Goal: Task Accomplishment & Management: Manage account settings

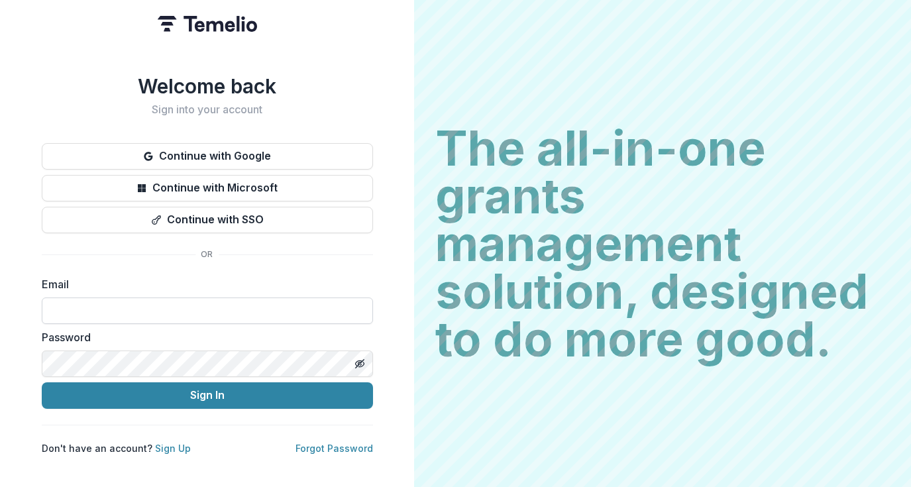
click at [141, 305] on input at bounding box center [207, 311] width 331 height 27
type input "**********"
click at [42, 382] on button "Sign In" at bounding box center [207, 395] width 331 height 27
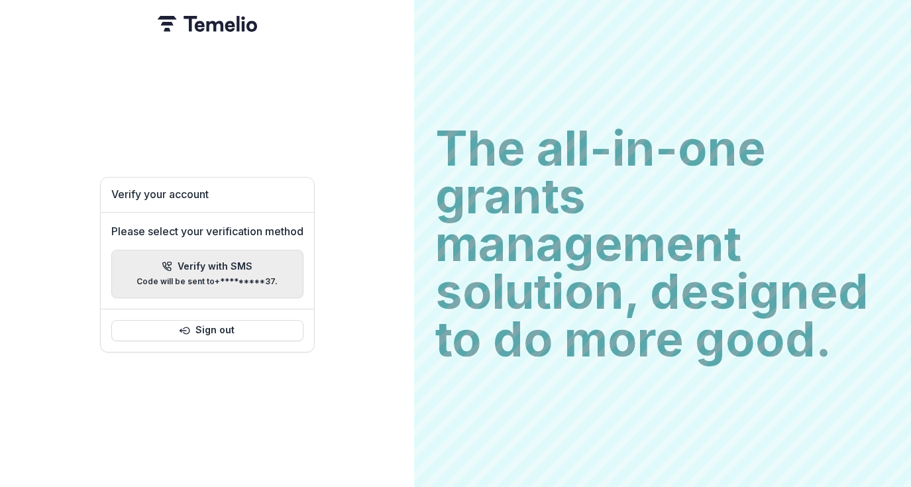
click at [236, 277] on p "Code will be sent to +*********37 ." at bounding box center [207, 281] width 141 height 9
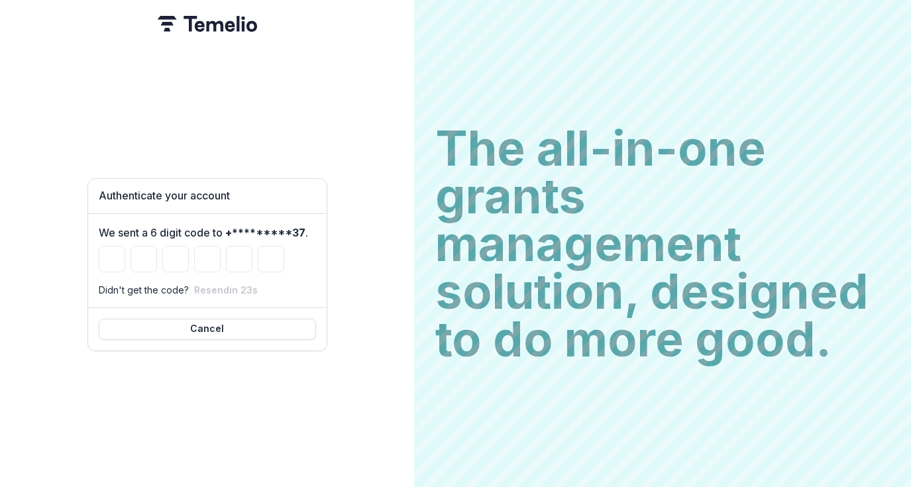
type input "*"
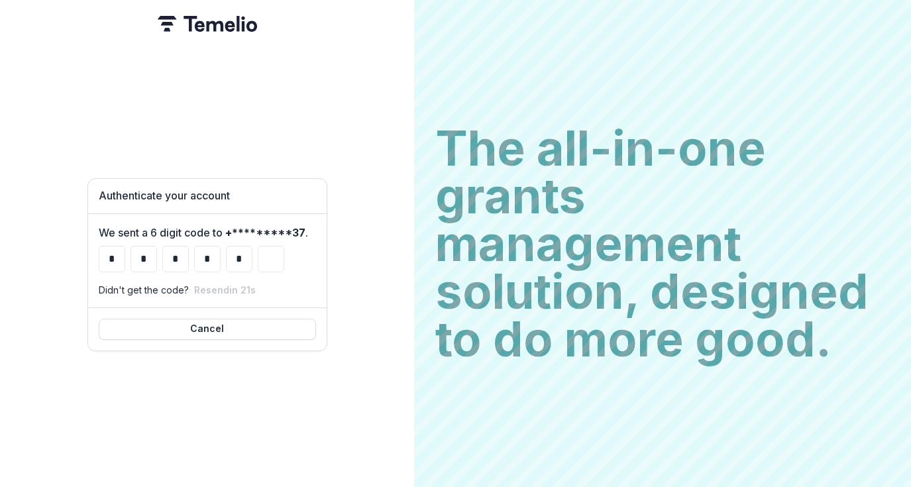
type input "*"
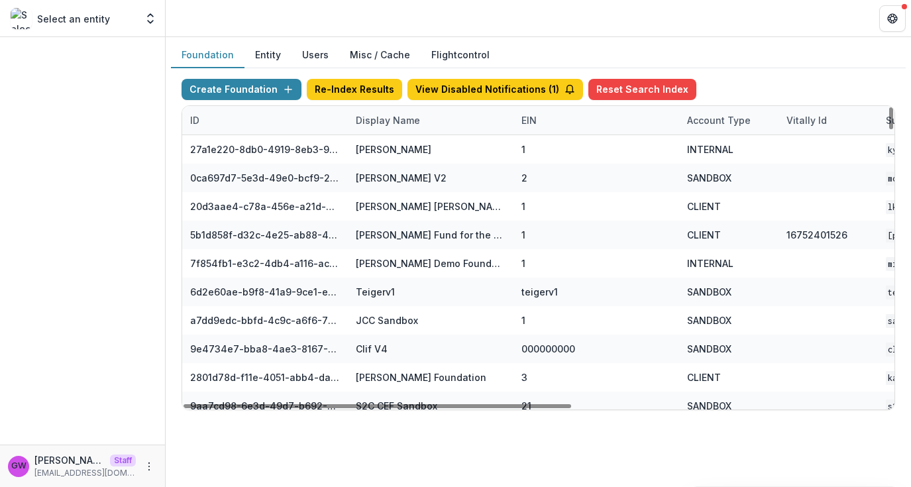
click at [383, 122] on div "Display Name" at bounding box center [388, 120] width 80 height 14
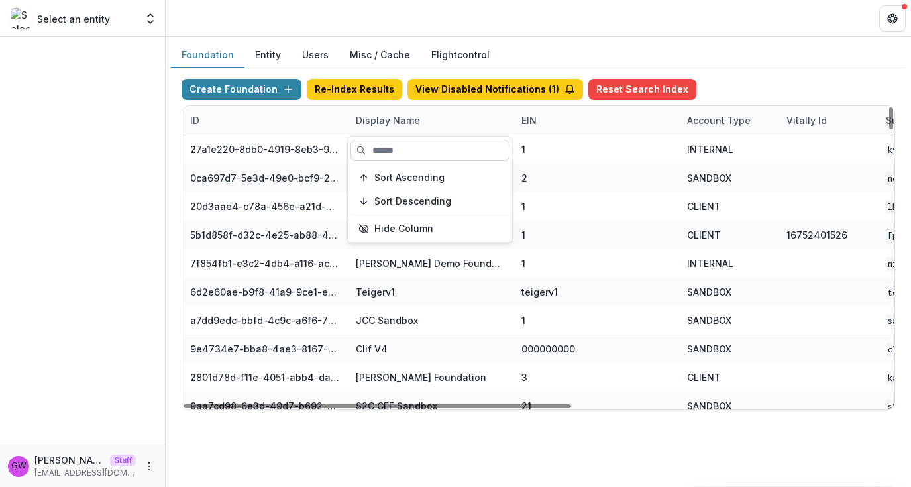
click at [386, 144] on input at bounding box center [430, 150] width 159 height 21
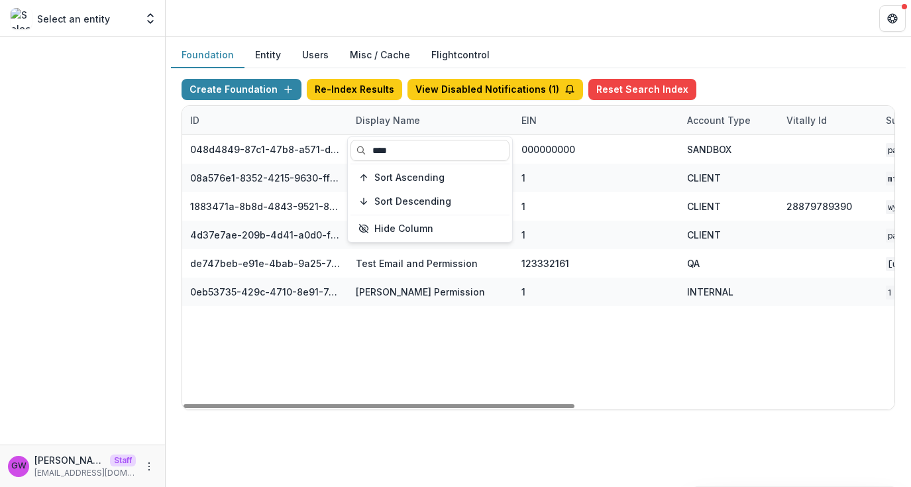
type input "****"
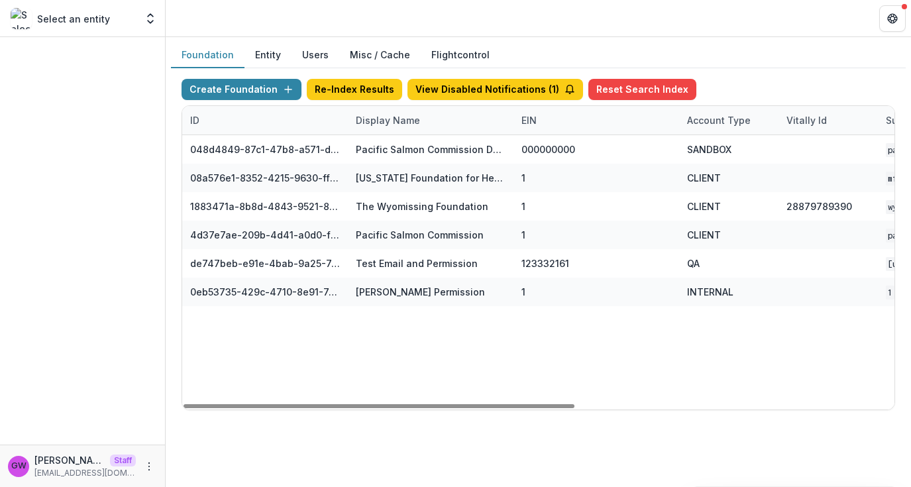
click at [781, 64] on div "Foundation Entity Users Misc / Cache Flightcontrol" at bounding box center [538, 55] width 735 height 26
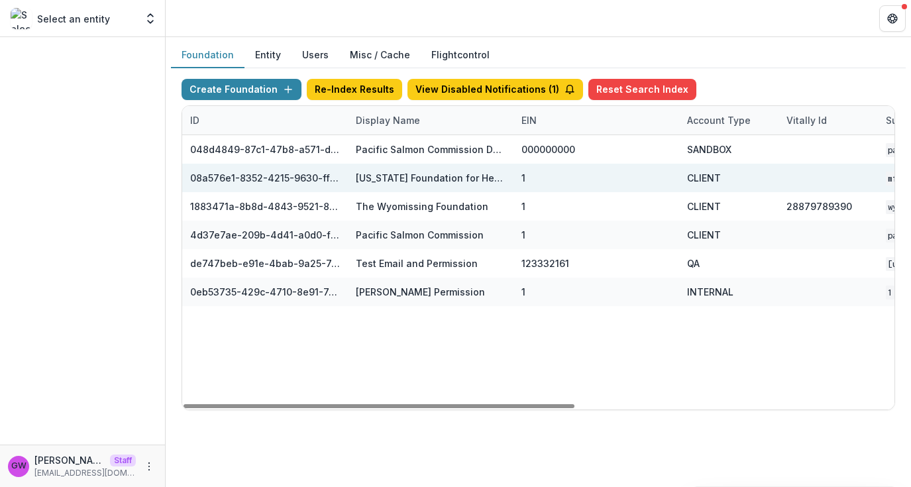
scroll to position [0, 580]
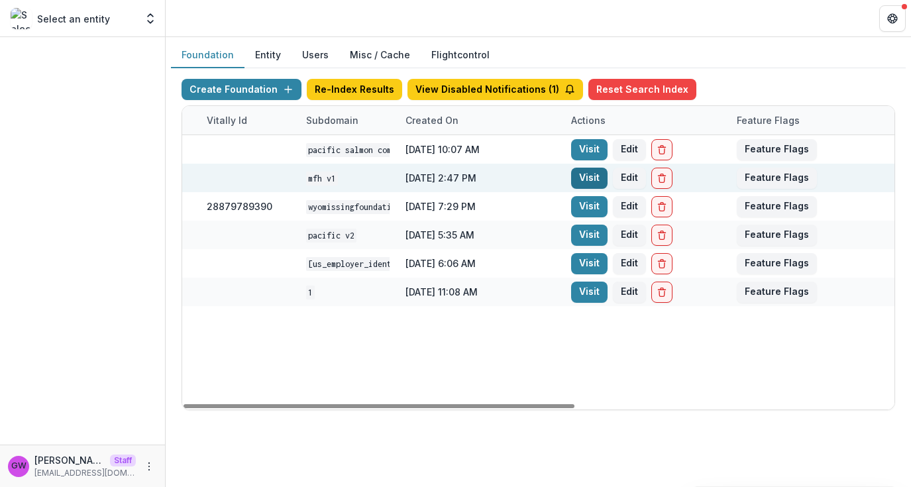
click at [580, 177] on link "Visit" at bounding box center [589, 178] width 36 height 21
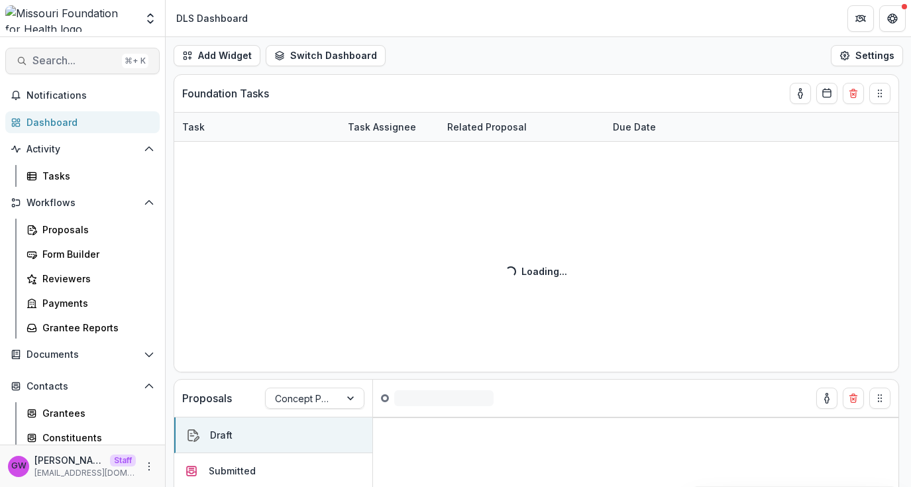
click at [76, 64] on span "Search..." at bounding box center [74, 60] width 84 height 13
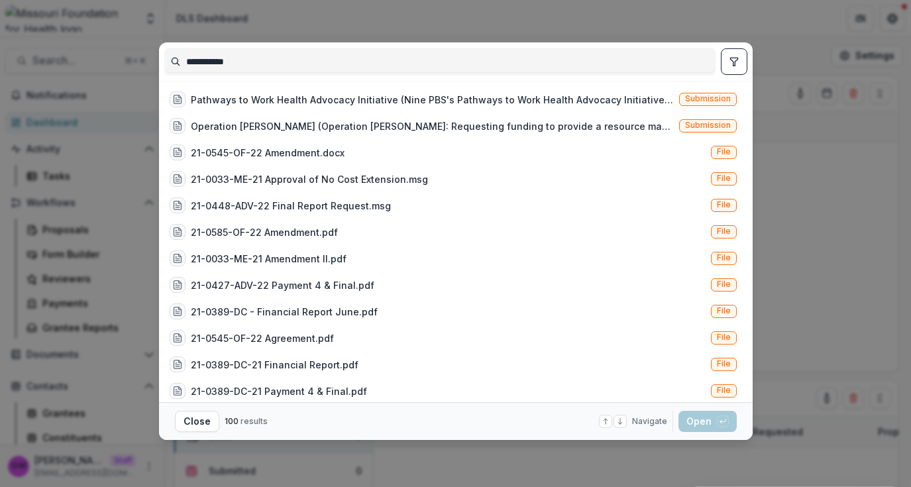
type input "**********"
click at [822, 186] on div "**********" at bounding box center [455, 243] width 911 height 487
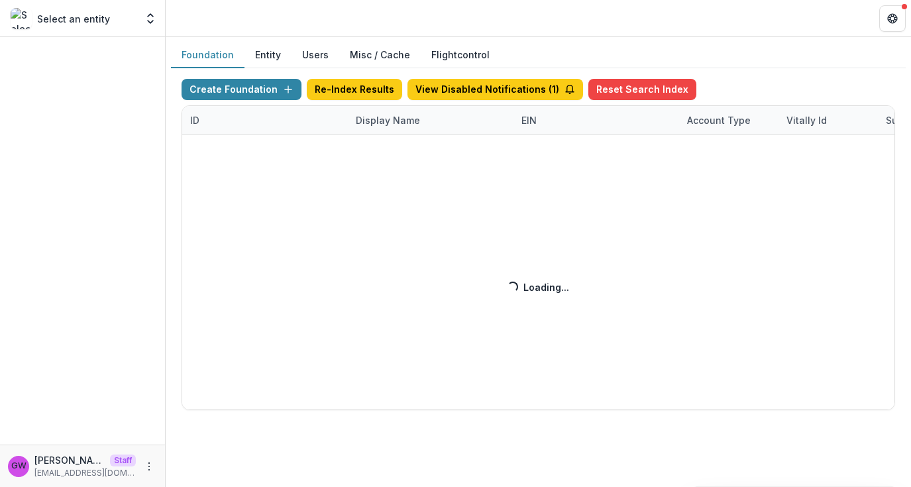
click at [377, 121] on div "Create Foundation Re-Index Results View Disabled Notifications ( 1 ) Reset Sear…" at bounding box center [539, 244] width 714 height 331
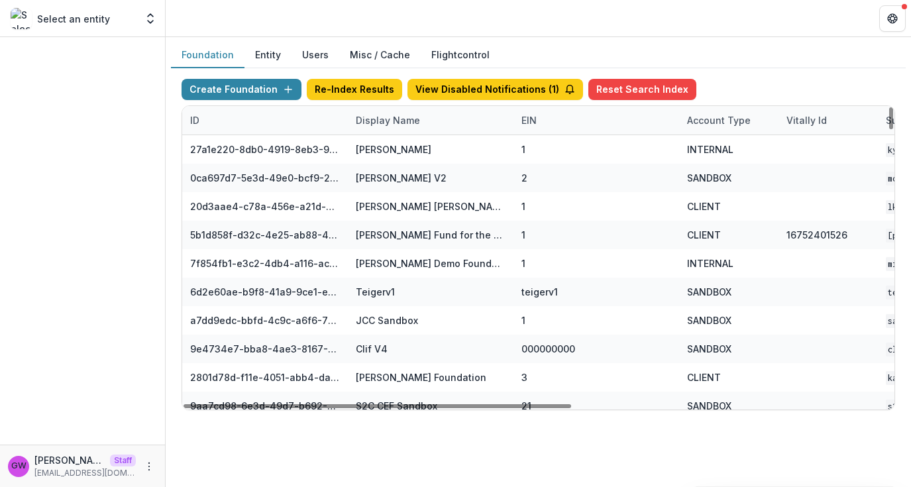
click at [400, 124] on div "Display Name" at bounding box center [388, 120] width 80 height 14
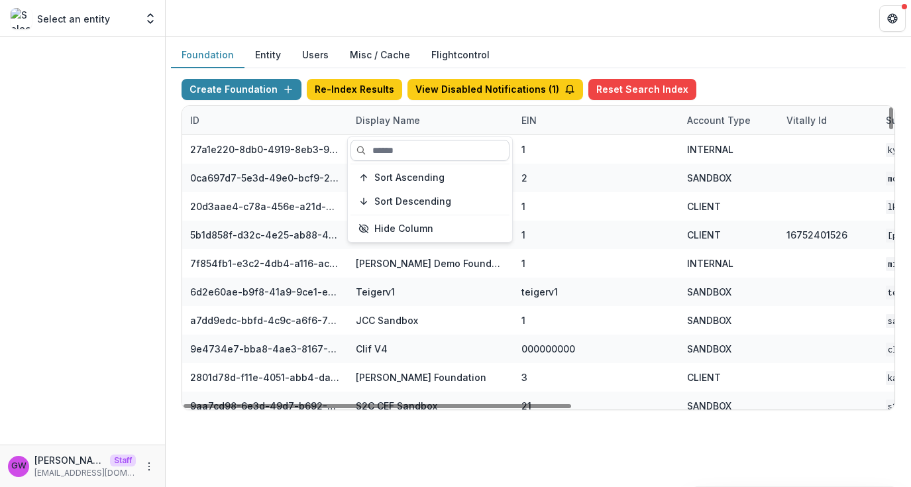
click at [387, 153] on input at bounding box center [430, 150] width 159 height 21
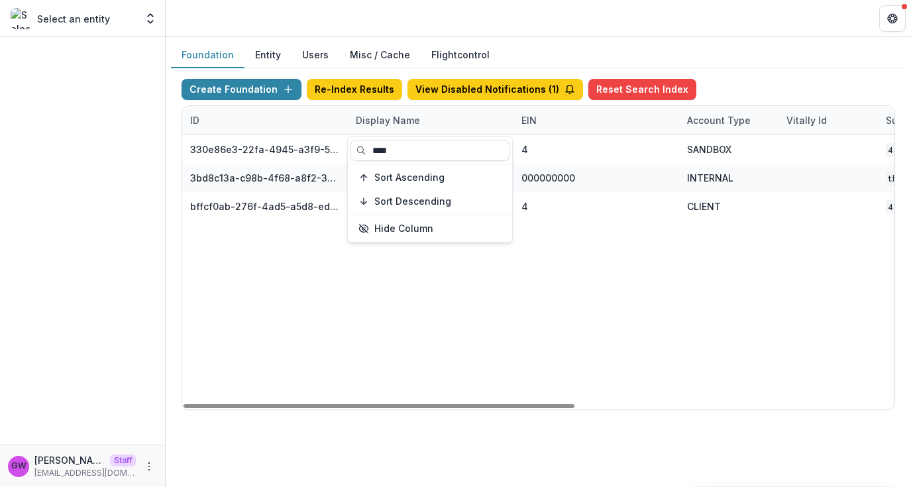
type input "****"
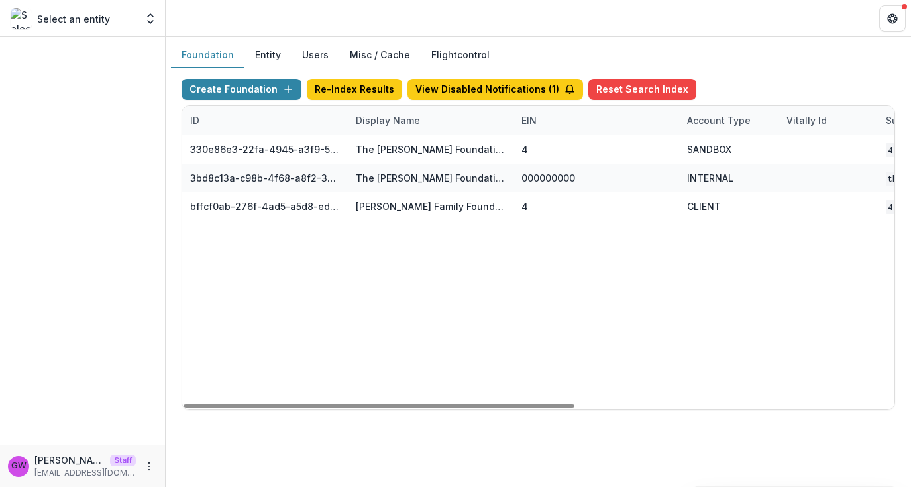
click at [781, 60] on div "Foundation Entity Users Misc / Cache Flightcontrol" at bounding box center [538, 55] width 735 height 26
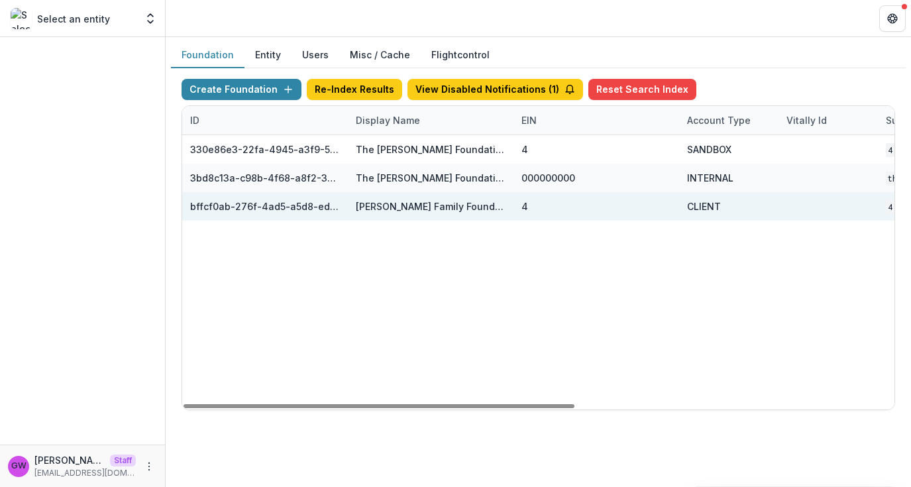
scroll to position [0, 580]
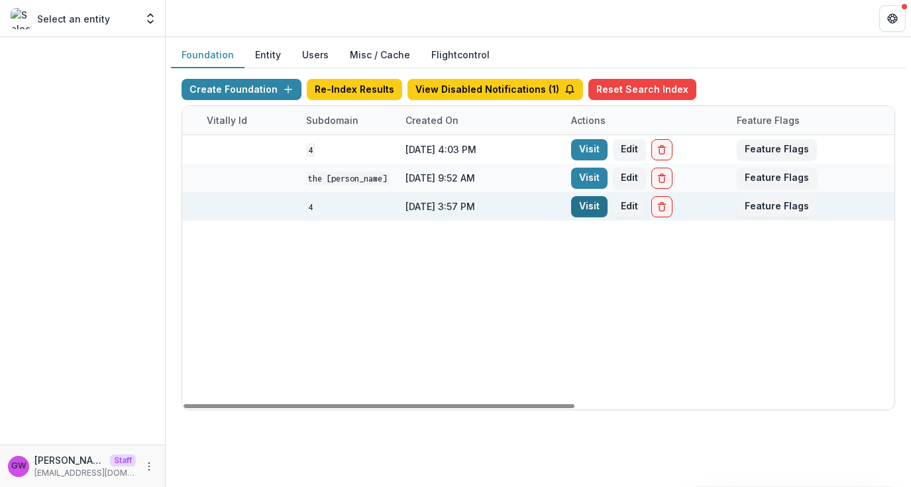
click at [590, 205] on link "Visit" at bounding box center [589, 206] width 36 height 21
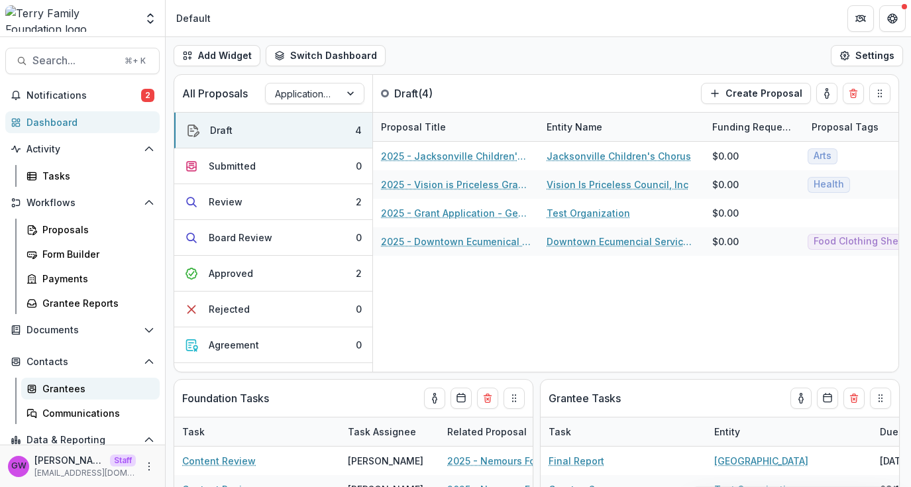
click at [61, 385] on div "Grantees" at bounding box center [95, 389] width 107 height 14
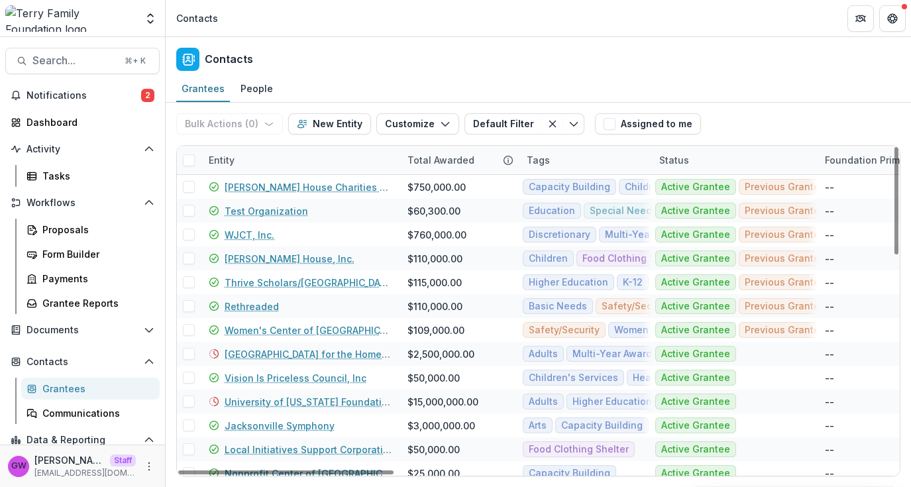
click at [270, 162] on div "Entity" at bounding box center [300, 160] width 199 height 28
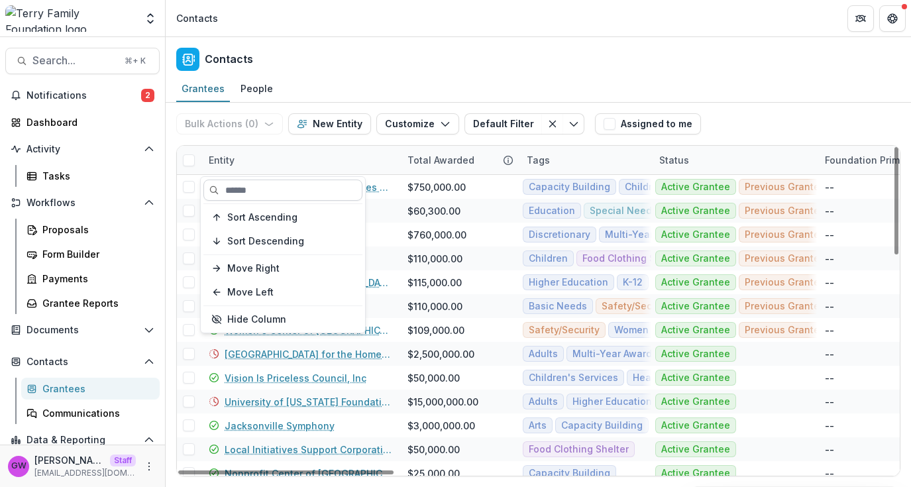
click at [263, 197] on input at bounding box center [282, 190] width 159 height 21
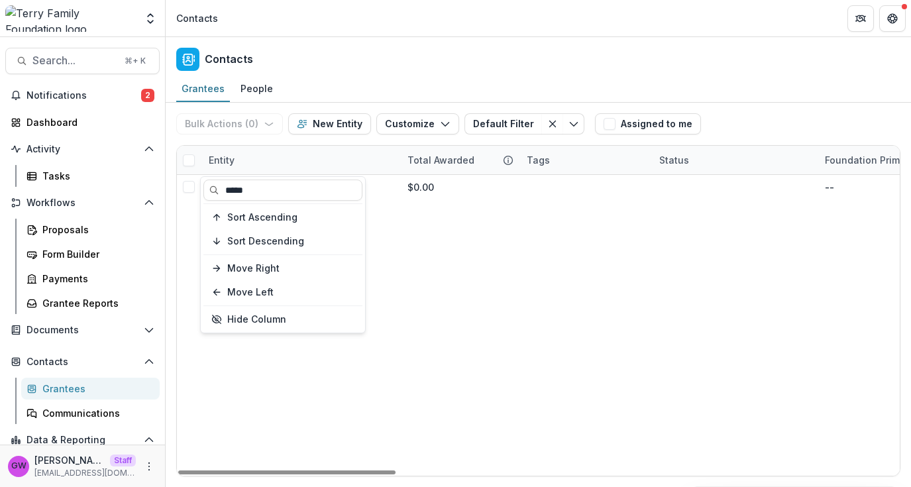
type input "*****"
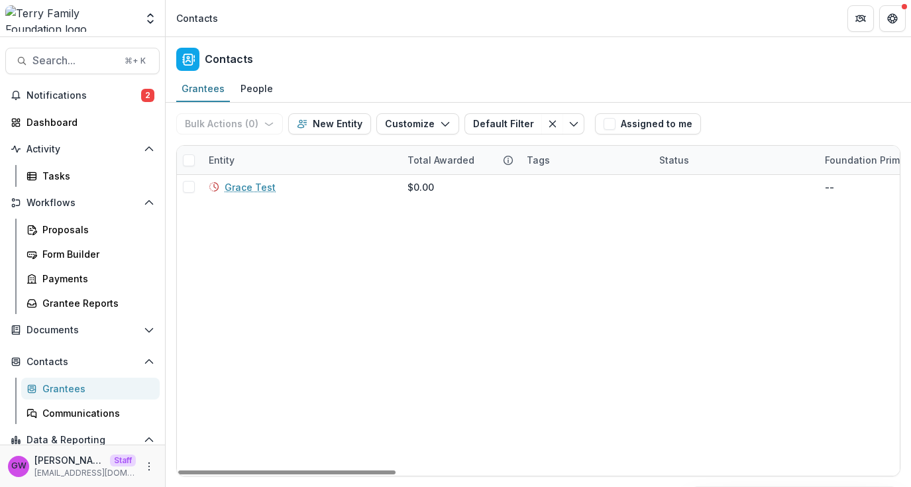
click at [779, 95] on div "Grantees People" at bounding box center [539, 89] width 746 height 27
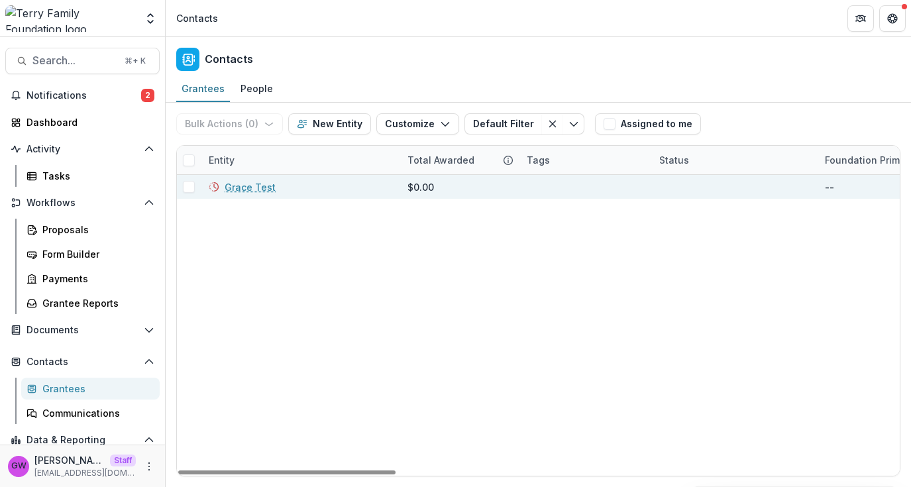
click at [245, 184] on link "Grace Test" at bounding box center [250, 187] width 51 height 14
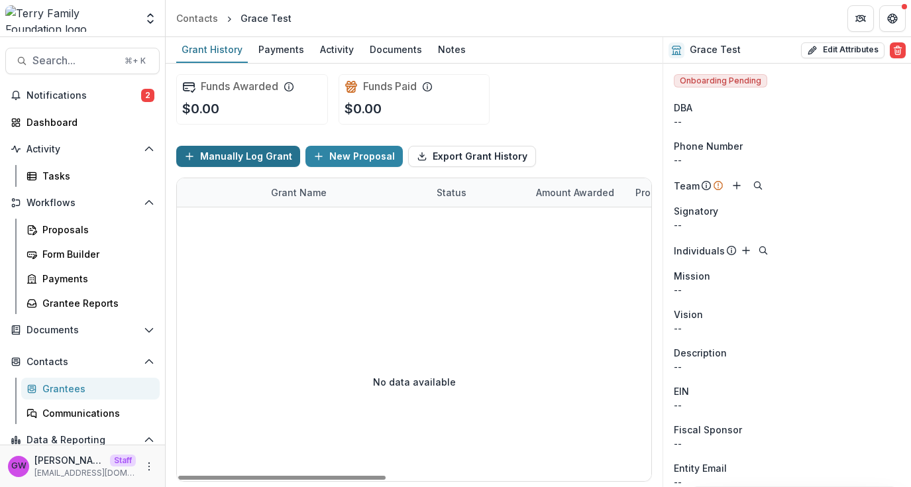
click at [254, 159] on button "Manually Log Grant" at bounding box center [238, 156] width 124 height 21
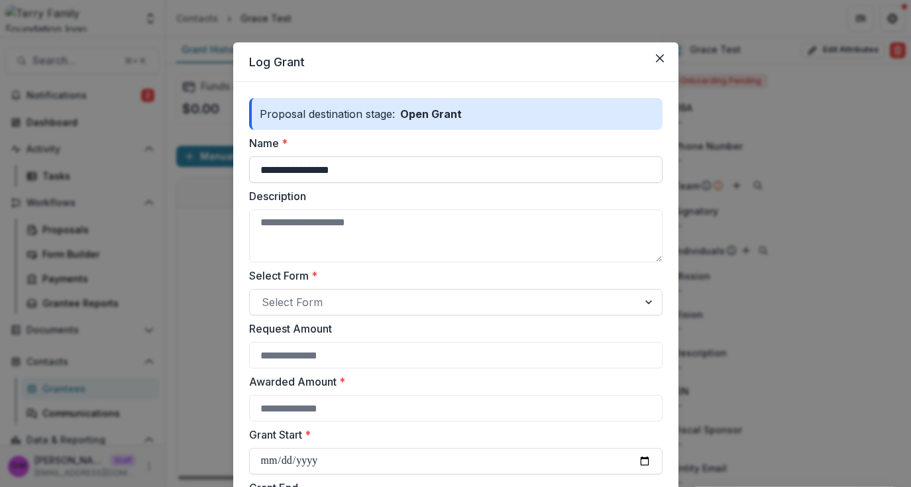
click at [392, 167] on input "**********" at bounding box center [456, 169] width 414 height 27
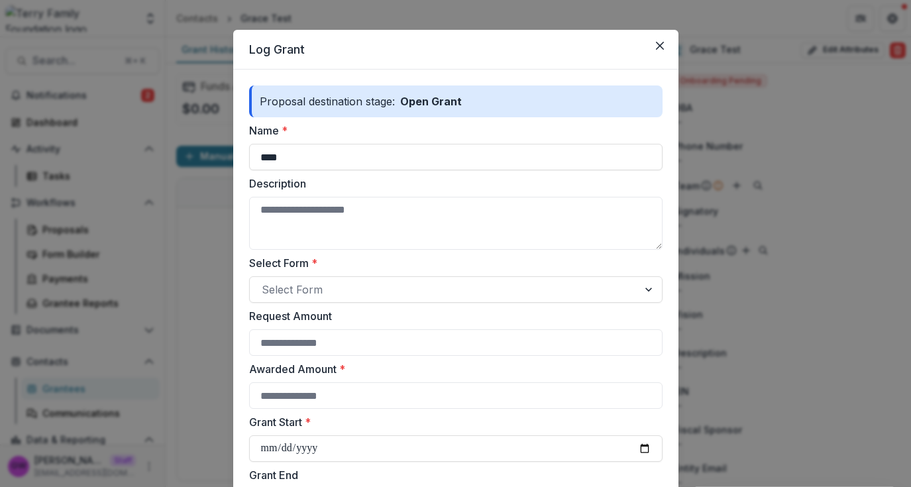
scroll to position [25, 0]
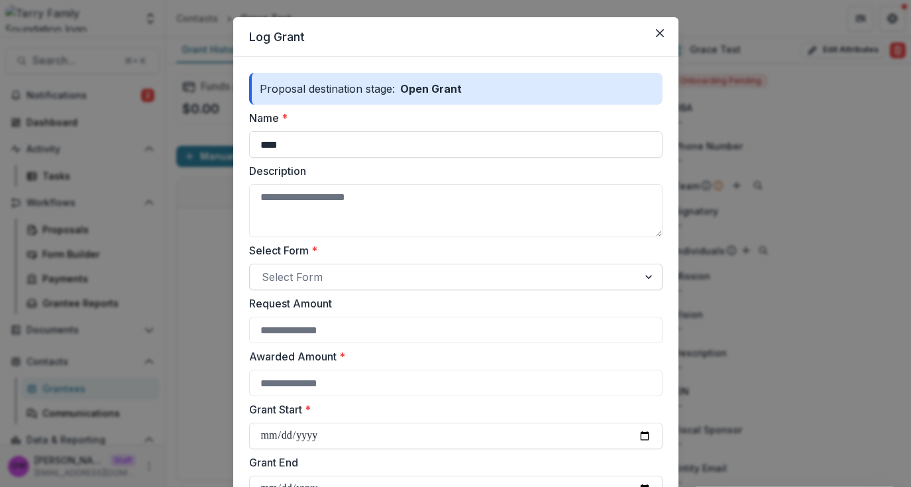
type input "****"
click at [335, 281] on div at bounding box center [444, 277] width 364 height 19
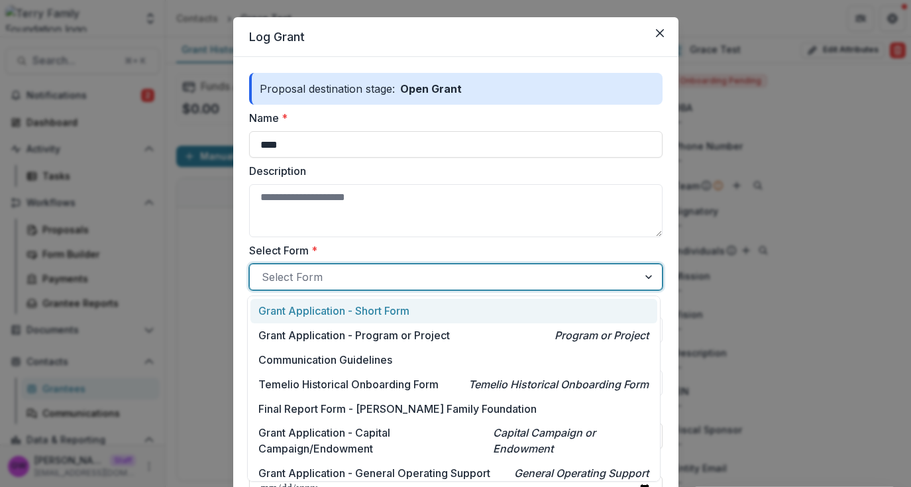
click at [336, 305] on p "Grant Application - Short Form" at bounding box center [333, 311] width 151 height 16
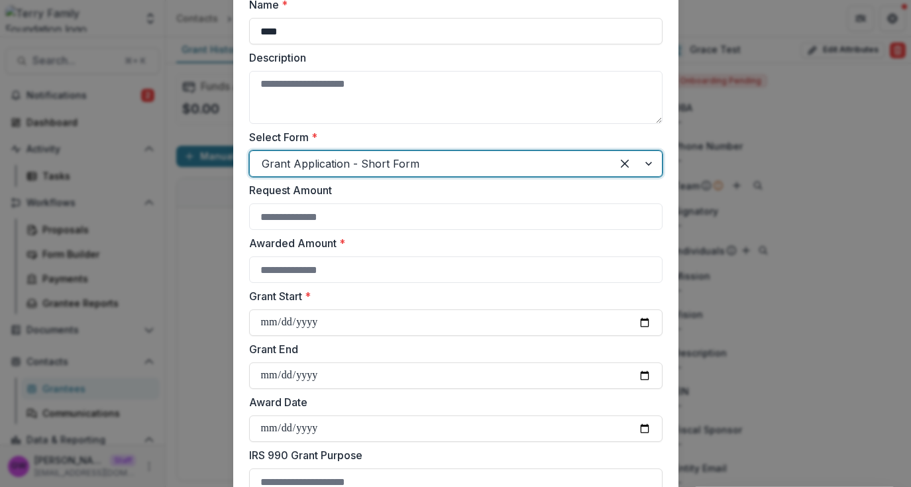
scroll to position [140, 0]
click at [349, 271] on input "Awarded Amount *" at bounding box center [456, 268] width 414 height 27
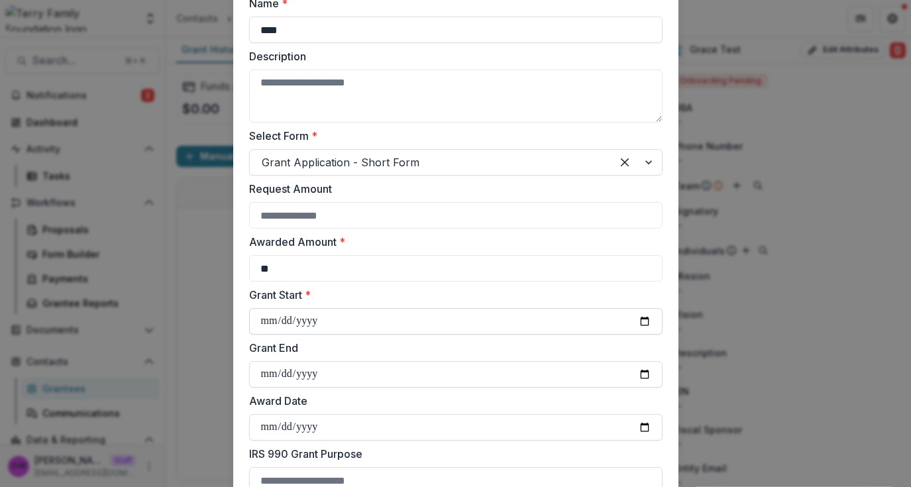
type input "**"
click at [641, 321] on input "Grant Start *" at bounding box center [456, 321] width 414 height 27
type input "**********"
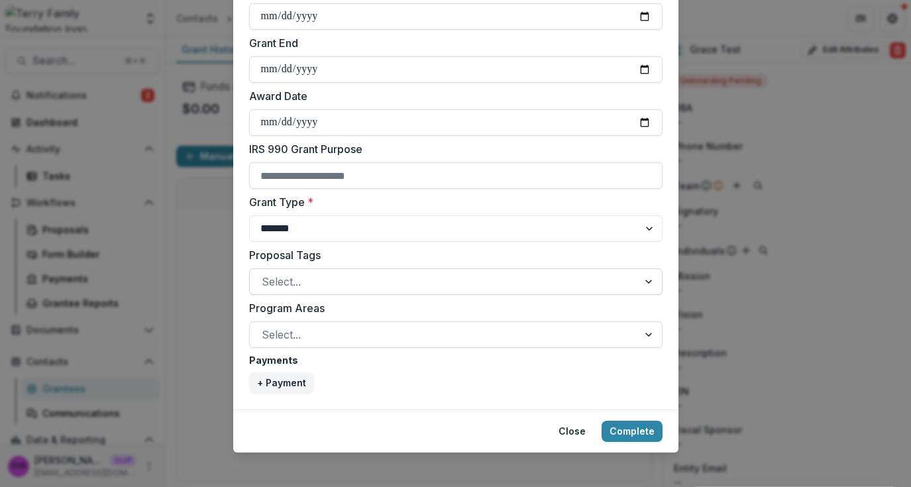
scroll to position [453, 0]
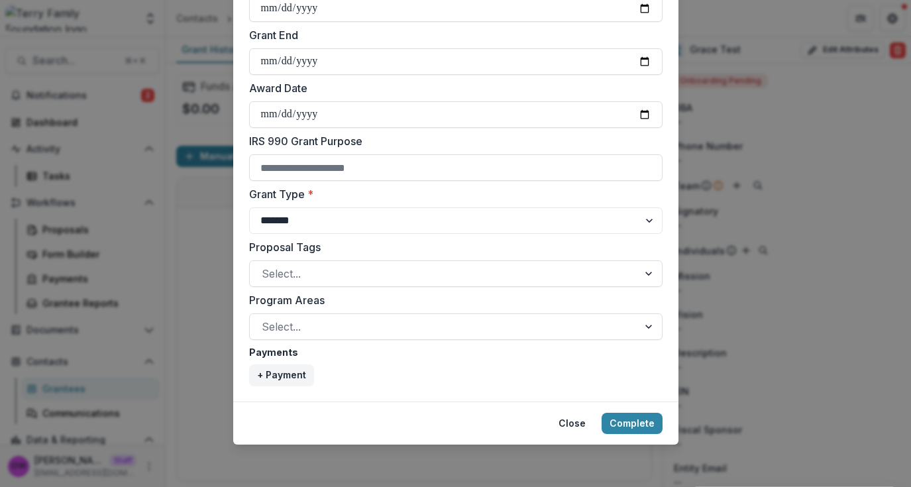
click at [298, 362] on div "Payments + Payment" at bounding box center [456, 365] width 414 height 40
click at [294, 371] on button "+ Payment" at bounding box center [281, 374] width 65 height 21
select select "****"
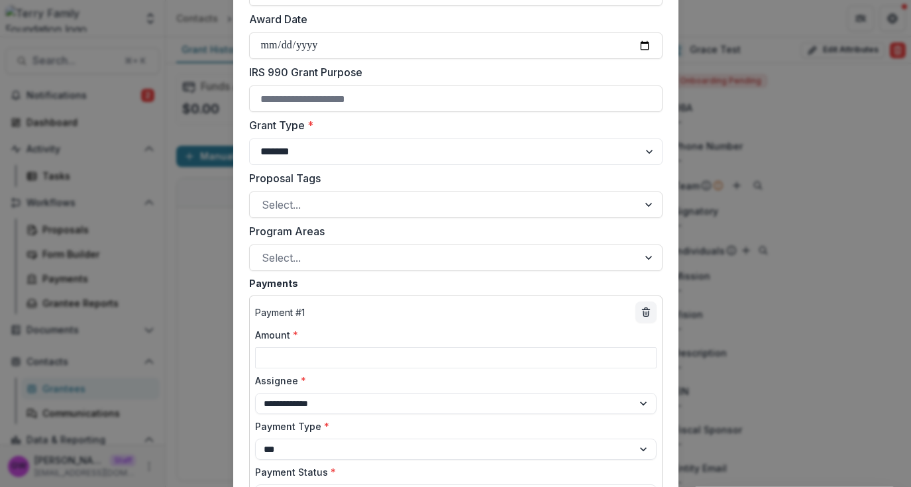
scroll to position [589, 0]
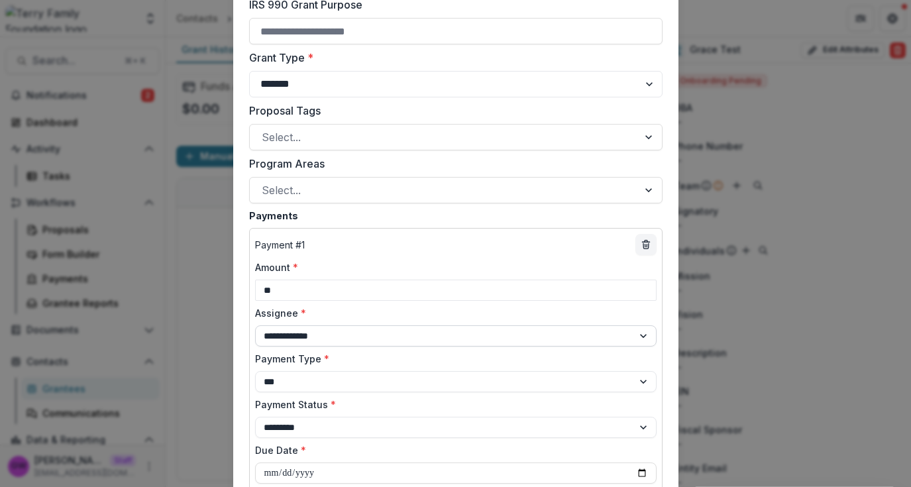
type input "**"
click at [335, 344] on select "**********" at bounding box center [456, 335] width 402 height 21
select select "**********"
click at [255, 325] on select "**********" at bounding box center [456, 335] width 402 height 21
click at [322, 382] on select "**********" at bounding box center [456, 381] width 402 height 21
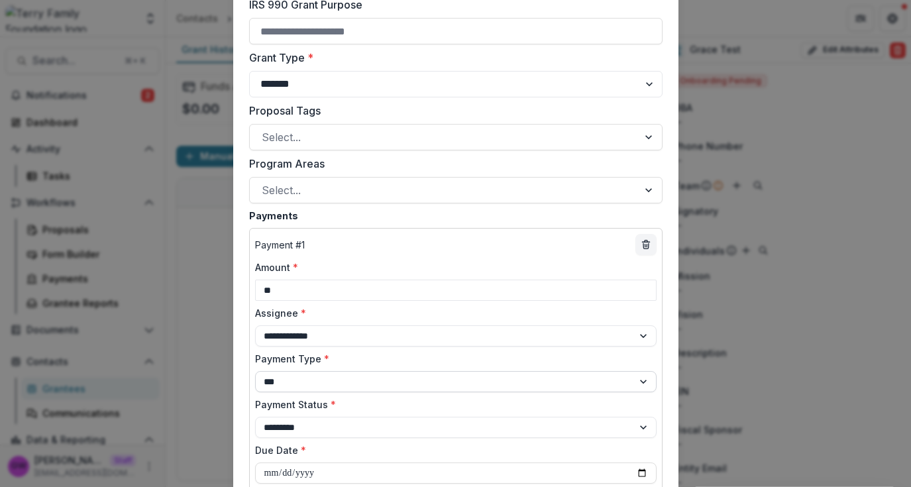
click at [255, 371] on select "**********" at bounding box center [456, 381] width 402 height 21
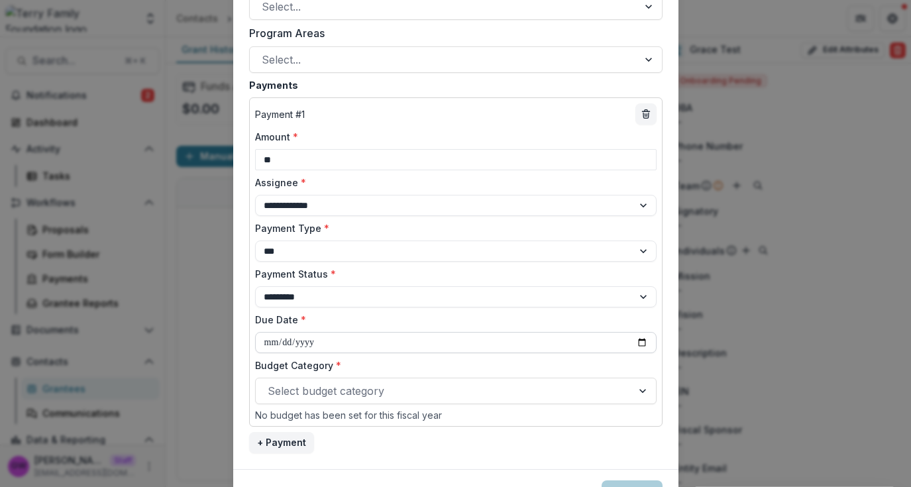
scroll to position [720, 0]
click at [376, 345] on input "Due Date *" at bounding box center [456, 341] width 402 height 21
click at [639, 339] on input "Due Date *" at bounding box center [456, 341] width 402 height 21
type input "**********"
drag, startPoint x: 542, startPoint y: 390, endPoint x: 531, endPoint y: 392, distance: 11.4
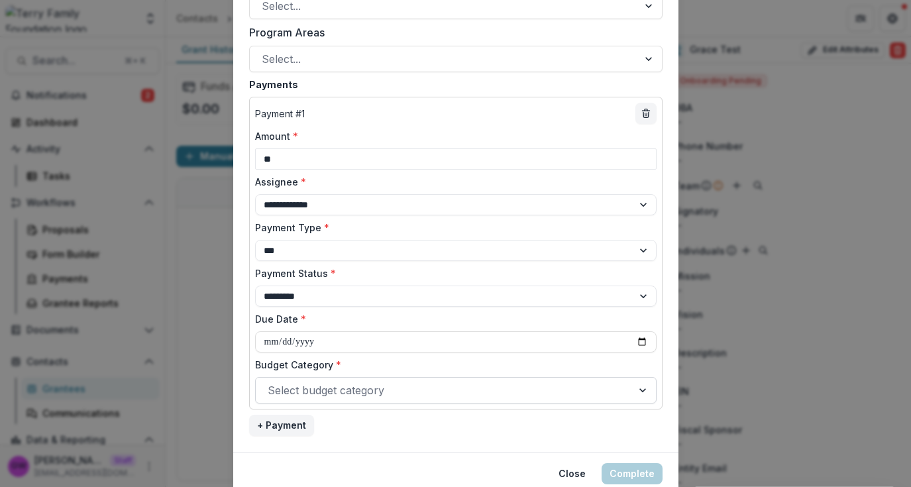
click at [541, 390] on div at bounding box center [444, 390] width 353 height 19
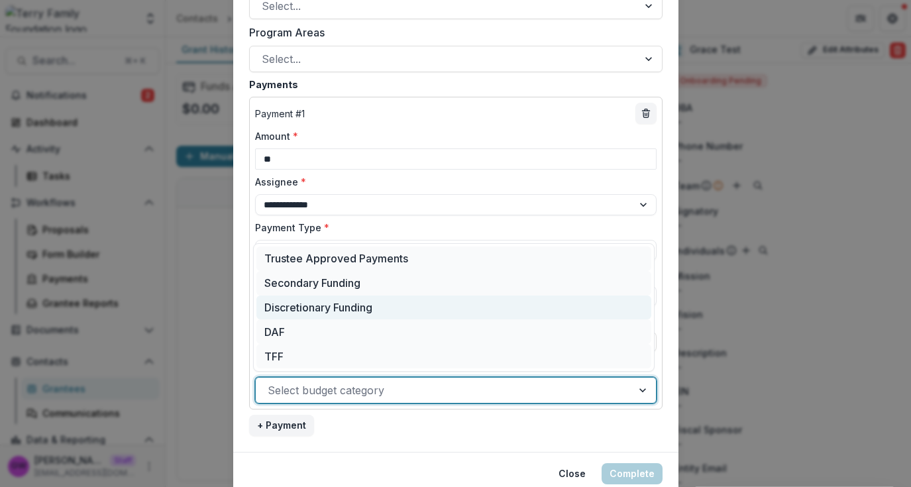
click at [398, 317] on div "Discretionary Funding" at bounding box center [453, 308] width 395 height 25
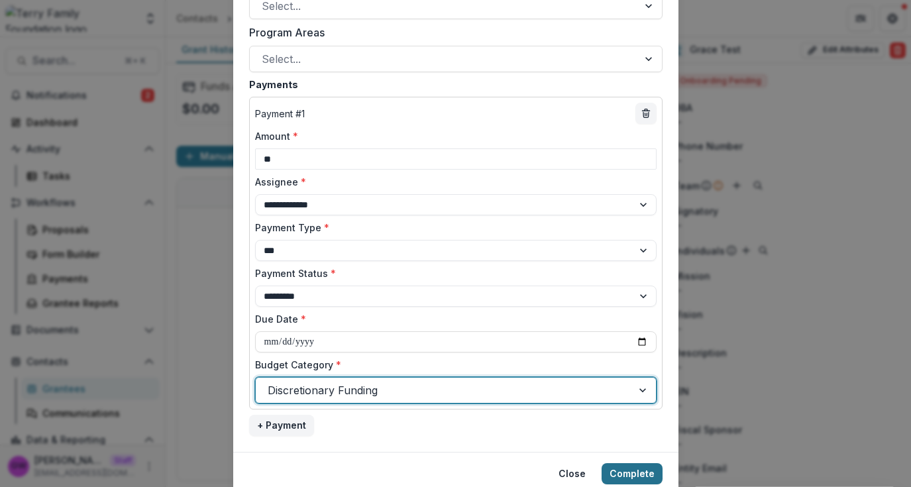
click at [634, 465] on button "Complete" at bounding box center [632, 473] width 61 height 21
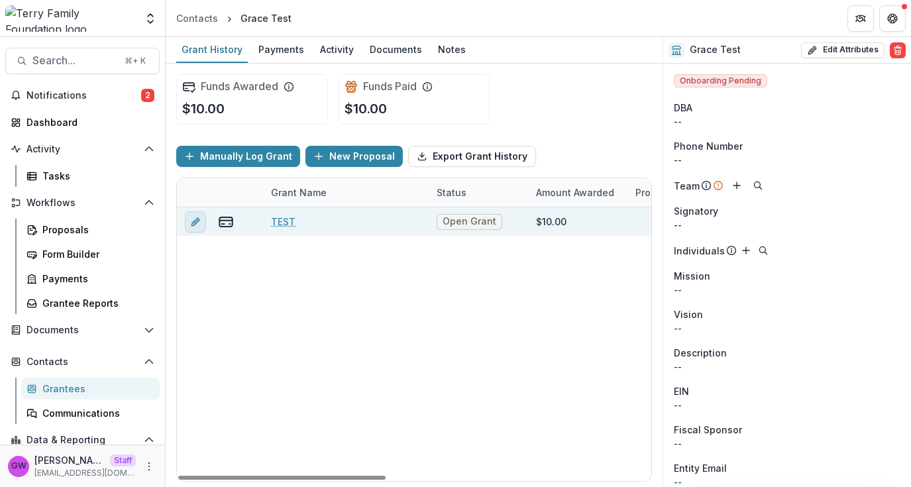
click at [197, 222] on icon "edit" at bounding box center [195, 222] width 6 height 6
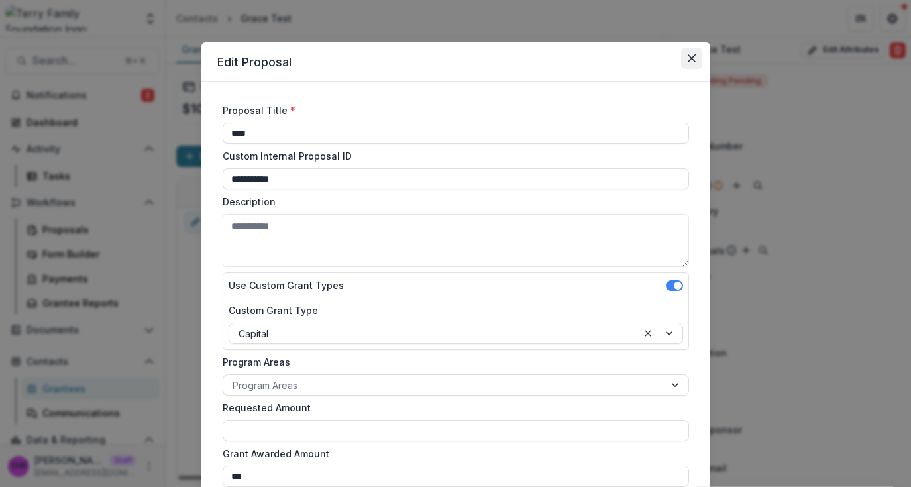
click at [688, 65] on button "Close" at bounding box center [691, 58] width 21 height 21
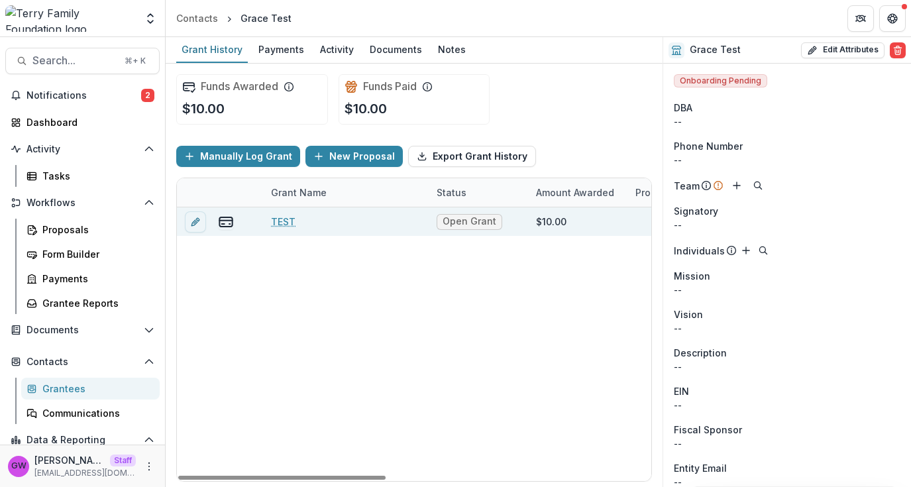
click at [284, 217] on link "TEST" at bounding box center [283, 222] width 25 height 14
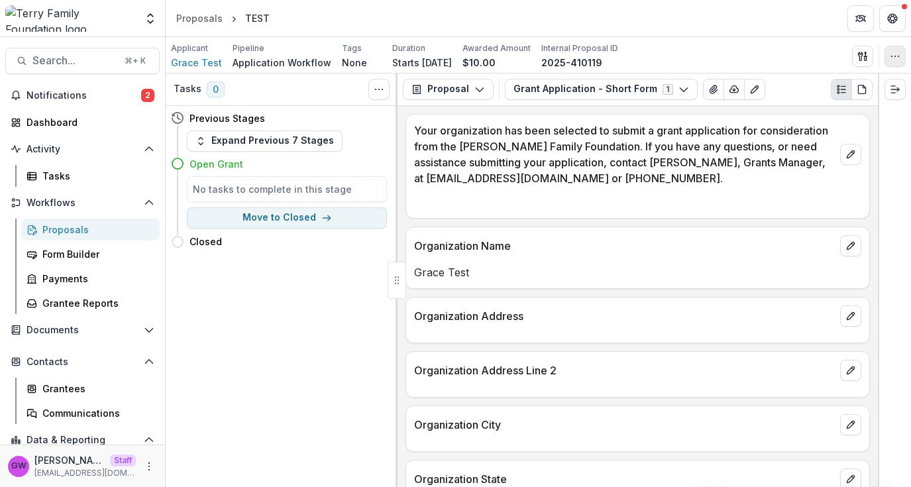
click at [894, 56] on icon "button" at bounding box center [895, 56] width 11 height 11
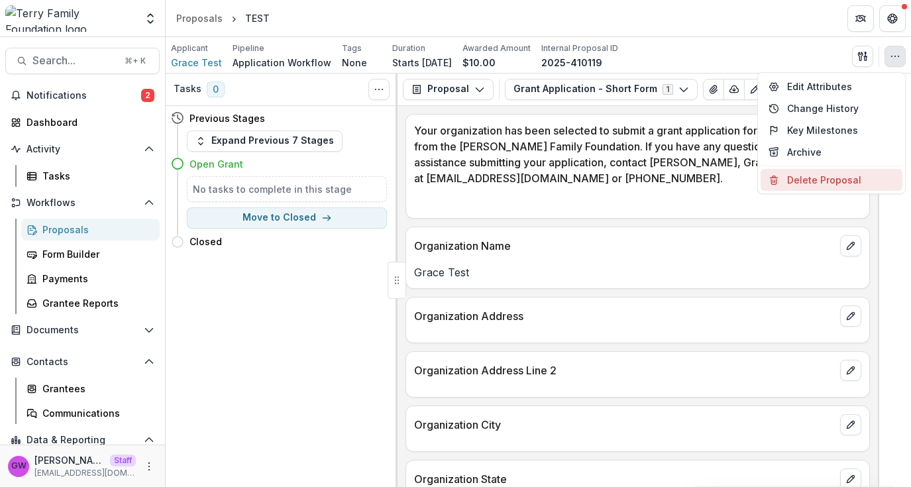
click at [822, 179] on button "Delete Proposal" at bounding box center [832, 180] width 142 height 22
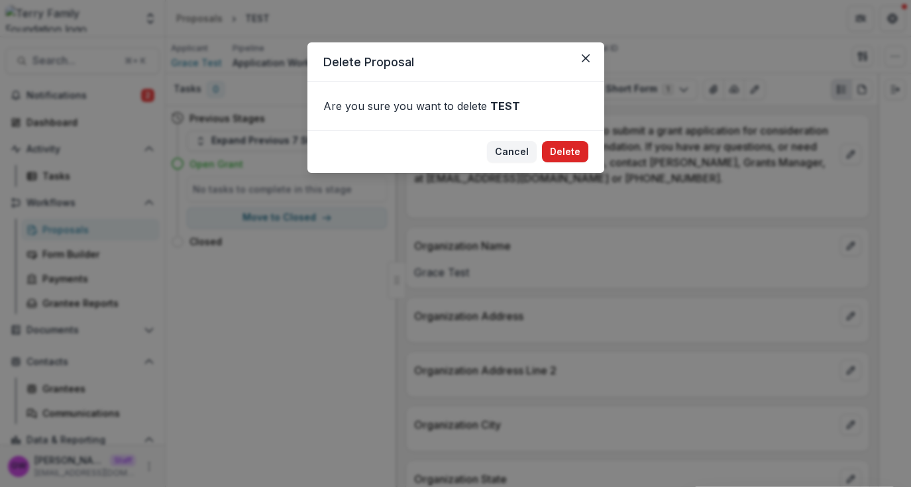
click at [575, 145] on button "Delete" at bounding box center [565, 151] width 46 height 21
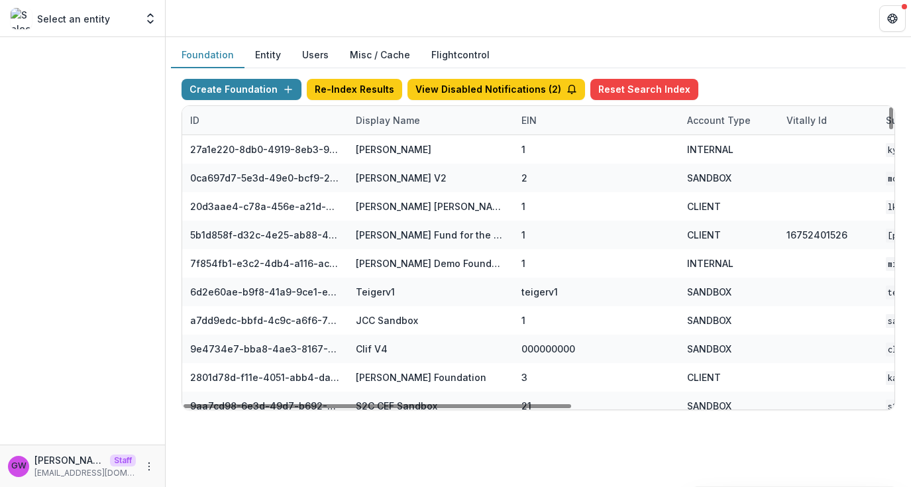
click at [366, 121] on div "Display Name" at bounding box center [388, 120] width 80 height 14
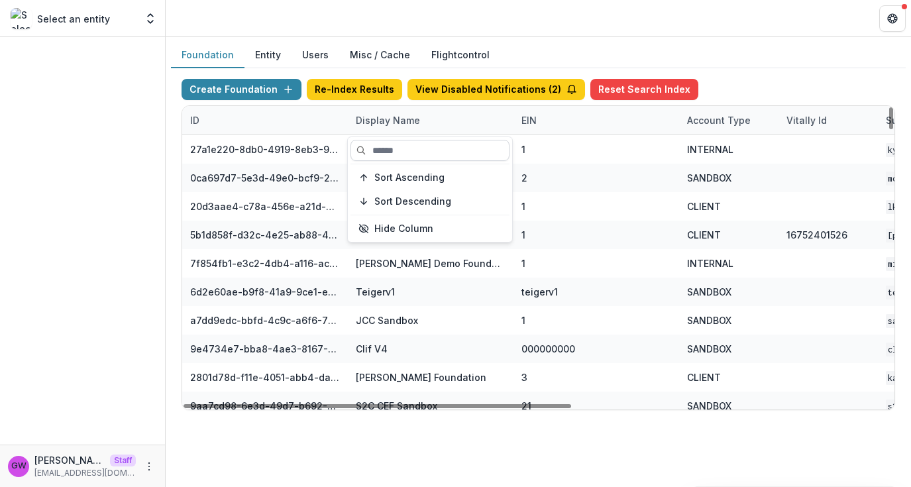
click at [380, 145] on input at bounding box center [430, 150] width 159 height 21
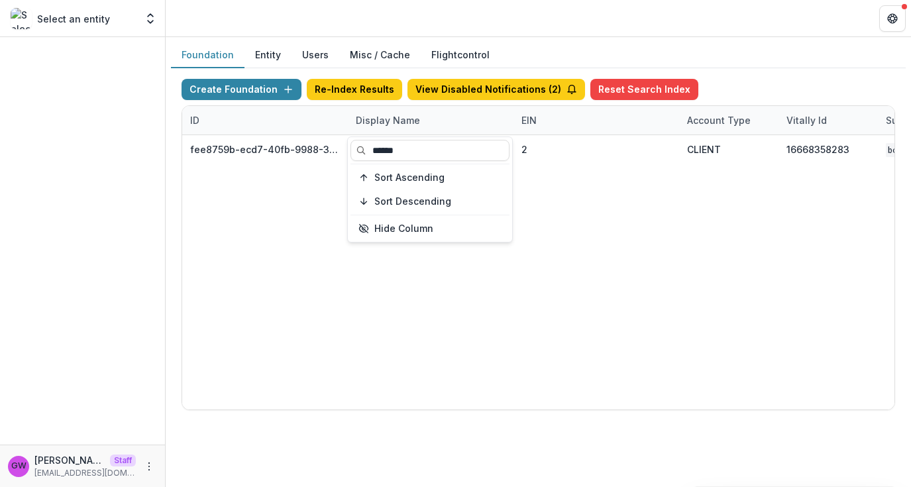
type input "******"
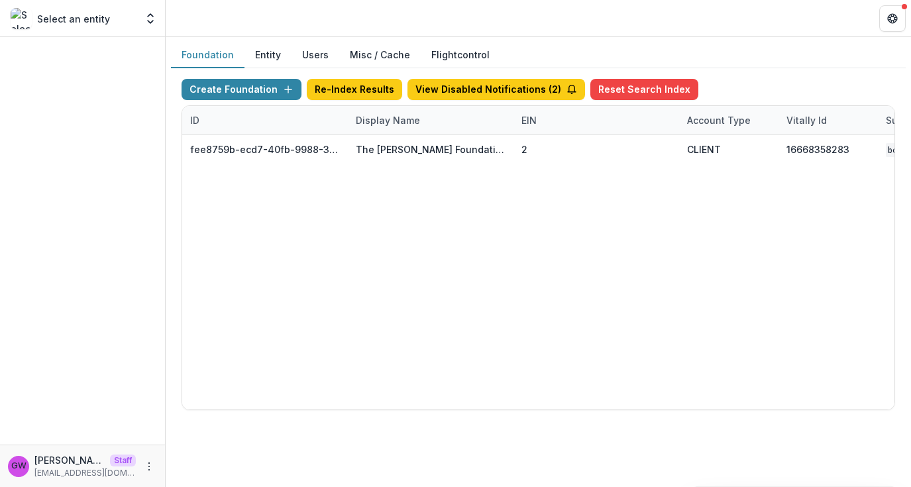
click at [784, 67] on div "Foundation Entity Users Misc / Cache Flightcontrol" at bounding box center [538, 55] width 735 height 26
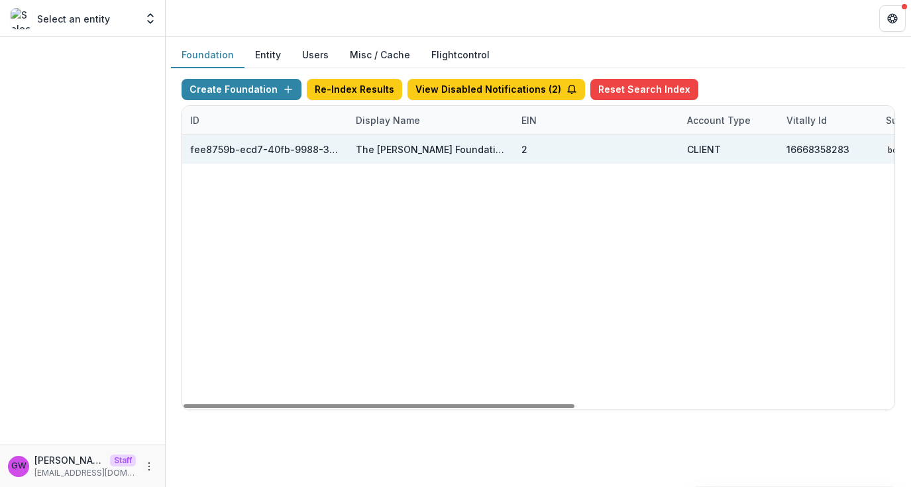
scroll to position [0, 580]
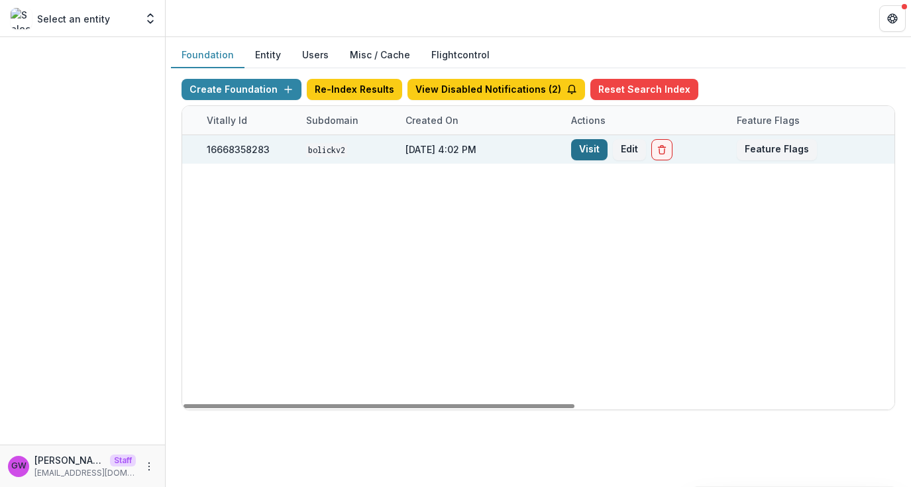
click at [591, 150] on link "Visit" at bounding box center [589, 149] width 36 height 21
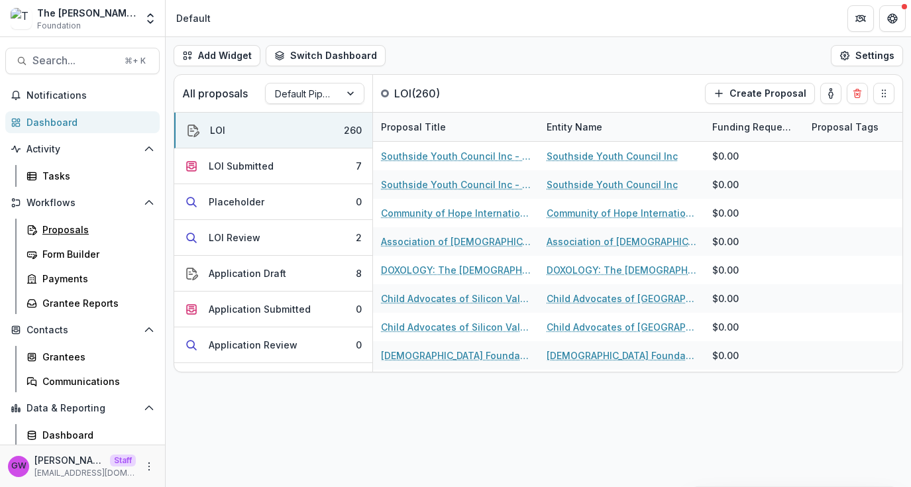
click at [78, 233] on div "Proposals" at bounding box center [95, 230] width 107 height 14
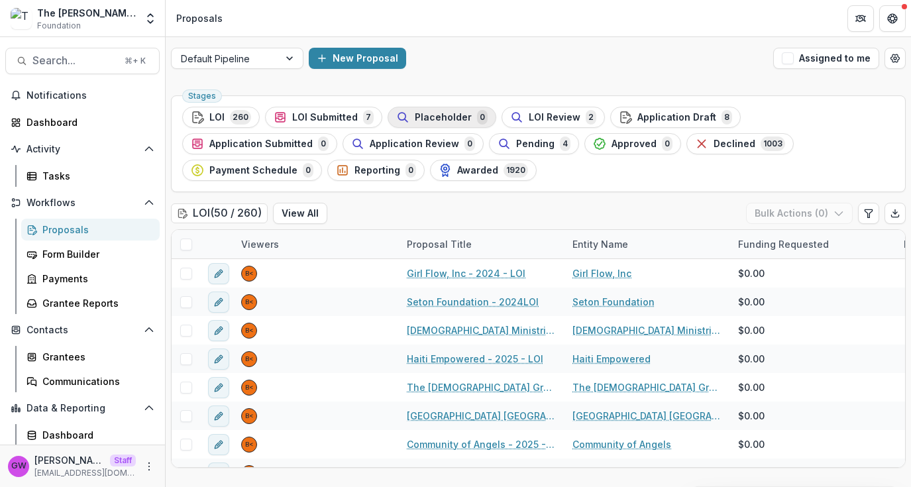
click at [447, 117] on span "Placeholder" at bounding box center [443, 117] width 57 height 11
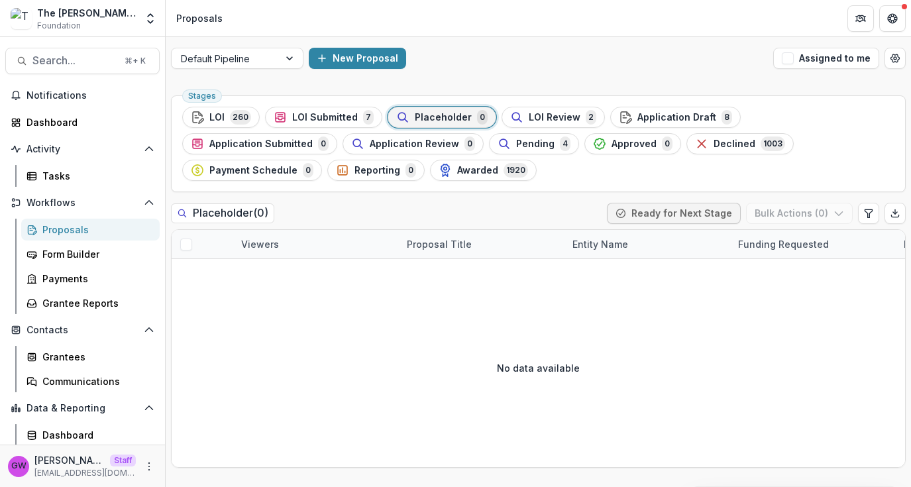
click at [562, 119] on span "LOI Review" at bounding box center [555, 117] width 52 height 11
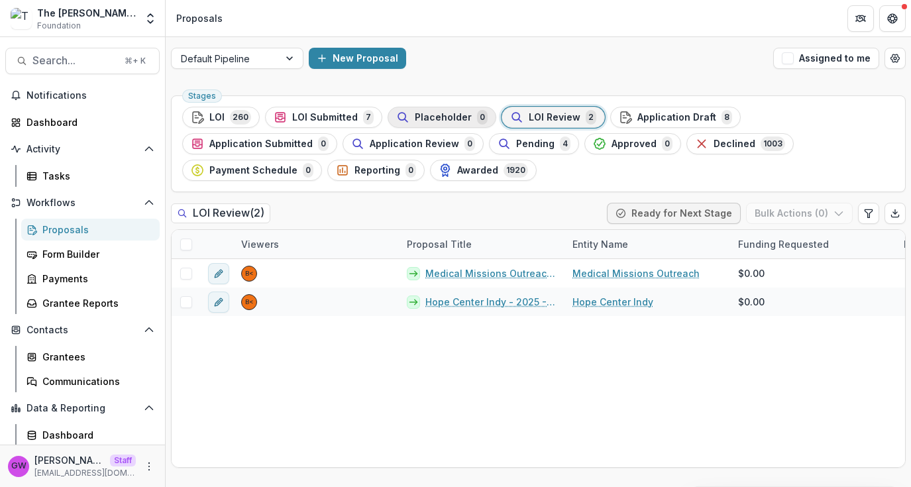
click at [432, 119] on span "Placeholder" at bounding box center [443, 117] width 57 height 11
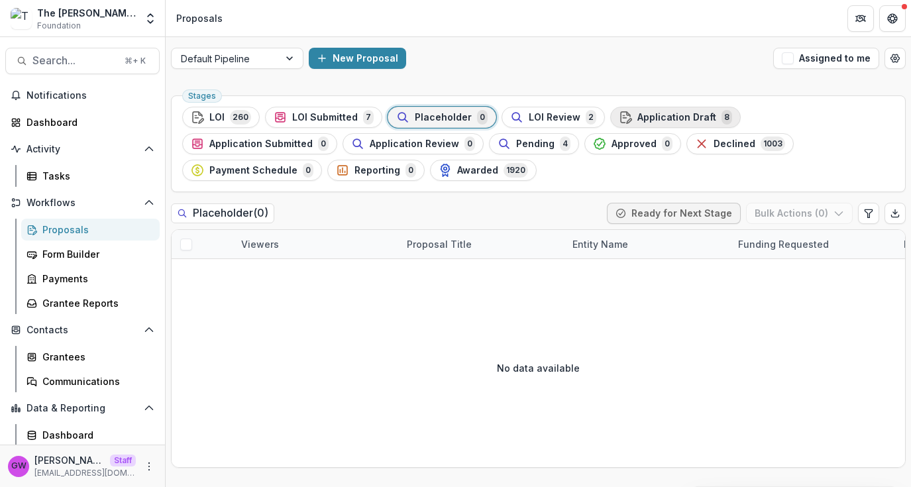
click at [687, 115] on span "Application Draft" at bounding box center [677, 117] width 79 height 11
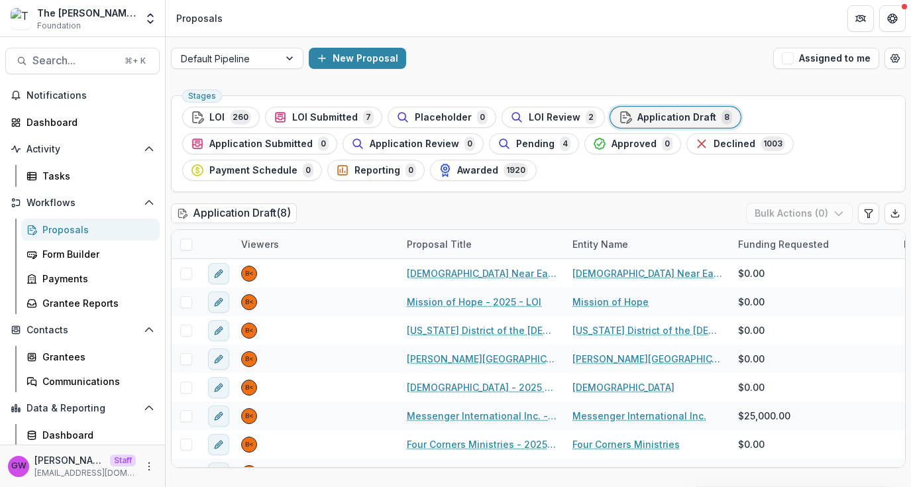
click at [337, 133] on button "Application Submitted 0" at bounding box center [259, 143] width 155 height 21
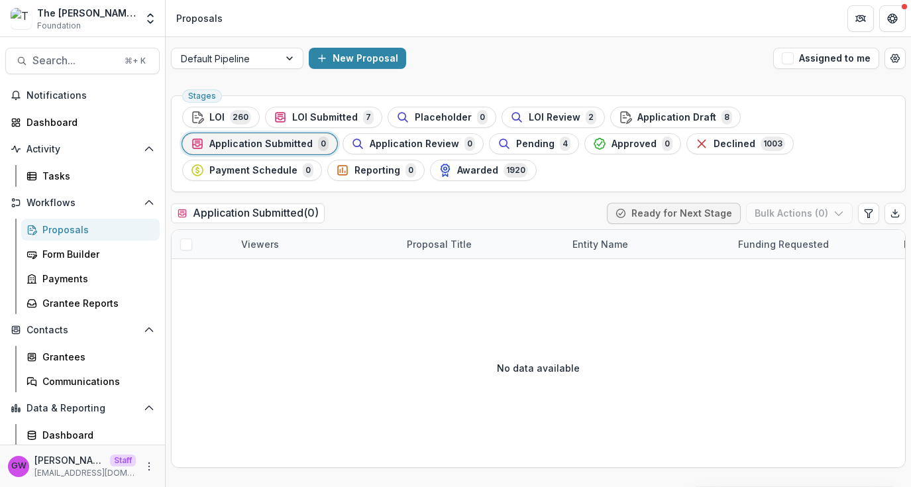
click at [298, 165] on span "Payment Schedule" at bounding box center [253, 170] width 88 height 11
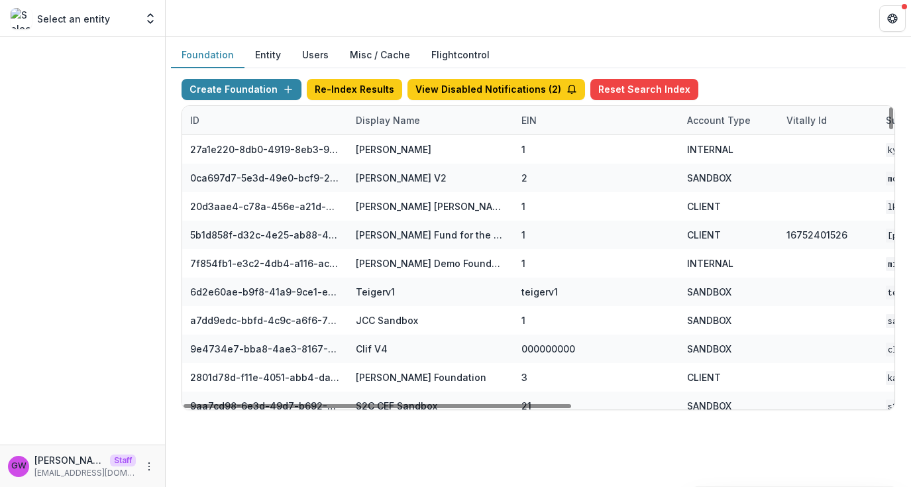
click at [402, 125] on div "Display Name" at bounding box center [388, 120] width 80 height 14
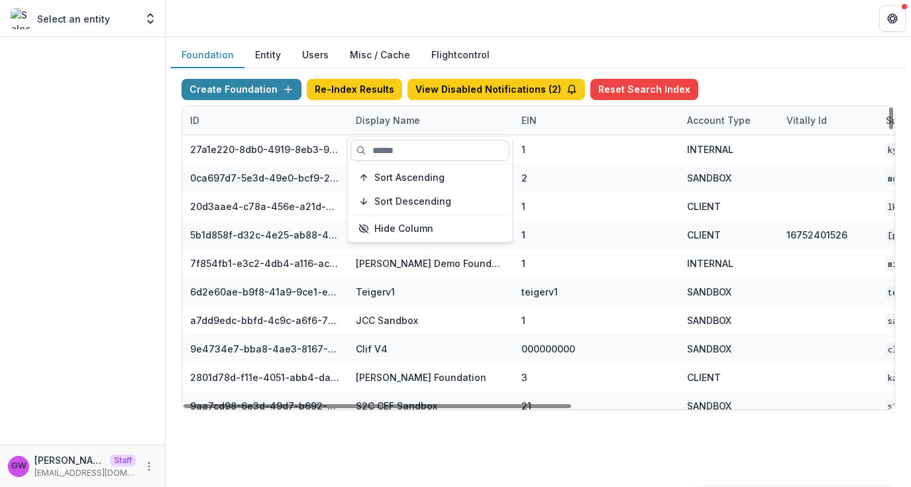
click at [399, 148] on input at bounding box center [430, 150] width 159 height 21
type input "*"
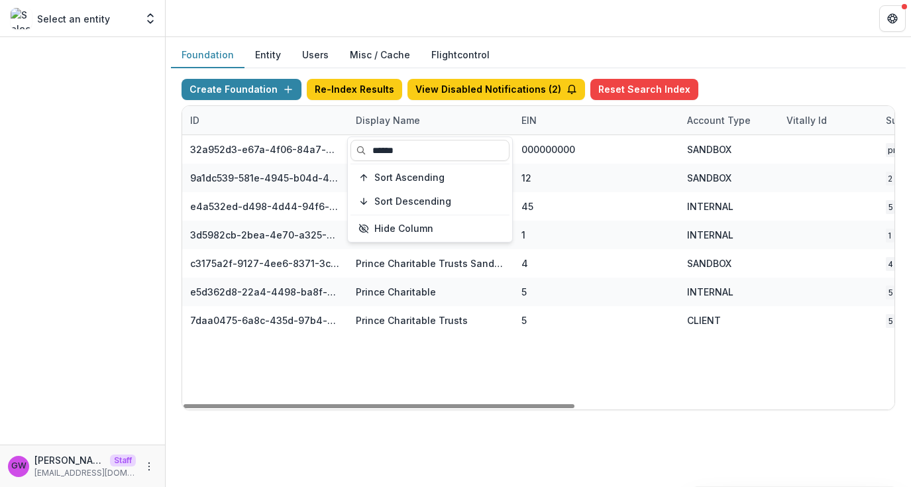
type input "******"
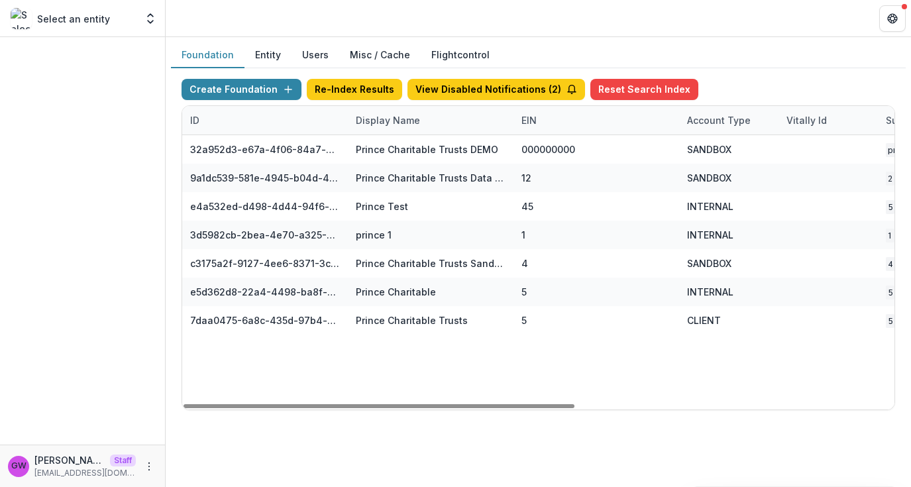
click at [817, 62] on div "Foundation Entity Users Misc / Cache Flightcontrol" at bounding box center [538, 55] width 735 height 26
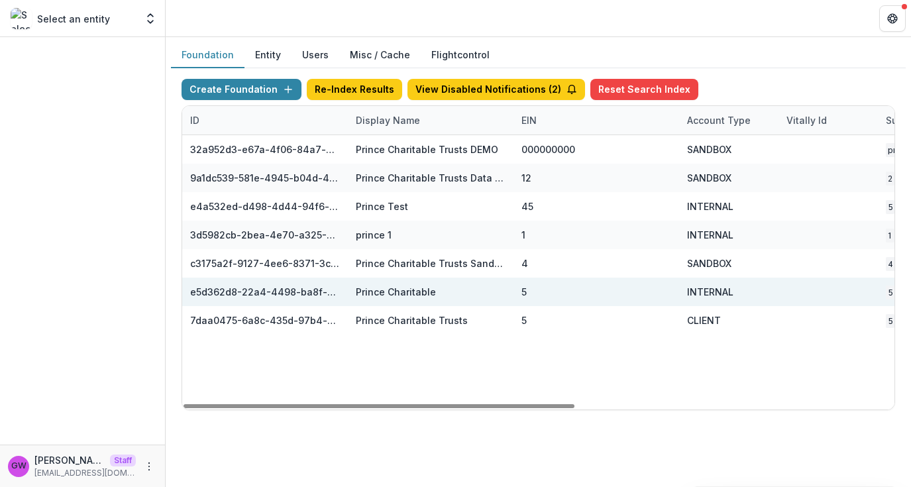
scroll to position [0, 580]
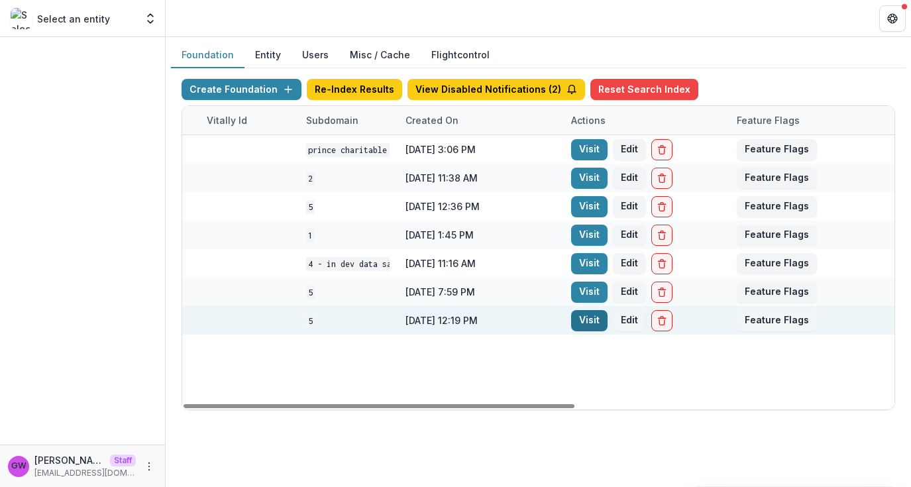
click at [590, 320] on link "Visit" at bounding box center [589, 320] width 36 height 21
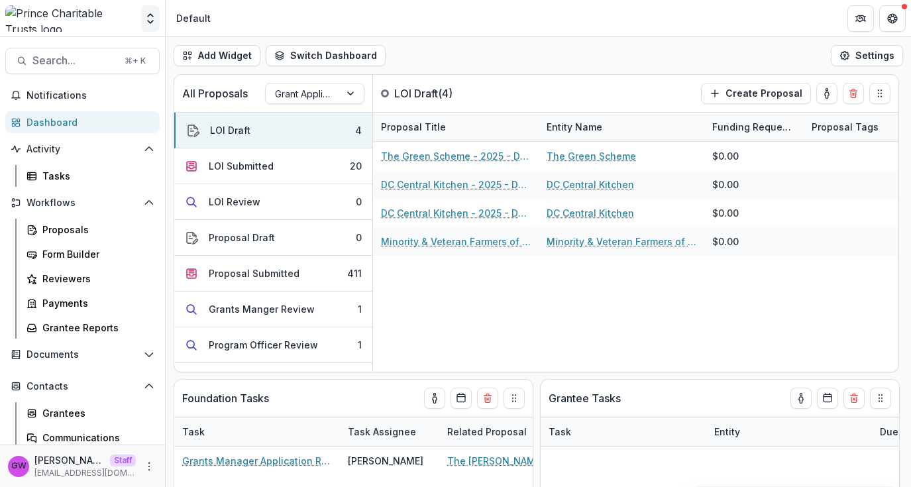
click at [147, 19] on icon "Open entity switcher" at bounding box center [150, 18] width 13 height 13
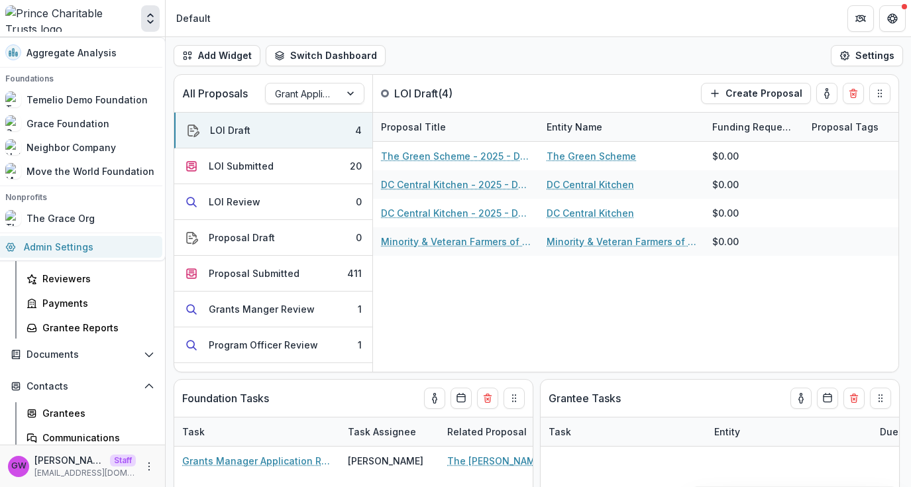
click at [87, 243] on link "Admin Settings" at bounding box center [79, 247] width 165 height 22
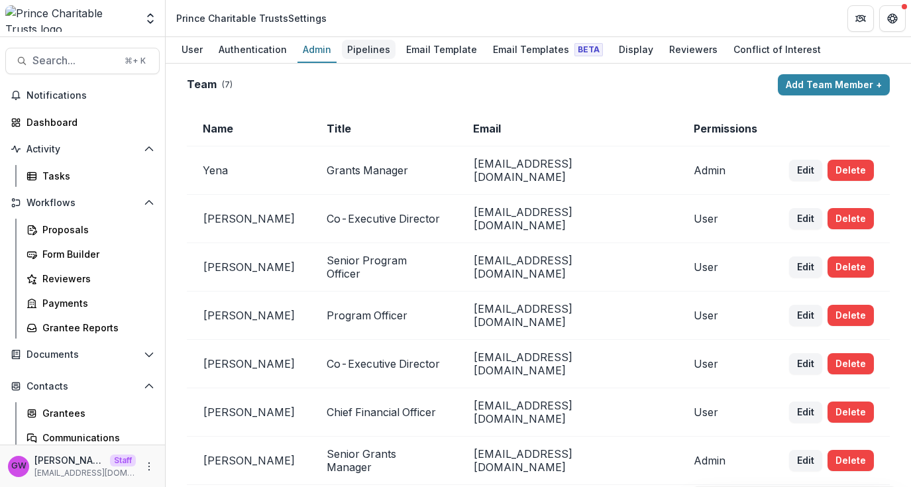
click at [359, 46] on div "Pipelines" at bounding box center [369, 49] width 54 height 19
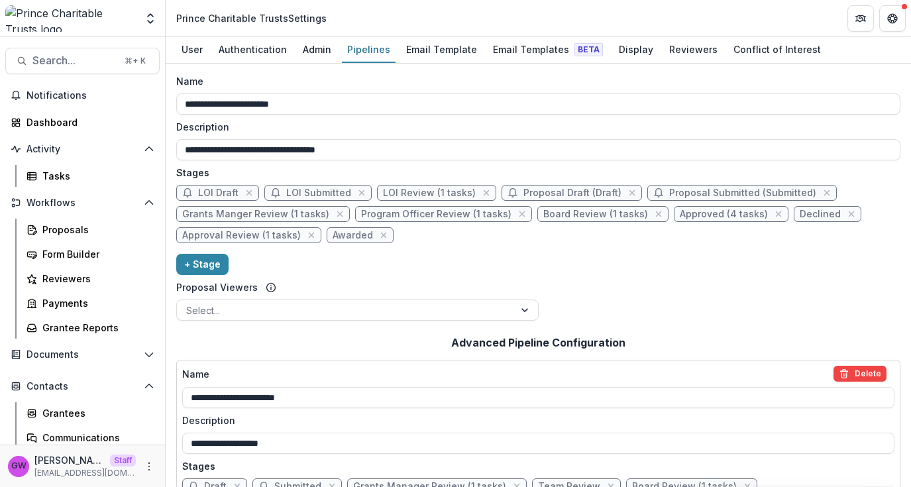
click at [240, 217] on span "Grants Manger Review (1 tasks)" at bounding box center [255, 214] width 147 height 11
select select "******"
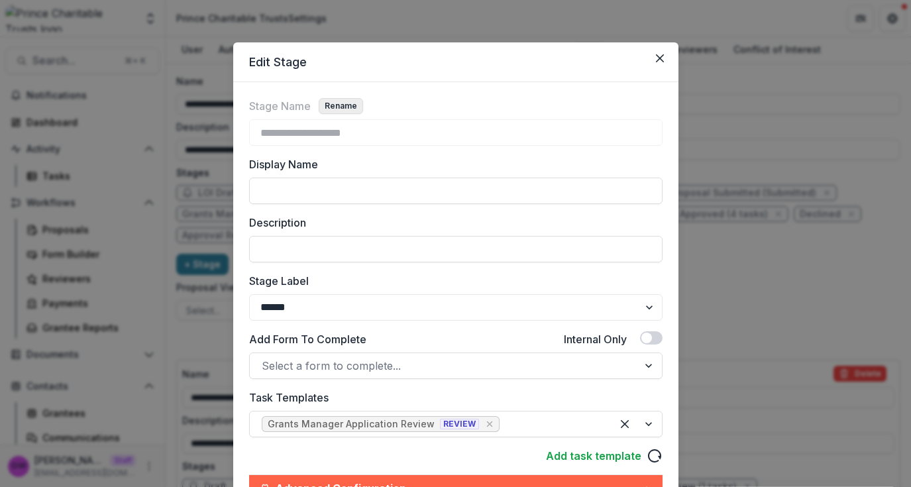
click at [347, 108] on button "Rename" at bounding box center [341, 106] width 44 height 16
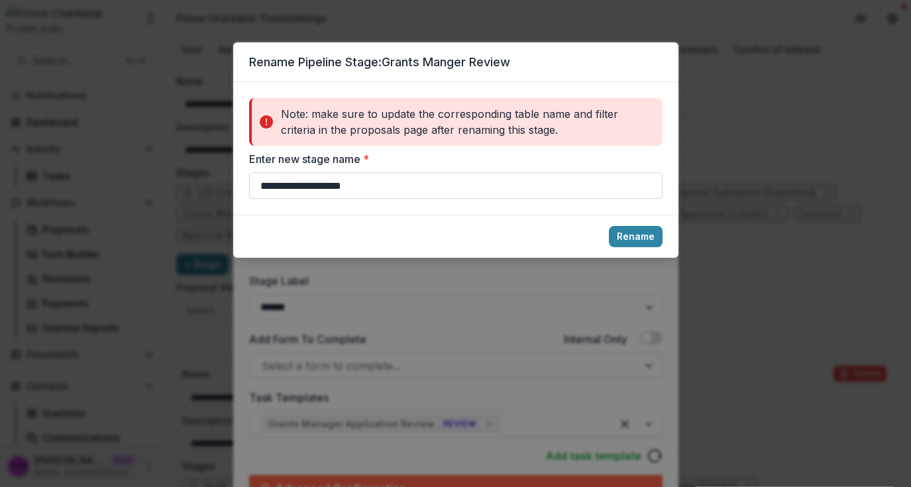
click at [319, 189] on input "**********" at bounding box center [456, 185] width 414 height 27
type input "**********"
click at [631, 233] on button "Rename" at bounding box center [636, 236] width 54 height 21
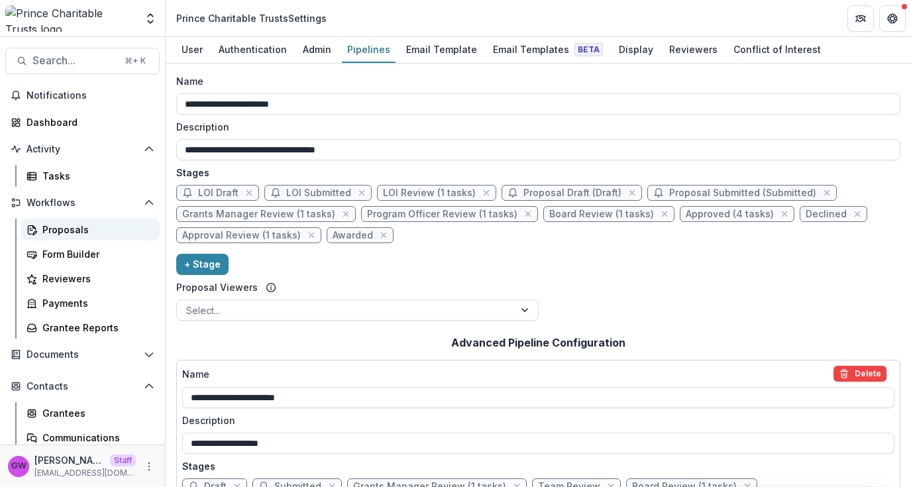
click at [82, 227] on div "Proposals" at bounding box center [95, 230] width 107 height 14
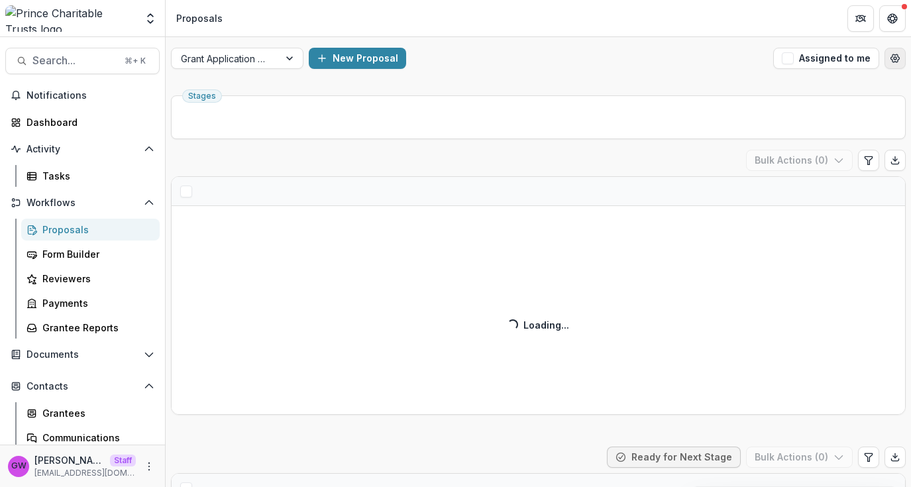
click at [894, 56] on icon "Open table manager" at bounding box center [895, 58] width 9 height 8
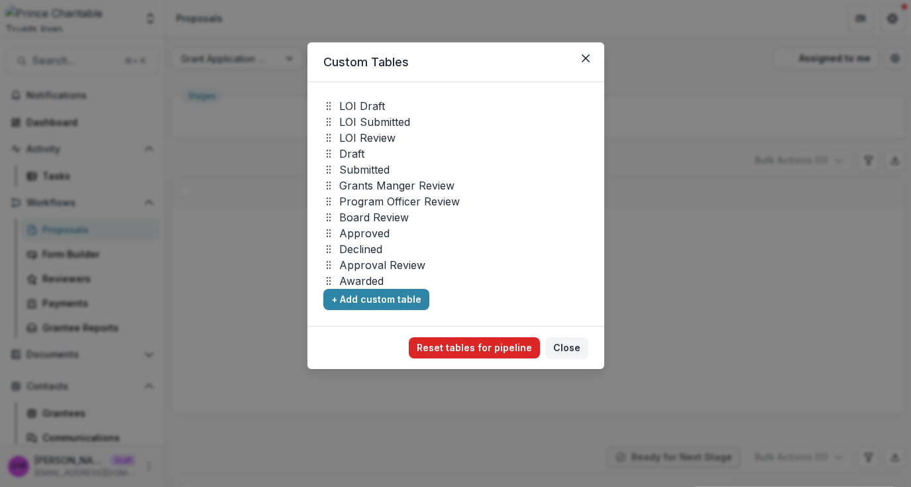
click at [454, 345] on button "Reset tables for pipeline" at bounding box center [474, 347] width 131 height 21
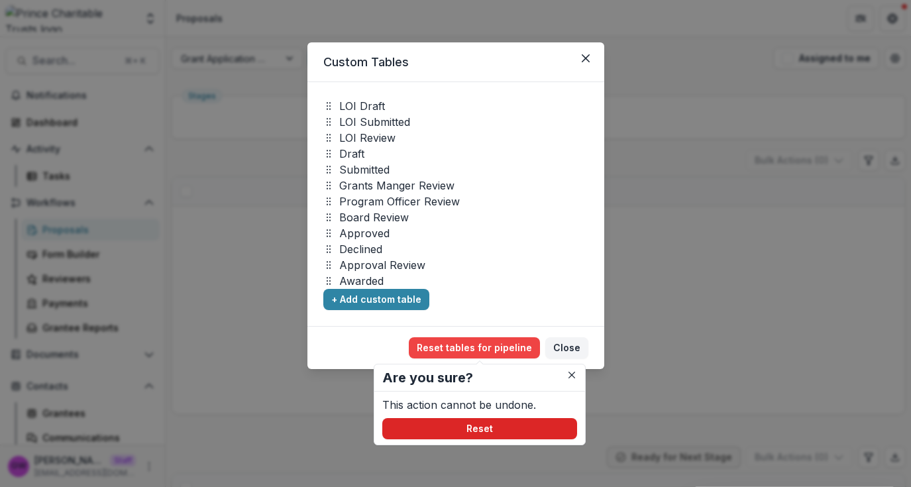
click at [485, 426] on button "Reset" at bounding box center [479, 428] width 195 height 21
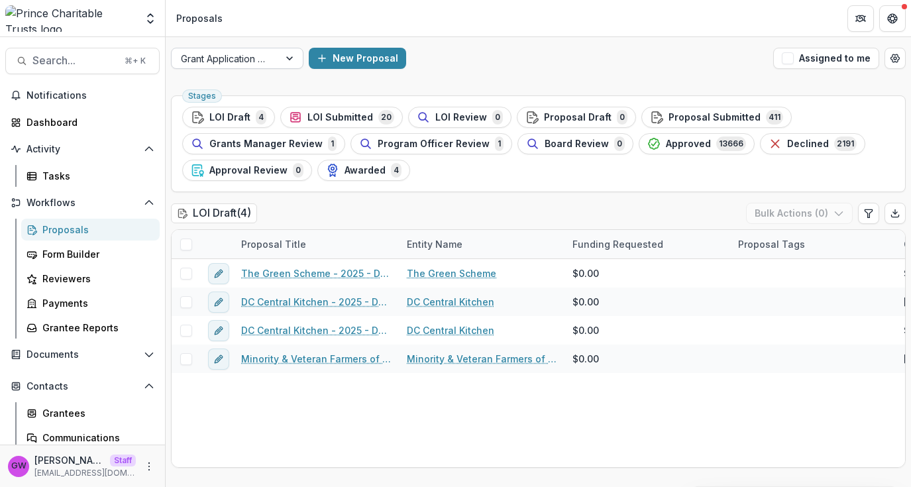
click at [262, 60] on div at bounding box center [225, 58] width 89 height 17
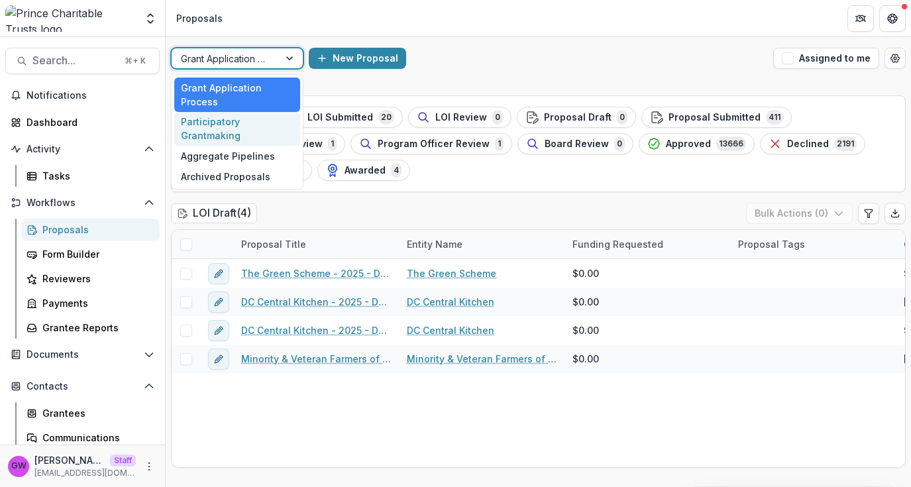
click at [244, 125] on div "Participatory Grantmaking" at bounding box center [237, 129] width 126 height 34
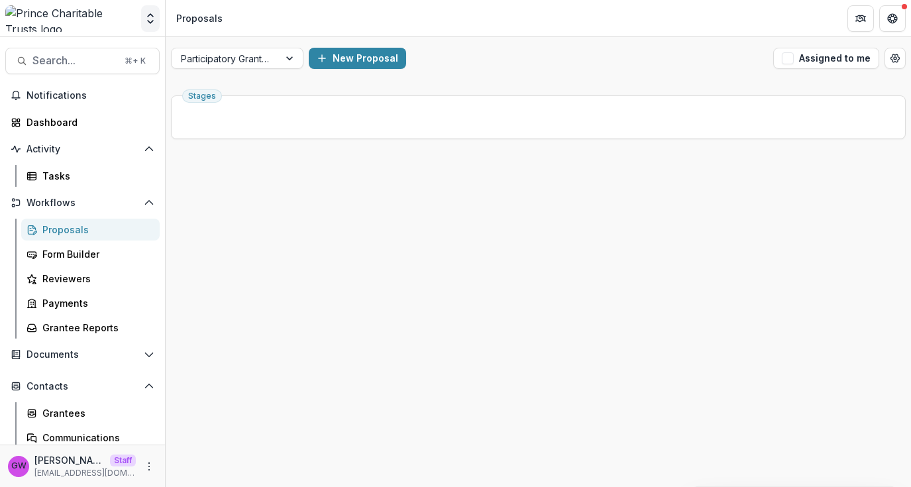
click at [144, 18] on icon "Open entity switcher" at bounding box center [150, 18] width 13 height 13
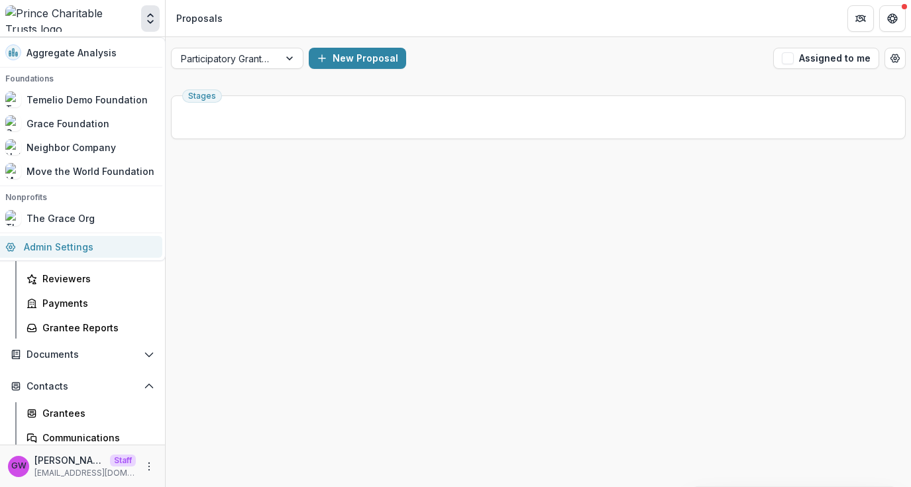
click at [74, 239] on link "Admin Settings" at bounding box center [79, 247] width 165 height 22
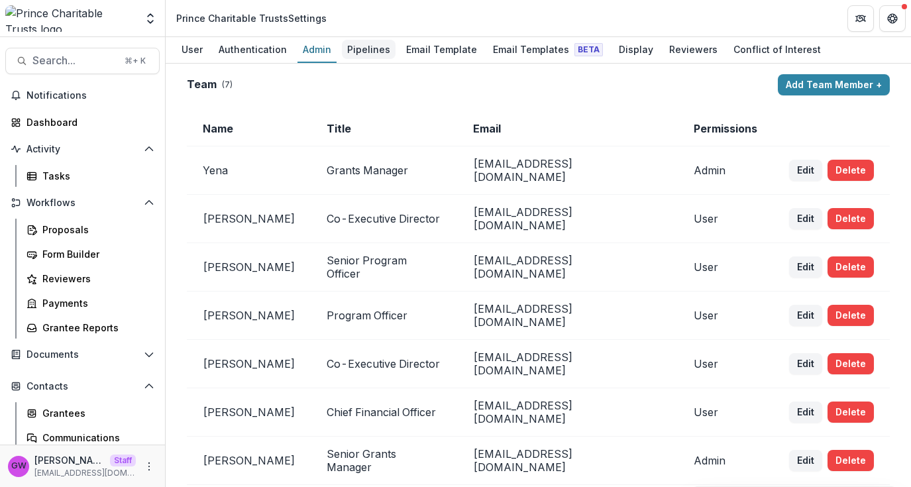
click at [382, 51] on div "Pipelines" at bounding box center [369, 49] width 54 height 19
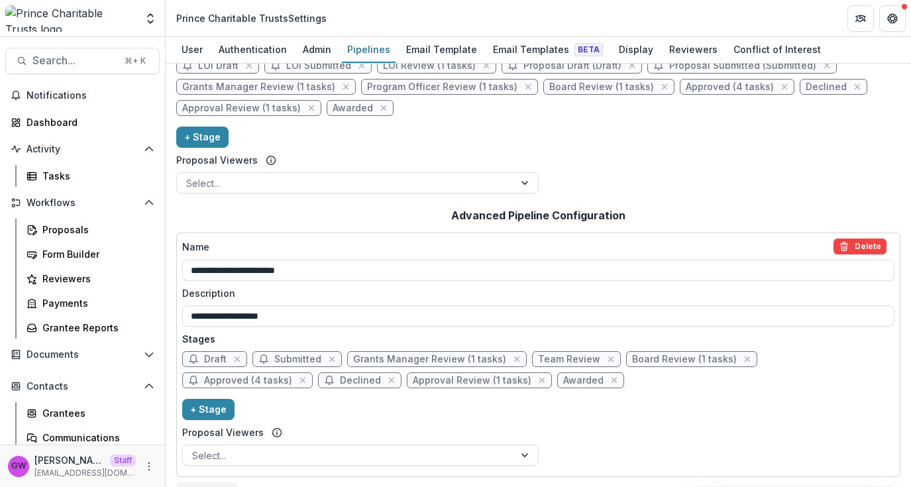
scroll to position [136, 0]
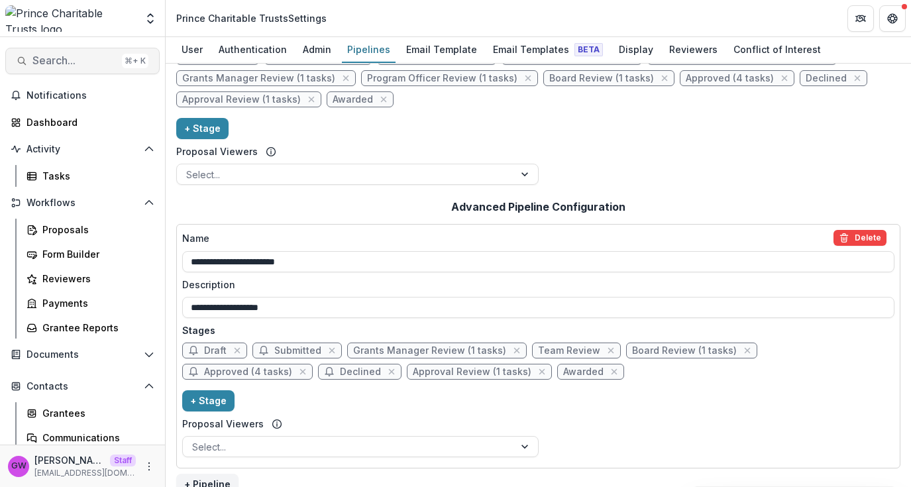
click at [78, 61] on span "Search..." at bounding box center [74, 60] width 84 height 13
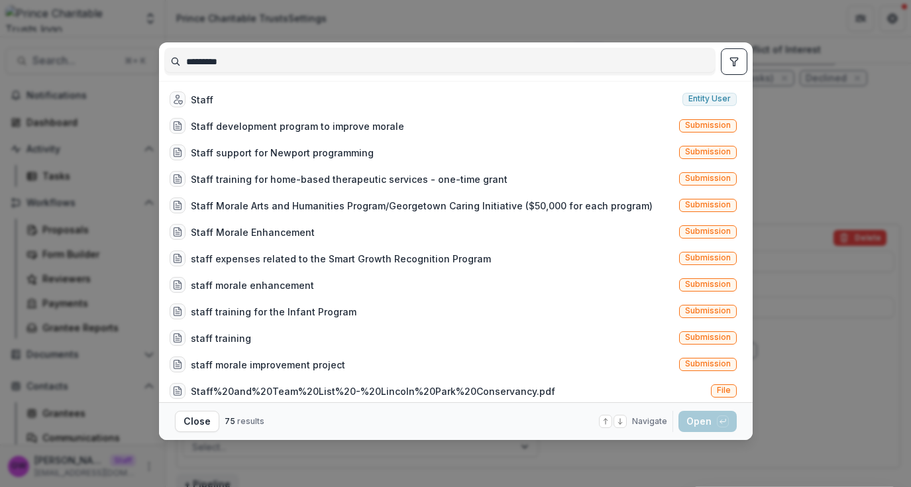
type input "*********"
drag, startPoint x: 816, startPoint y: 107, endPoint x: 689, endPoint y: 101, distance: 127.4
click at [816, 107] on div "********* Staff Entity user Staff development program to improve morale Submiss…" at bounding box center [455, 243] width 911 height 487
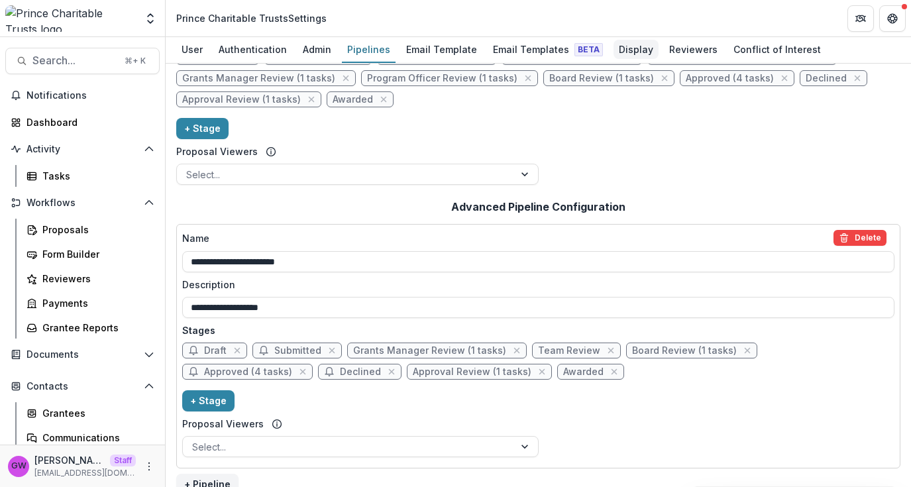
click at [616, 52] on div "Display" at bounding box center [636, 49] width 45 height 19
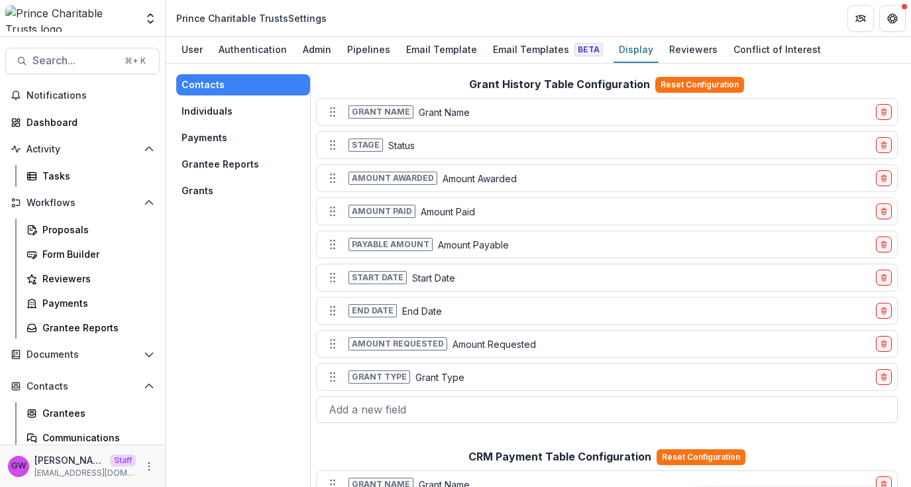
click at [219, 189] on button "Grants" at bounding box center [243, 190] width 134 height 21
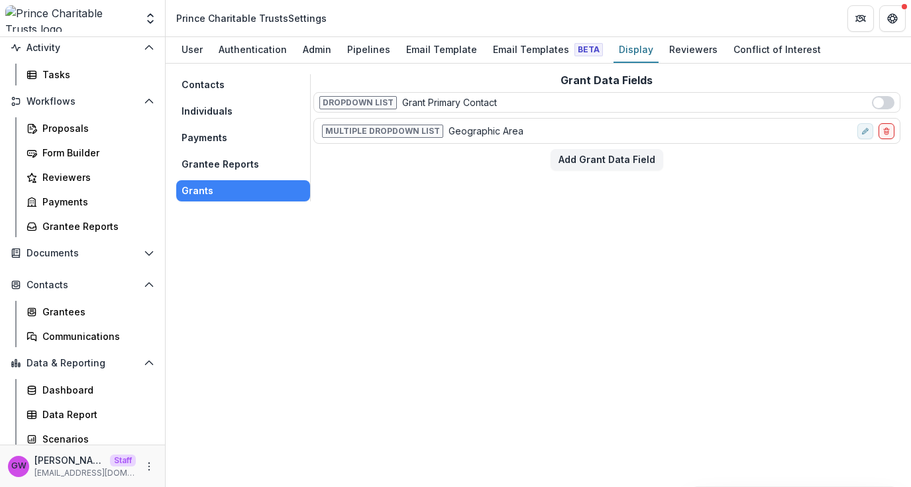
scroll to position [107, 0]
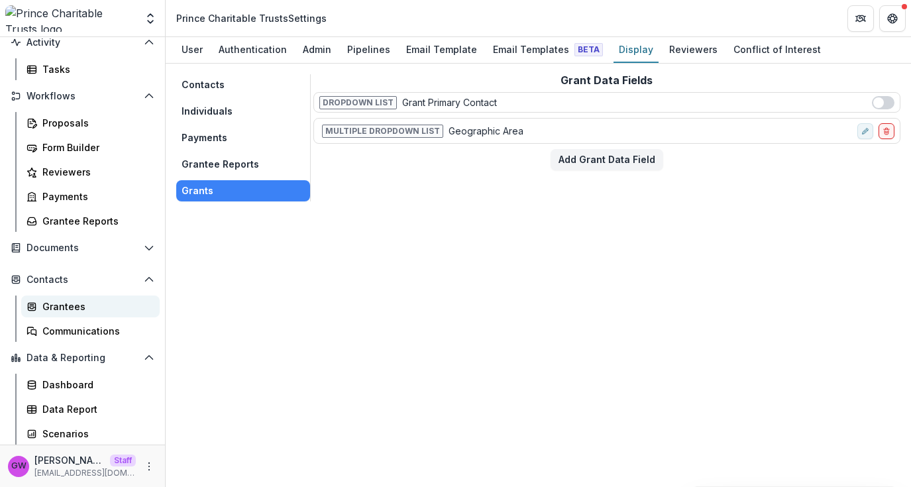
click at [58, 305] on div "Grantees" at bounding box center [95, 307] width 107 height 14
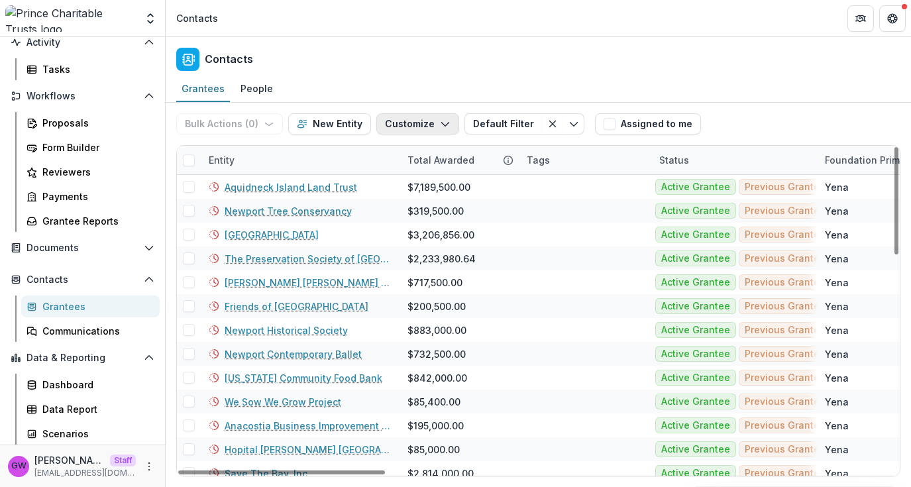
click at [407, 127] on button "Customize" at bounding box center [417, 123] width 83 height 21
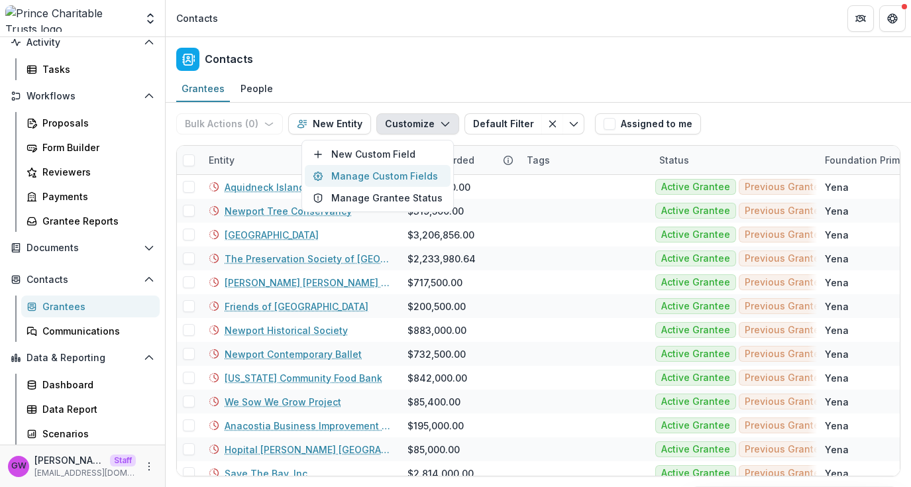
click at [391, 171] on button "Manage Custom Fields" at bounding box center [378, 176] width 146 height 22
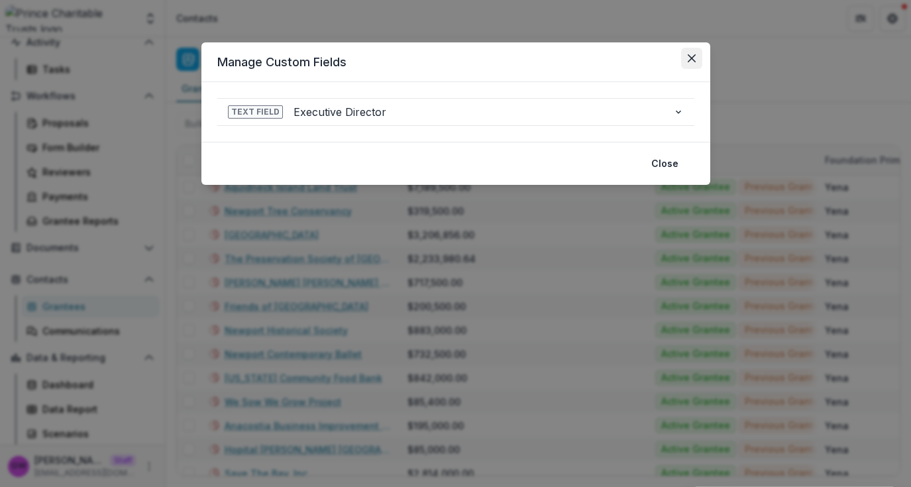
click at [693, 55] on icon "Close" at bounding box center [692, 58] width 8 height 8
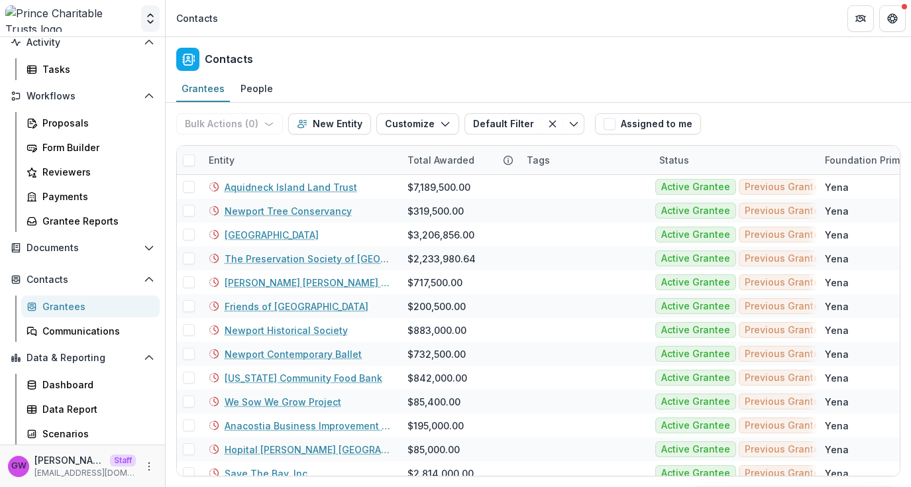
click at [149, 18] on icon "Open entity switcher" at bounding box center [150, 18] width 13 height 13
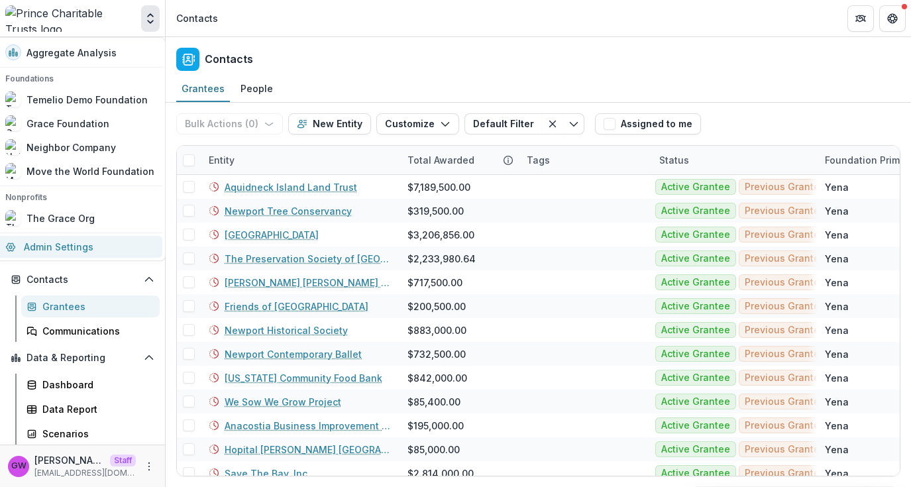
click at [54, 254] on link "Admin Settings" at bounding box center [79, 247] width 165 height 22
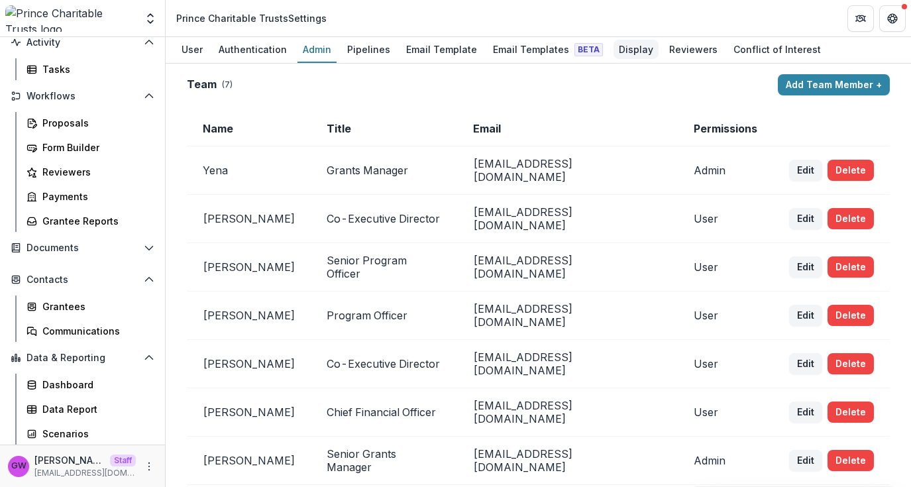
click at [614, 52] on div "Display" at bounding box center [636, 49] width 45 height 19
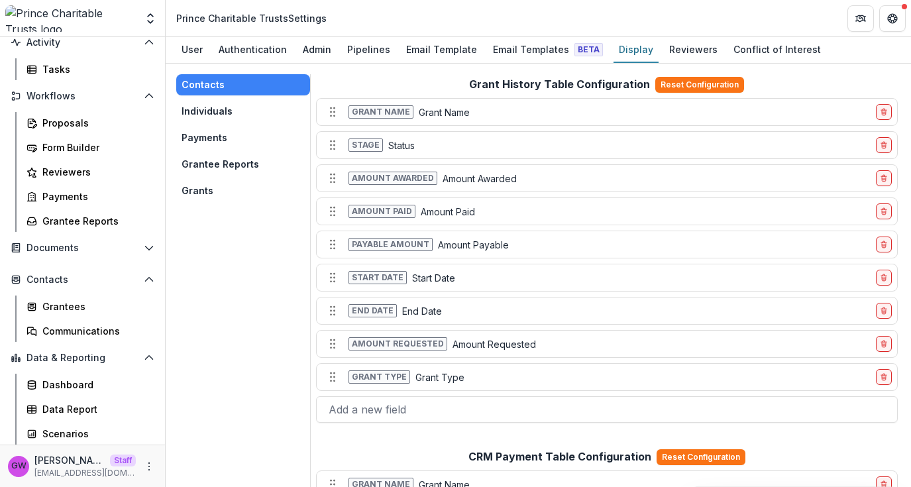
click at [233, 107] on button "Individuals" at bounding box center [243, 111] width 134 height 21
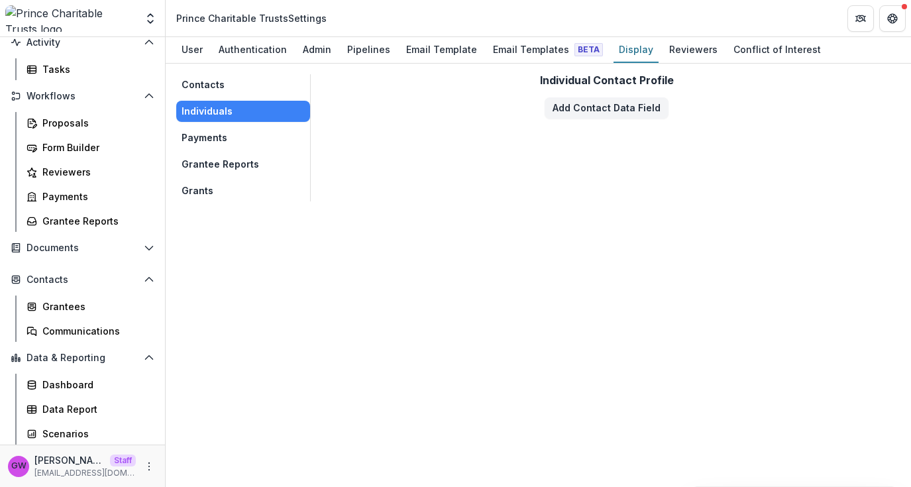
click at [227, 133] on button "Payments" at bounding box center [243, 137] width 134 height 21
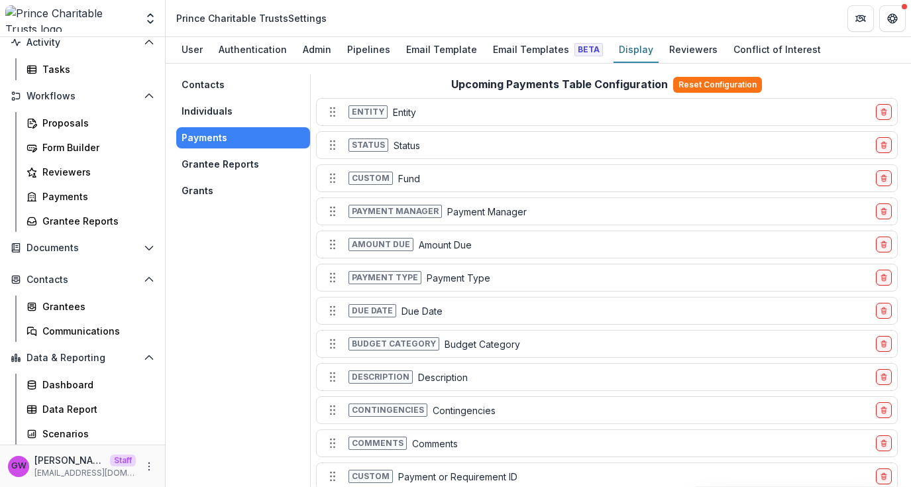
click at [217, 166] on button "Grantee Reports" at bounding box center [243, 164] width 134 height 21
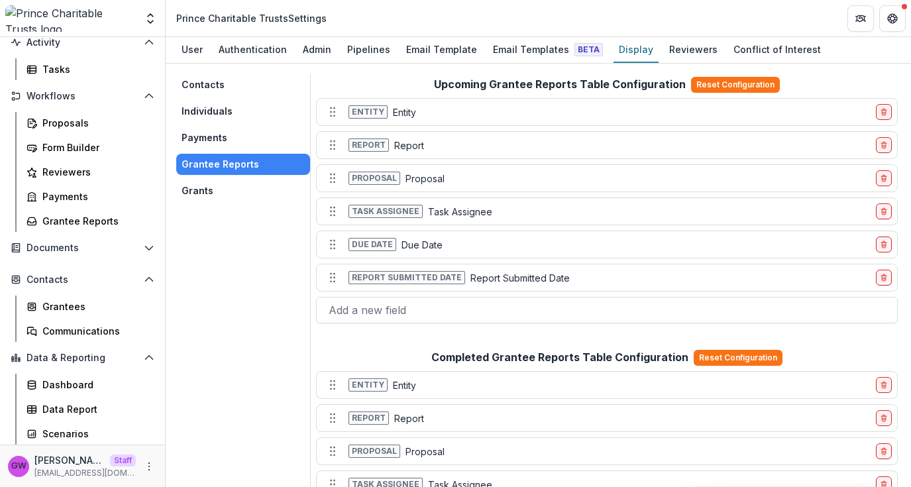
click at [209, 191] on button "Grants" at bounding box center [243, 190] width 134 height 21
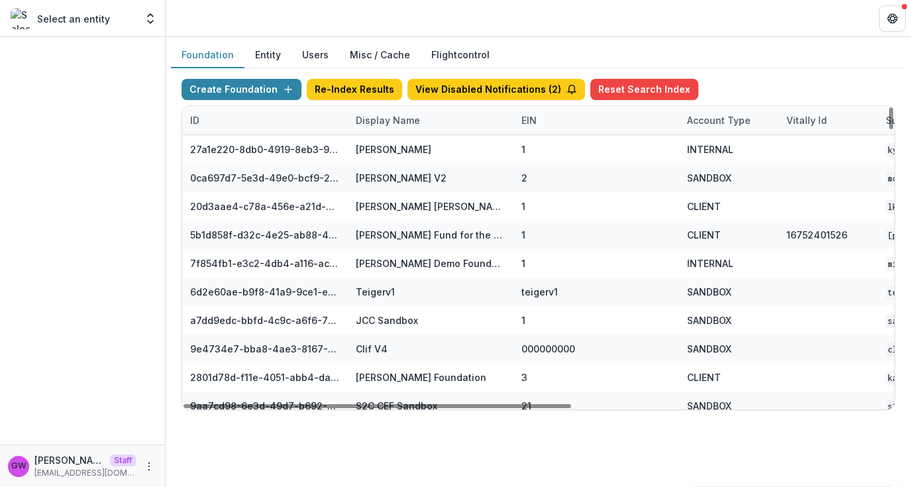
click at [382, 123] on div "Display Name" at bounding box center [388, 120] width 80 height 14
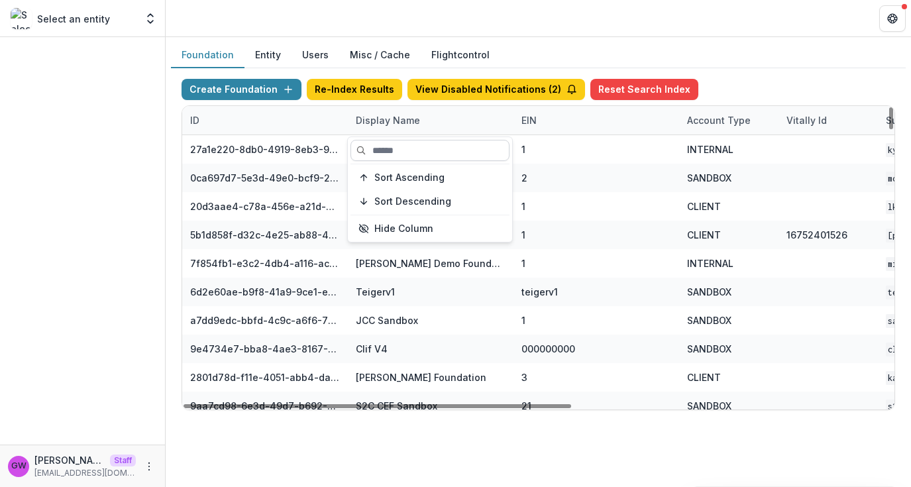
click at [388, 150] on input at bounding box center [430, 150] width 159 height 21
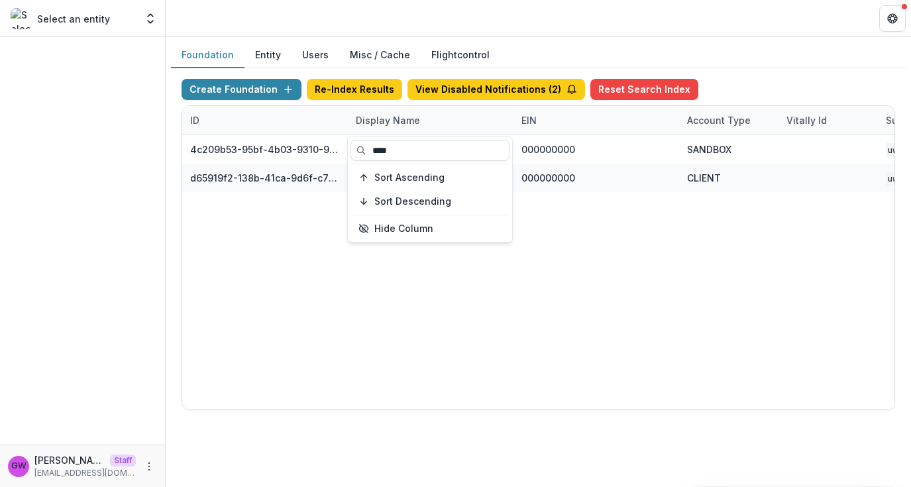
type input "****"
click at [803, 84] on div "Create Foundation Re-Index Results View Disabled Notifications ( 2 ) Reset Sear…" at bounding box center [539, 92] width 714 height 27
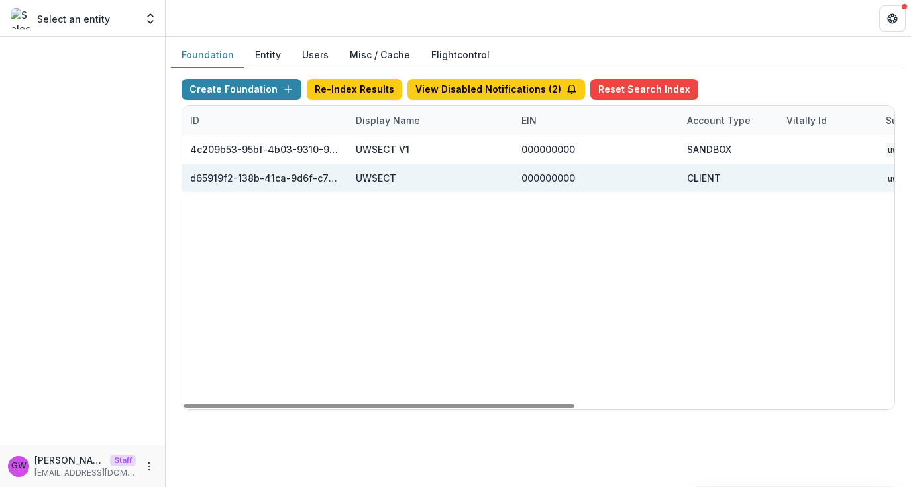
scroll to position [0, 580]
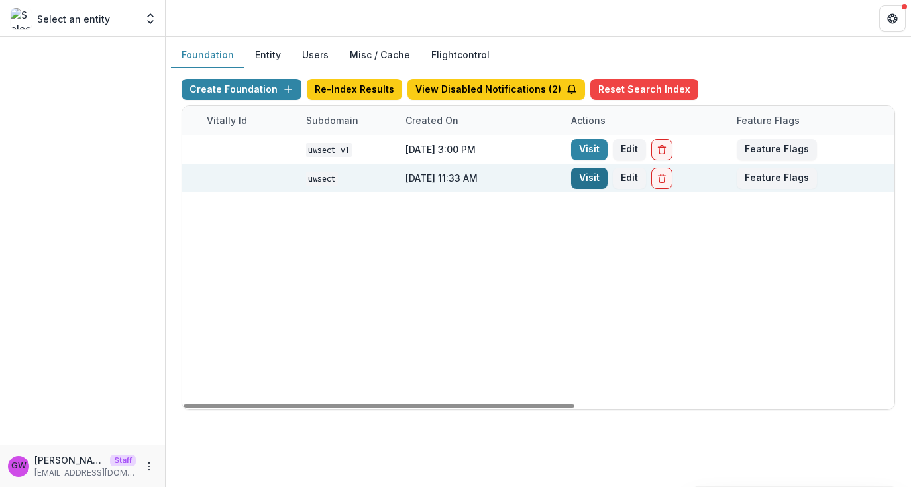
click at [586, 179] on link "Visit" at bounding box center [589, 178] width 36 height 21
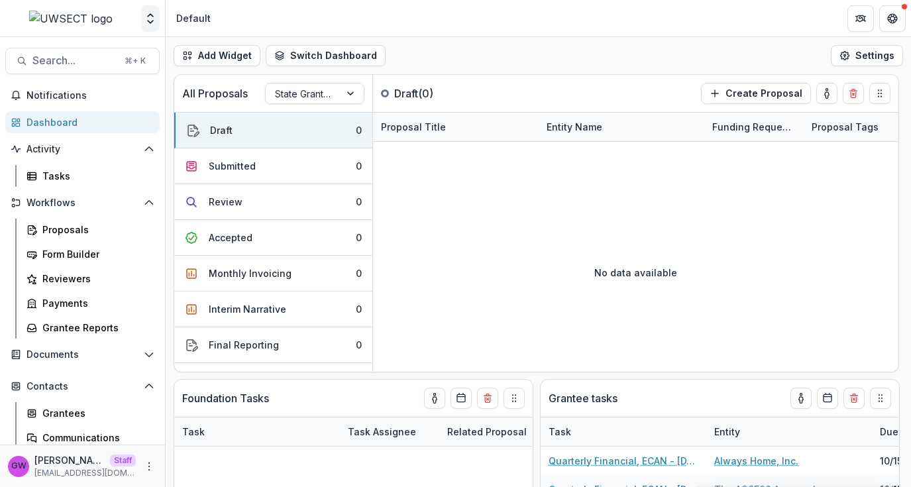
click at [147, 19] on icon "Open entity switcher" at bounding box center [150, 18] width 13 height 13
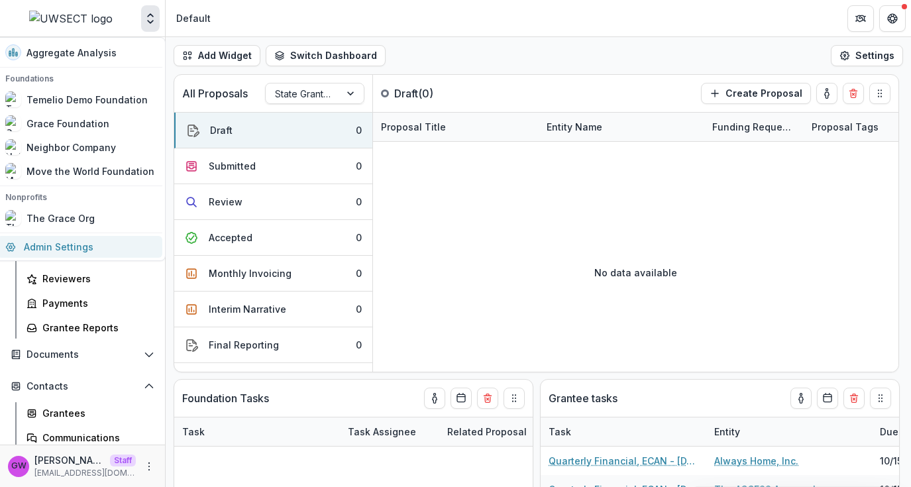
click at [70, 239] on link "Admin Settings" at bounding box center [79, 247] width 165 height 22
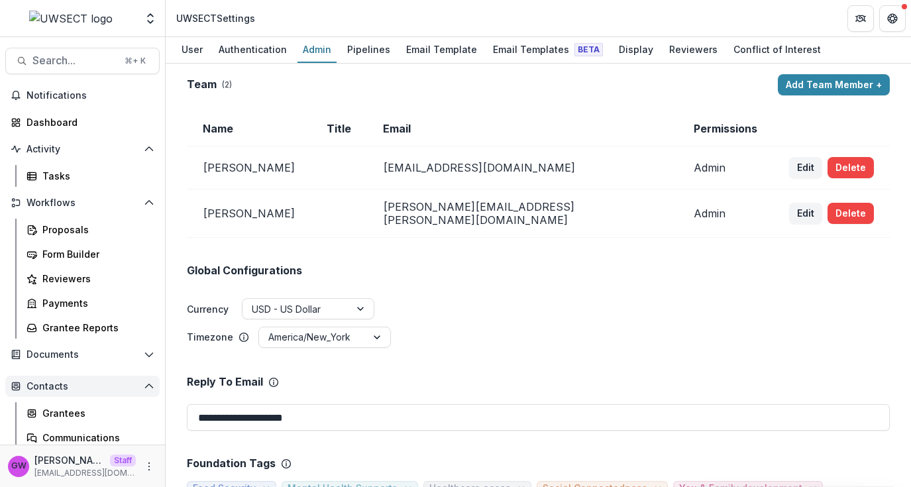
scroll to position [82, 0]
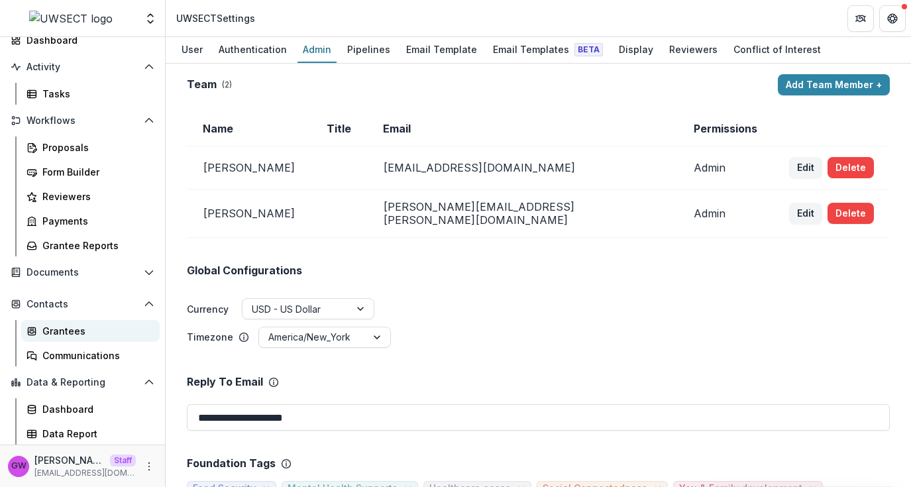
click at [82, 335] on div "Grantees" at bounding box center [95, 331] width 107 height 14
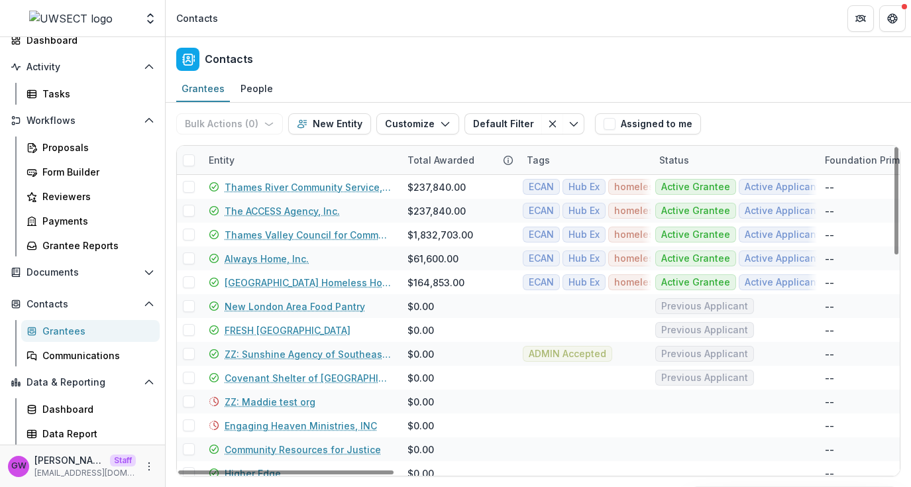
click at [276, 172] on div "Entity" at bounding box center [300, 160] width 199 height 28
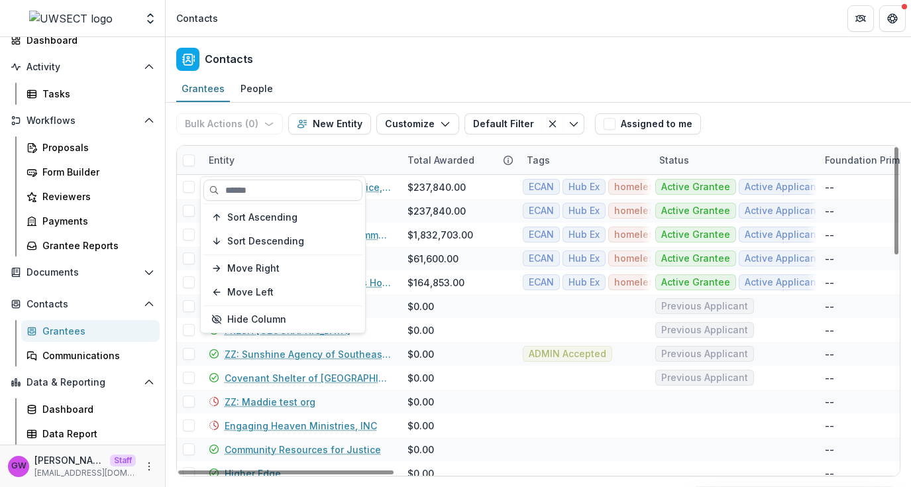
click at [256, 186] on input at bounding box center [282, 190] width 159 height 21
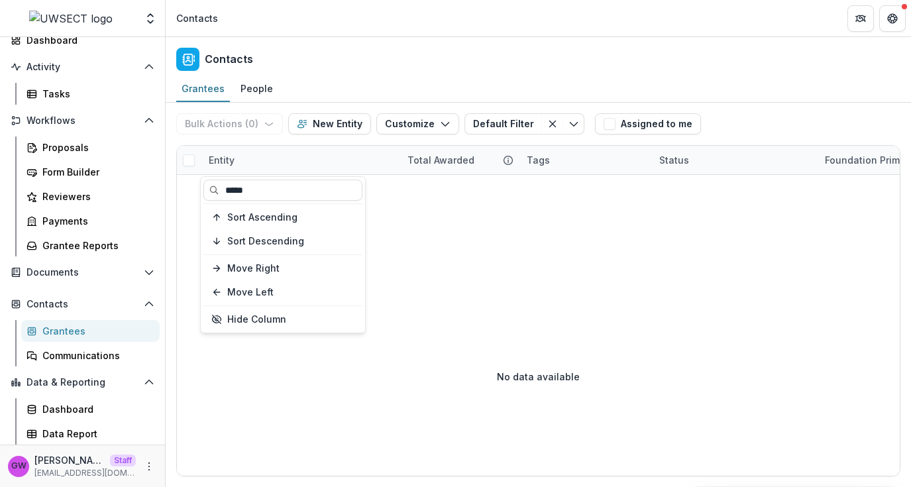
type input "*****"
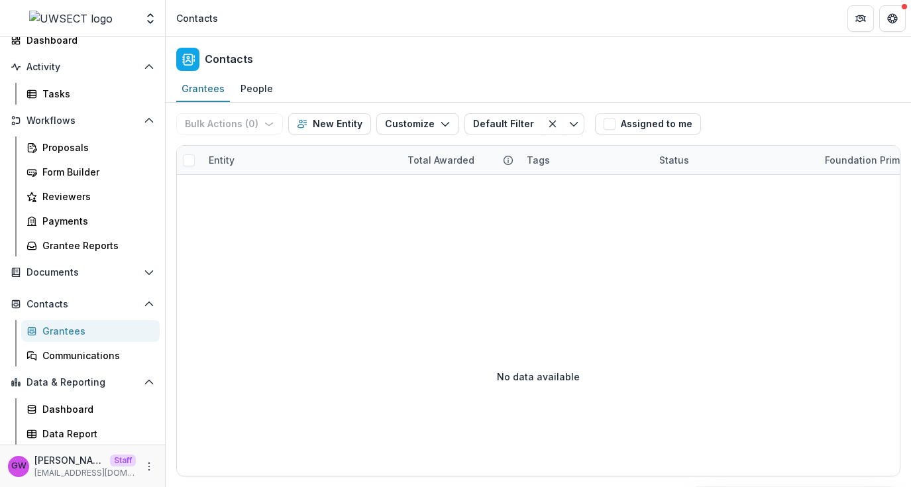
click at [785, 99] on div "Grantees People" at bounding box center [539, 89] width 746 height 27
click at [323, 125] on button "New Entity" at bounding box center [329, 123] width 83 height 21
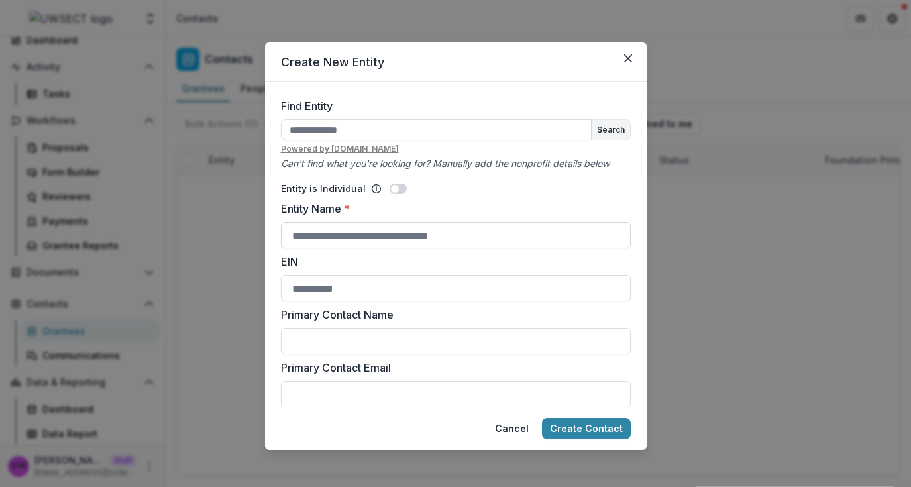
click at [333, 237] on input "Entity Name *" at bounding box center [456, 235] width 350 height 27
type input "**********"
click at [581, 187] on div "Entity is Individual" at bounding box center [456, 189] width 350 height 14
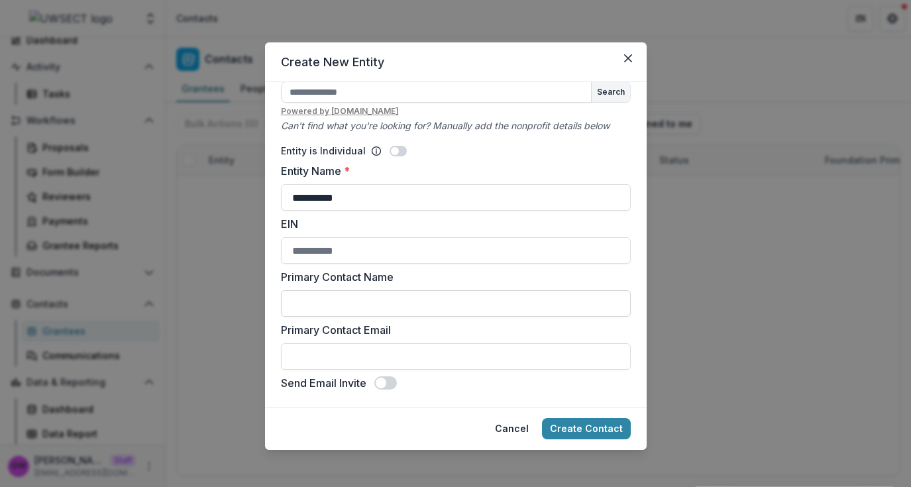
click at [341, 302] on input "Primary Contact Name" at bounding box center [456, 303] width 350 height 27
type input "**********"
click at [304, 353] on input "Primary Contact Email" at bounding box center [456, 356] width 350 height 27
type input "**********"
click at [576, 426] on button "Create Contact" at bounding box center [586, 428] width 89 height 21
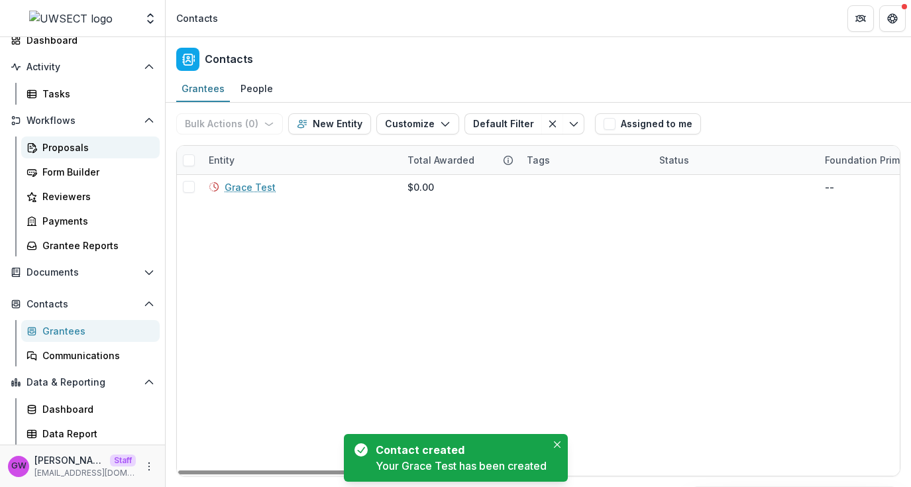
click at [69, 152] on div "Proposals" at bounding box center [95, 147] width 107 height 14
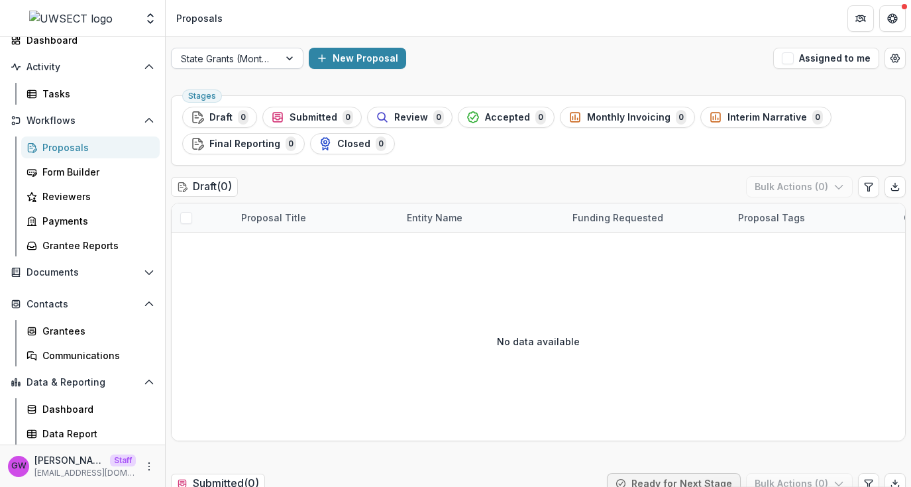
click at [245, 56] on div at bounding box center [225, 58] width 89 height 17
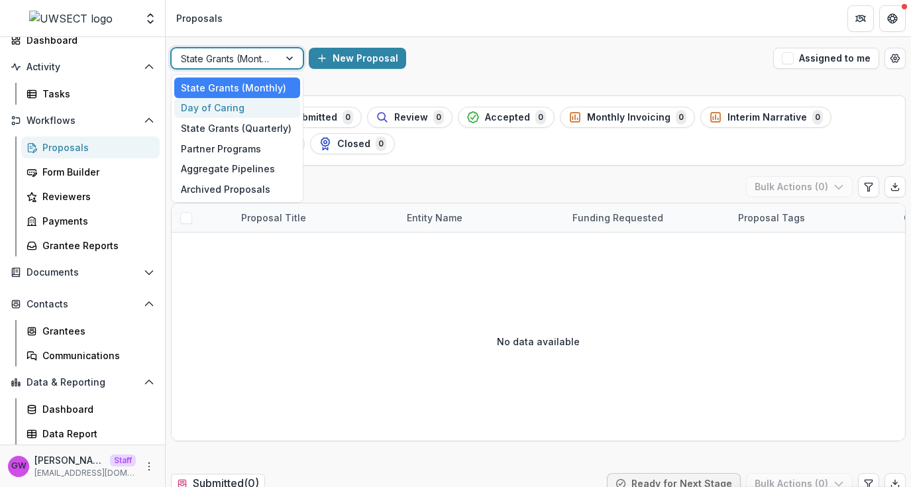
click at [237, 105] on div "Day of Caring" at bounding box center [237, 108] width 126 height 21
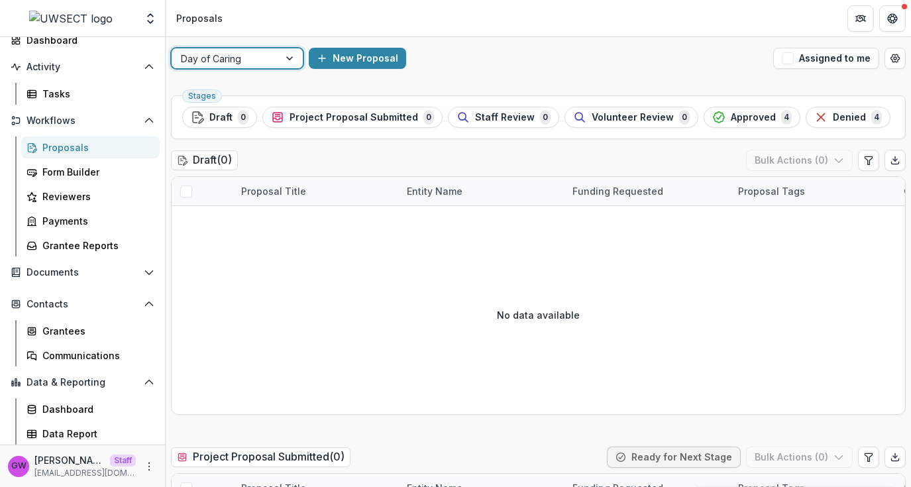
click at [280, 56] on div at bounding box center [291, 58] width 24 height 20
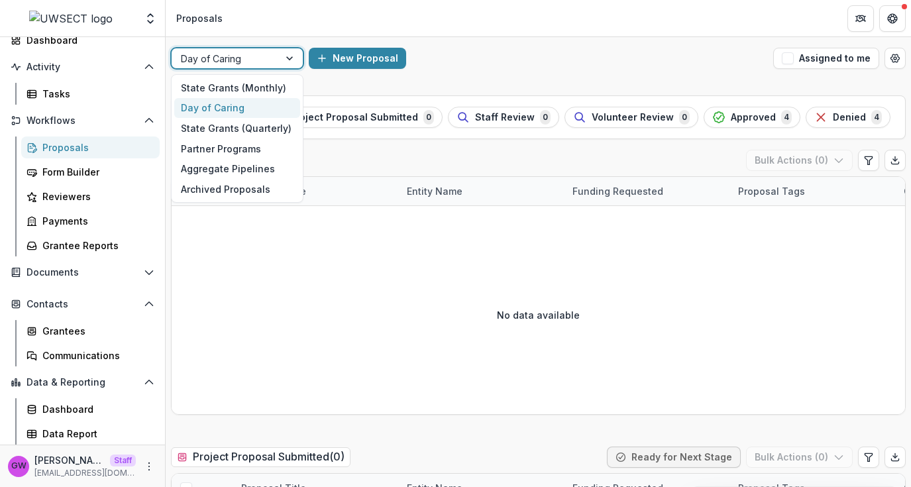
click at [256, 121] on div "State Grants (Quarterly)" at bounding box center [237, 128] width 126 height 21
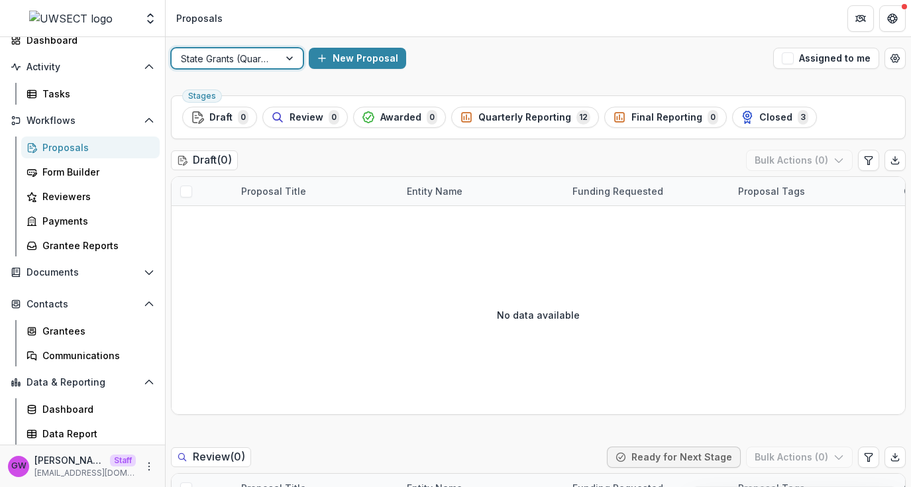
click at [282, 55] on div at bounding box center [291, 58] width 24 height 20
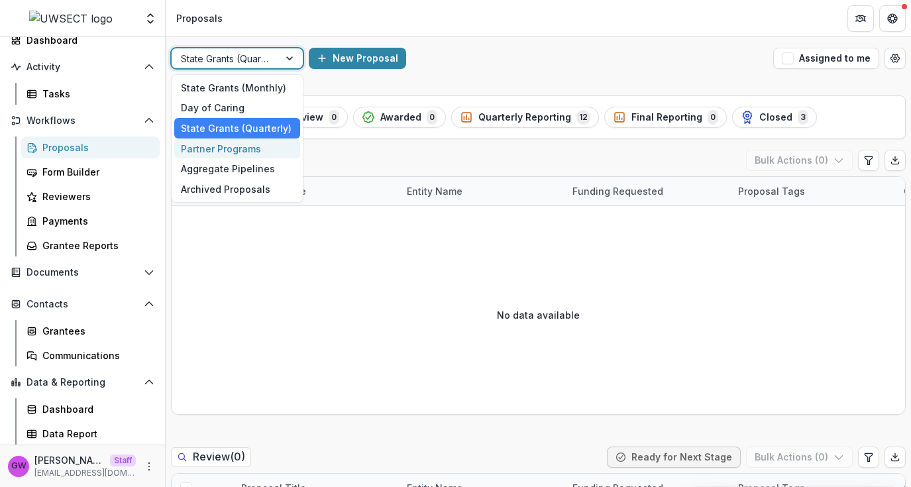
click at [247, 146] on div "Partner Programs" at bounding box center [237, 149] width 126 height 21
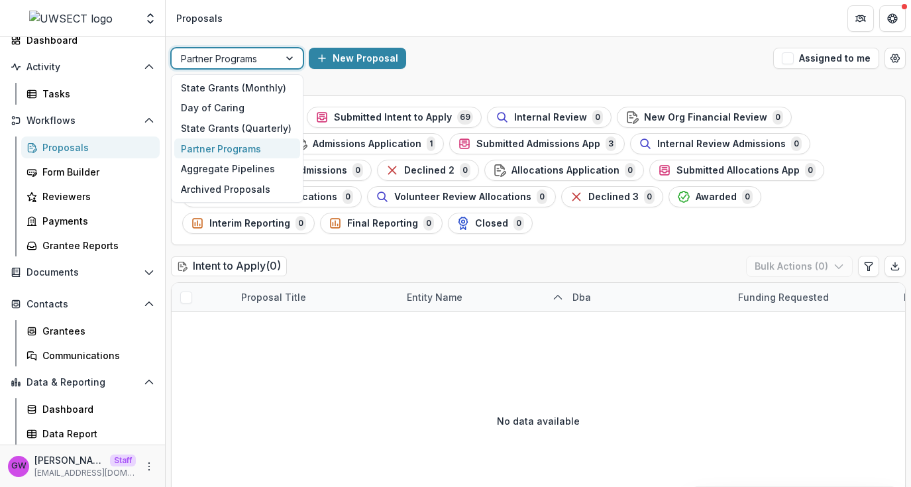
click at [275, 57] on div "Partner Programs" at bounding box center [225, 58] width 107 height 19
click at [256, 90] on div "State Grants (Monthly)" at bounding box center [237, 88] width 126 height 21
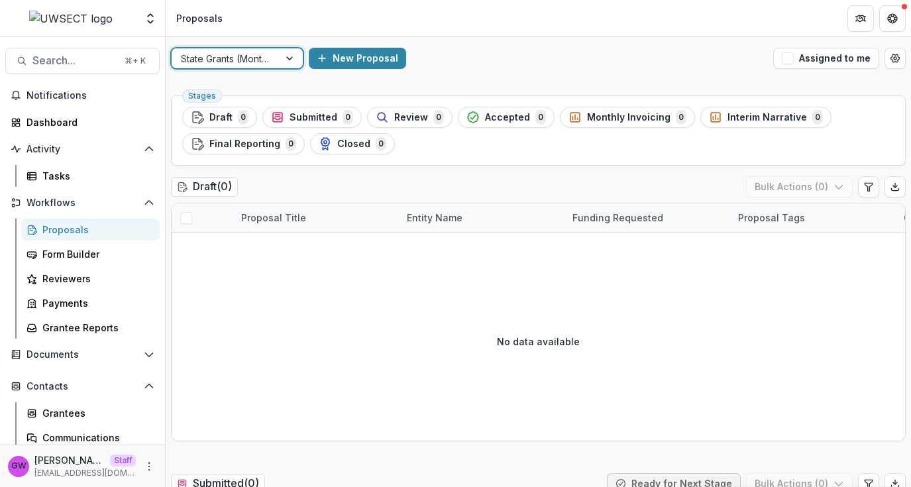
click at [266, 57] on div at bounding box center [225, 58] width 89 height 17
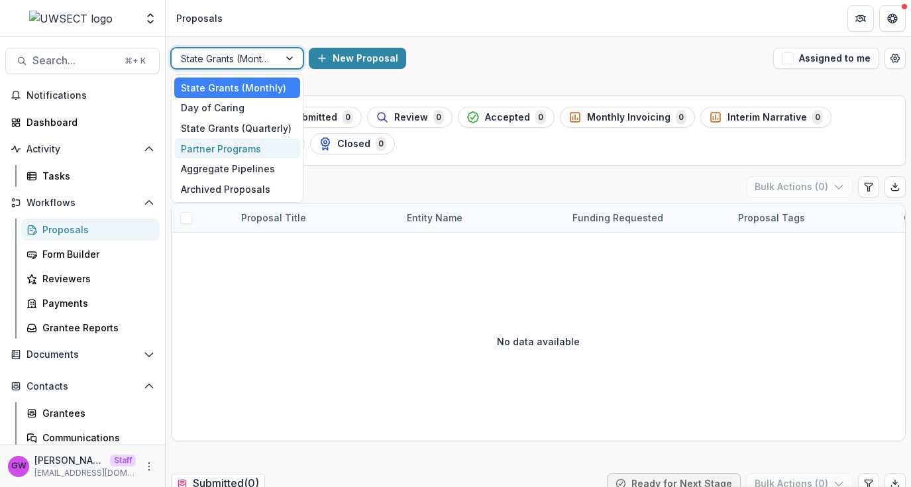
click at [225, 146] on div "Partner Programs" at bounding box center [237, 149] width 126 height 21
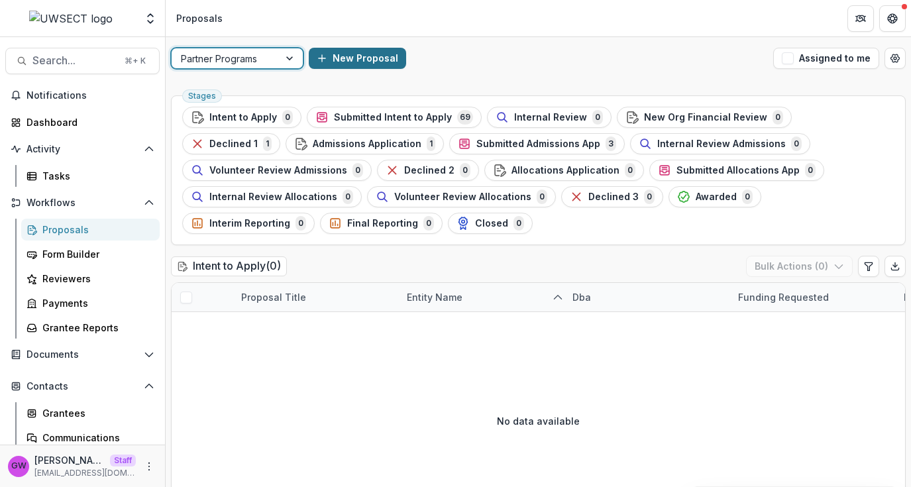
click at [371, 63] on button "New Proposal" at bounding box center [357, 58] width 97 height 21
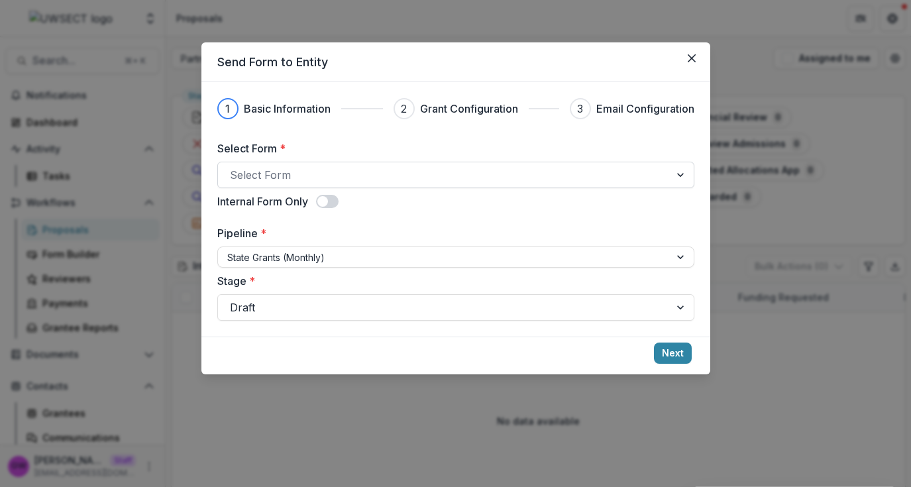
click at [268, 175] on div at bounding box center [444, 175] width 428 height 19
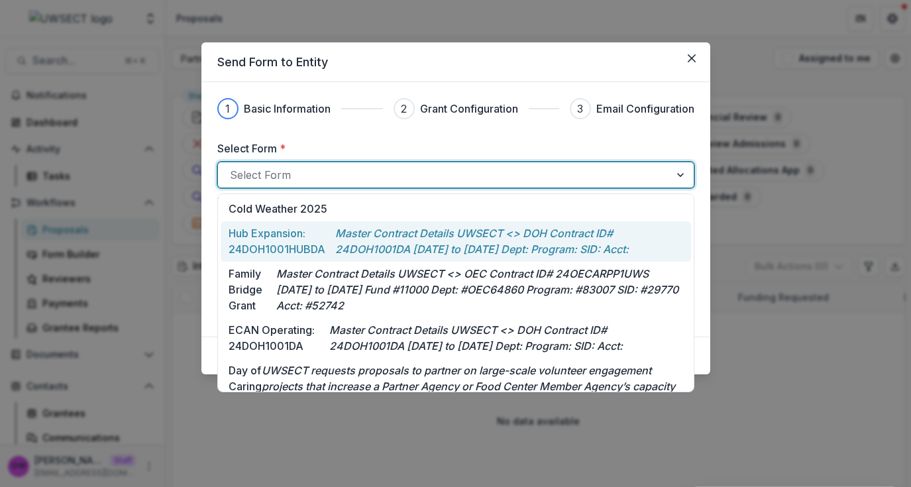
scroll to position [321, 0]
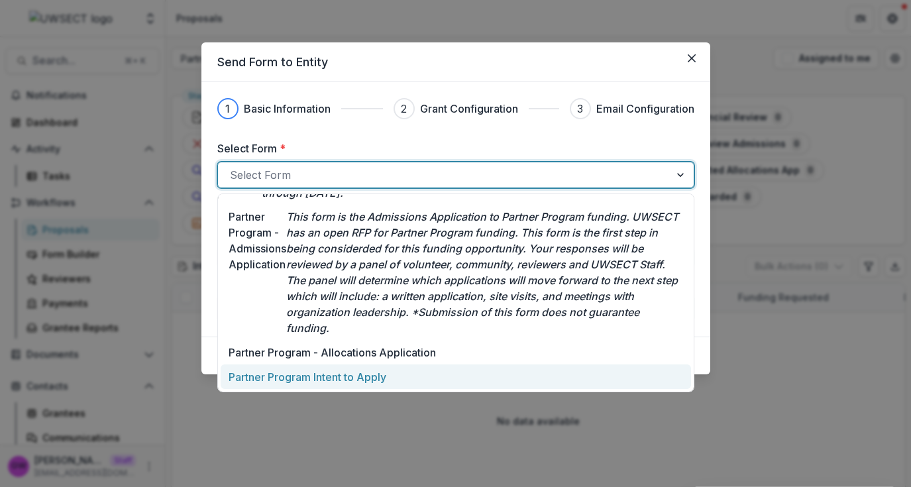
click at [306, 378] on p "Partner Program Intent to Apply" at bounding box center [308, 377] width 158 height 16
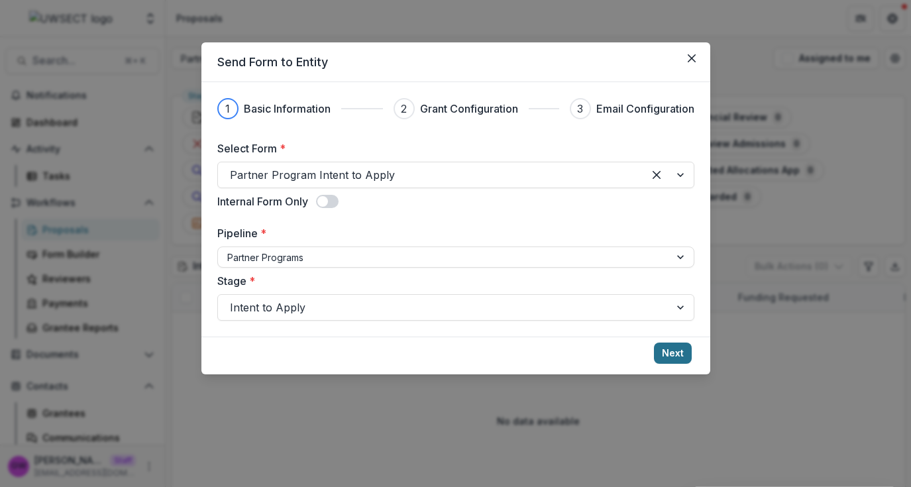
click at [679, 349] on button "Next" at bounding box center [673, 353] width 38 height 21
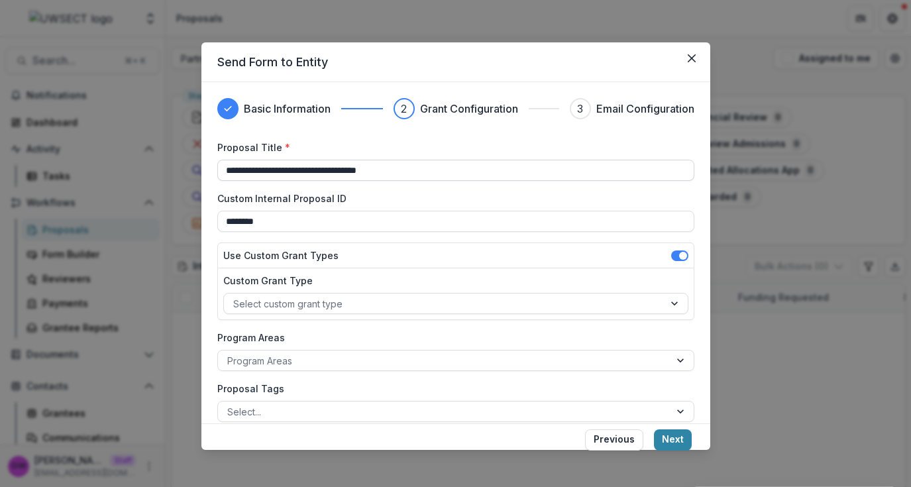
click at [364, 172] on input "**********" at bounding box center [455, 170] width 477 height 21
type input "****"
click at [561, 192] on label "Custom Internal Proposal ID" at bounding box center [451, 199] width 469 height 14
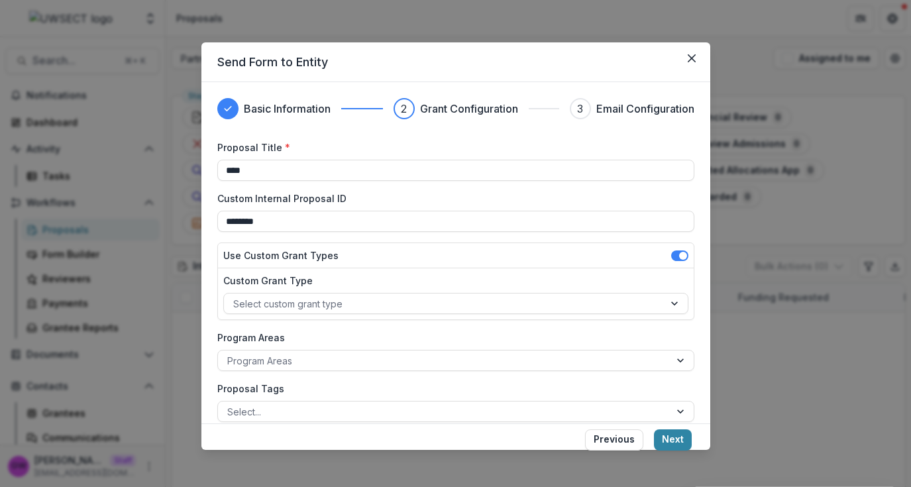
click at [561, 211] on input "********" at bounding box center [455, 221] width 477 height 21
click at [675, 441] on button "Next" at bounding box center [673, 439] width 38 height 21
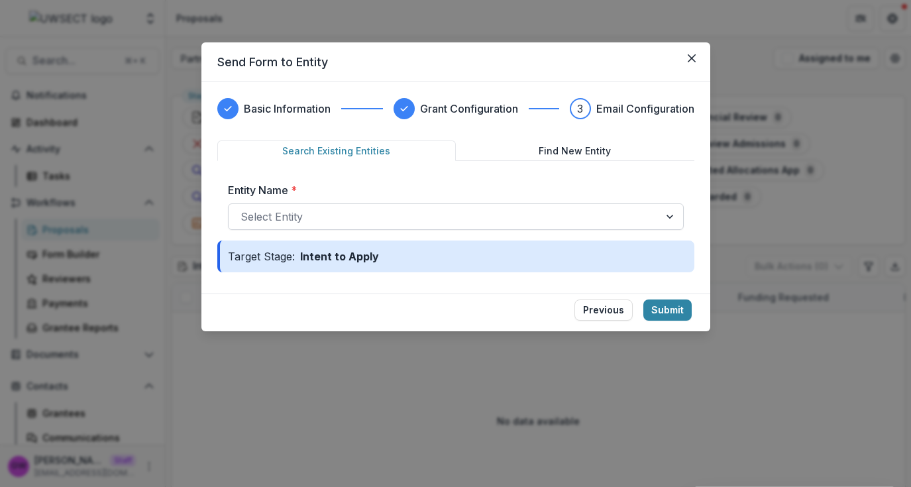
click at [338, 223] on div at bounding box center [444, 216] width 407 height 19
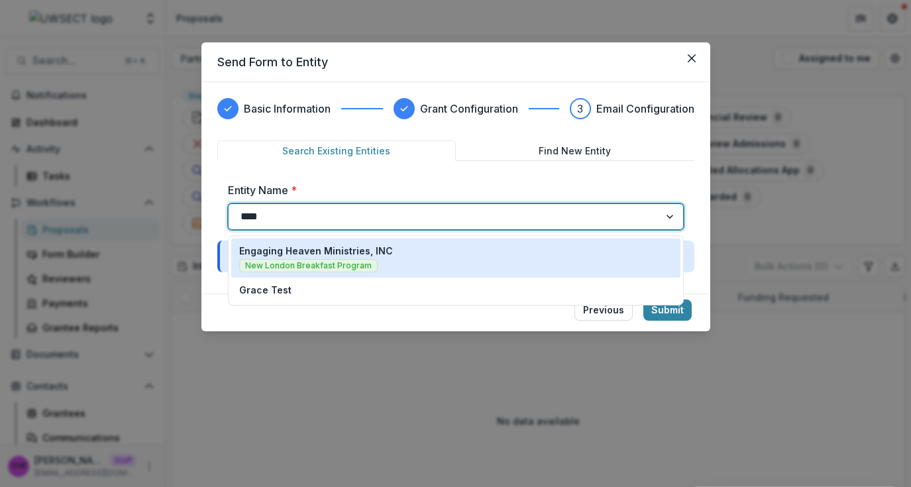
type input "*****"
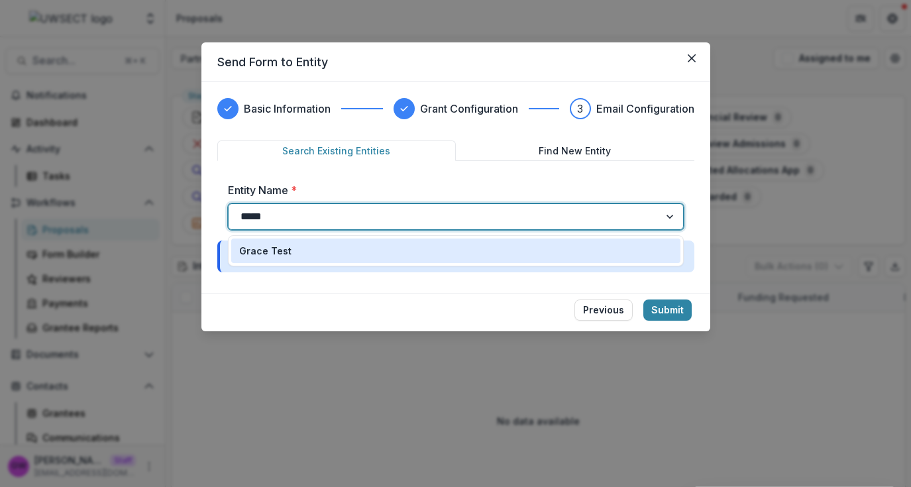
click at [342, 257] on div "Grace Test" at bounding box center [455, 251] width 433 height 14
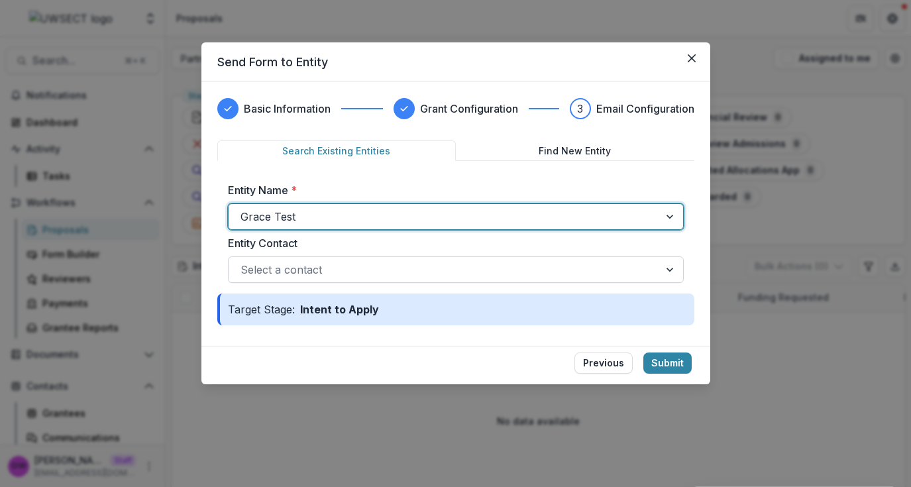
click at [309, 262] on div at bounding box center [444, 269] width 407 height 19
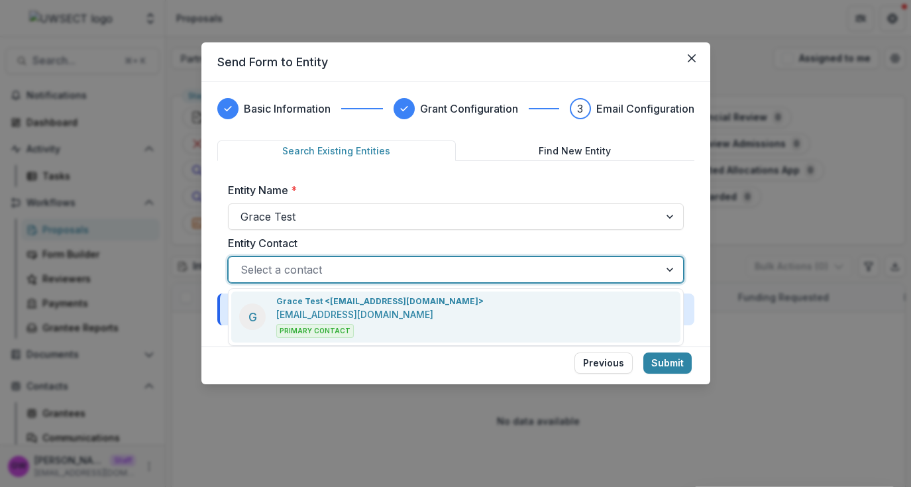
click at [307, 306] on p "Grace Test <grace+uwsect@trytemelio.com>" at bounding box center [379, 302] width 207 height 12
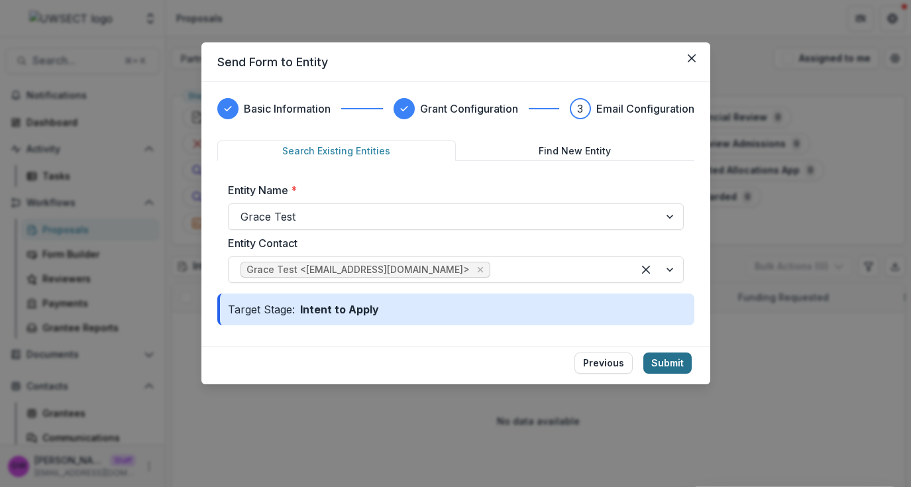
click at [670, 370] on button "Submit" at bounding box center [667, 363] width 48 height 21
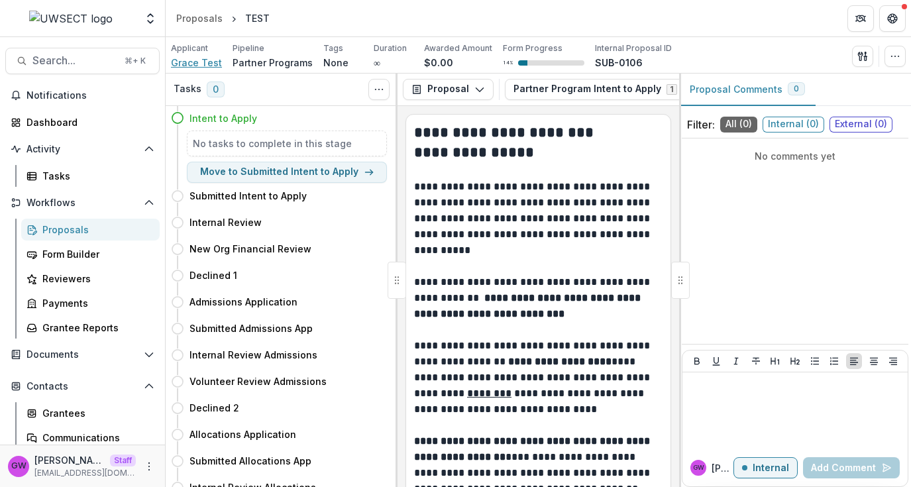
click at [203, 65] on span "Grace Test" at bounding box center [196, 63] width 51 height 14
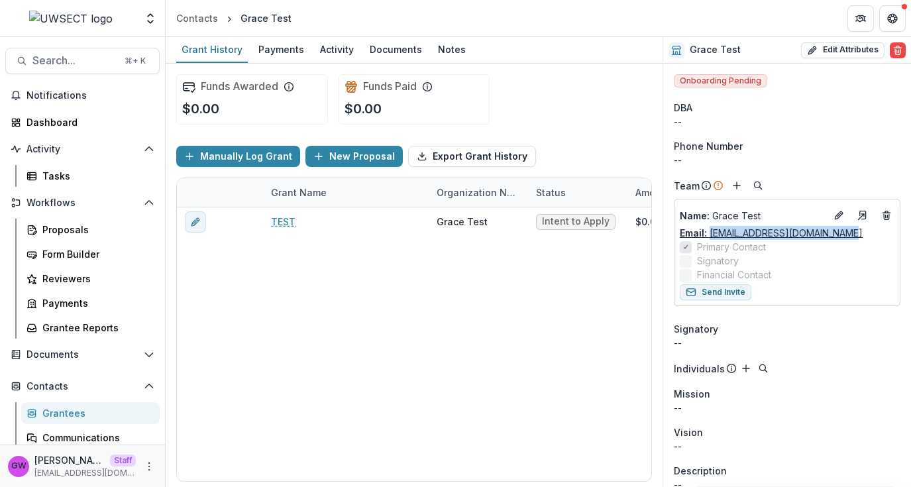
drag, startPoint x: 857, startPoint y: 237, endPoint x: 712, endPoint y: 234, distance: 145.2
click at [712, 234] on div "Email: grace+uwsect@trytemelio.com" at bounding box center [787, 233] width 215 height 14
copy link "grace+uwsect@trytemelio.com"
click at [75, 227] on div "Proposals" at bounding box center [95, 230] width 107 height 14
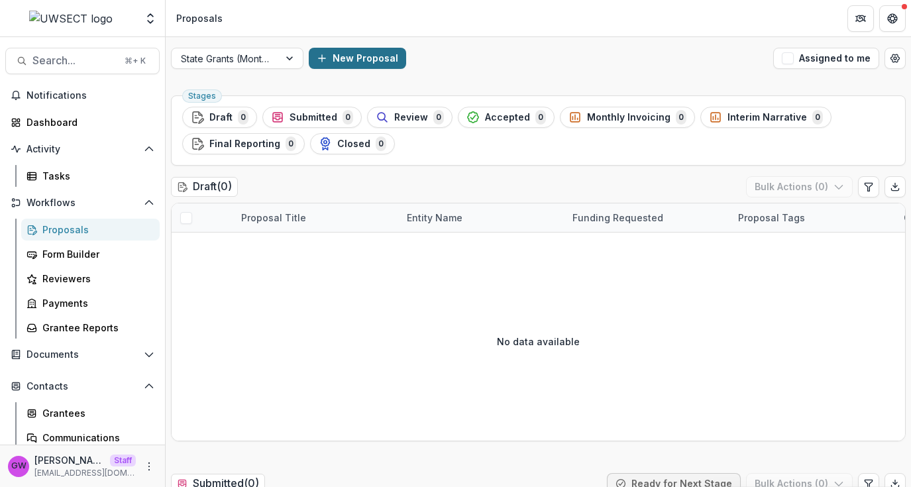
click at [345, 54] on button "New Proposal" at bounding box center [357, 58] width 97 height 21
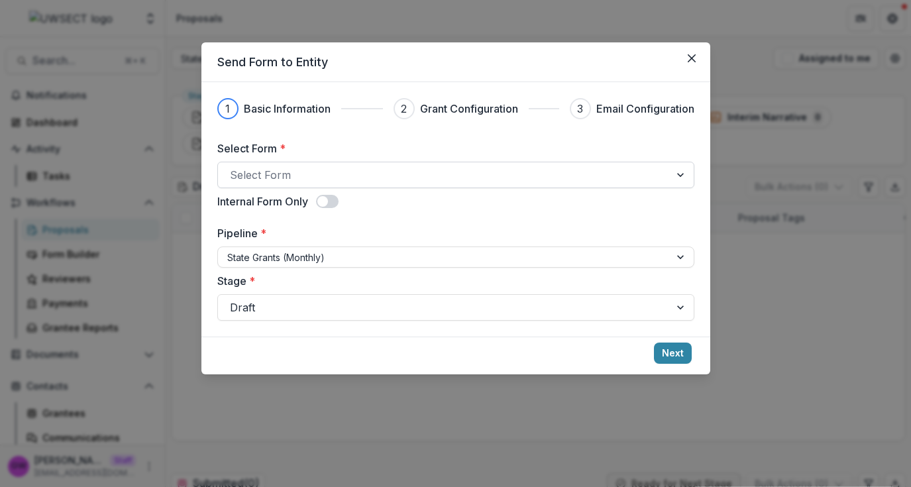
click at [282, 172] on div at bounding box center [444, 175] width 428 height 19
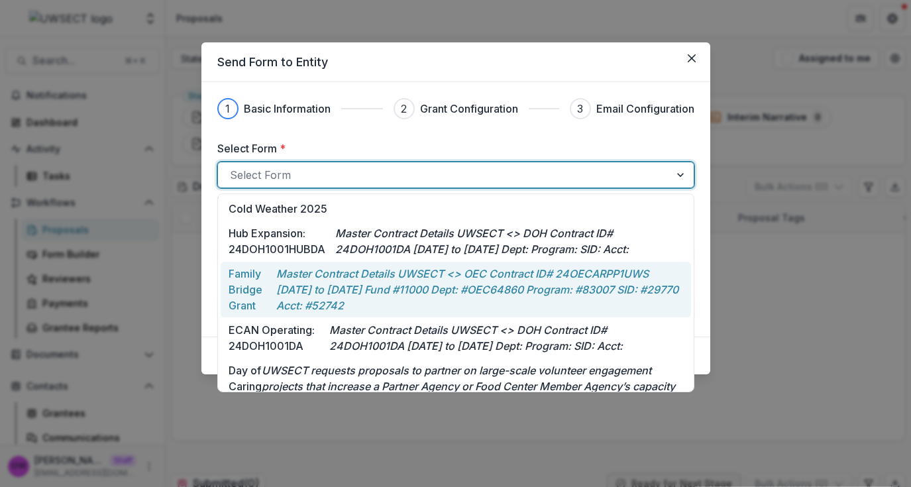
scroll to position [321, 0]
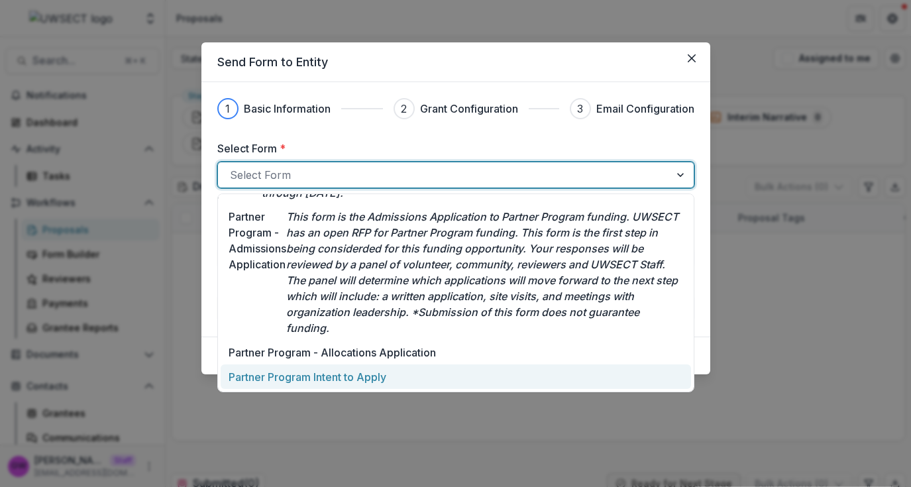
click at [268, 377] on p "Partner Program Intent to Apply" at bounding box center [308, 377] width 158 height 16
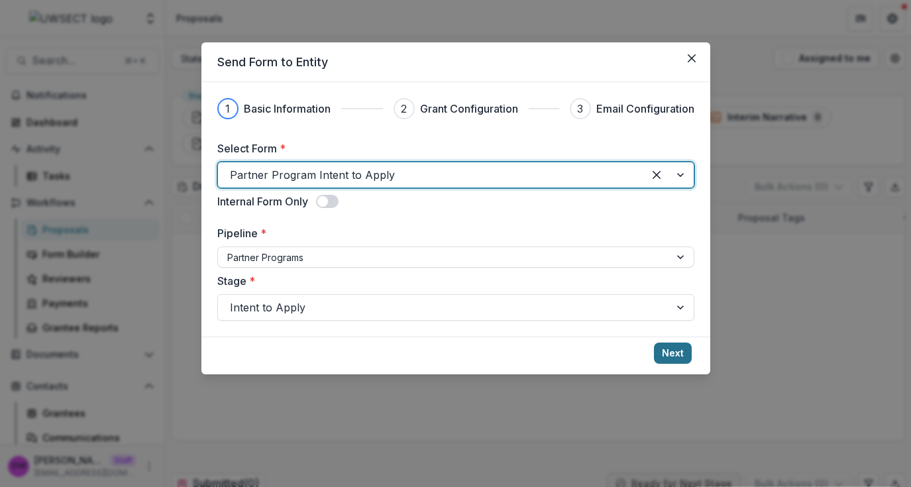
click at [676, 352] on button "Next" at bounding box center [673, 353] width 38 height 21
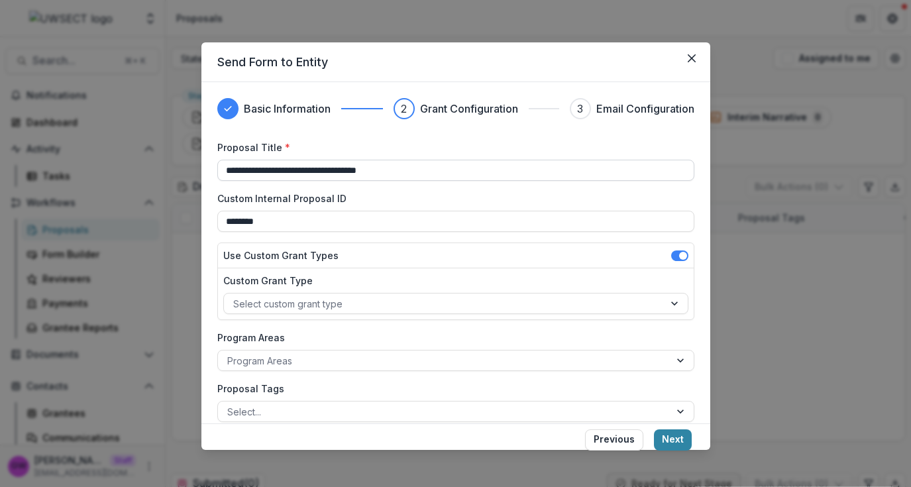
click at [310, 174] on input "**********" at bounding box center [455, 170] width 477 height 21
type input "*"
type input "******"
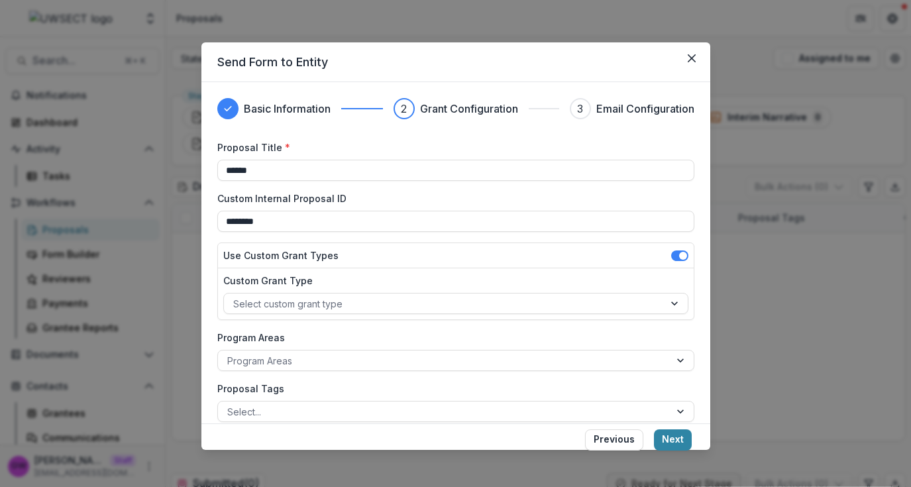
click at [669, 435] on button "Next" at bounding box center [673, 439] width 38 height 21
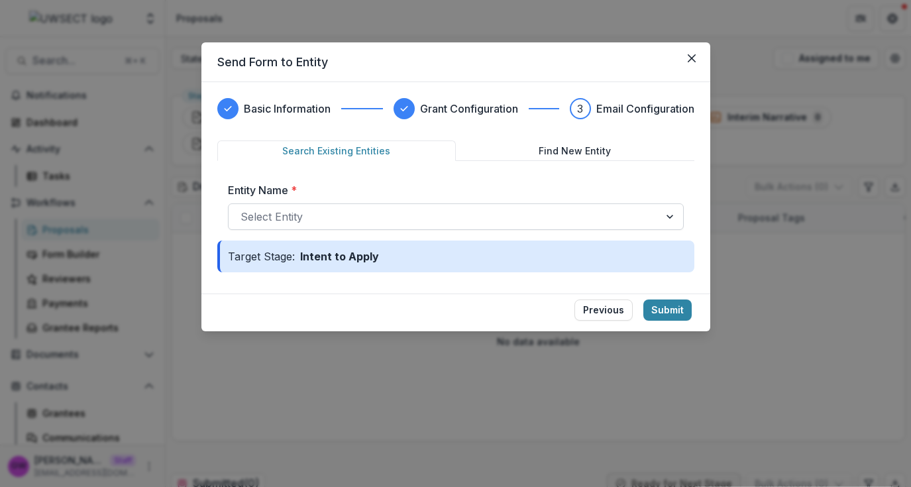
click at [279, 211] on div at bounding box center [444, 216] width 407 height 19
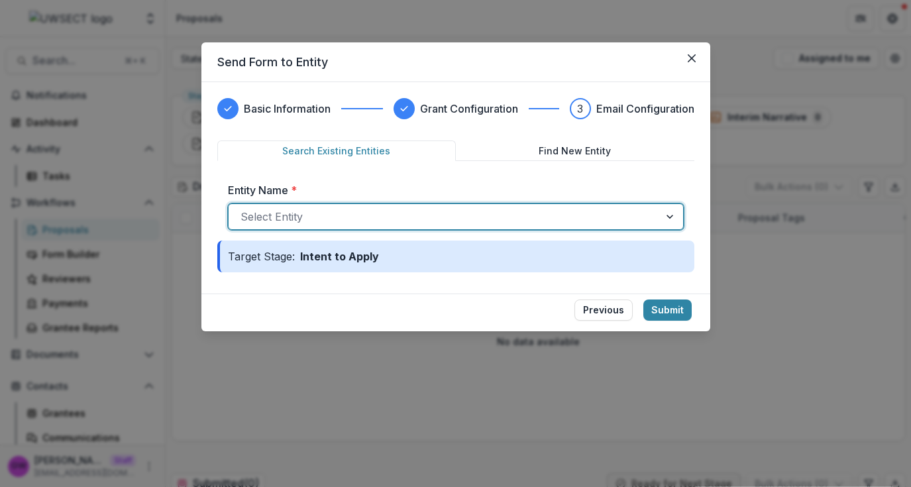
click at [357, 217] on div at bounding box center [444, 216] width 407 height 19
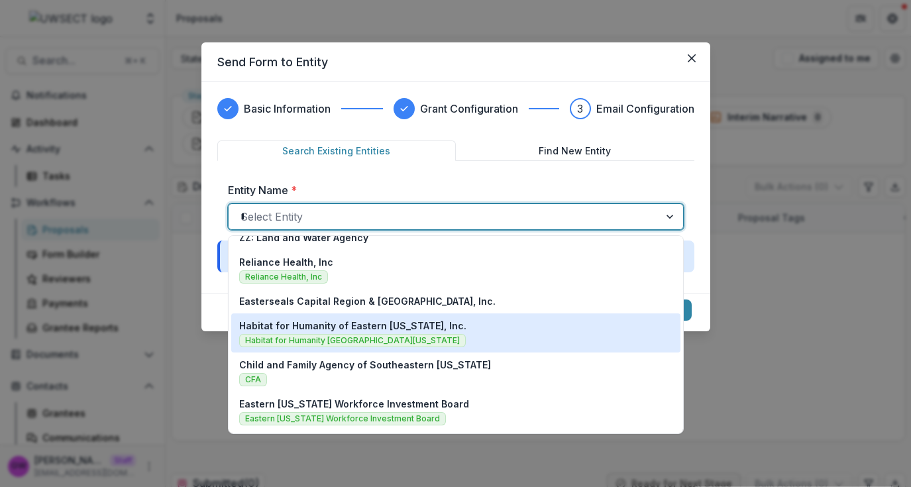
scroll to position [0, 0]
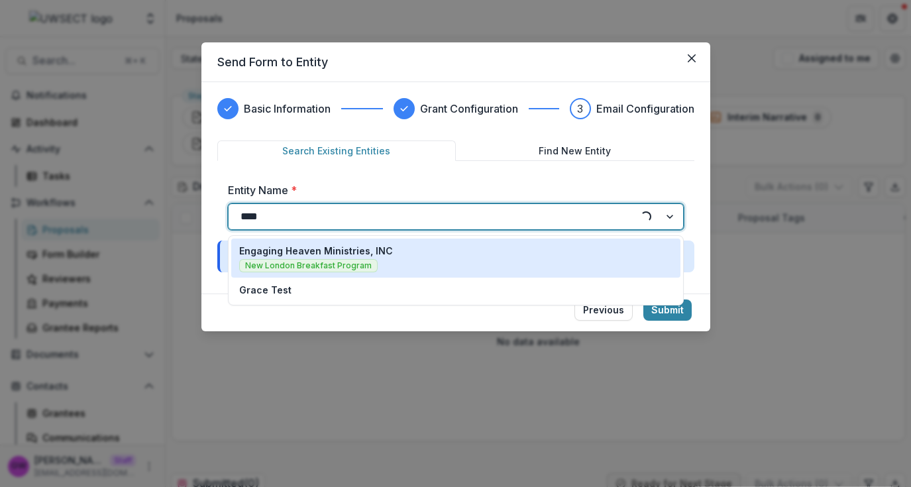
type input "*****"
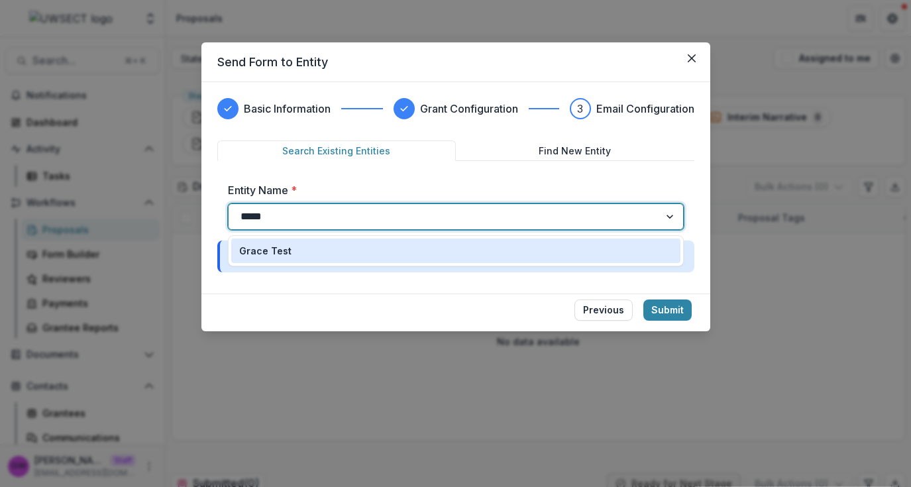
click at [299, 252] on div "Grace Test" at bounding box center [455, 251] width 433 height 14
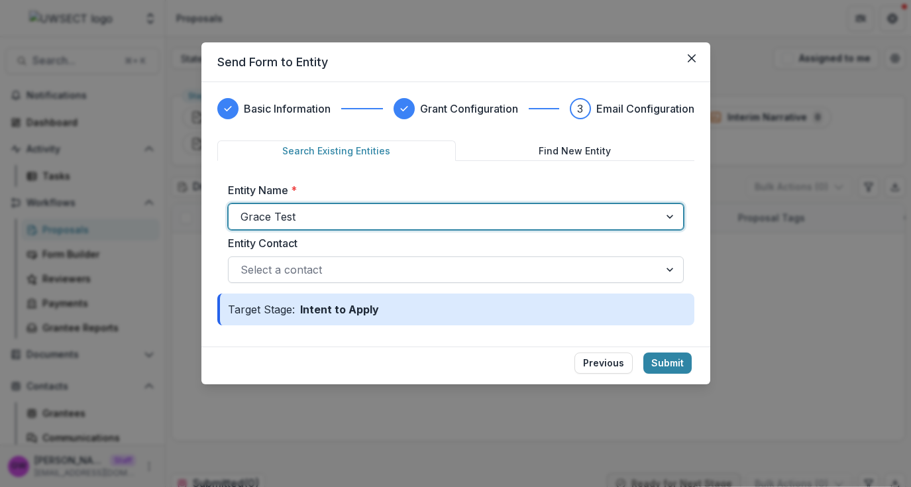
click at [307, 266] on div at bounding box center [444, 269] width 407 height 19
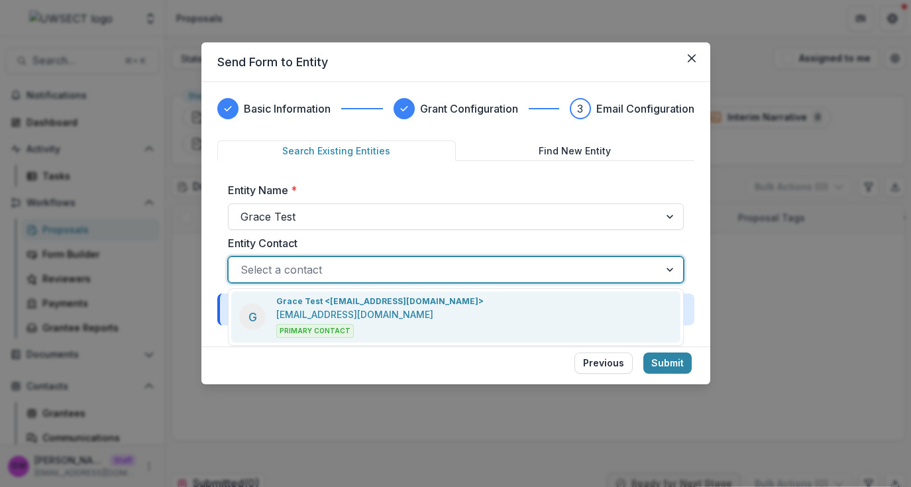
click at [338, 305] on p "Grace Test <grace+uwsect@trytemelio.com>" at bounding box center [379, 302] width 207 height 12
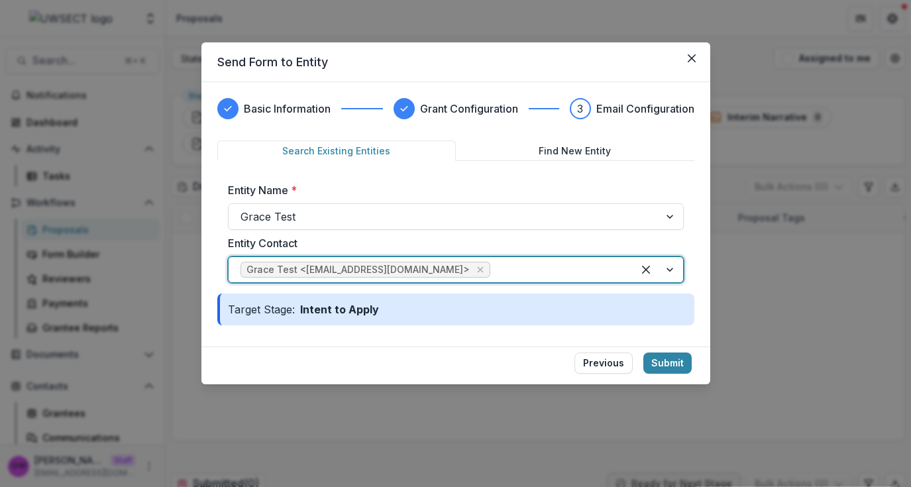
click at [524, 152] on button "Find New Entity" at bounding box center [575, 150] width 239 height 21
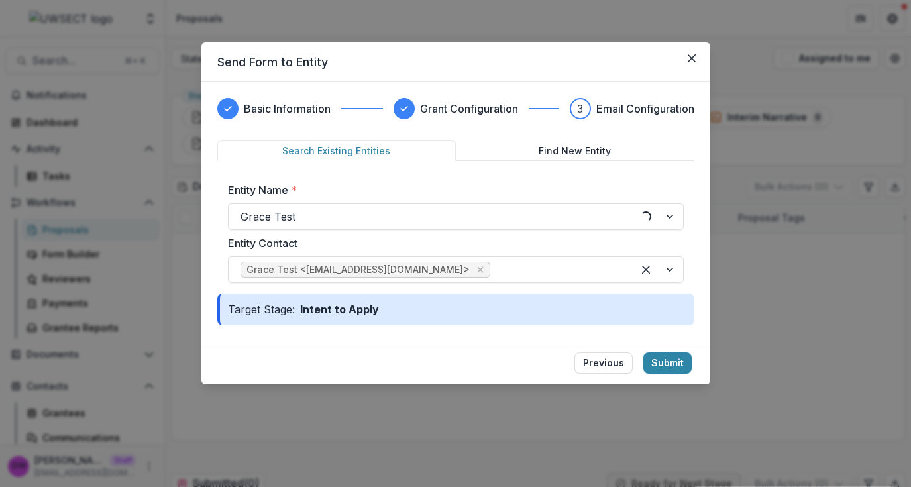
click at [356, 153] on button "Search Existing Entities" at bounding box center [336, 150] width 239 height 21
click at [697, 56] on button "Close" at bounding box center [691, 58] width 21 height 21
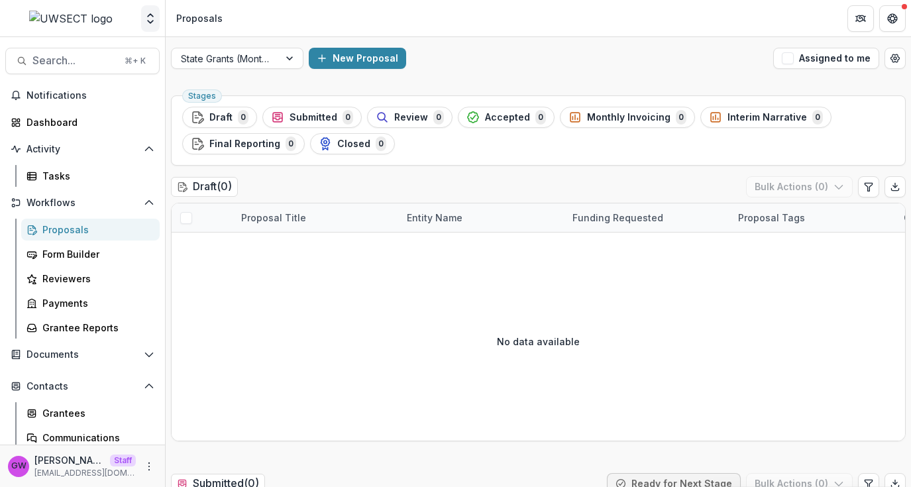
click at [149, 19] on icon "Open entity switcher" at bounding box center [150, 18] width 13 height 13
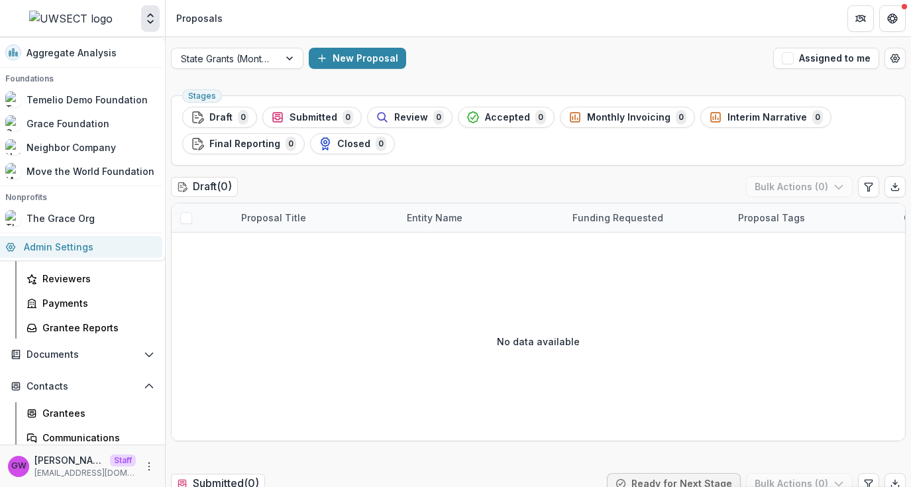
click at [56, 250] on link "Admin Settings" at bounding box center [79, 247] width 165 height 22
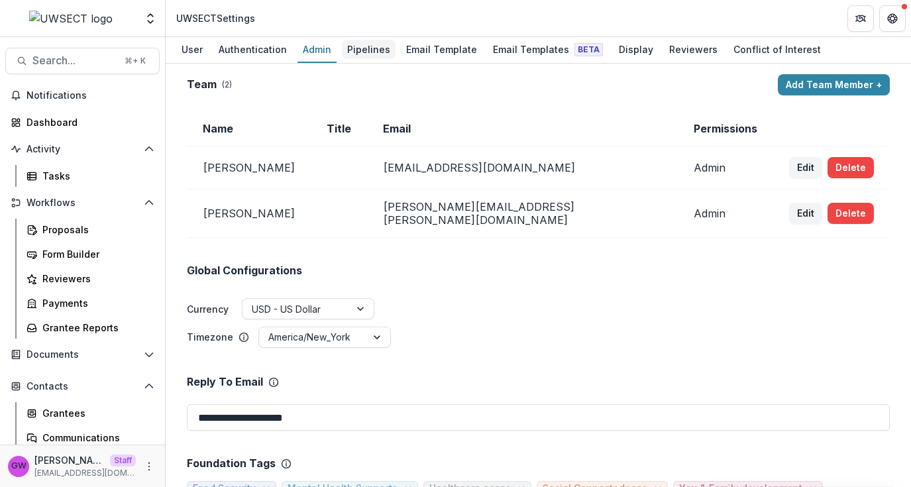
click at [377, 46] on div "Pipelines" at bounding box center [369, 49] width 54 height 19
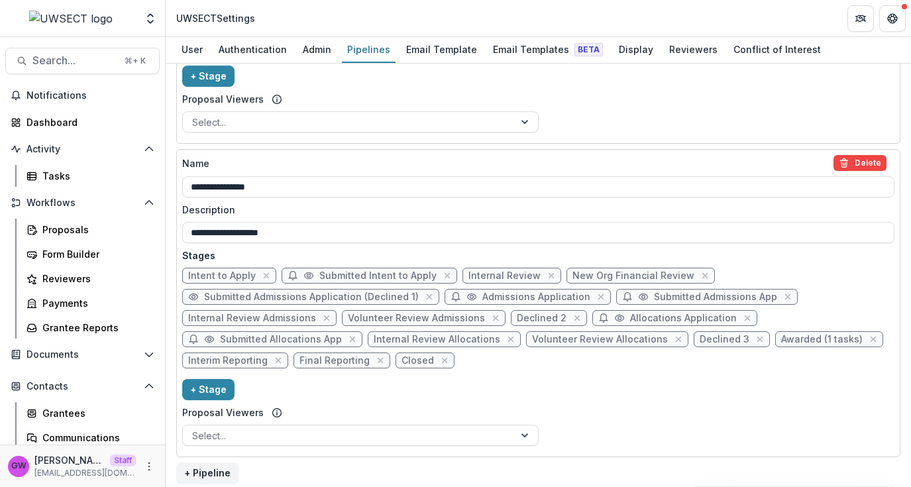
scroll to position [675, 0]
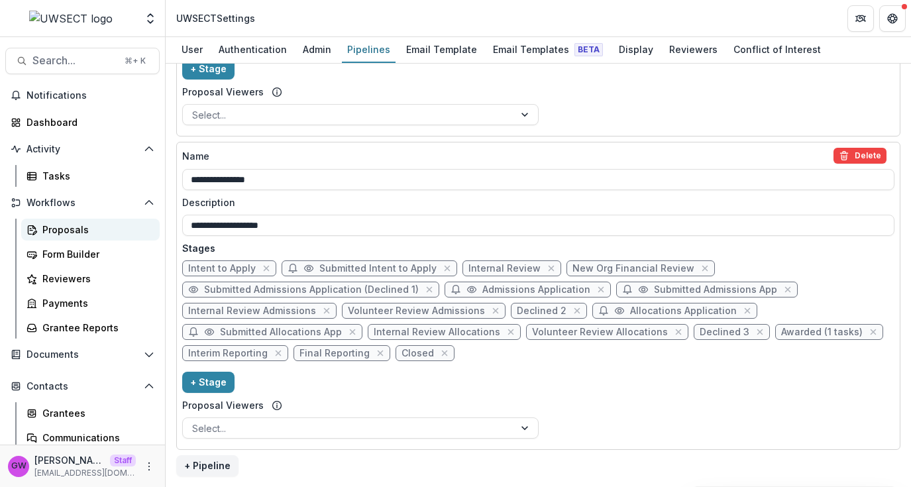
click at [73, 225] on div "Proposals" at bounding box center [95, 230] width 107 height 14
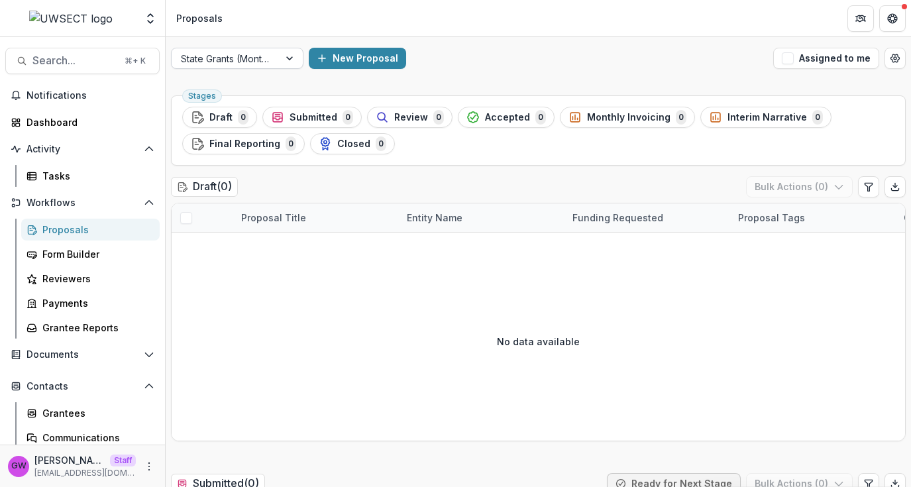
click at [249, 58] on div at bounding box center [225, 58] width 89 height 17
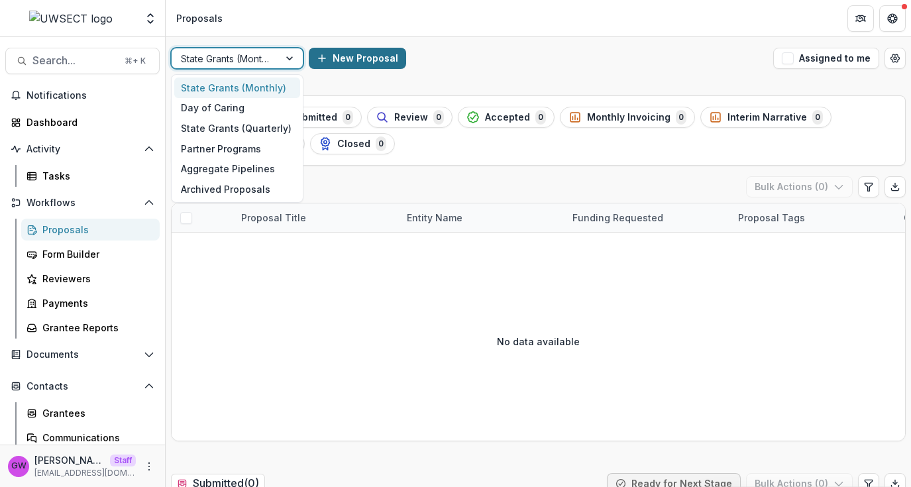
click at [377, 54] on button "New Proposal" at bounding box center [357, 58] width 97 height 21
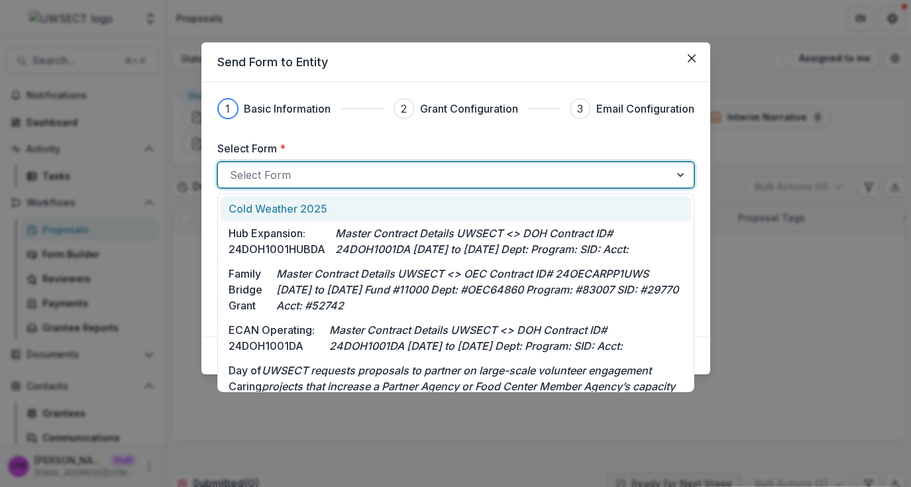
click at [279, 180] on div at bounding box center [444, 175] width 428 height 19
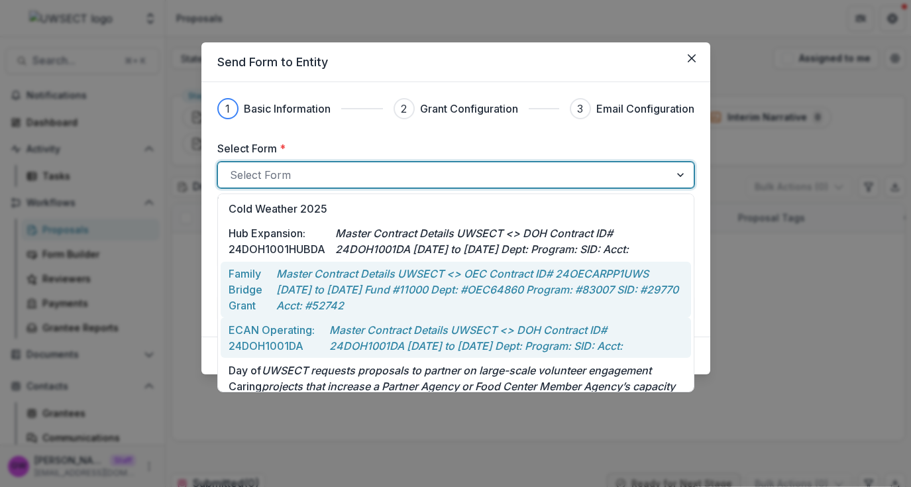
scroll to position [321, 0]
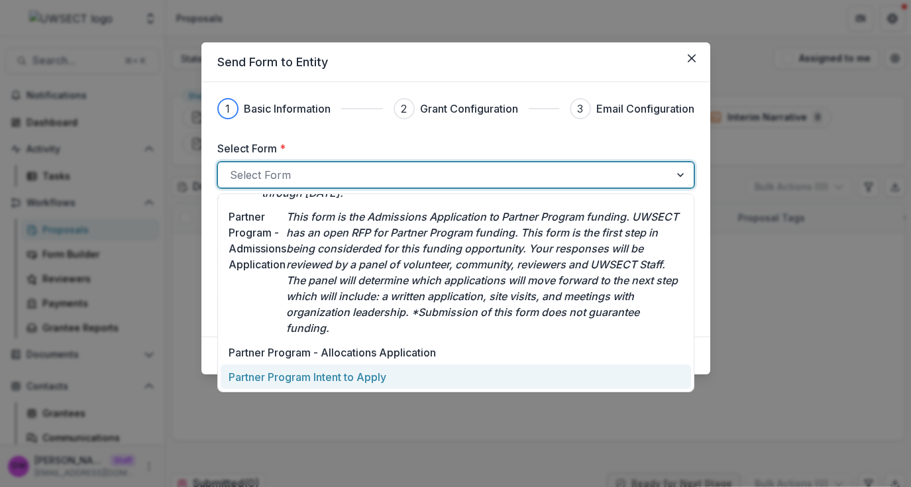
click at [288, 376] on p "Partner Program Intent to Apply" at bounding box center [308, 377] width 158 height 16
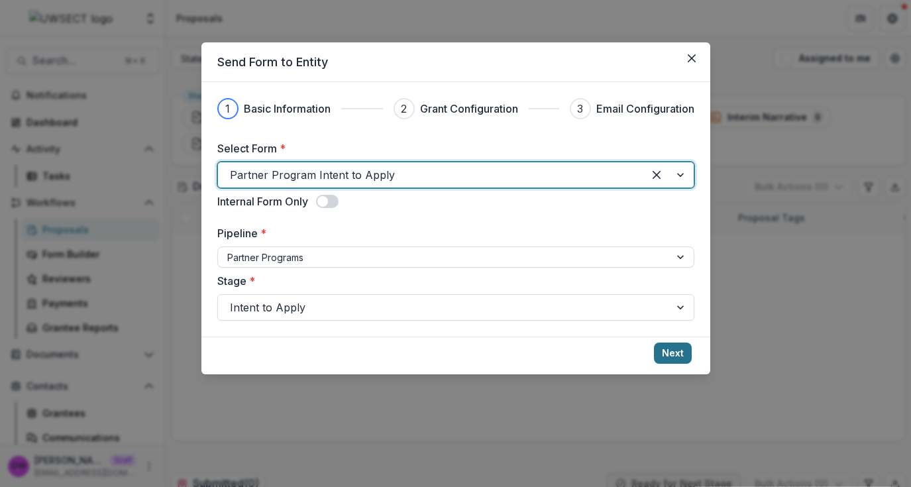
click at [687, 353] on button "Next" at bounding box center [673, 353] width 38 height 21
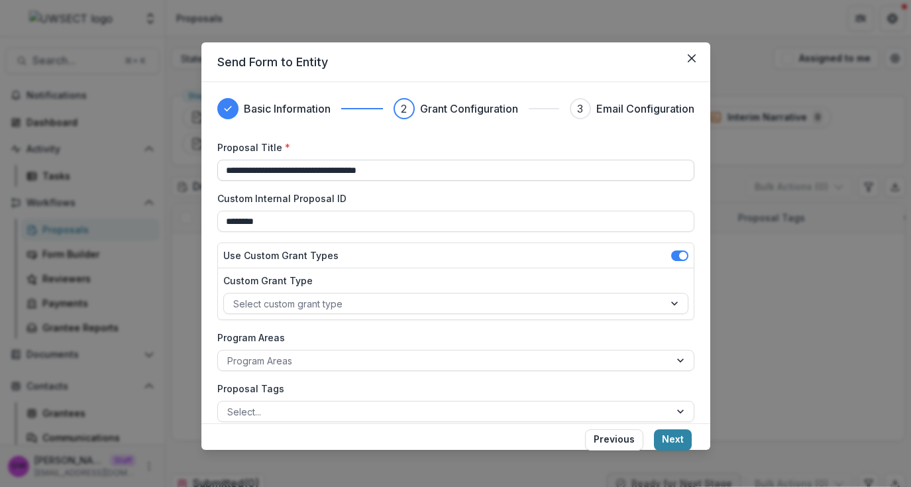
click at [325, 168] on input "**********" at bounding box center [455, 170] width 477 height 21
type input "******"
click at [669, 439] on button "Next" at bounding box center [673, 439] width 38 height 21
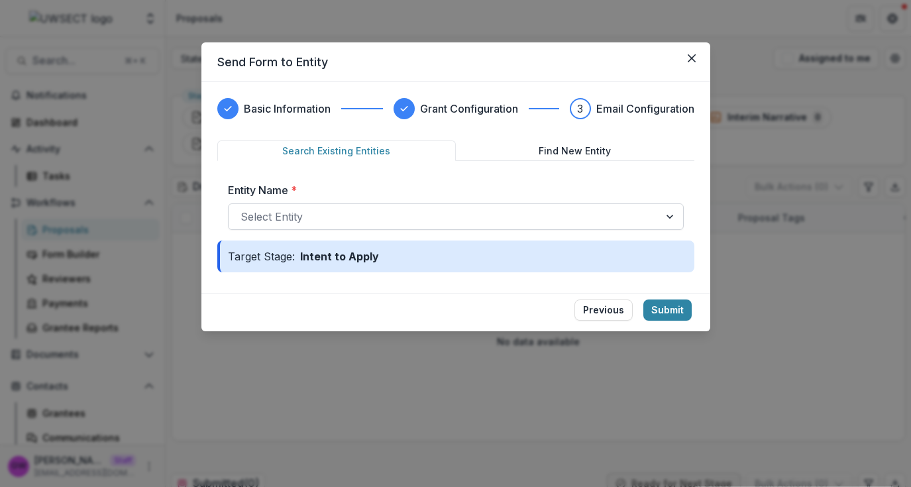
click at [343, 222] on div at bounding box center [444, 216] width 407 height 19
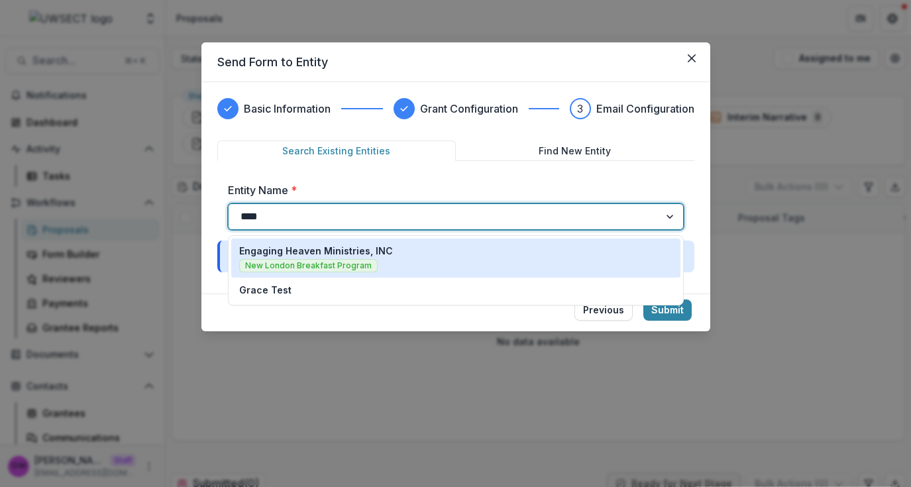
type input "*****"
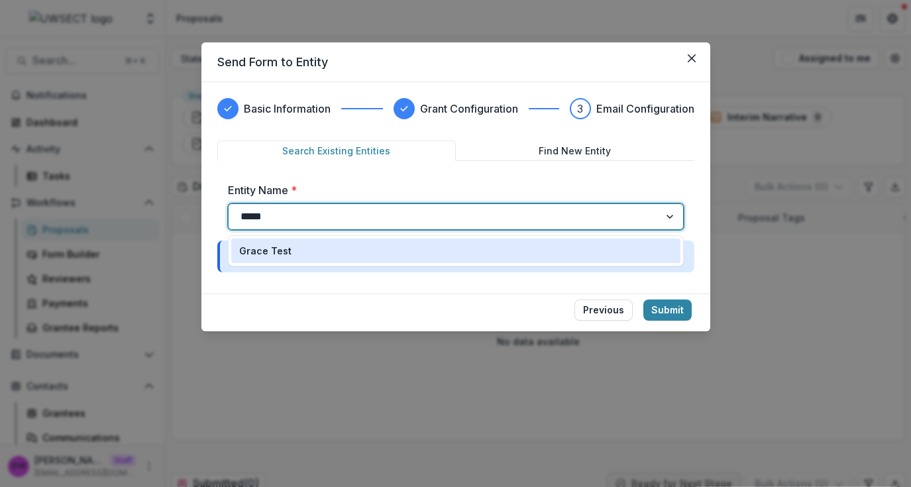
click at [347, 249] on div "Grace Test" at bounding box center [455, 251] width 433 height 14
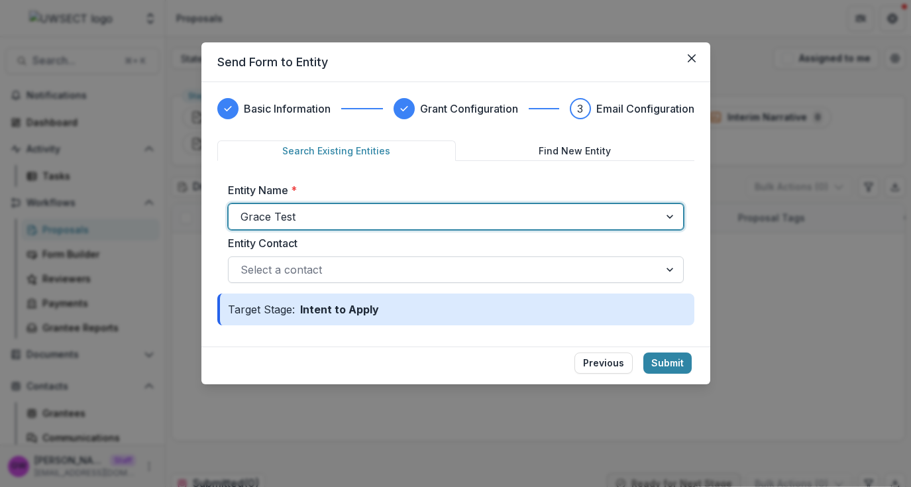
click at [329, 266] on div at bounding box center [444, 269] width 407 height 19
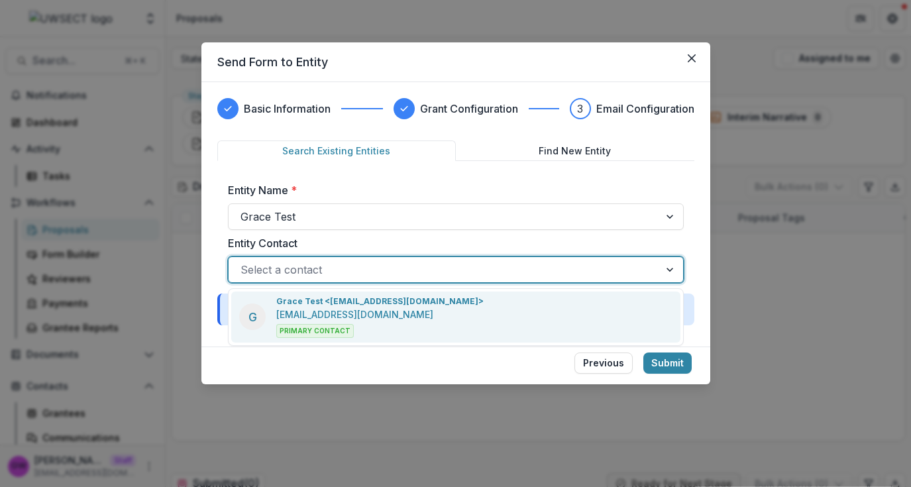
click at [329, 317] on p "grace+uwsect@trytemelio.com" at bounding box center [354, 314] width 157 height 14
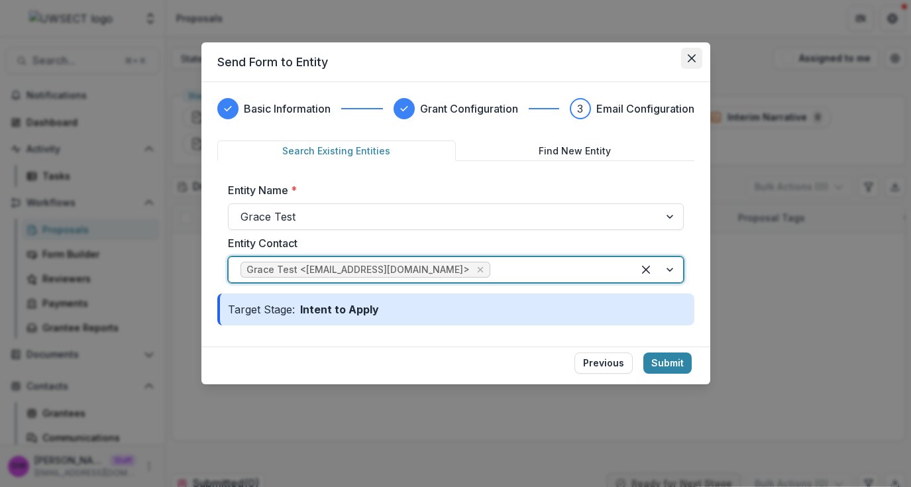
click at [695, 60] on button "Close" at bounding box center [691, 58] width 21 height 21
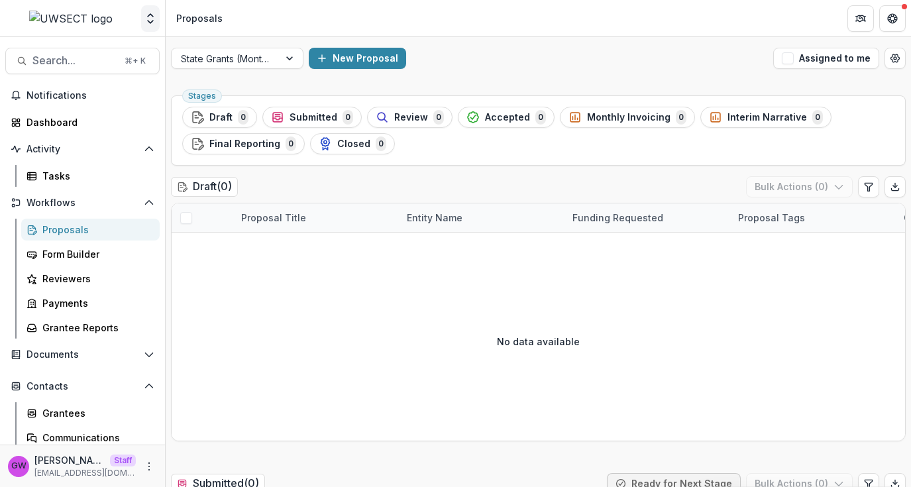
click at [156, 25] on button "Open entity switcher" at bounding box center [150, 18] width 19 height 27
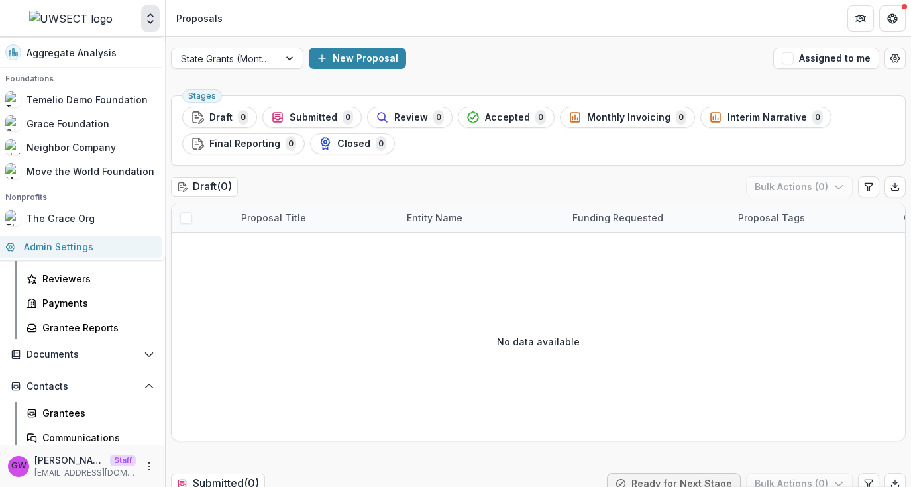
click at [82, 248] on link "Admin Settings" at bounding box center [79, 247] width 165 height 22
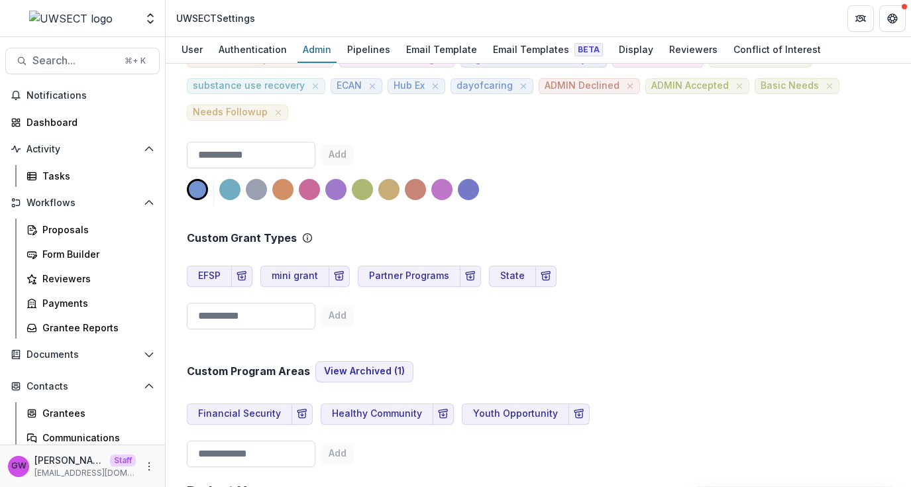
scroll to position [549, 0]
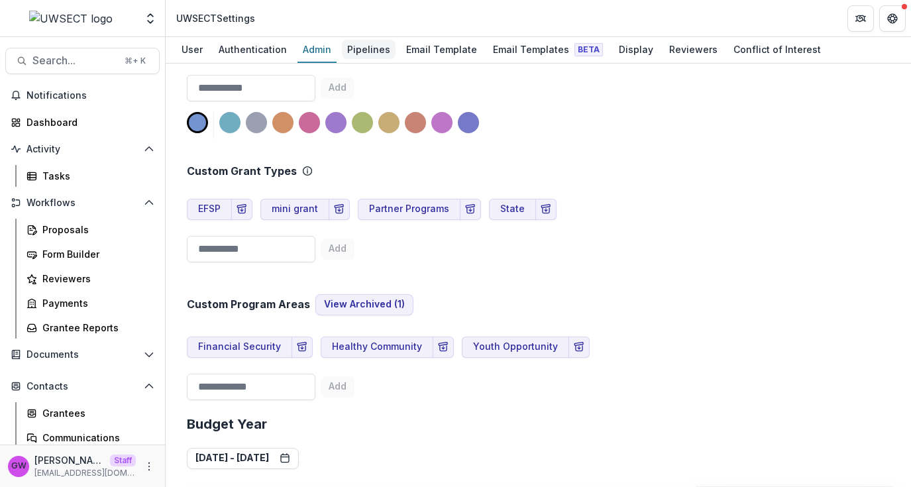
click at [365, 53] on div "Pipelines" at bounding box center [369, 49] width 54 height 19
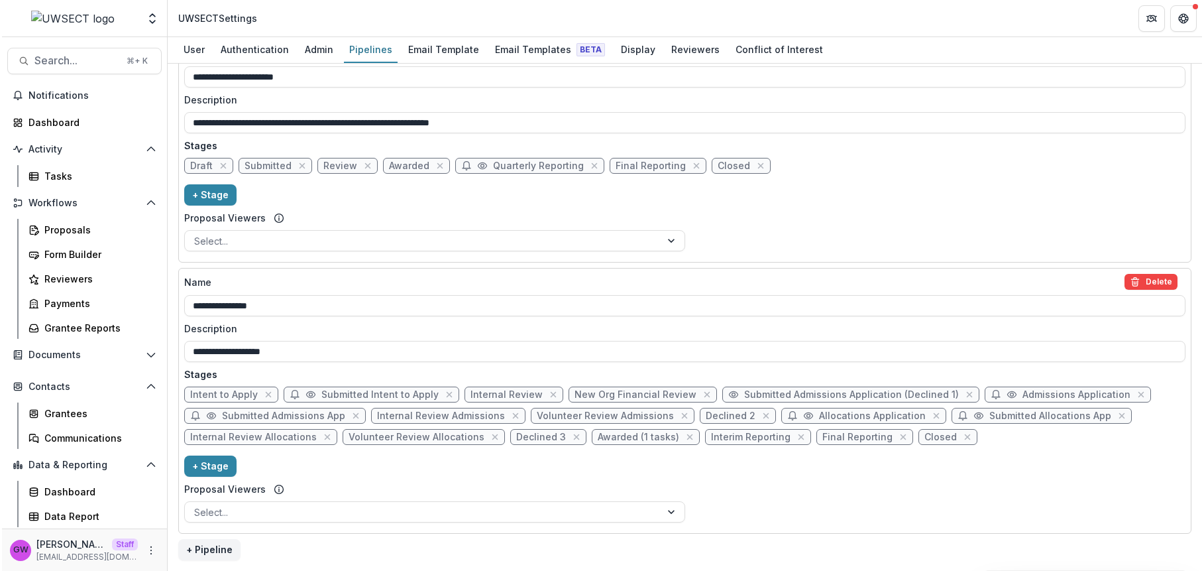
scroll to position [507, 0]
click at [217, 394] on span "Intent to Apply" at bounding box center [222, 394] width 68 height 11
select select "*****"
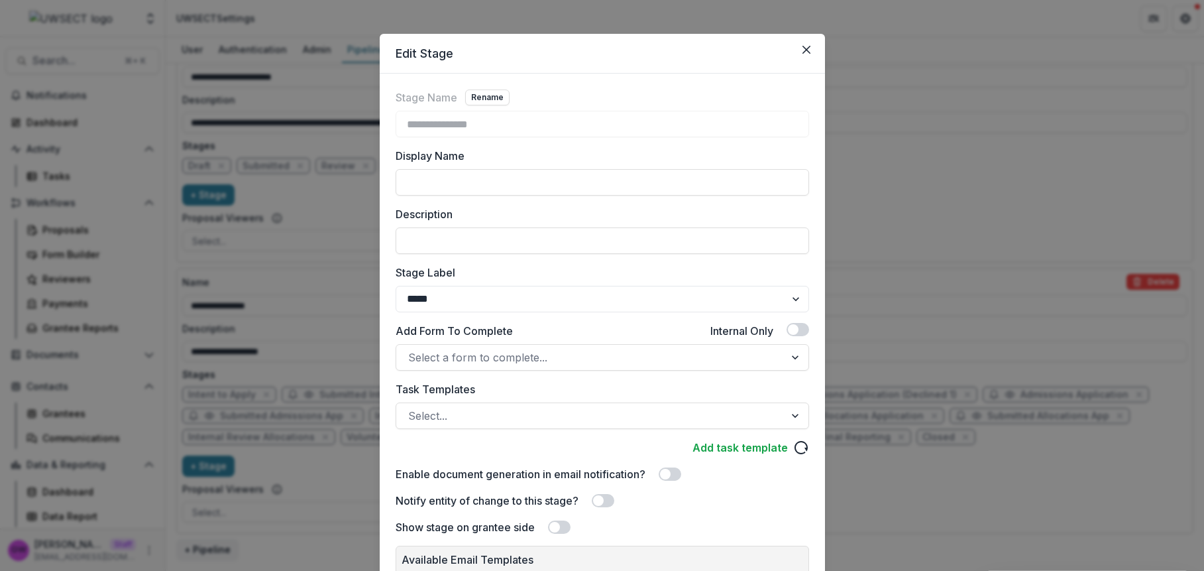
scroll to position [181, 0]
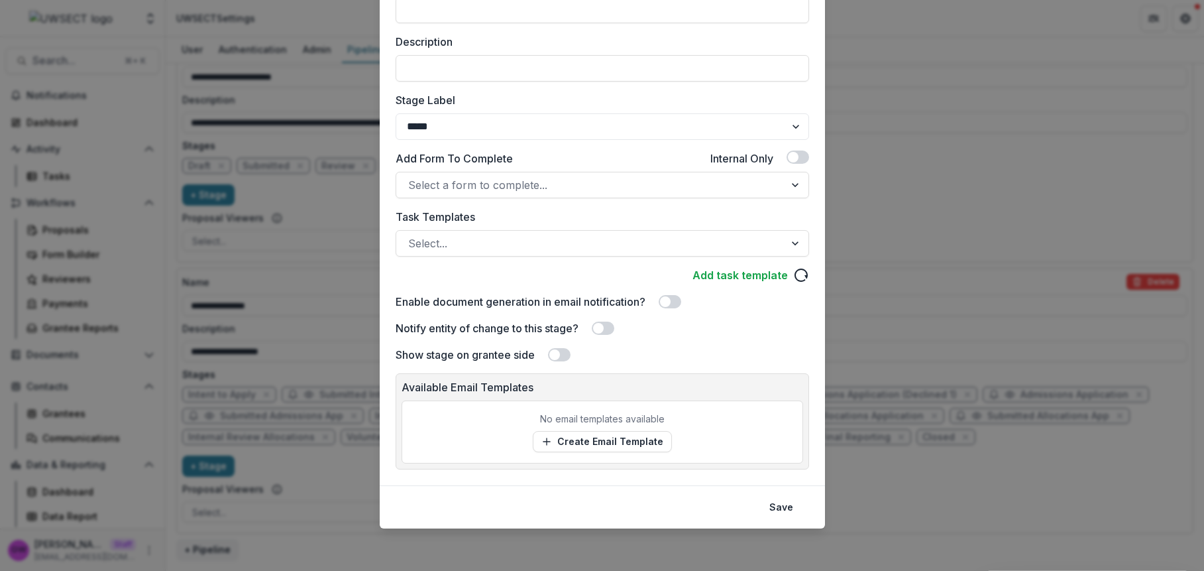
click at [604, 331] on span at bounding box center [603, 327] width 23 height 13
click at [605, 330] on span at bounding box center [607, 328] width 11 height 11
click at [911, 233] on div "**********" at bounding box center [602, 285] width 1204 height 571
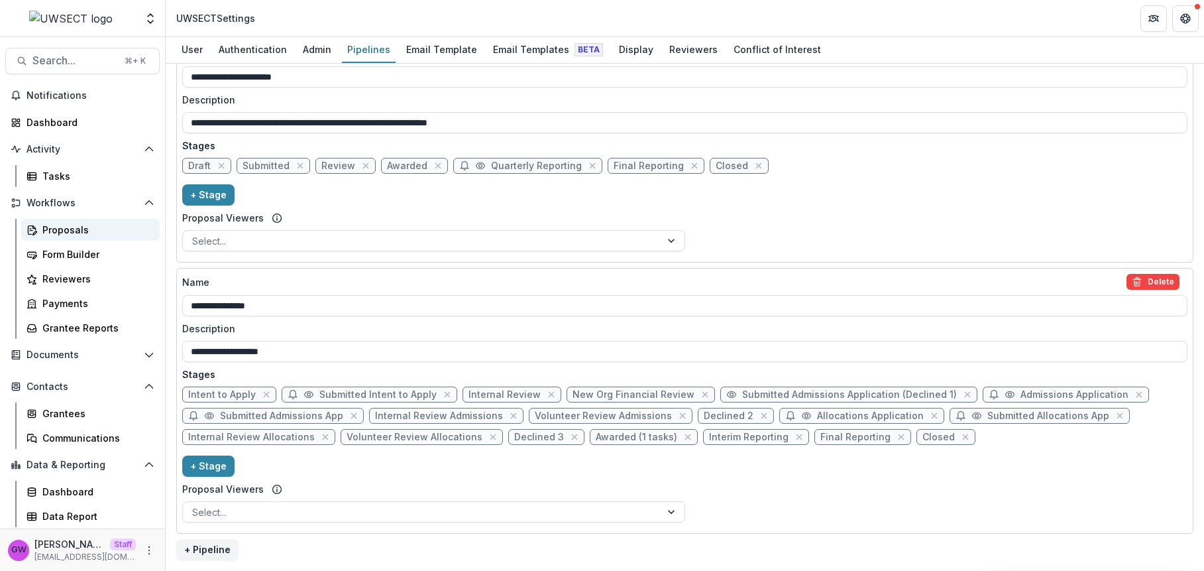
click at [75, 229] on div "Proposals" at bounding box center [95, 230] width 107 height 14
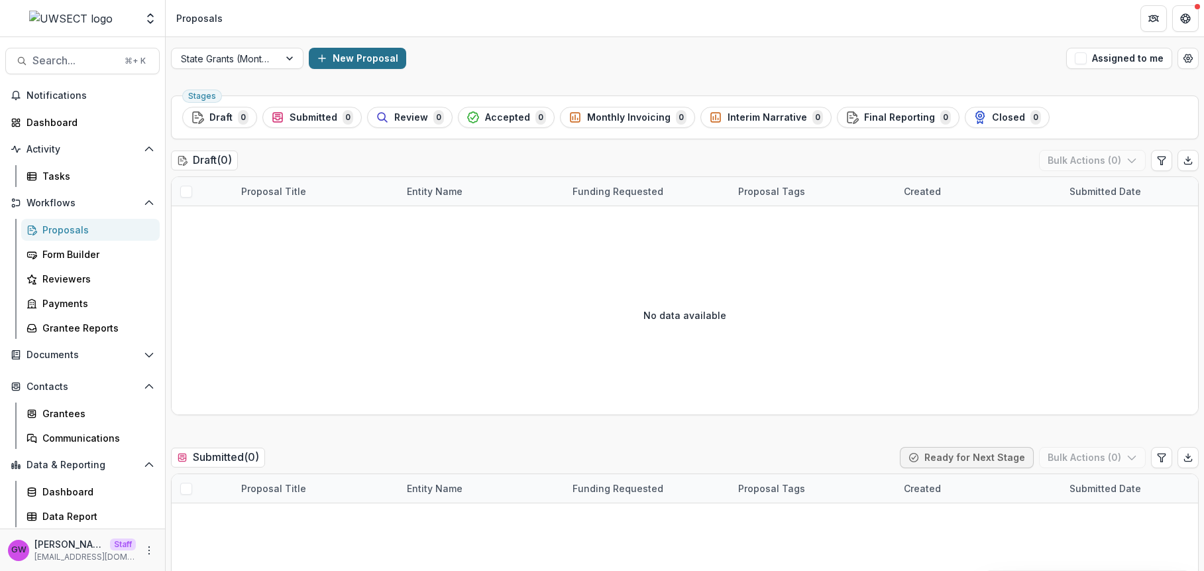
click at [374, 62] on button "New Proposal" at bounding box center [357, 58] width 97 height 21
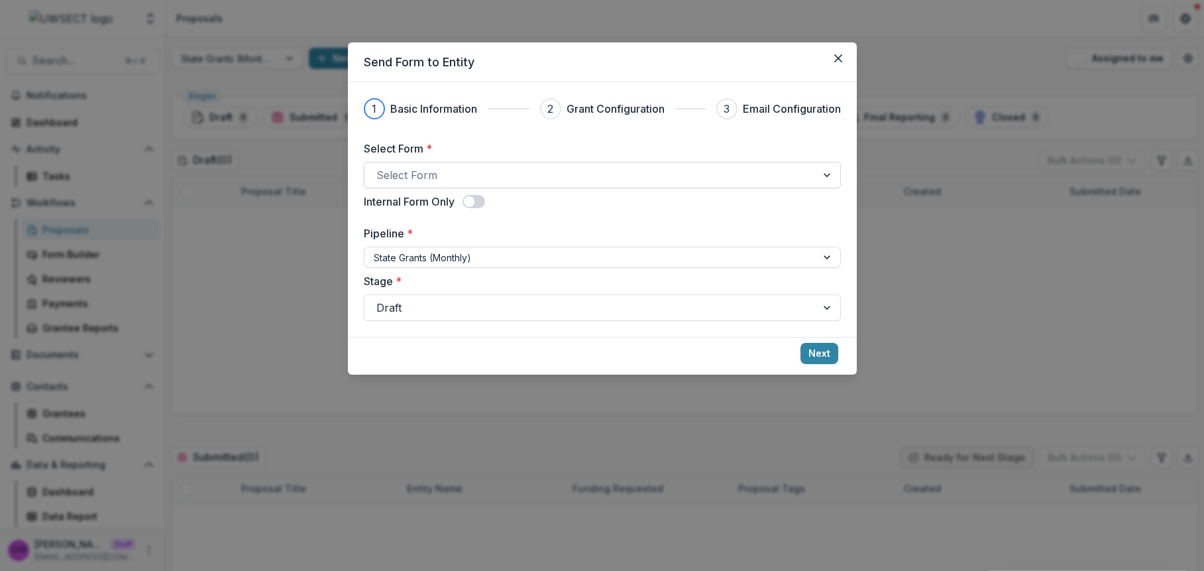
click at [425, 184] on div "Select Form" at bounding box center [590, 174] width 452 height 21
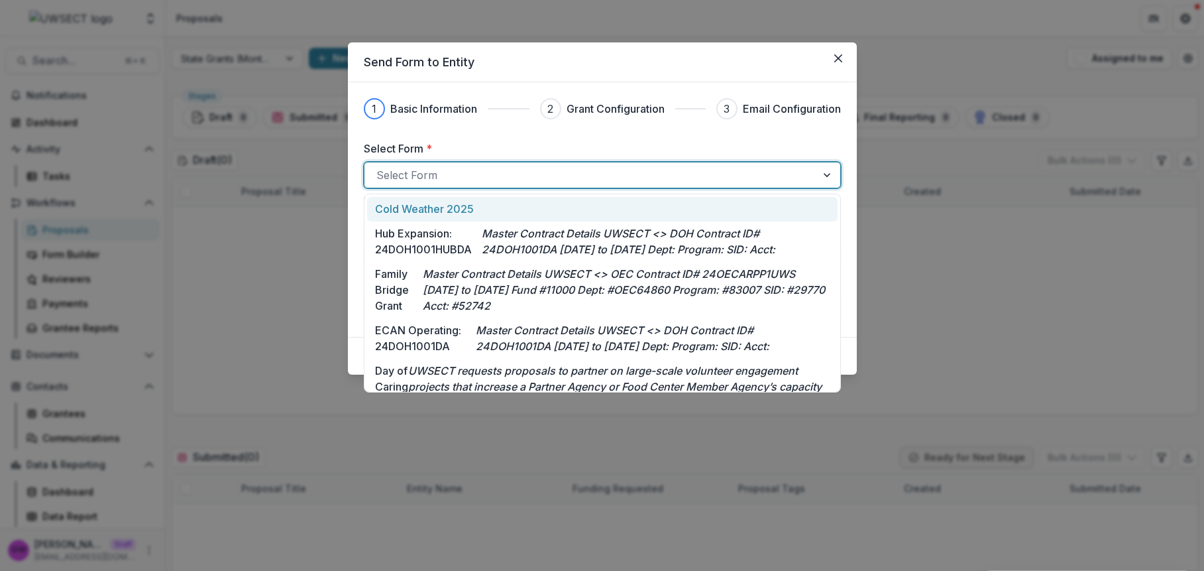
scroll to position [321, 0]
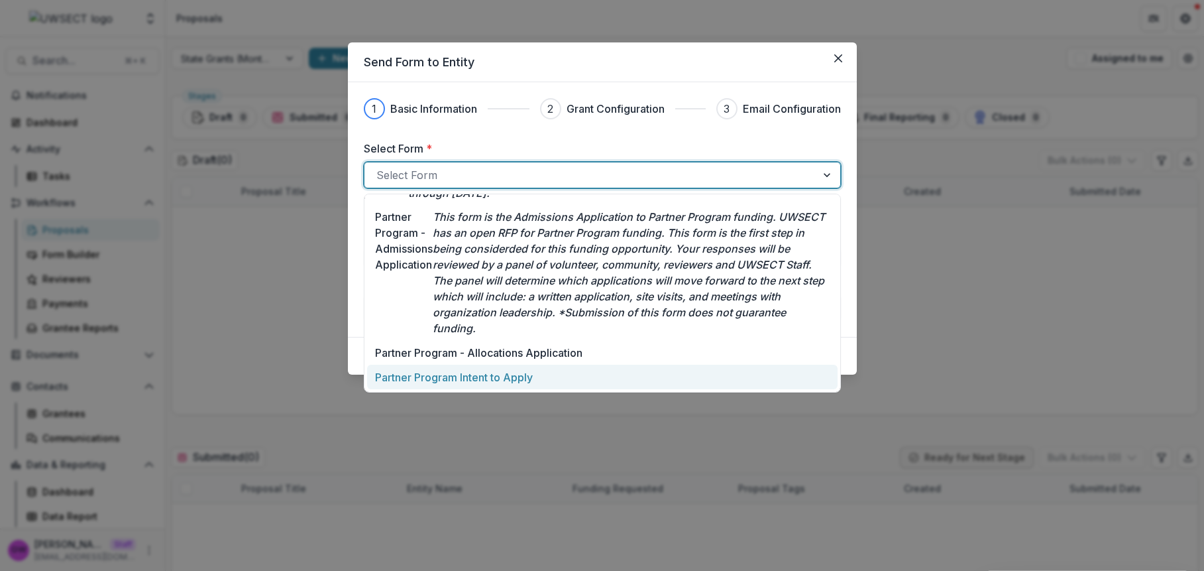
click at [446, 384] on div "Partner Program Intent to Apply" at bounding box center [602, 376] width 471 height 25
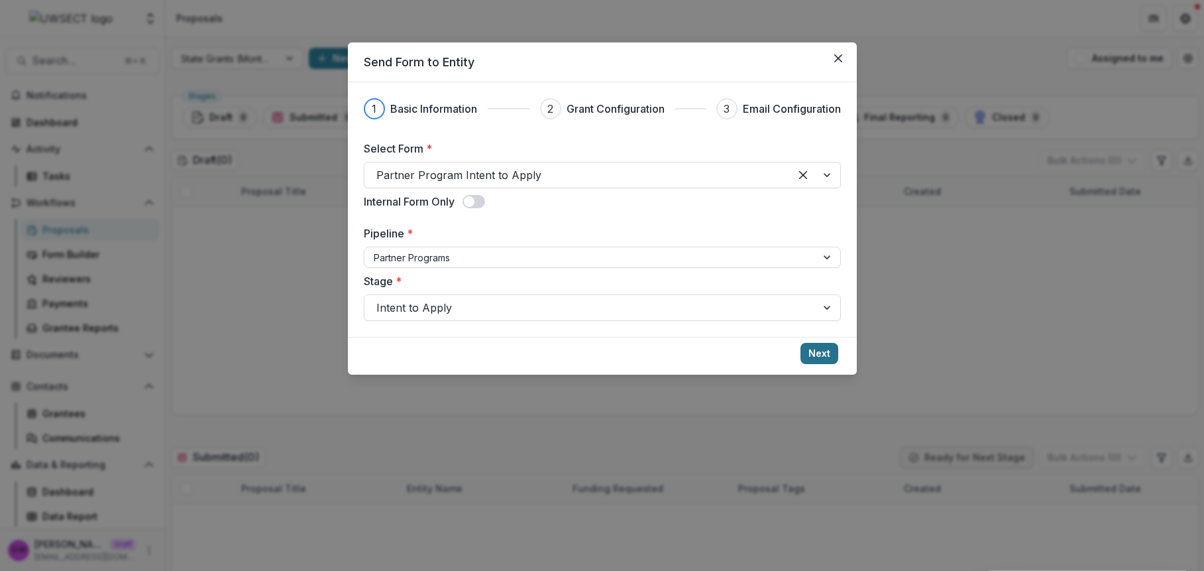
click at [815, 351] on button "Next" at bounding box center [820, 353] width 38 height 21
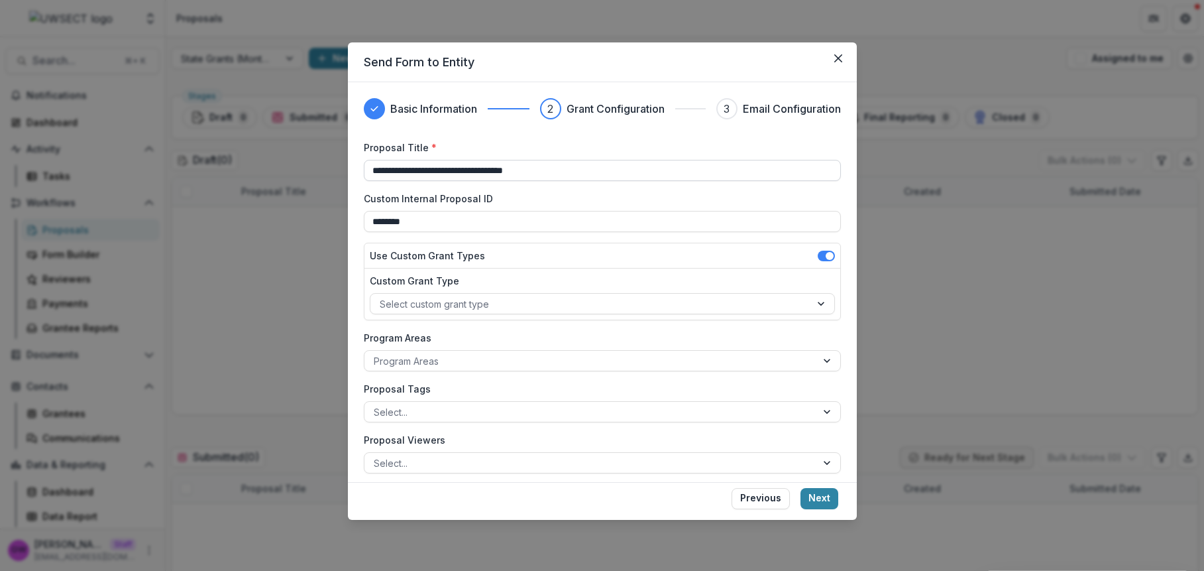
click at [468, 171] on input "**********" at bounding box center [602, 170] width 477 height 21
type input "******"
click at [613, 144] on label "Proposal Title *" at bounding box center [598, 147] width 469 height 14
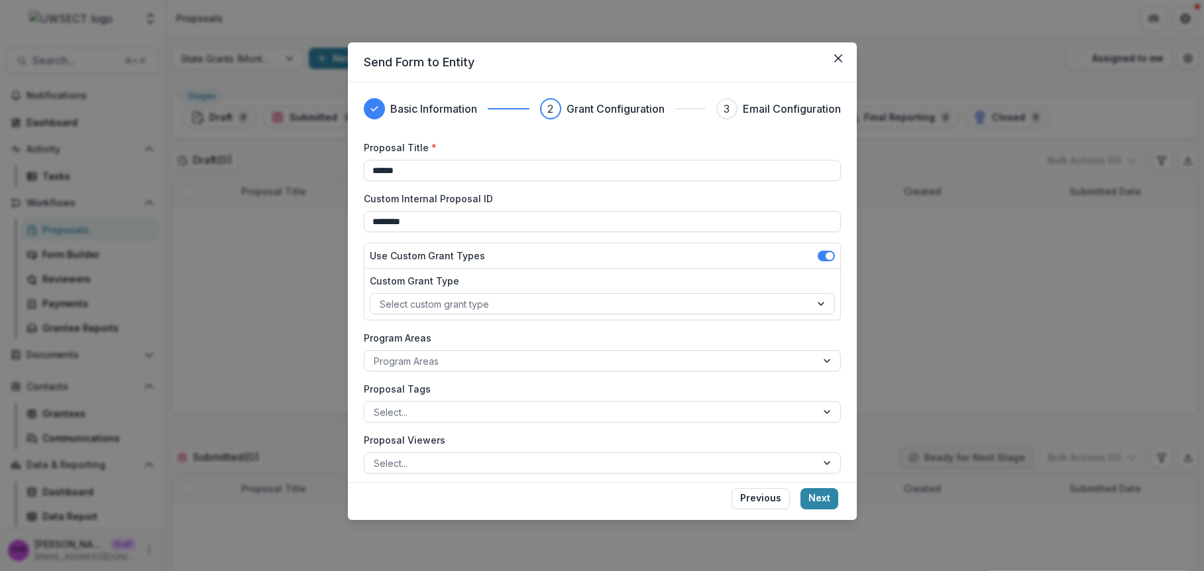
click at [613, 160] on input "******" at bounding box center [602, 170] width 477 height 21
click at [827, 486] on button "Next" at bounding box center [820, 498] width 38 height 21
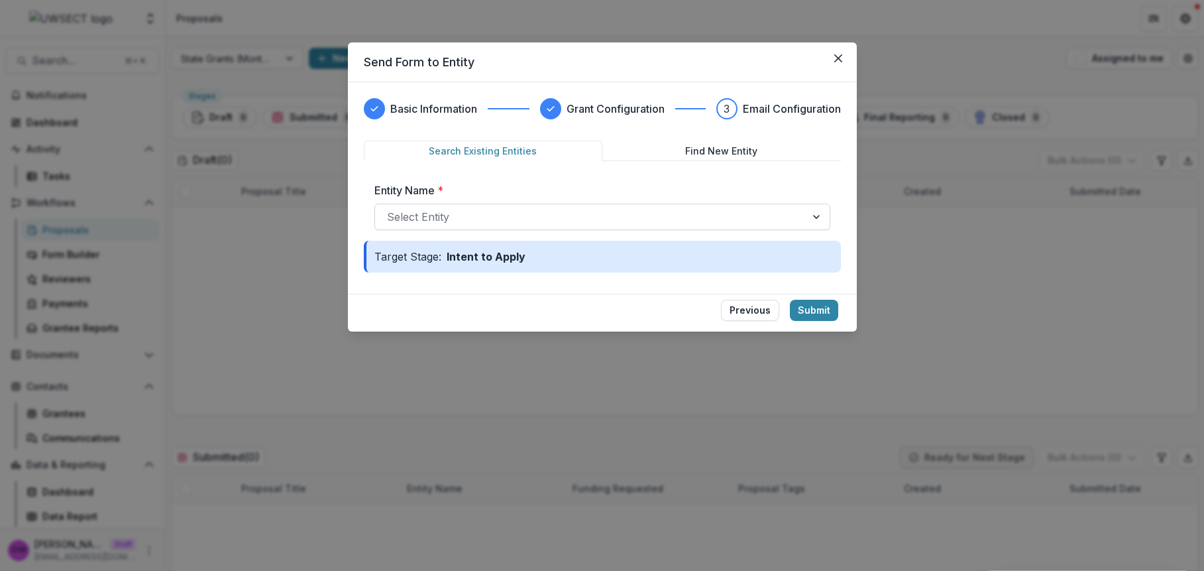
click at [471, 217] on div at bounding box center [590, 216] width 407 height 19
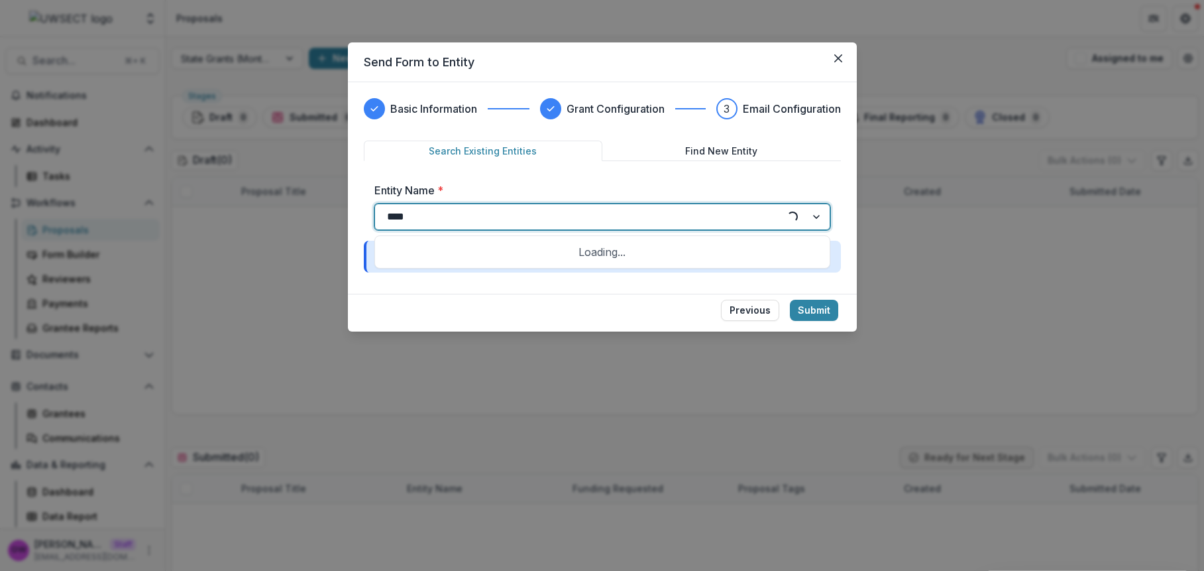
type input "*****"
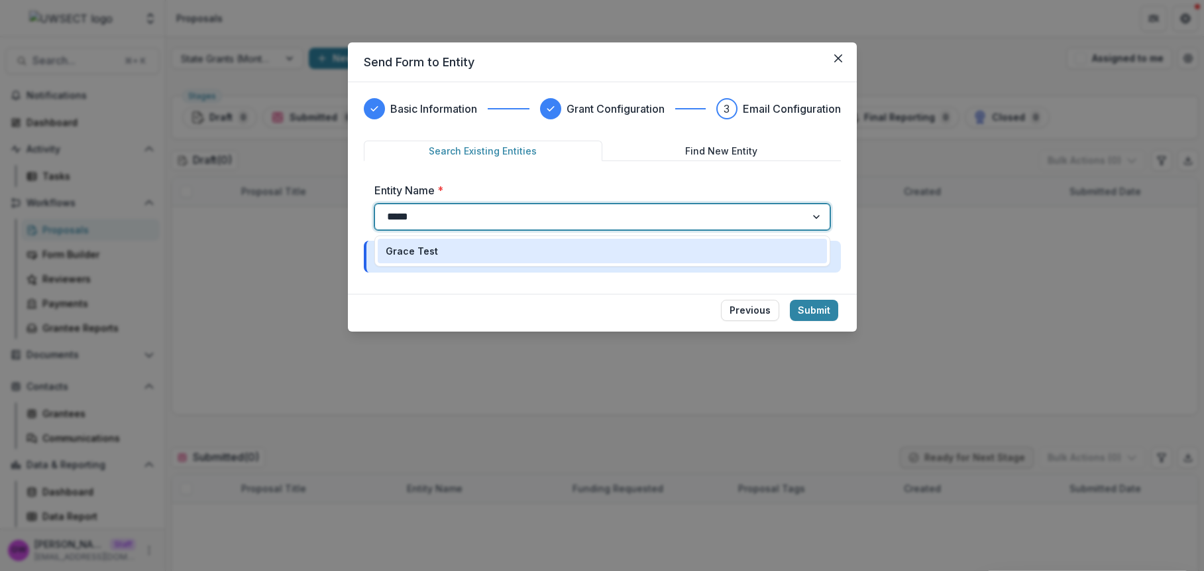
click at [439, 253] on div "Grace Test" at bounding box center [602, 251] width 433 height 14
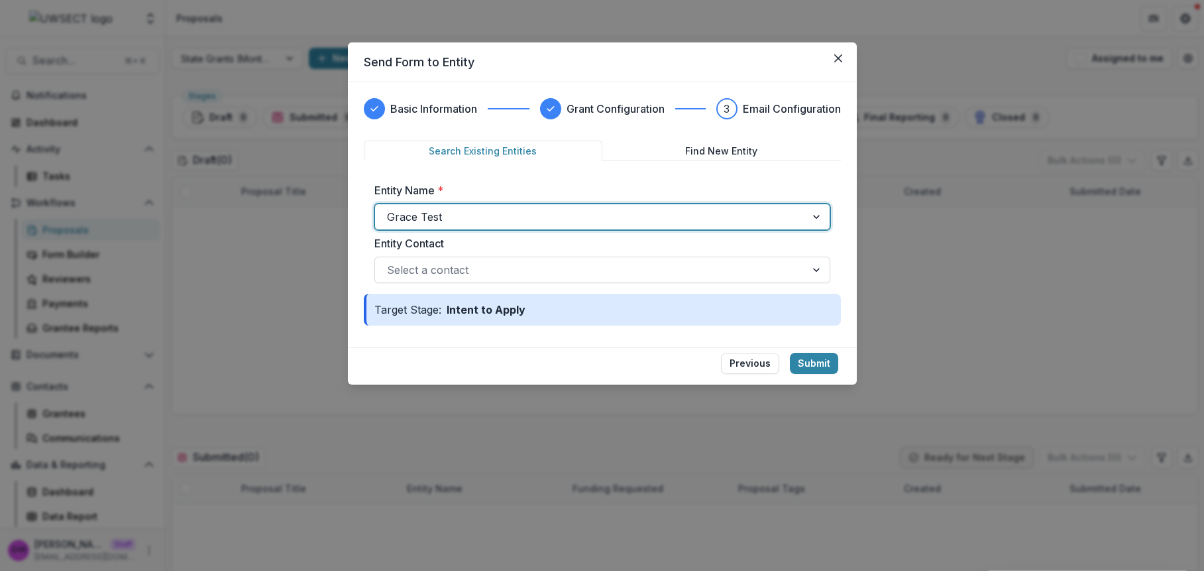
click at [448, 264] on div at bounding box center [590, 269] width 407 height 19
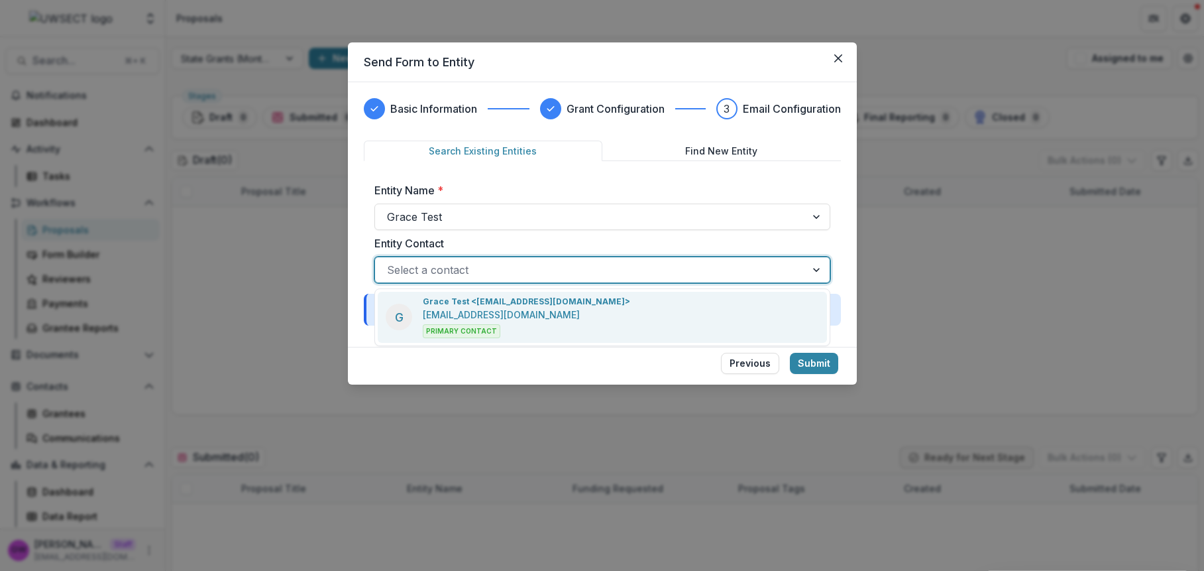
click at [457, 297] on p "Grace Test <grace+uwsect@trytemelio.com>" at bounding box center [526, 302] width 207 height 12
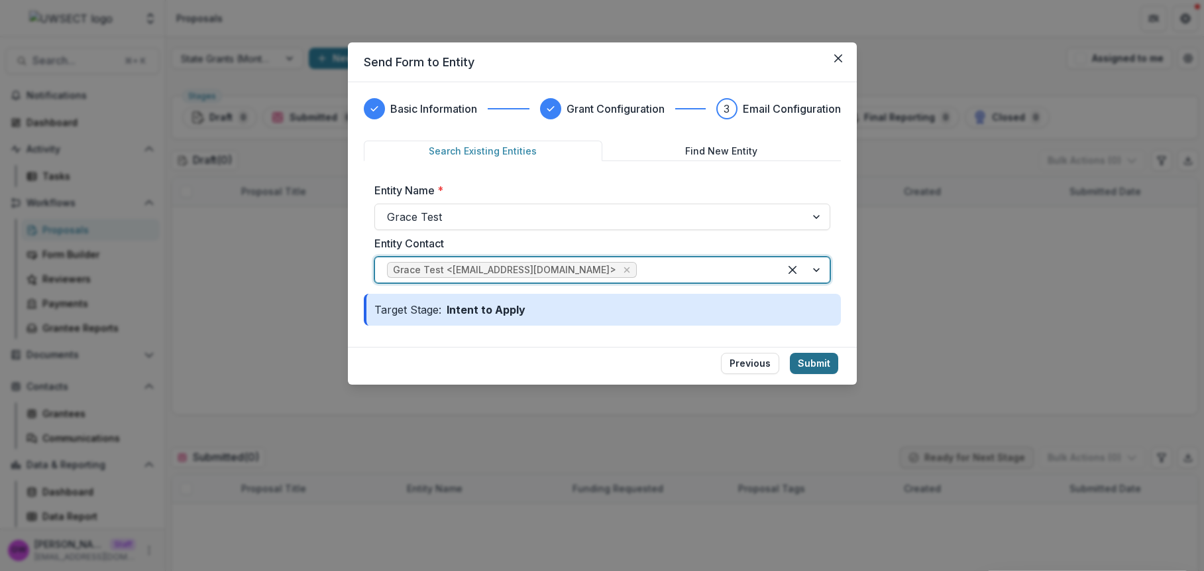
click at [824, 363] on button "Submit" at bounding box center [814, 363] width 48 height 21
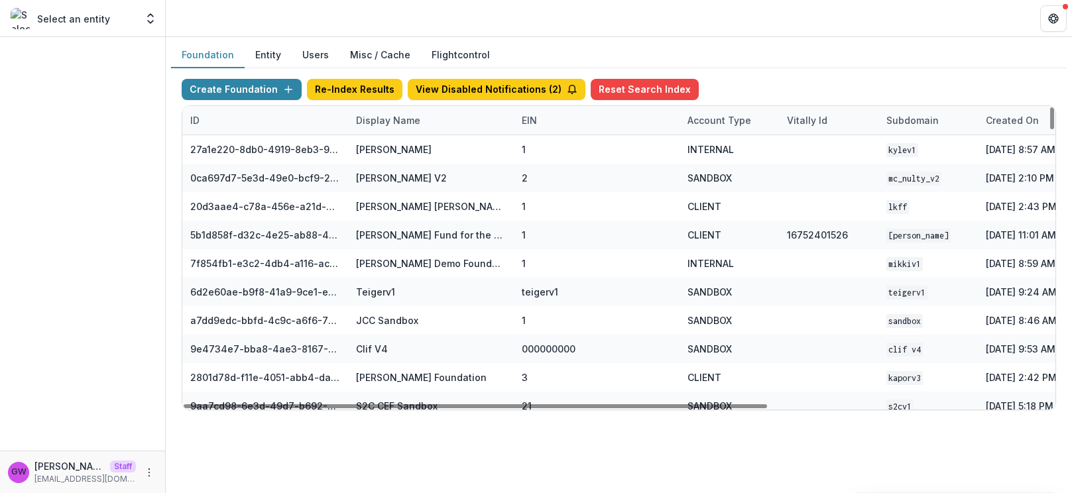
click at [393, 116] on div "Display Name" at bounding box center [388, 120] width 80 height 14
click at [396, 150] on input at bounding box center [430, 150] width 159 height 21
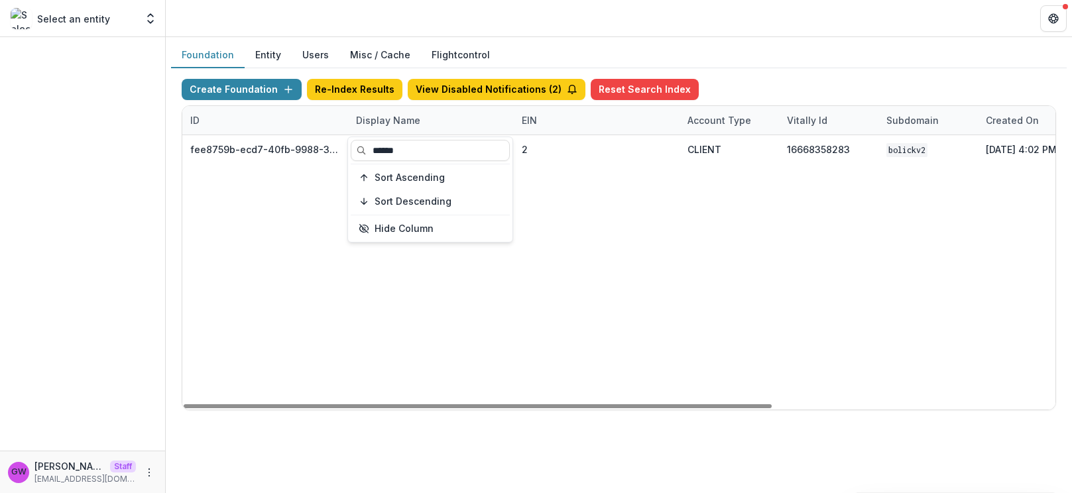
type input "******"
click at [801, 48] on div "Foundation Entity Users Misc / Cache Flightcontrol" at bounding box center [618, 55] width 895 height 26
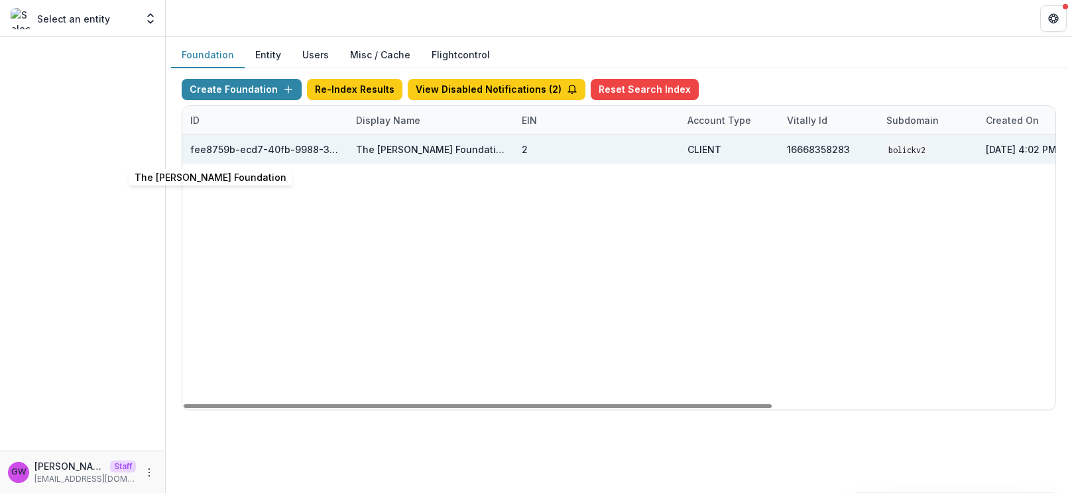
scroll to position [0, 419]
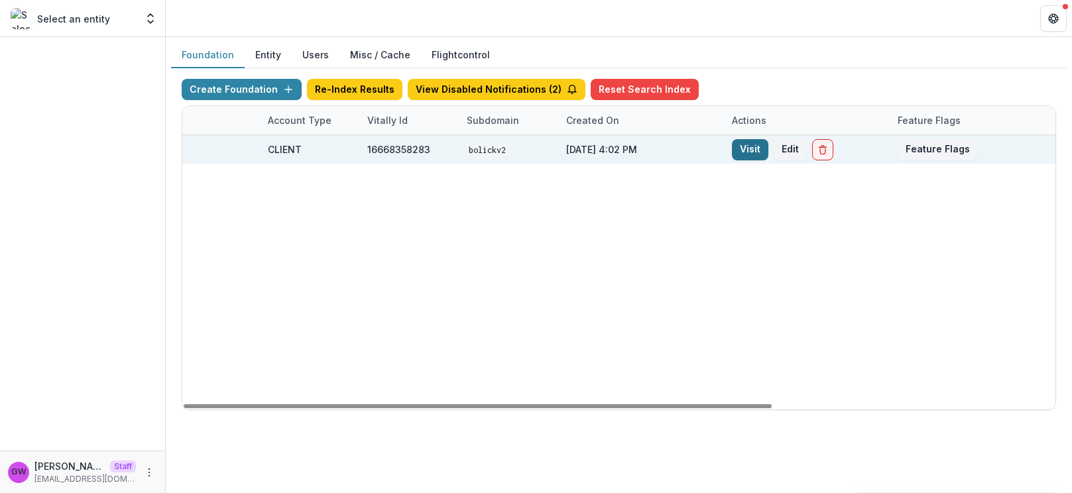
click at [759, 146] on link "Visit" at bounding box center [750, 149] width 36 height 21
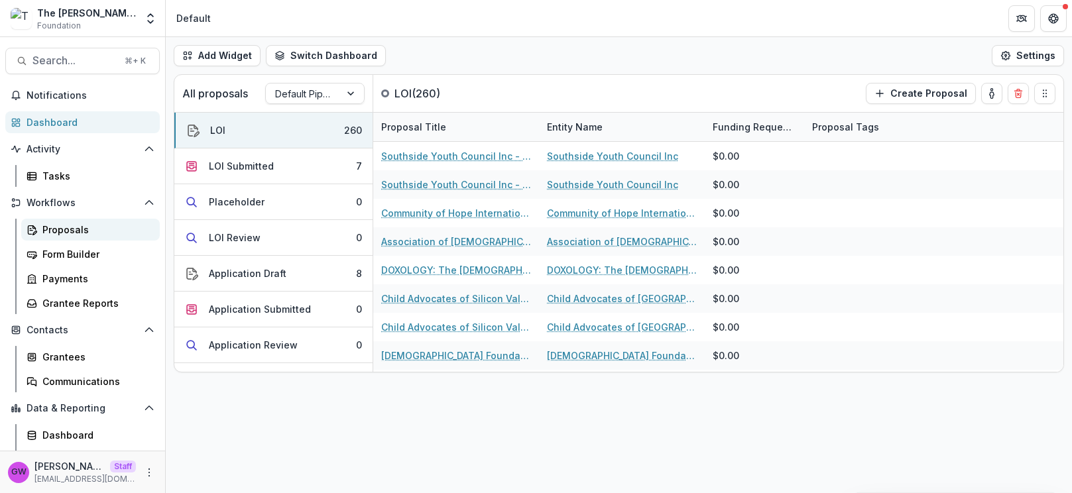
click at [79, 231] on div "Proposals" at bounding box center [95, 230] width 107 height 14
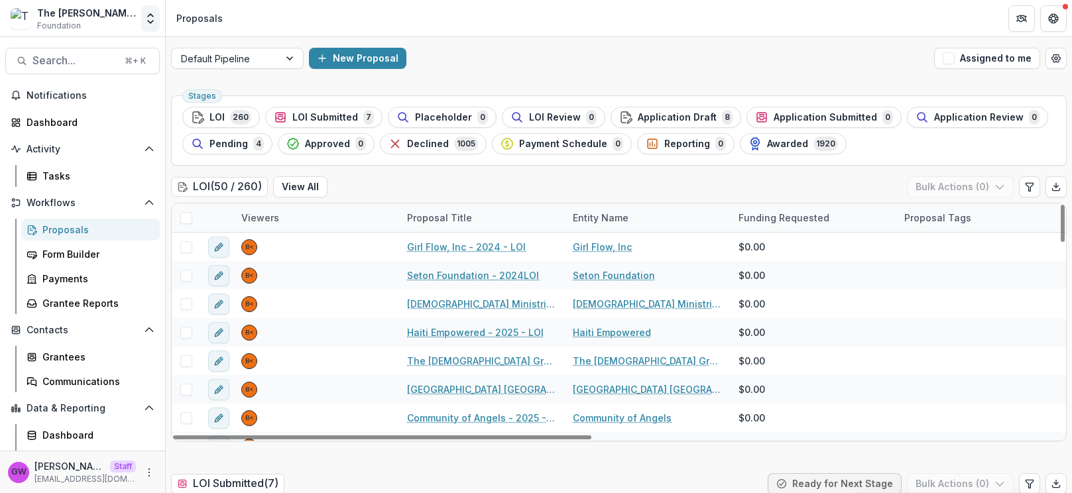
click at [150, 19] on icon "Open entity switcher" at bounding box center [150, 18] width 13 height 13
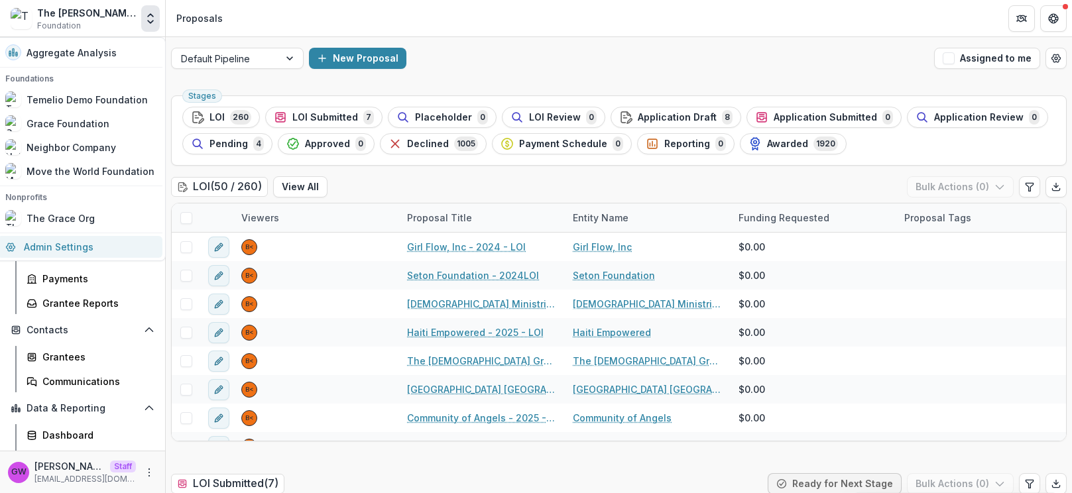
click at [68, 245] on link "Admin Settings" at bounding box center [79, 247] width 165 height 22
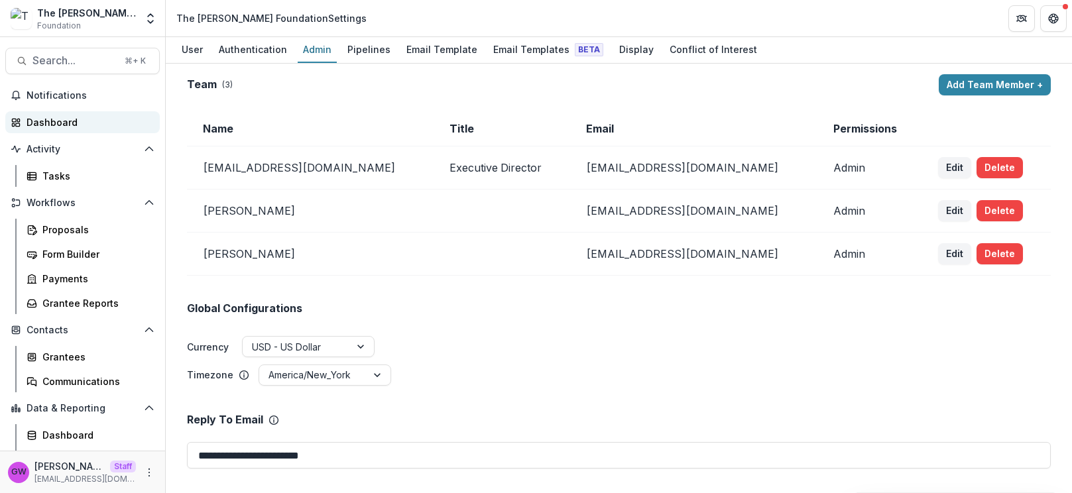
click at [66, 121] on div "Dashboard" at bounding box center [88, 122] width 123 height 14
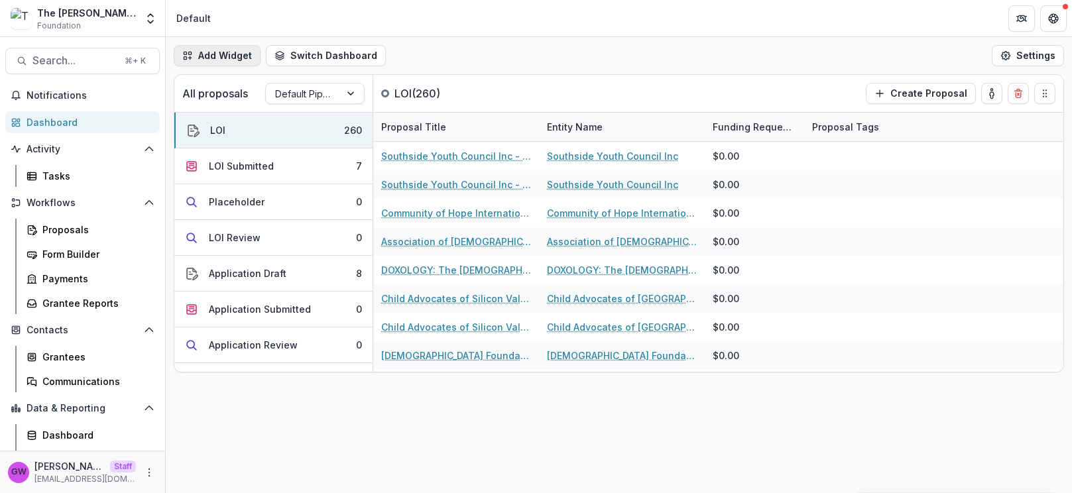
click at [236, 61] on button "Add Widget" at bounding box center [217, 55] width 87 height 21
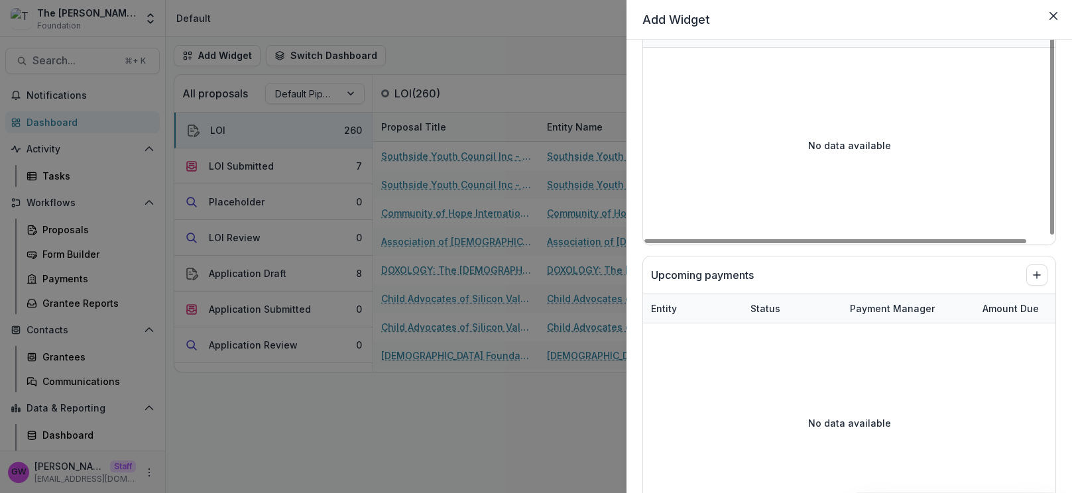
scroll to position [383, 0]
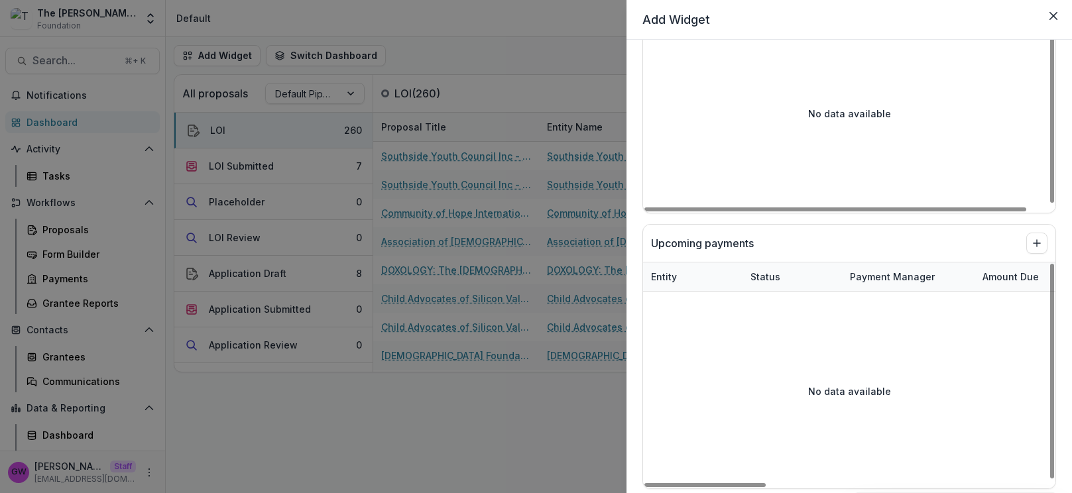
click at [450, 431] on div "Add Widget Foundation Tasks Task Task Assignee Related Proposal Due Date No dat…" at bounding box center [536, 246] width 1072 height 493
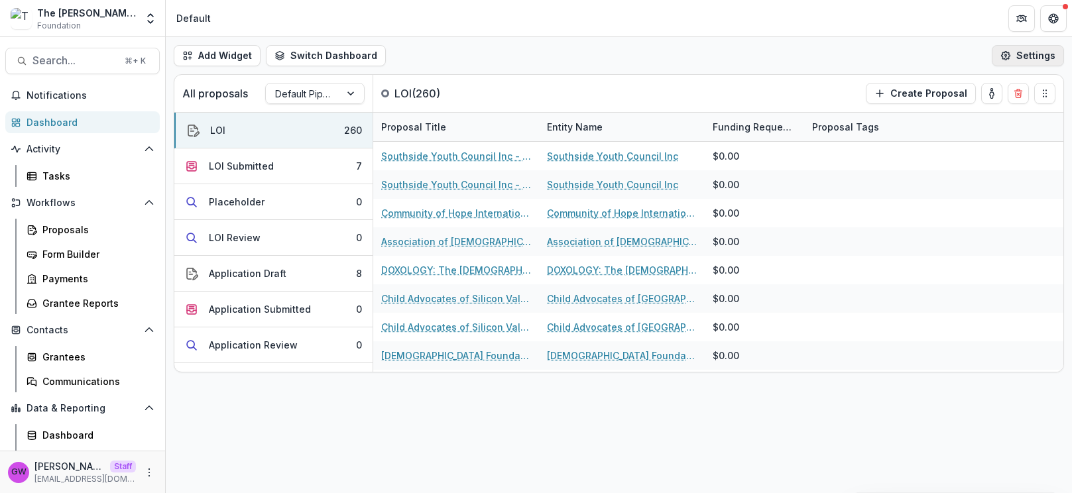
click at [918, 57] on icon "button" at bounding box center [1005, 55] width 11 height 11
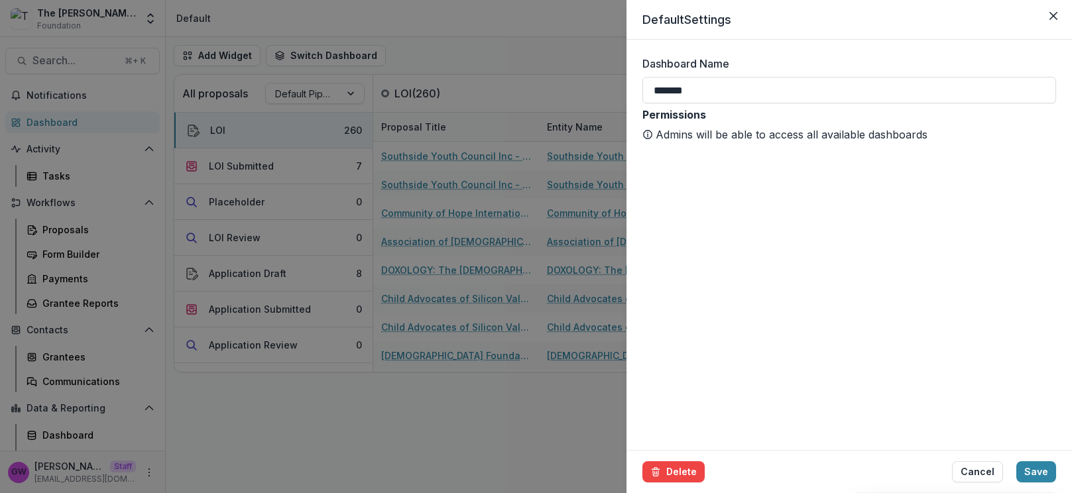
click at [501, 48] on div "Default Settings Dashboard Name ******* Permissions Admins will be able to acce…" at bounding box center [536, 246] width 1072 height 493
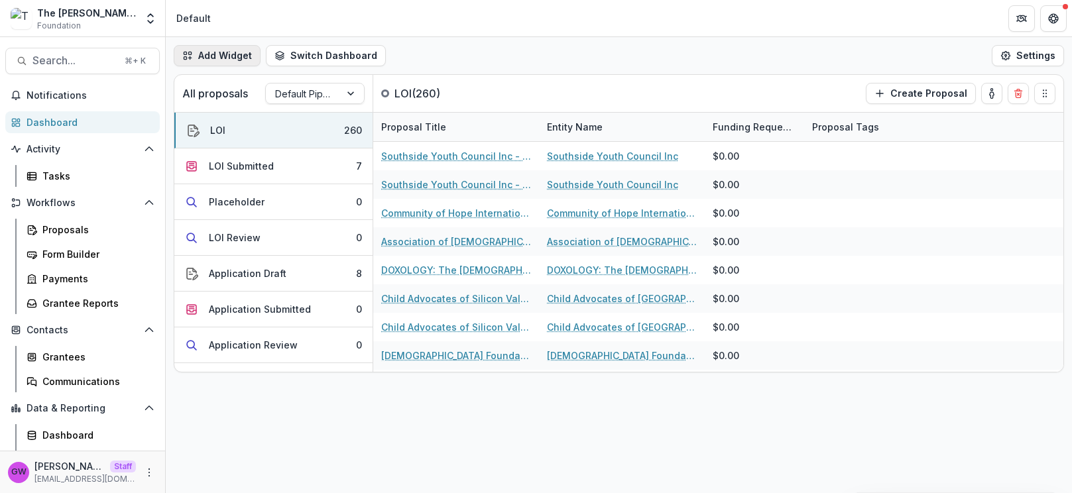
click at [213, 59] on button "Add Widget" at bounding box center [217, 55] width 87 height 21
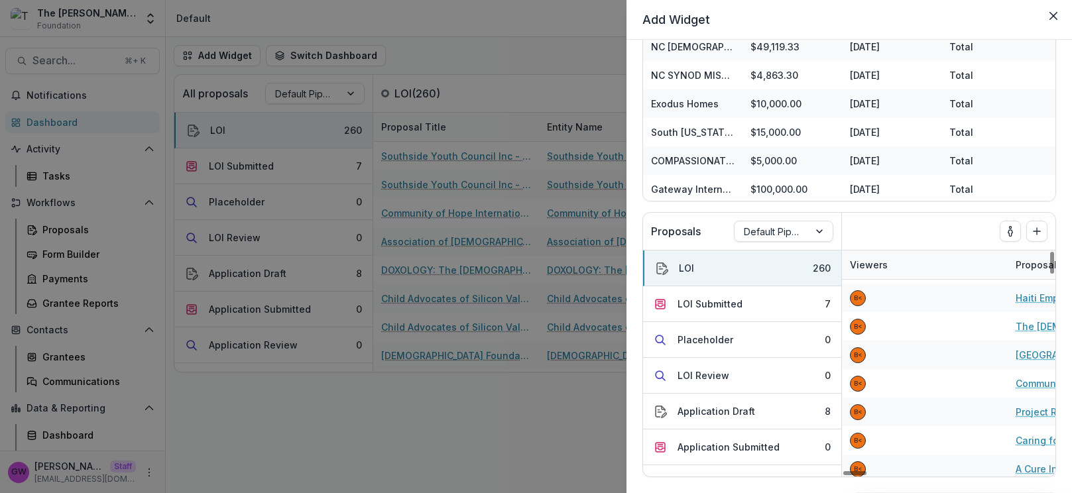
scroll to position [0, 0]
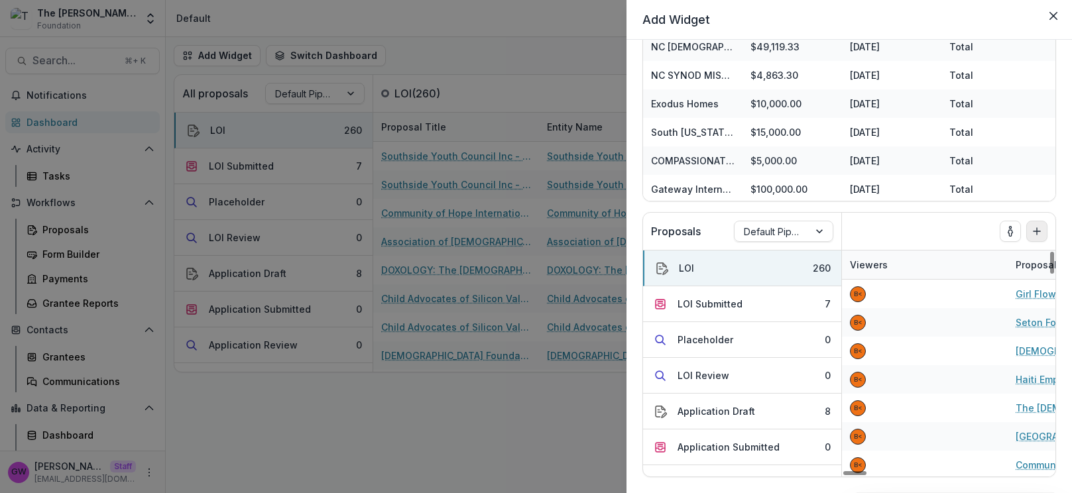
click at [918, 235] on icon "Add to dashboard" at bounding box center [1036, 231] width 11 height 11
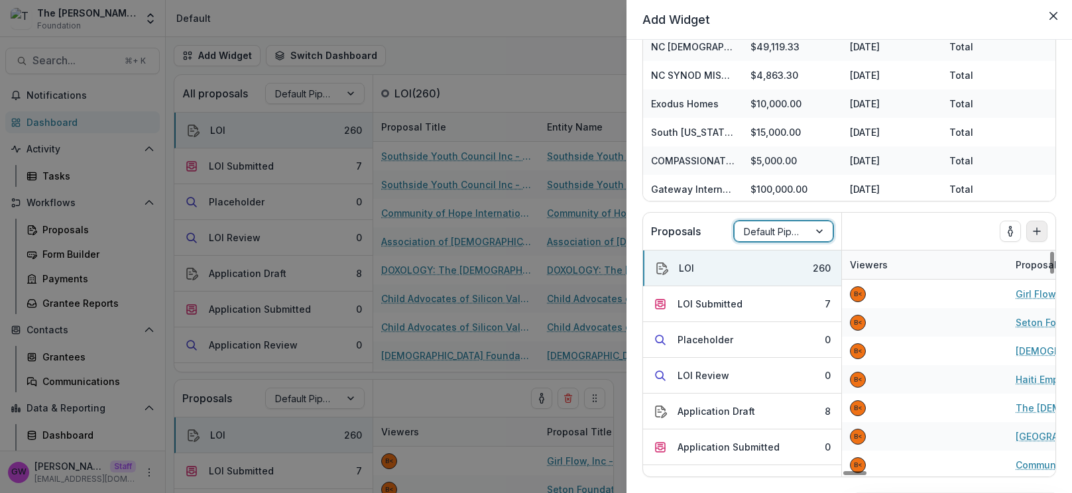
click at [467, 44] on div "Add Widget Foundation Tasks Task Task Assignee Related Proposal Due Date No dat…" at bounding box center [536, 246] width 1072 height 493
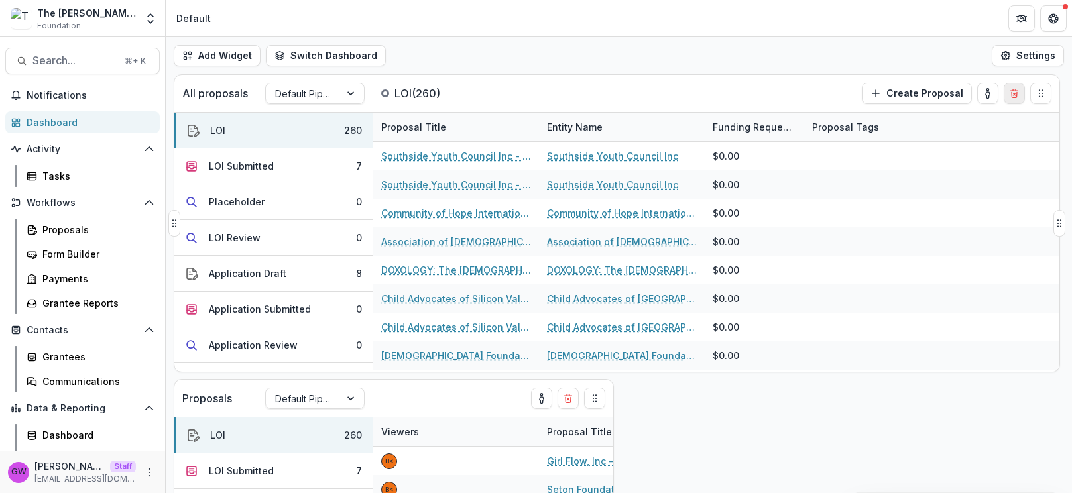
click at [918, 93] on icon "Delete card" at bounding box center [1013, 94] width 5 height 5
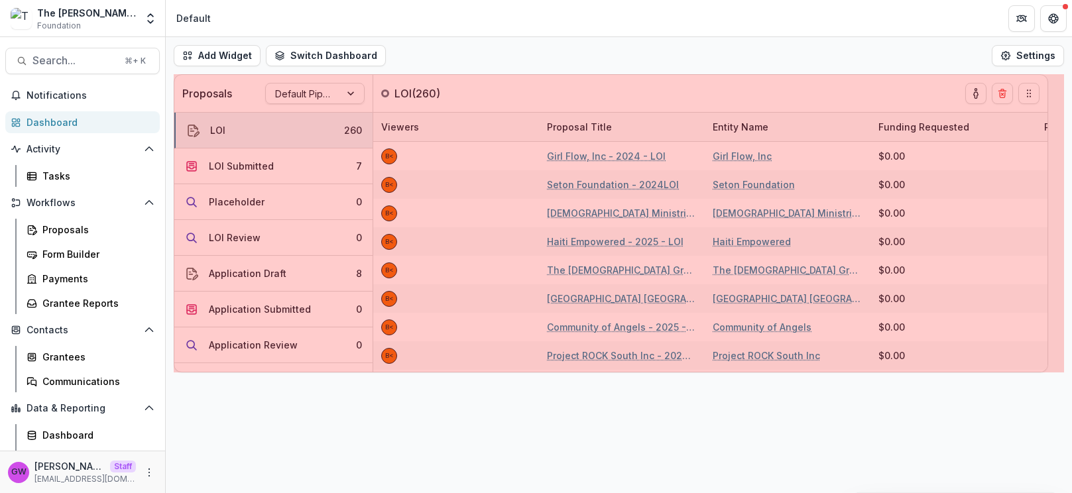
drag, startPoint x: 620, startPoint y: 223, endPoint x: 1060, endPoint y: 201, distance: 440.6
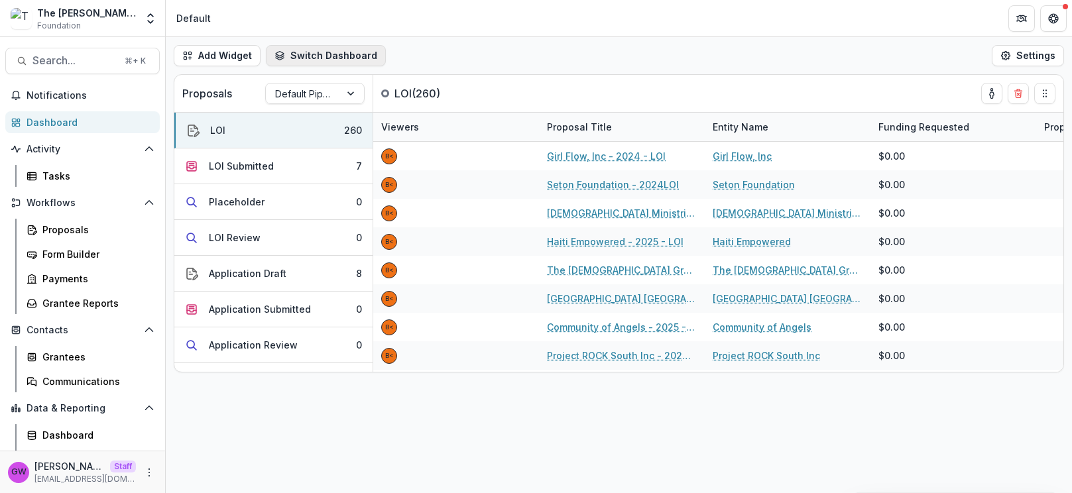
click at [358, 52] on button "Switch Dashboard" at bounding box center [326, 55] width 120 height 21
click at [436, 50] on div "Add Widget Switch Dashboard Default New Dashboard Settings" at bounding box center [619, 55] width 906 height 37
click at [339, 52] on button "Switch Dashboard" at bounding box center [326, 55] width 120 height 21
click at [522, 41] on div "Add Widget Switch Dashboard Default New Dashboard Settings" at bounding box center [619, 55] width 906 height 37
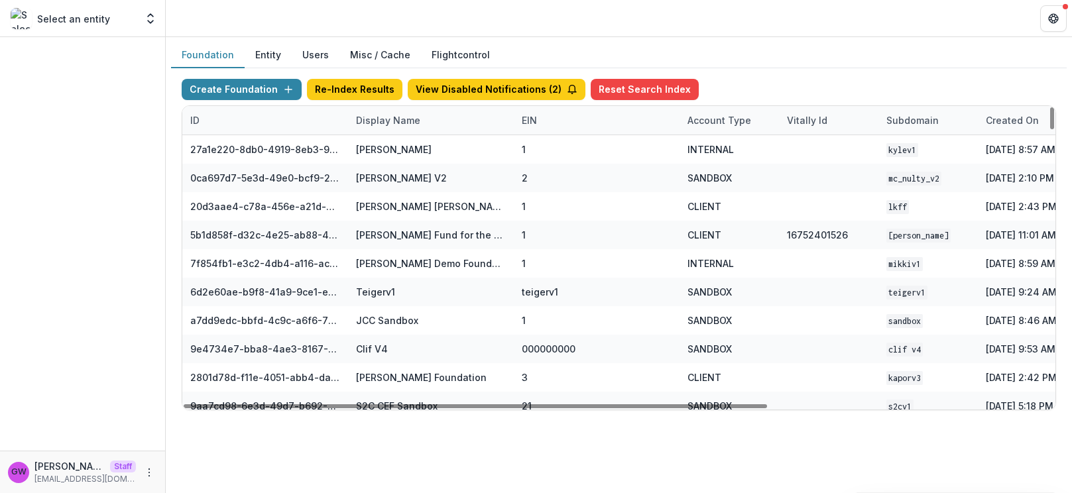
click at [372, 129] on div "Display Name" at bounding box center [431, 120] width 166 height 28
click at [377, 152] on input at bounding box center [430, 150] width 159 height 21
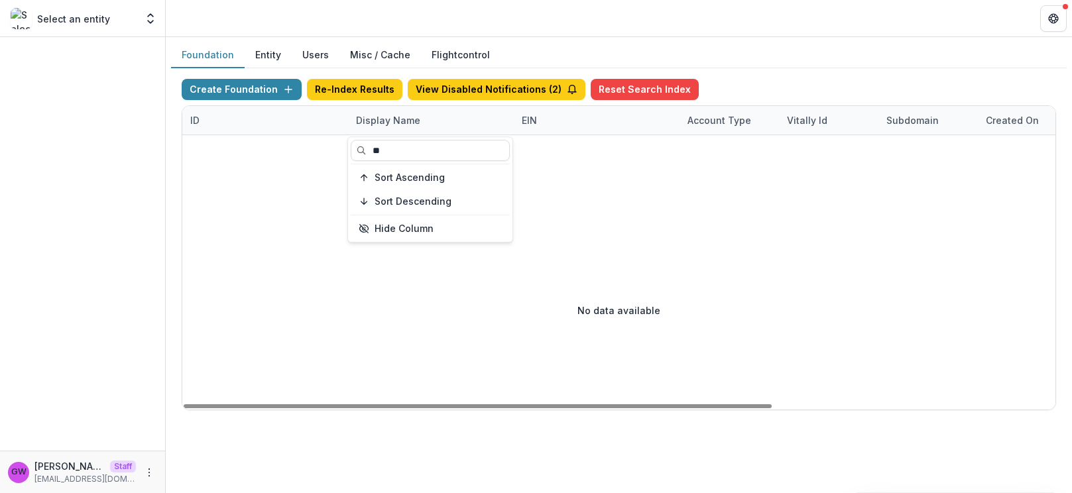
type input "*"
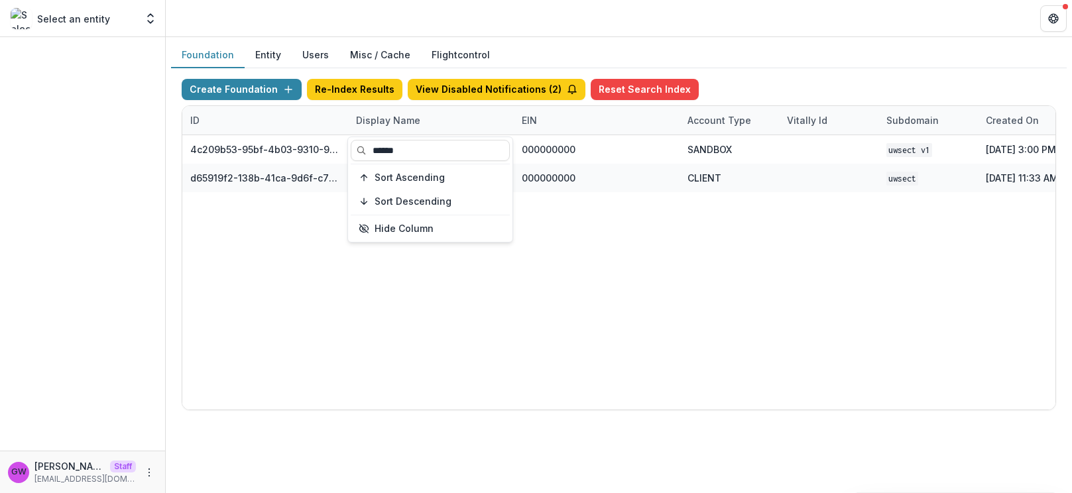
type input "******"
click at [814, 72] on div "Create Foundation Re-Index Results View Disabled Notifications ( 2 ) Reset Sear…" at bounding box center [618, 244] width 895 height 353
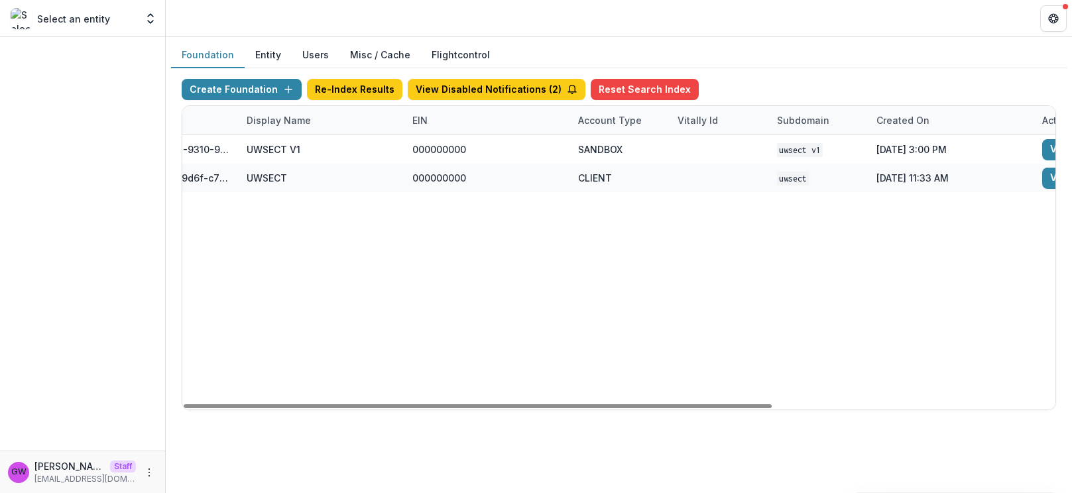
scroll to position [0, 419]
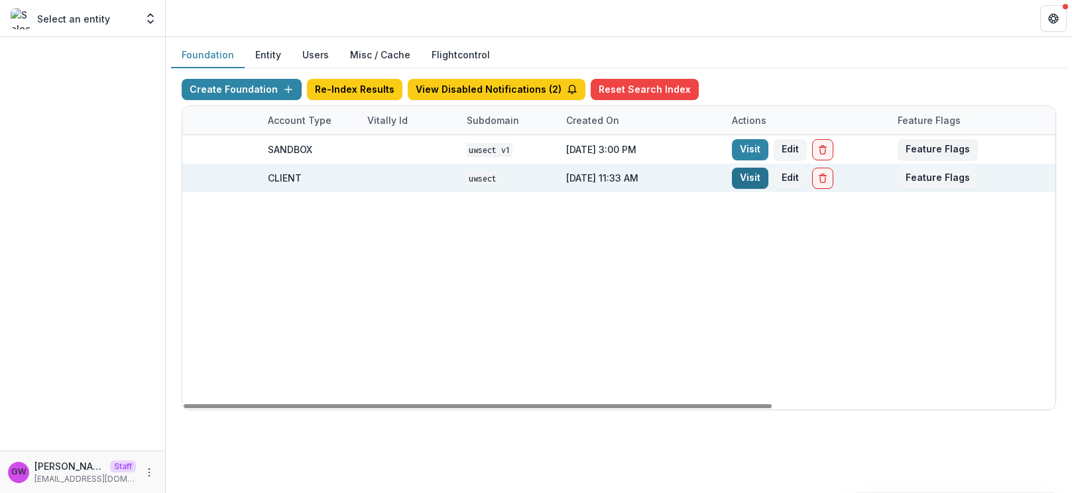
click at [750, 180] on link "Visit" at bounding box center [750, 178] width 36 height 21
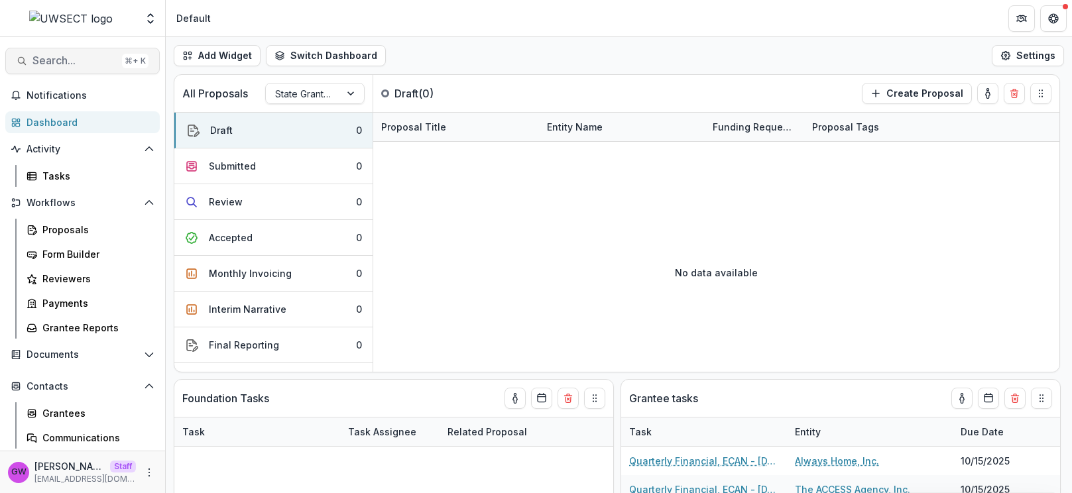
click at [85, 60] on span "Search..." at bounding box center [74, 60] width 84 height 13
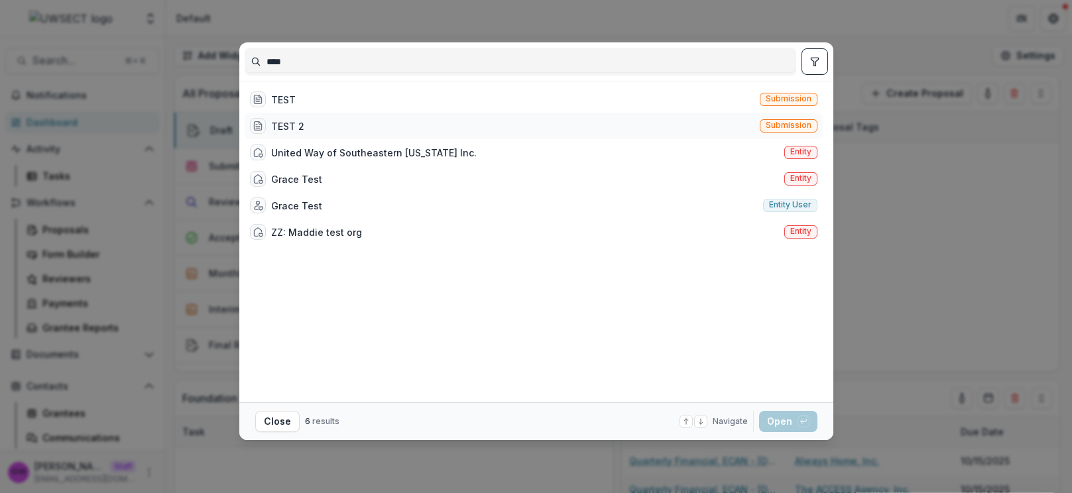
type input "****"
click at [427, 124] on div "TEST 2 Submission" at bounding box center [534, 126] width 578 height 27
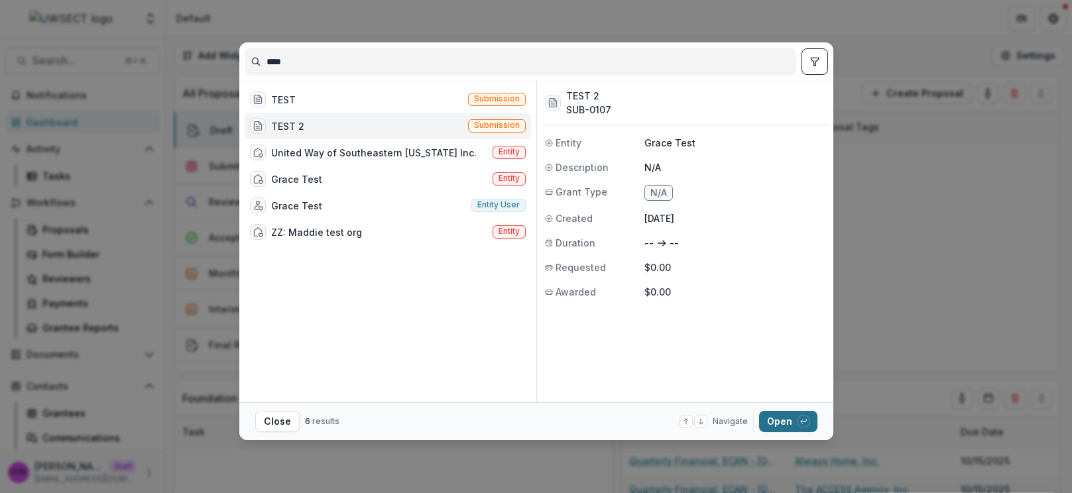
click at [769, 422] on button "Open with enter key" at bounding box center [788, 421] width 58 height 21
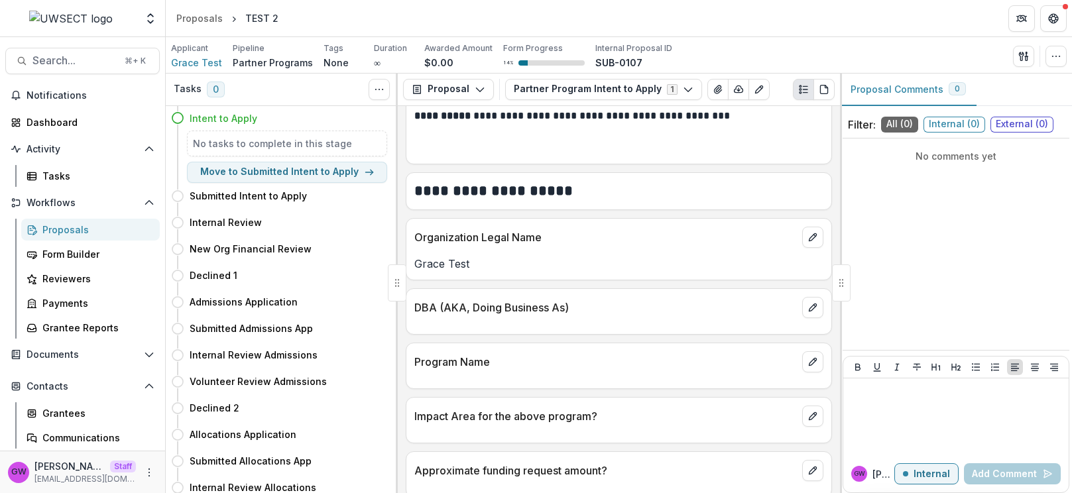
scroll to position [358, 0]
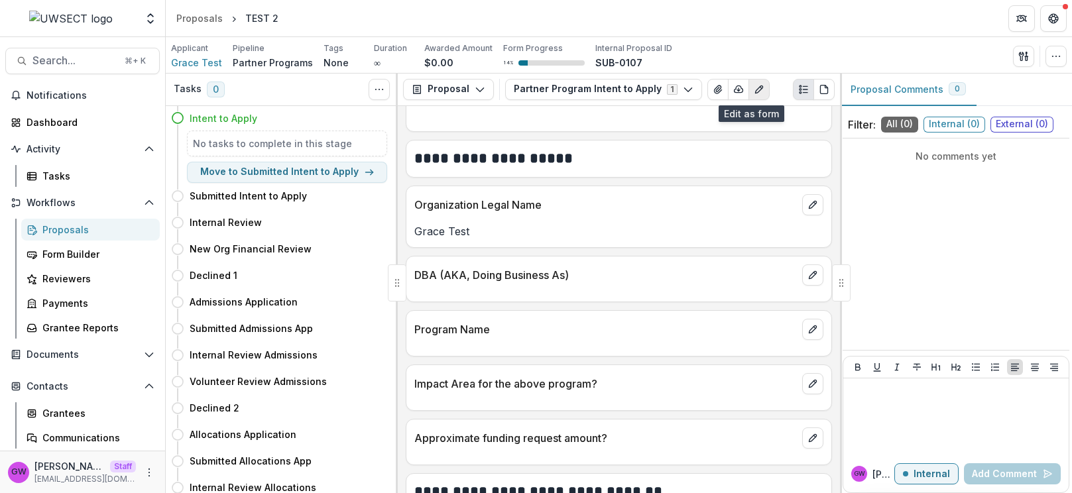
click at [755, 91] on button "Edit as form" at bounding box center [758, 89] width 21 height 21
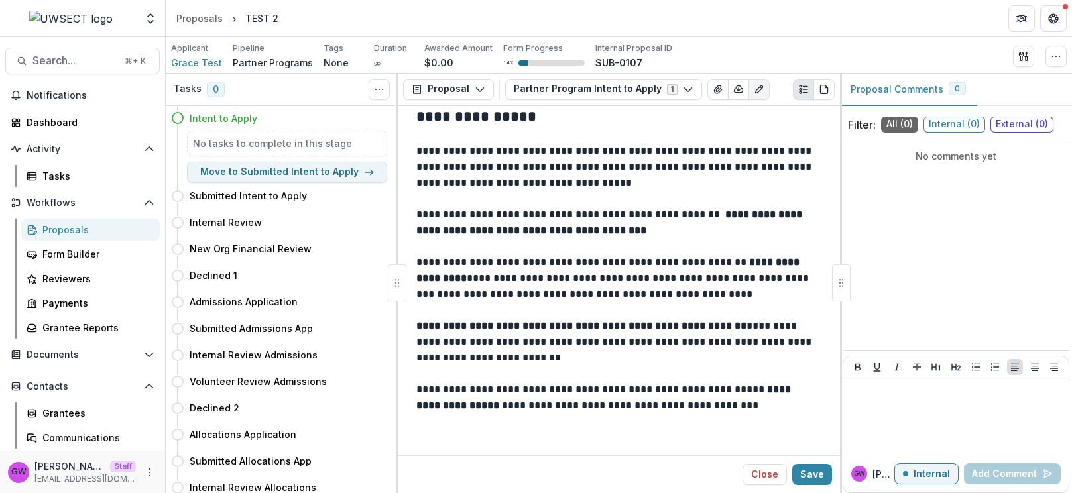
scroll to position [78, 0]
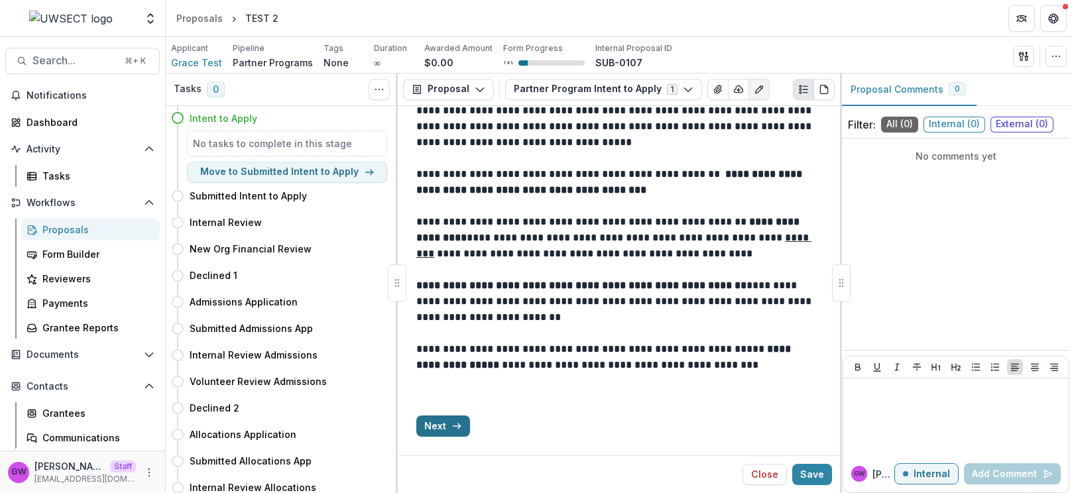
click at [427, 429] on button "Next" at bounding box center [443, 426] width 54 height 21
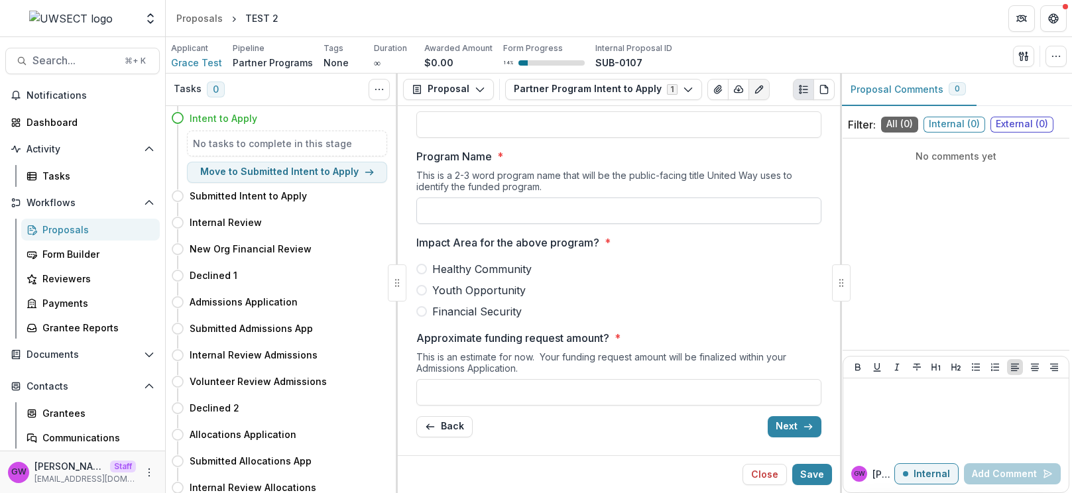
scroll to position [0, 0]
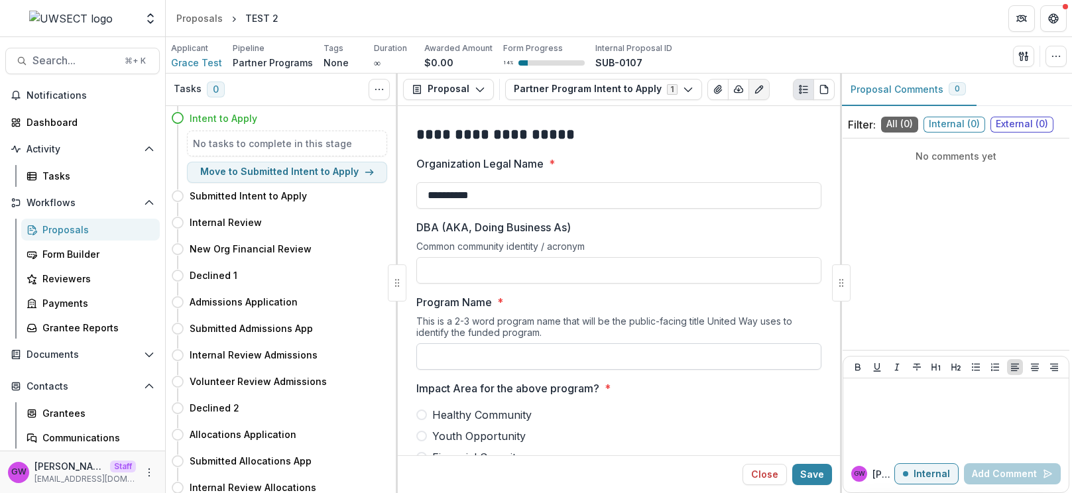
click at [490, 355] on input "Program Name *" at bounding box center [618, 356] width 405 height 27
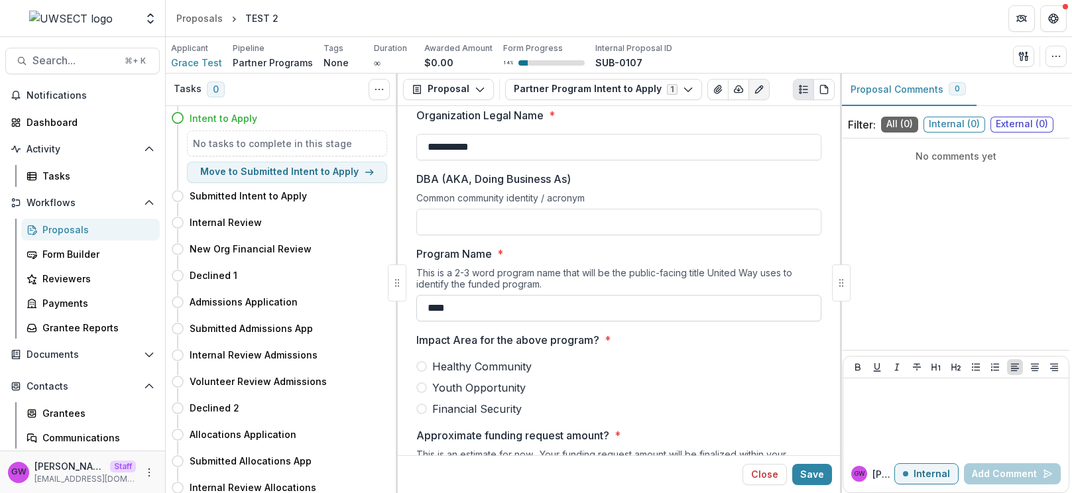
scroll to position [64, 0]
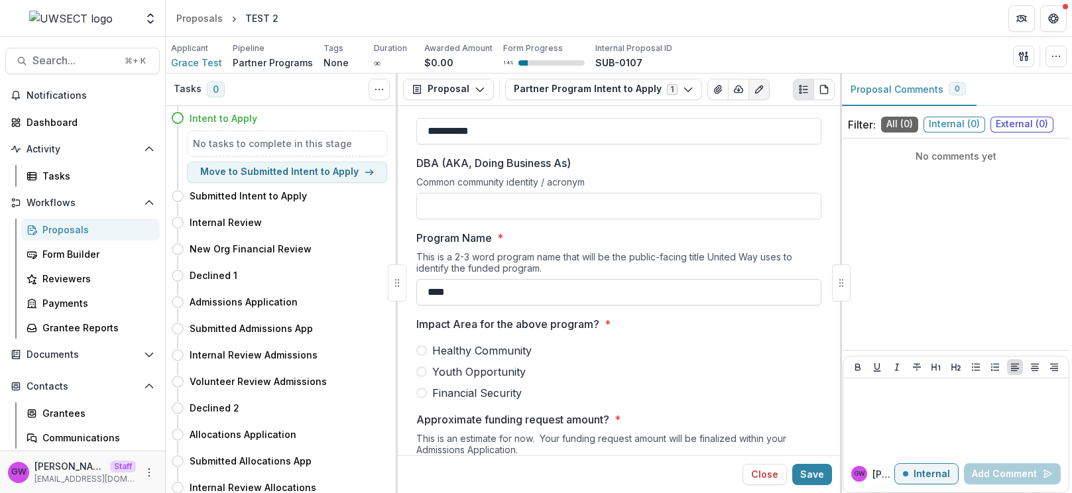
click at [429, 294] on input "****" at bounding box center [618, 292] width 405 height 27
type input "*********"
click at [423, 373] on span at bounding box center [421, 371] width 11 height 11
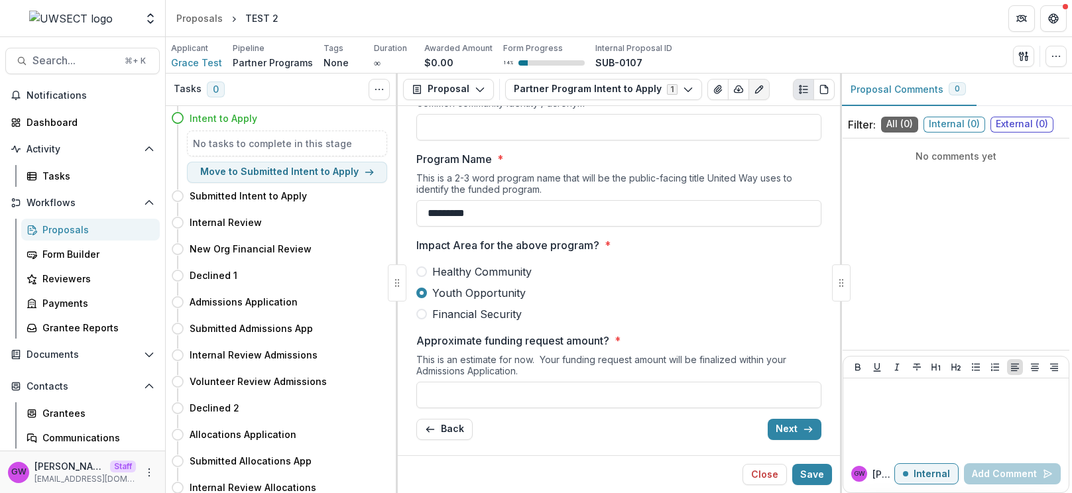
scroll to position [146, 0]
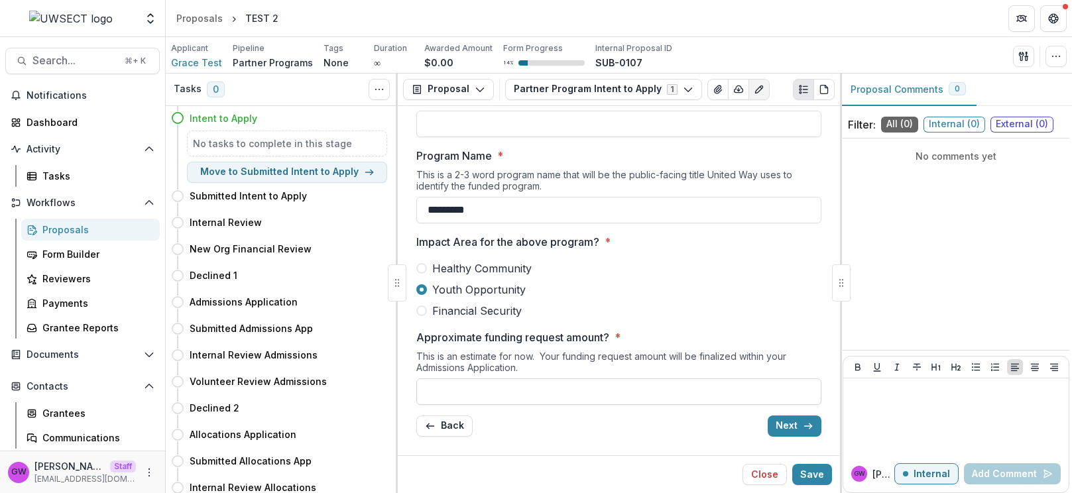
click at [545, 389] on input "Approximate funding request amount? *" at bounding box center [618, 391] width 405 height 27
type input "***"
click at [791, 433] on button "Next" at bounding box center [794, 426] width 54 height 21
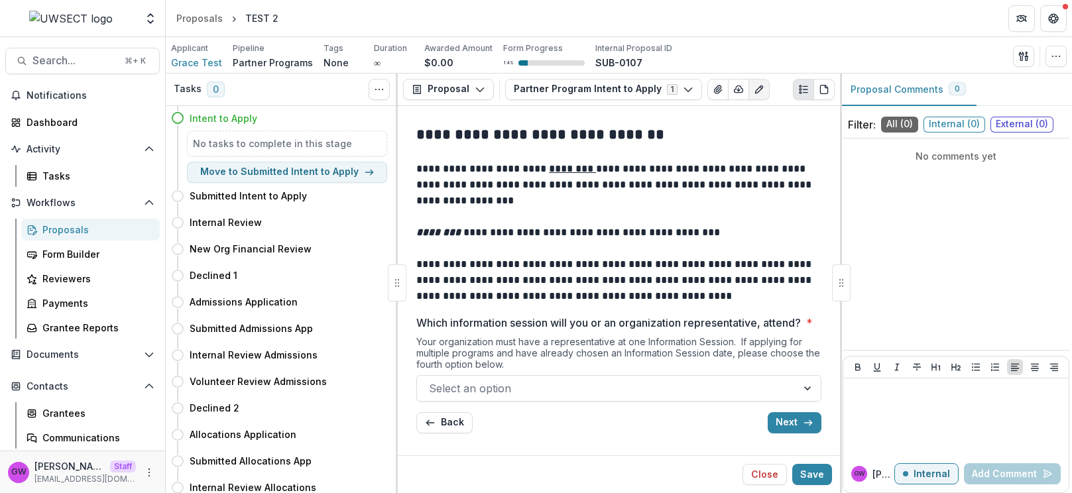
click at [528, 390] on div at bounding box center [607, 388] width 356 height 19
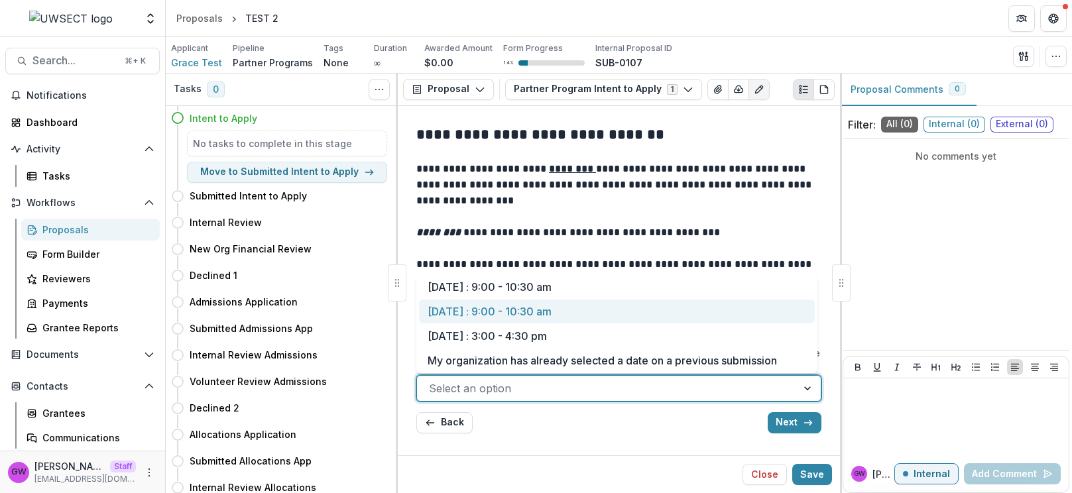
click at [620, 317] on div "[DATE] : 9:00 - 10:30 am" at bounding box center [617, 312] width 396 height 25
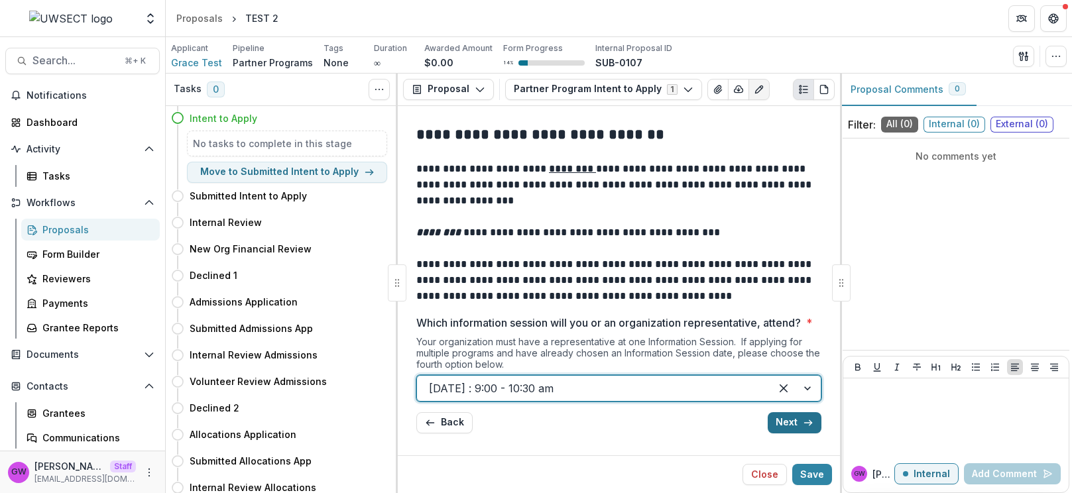
click at [786, 429] on button "Next" at bounding box center [794, 422] width 54 height 21
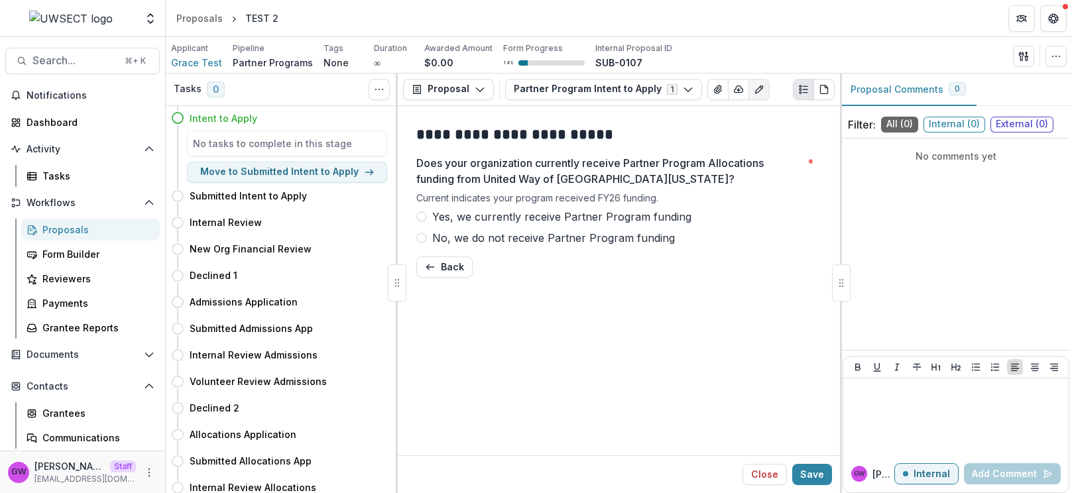
scroll to position [0, 0]
click at [426, 239] on span at bounding box center [421, 238] width 11 height 11
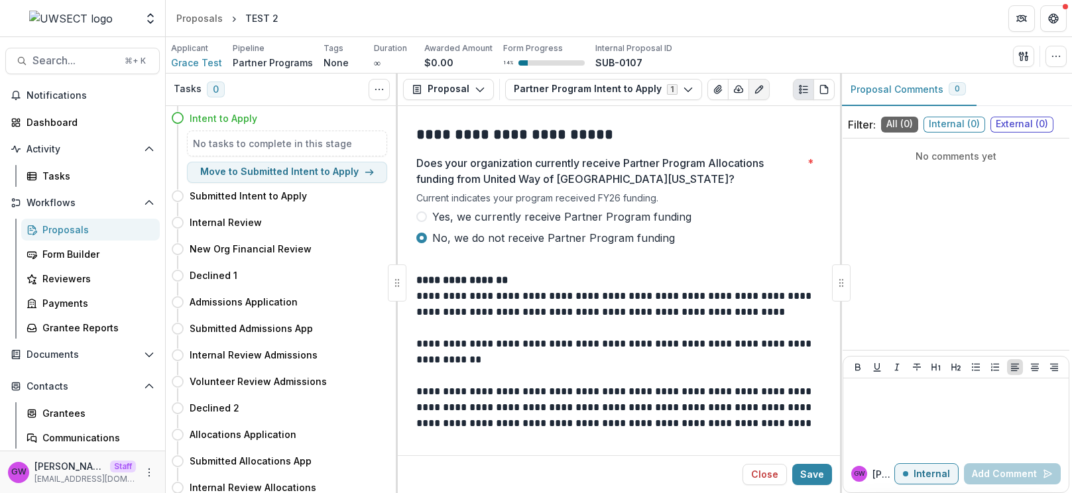
click at [421, 213] on span at bounding box center [421, 216] width 11 height 11
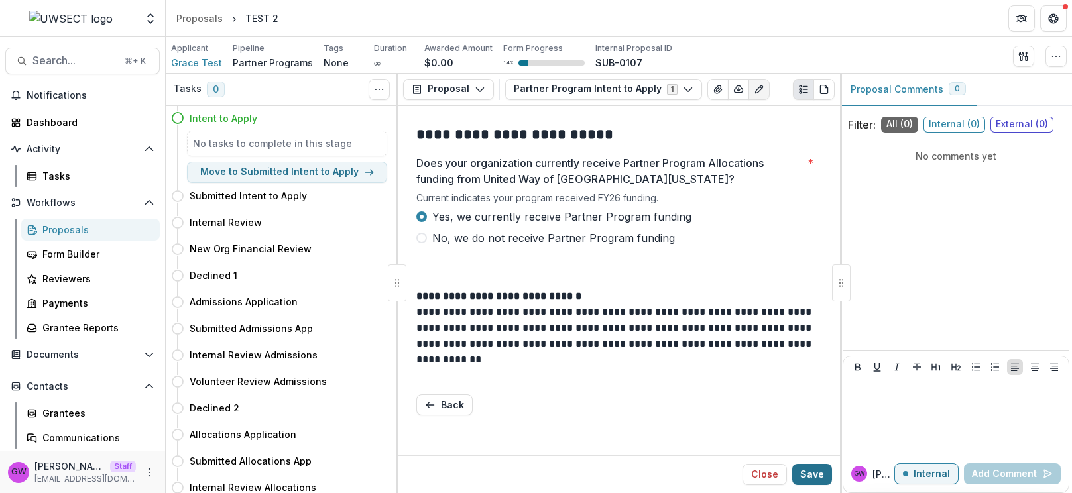
click at [811, 478] on button "Save" at bounding box center [812, 474] width 40 height 21
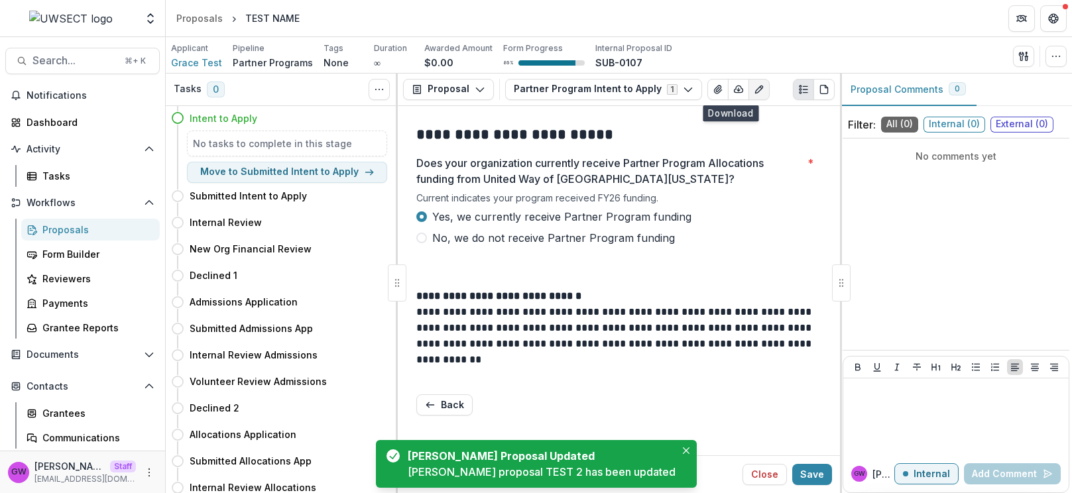
click at [753, 87] on icon "Edit as form" at bounding box center [758, 89] width 11 height 11
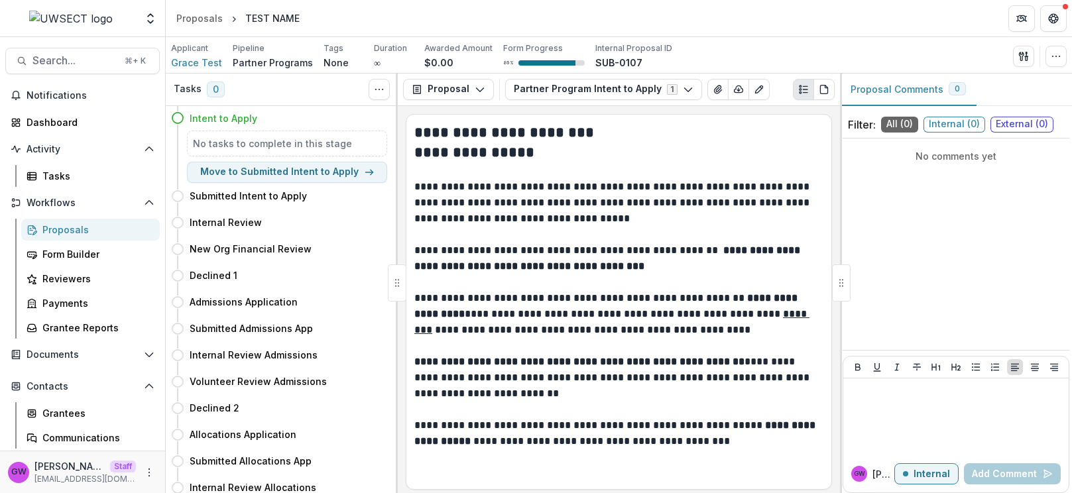
scroll to position [3, 0]
click at [319, 176] on button "Move to Submitted Intent to Apply" at bounding box center [287, 172] width 200 height 21
select select "**********"
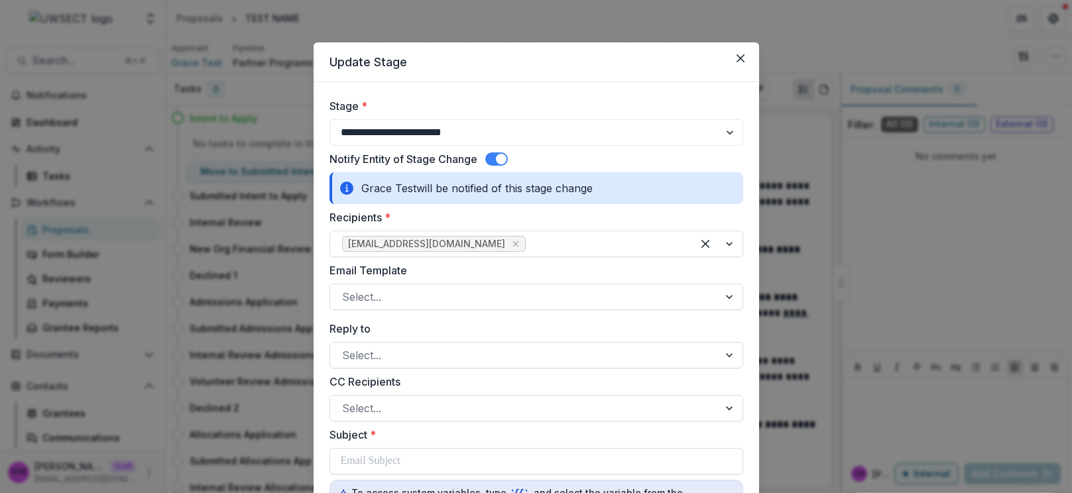
click at [494, 158] on span at bounding box center [496, 158] width 23 height 13
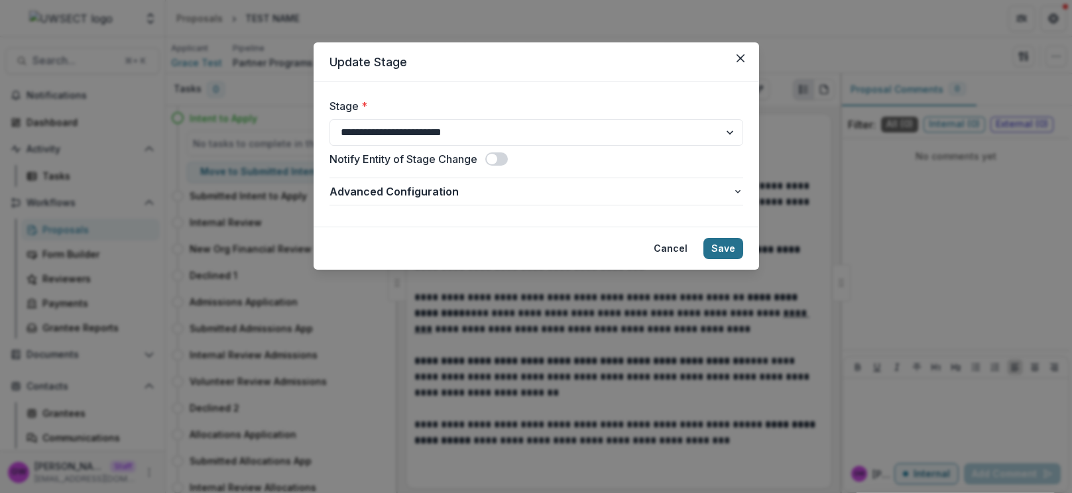
click at [726, 251] on button "Save" at bounding box center [723, 248] width 40 height 21
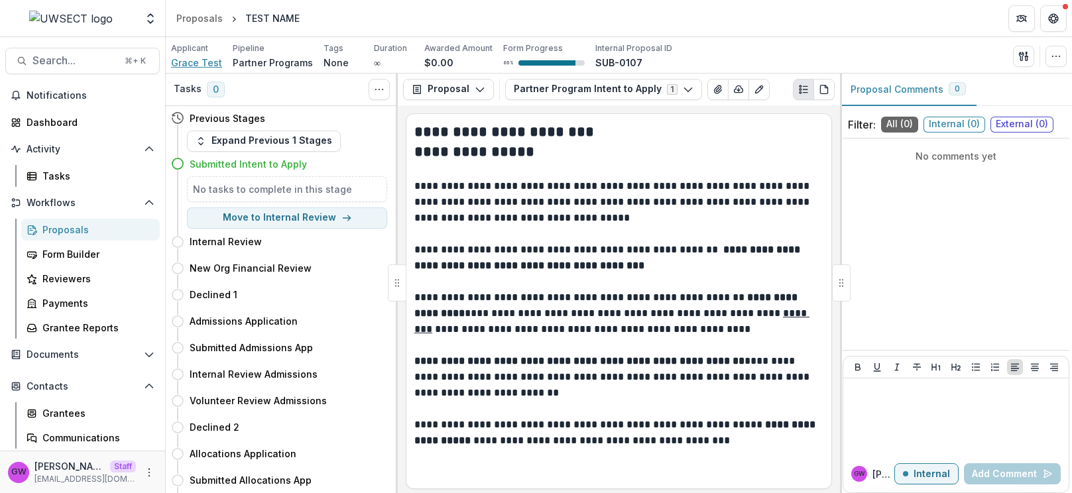
click at [211, 63] on span "Grace Test" at bounding box center [196, 63] width 51 height 14
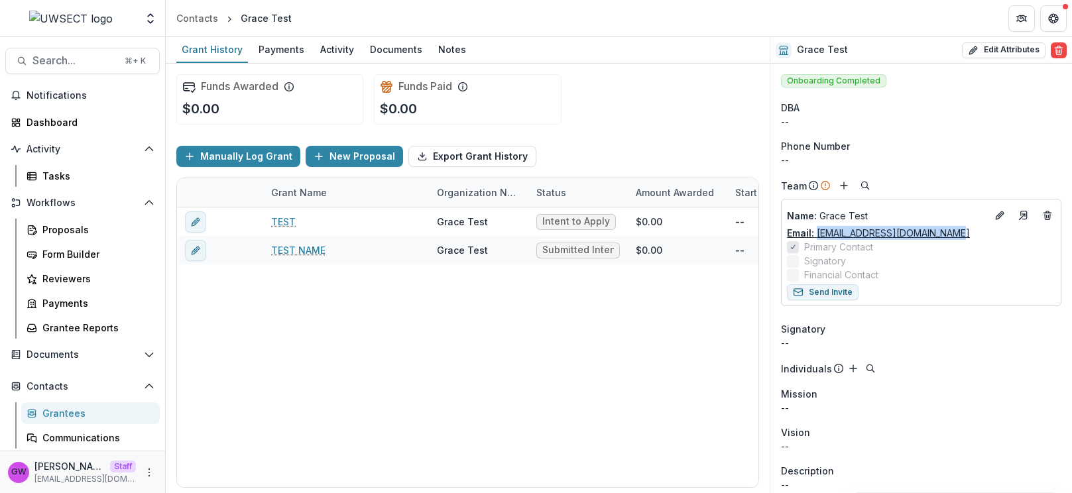
drag, startPoint x: 964, startPoint y: 233, endPoint x: 816, endPoint y: 231, distance: 147.8
click at [816, 231] on div "Email: [EMAIL_ADDRESS][DOMAIN_NAME]" at bounding box center [921, 233] width 268 height 14
copy link "[EMAIL_ADDRESS][DOMAIN_NAME]"
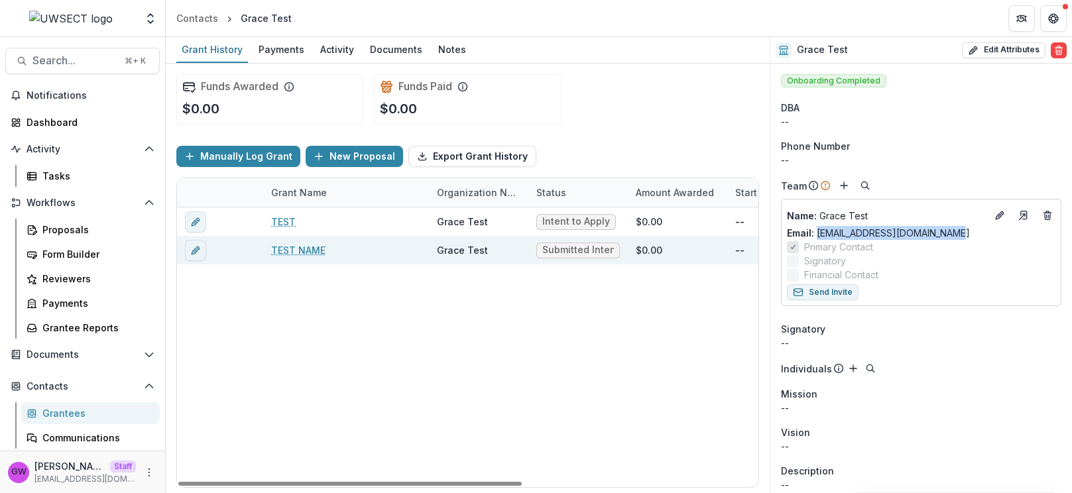
click at [305, 247] on link "TEST NAME" at bounding box center [298, 250] width 54 height 14
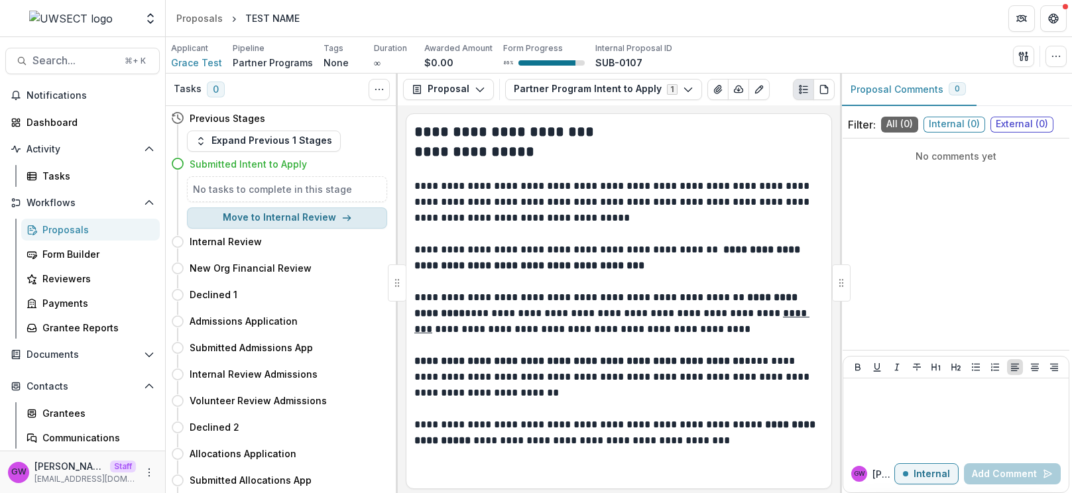
click at [281, 219] on button "Move to Internal Review" at bounding box center [287, 217] width 200 height 21
select select "**********"
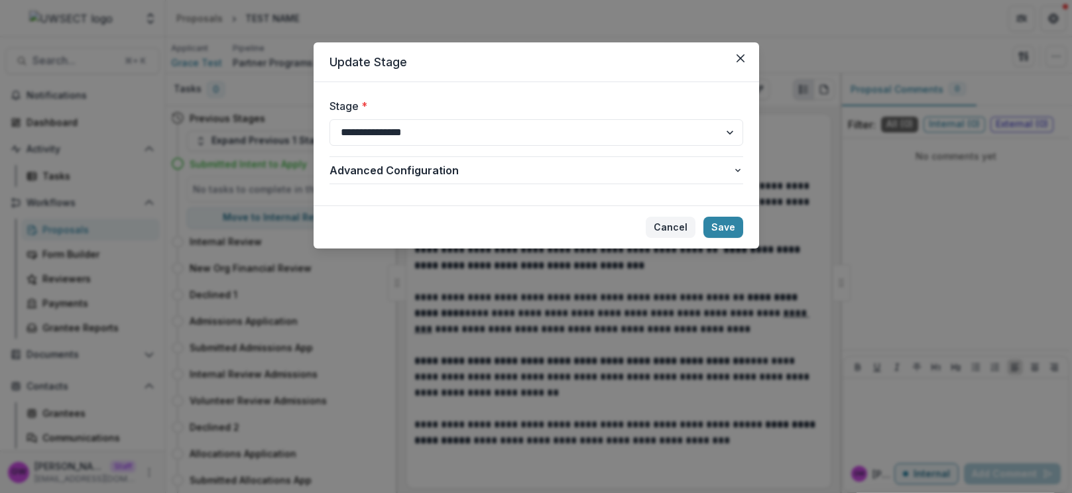
click at [669, 229] on button "Cancel" at bounding box center [670, 227] width 50 height 21
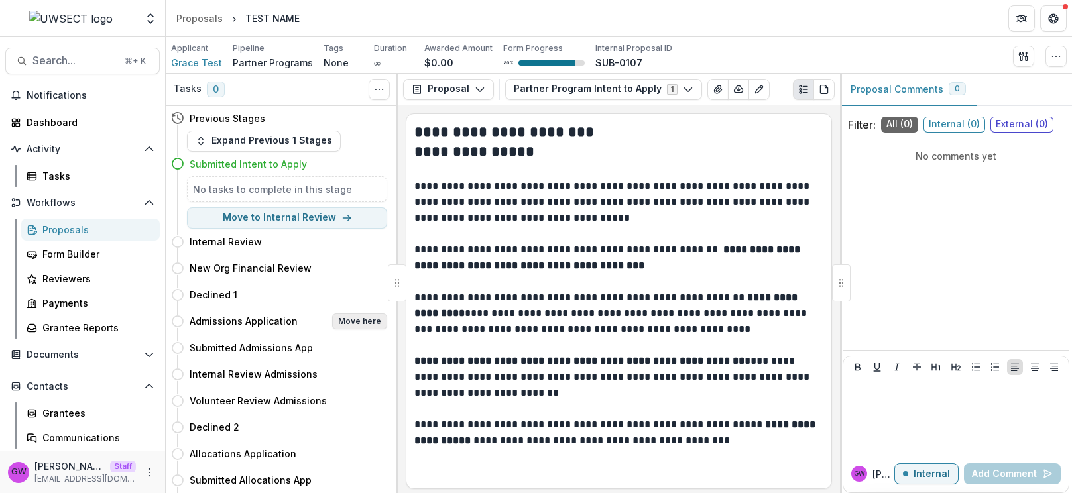
click at [365, 325] on button "Move here" at bounding box center [359, 321] width 55 height 16
select select "**********"
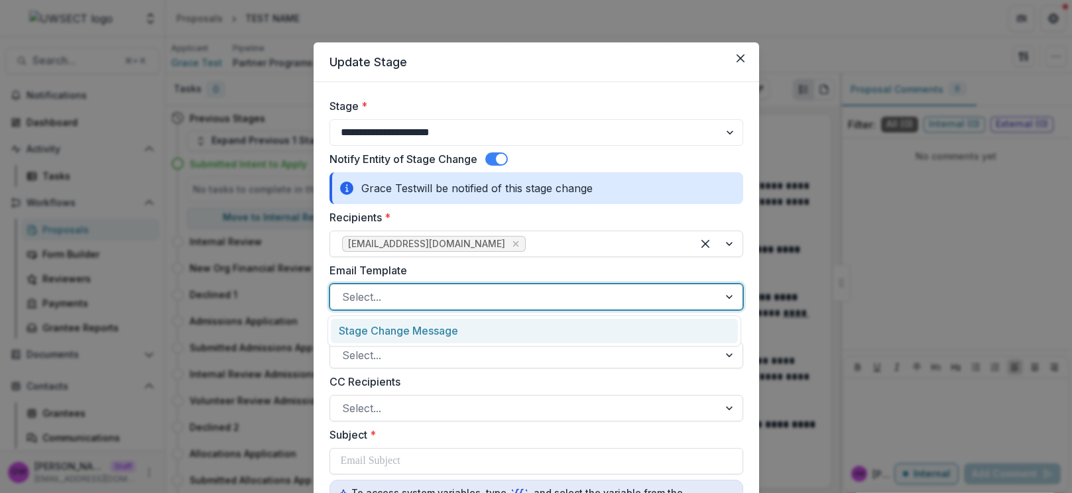
click at [386, 300] on div at bounding box center [524, 297] width 364 height 19
click at [398, 340] on div "Stage Change Message" at bounding box center [534, 331] width 407 height 25
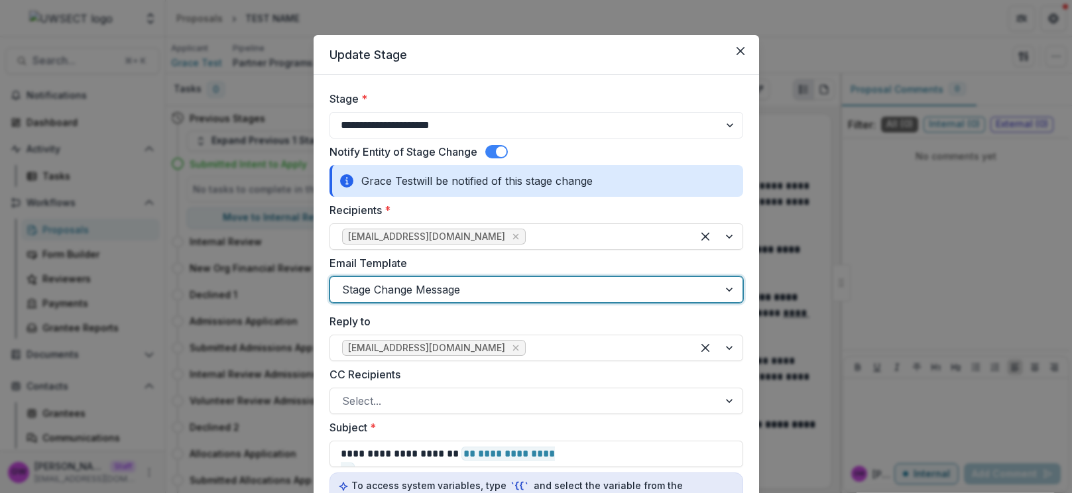
scroll to position [23, 0]
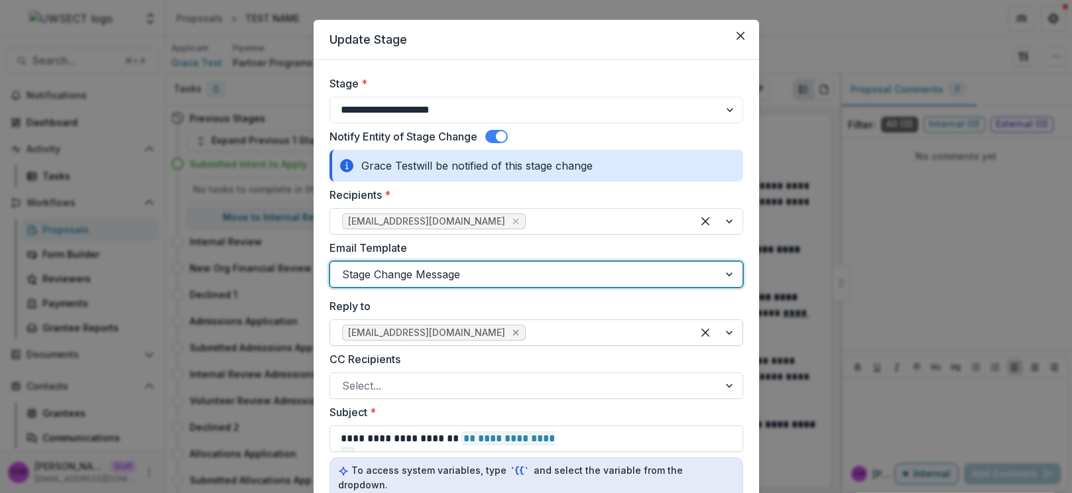
click at [510, 333] on icon "Remove carli.herz@uwsect.org" at bounding box center [515, 332] width 11 height 11
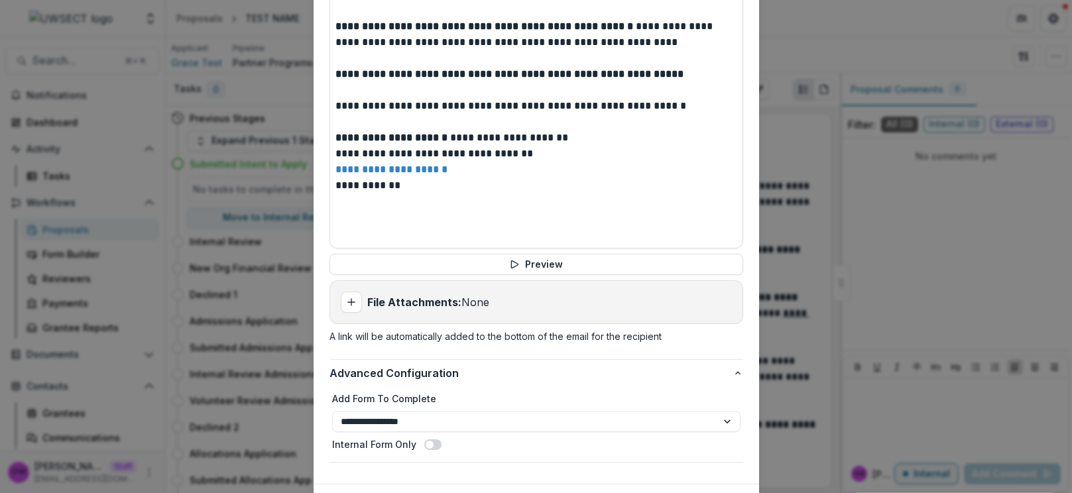
scroll to position [693, 0]
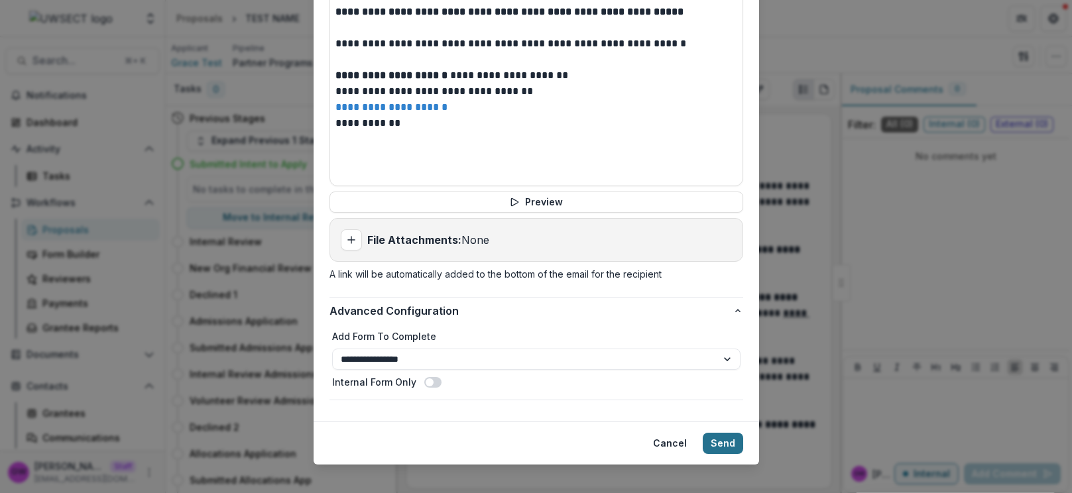
click at [718, 433] on button "Send" at bounding box center [722, 443] width 40 height 21
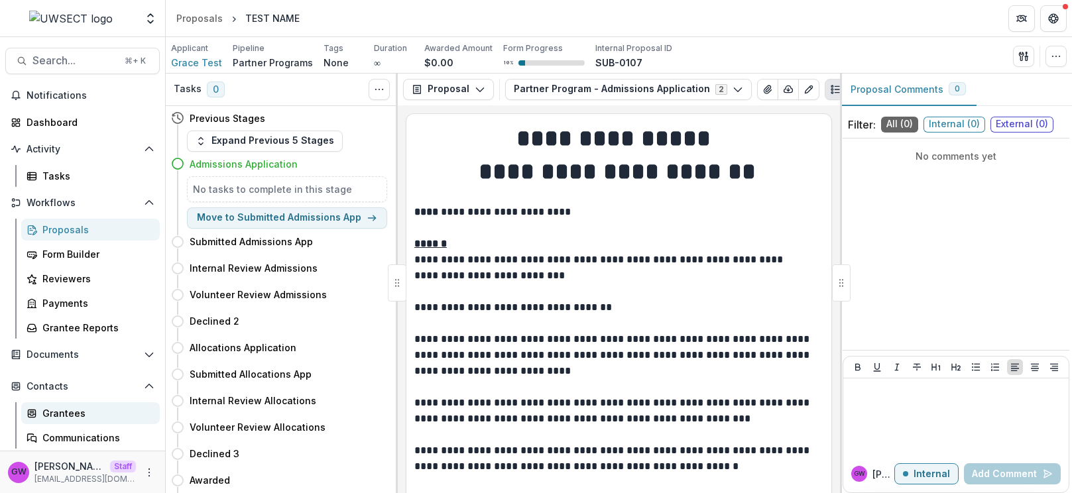
click at [62, 418] on div "Grantees" at bounding box center [95, 413] width 107 height 14
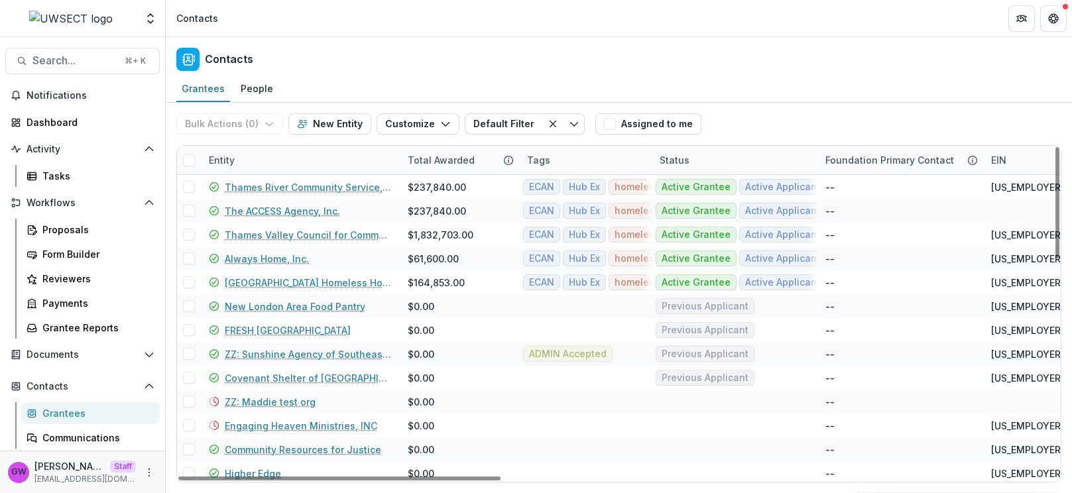
click at [282, 163] on div "Entity" at bounding box center [300, 160] width 199 height 28
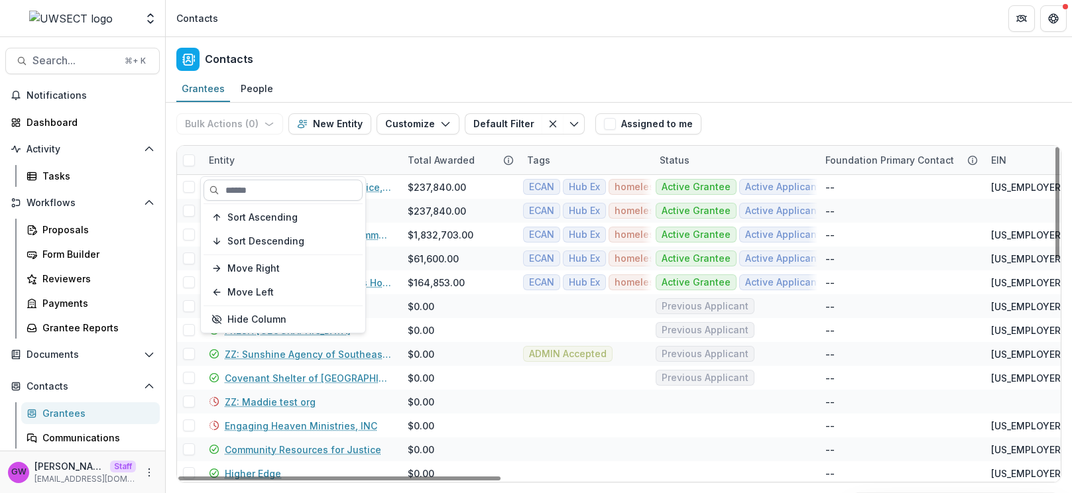
click at [282, 197] on input at bounding box center [282, 190] width 159 height 21
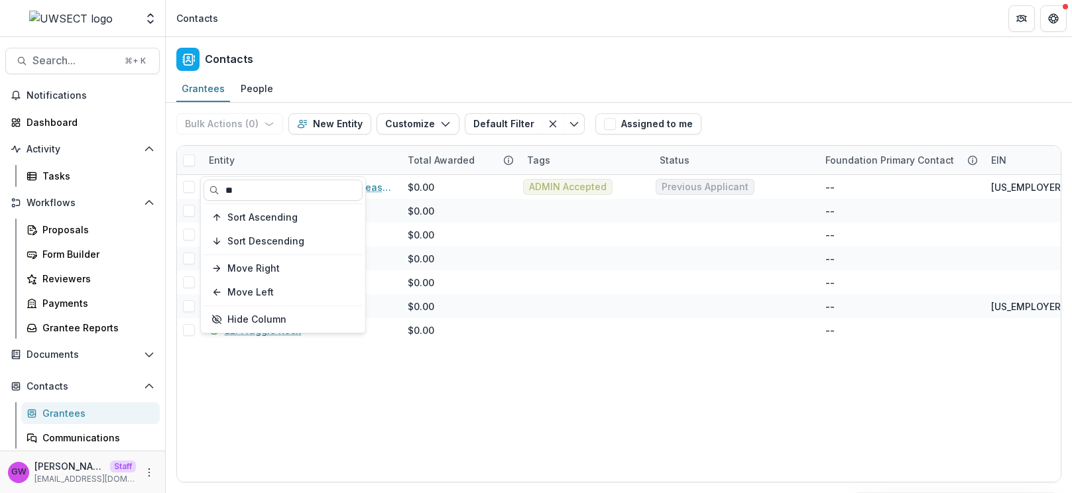
type input "**"
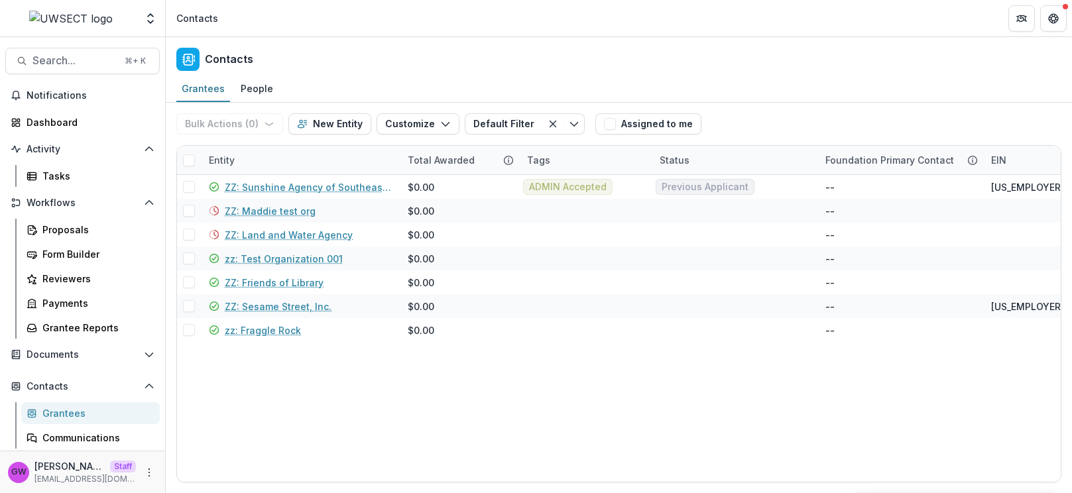
click at [803, 108] on div "Bulk Actions ( 0 ) Send Email Create Proposals Create Tasks New Entity Customiz…" at bounding box center [618, 124] width 885 height 42
click at [258, 162] on div "Entity" at bounding box center [300, 160] width 199 height 28
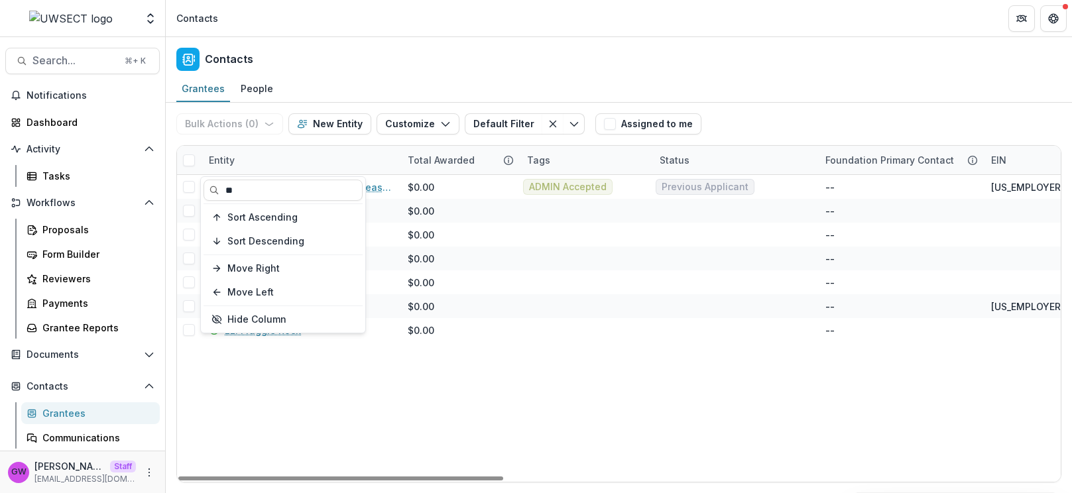
click at [255, 178] on div "** Sort Ascending Sort Descending Move Right Move Left Hide Column" at bounding box center [283, 255] width 164 height 156
click at [252, 189] on input "**" at bounding box center [282, 190] width 159 height 21
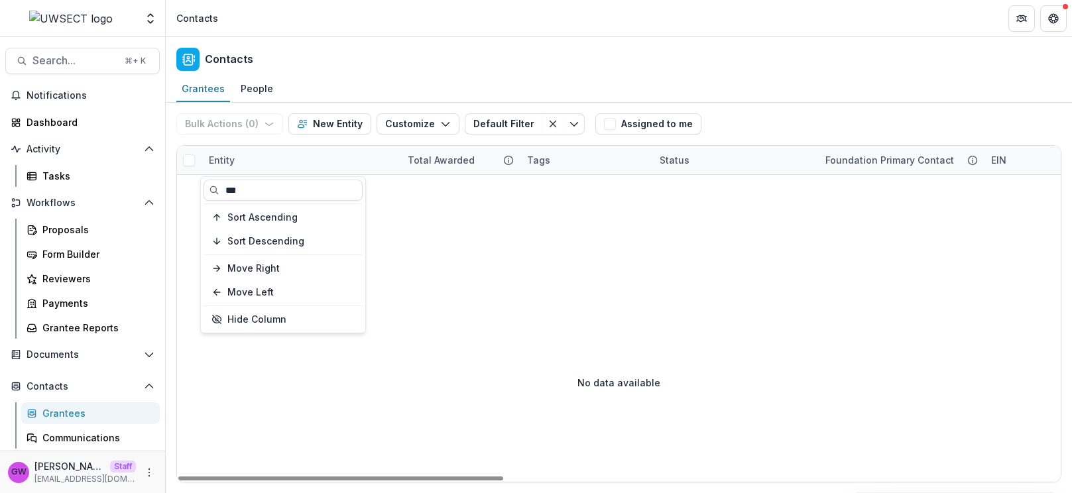
type input "***"
click at [789, 114] on div "Bulk Actions ( 0 ) Send Email Create Proposals Create Tasks New Entity Customiz…" at bounding box center [618, 124] width 885 height 42
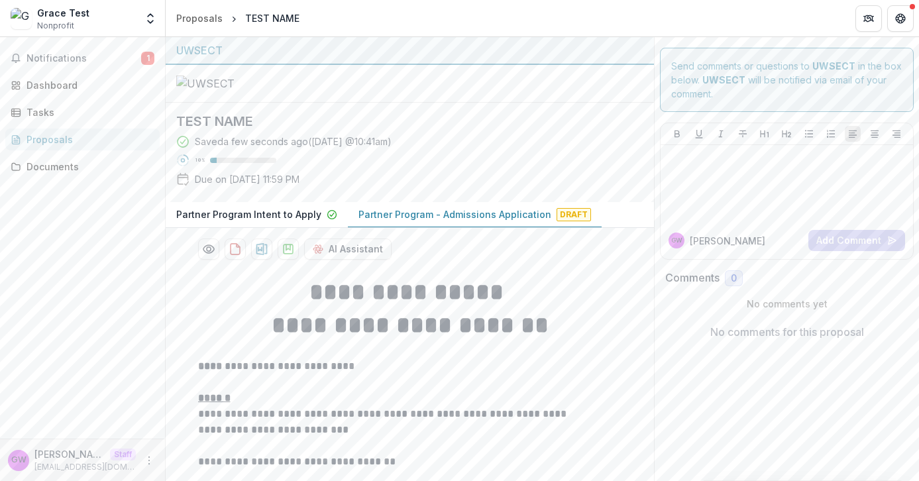
click at [259, 228] on button "Partner Program Intent to Apply" at bounding box center [257, 215] width 182 height 26
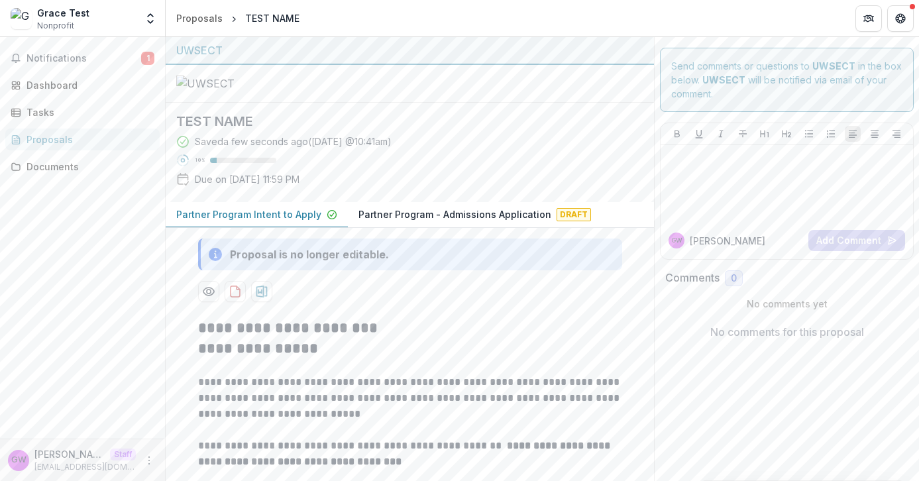
click at [359, 221] on p "Partner Program - Admissions Application" at bounding box center [455, 214] width 193 height 14
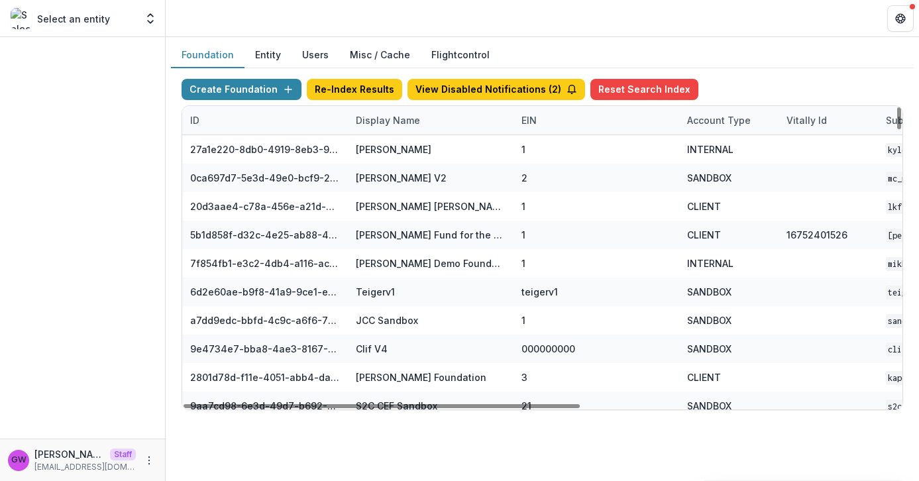
click at [387, 121] on div "Display Name" at bounding box center [388, 120] width 80 height 14
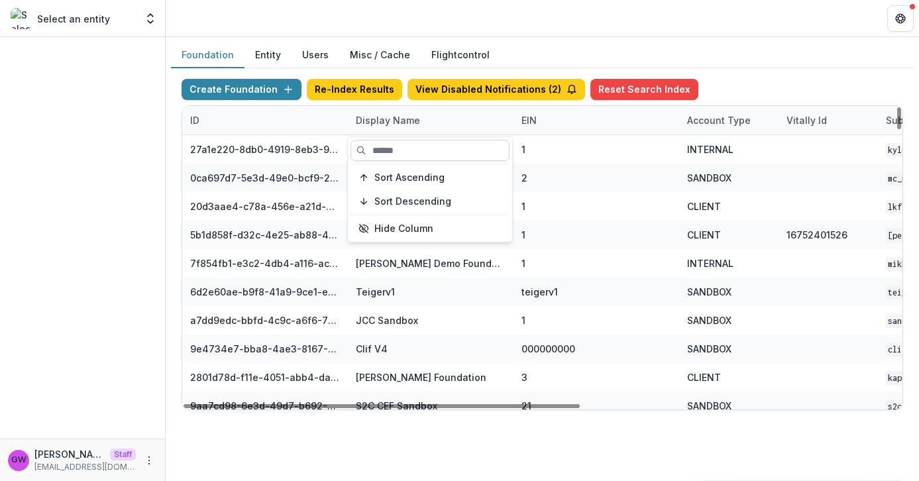
click at [392, 143] on input at bounding box center [430, 150] width 159 height 21
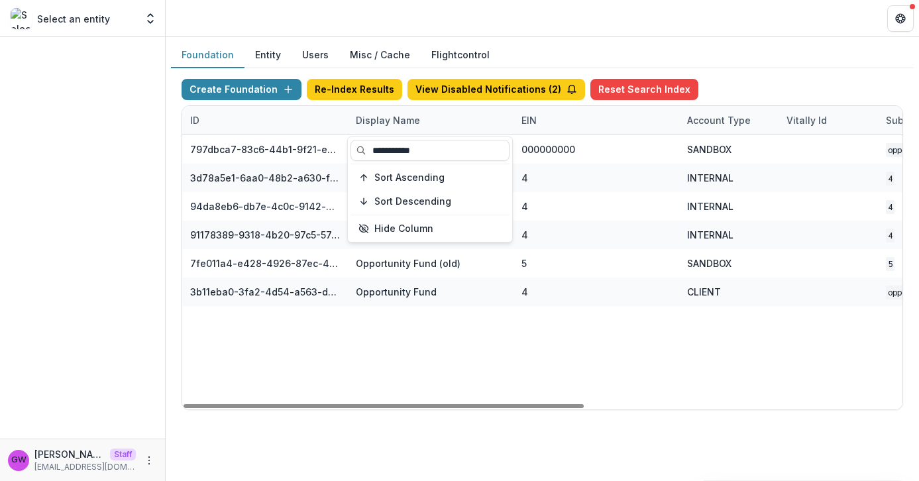
type input "**********"
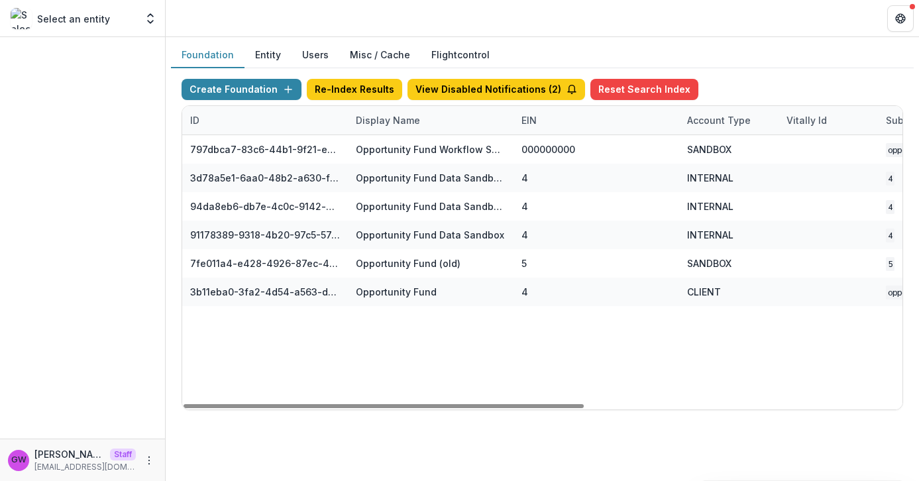
click at [774, 70] on div "Create Foundation Re-Index Results View Disabled Notifications ( 2 ) Reset Sear…" at bounding box center [542, 244] width 743 height 353
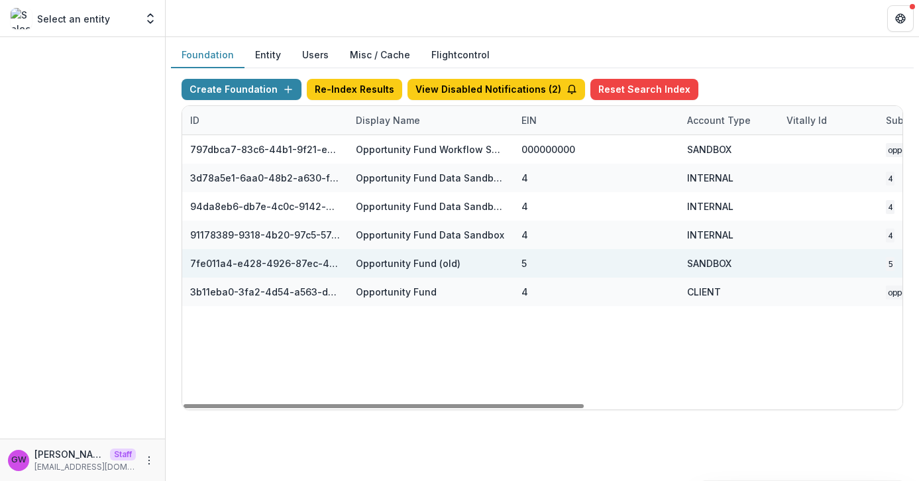
scroll to position [0, 572]
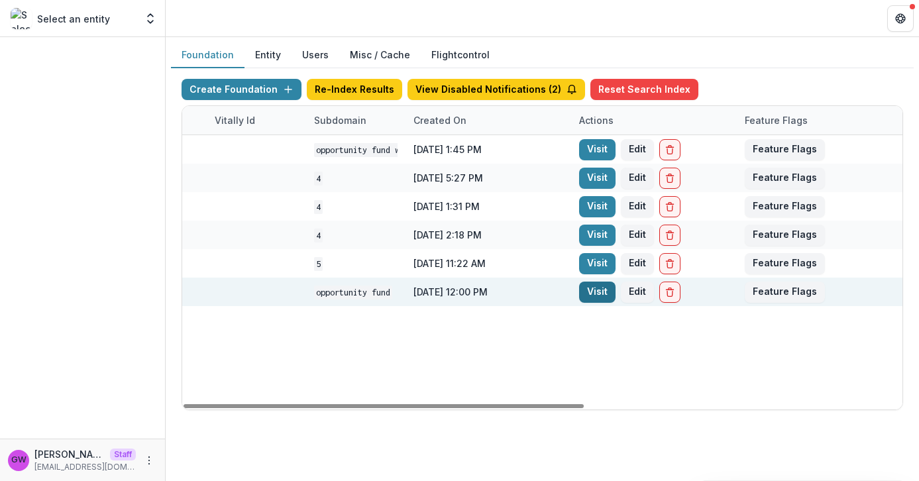
click at [594, 290] on link "Visit" at bounding box center [597, 292] width 36 height 21
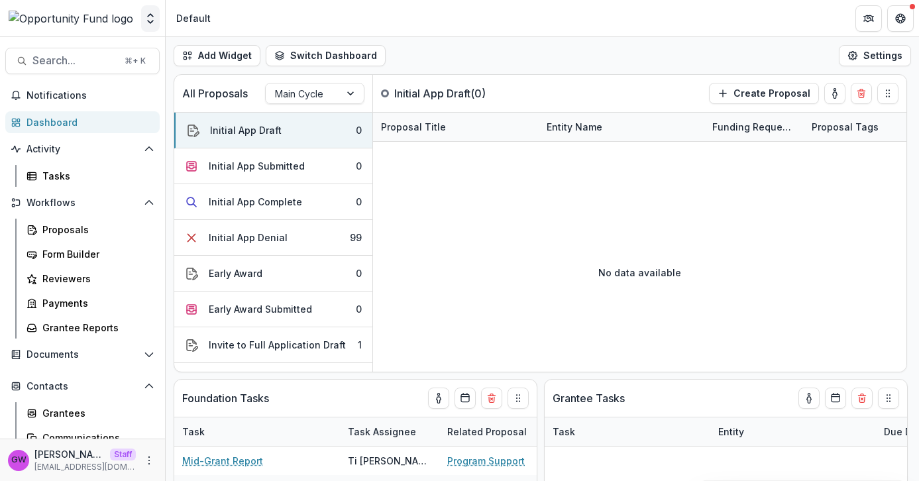
click at [150, 21] on icon "Open entity switcher" at bounding box center [150, 18] width 13 height 13
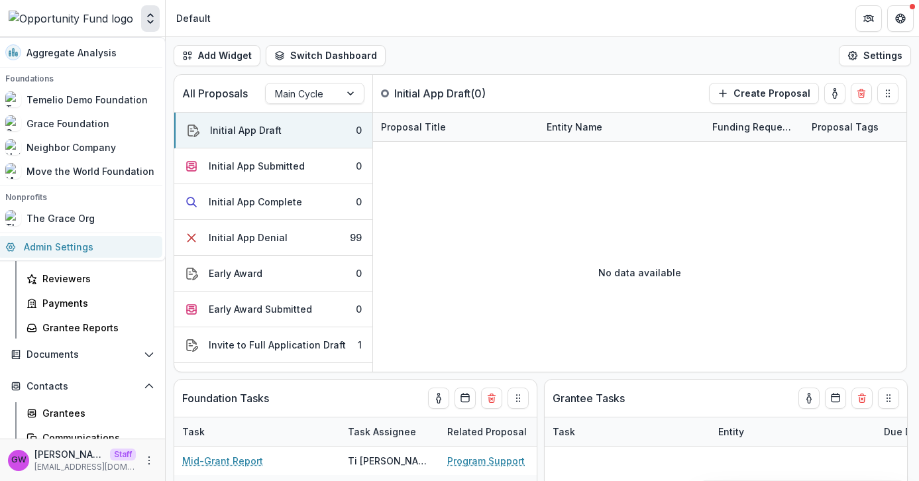
click at [81, 251] on link "Admin Settings" at bounding box center [79, 247] width 165 height 22
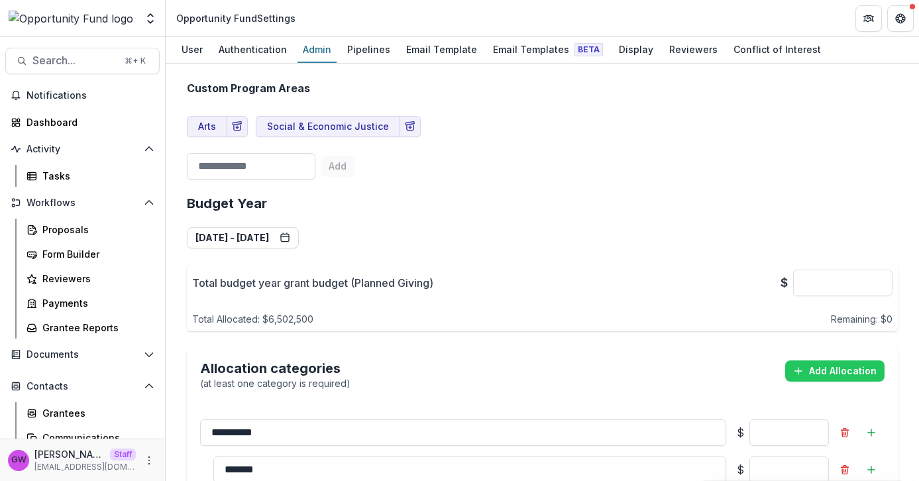
scroll to position [804, 0]
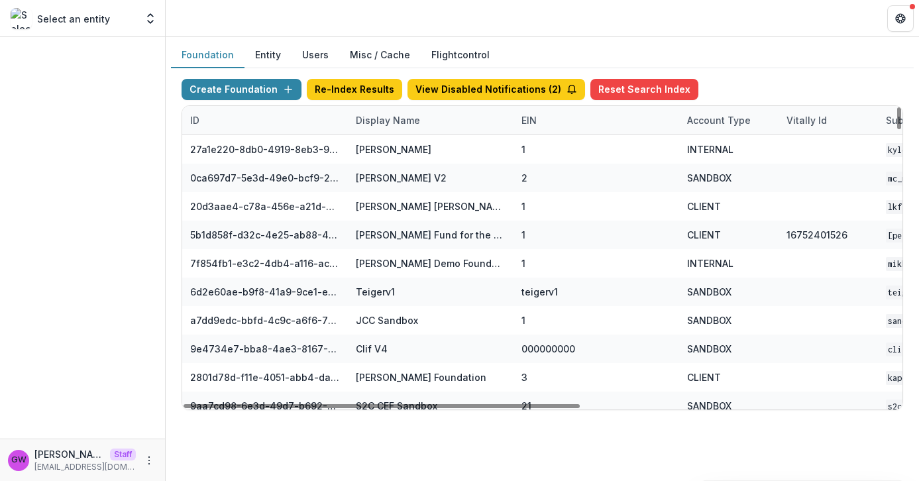
click at [380, 119] on div "Display Name" at bounding box center [388, 120] width 80 height 14
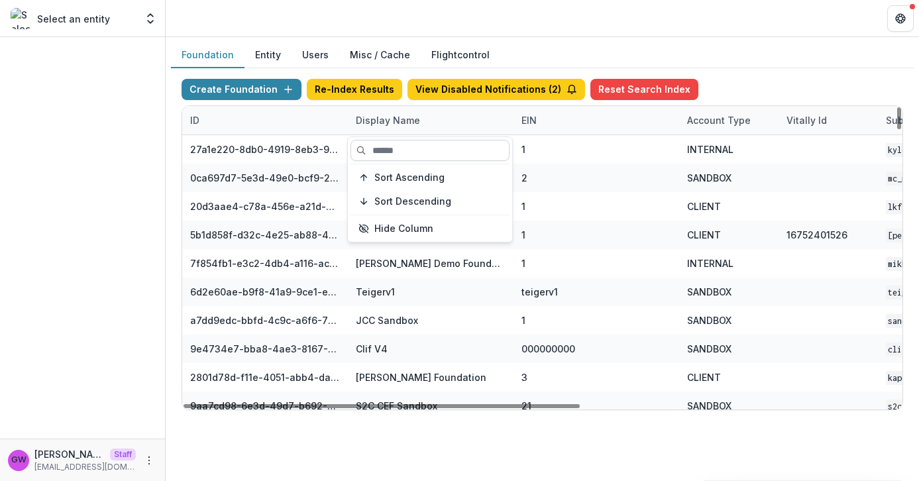
click at [390, 146] on input at bounding box center [430, 150] width 159 height 21
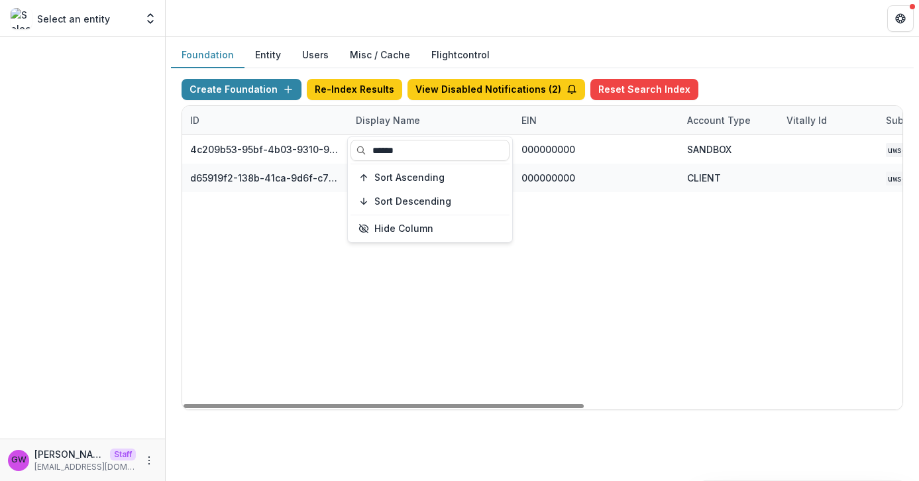
type input "******"
click at [748, 70] on div "Create Foundation Re-Index Results View Disabled Notifications ( 2 ) Reset Sear…" at bounding box center [542, 244] width 743 height 353
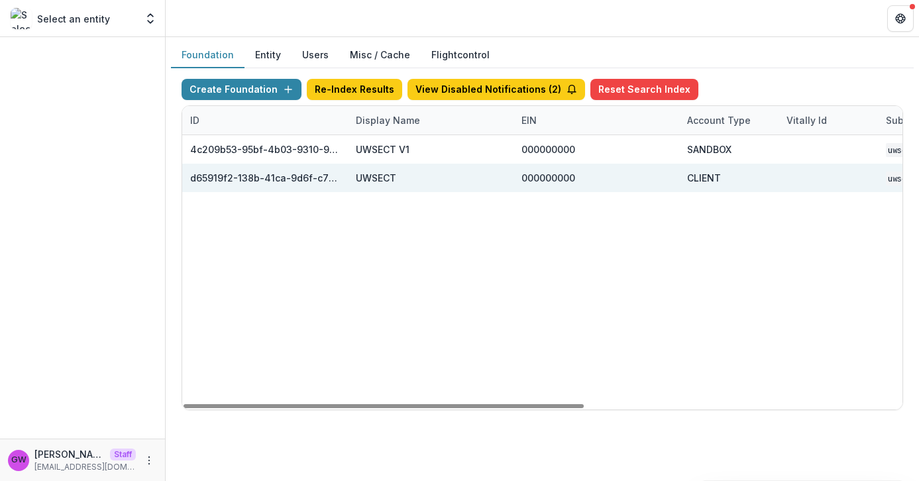
scroll to position [0, 572]
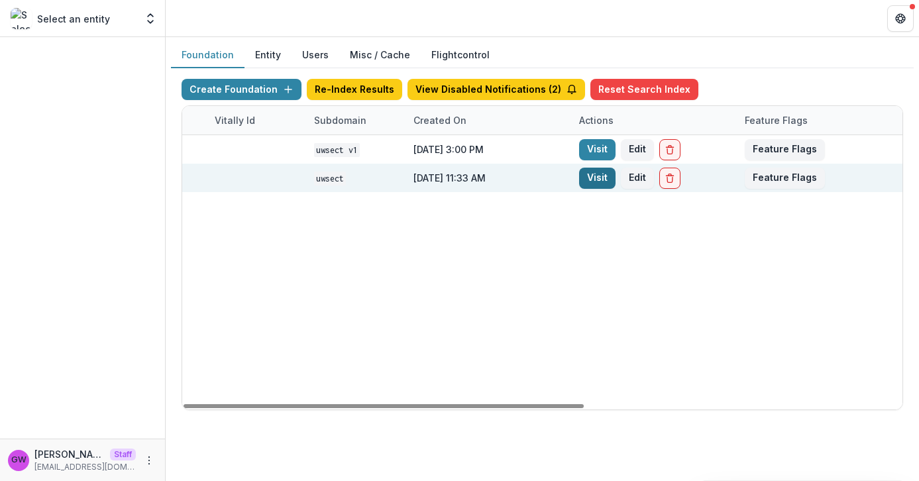
click at [598, 181] on link "Visit" at bounding box center [597, 178] width 36 height 21
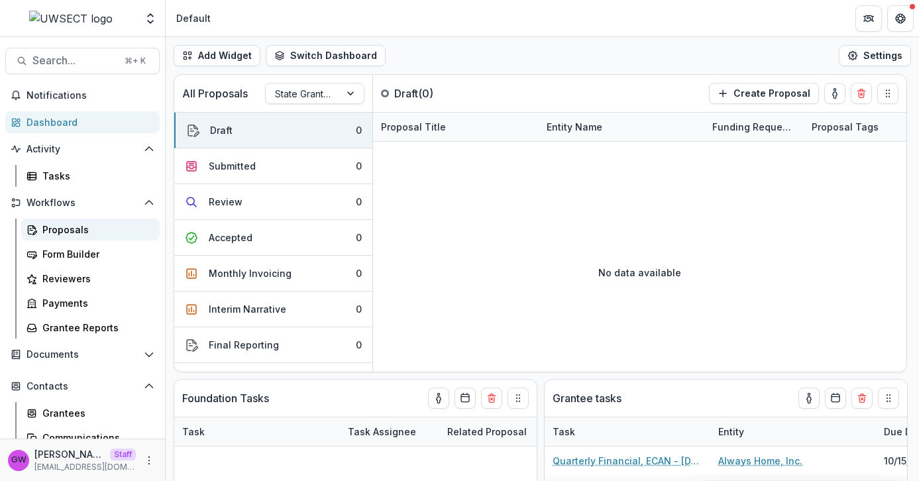
click at [88, 237] on link "Proposals" at bounding box center [90, 230] width 139 height 22
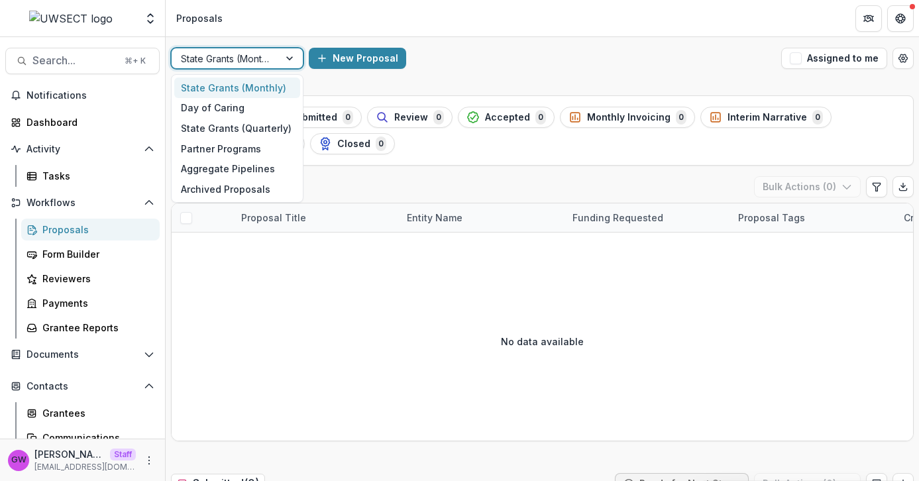
click at [293, 62] on div at bounding box center [291, 58] width 24 height 20
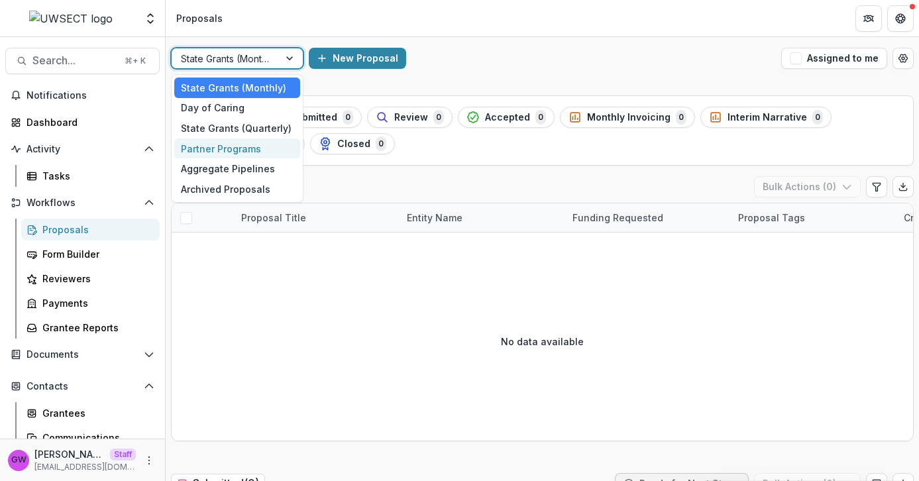
click at [243, 150] on div "Partner Programs" at bounding box center [237, 149] width 126 height 21
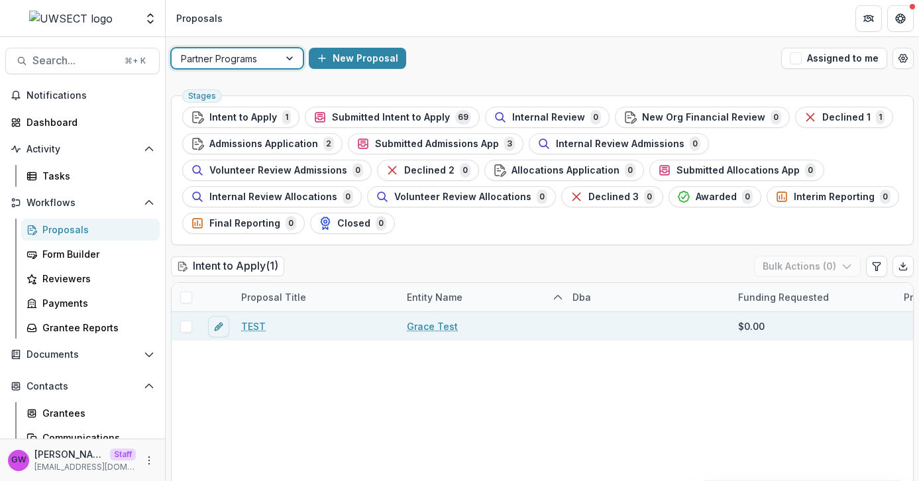
click at [184, 326] on span at bounding box center [186, 327] width 12 height 12
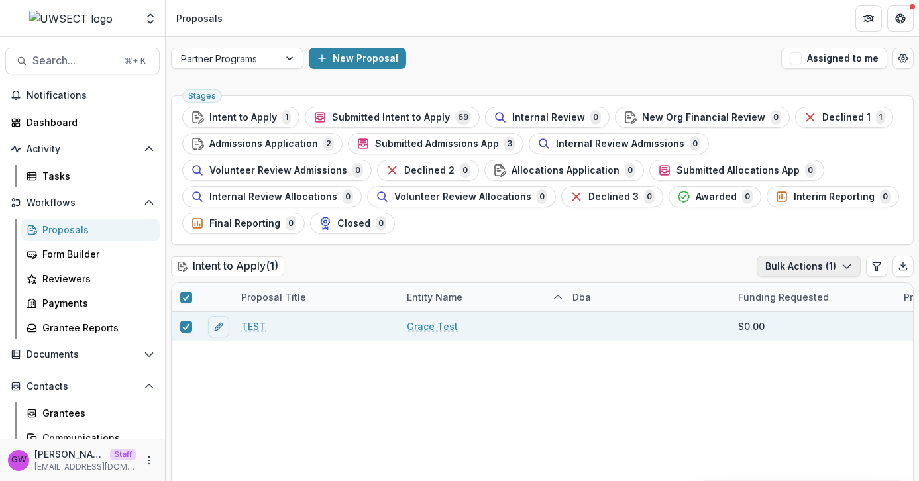
click at [803, 261] on button "Bulk Actions ( 1 )" at bounding box center [809, 266] width 104 height 21
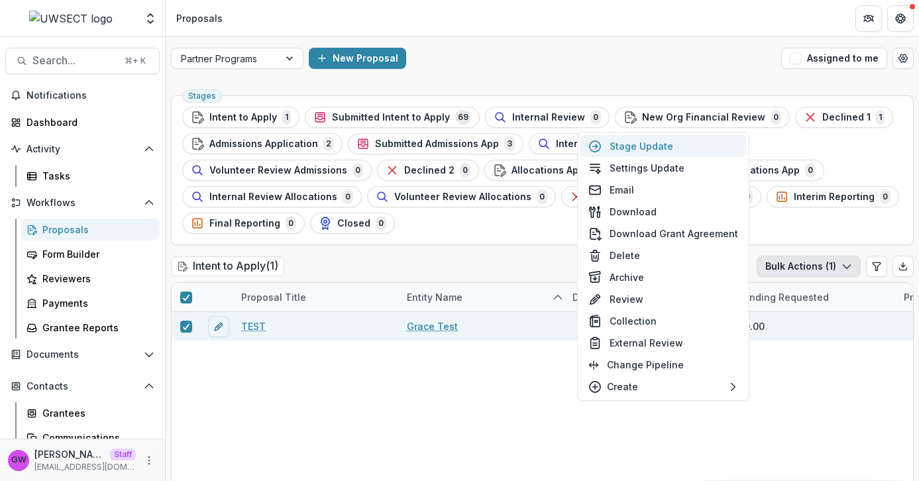
click at [636, 150] on button "Stage Update" at bounding box center [664, 146] width 166 height 22
select select "**********"
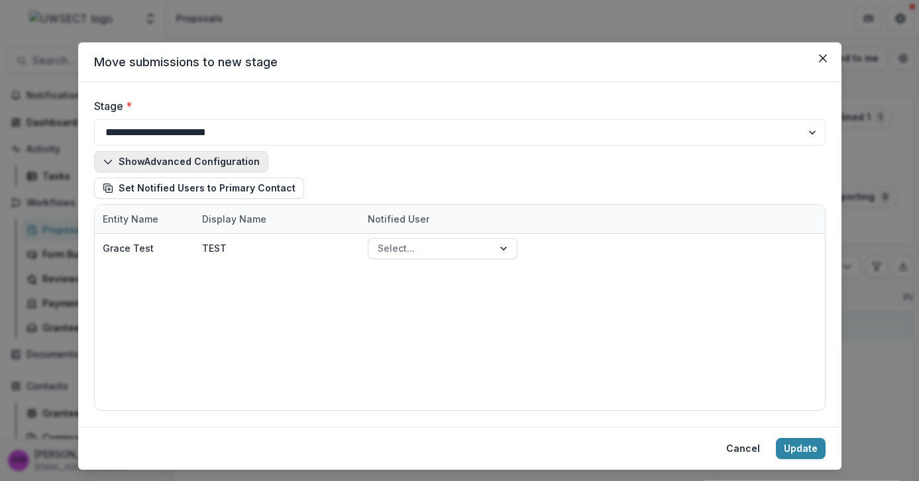
click at [250, 162] on button "Show Advanced Configuration" at bounding box center [181, 161] width 174 height 21
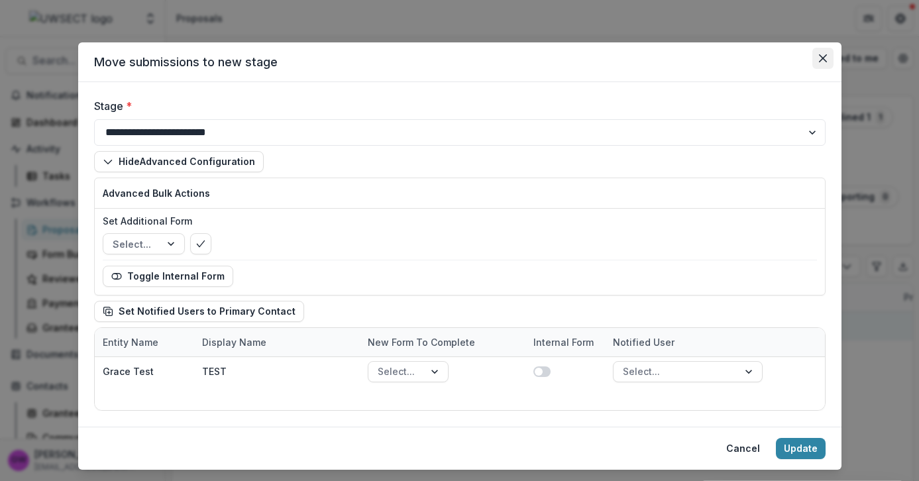
click at [822, 60] on icon "Close" at bounding box center [822, 58] width 8 height 8
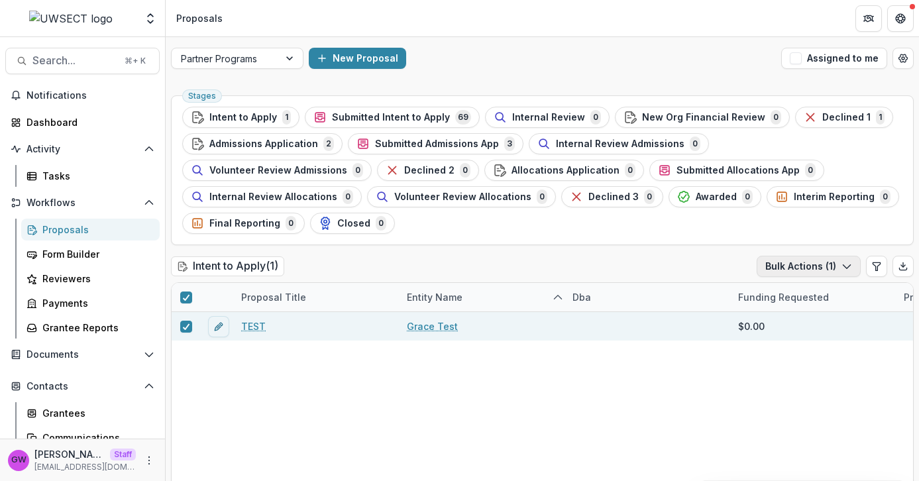
click at [779, 262] on button "Bulk Actions ( 1 )" at bounding box center [809, 266] width 104 height 21
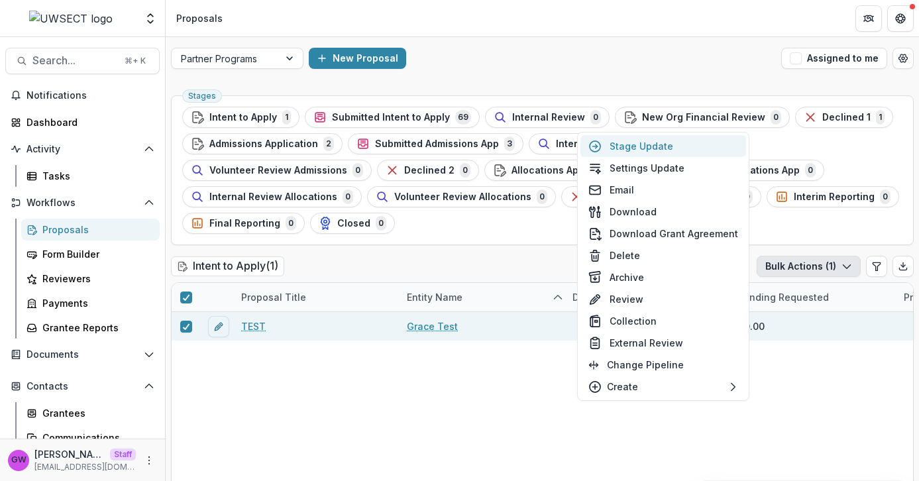
click at [651, 152] on button "Stage Update" at bounding box center [664, 146] width 166 height 22
select select "**********"
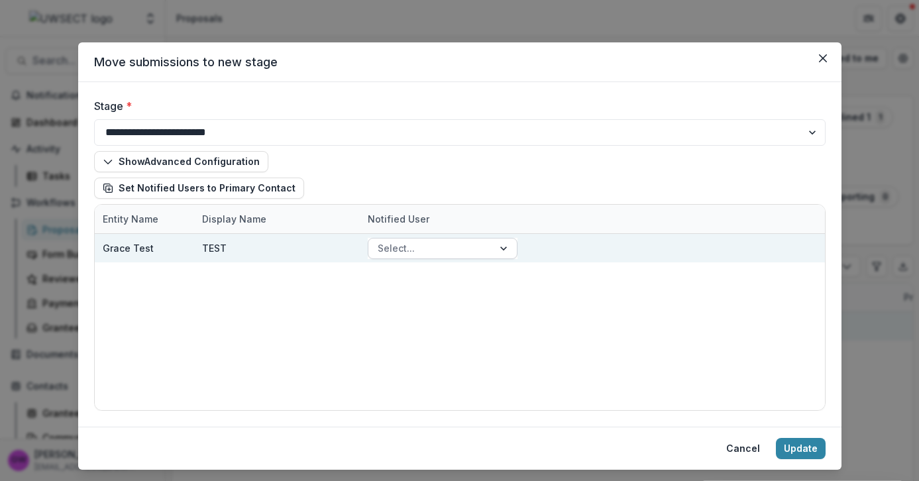
click at [417, 248] on div at bounding box center [431, 248] width 106 height 17
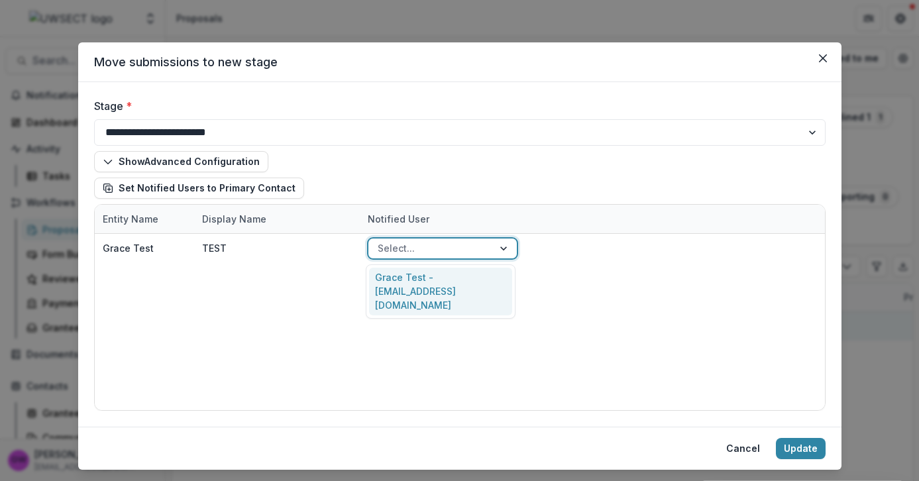
click at [421, 282] on div "Grace Test - grace+uwsect@trytemelio.com" at bounding box center [440, 292] width 143 height 48
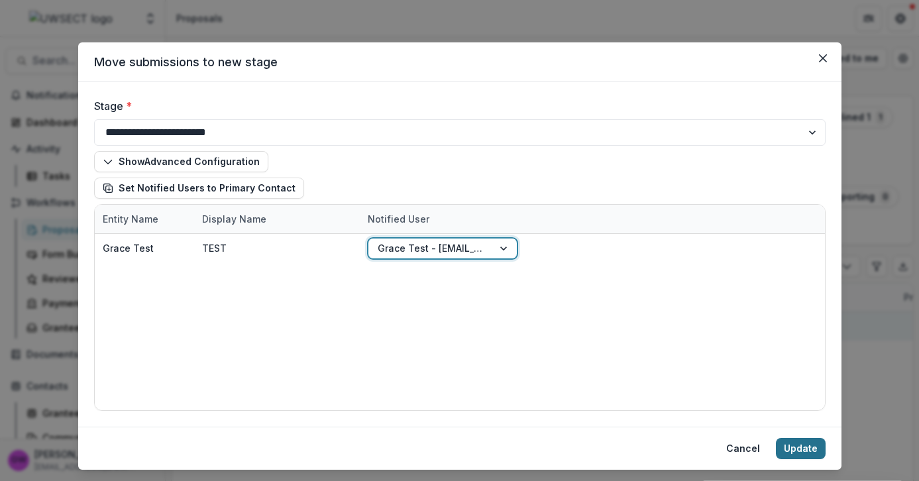
click at [787, 446] on button "Update" at bounding box center [801, 448] width 50 height 21
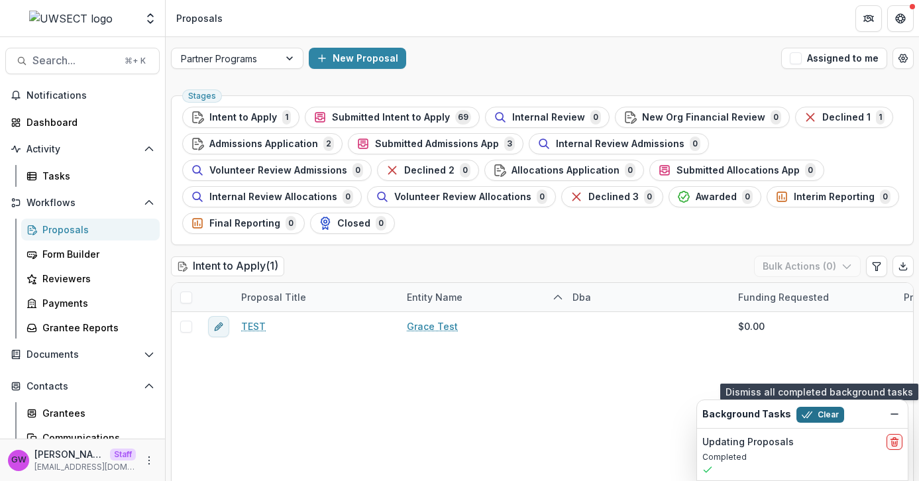
click at [810, 414] on button "Clear" at bounding box center [821, 415] width 48 height 16
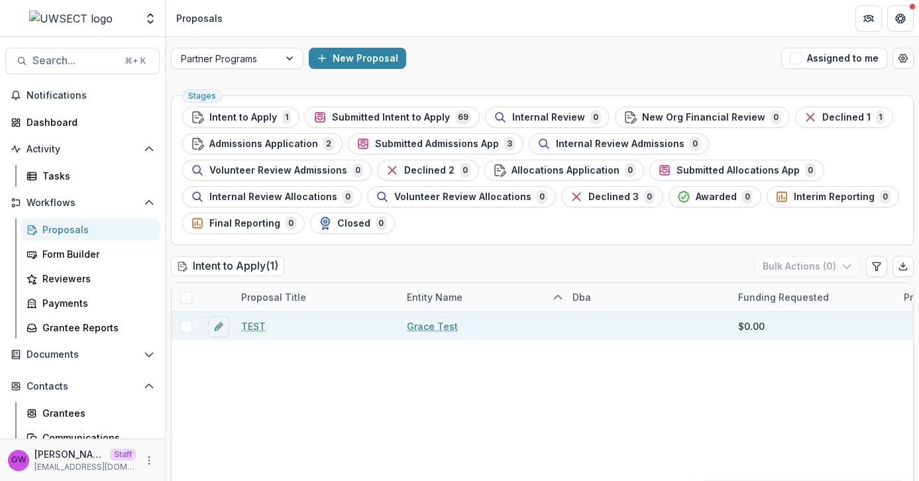
click at [250, 326] on link "TEST" at bounding box center [253, 326] width 25 height 14
click at [252, 329] on link "TEST" at bounding box center [253, 326] width 25 height 14
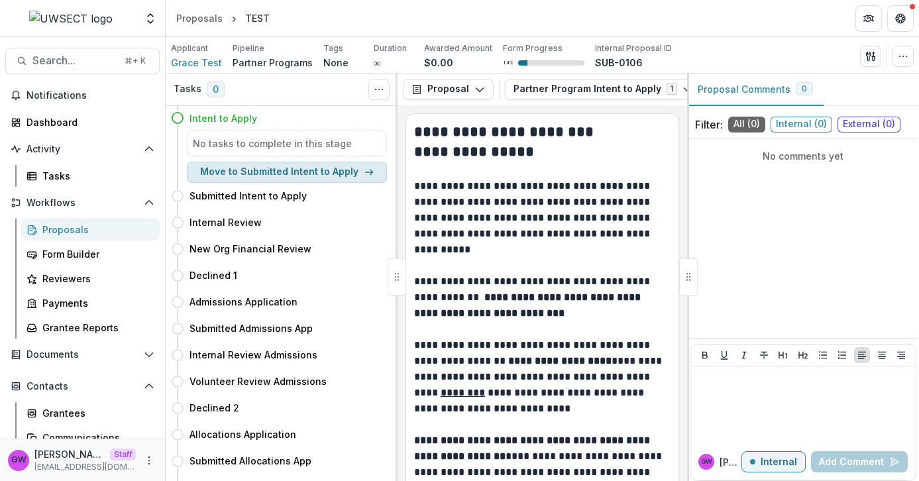
click at [284, 173] on button "Move to Submitted Intent to Apply" at bounding box center [287, 172] width 200 height 21
select select "**********"
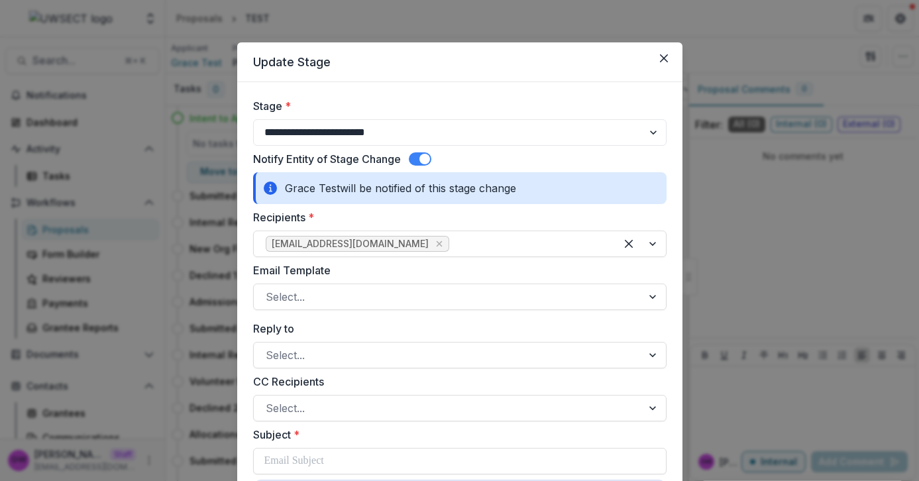
click at [412, 157] on span at bounding box center [420, 158] width 23 height 13
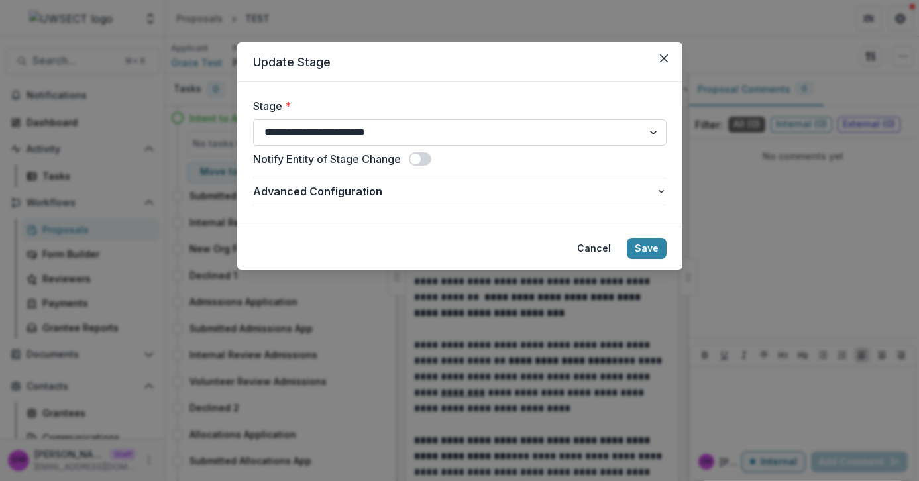
click at [512, 140] on select "**********" at bounding box center [460, 132] width 414 height 27
click at [637, 244] on button "Save" at bounding box center [647, 248] width 40 height 21
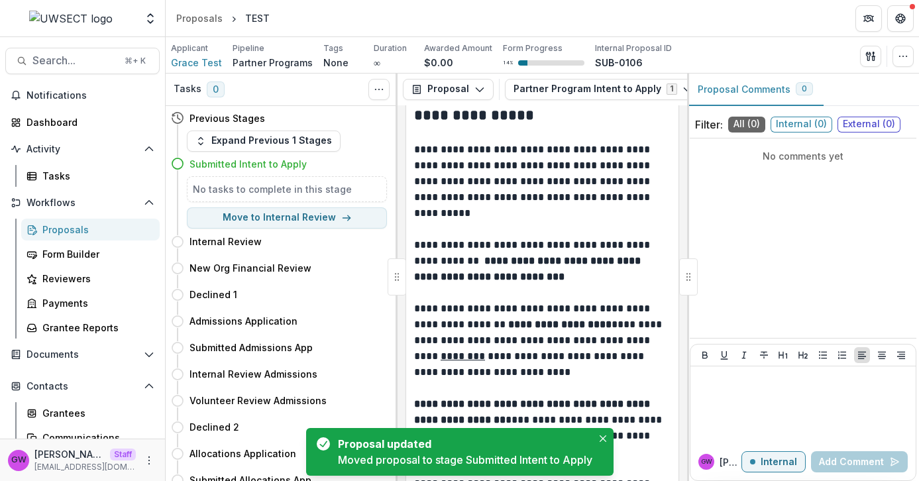
scroll to position [146, 0]
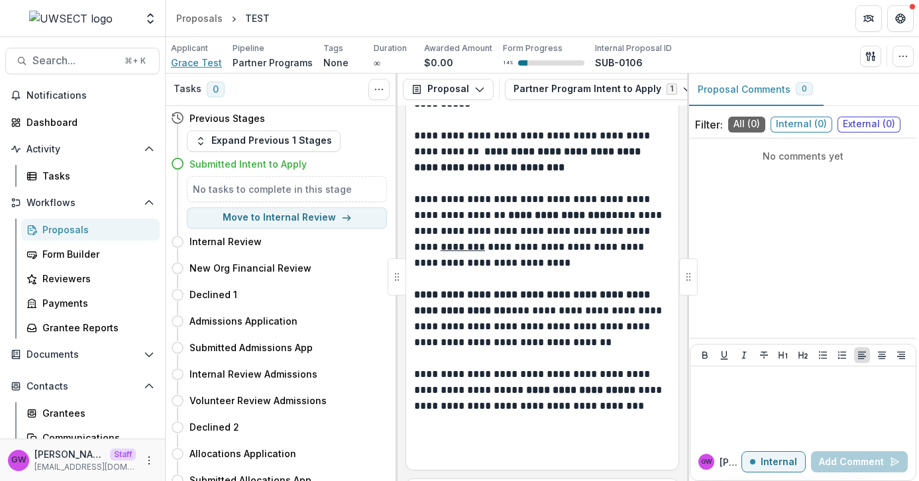
click at [207, 66] on span "Grace Test" at bounding box center [196, 63] width 51 height 14
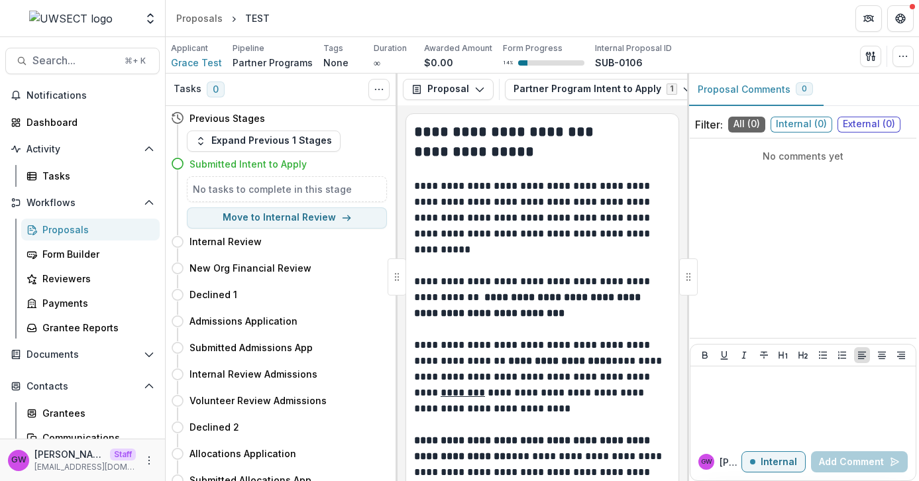
click at [40, 225] on link "Proposals" at bounding box center [90, 230] width 139 height 22
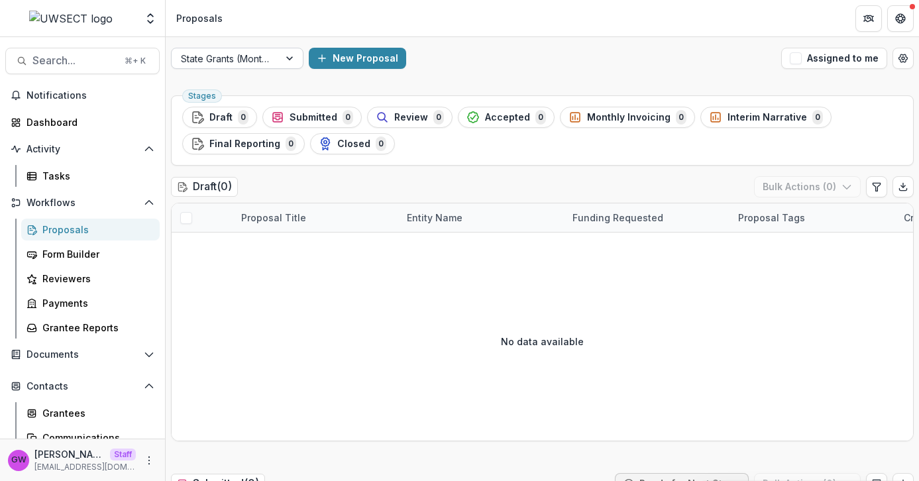
click at [259, 50] on div at bounding box center [225, 58] width 89 height 17
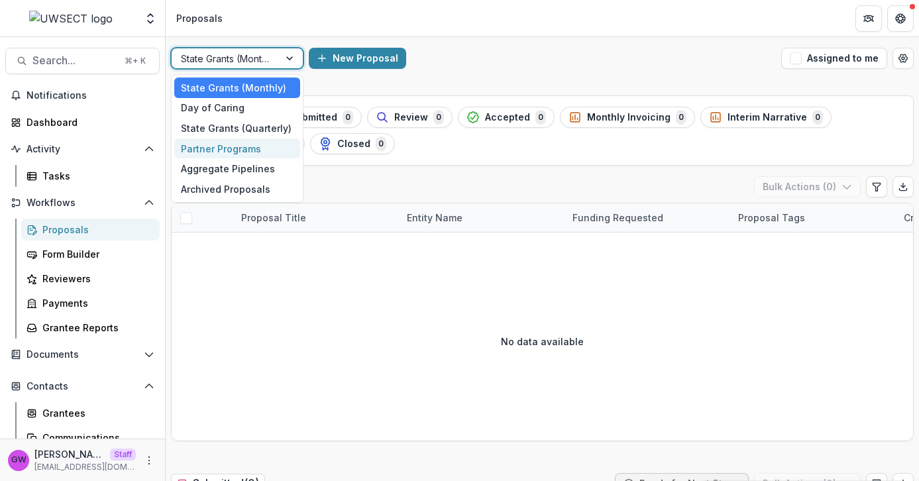
click at [231, 150] on div "Partner Programs" at bounding box center [237, 149] width 126 height 21
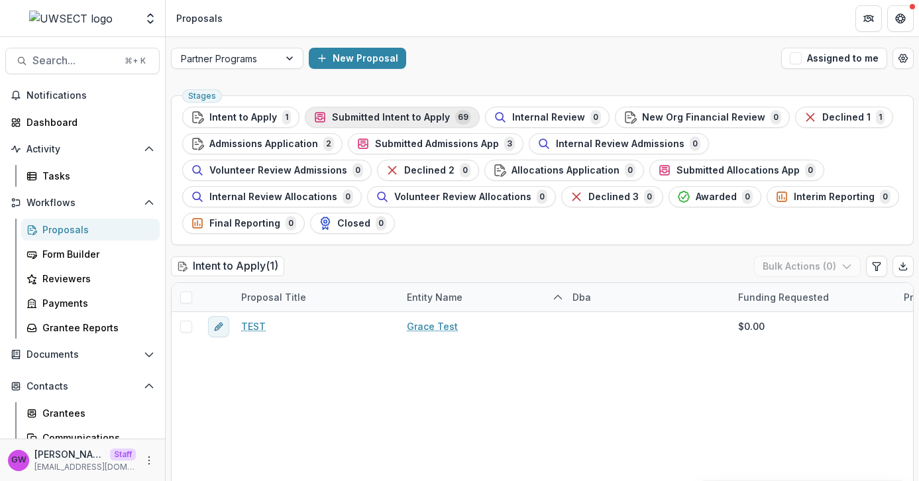
click at [364, 119] on span "Submitted Intent to Apply" at bounding box center [391, 117] width 118 height 11
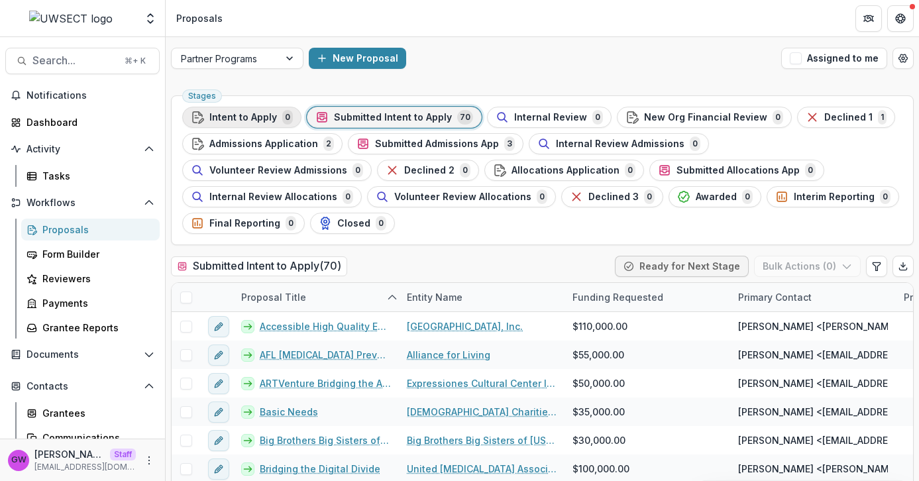
click at [252, 118] on span "Intent to Apply" at bounding box center [243, 117] width 68 height 11
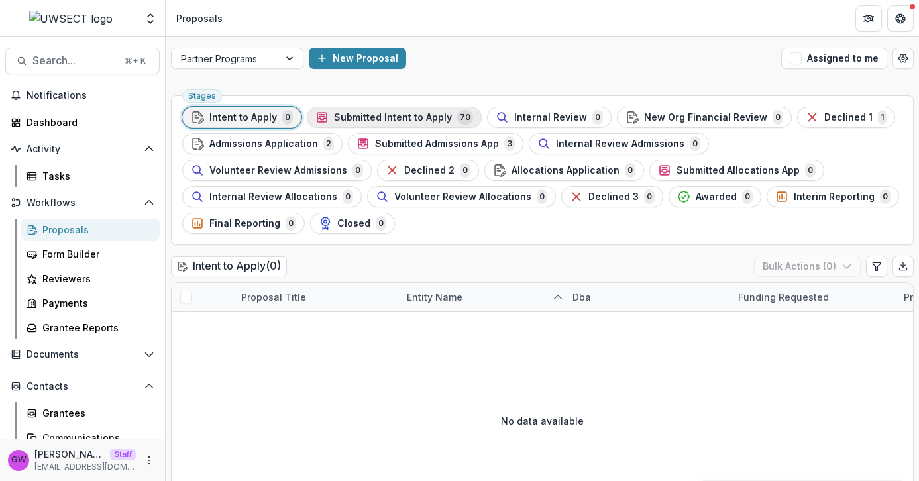
click at [366, 115] on span "Submitted Intent to Apply" at bounding box center [393, 117] width 118 height 11
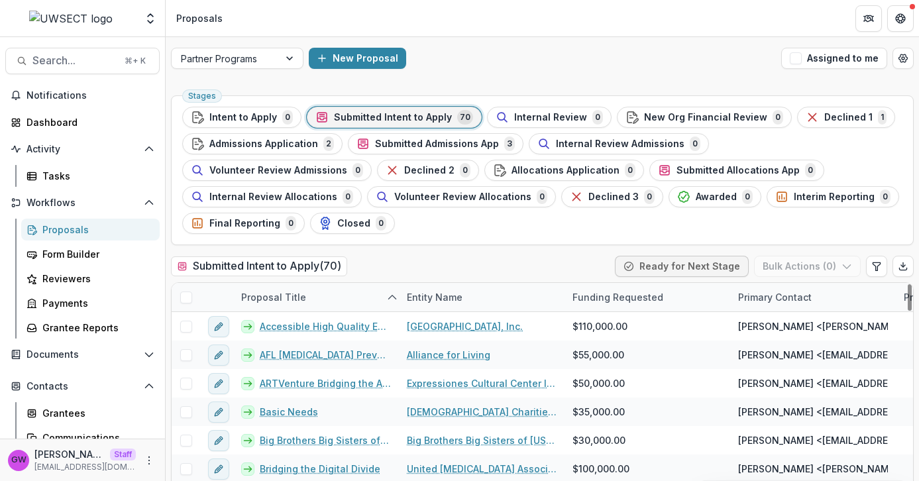
click at [297, 294] on div "Proposal Title" at bounding box center [273, 297] width 81 height 14
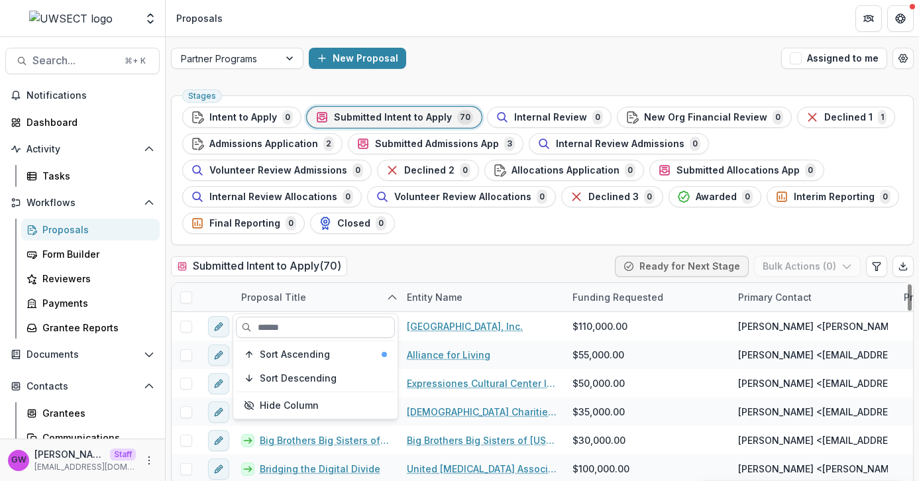
click at [293, 331] on input at bounding box center [315, 327] width 159 height 21
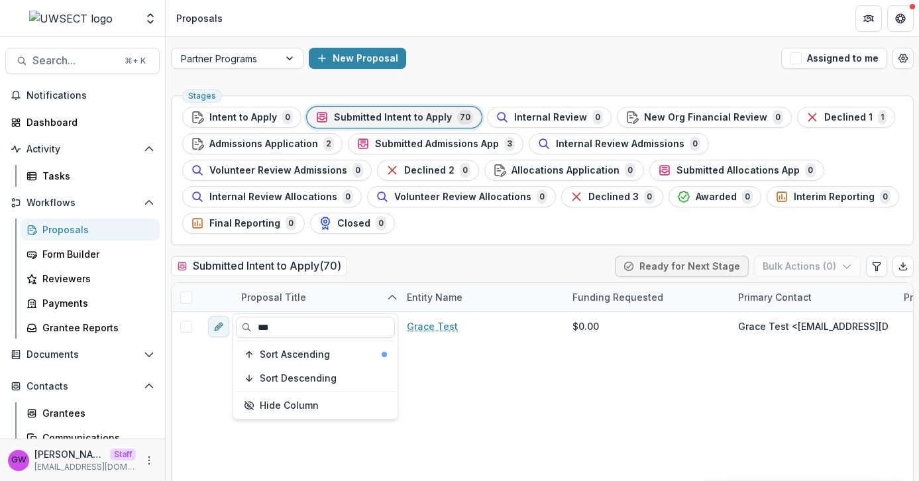
type input "***"
click at [461, 261] on div "Submitted Intent to Apply ( 70 ) Ready for Next Stage Bulk Actions ( 0 )" at bounding box center [542, 269] width 743 height 27
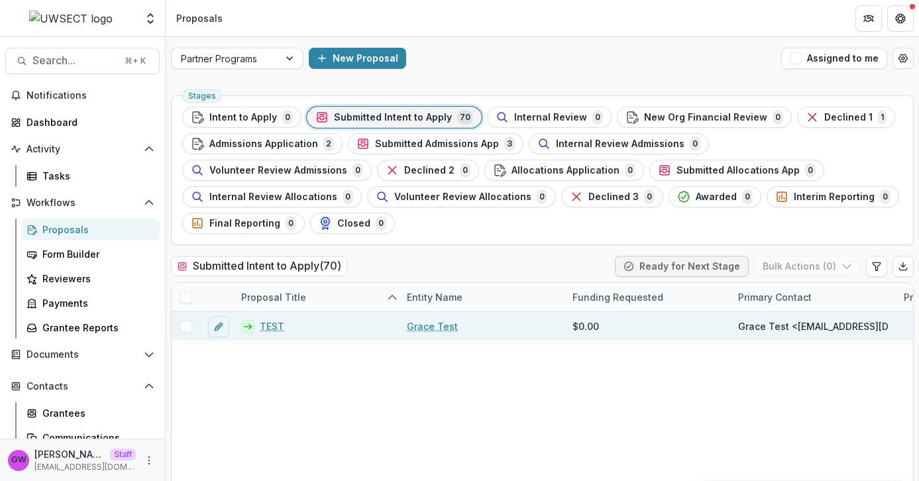
click at [187, 327] on span at bounding box center [186, 327] width 12 height 12
click at [808, 264] on button "Bulk Actions ( 1 )" at bounding box center [809, 266] width 104 height 21
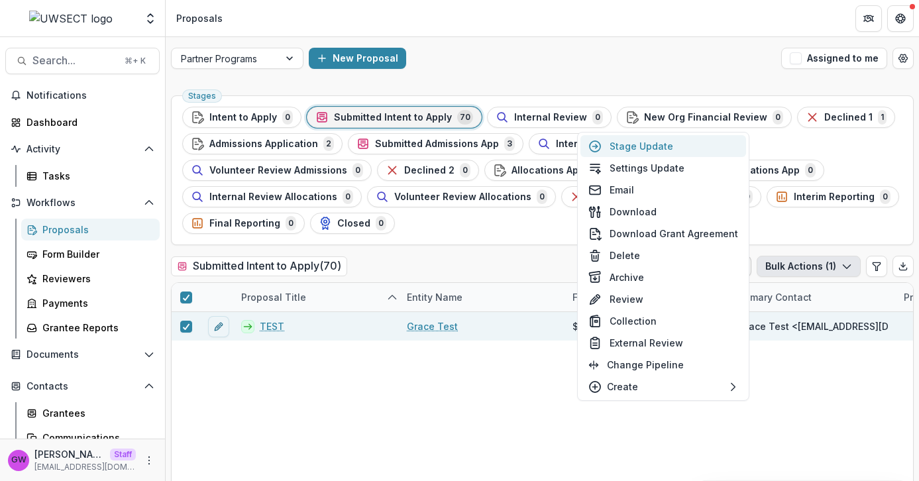
click at [679, 150] on button "Stage Update" at bounding box center [664, 146] width 166 height 22
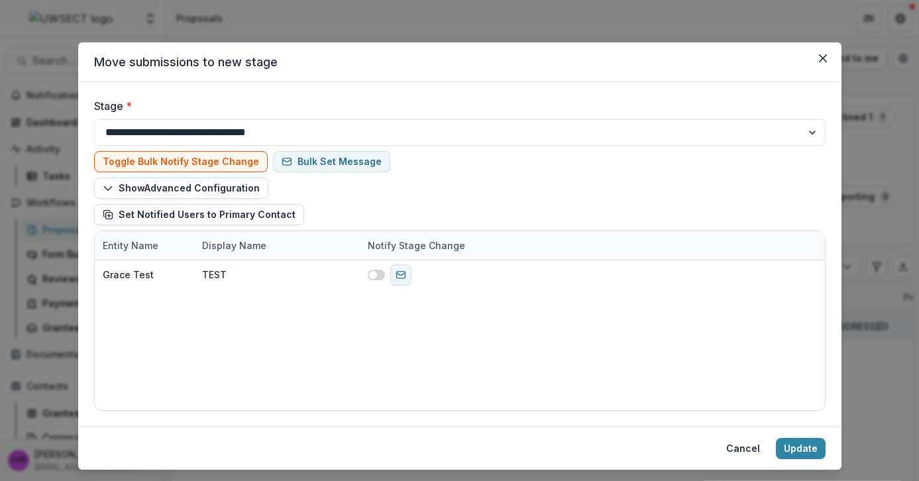
click at [227, 125] on div at bounding box center [230, 127] width 50 height 18
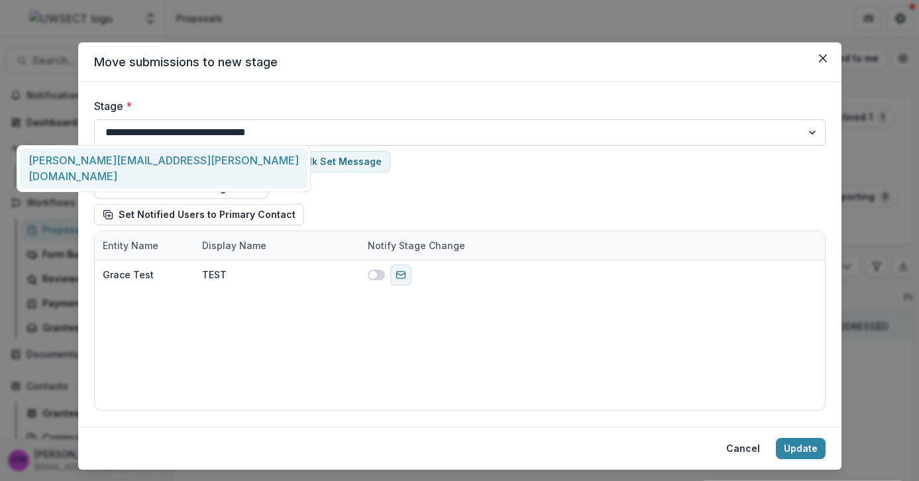
click at [245, 136] on select "**********" at bounding box center [460, 132] width 732 height 27
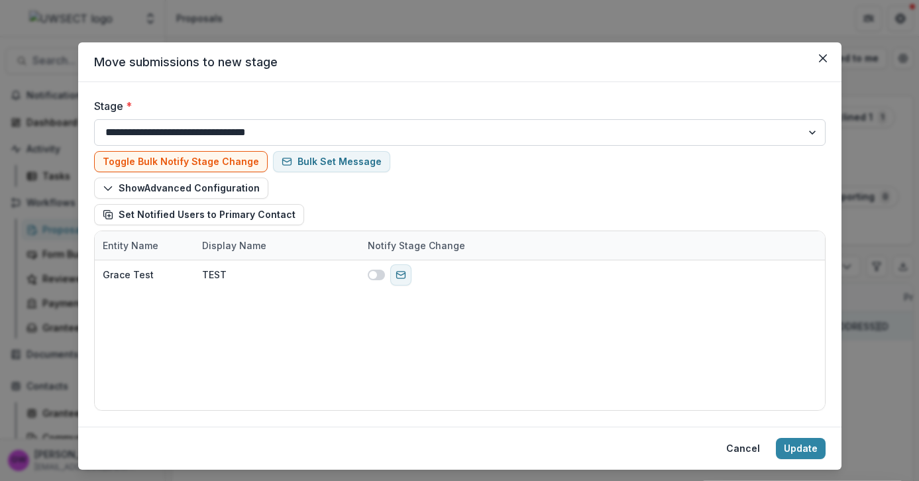
select select "**********"
click at [94, 119] on select "**********" at bounding box center [460, 132] width 732 height 27
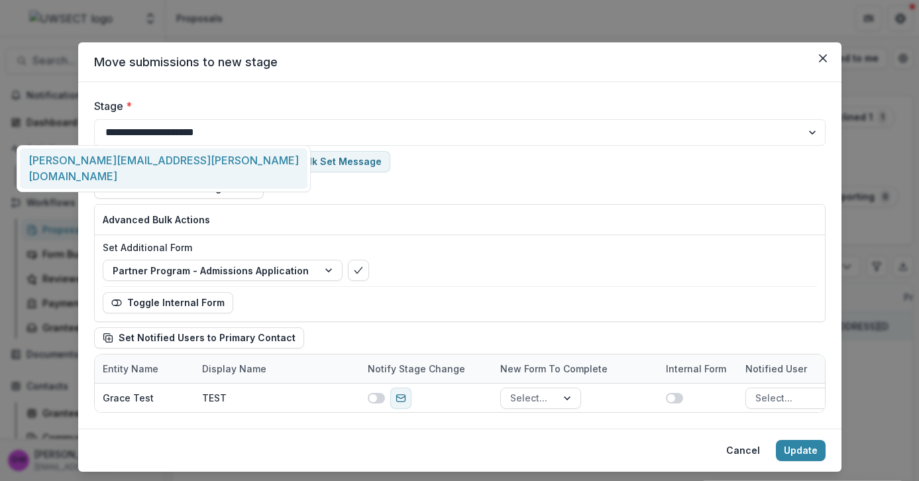
click at [225, 133] on div at bounding box center [230, 127] width 50 height 18
click at [306, 88] on div "**********" at bounding box center [459, 255] width 763 height 347
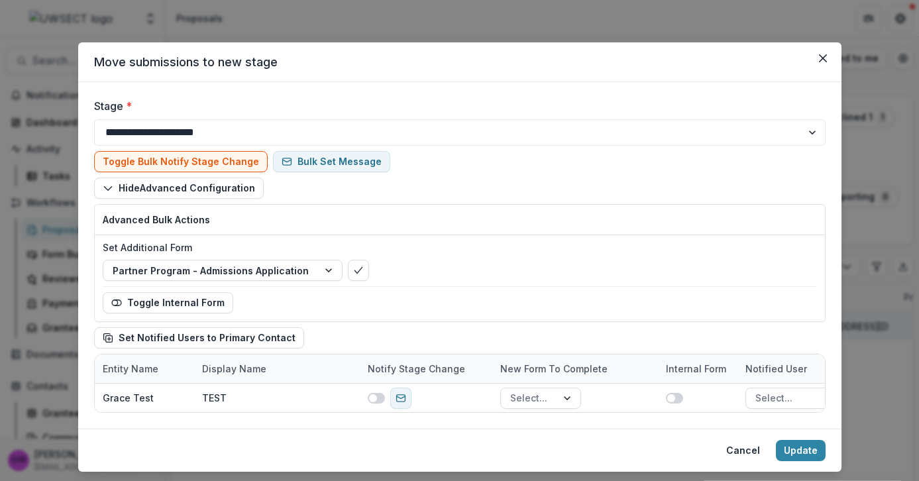
click at [698, 146] on div "Toggle Bulk Notify Stage Change Bulk Set Message Hide Advanced Configuration Ad…" at bounding box center [460, 250] width 732 height 208
click at [720, 125] on select "**********" at bounding box center [460, 132] width 732 height 27
click at [94, 119] on select "**********" at bounding box center [460, 132] width 732 height 27
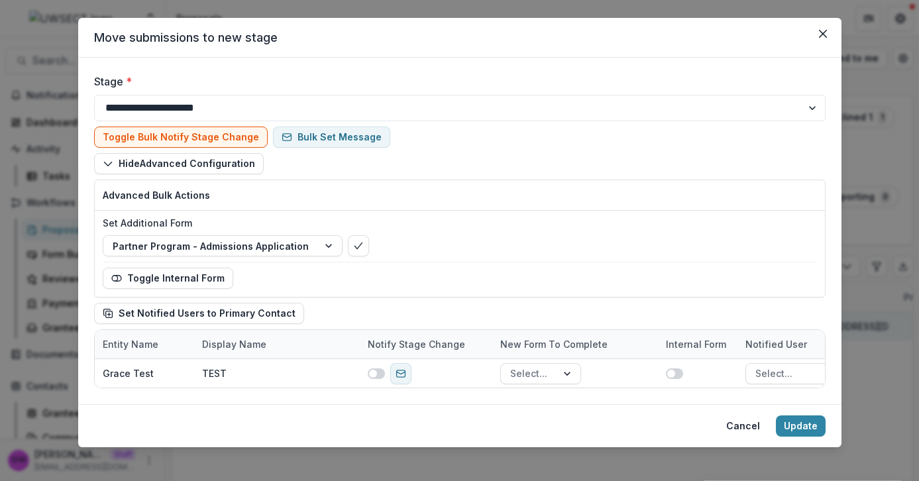
scroll to position [27, 0]
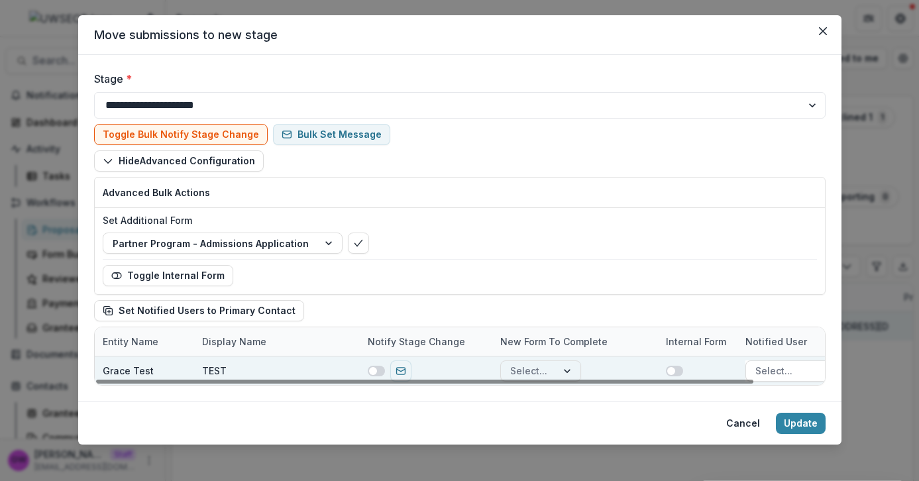
click at [371, 372] on span at bounding box center [373, 371] width 8 height 8
click at [353, 247] on icon "bulk-confirm-option" at bounding box center [358, 243] width 11 height 11
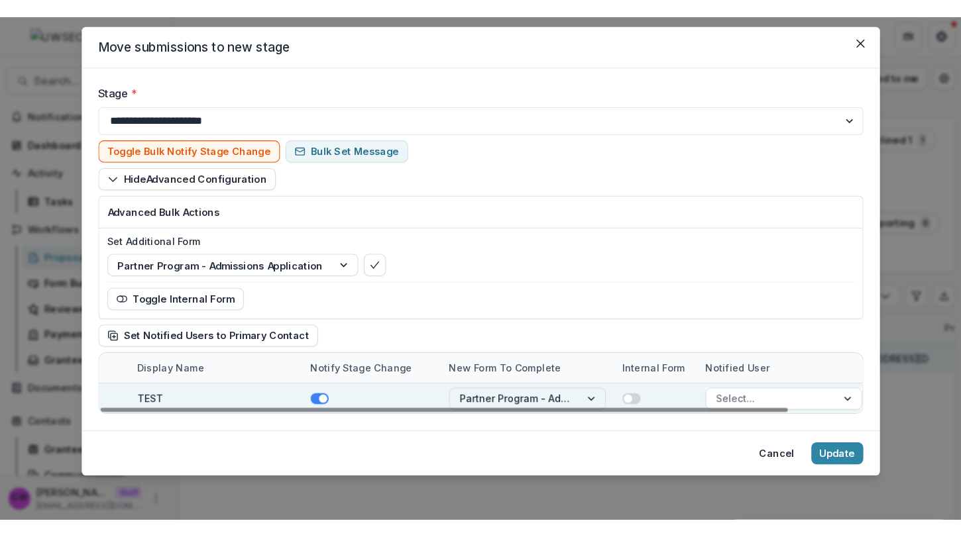
scroll to position [0, 78]
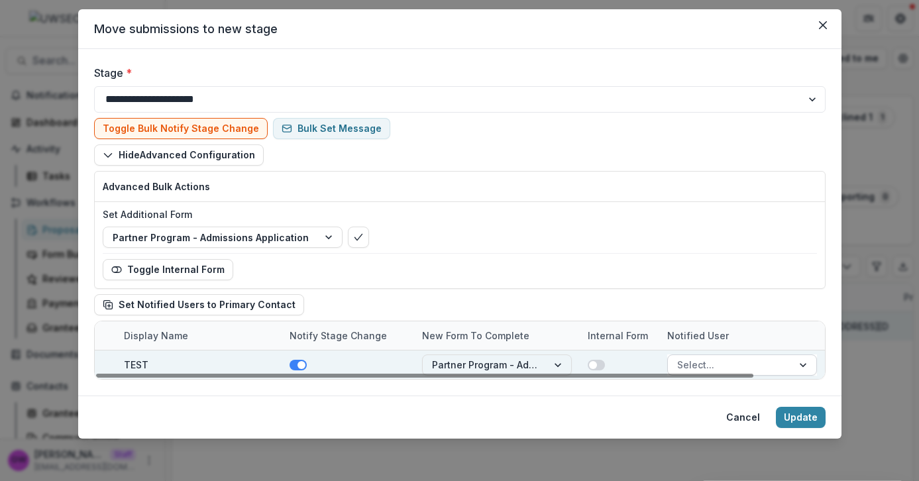
click at [702, 366] on div at bounding box center [730, 365] width 106 height 17
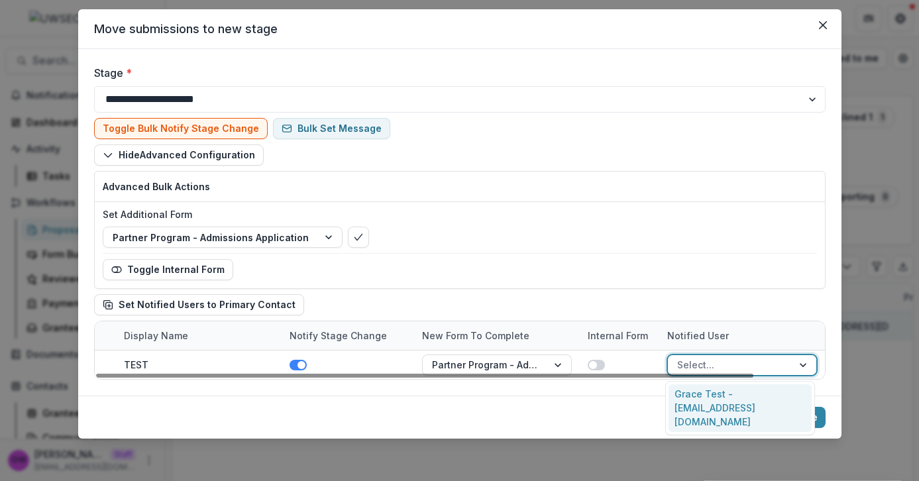
click at [707, 397] on div "Grace Test - grace+uwsect@trytemelio.com" at bounding box center [740, 408] width 143 height 48
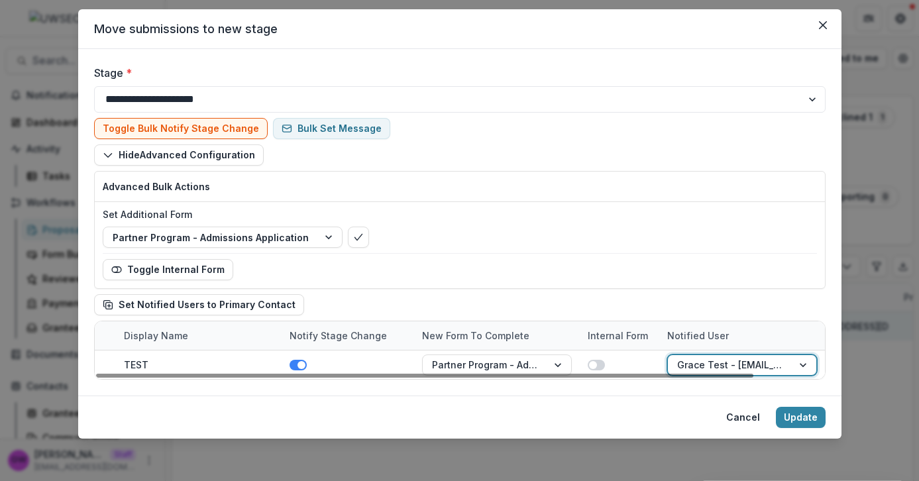
click at [683, 307] on div "Hide Advanced Configuration Advanced Bulk Actions Set Additional Form Partner P…" at bounding box center [460, 229] width 732 height 171
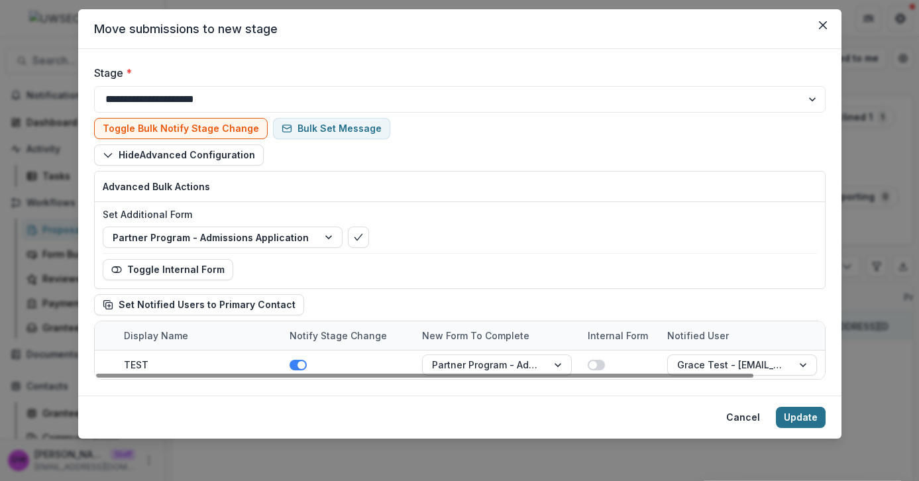
click at [802, 420] on button "Update" at bounding box center [801, 417] width 50 height 21
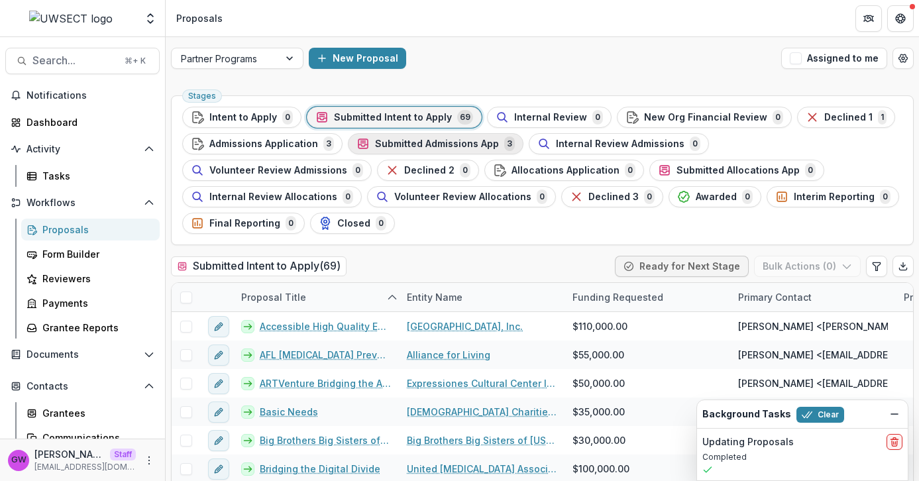
click at [380, 143] on span "Submitted Admissions App" at bounding box center [437, 144] width 124 height 11
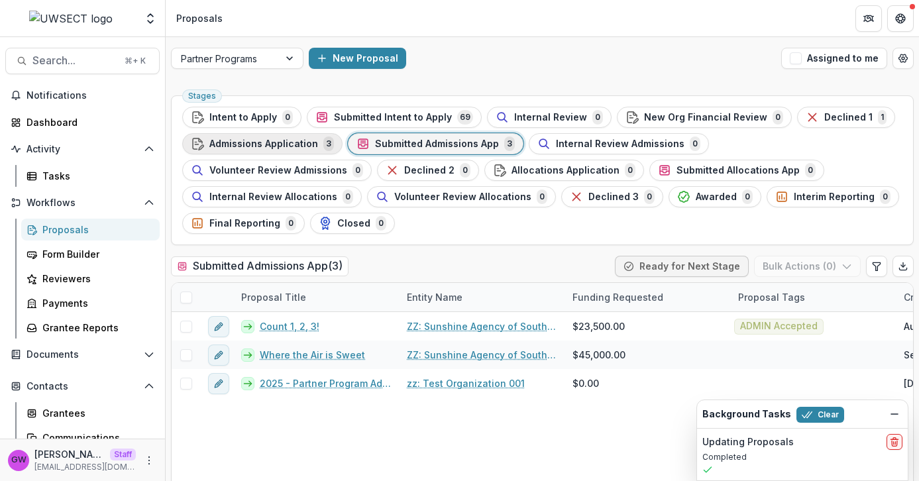
click at [264, 144] on span "Admissions Application" at bounding box center [263, 144] width 109 height 11
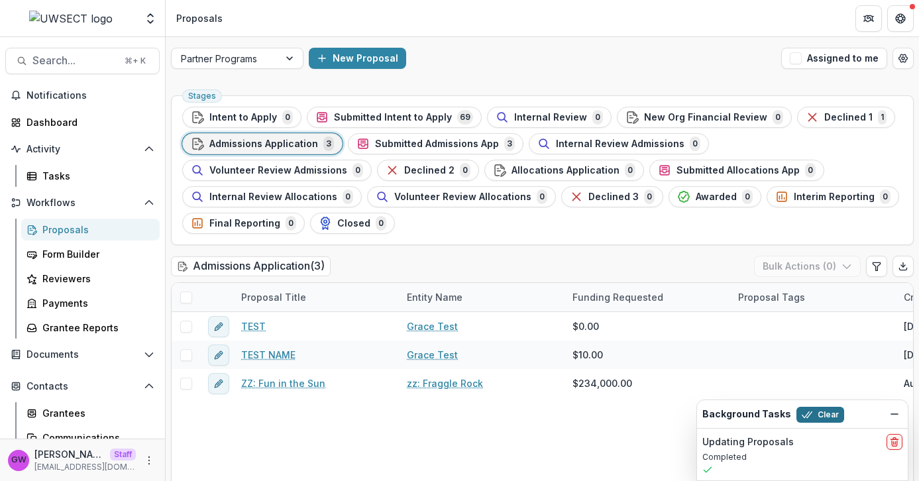
click at [820, 414] on button "Clear" at bounding box center [821, 415] width 48 height 16
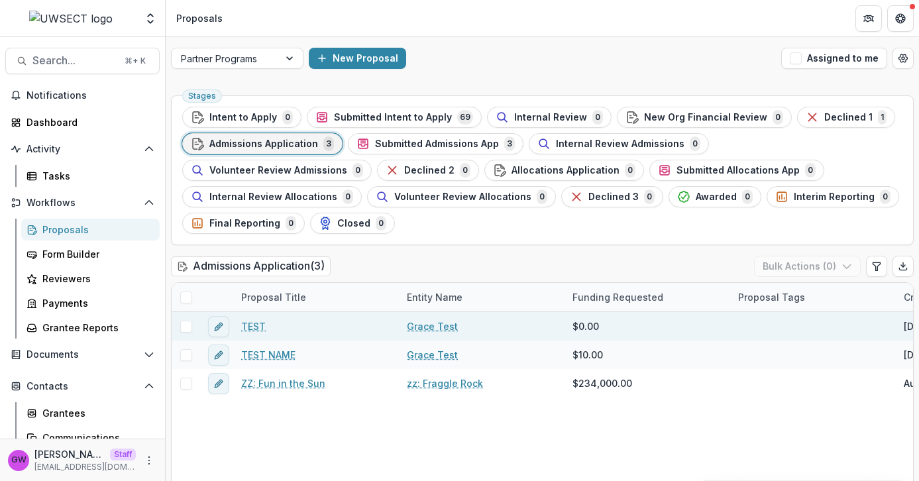
click at [412, 329] on link "Grace Test" at bounding box center [432, 326] width 51 height 14
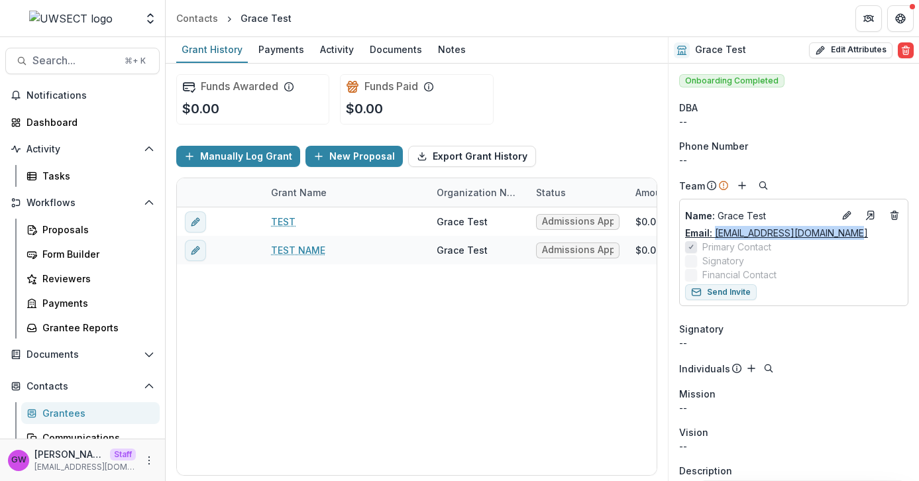
drag, startPoint x: 857, startPoint y: 235, endPoint x: 717, endPoint y: 236, distance: 139.8
click at [717, 236] on div "Email: grace+uwsect@trytemelio.com" at bounding box center [793, 233] width 217 height 14
copy link "grace+uwsect@trytemelio.com"
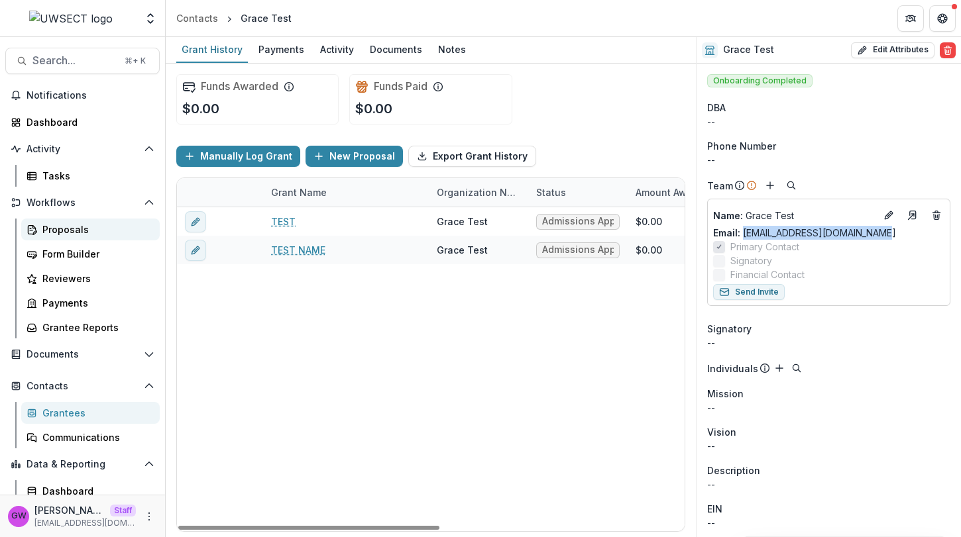
click at [81, 230] on div "Proposals" at bounding box center [95, 230] width 107 height 14
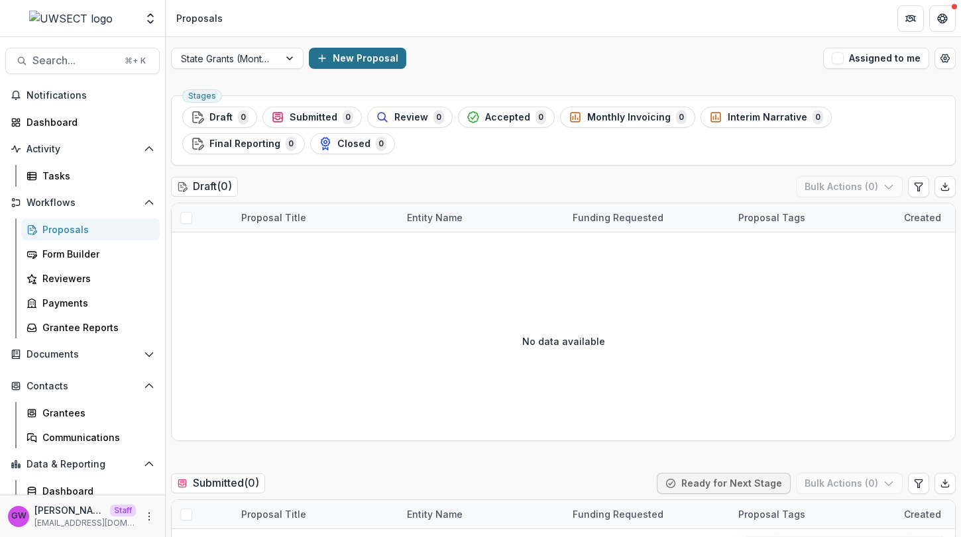
click at [354, 60] on button "New Proposal" at bounding box center [357, 58] width 97 height 21
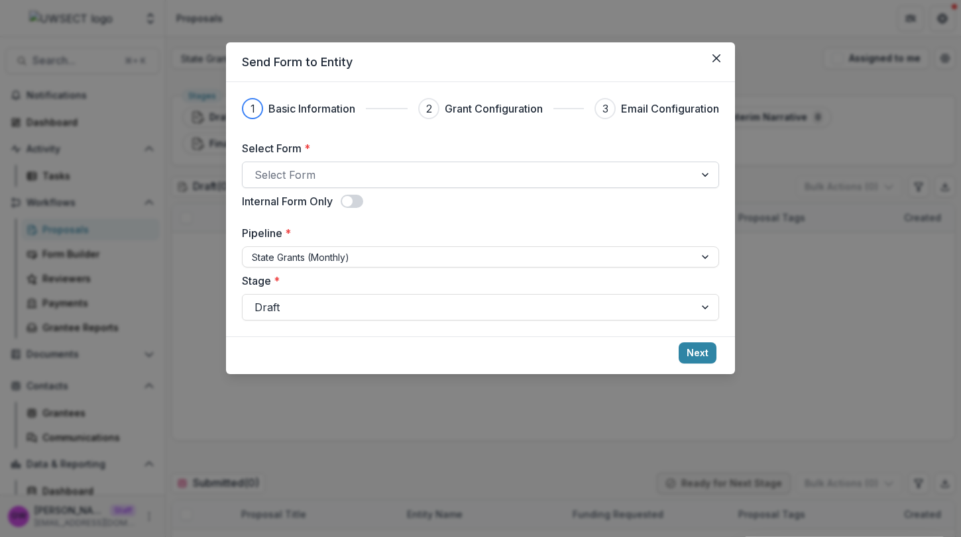
click at [312, 171] on div at bounding box center [468, 175] width 428 height 19
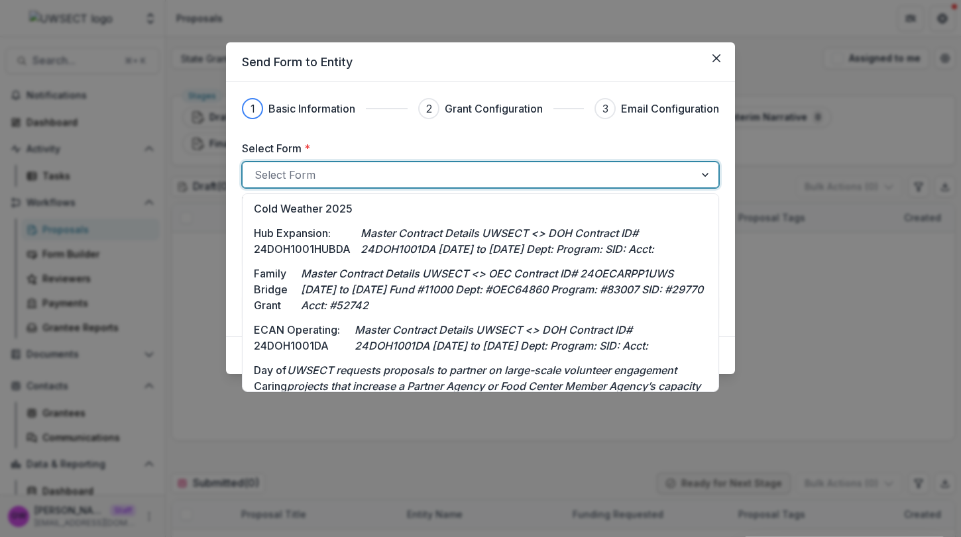
scroll to position [321, 0]
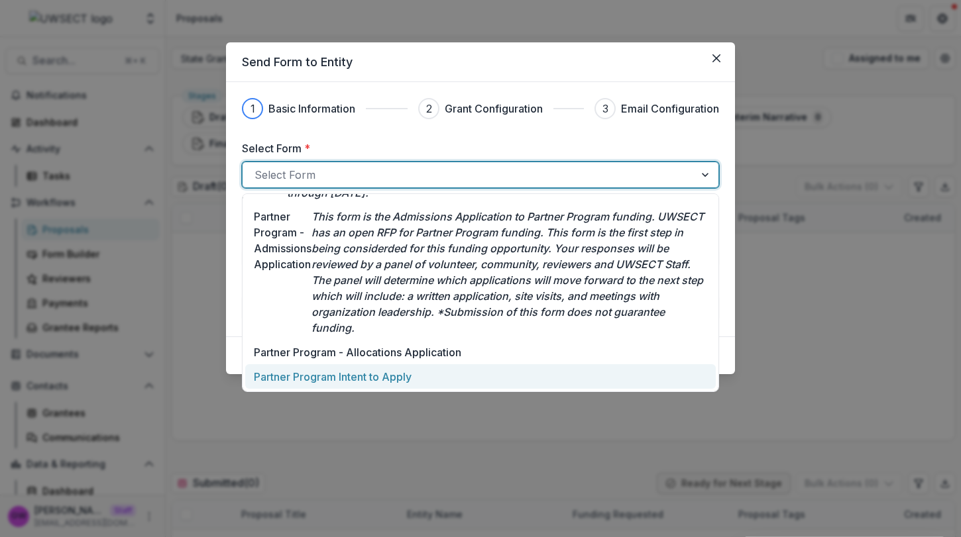
click at [306, 376] on p "Partner Program Intent to Apply" at bounding box center [333, 377] width 158 height 16
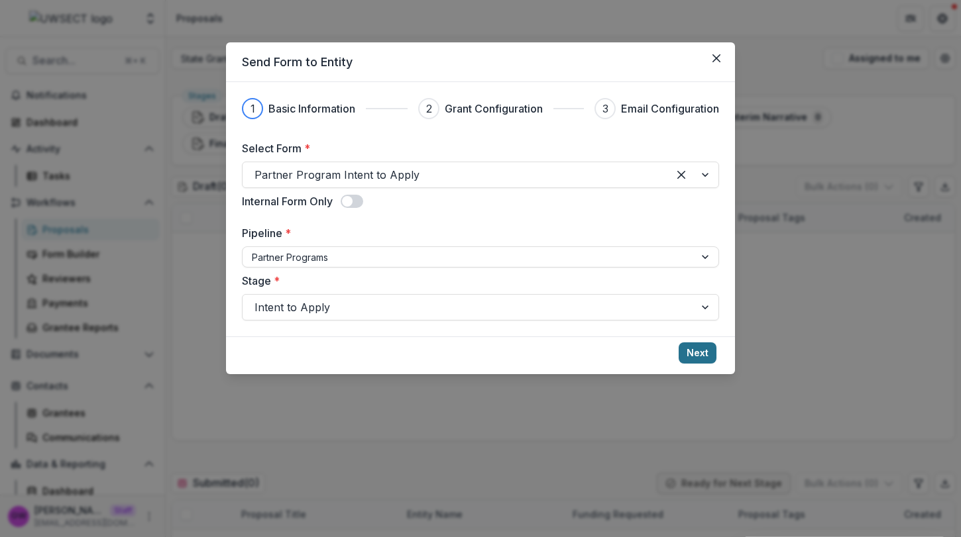
click at [704, 351] on button "Next" at bounding box center [698, 353] width 38 height 21
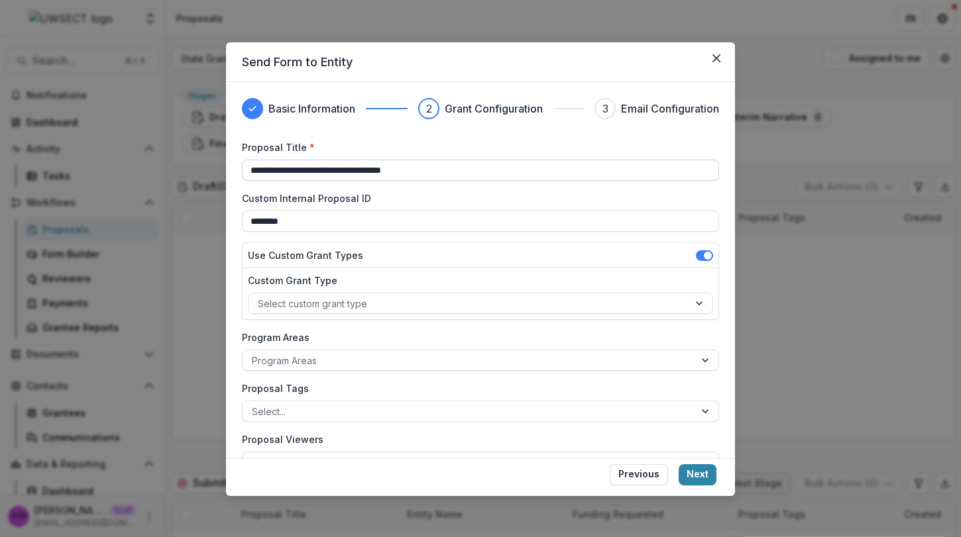
click at [402, 169] on input "**********" at bounding box center [480, 170] width 477 height 21
click at [403, 169] on input "**********" at bounding box center [480, 170] width 477 height 21
type input "********"
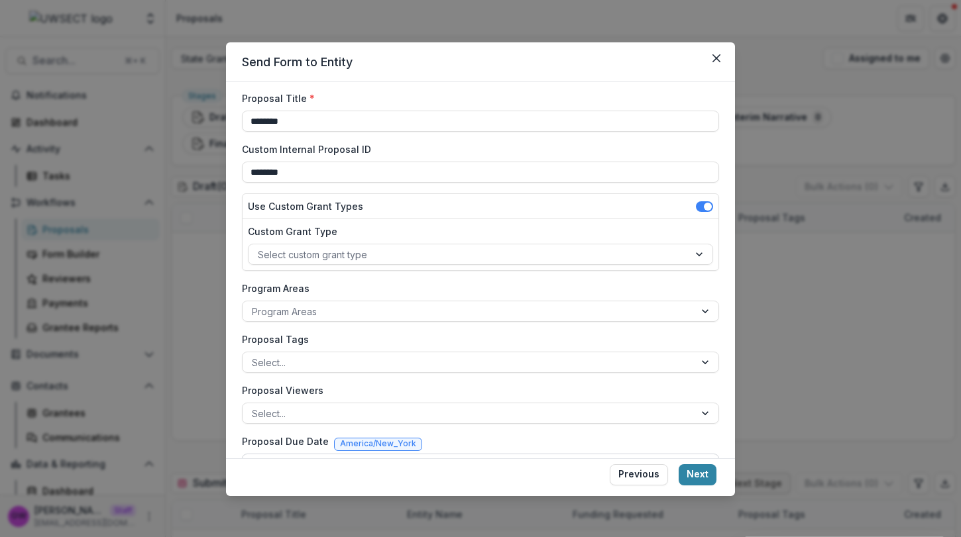
scroll to position [82, 0]
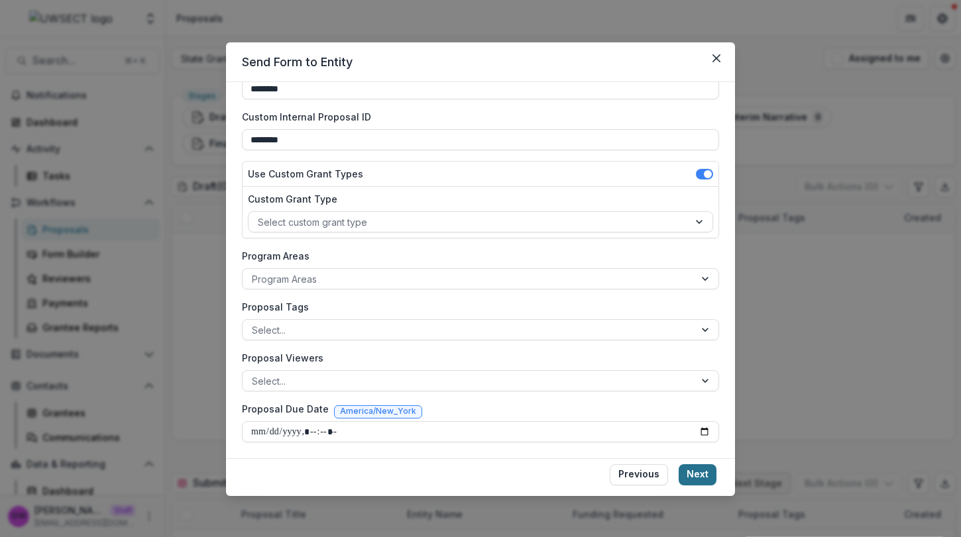
click at [694, 465] on button "Next" at bounding box center [698, 475] width 38 height 21
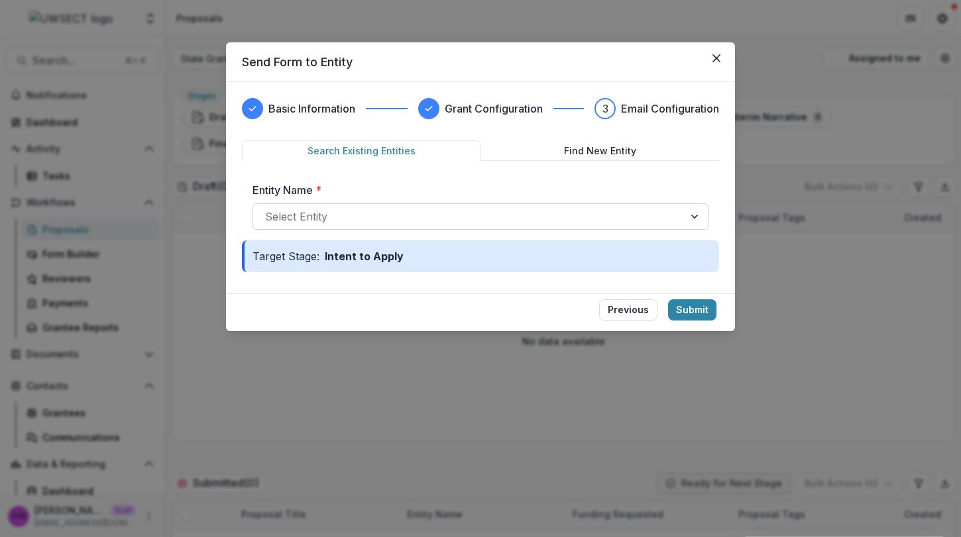
click at [335, 220] on div at bounding box center [468, 216] width 407 height 19
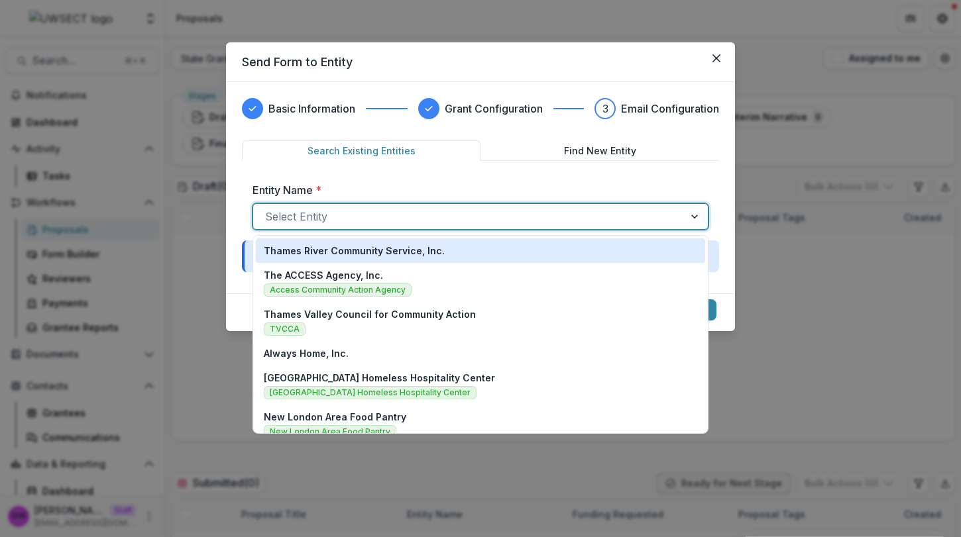
type input "*"
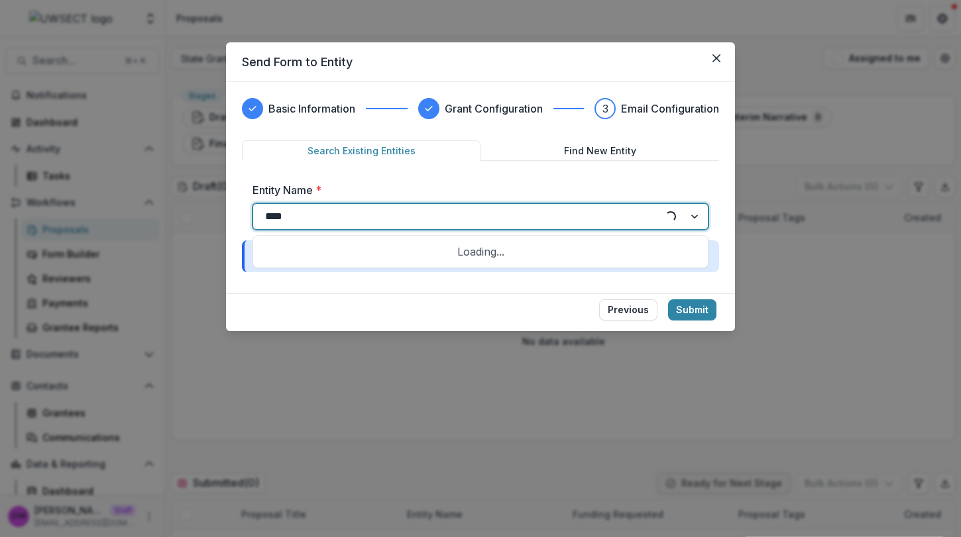
type input "*****"
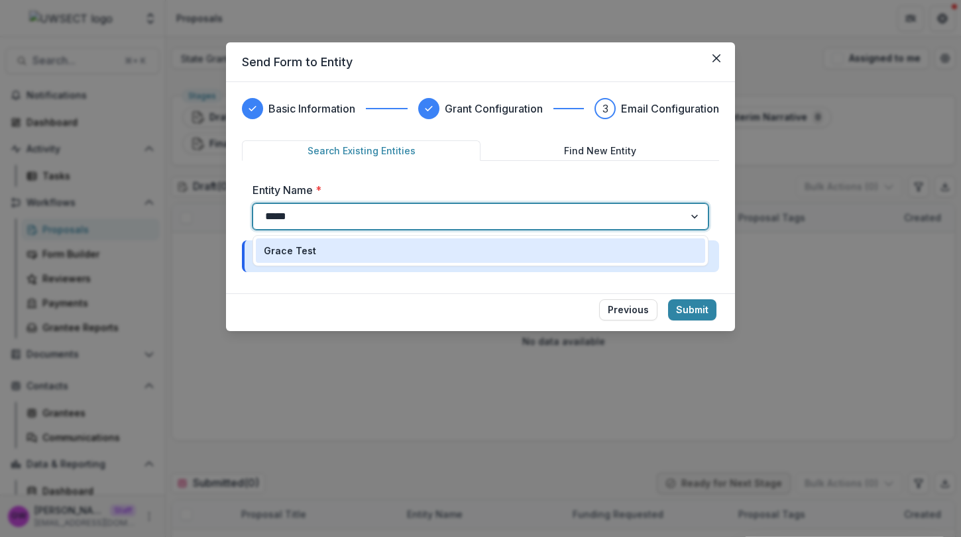
click at [332, 260] on div "Grace Test" at bounding box center [480, 251] width 449 height 25
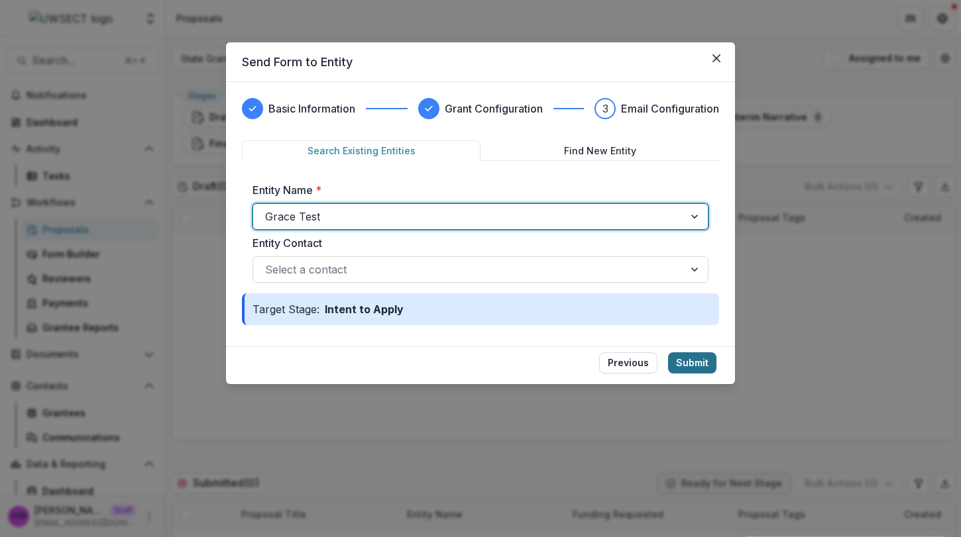
drag, startPoint x: 704, startPoint y: 366, endPoint x: 671, endPoint y: 369, distance: 33.2
click at [704, 366] on button "Submit" at bounding box center [692, 363] width 48 height 21
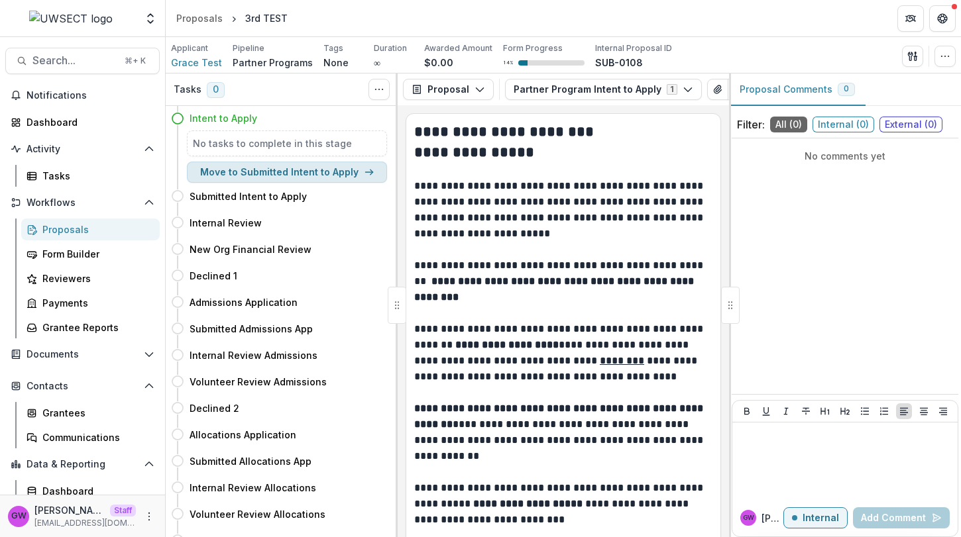
click at [280, 176] on button "Move to Submitted Intent to Apply" at bounding box center [287, 172] width 200 height 21
select select "**********"
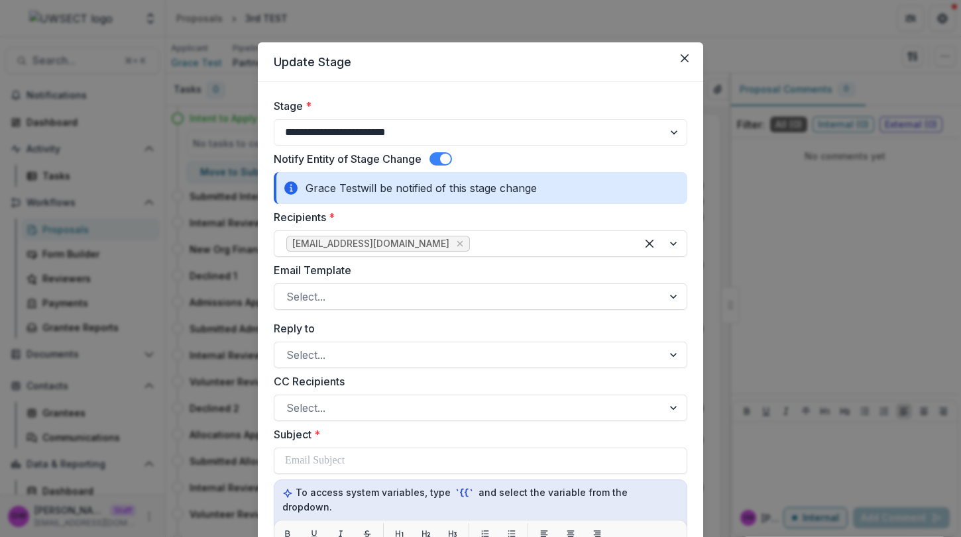
click at [447, 158] on span at bounding box center [445, 159] width 11 height 11
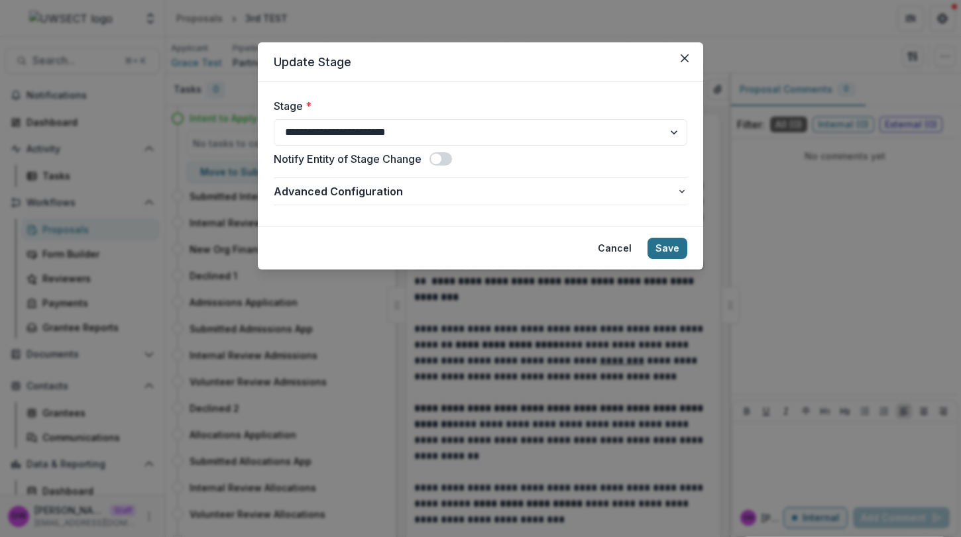
click at [681, 250] on button "Save" at bounding box center [667, 248] width 40 height 21
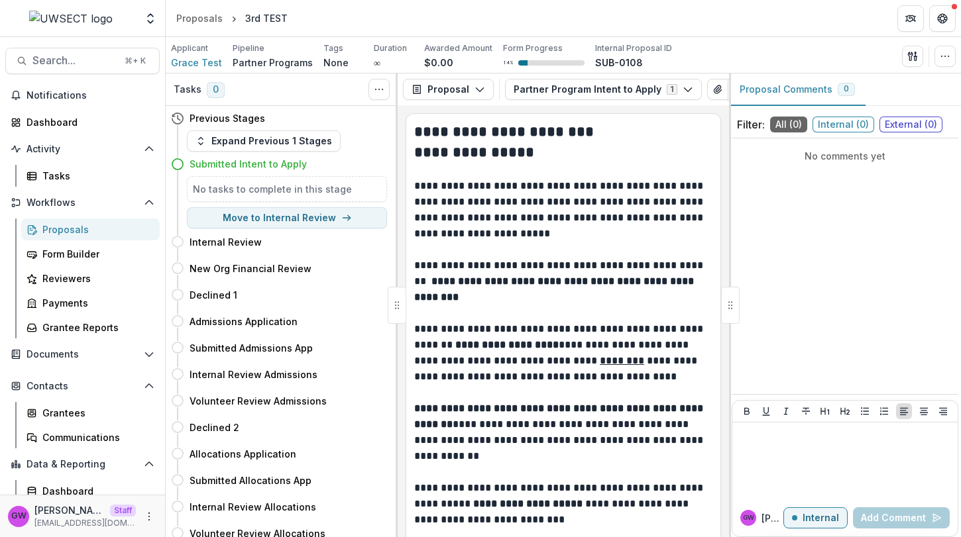
click at [105, 221] on link "Proposals" at bounding box center [90, 230] width 139 height 22
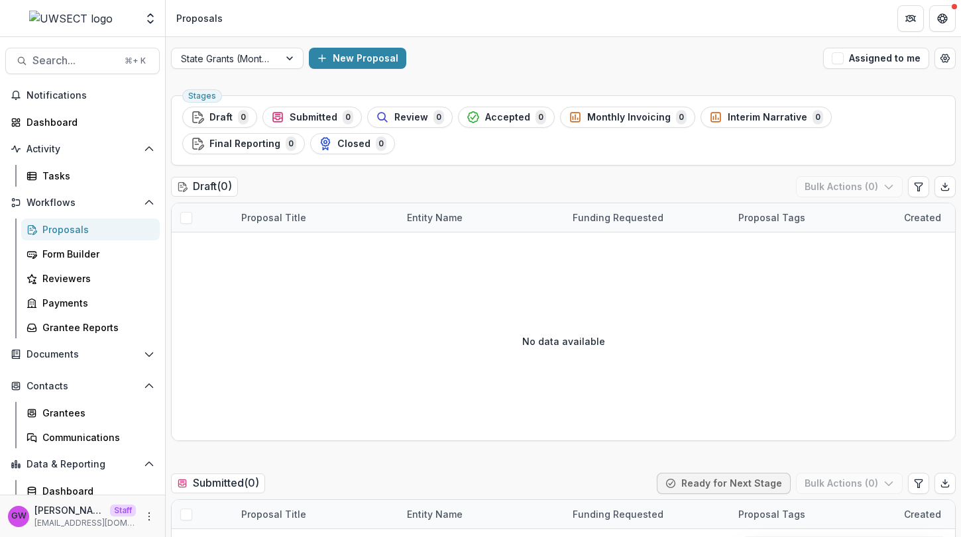
click at [76, 227] on div "Proposals" at bounding box center [95, 230] width 107 height 14
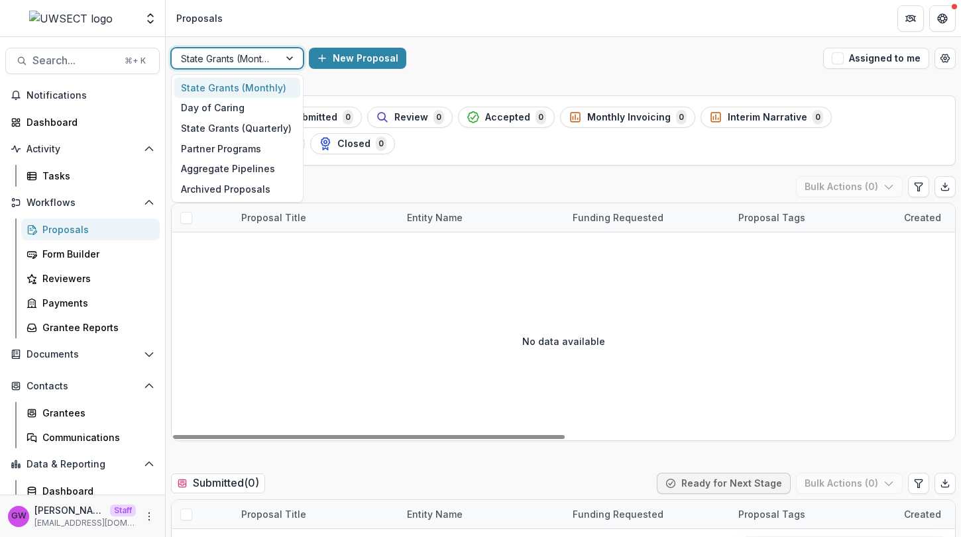
click at [254, 59] on div at bounding box center [225, 58] width 89 height 17
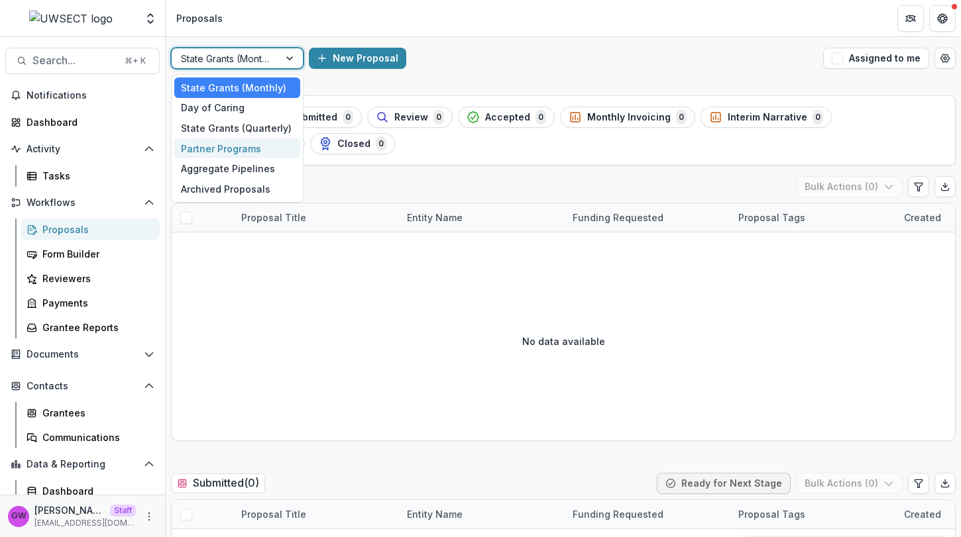
click at [227, 152] on div "Partner Programs" at bounding box center [237, 149] width 126 height 21
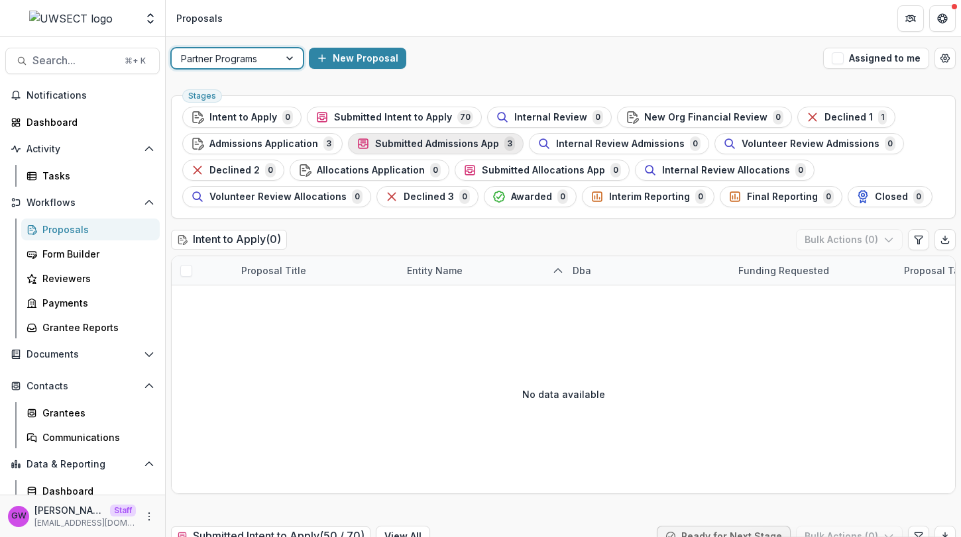
click at [406, 142] on span "Submitted Admissions App" at bounding box center [437, 144] width 124 height 11
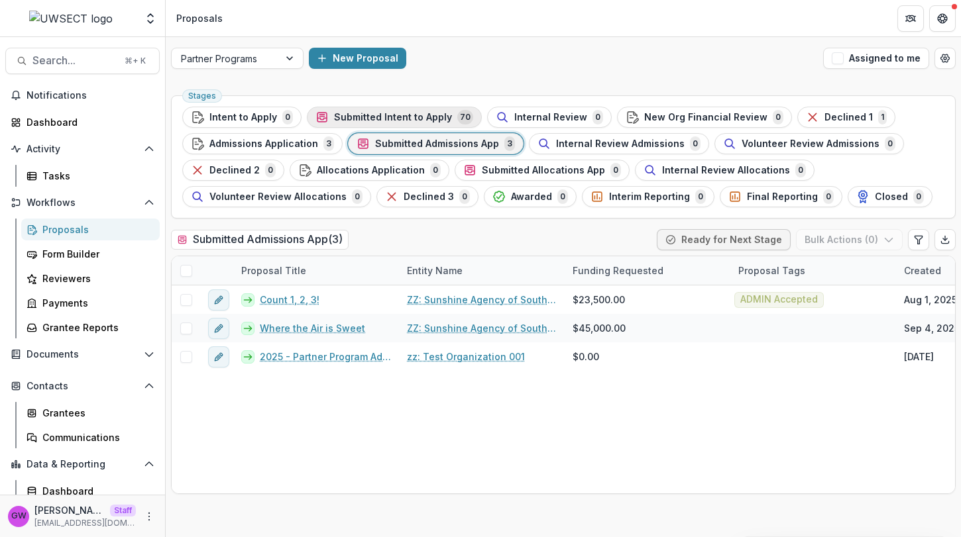
click at [441, 115] on span "Submitted Intent to Apply" at bounding box center [393, 117] width 118 height 11
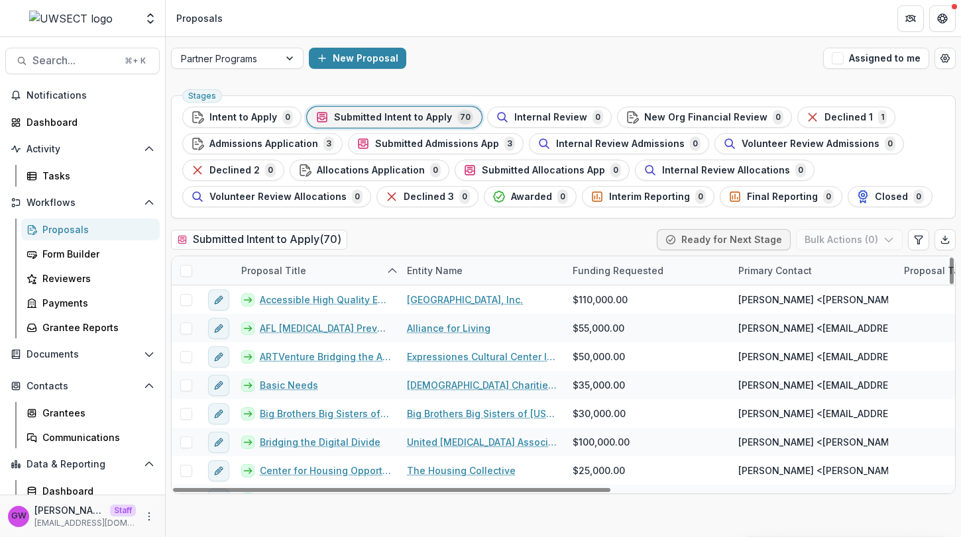
click at [442, 269] on div "Entity Name" at bounding box center [435, 271] width 72 height 14
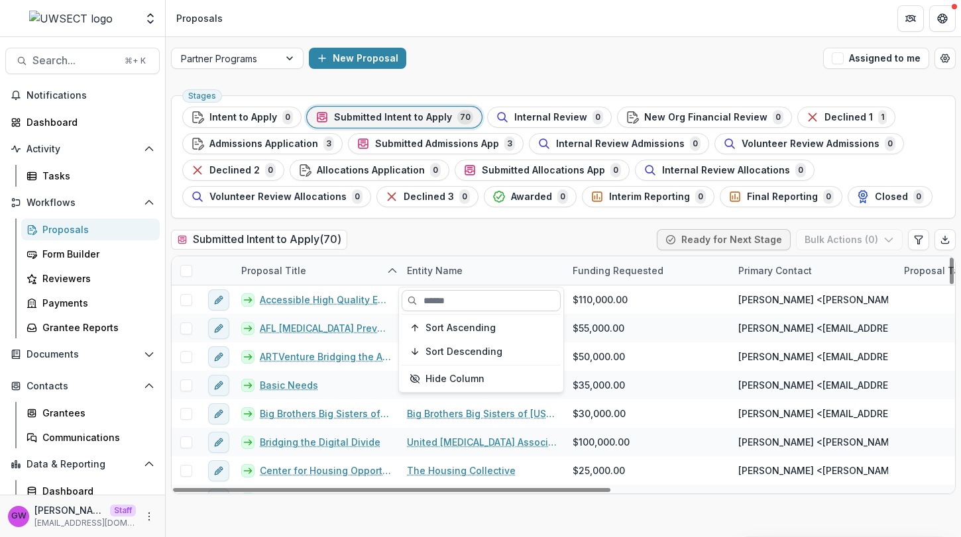
click at [441, 301] on input at bounding box center [481, 300] width 159 height 21
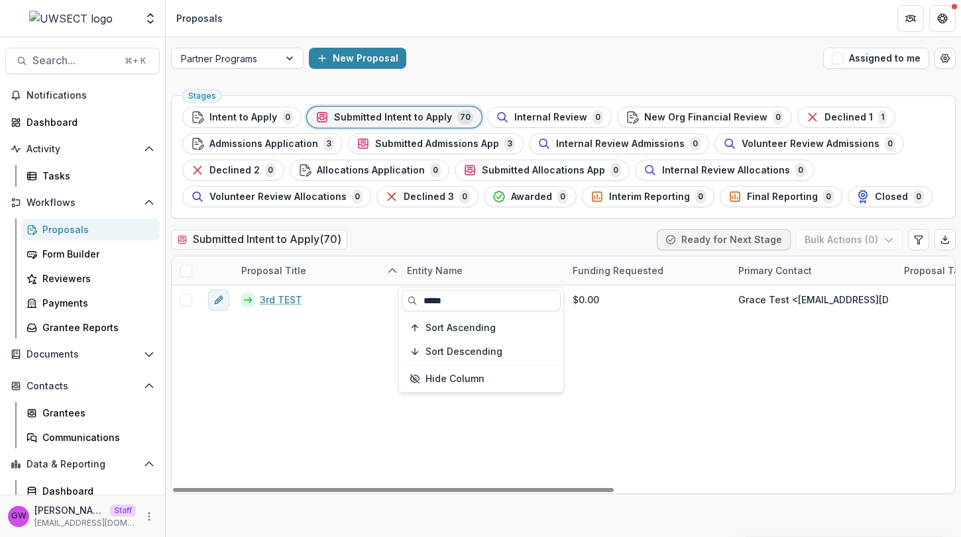
type input "*****"
click at [504, 240] on div "Submitted Intent to Apply ( 70 ) Ready for Next Stage Bulk Actions ( 0 )" at bounding box center [563, 242] width 785 height 27
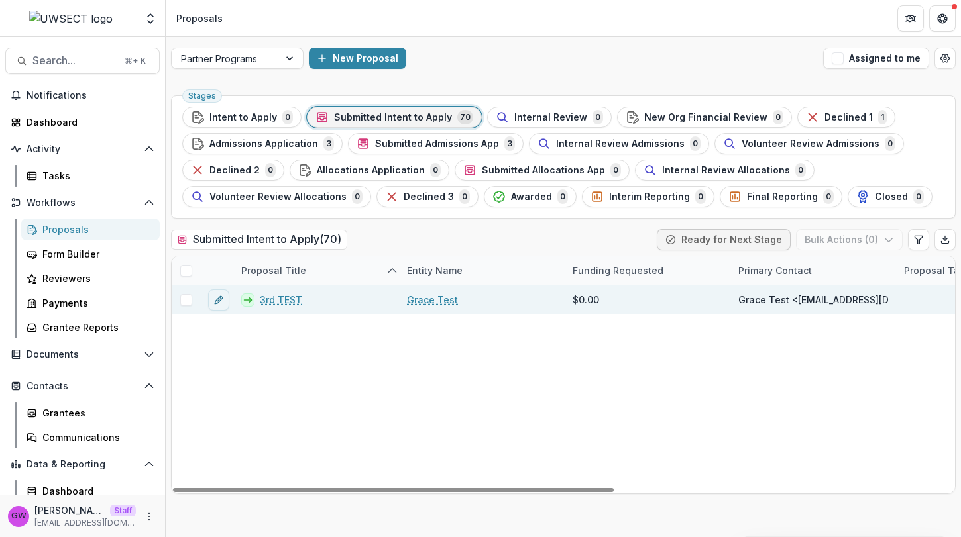
click at [184, 303] on span at bounding box center [186, 300] width 12 height 12
click at [844, 235] on button "Bulk Actions ( 1 )" at bounding box center [851, 239] width 104 height 21
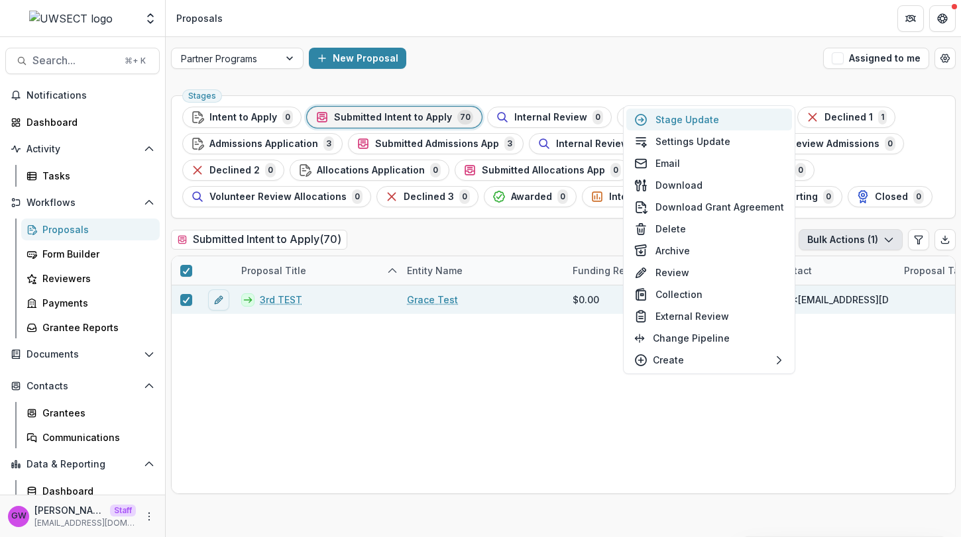
click at [737, 119] on button "Stage Update" at bounding box center [709, 120] width 166 height 22
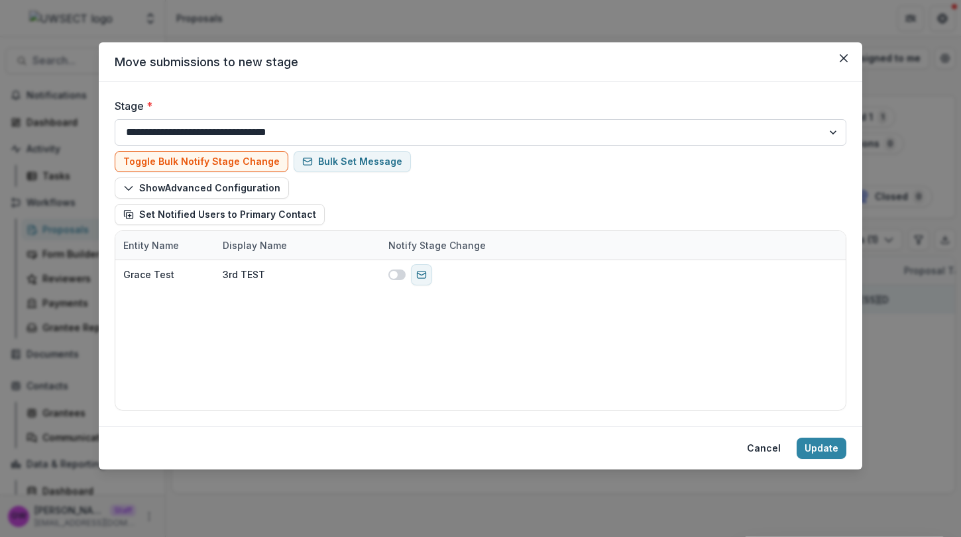
click at [351, 129] on select "**********" at bounding box center [481, 132] width 732 height 27
select select "**********"
click at [115, 119] on select "**********" at bounding box center [481, 132] width 732 height 27
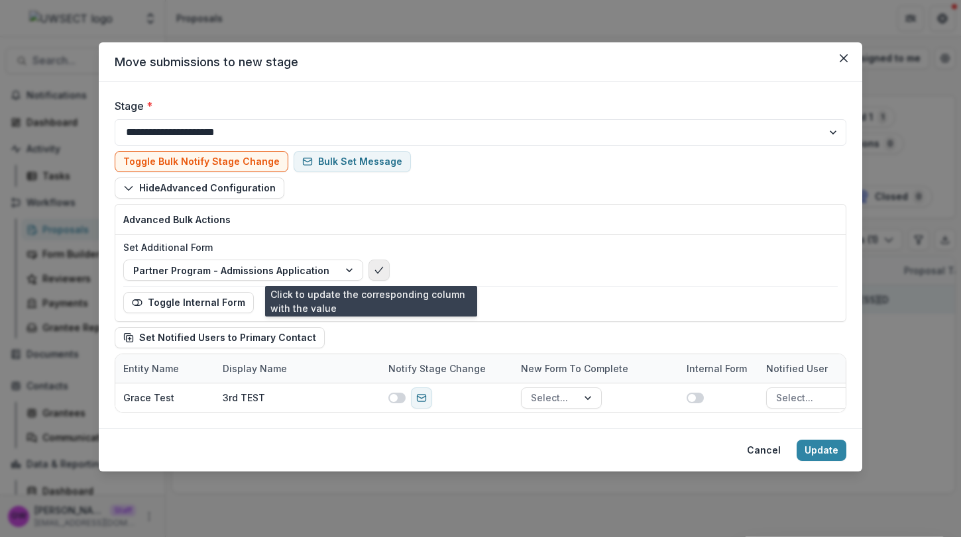
click at [374, 269] on icon "bulk-confirm-option" at bounding box center [379, 270] width 11 height 11
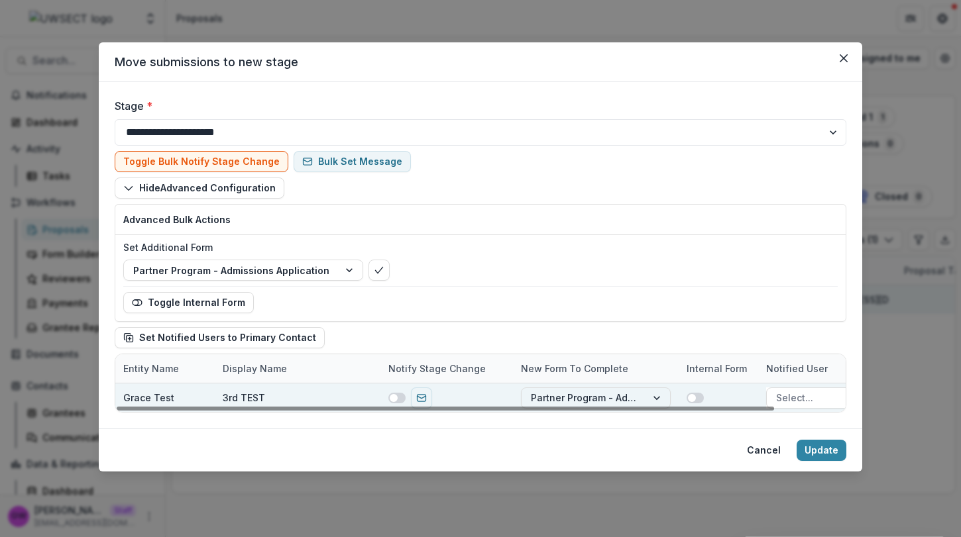
click at [394, 399] on span at bounding box center [394, 398] width 8 height 8
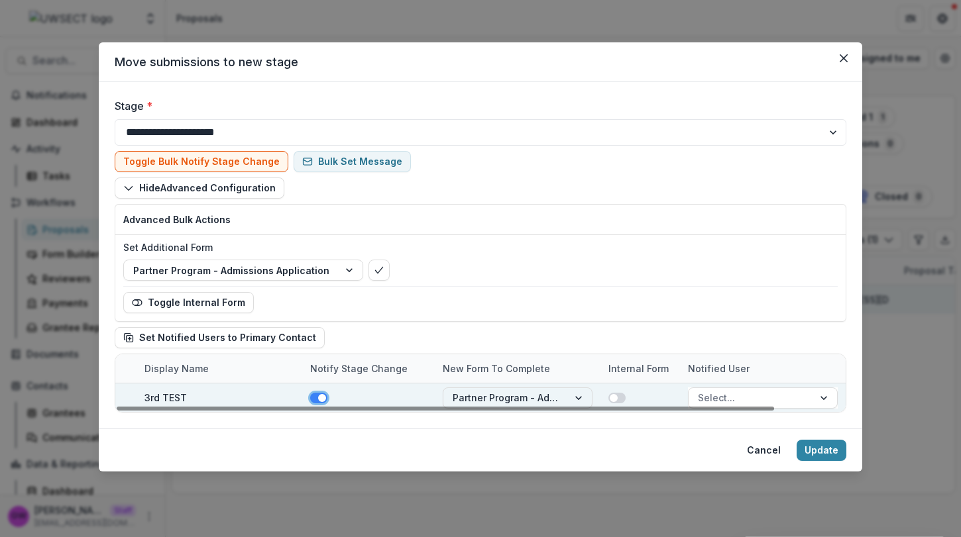
scroll to position [0, 77]
click at [725, 393] on div at bounding box center [752, 398] width 106 height 17
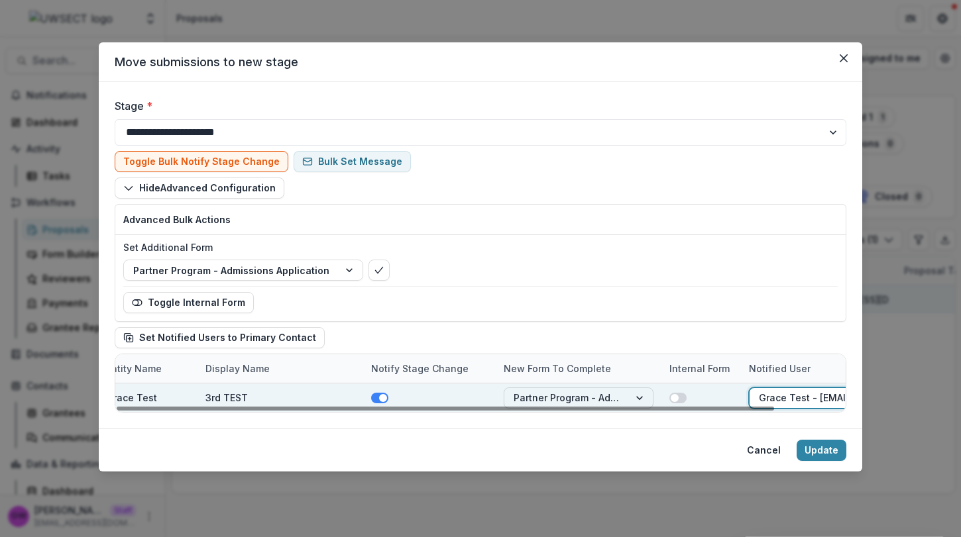
scroll to position [0, 78]
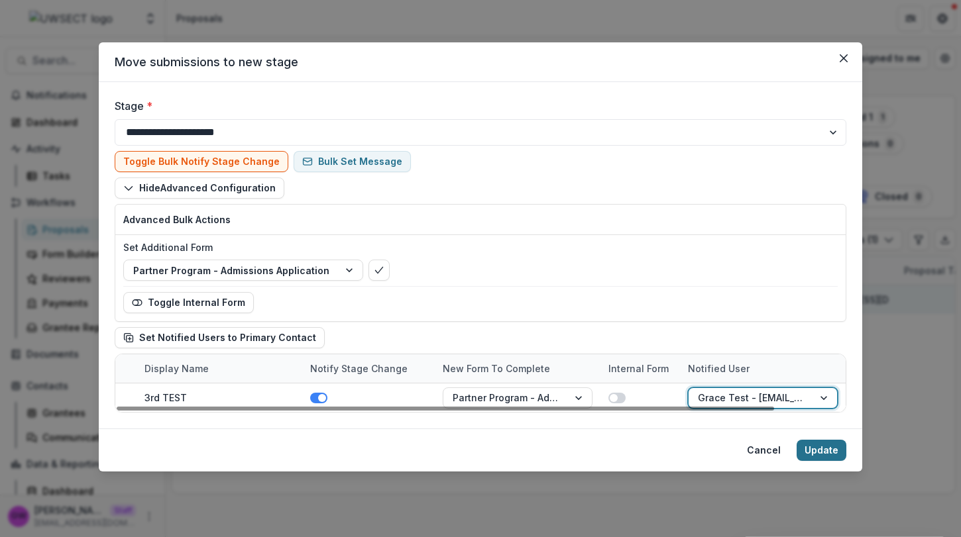
click at [820, 453] on button "Update" at bounding box center [822, 450] width 50 height 21
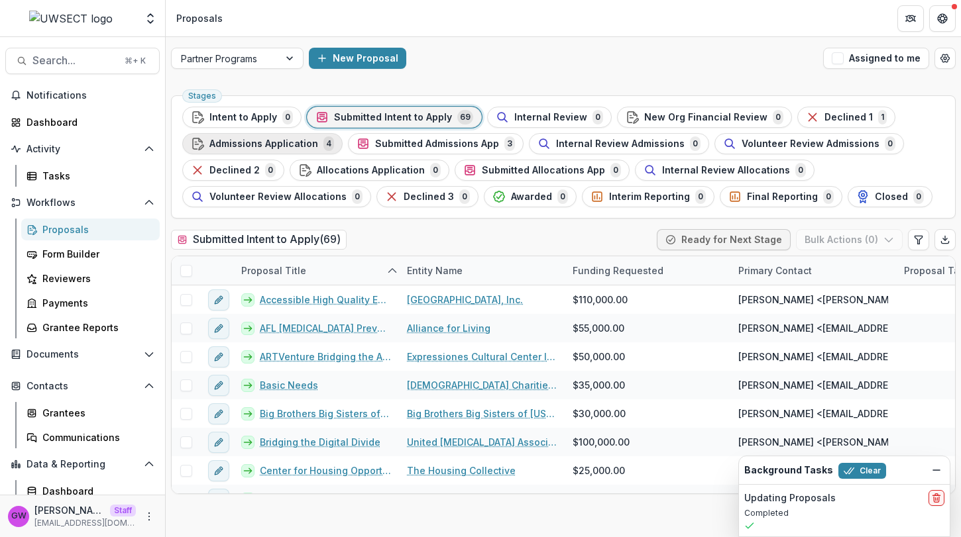
click at [278, 142] on span "Admissions Application" at bounding box center [263, 144] width 109 height 11
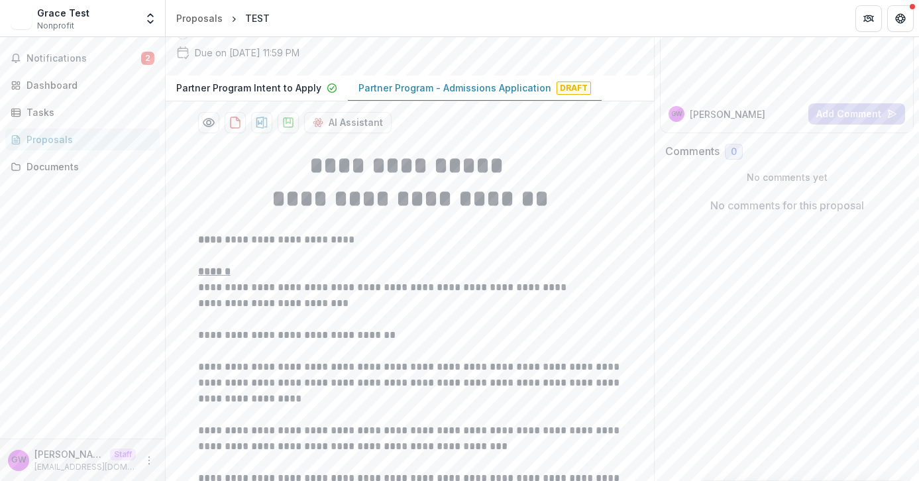
scroll to position [376, 0]
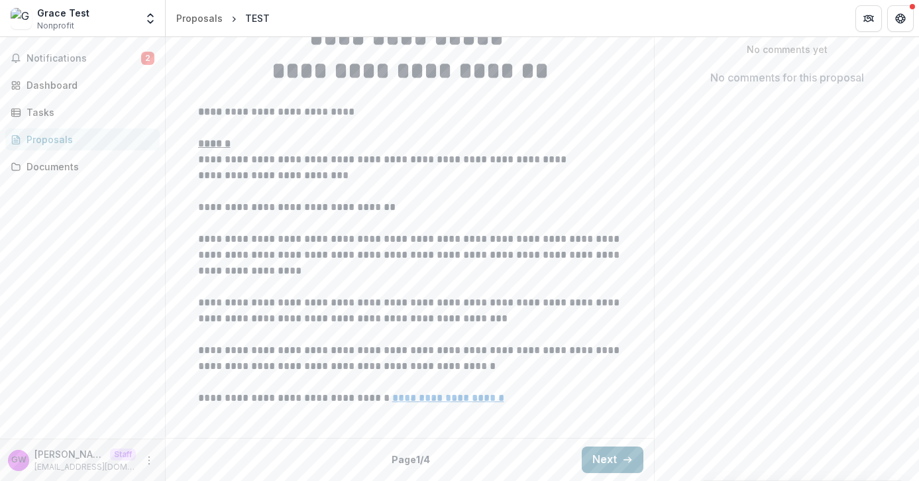
click at [607, 458] on button "Next" at bounding box center [613, 460] width 62 height 27
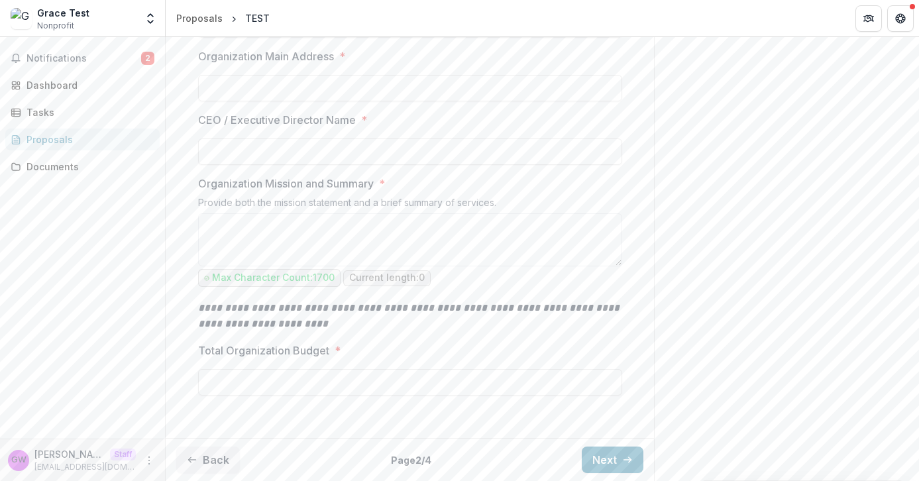
scroll to position [0, 0]
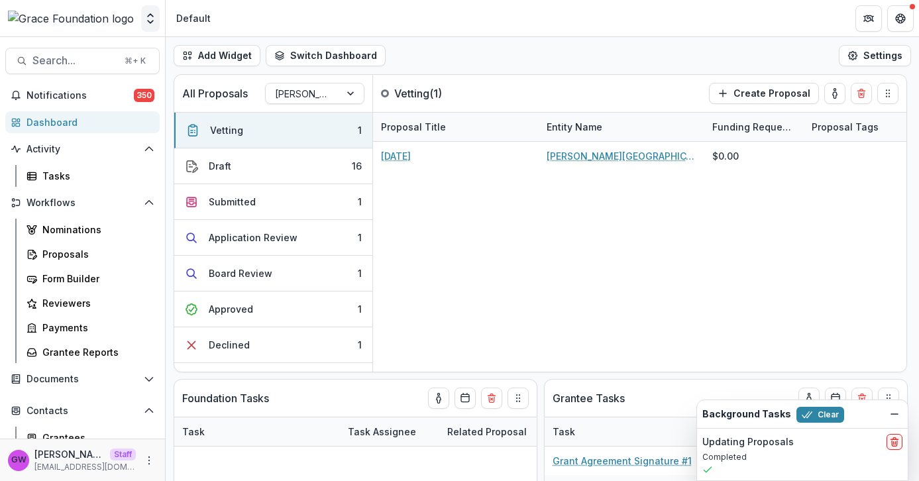
select select "******"
click at [152, 21] on polyline "Open entity switcher" at bounding box center [150, 22] width 5 height 3
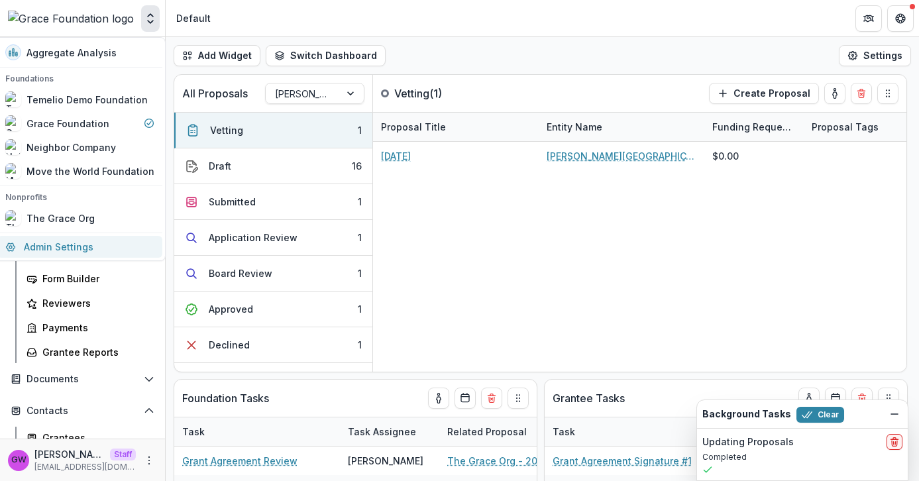
click at [74, 245] on link "Admin Settings" at bounding box center [79, 247] width 165 height 22
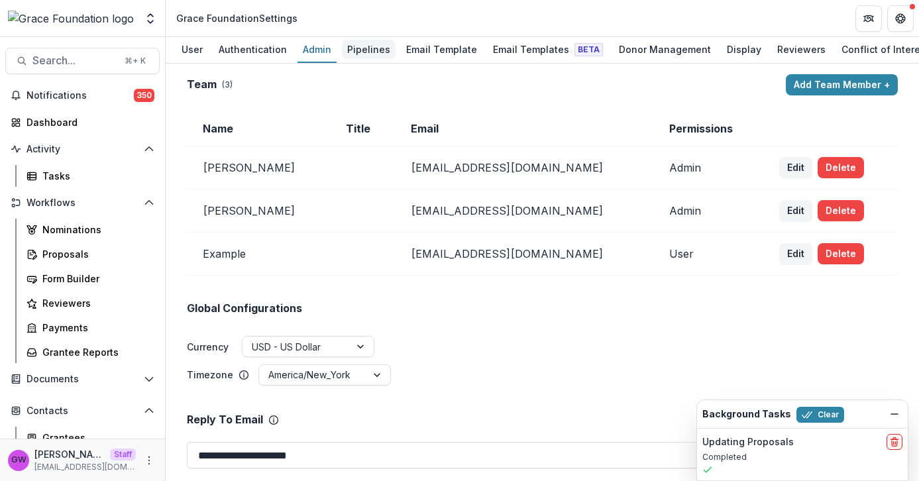
click at [373, 50] on div "Pipelines" at bounding box center [369, 49] width 54 height 19
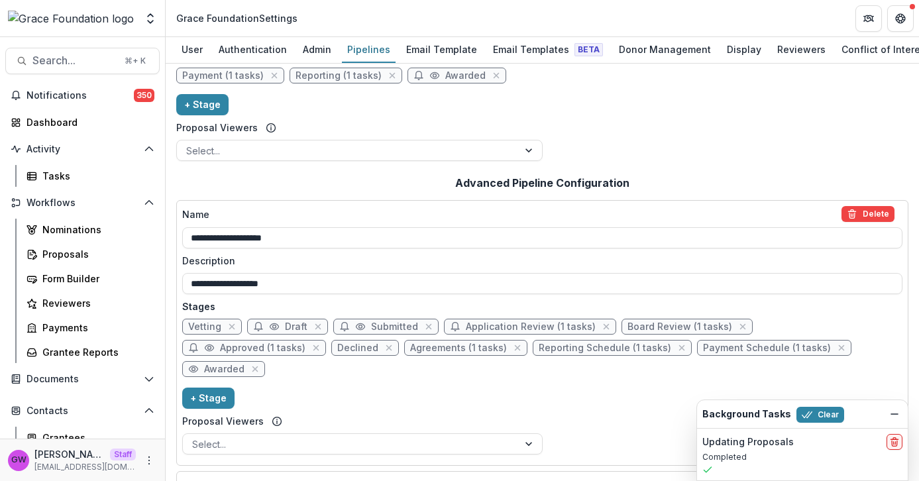
scroll to position [206, 0]
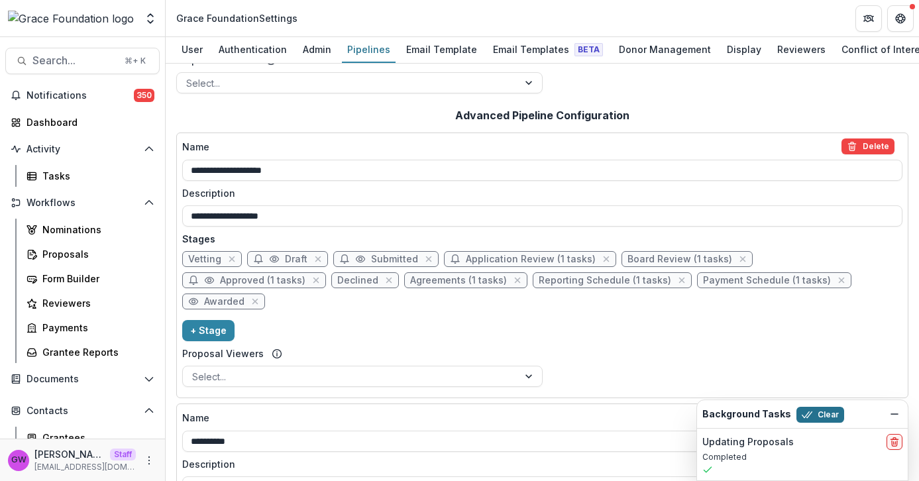
click at [817, 416] on button "Clear" at bounding box center [821, 415] width 48 height 16
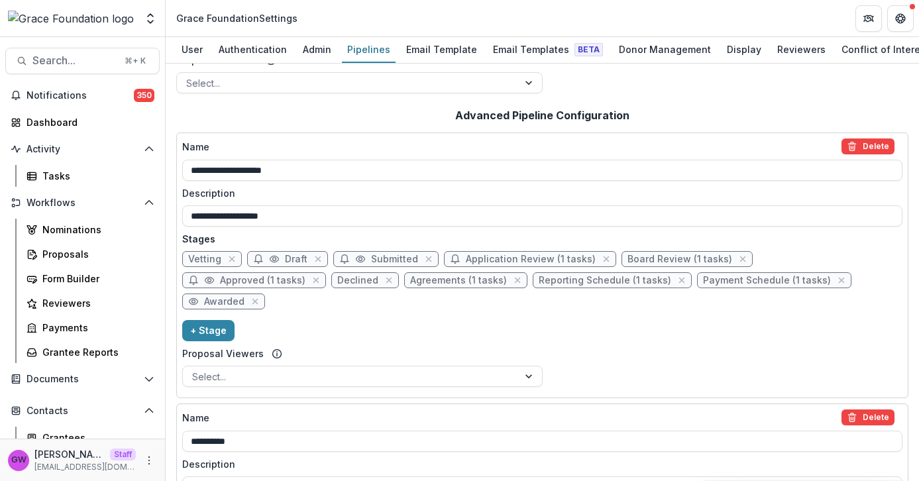
click at [512, 269] on div "Vetting Draft Submitted Application Review (1 tasks) Board Review (1 tasks) App…" at bounding box center [542, 283] width 720 height 64
click at [515, 261] on span "Application Review (1 tasks)" at bounding box center [531, 259] width 130 height 11
select select "******"
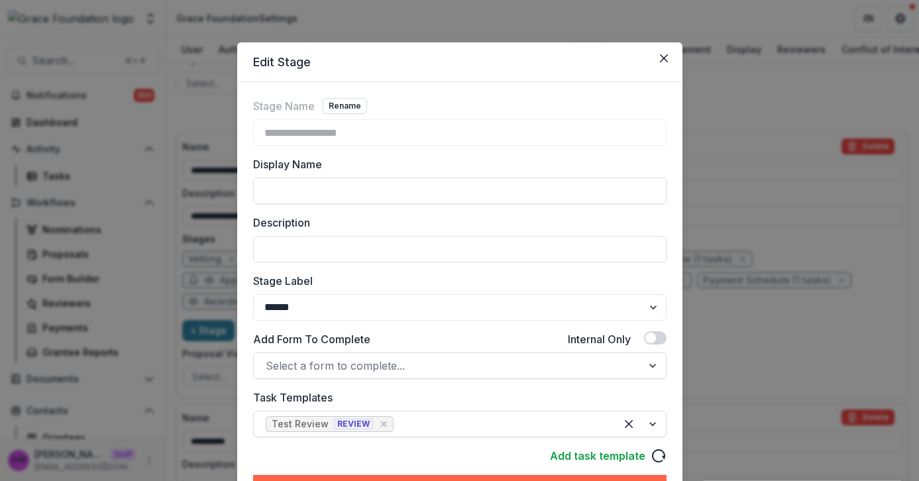
click at [777, 231] on div "**********" at bounding box center [459, 240] width 919 height 481
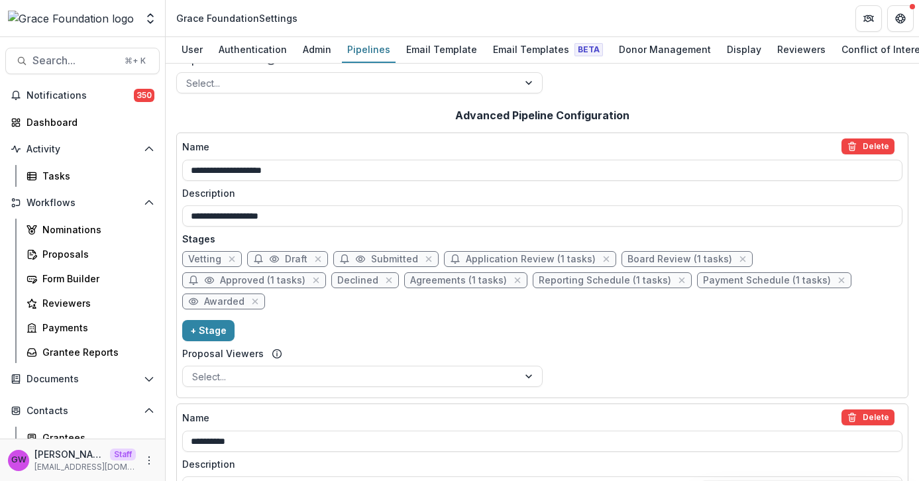
click at [291, 264] on span "Draft" at bounding box center [296, 259] width 23 height 11
select select "*****"
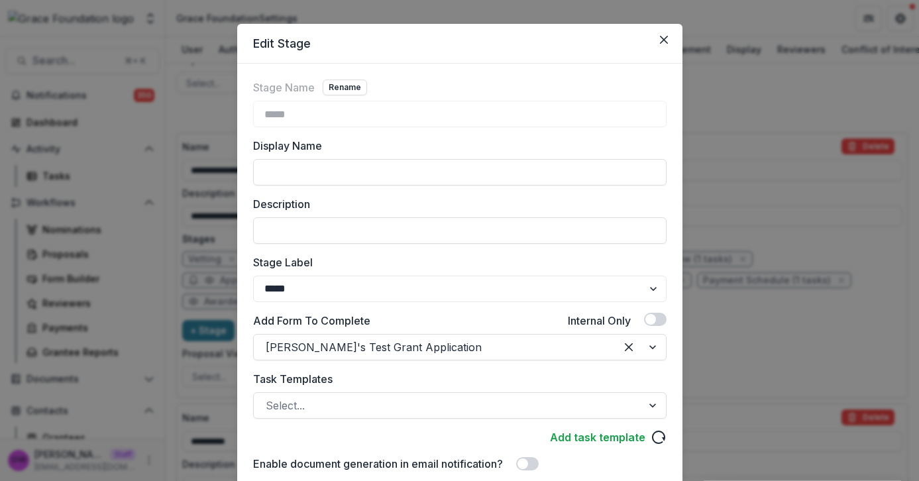
scroll to position [23, 0]
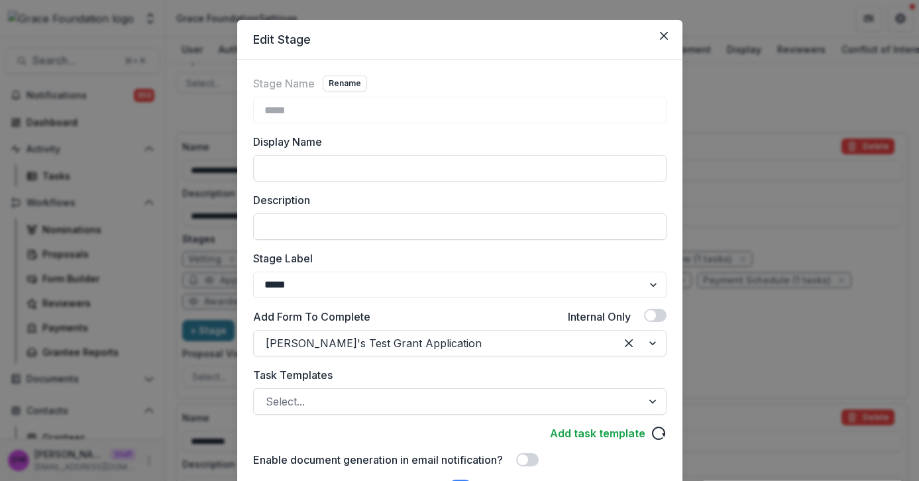
click at [789, 225] on div "Edit Stage Stage Name Rename ***** Display Name Description Stage Label *******…" at bounding box center [459, 240] width 919 height 481
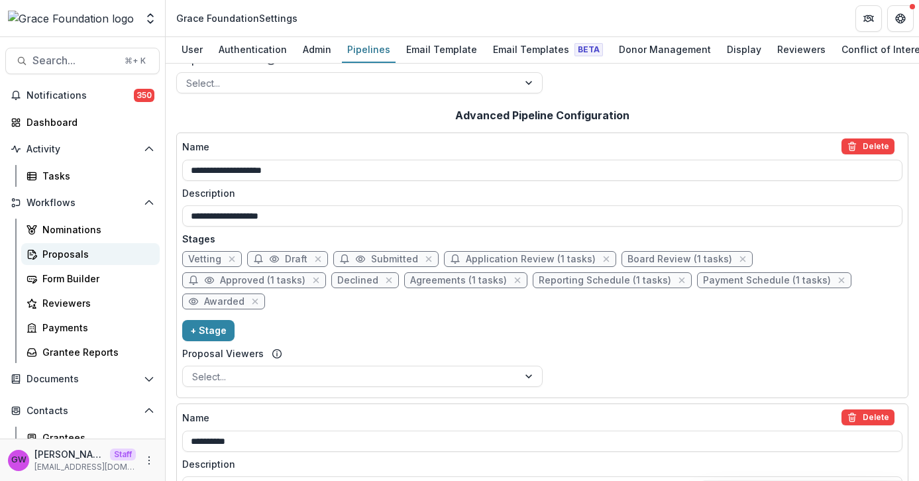
click at [68, 260] on div "Proposals" at bounding box center [95, 254] width 107 height 14
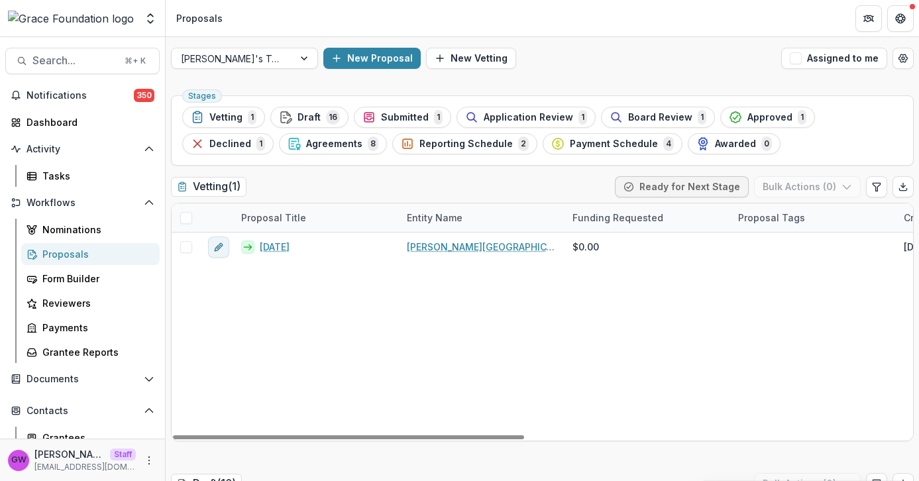
click at [423, 186] on div "Vetting ( 1 ) Ready for Next Stage Bulk Actions ( 0 )" at bounding box center [542, 189] width 743 height 27
click at [298, 119] on span "Draft" at bounding box center [309, 117] width 23 height 11
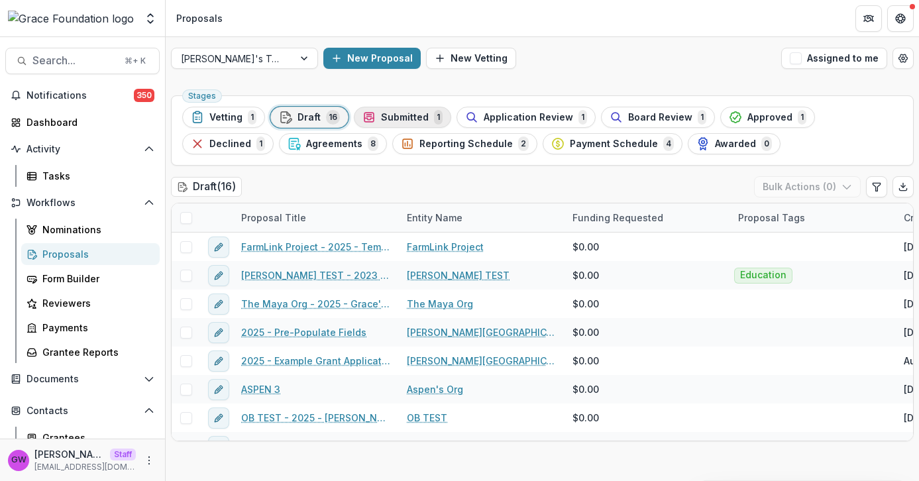
click at [408, 116] on span "Submitted" at bounding box center [405, 117] width 48 height 11
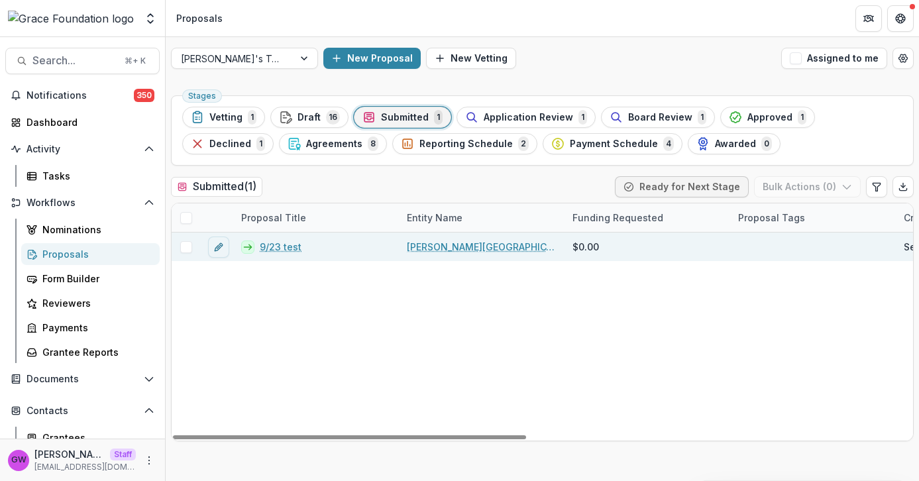
click at [286, 249] on link "9/23 test" at bounding box center [281, 247] width 42 height 14
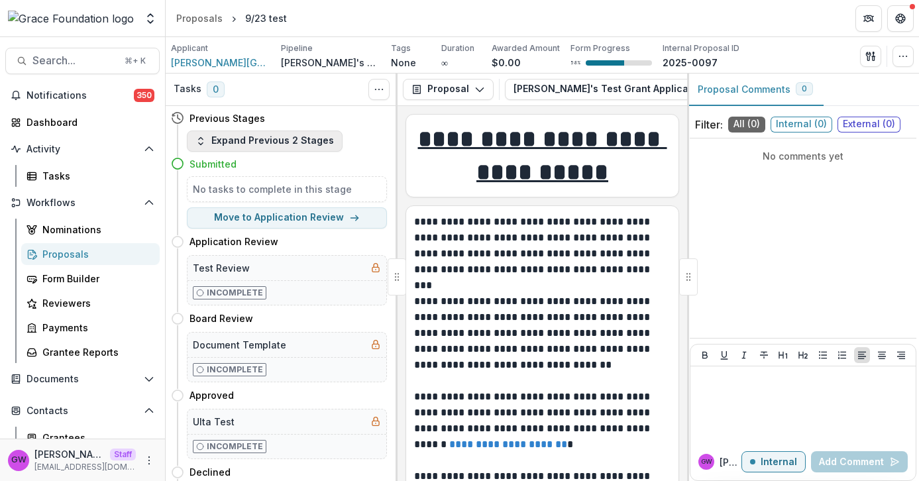
click at [298, 140] on button "Expand Previous 2 Stages" at bounding box center [265, 141] width 156 height 21
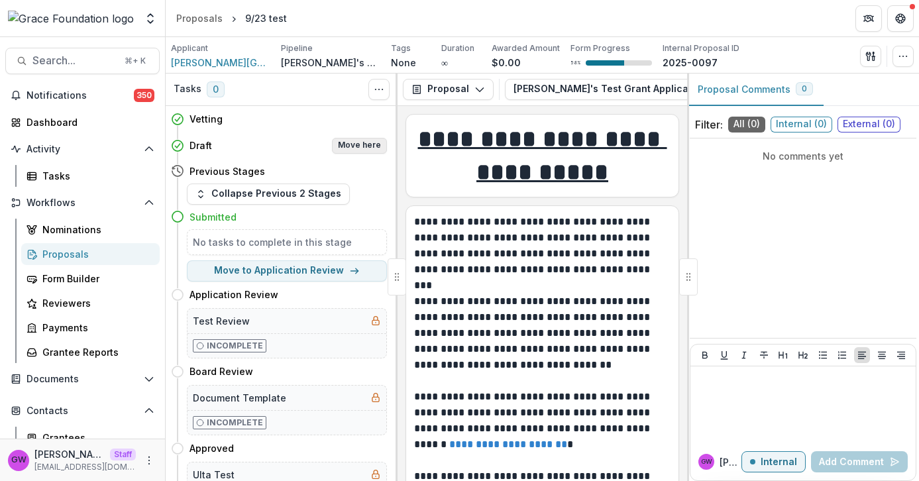
click at [342, 145] on button "Move here" at bounding box center [359, 146] width 55 height 16
select select "*****"
select select "**********"
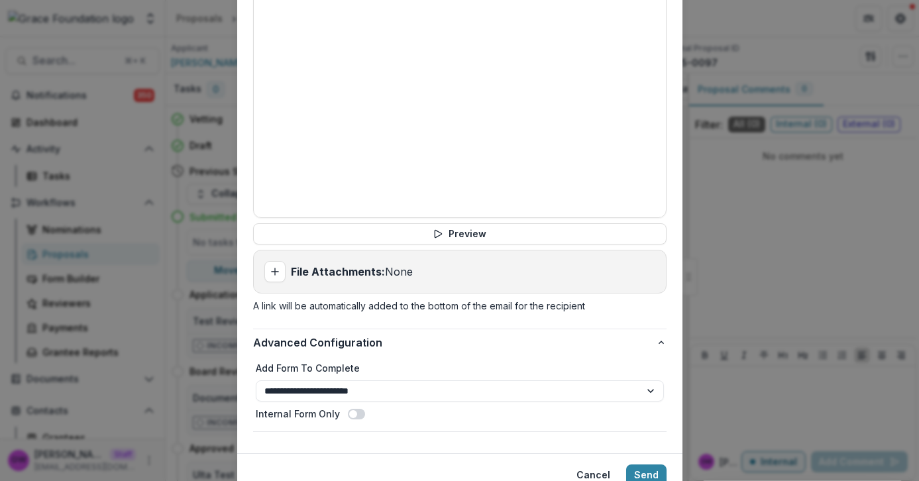
scroll to position [704, 0]
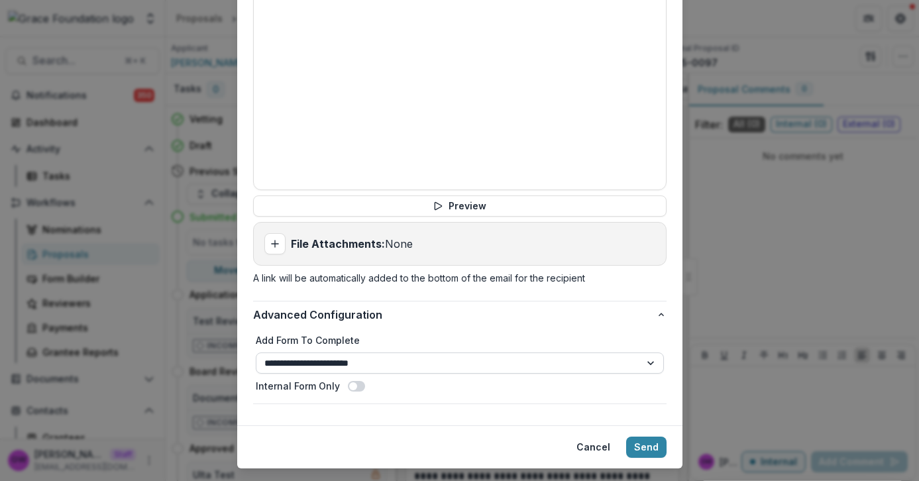
click at [653, 353] on select "**********" at bounding box center [460, 363] width 408 height 21
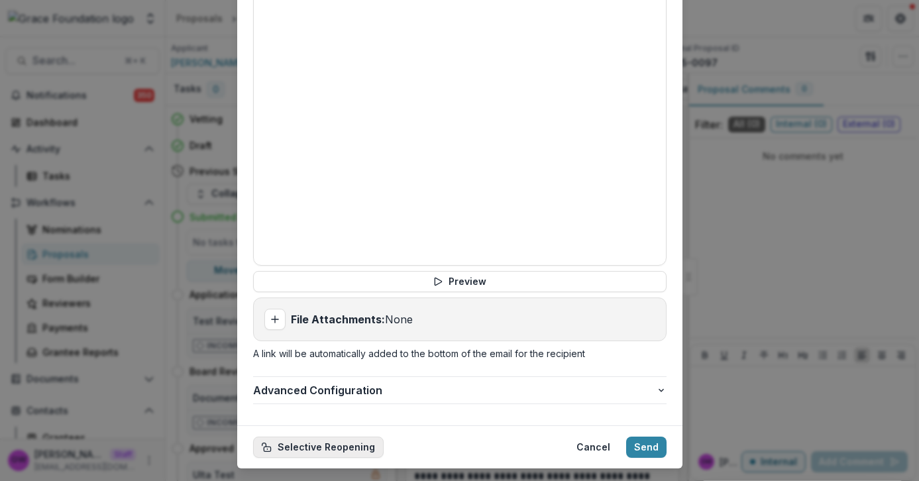
click at [324, 437] on button "Selective Reopening" at bounding box center [318, 447] width 131 height 21
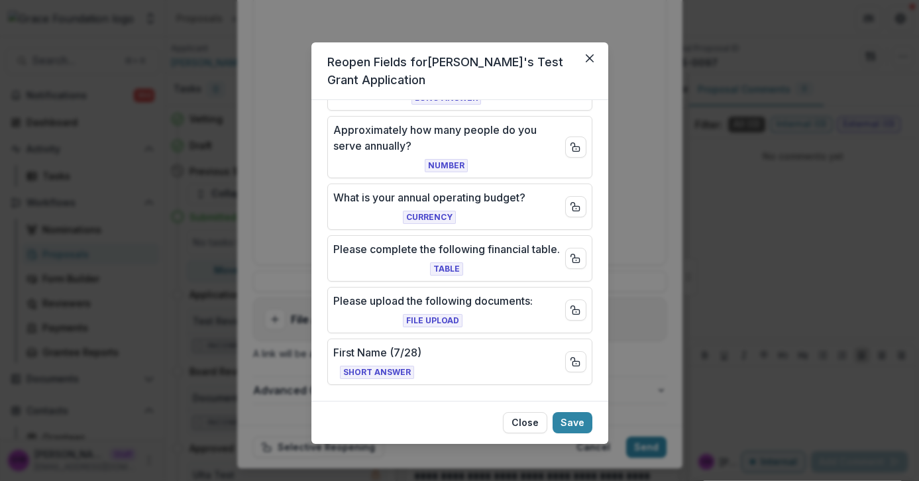
scroll to position [0, 0]
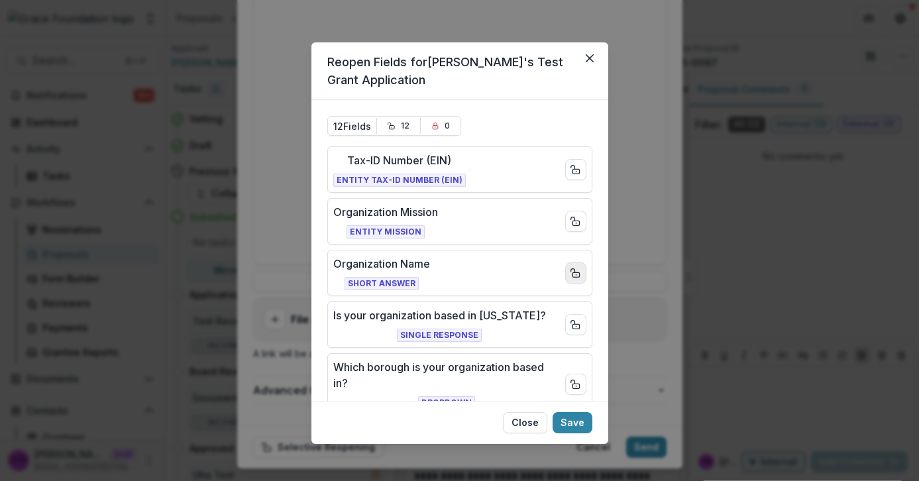
click at [571, 270] on icon "Close field" at bounding box center [576, 273] width 11 height 11
click at [571, 321] on icon "Close field" at bounding box center [576, 324] width 11 height 11
click at [567, 423] on button "Save" at bounding box center [573, 422] width 40 height 21
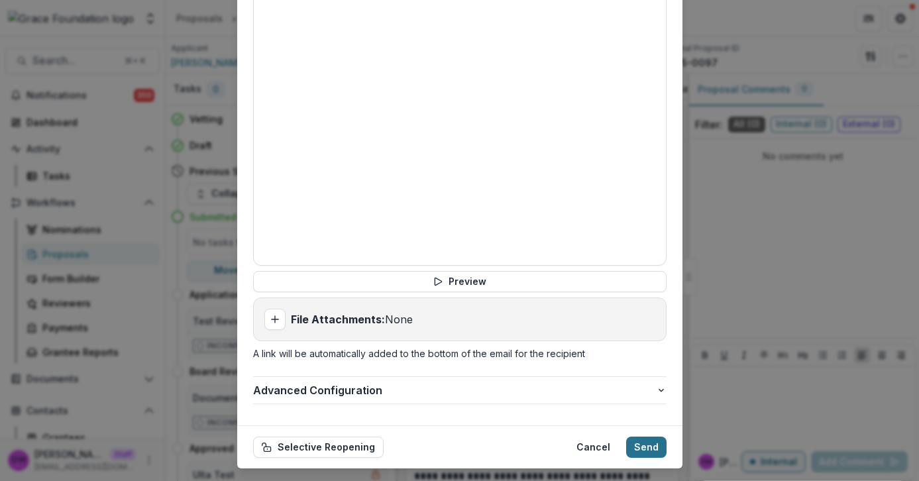
click at [647, 437] on button "Send" at bounding box center [646, 447] width 40 height 21
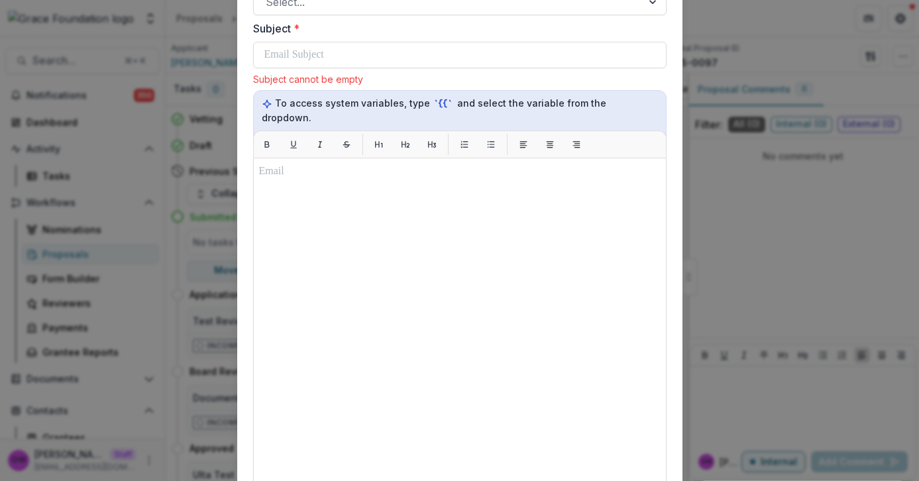
scroll to position [400, 0]
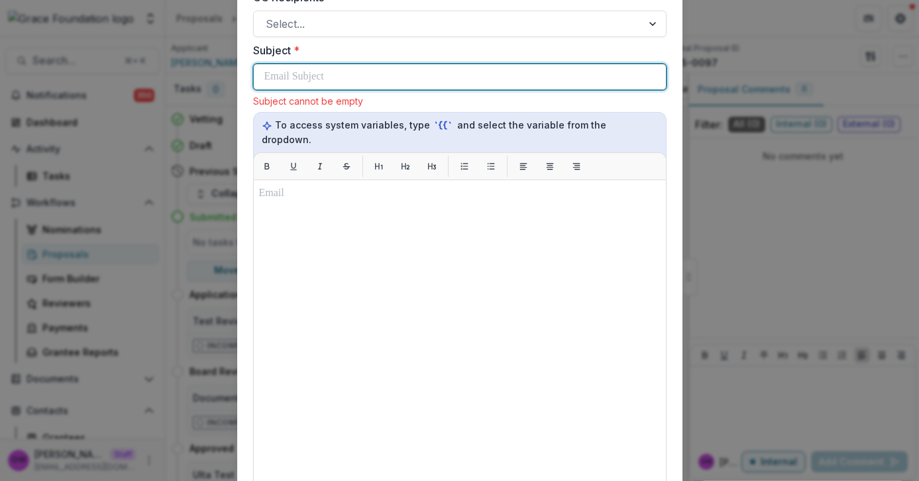
click at [368, 64] on div at bounding box center [459, 76] width 391 height 25
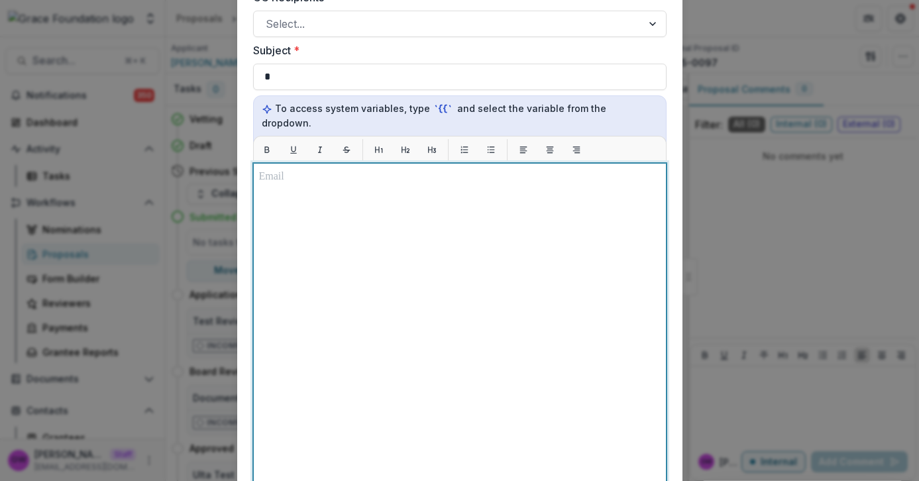
click at [336, 205] on div at bounding box center [460, 328] width 402 height 319
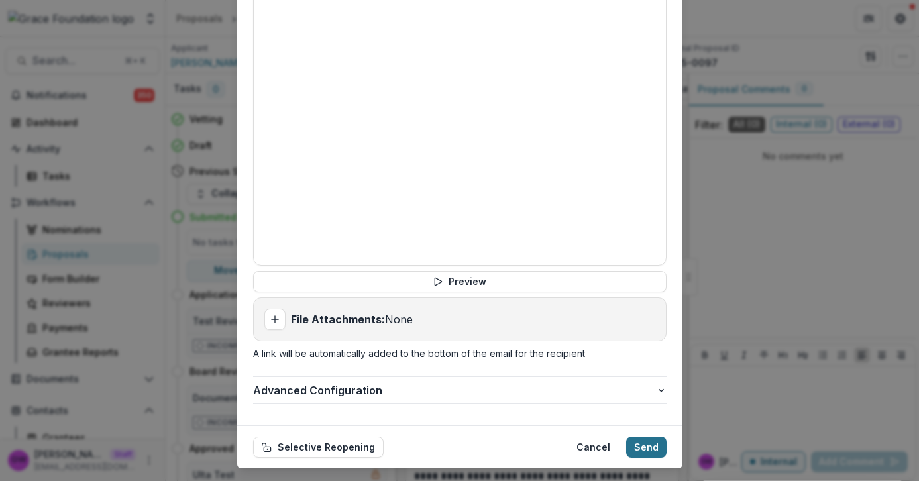
click at [656, 437] on button "Send" at bounding box center [646, 447] width 40 height 21
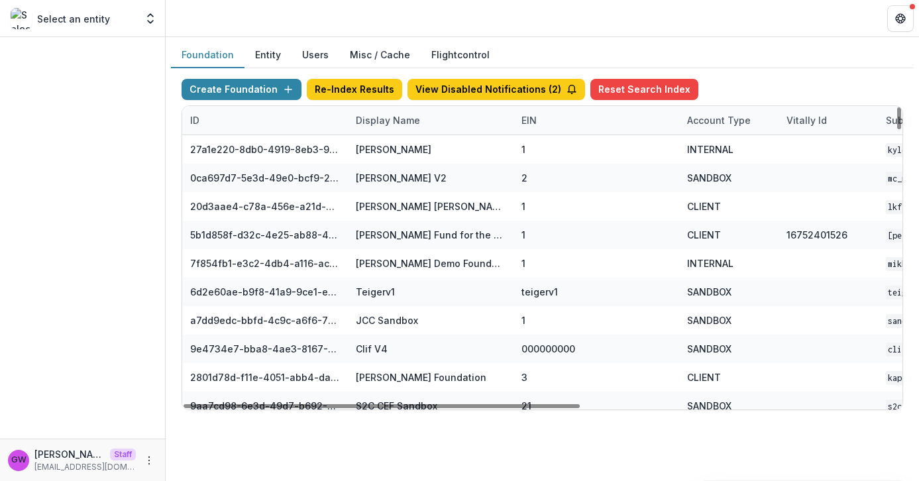
click at [398, 118] on div "Display Name" at bounding box center [388, 120] width 80 height 14
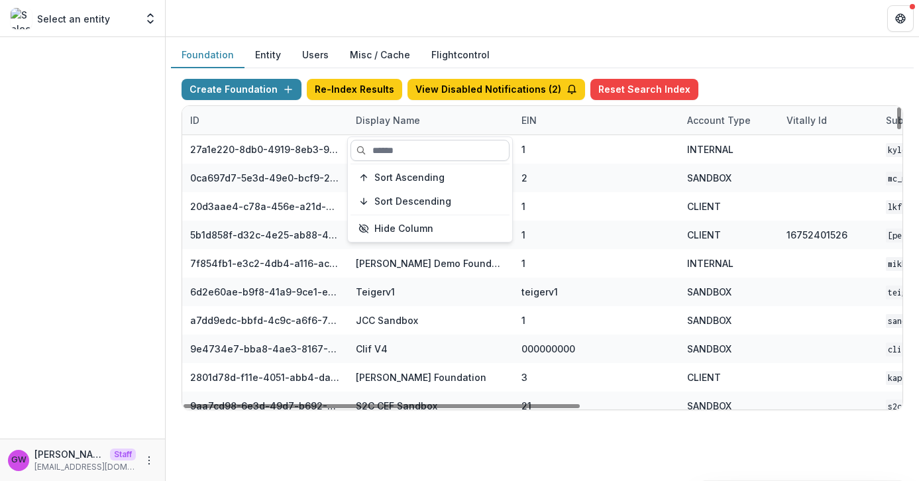
click at [398, 154] on input at bounding box center [430, 150] width 159 height 21
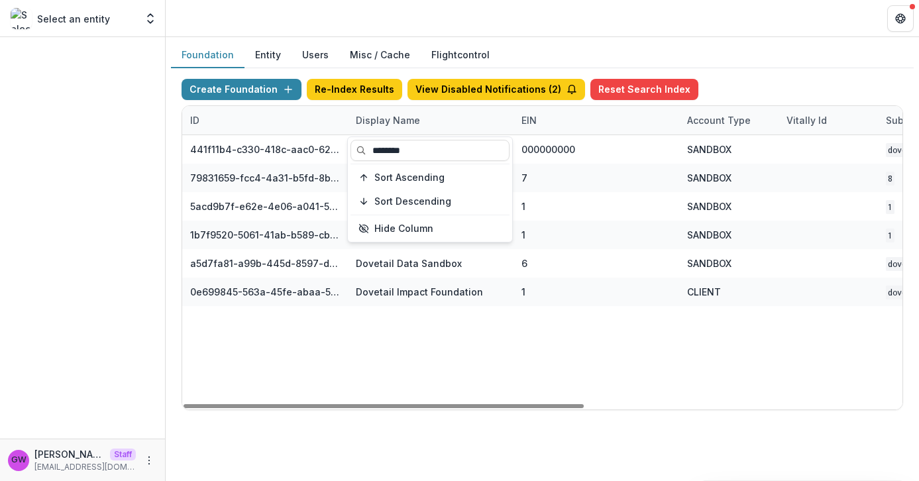
type input "********"
click at [805, 60] on div "Foundation Entity Users Misc / Cache Flightcontrol" at bounding box center [542, 55] width 743 height 26
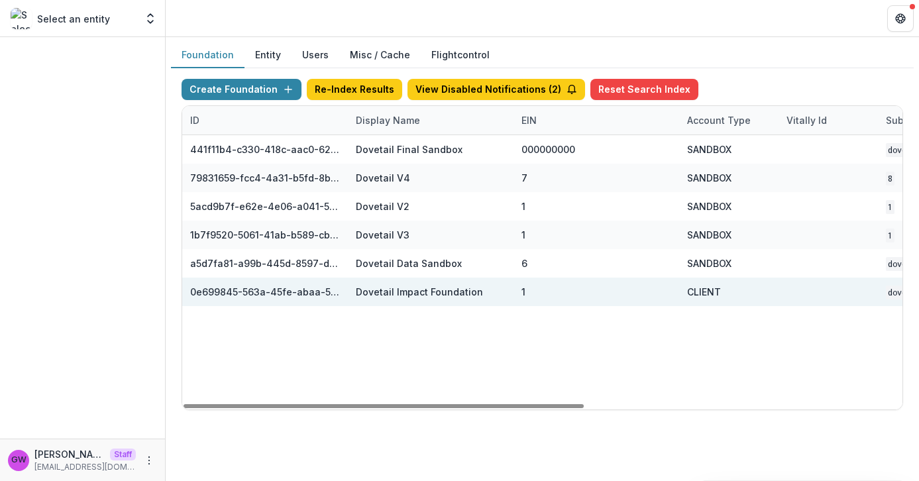
scroll to position [0, 572]
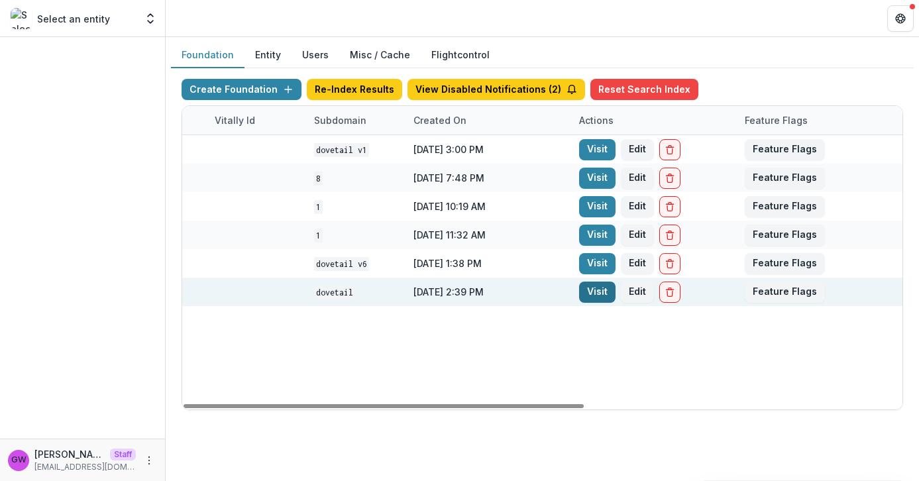
click at [600, 289] on link "Visit" at bounding box center [597, 292] width 36 height 21
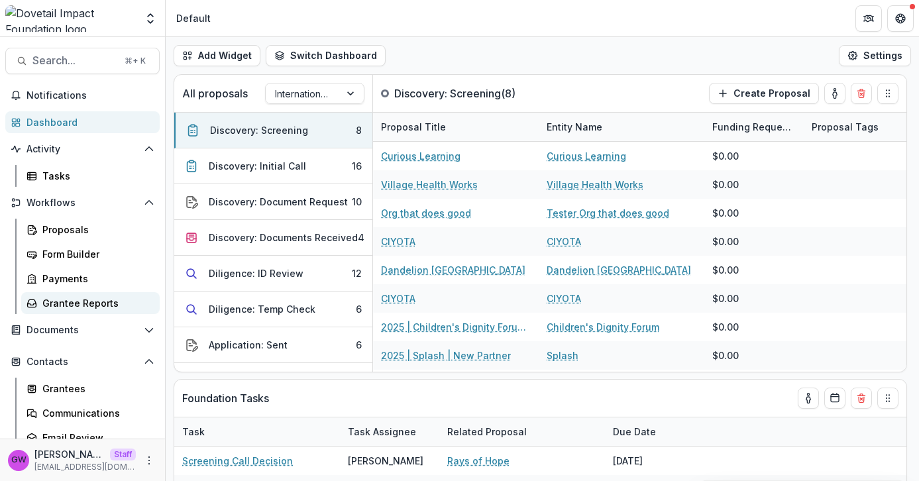
select select "******"
click at [68, 60] on span "Search..." at bounding box center [74, 60] width 84 height 13
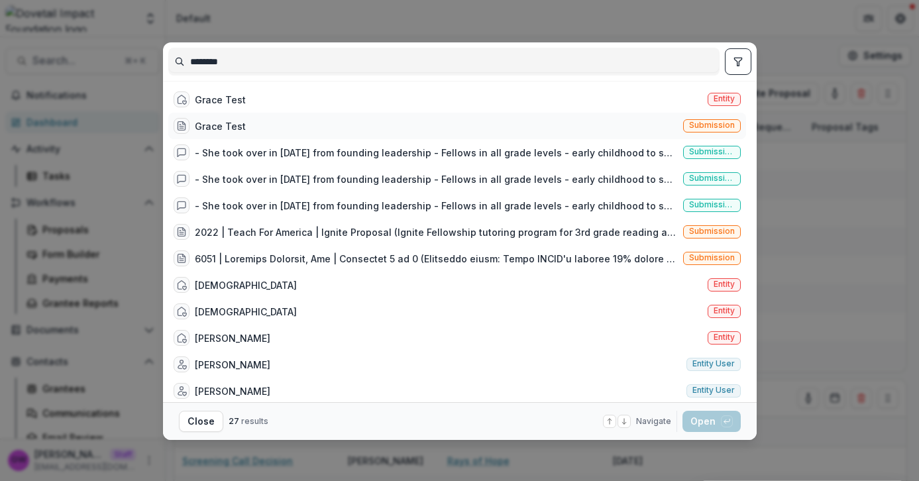
type input "********"
click at [331, 123] on div "Grace Test Submission" at bounding box center [457, 126] width 578 height 27
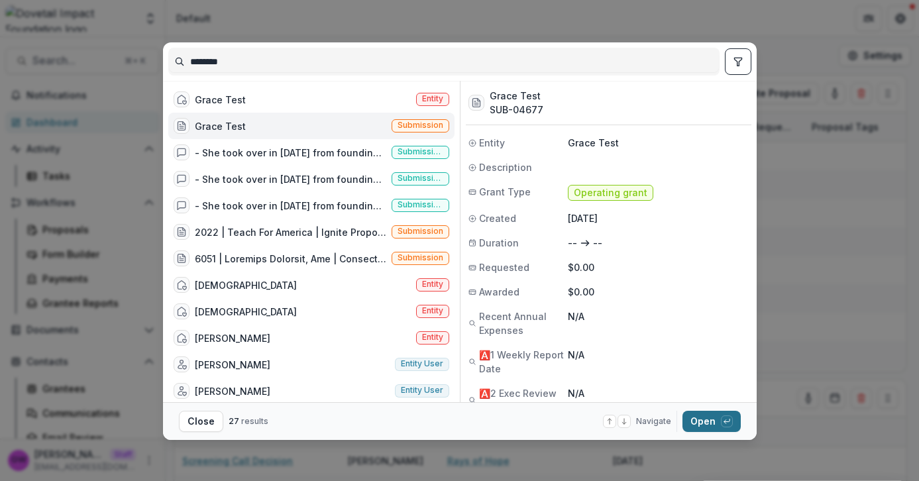
click at [697, 424] on button "Open with enter key" at bounding box center [712, 421] width 58 height 21
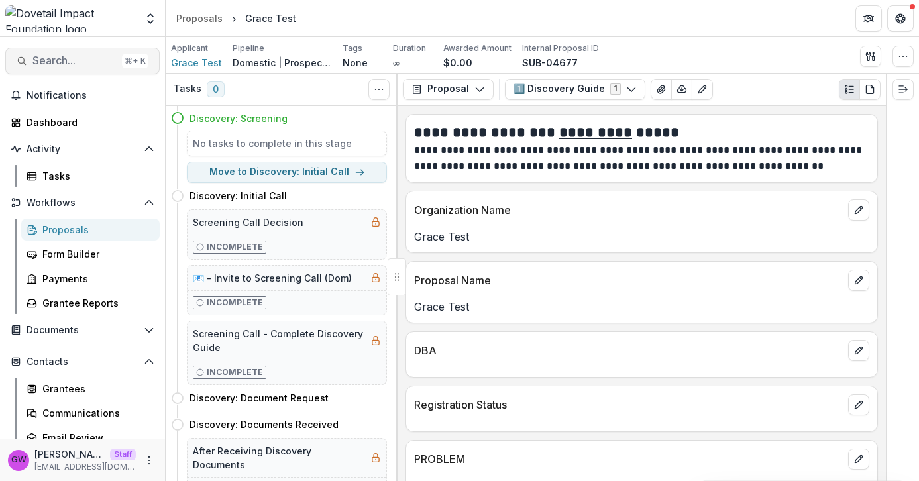
click at [62, 64] on span "Search..." at bounding box center [74, 60] width 84 height 13
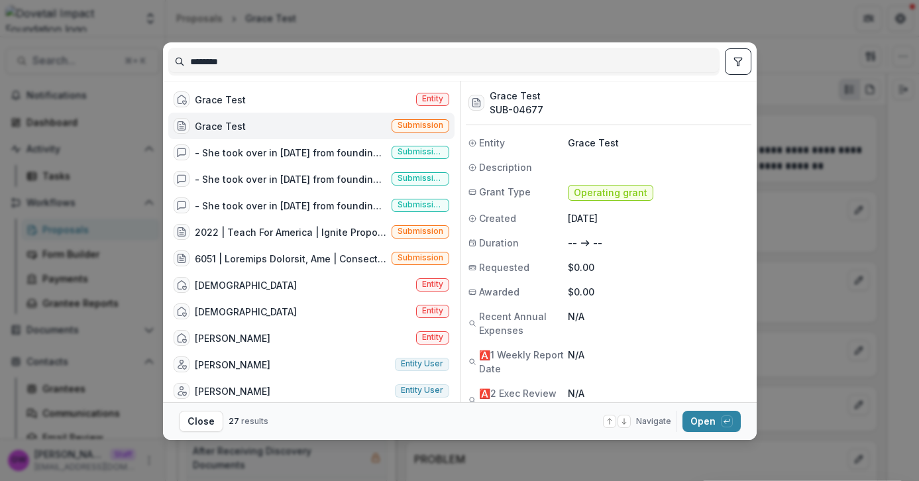
click at [762, 257] on div "******** Grace Test Entity Grace Test Submission - She took over in [DATE] from…" at bounding box center [459, 240] width 919 height 481
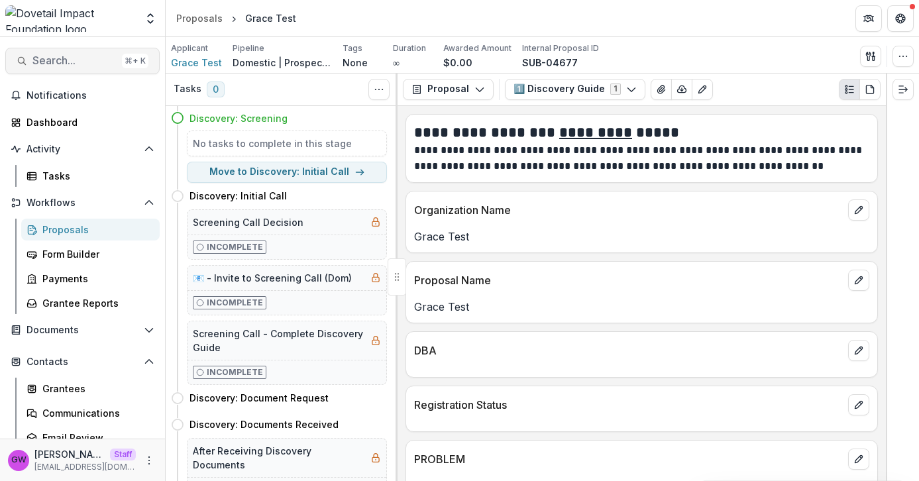
click at [54, 66] on span "Search..." at bounding box center [74, 60] width 84 height 13
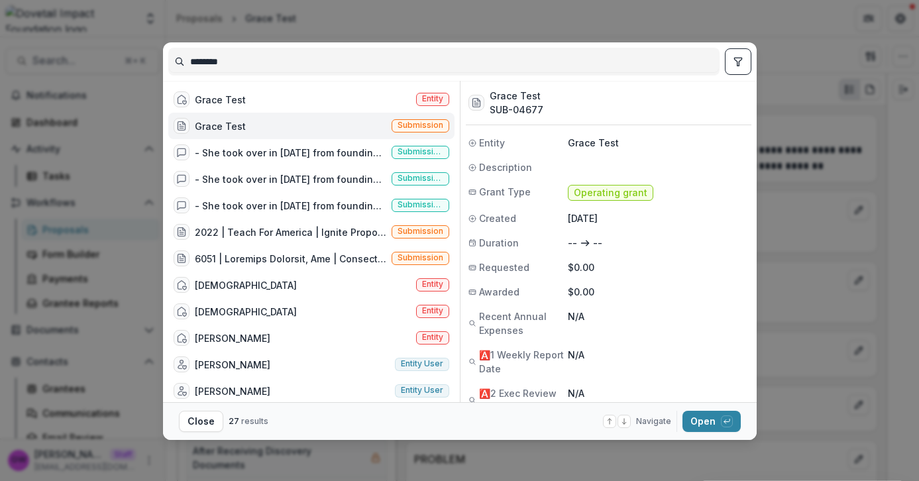
click at [304, 63] on input "********" at bounding box center [444, 61] width 550 height 21
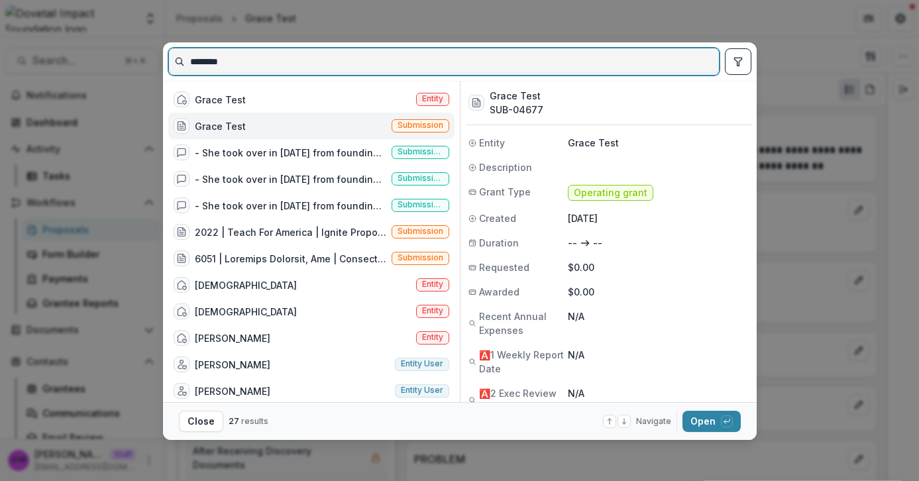
click at [256, 61] on input "********" at bounding box center [444, 61] width 550 height 21
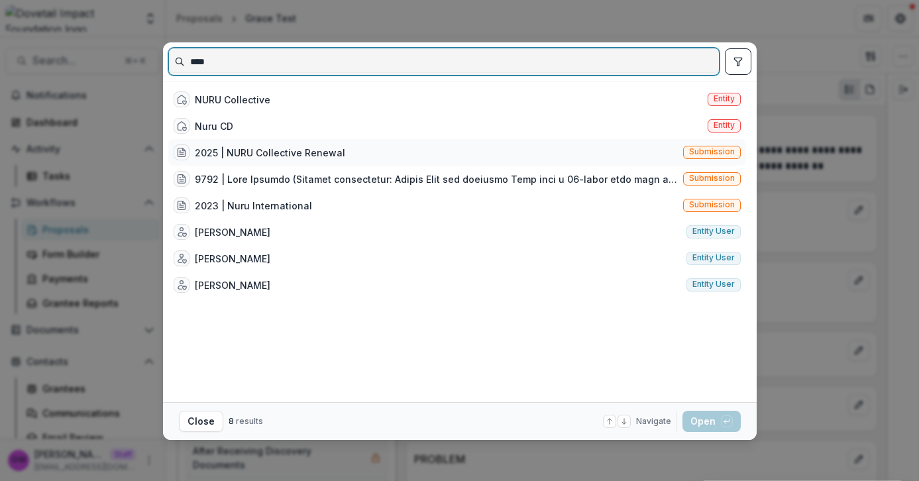
type input "****"
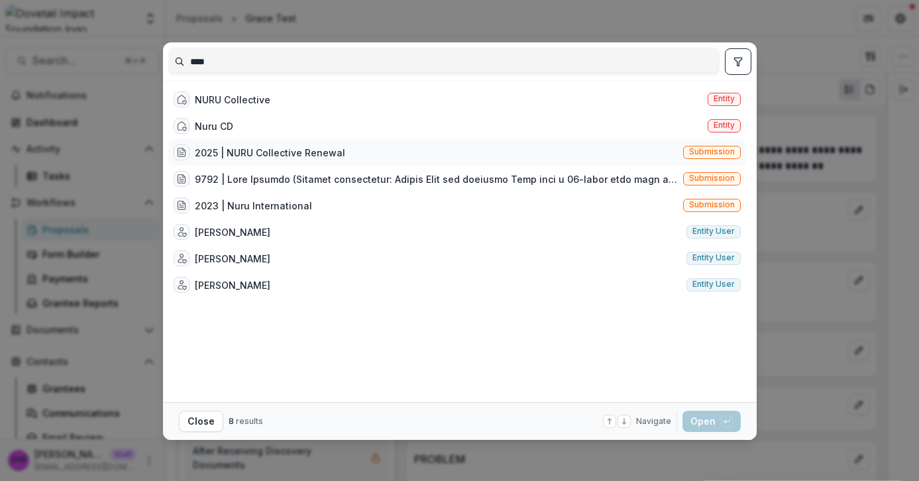
click at [331, 153] on div "2025 | NURU Collective Renewal" at bounding box center [270, 153] width 150 height 14
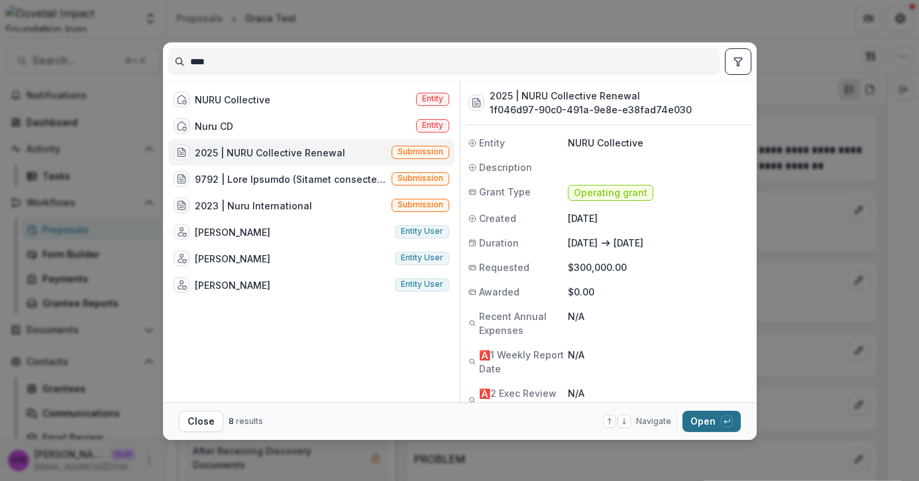
click at [714, 425] on button "Open with enter key" at bounding box center [712, 421] width 58 height 21
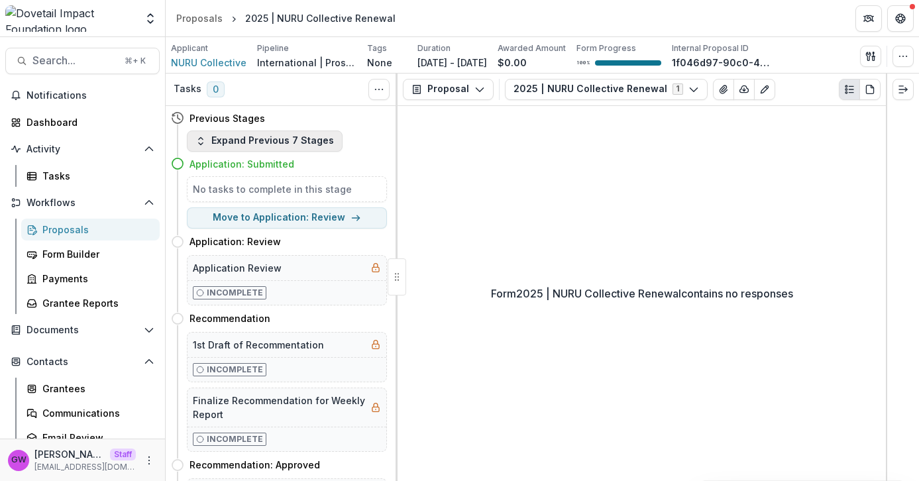
click at [241, 139] on button "Expand Previous 7 Stages" at bounding box center [265, 141] width 156 height 21
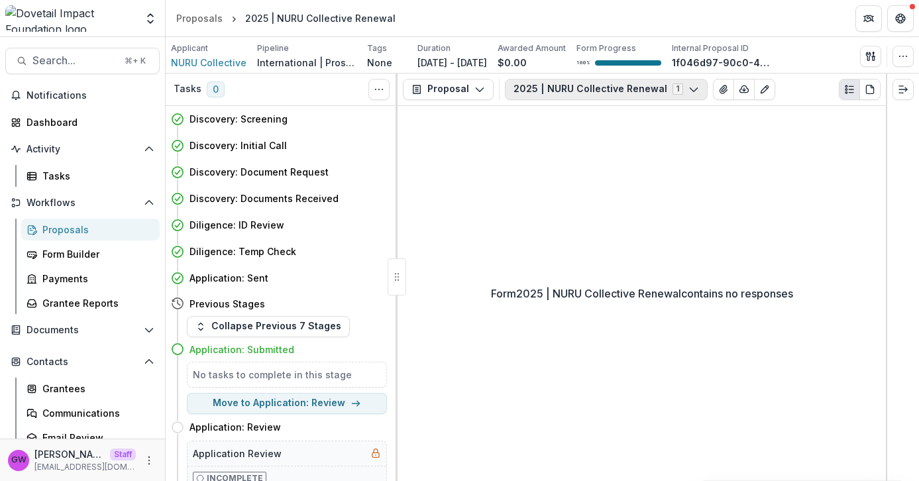
click at [606, 92] on button "2025 | NURU Collective Renewal 1" at bounding box center [606, 89] width 203 height 21
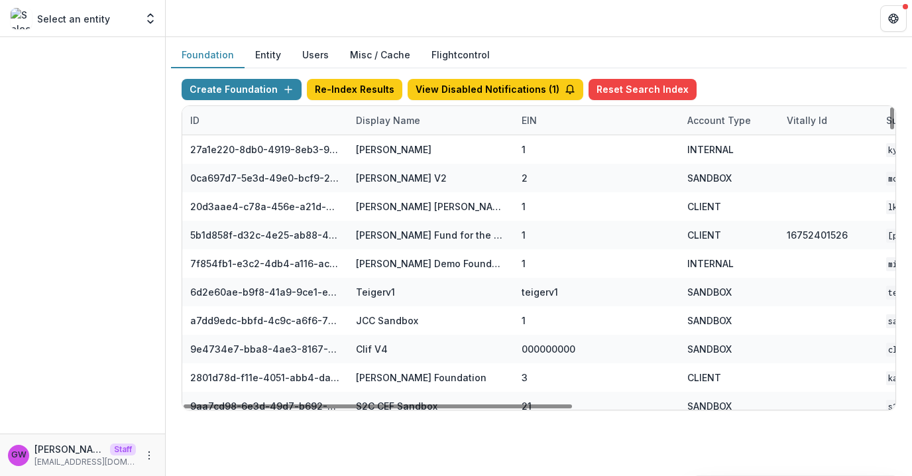
click at [400, 123] on div "Display Name" at bounding box center [388, 120] width 80 height 14
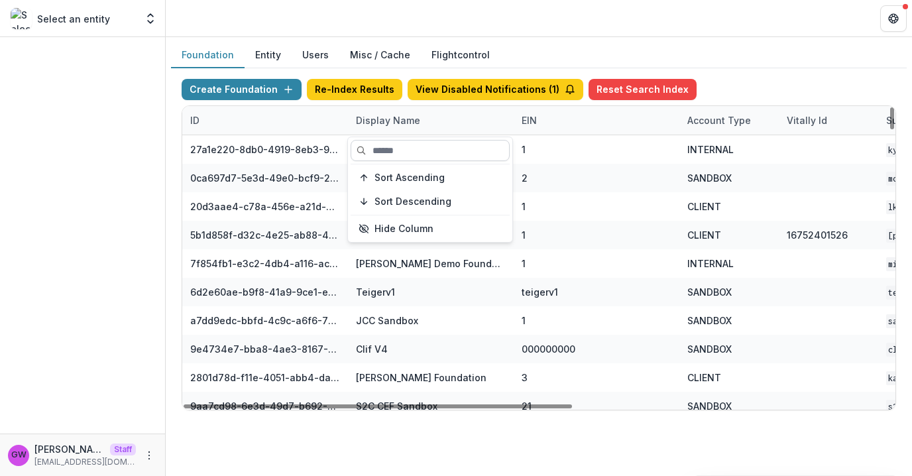
click at [404, 150] on input at bounding box center [430, 150] width 159 height 21
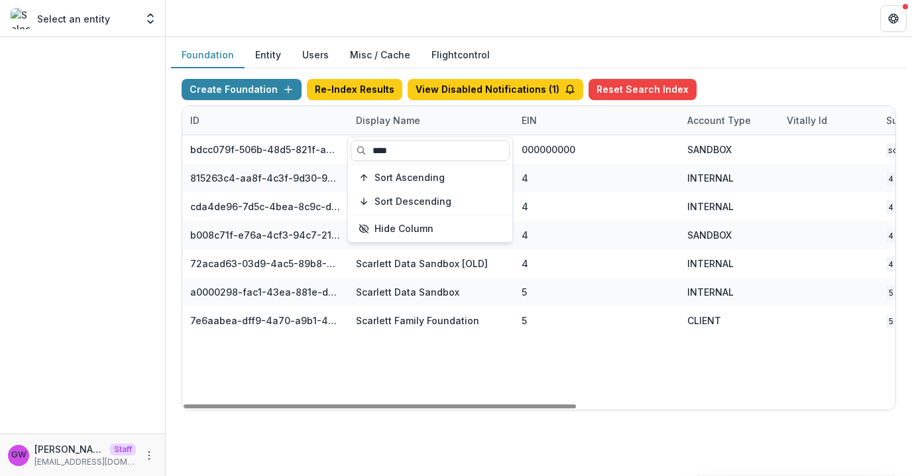
type input "****"
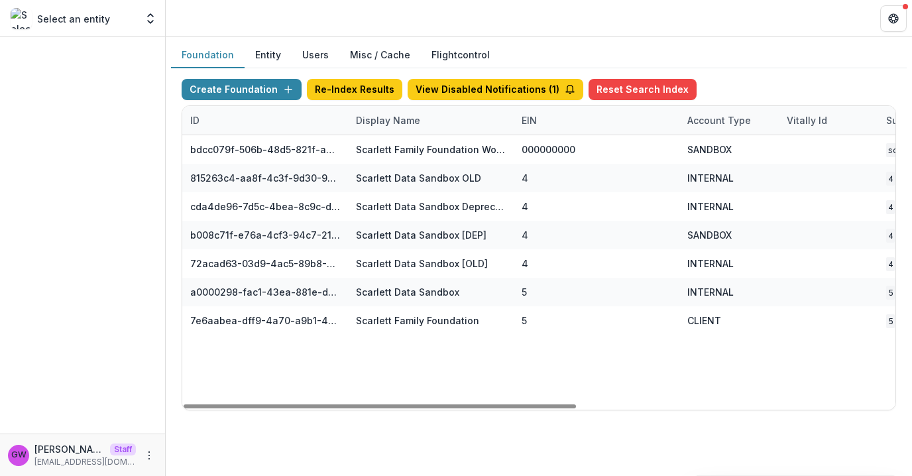
click at [739, 70] on div "Create Foundation Re-Index Results View Disabled Notifications ( 1 ) Reset Sear…" at bounding box center [539, 244] width 736 height 353
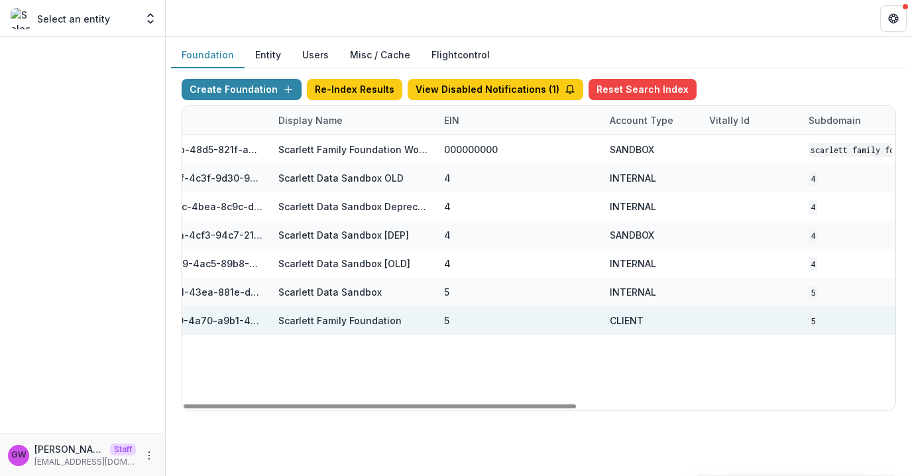
scroll to position [0, 579]
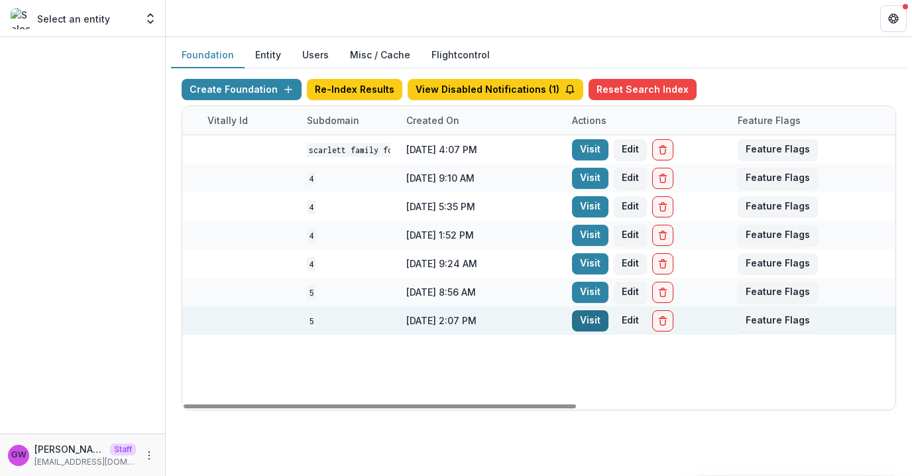
click at [591, 319] on link "Visit" at bounding box center [590, 320] width 36 height 21
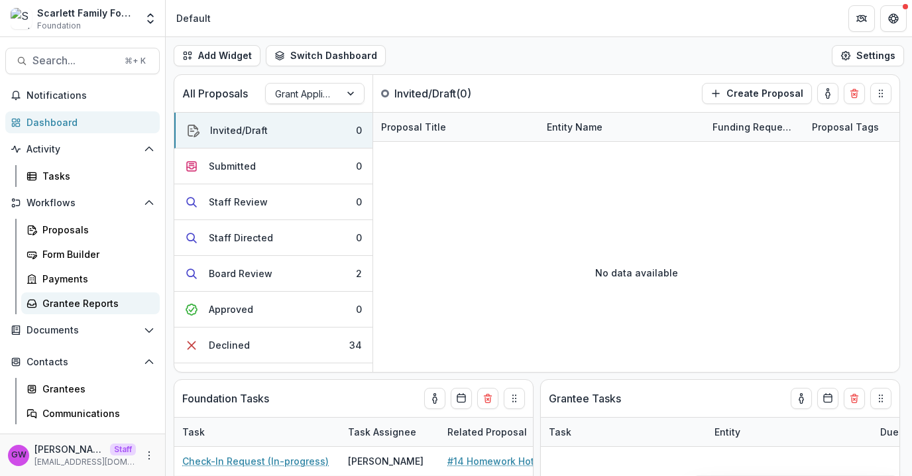
click at [87, 304] on div "Grantee Reports" at bounding box center [95, 303] width 107 height 14
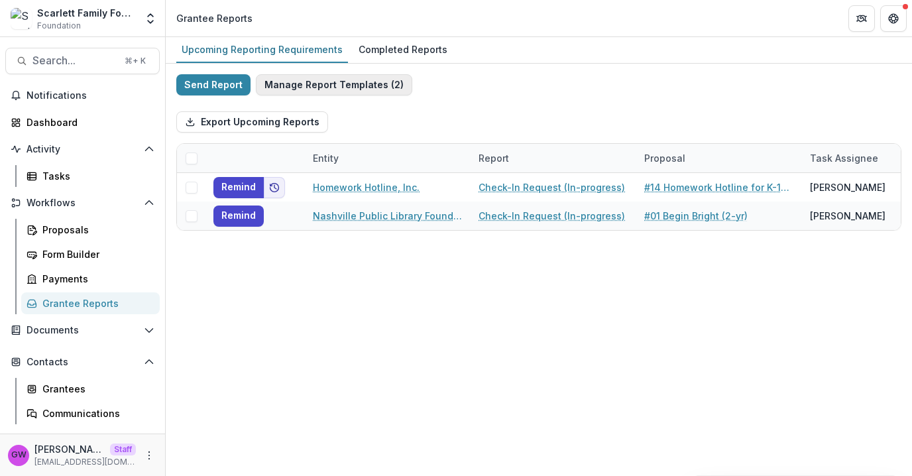
click at [340, 85] on button "Manage Report Templates ( 2 )" at bounding box center [334, 84] width 156 height 21
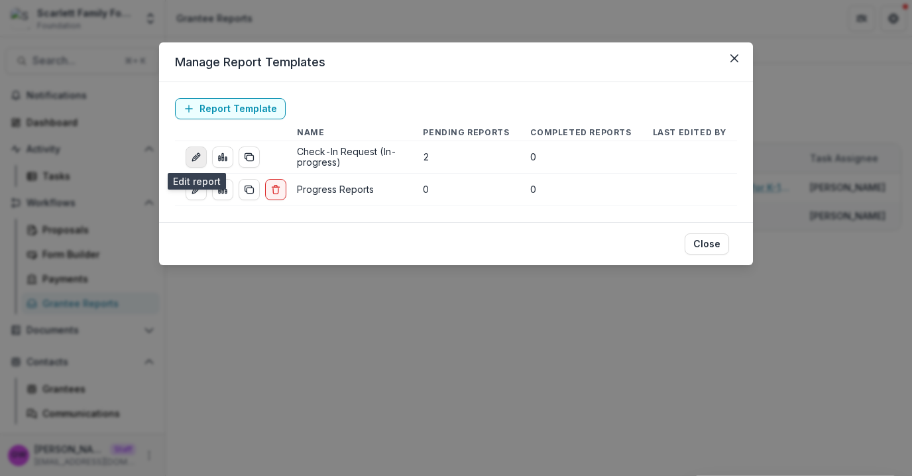
click at [199, 156] on icon "edit-report" at bounding box center [196, 157] width 11 height 11
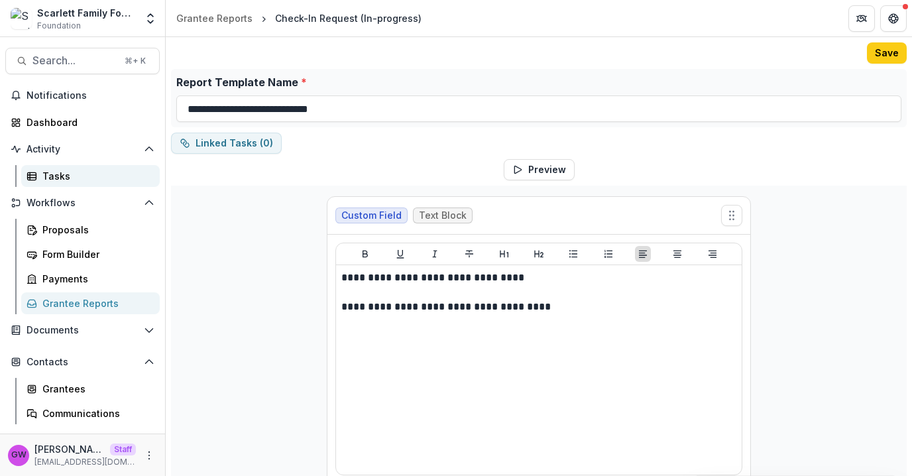
click at [79, 178] on div "Tasks" at bounding box center [95, 176] width 107 height 14
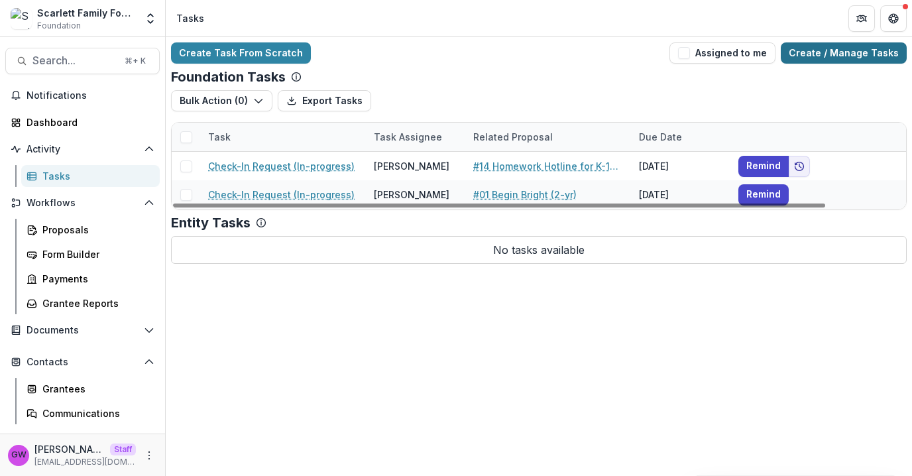
click at [854, 52] on link "Create / Manage Tasks" at bounding box center [844, 52] width 126 height 21
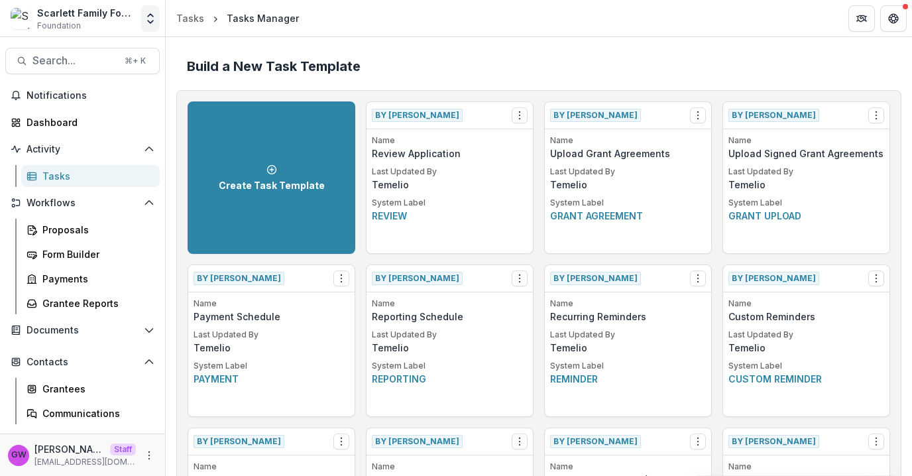
click at [148, 18] on icon "Open entity switcher" at bounding box center [150, 18] width 13 height 13
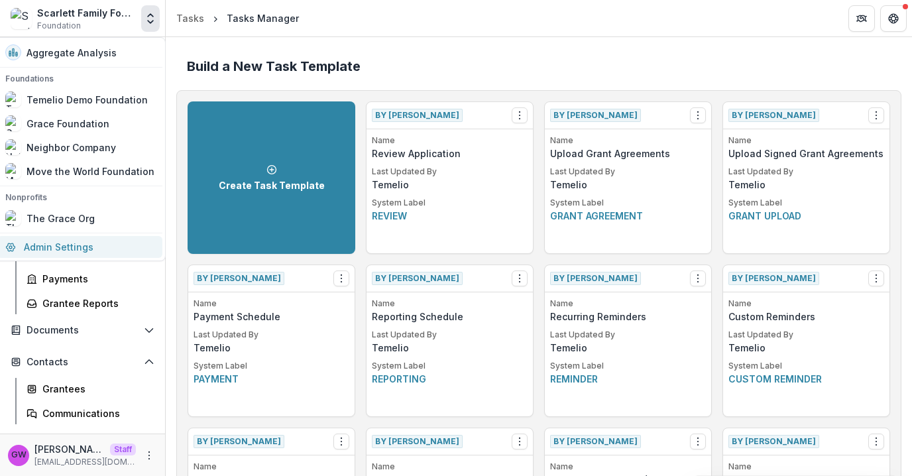
click at [77, 251] on link "Admin Settings" at bounding box center [79, 247] width 165 height 22
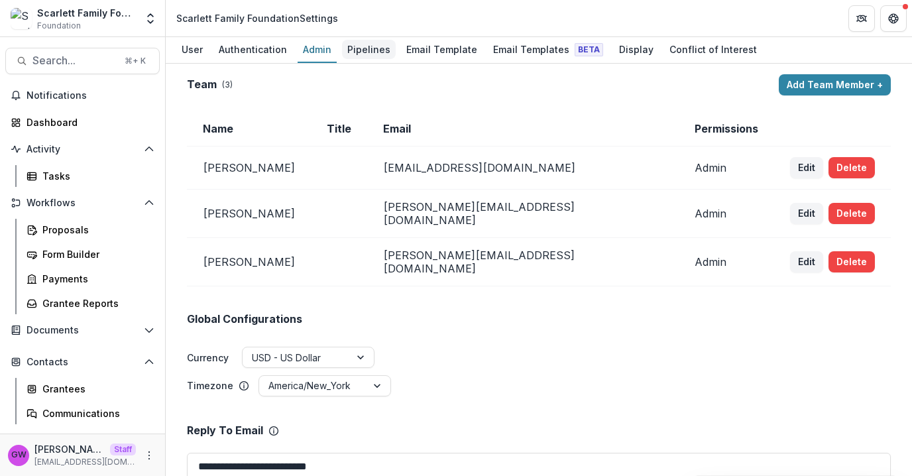
click at [378, 54] on div "Pipelines" at bounding box center [369, 49] width 54 height 19
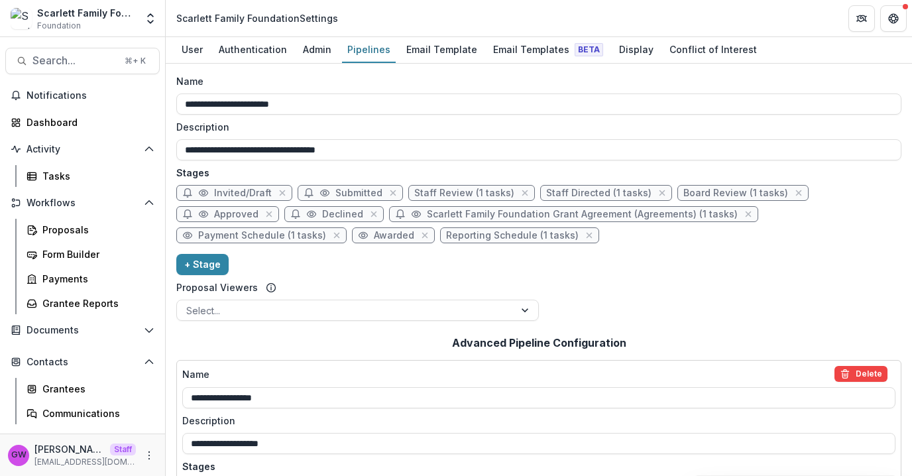
click at [497, 243] on div "Invited/Draft Submitted Staff Review (1 tasks) Staff Directed (1 tasks) Board R…" at bounding box center [538, 217] width 725 height 64
click at [501, 237] on span "Reporting Schedule (1 tasks)" at bounding box center [512, 235] width 133 height 11
select select "*********"
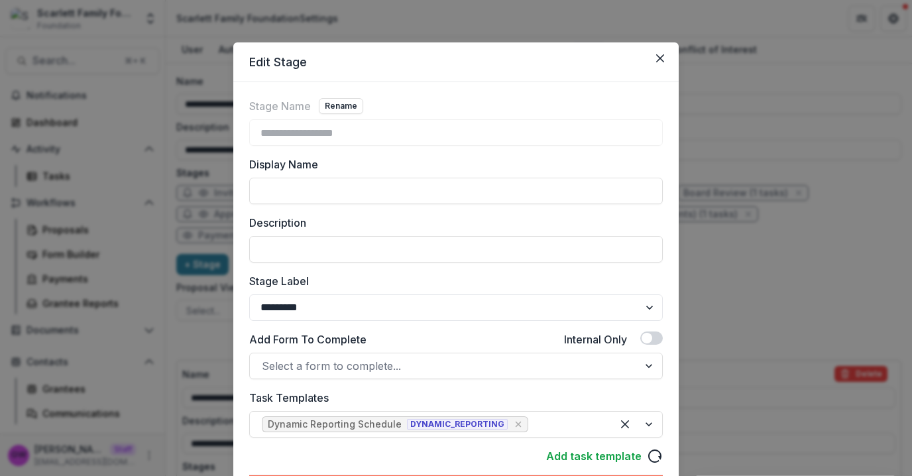
click at [708, 300] on div "**********" at bounding box center [456, 238] width 912 height 476
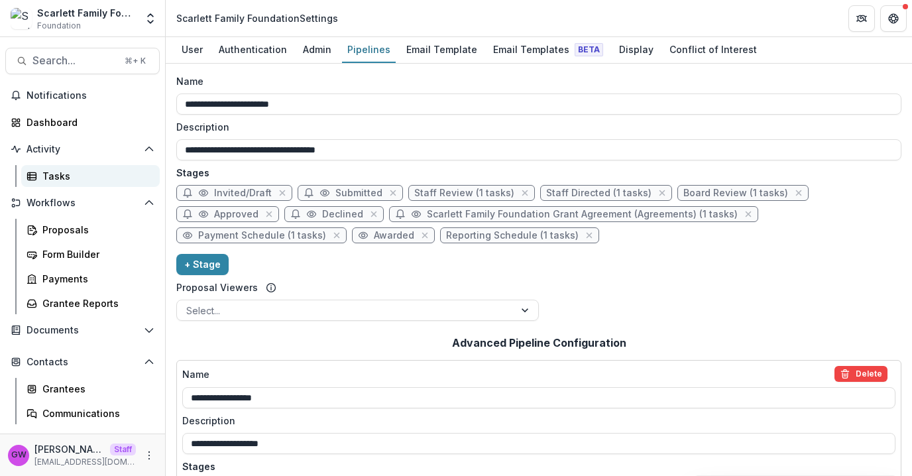
click at [70, 173] on div "Tasks" at bounding box center [95, 176] width 107 height 14
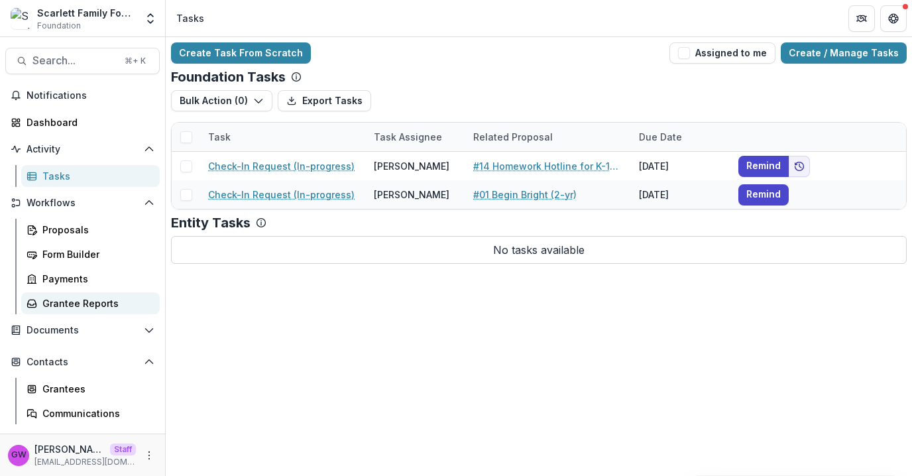
click at [83, 309] on div "Grantee Reports" at bounding box center [95, 303] width 107 height 14
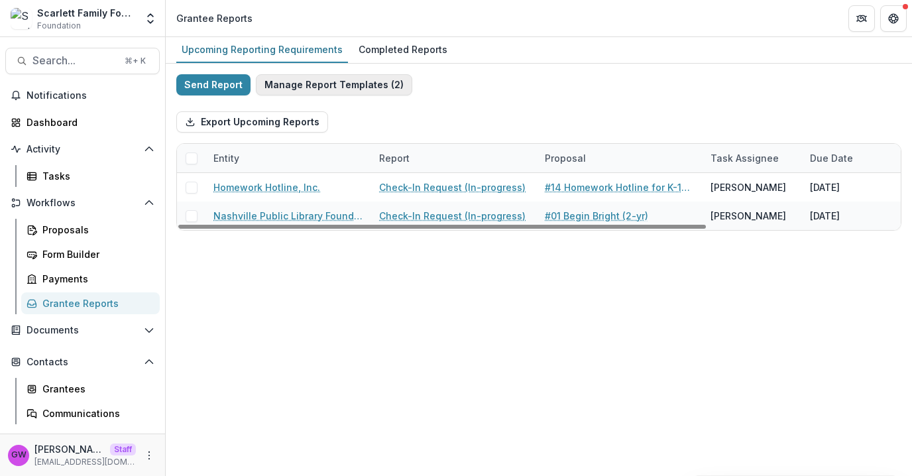
click at [315, 85] on button "Manage Report Templates ( 2 )" at bounding box center [334, 84] width 156 height 21
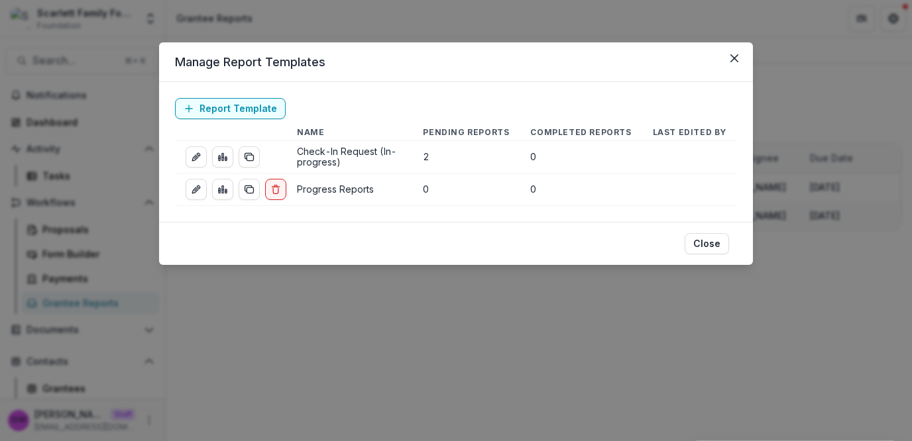
click at [413, 25] on div "Manage Report Templates Report Template Name Pending Reports Completed Reports …" at bounding box center [456, 220] width 912 height 441
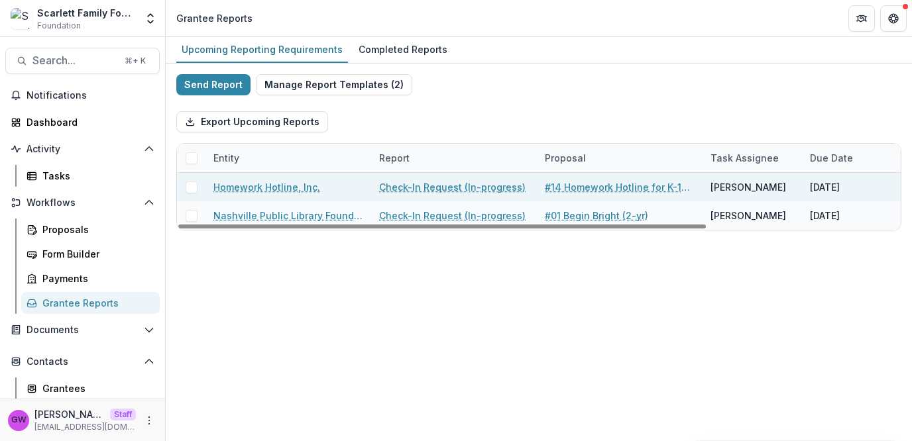
click at [290, 184] on link "Homework Hotline, Inc." at bounding box center [266, 187] width 107 height 14
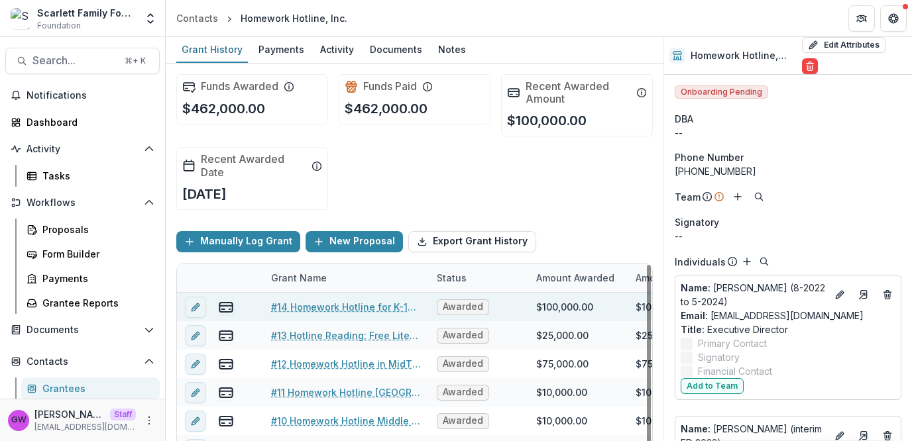
click at [315, 296] on div "#14 Homework Hotline for K-12 Middle TN Learners (3-yr)" at bounding box center [346, 307] width 150 height 28
click at [317, 310] on link "#14 Homework Hotline for K-12 Middle TN Learners (3-yr)" at bounding box center [346, 307] width 150 height 14
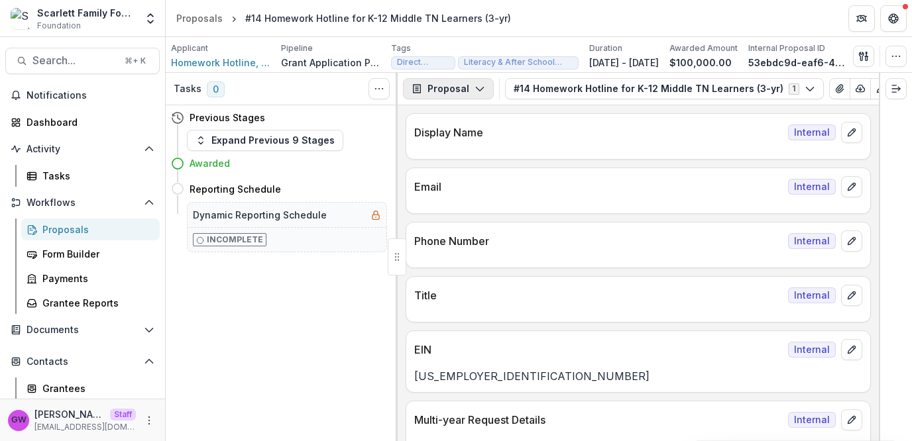
click at [467, 93] on button "Proposal" at bounding box center [448, 88] width 91 height 21
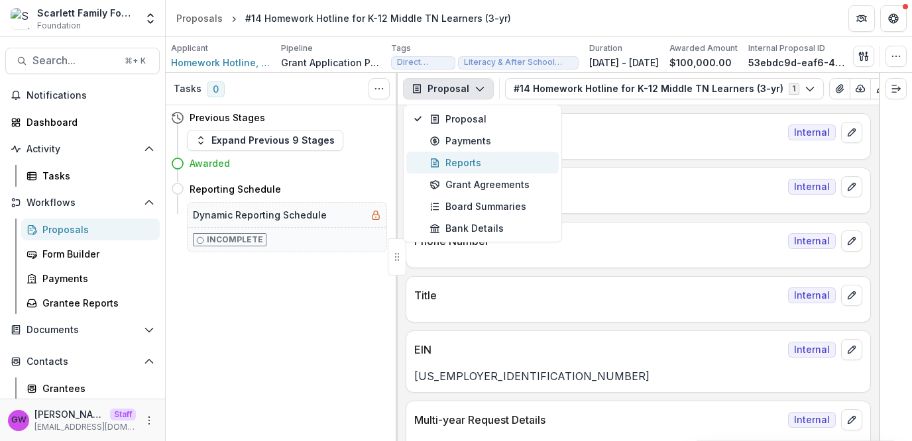
click at [471, 159] on div "Reports" at bounding box center [489, 163] width 121 height 14
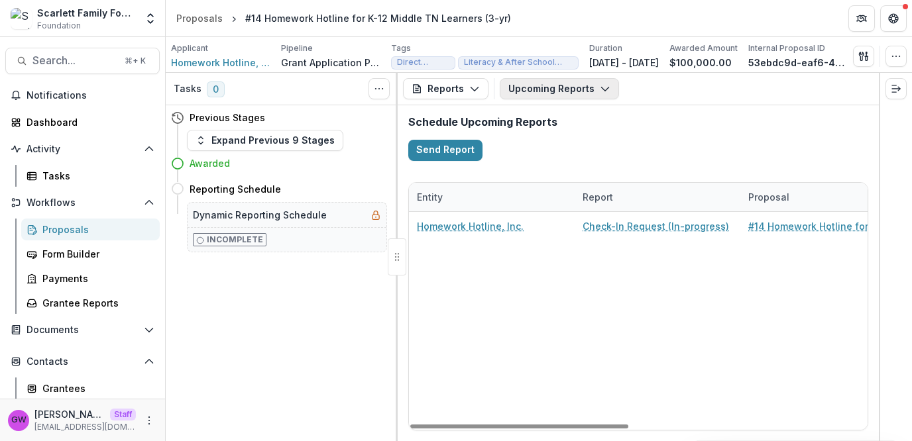
click at [556, 93] on button "Upcoming Reports" at bounding box center [559, 88] width 119 height 21
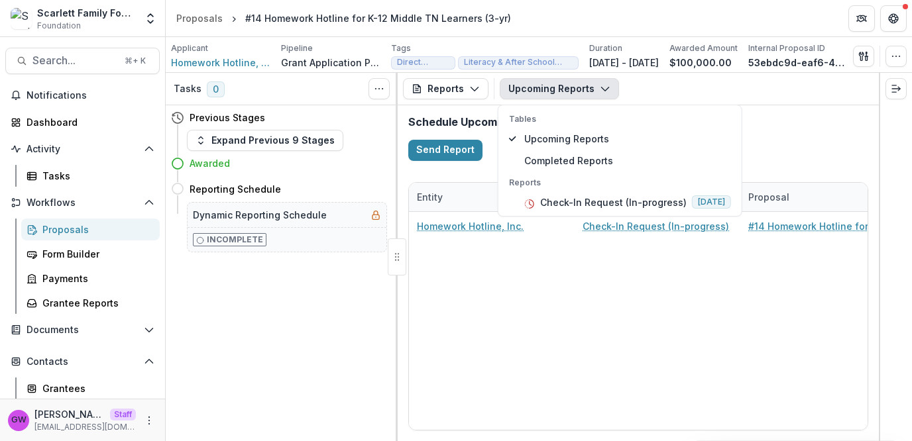
click at [830, 151] on div "Schedule Upcoming Reports Send Report" at bounding box center [638, 138] width 481 height 66
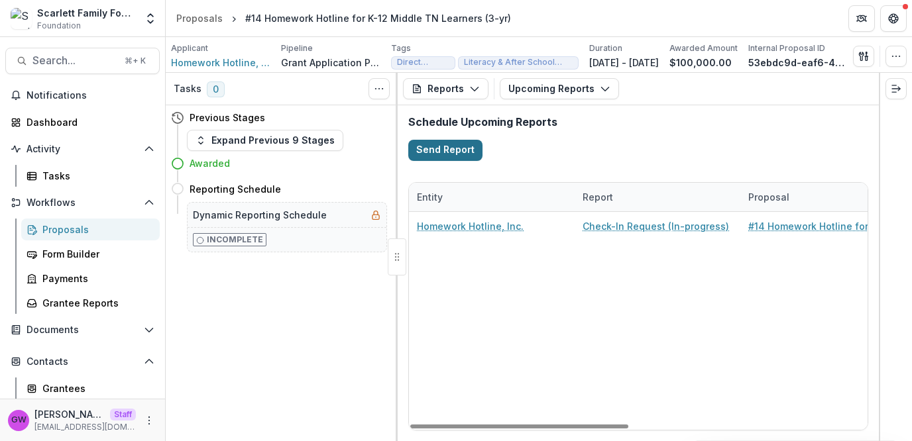
click at [462, 152] on button "Send Report" at bounding box center [445, 150] width 74 height 21
select select "********"
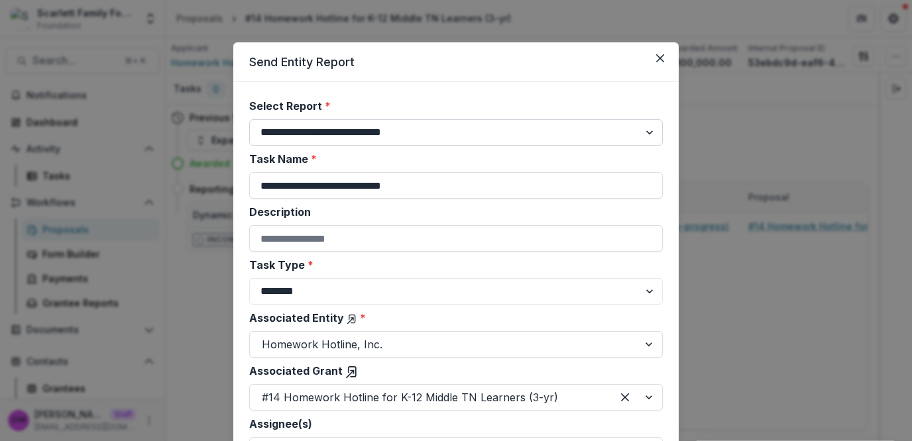
click at [502, 123] on select "**********" at bounding box center [456, 132] width 414 height 27
click at [351, 130] on select "**********" at bounding box center [456, 132] width 414 height 27
click at [412, 126] on select "**********" at bounding box center [456, 132] width 414 height 27
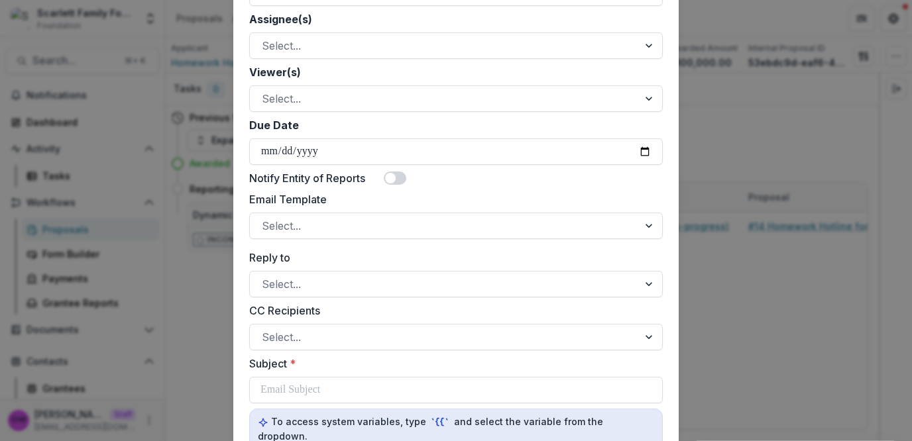
scroll to position [406, 0]
click at [335, 234] on div "Select..." at bounding box center [444, 225] width 388 height 21
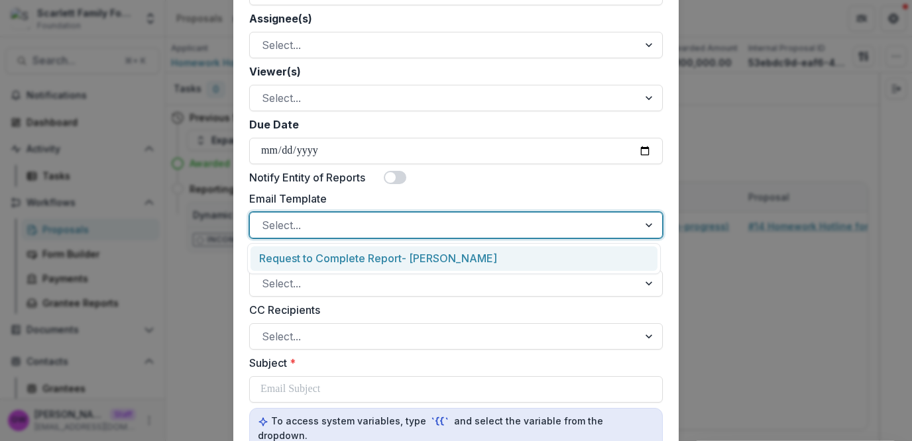
click at [339, 253] on div "Request to Complete Report- Katie" at bounding box center [453, 259] width 407 height 25
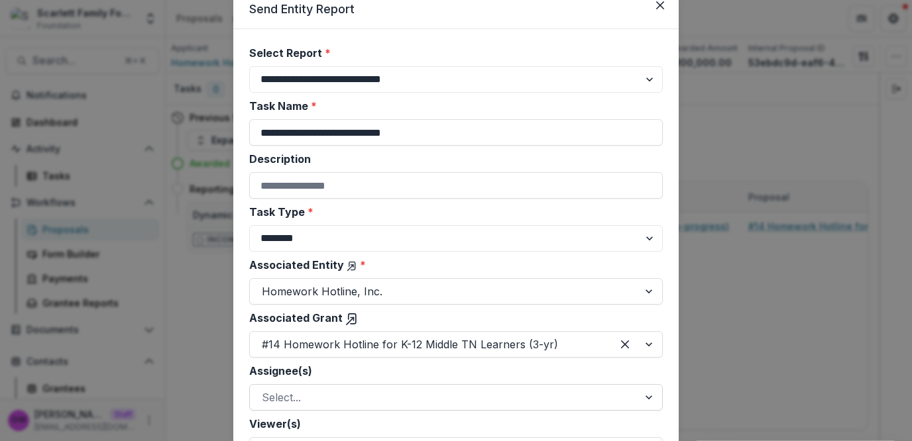
scroll to position [0, 0]
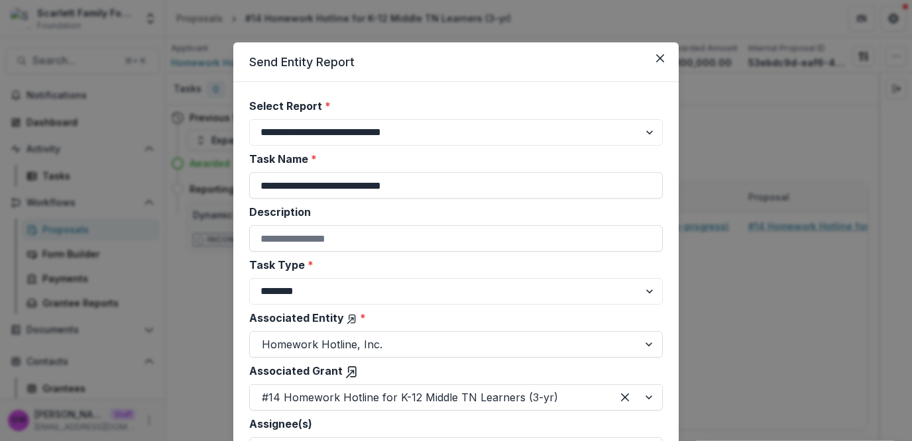
click at [742, 155] on div "**********" at bounding box center [456, 220] width 912 height 441
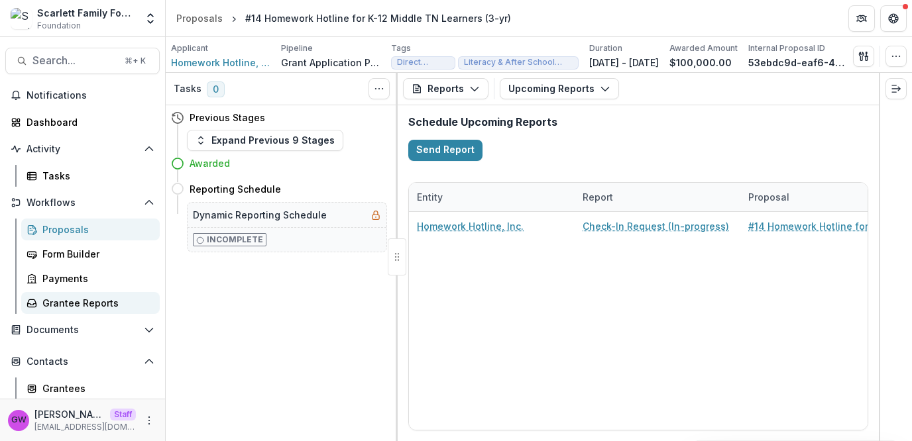
click at [67, 303] on div "Grantee Reports" at bounding box center [95, 303] width 107 height 14
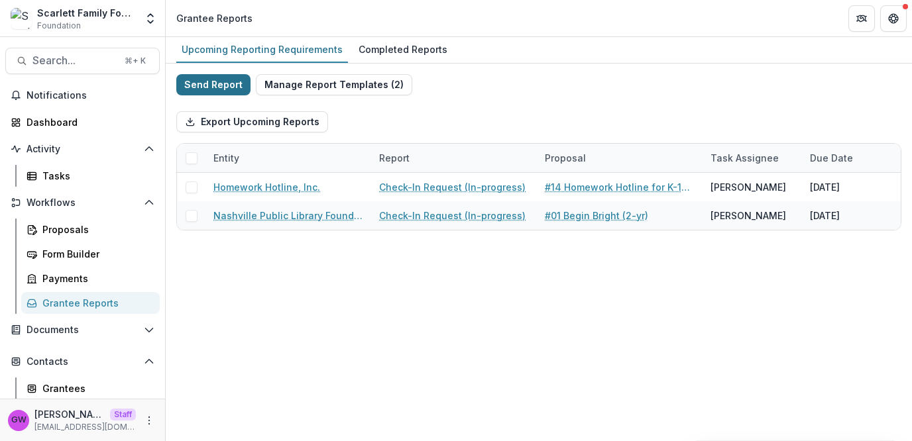
click at [227, 84] on button "Send Report" at bounding box center [213, 84] width 74 height 21
select select "********"
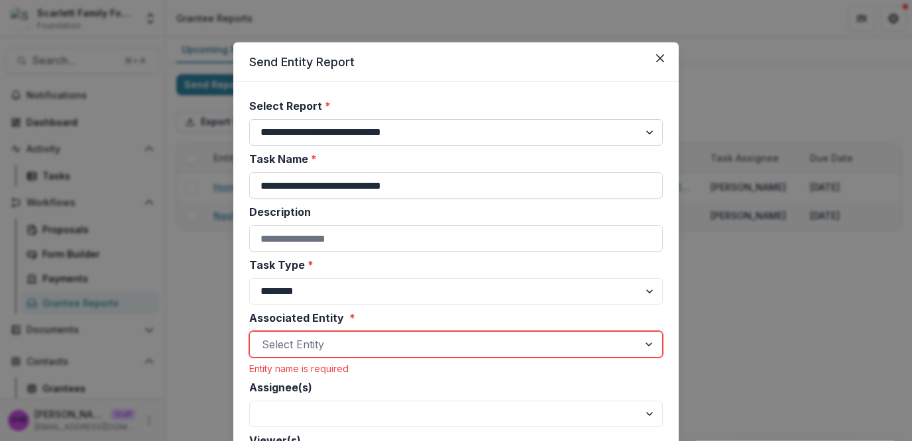
click at [390, 122] on select "**********" at bounding box center [456, 132] width 414 height 27
click at [663, 59] on button "Close" at bounding box center [659, 58] width 21 height 21
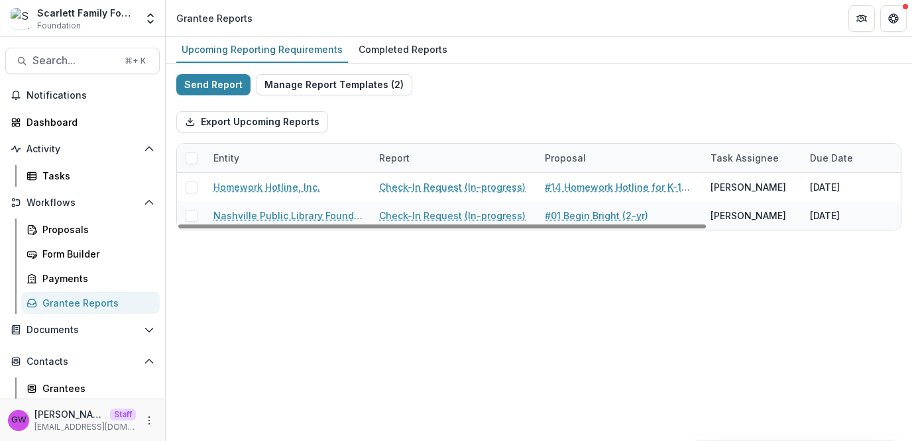
click at [327, 73] on div "Send Report Manage Report Templates ( 2 ) Export Upcoming Reports Entity Report…" at bounding box center [539, 153] width 746 height 178
click at [331, 79] on button "Manage Report Templates ( 2 )" at bounding box center [334, 84] width 156 height 21
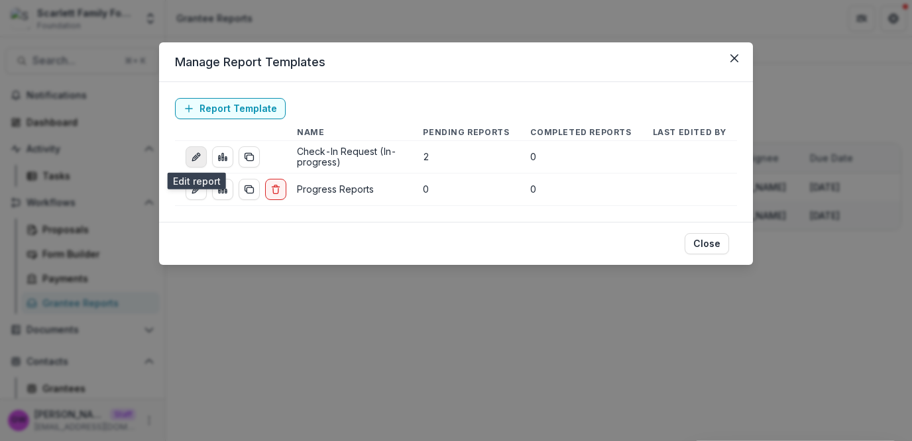
click at [200, 158] on icon "edit-report" at bounding box center [196, 157] width 11 height 11
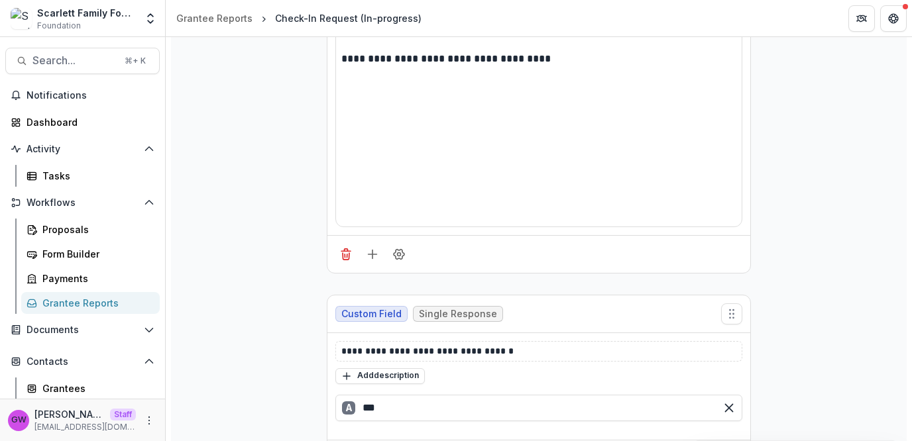
scroll to position [297, 0]
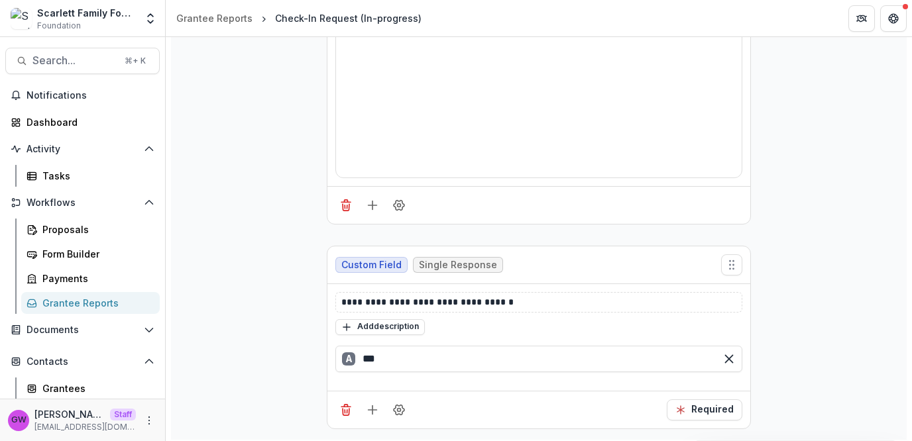
click at [80, 299] on div "Grantee Reports" at bounding box center [95, 303] width 107 height 14
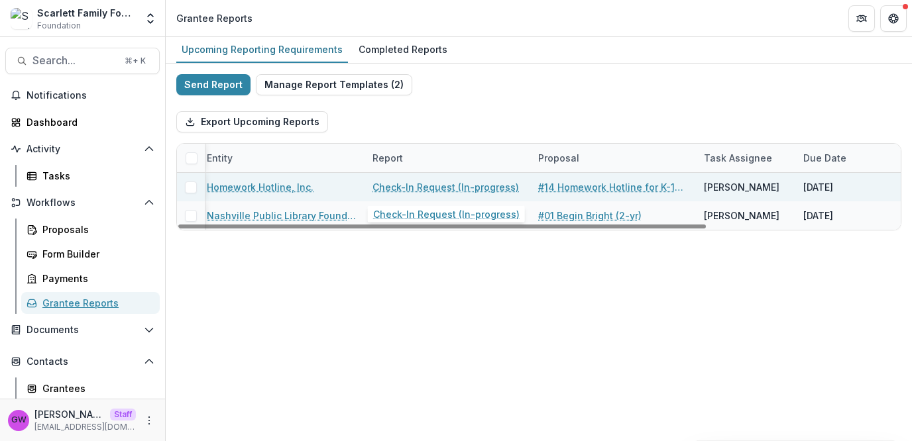
scroll to position [0, 12]
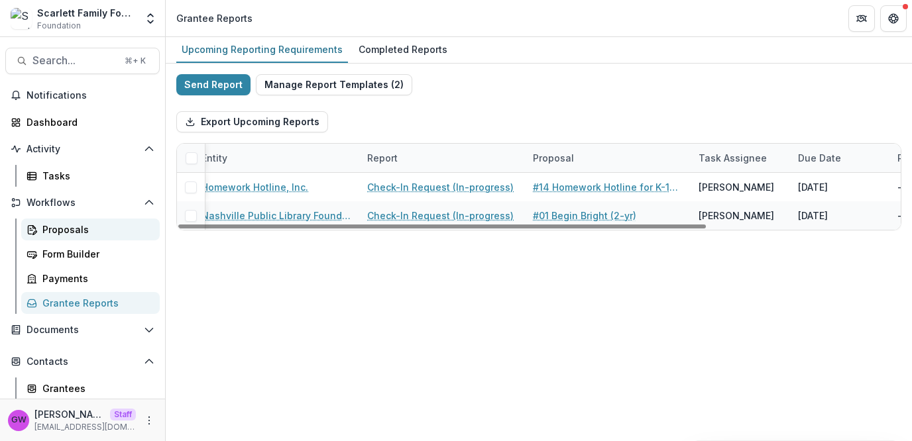
click at [87, 227] on div "Proposals" at bounding box center [95, 230] width 107 height 14
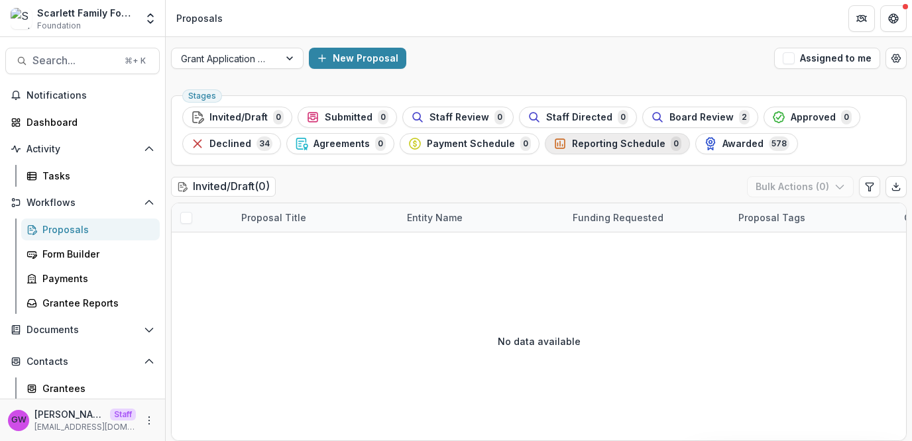
click at [636, 145] on span "Reporting Schedule" at bounding box center [618, 144] width 93 height 11
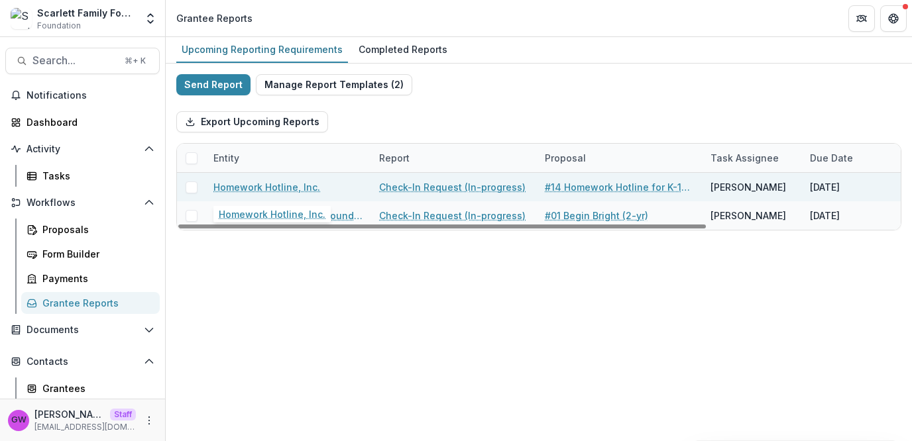
click at [244, 184] on link "Homework Hotline, Inc." at bounding box center [266, 187] width 107 height 14
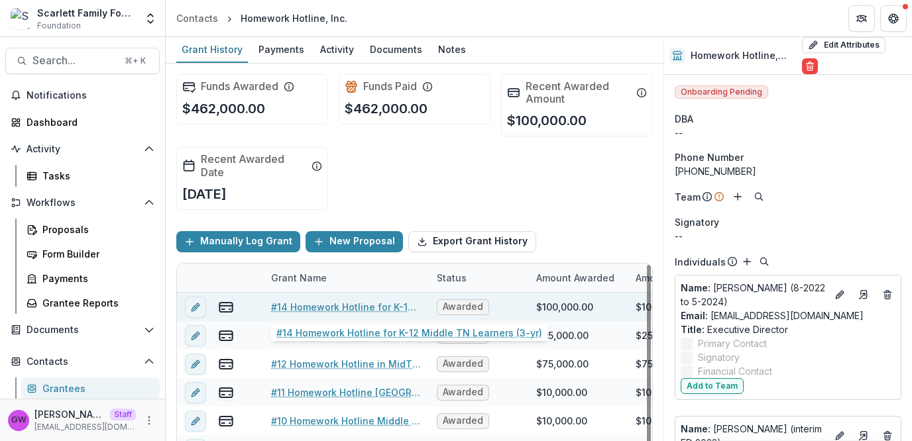
click at [366, 303] on link "#14 Homework Hotline for K-12 Middle TN Learners (3-yr)" at bounding box center [346, 307] width 150 height 14
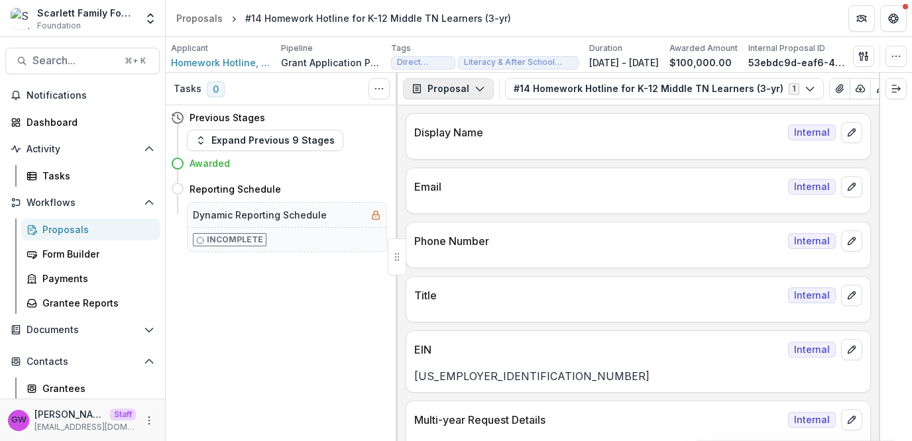
click at [463, 83] on button "Proposal" at bounding box center [448, 88] width 91 height 21
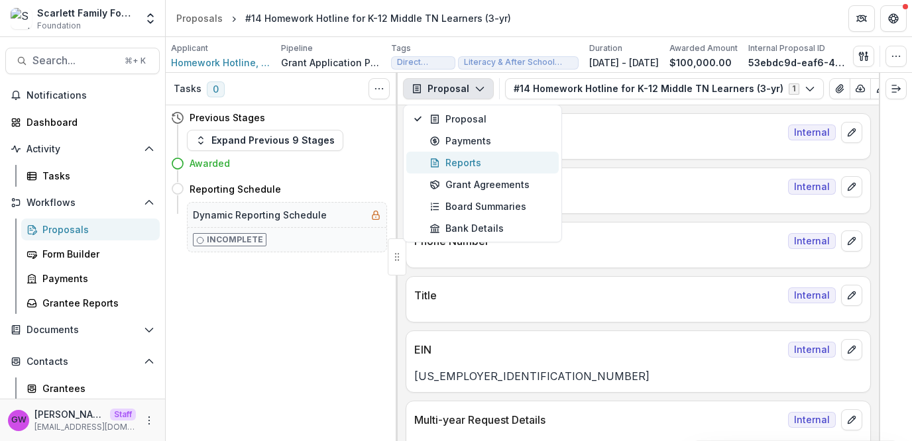
click at [468, 162] on div "Reports" at bounding box center [489, 163] width 121 height 14
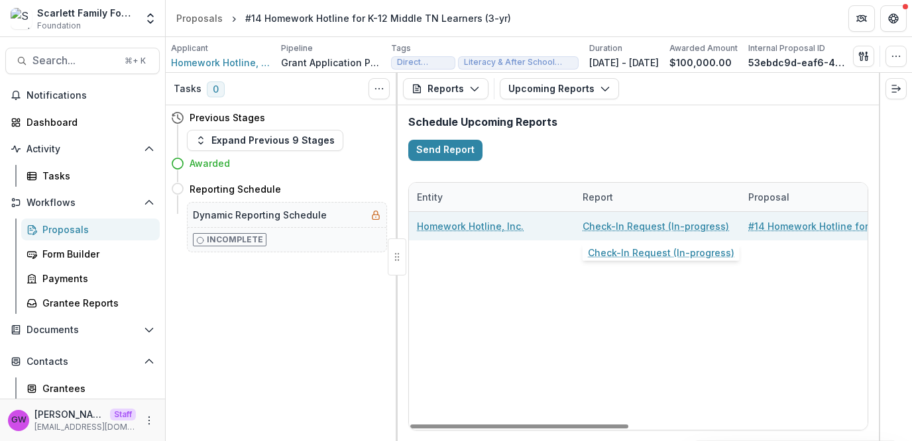
click at [625, 225] on link "Check-In Request (In-progress)" at bounding box center [656, 226] width 146 height 14
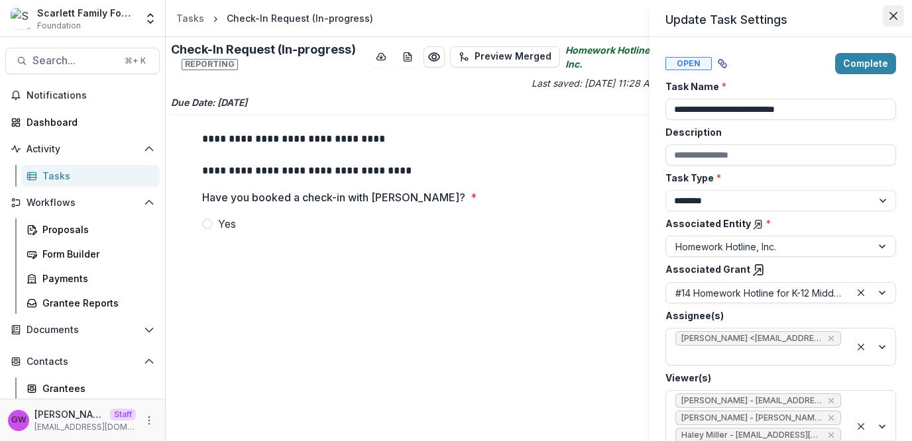
click at [895, 13] on icon "Close" at bounding box center [893, 16] width 8 height 8
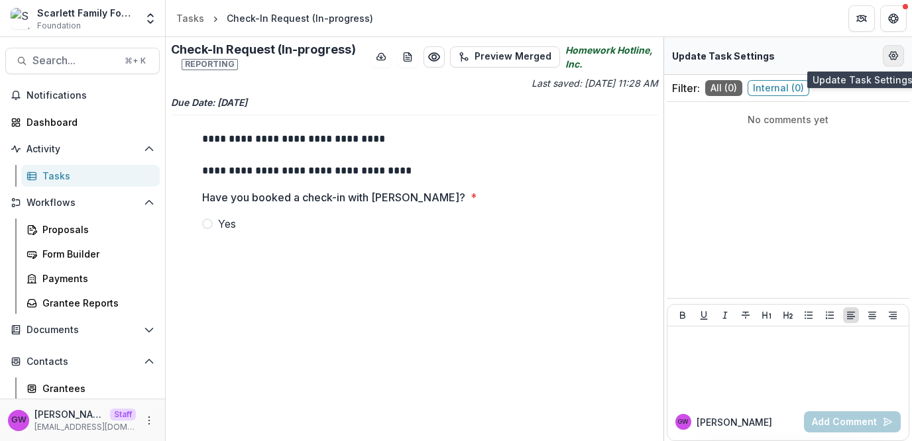
click at [897, 50] on icon "Edit Form Settings" at bounding box center [893, 55] width 11 height 11
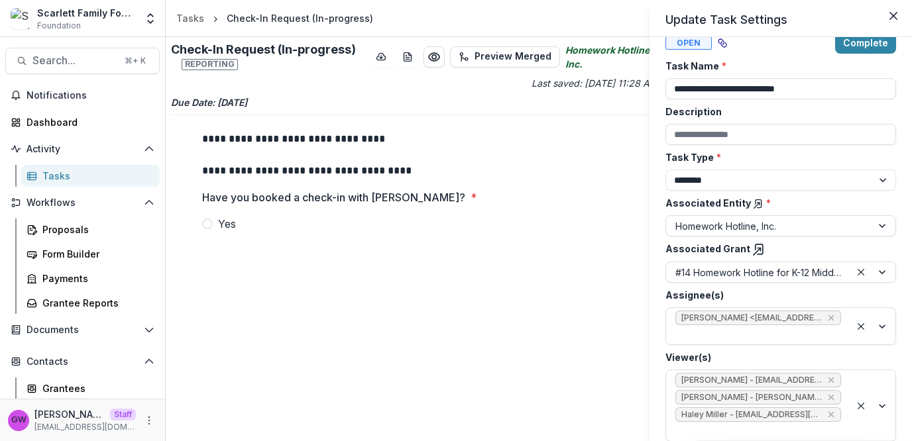
scroll to position [25, 0]
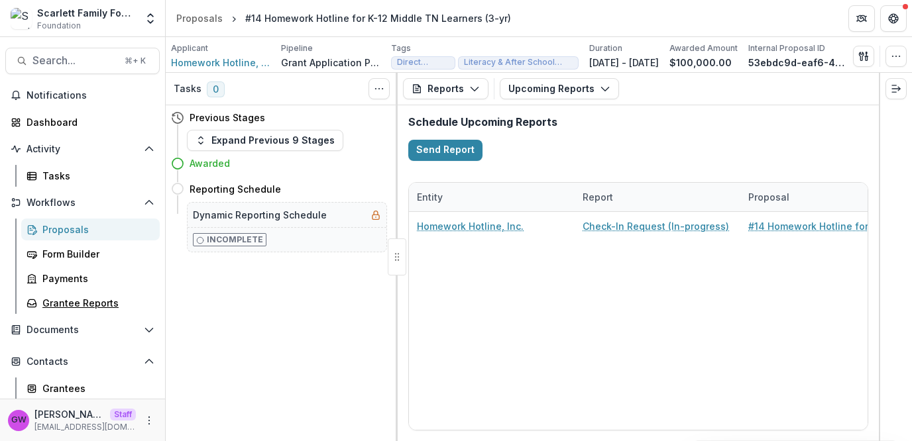
drag, startPoint x: 65, startPoint y: 297, endPoint x: 84, endPoint y: 290, distance: 20.6
click at [65, 298] on div "Grantee Reports" at bounding box center [95, 303] width 107 height 14
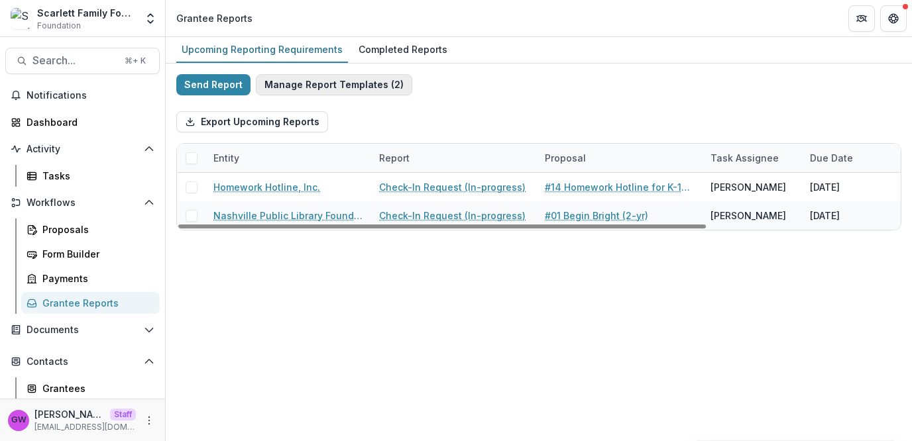
click at [329, 76] on button "Manage Report Templates ( 2 )" at bounding box center [334, 84] width 156 height 21
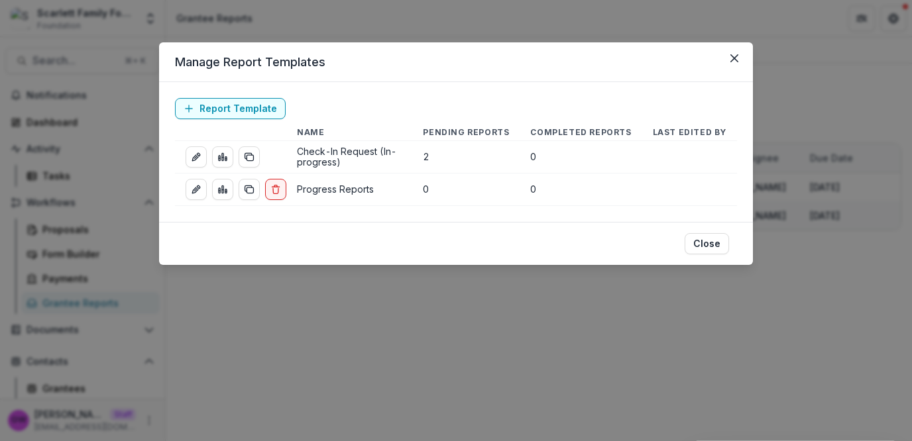
drag, startPoint x: 197, startPoint y: 190, endPoint x: 335, endPoint y: 195, distance: 137.3
click at [198, 190] on icon "edit-report" at bounding box center [196, 189] width 11 height 11
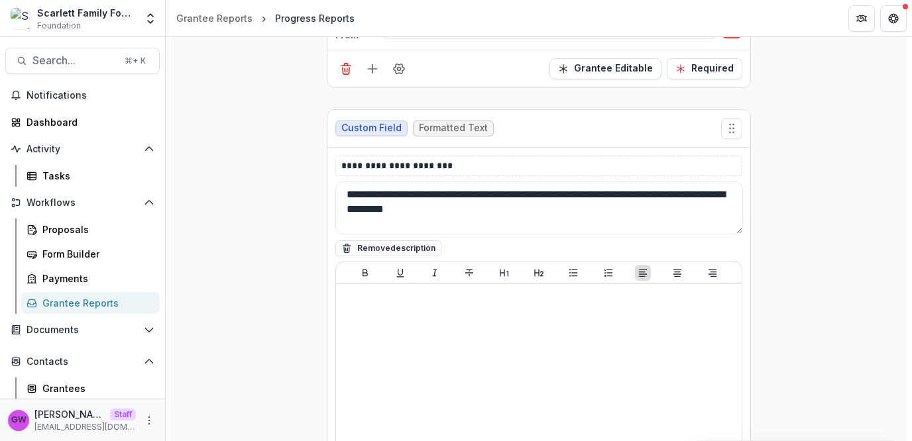
scroll to position [862, 0]
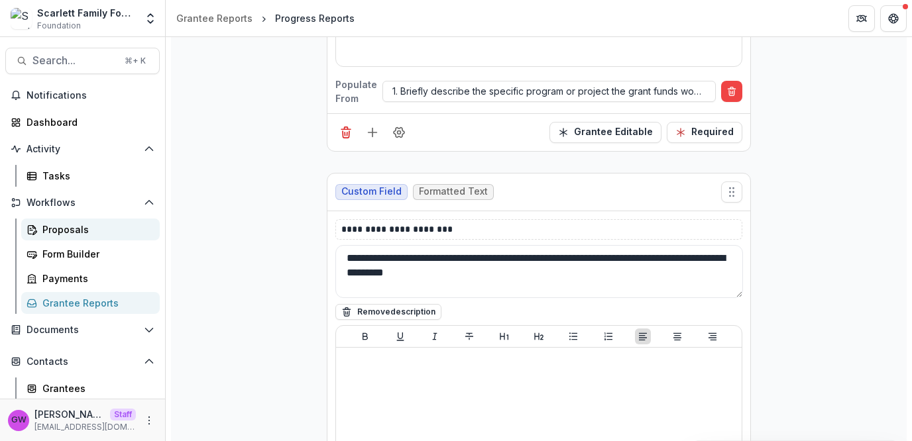
click at [101, 229] on div "Proposals" at bounding box center [95, 230] width 107 height 14
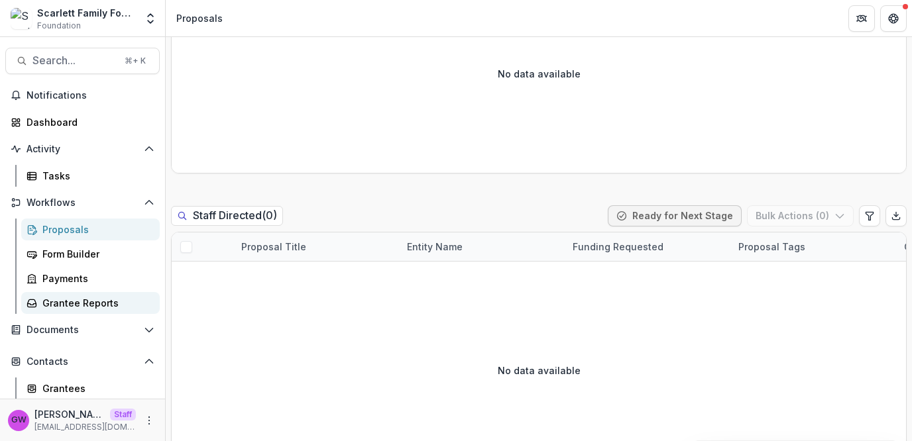
click at [70, 298] on div "Grantee Reports" at bounding box center [95, 303] width 107 height 14
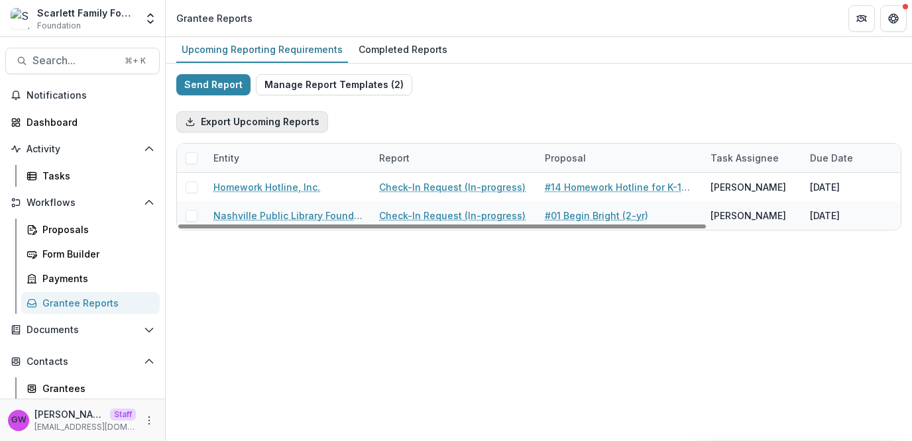
click at [270, 115] on button "Export Upcoming Reports" at bounding box center [252, 121] width 152 height 21
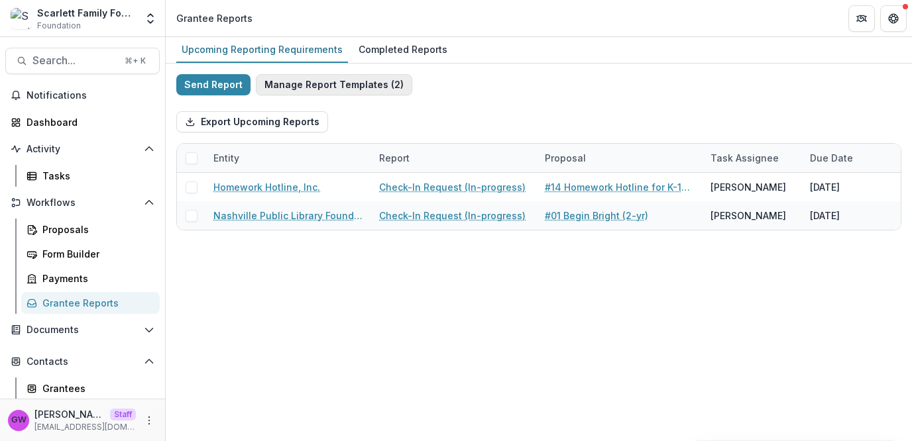
click at [346, 83] on button "Manage Report Templates ( 2 )" at bounding box center [334, 84] width 156 height 21
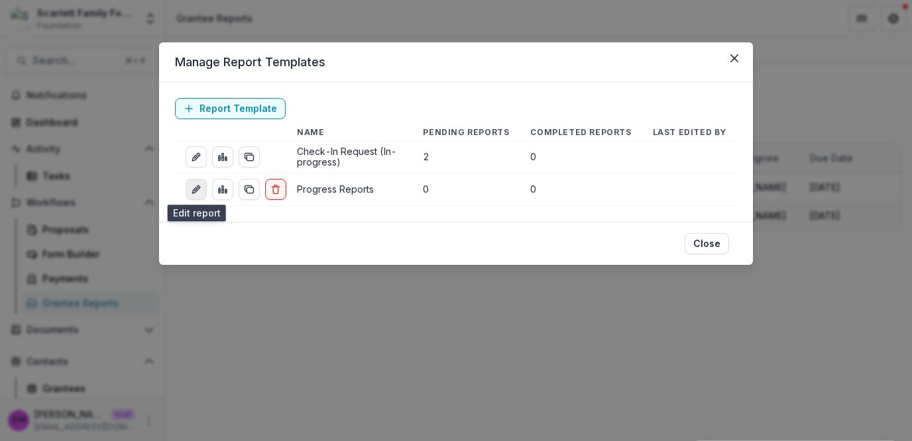
click at [191, 195] on link "edit-report" at bounding box center [196, 189] width 21 height 21
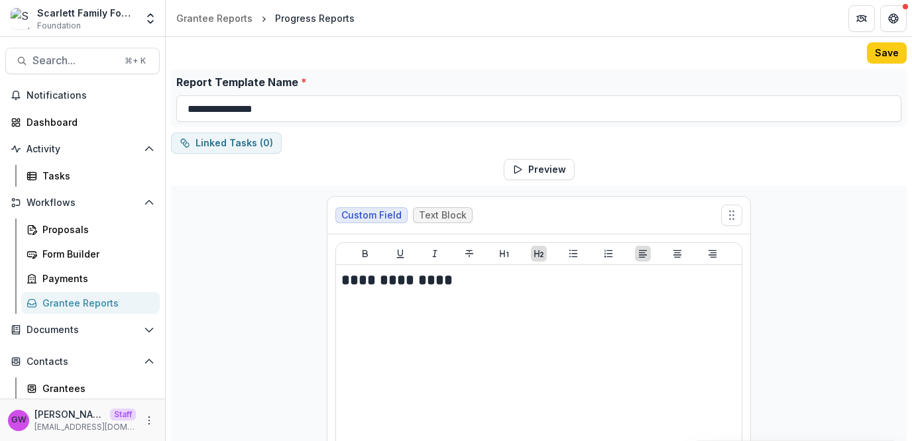
drag, startPoint x: 87, startPoint y: 307, endPoint x: 101, endPoint y: 304, distance: 13.7
click at [87, 307] on div "Grantee Reports" at bounding box center [95, 303] width 107 height 14
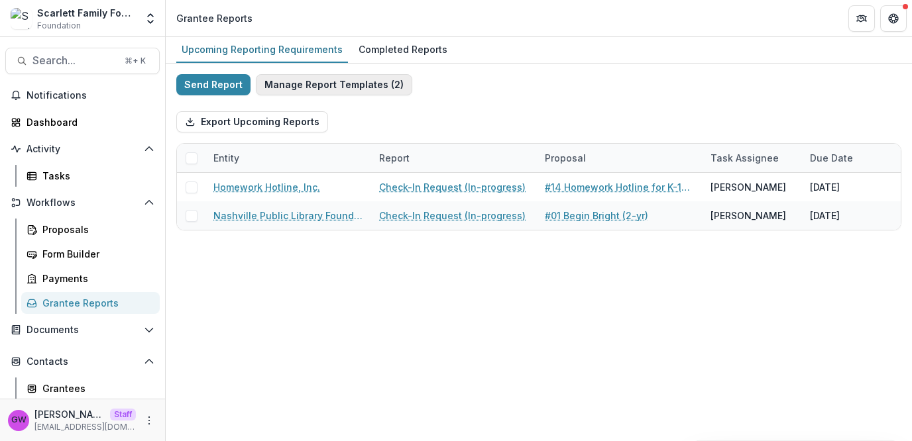
click at [311, 92] on button "Manage Report Templates ( 2 )" at bounding box center [334, 84] width 156 height 21
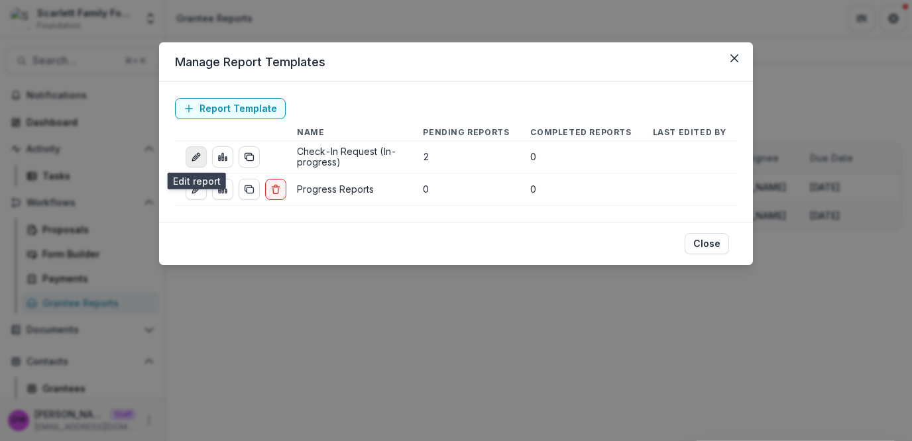
click at [195, 155] on icon "edit-report" at bounding box center [195, 158] width 6 height 6
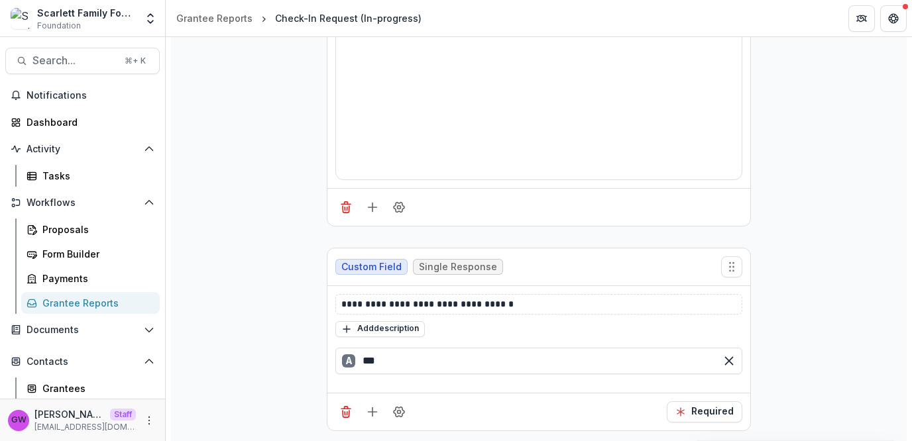
scroll to position [297, 0]
click at [394, 405] on icon "Field Settings" at bounding box center [399, 410] width 11 height 10
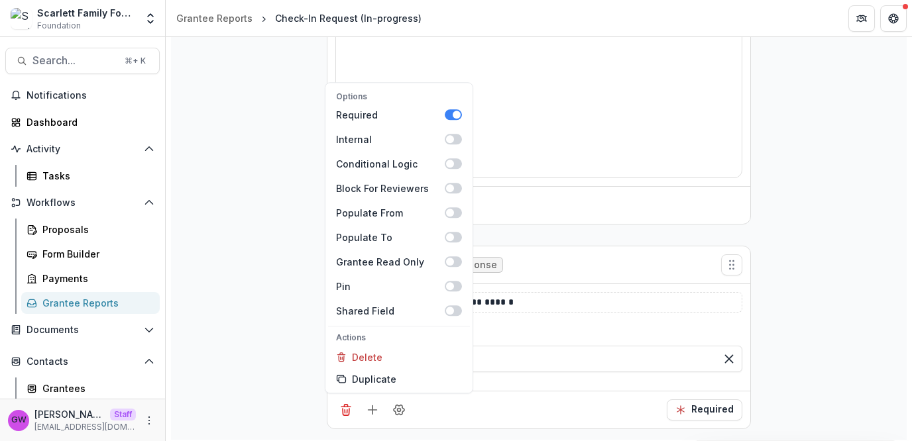
click at [242, 289] on div "**********" at bounding box center [539, 164] width 736 height 551
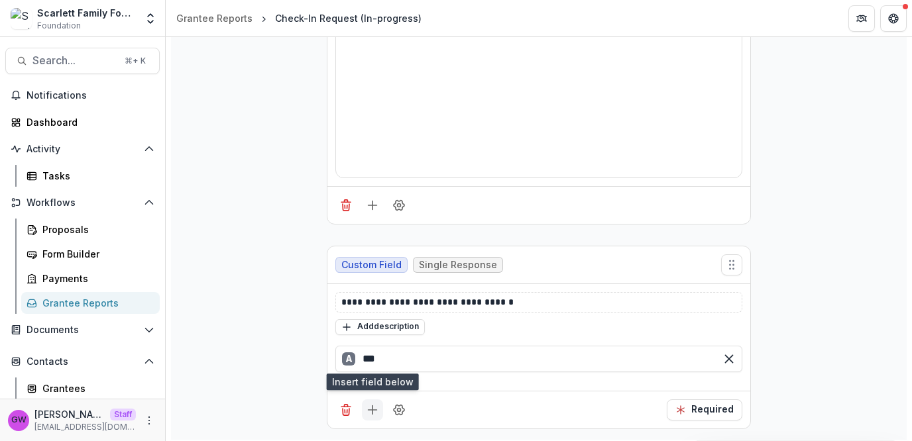
click at [370, 408] on icon "Add field" at bounding box center [372, 410] width 13 height 13
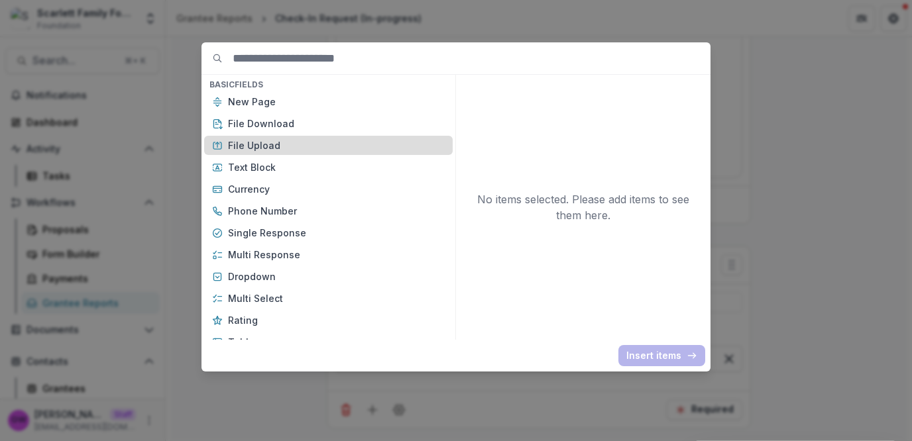
click at [277, 141] on p "File Upload" at bounding box center [336, 146] width 217 height 14
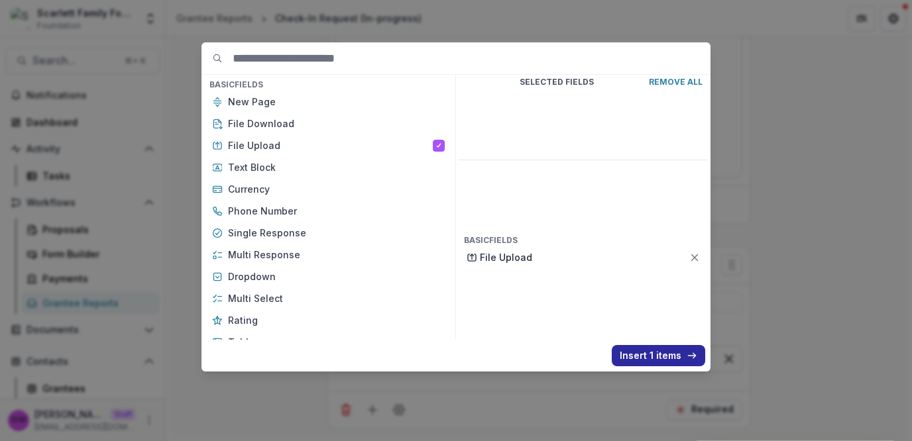
click at [630, 360] on button "Insert 1 items" at bounding box center [658, 355] width 93 height 21
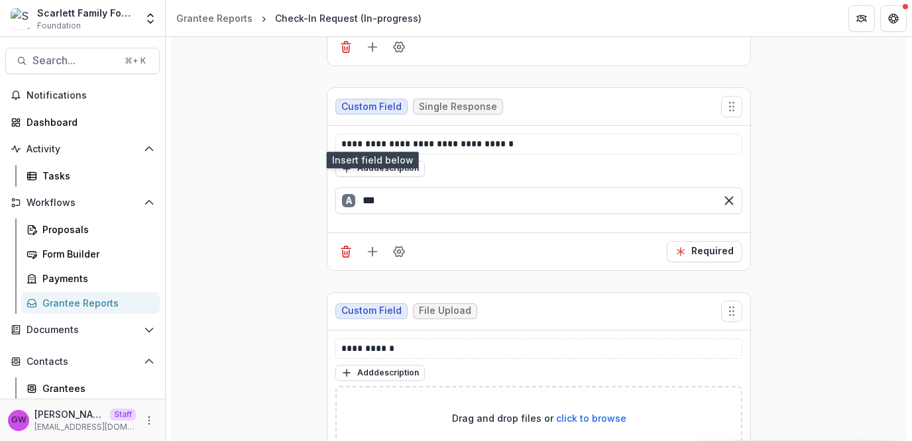
scroll to position [567, 0]
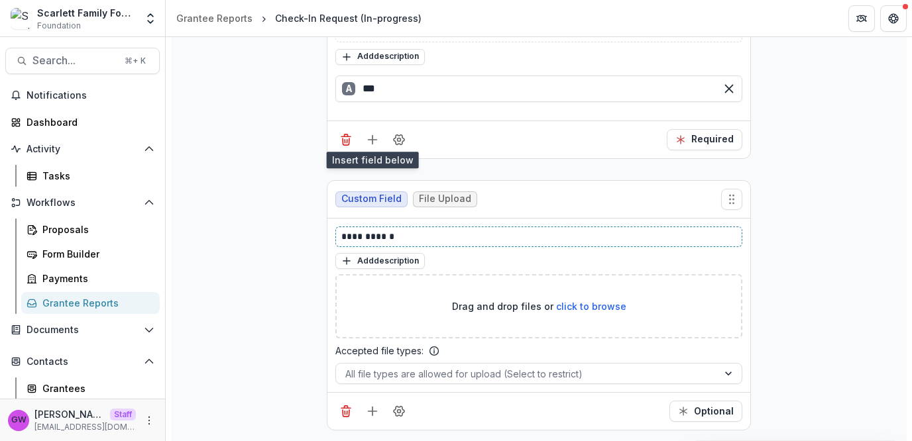
click at [377, 230] on p "**********" at bounding box center [539, 237] width 396 height 14
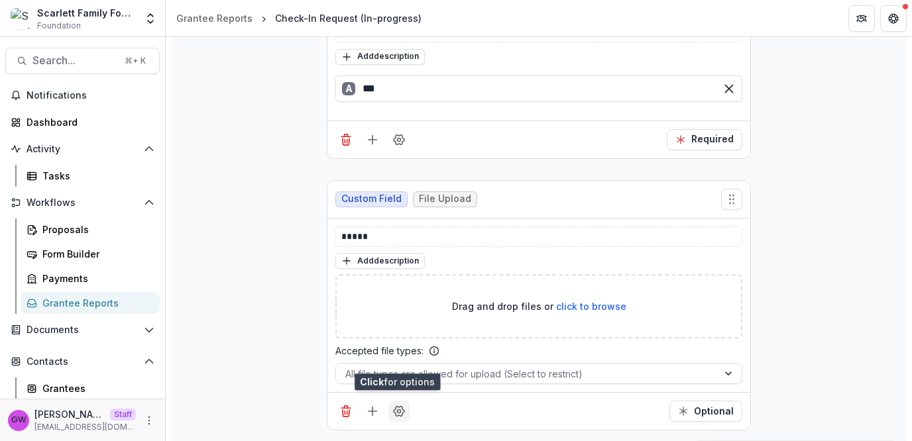
click at [396, 401] on button "Field Settings" at bounding box center [398, 411] width 21 height 21
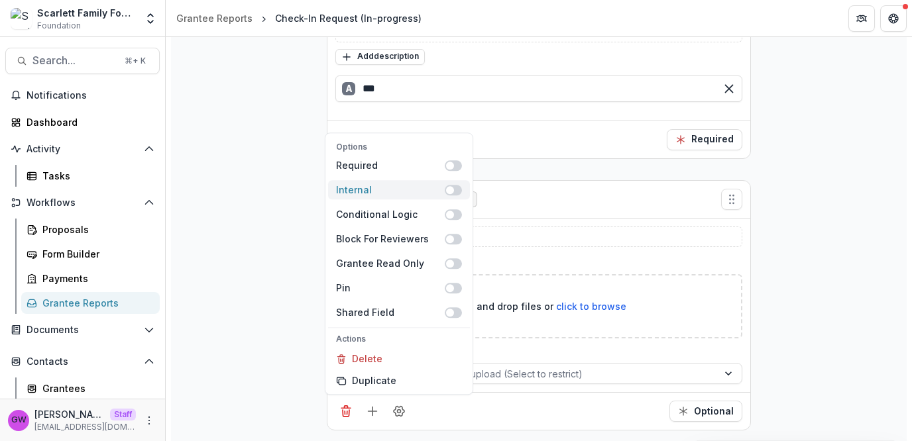
click at [451, 187] on span at bounding box center [450, 190] width 8 height 8
click at [796, 219] on div "**********" at bounding box center [539, 29] width 736 height 823
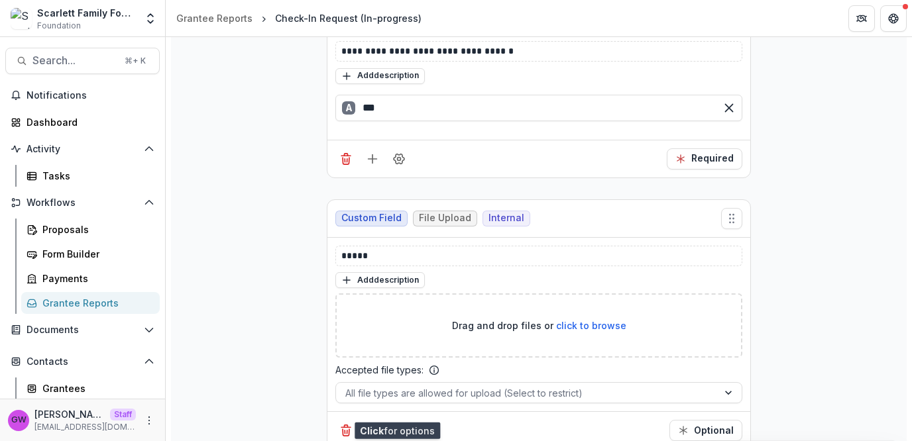
scroll to position [550, 0]
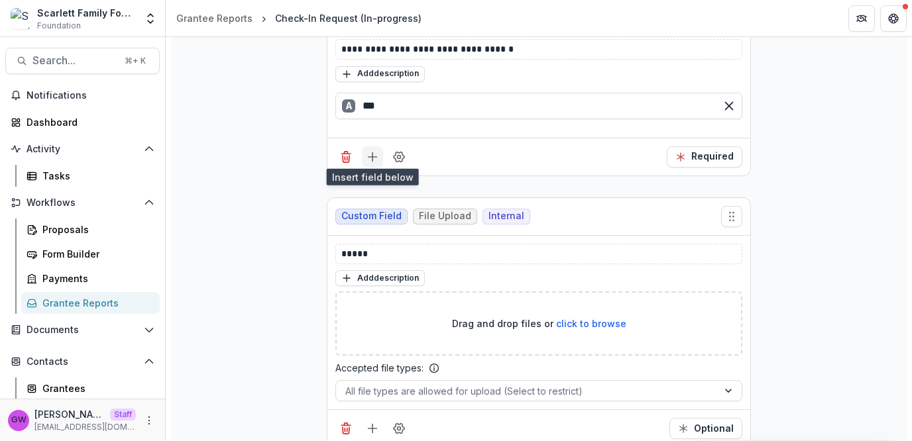
click at [369, 156] on icon "Add field" at bounding box center [372, 156] width 13 height 13
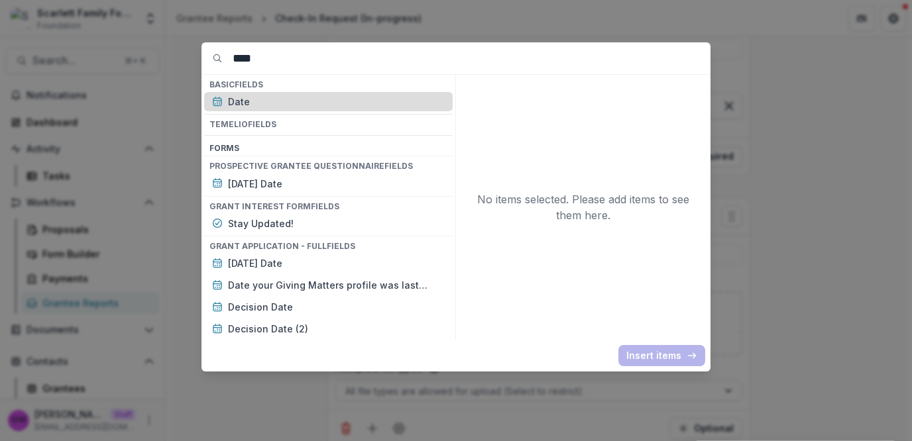
type input "****"
click at [314, 95] on p "Date" at bounding box center [336, 102] width 217 height 14
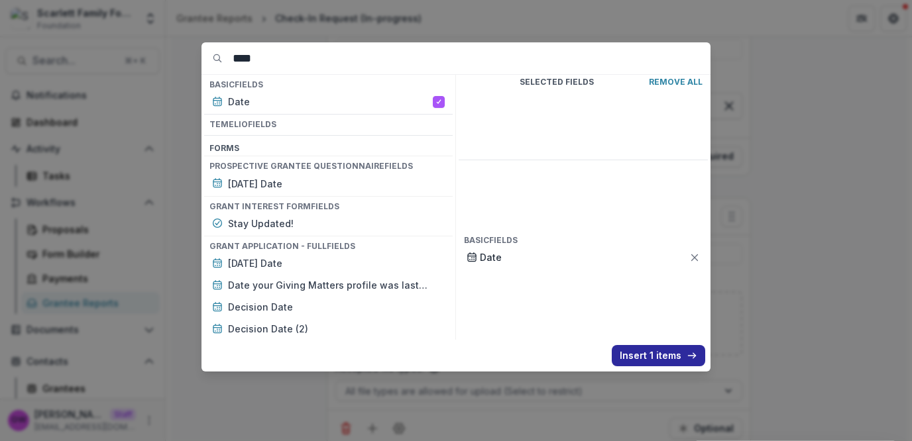
click at [655, 352] on button "Insert 1 items" at bounding box center [658, 355] width 93 height 21
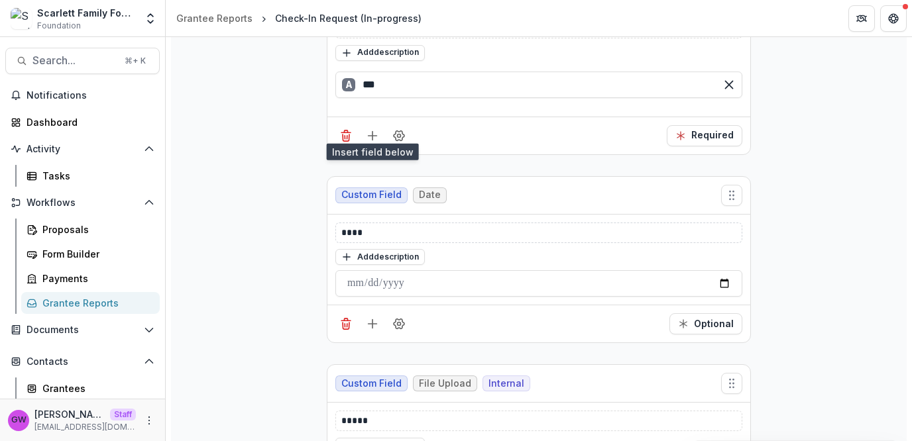
scroll to position [582, 0]
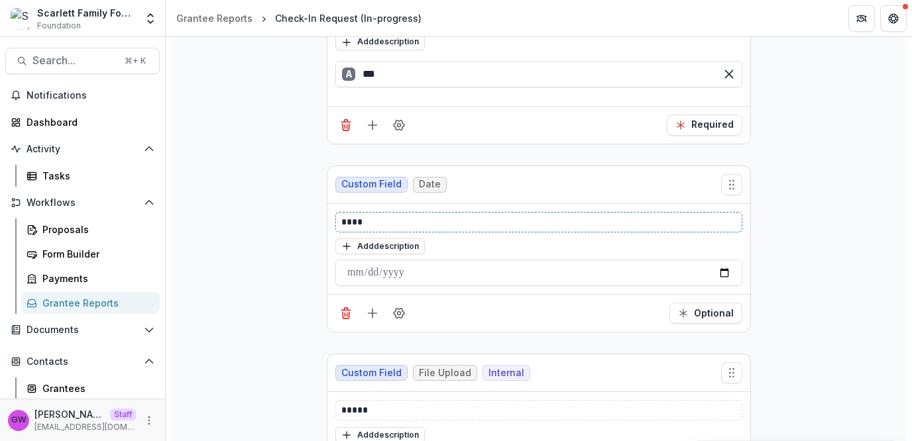
click at [351, 215] on p "****" at bounding box center [539, 222] width 396 height 14
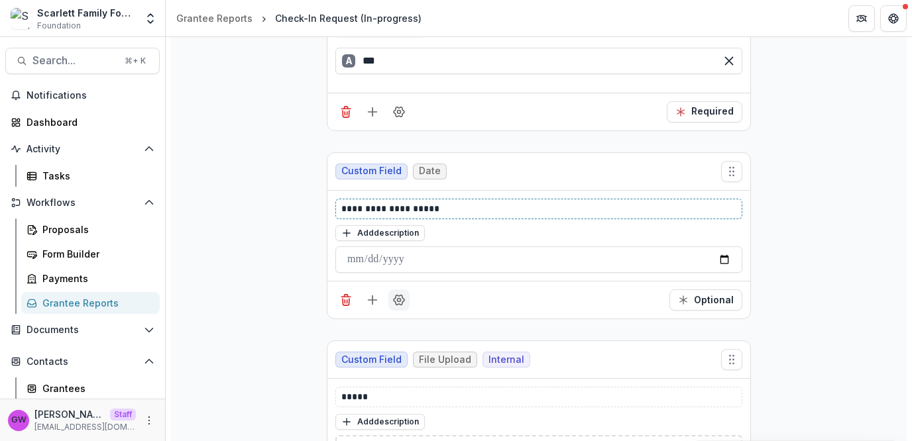
scroll to position [605, 0]
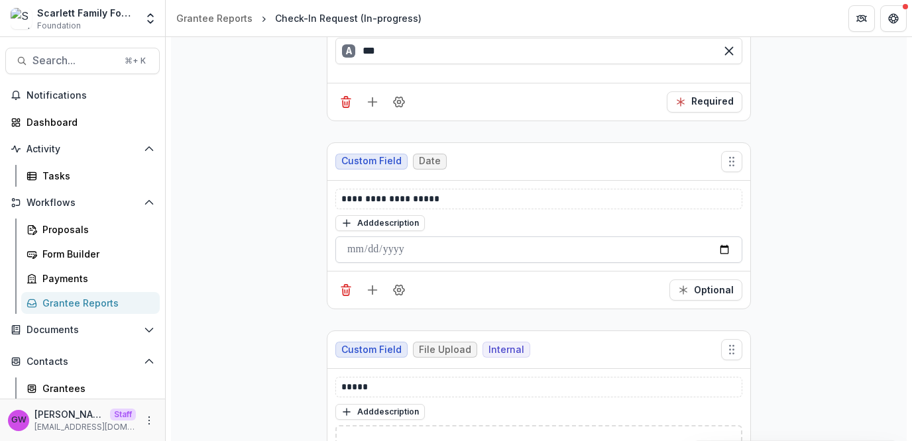
click at [372, 250] on input "date" at bounding box center [538, 250] width 407 height 27
click at [777, 228] on div "**********" at bounding box center [539, 87] width 736 height 1012
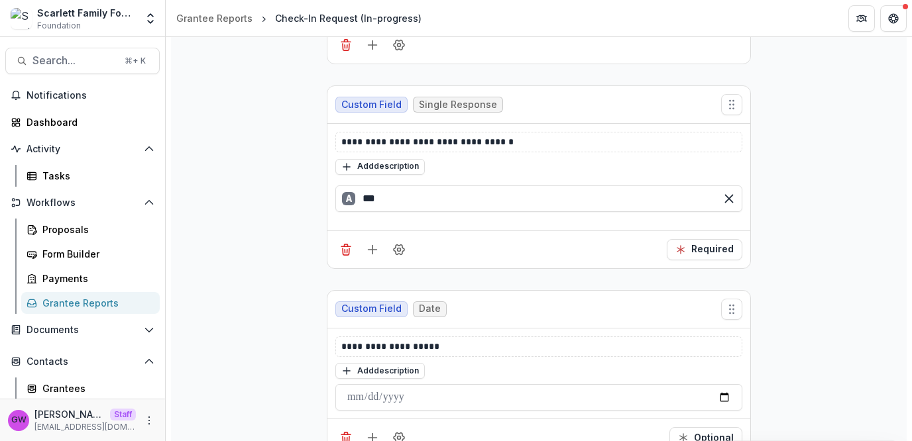
scroll to position [487, 0]
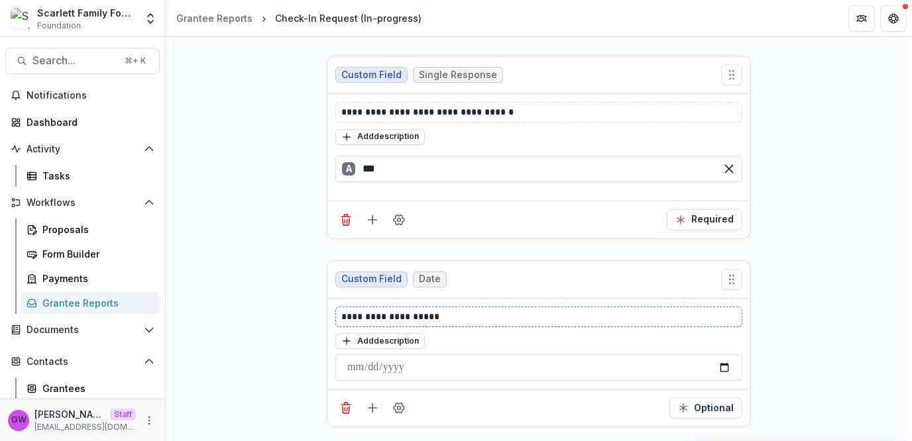
click at [384, 311] on p "**********" at bounding box center [539, 317] width 396 height 14
click at [386, 310] on p "**********" at bounding box center [539, 317] width 396 height 14
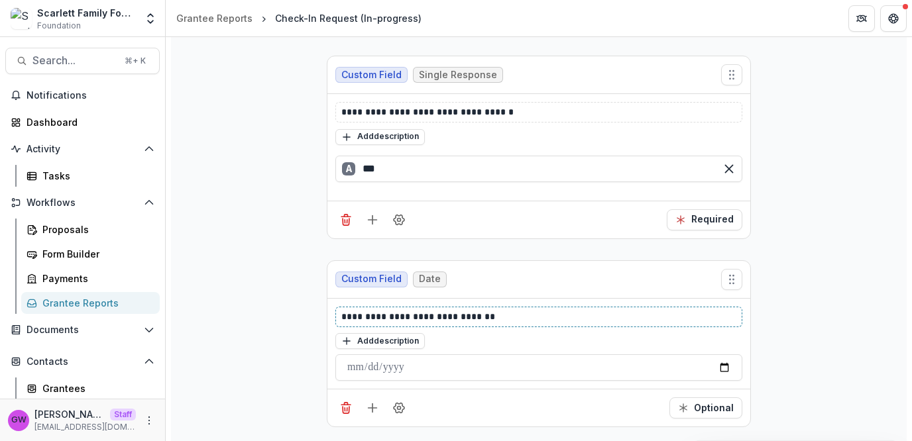
click at [532, 315] on p "**********" at bounding box center [539, 317] width 396 height 14
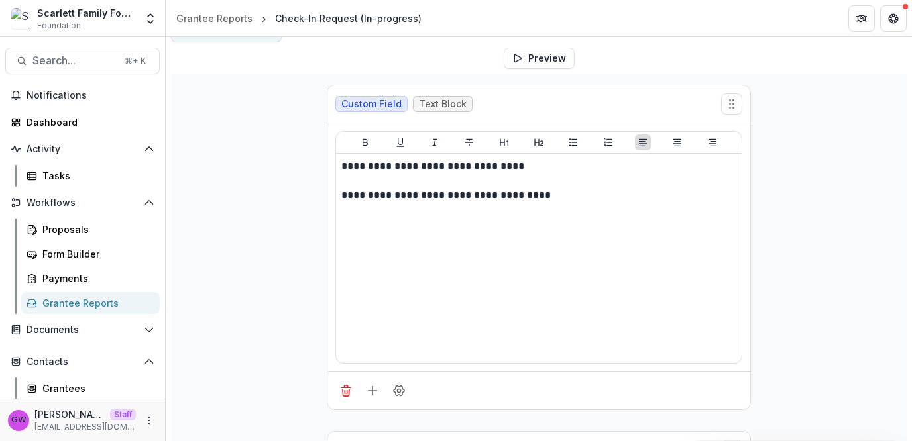
scroll to position [0, 0]
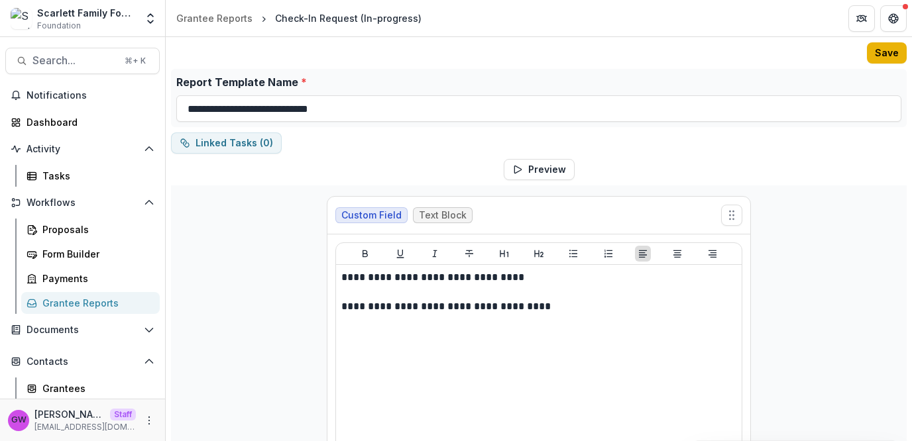
click at [887, 51] on button "Save" at bounding box center [887, 52] width 40 height 21
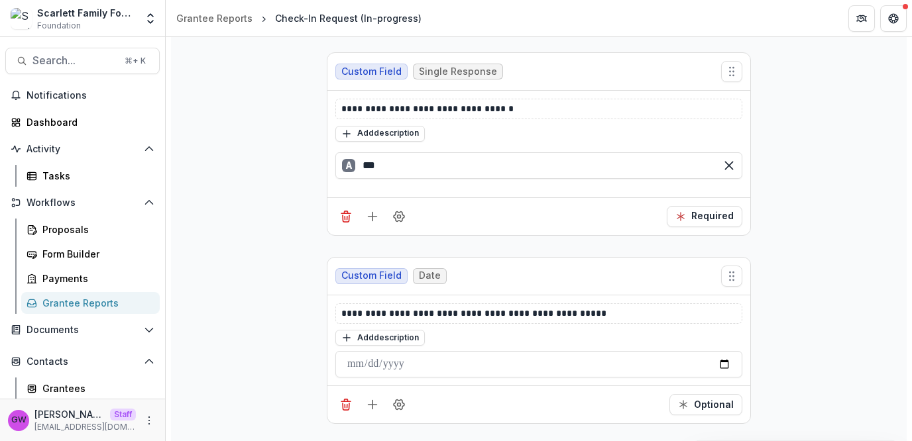
scroll to position [492, 0]
click at [424, 308] on p "**********" at bounding box center [539, 313] width 396 height 14
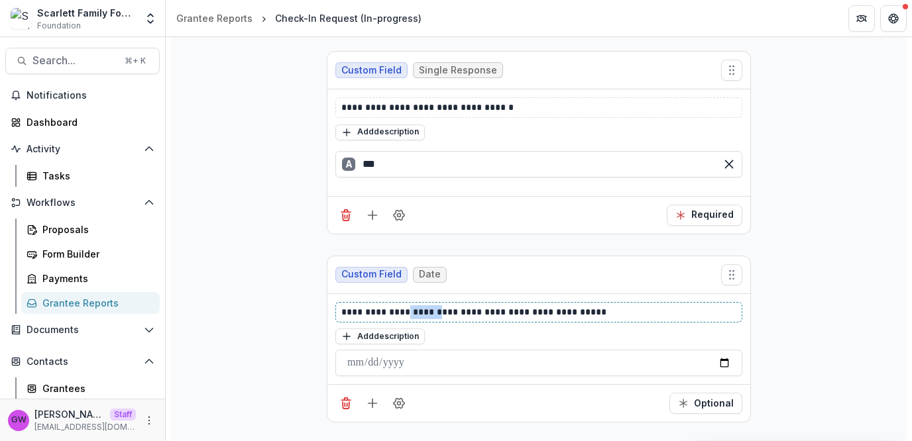
click at [424, 308] on p "**********" at bounding box center [539, 313] width 396 height 14
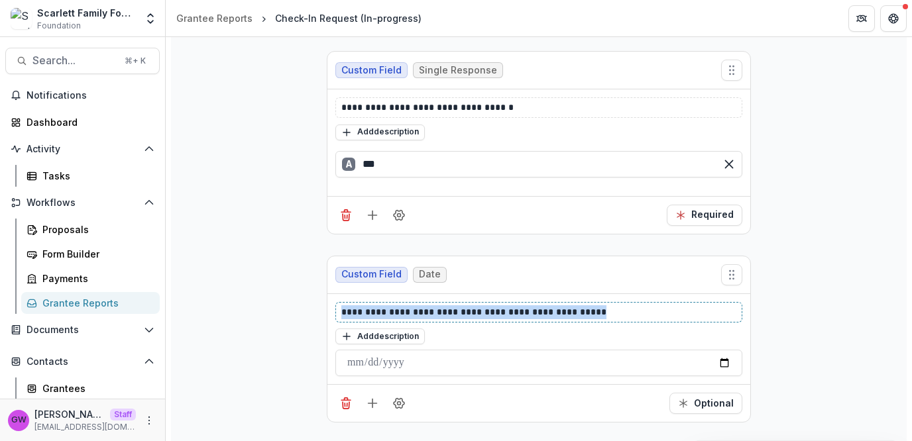
click at [424, 308] on p "**********" at bounding box center [539, 313] width 396 height 14
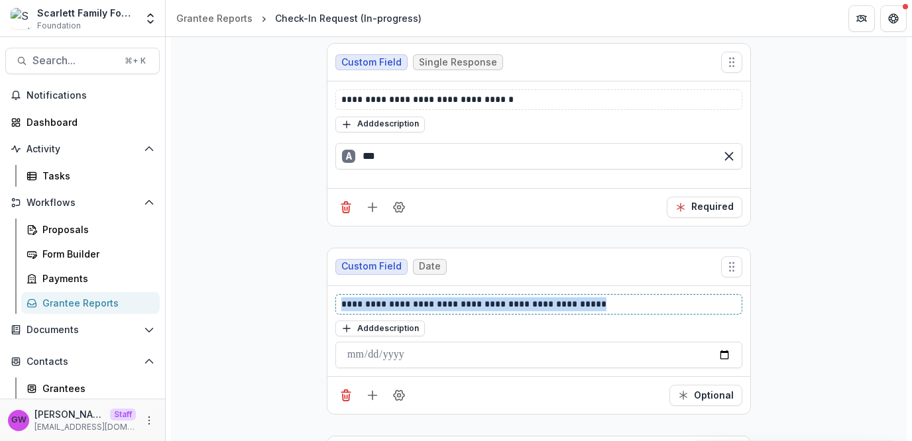
scroll to position [500, 0]
click at [243, 298] on div "**********" at bounding box center [539, 191] width 736 height 1012
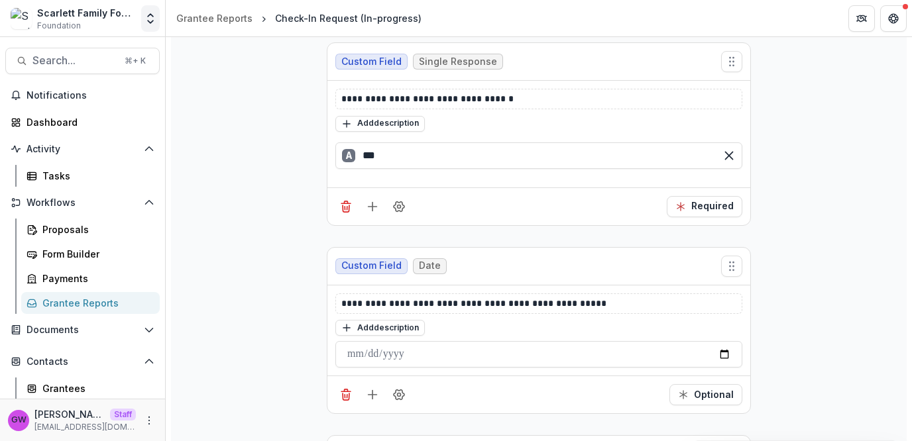
click at [144, 17] on icon "Open entity switcher" at bounding box center [150, 18] width 13 height 13
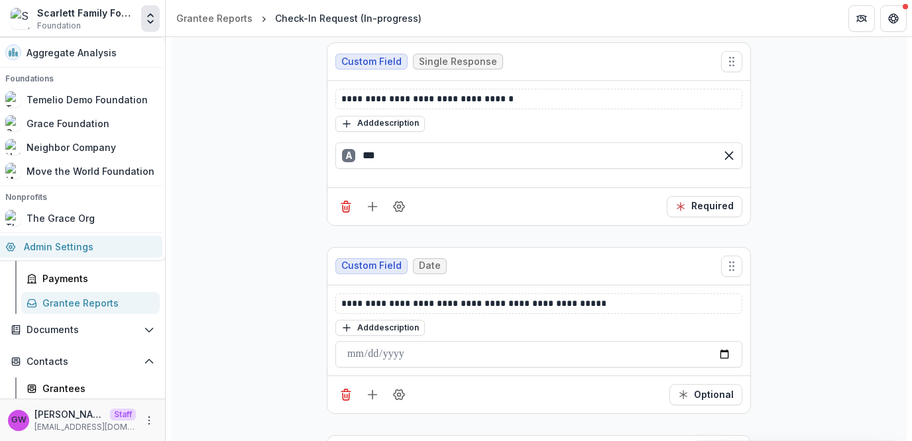
click at [68, 248] on link "Admin Settings" at bounding box center [79, 247] width 165 height 22
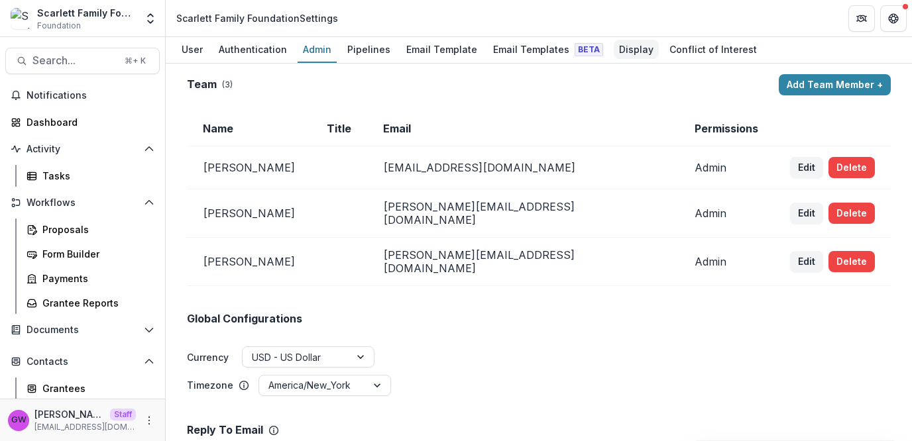
click at [622, 40] on div "Display" at bounding box center [636, 49] width 45 height 19
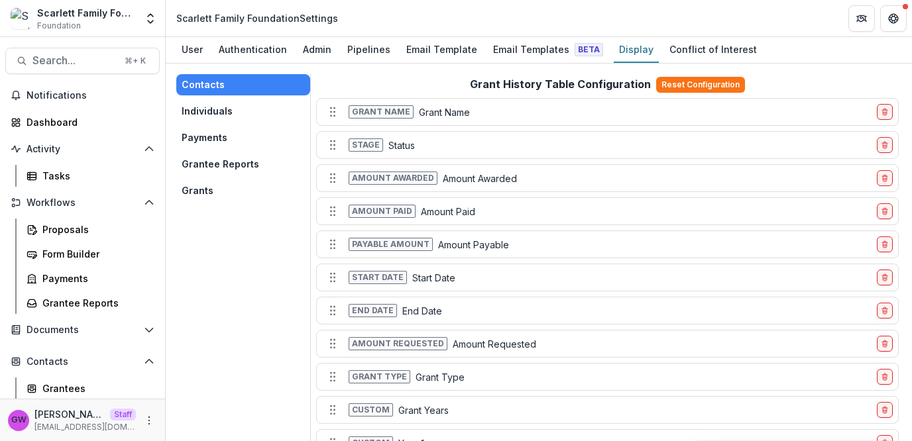
click at [221, 185] on button "Grants" at bounding box center [243, 190] width 134 height 21
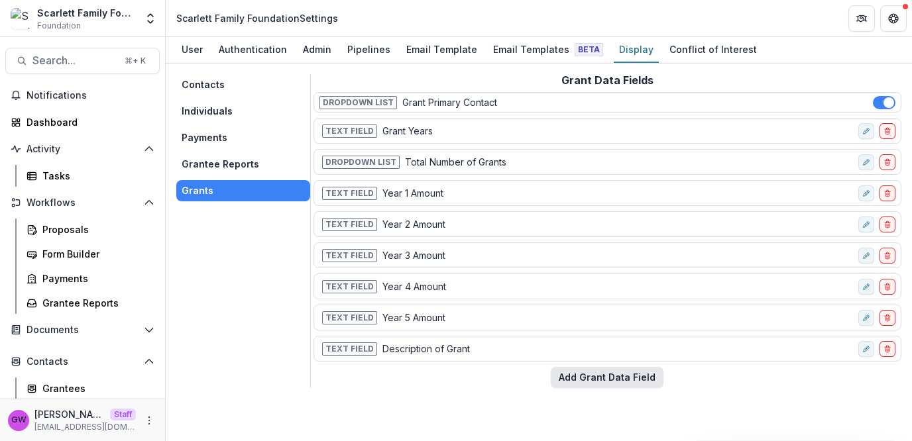
click at [577, 376] on button "Add Grant Data Field" at bounding box center [607, 377] width 113 height 21
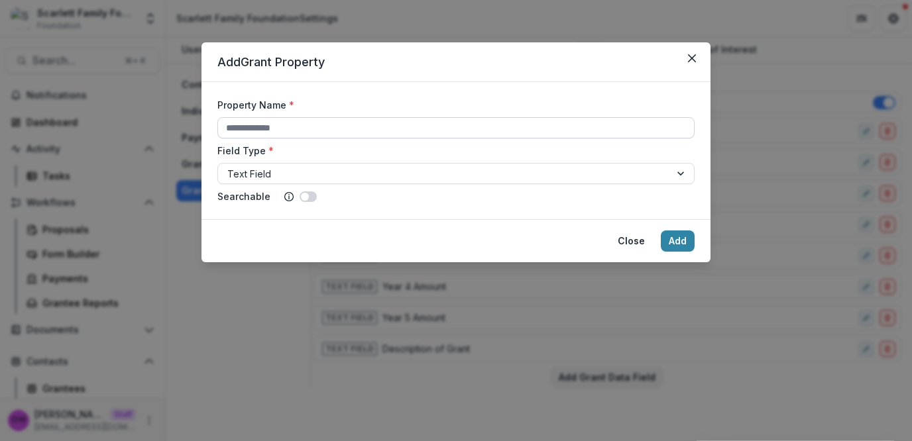
click at [340, 133] on input "Property Name *" at bounding box center [455, 127] width 477 height 21
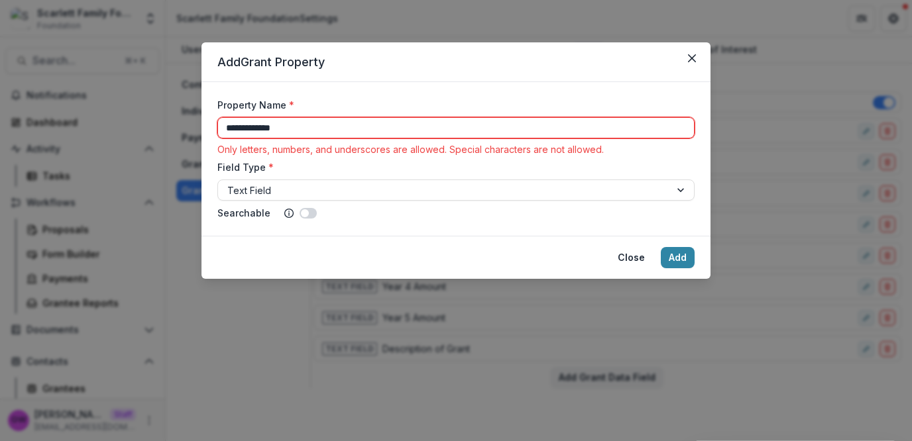
click at [258, 129] on input "**********" at bounding box center [455, 127] width 477 height 21
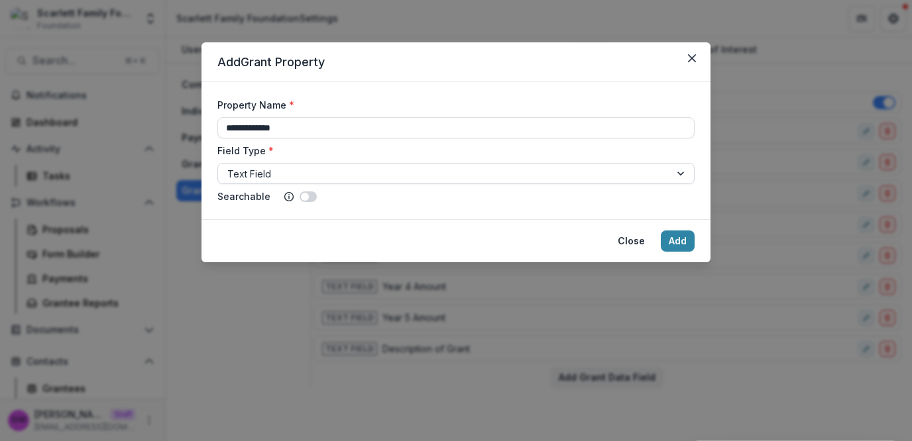
type input "**********"
click at [274, 170] on div at bounding box center [443, 174] width 433 height 17
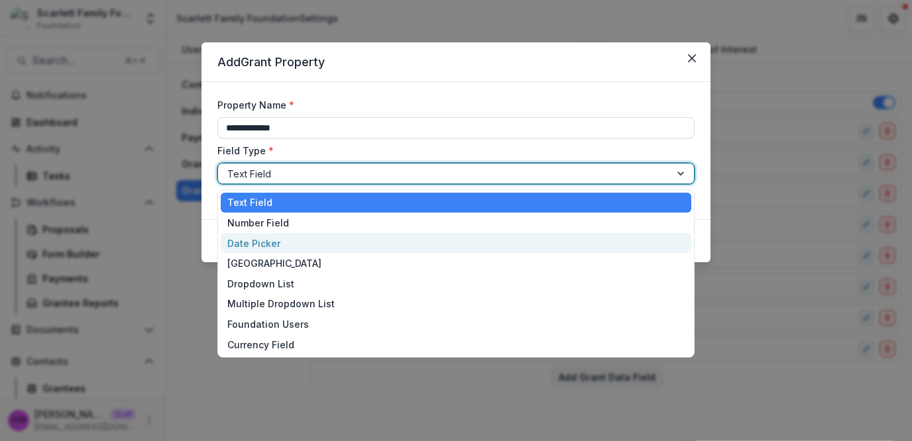
click at [273, 245] on div "Date Picker" at bounding box center [456, 243] width 471 height 21
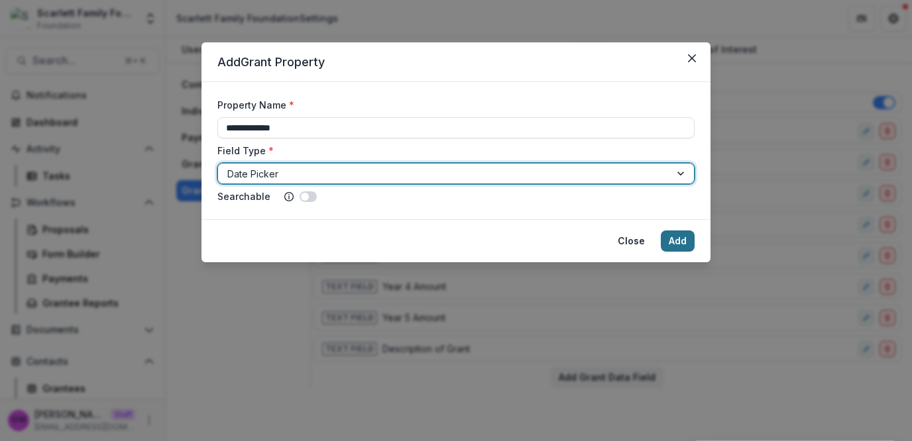
click at [671, 241] on button "Add" at bounding box center [678, 241] width 34 height 21
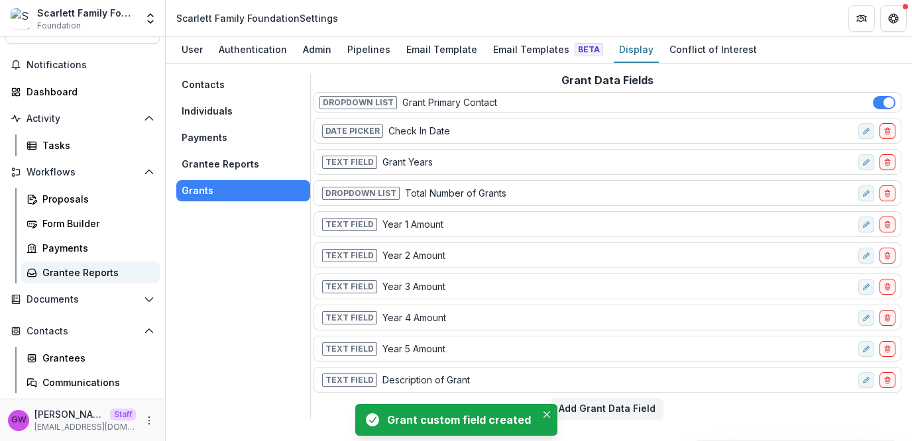
scroll to position [52, 0]
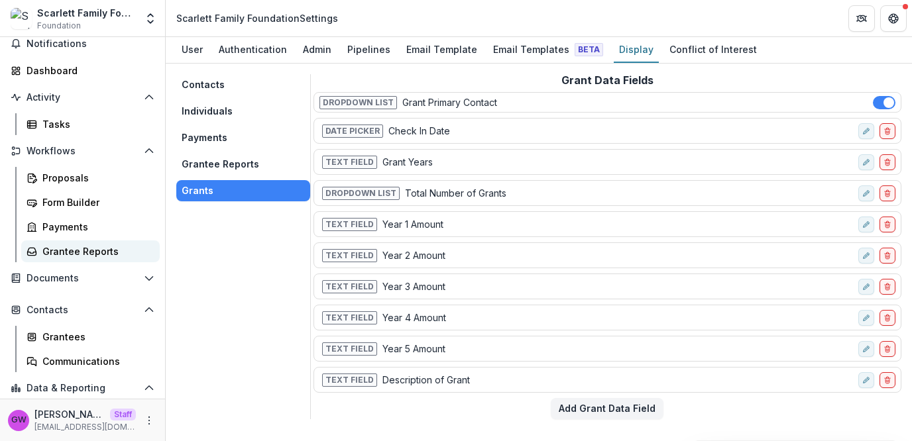
click at [67, 256] on div "Grantee Reports" at bounding box center [95, 252] width 107 height 14
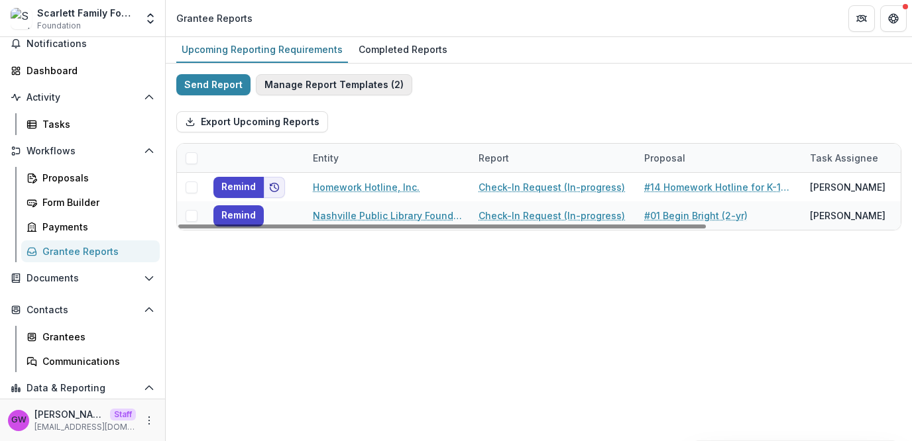
click at [321, 82] on button "Manage Report Templates ( 2 )" at bounding box center [334, 84] width 156 height 21
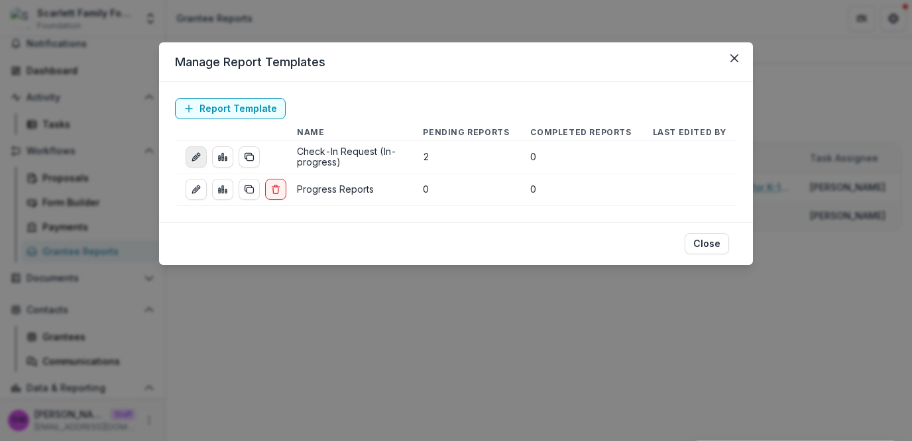
click at [191, 158] on icon "edit-report" at bounding box center [196, 157] width 11 height 11
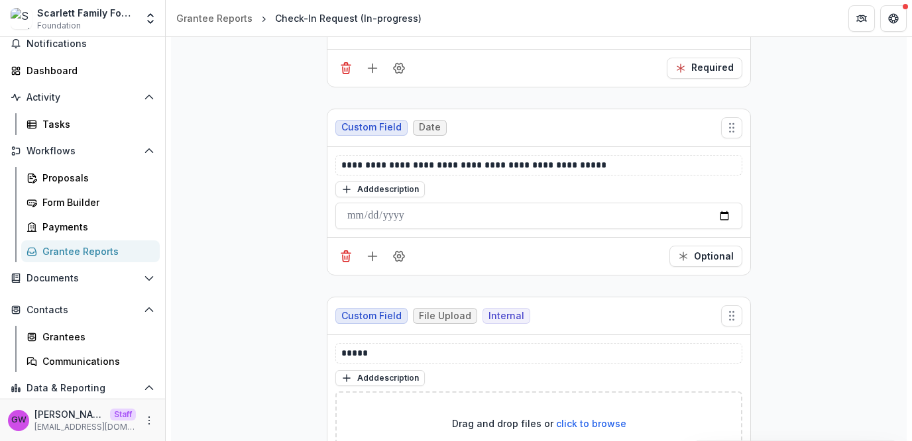
scroll to position [632, 0]
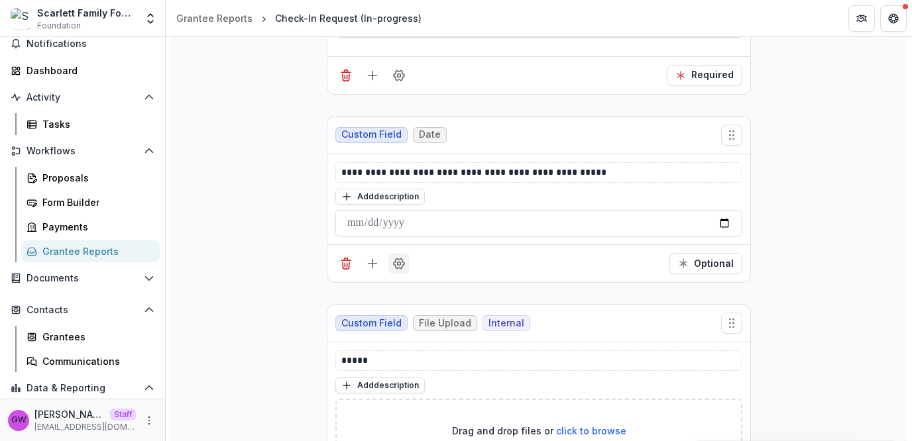
click at [399, 258] on icon "Field Settings" at bounding box center [398, 263] width 13 height 13
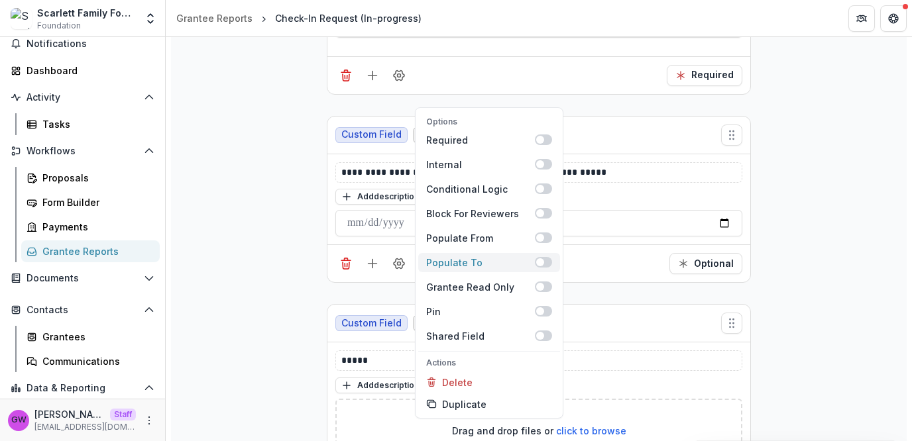
click at [540, 258] on span at bounding box center [540, 262] width 8 height 8
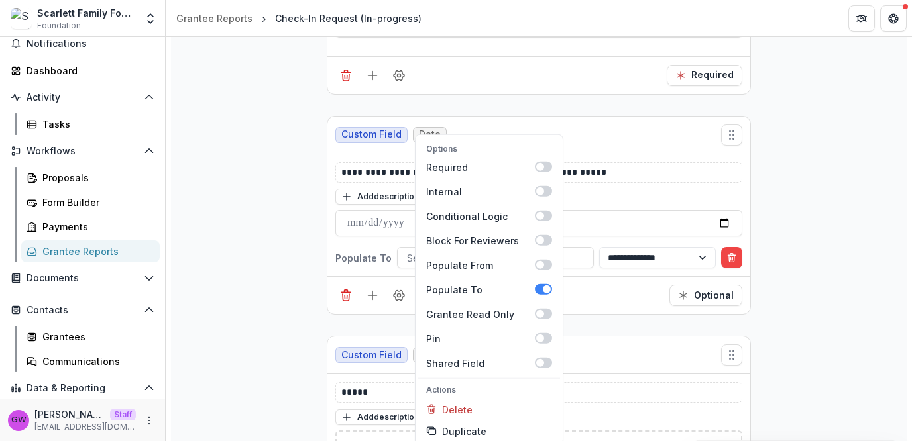
click at [779, 221] on div "**********" at bounding box center [539, 76] width 736 height 1044
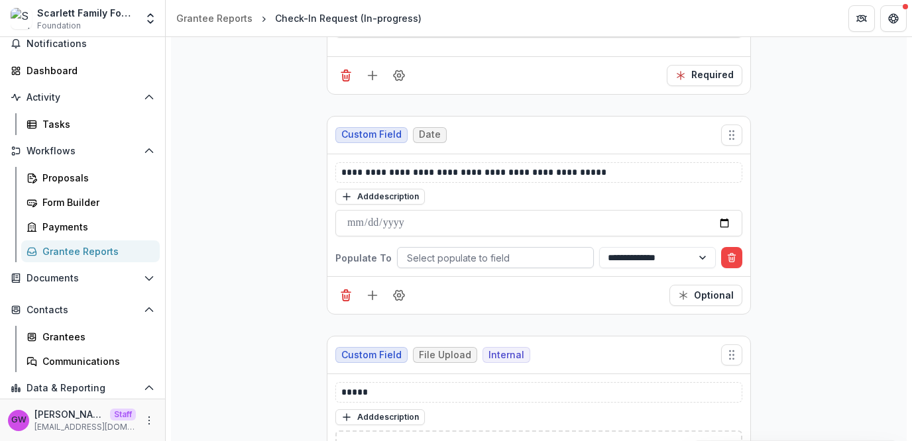
click at [471, 255] on div at bounding box center [495, 258] width 177 height 17
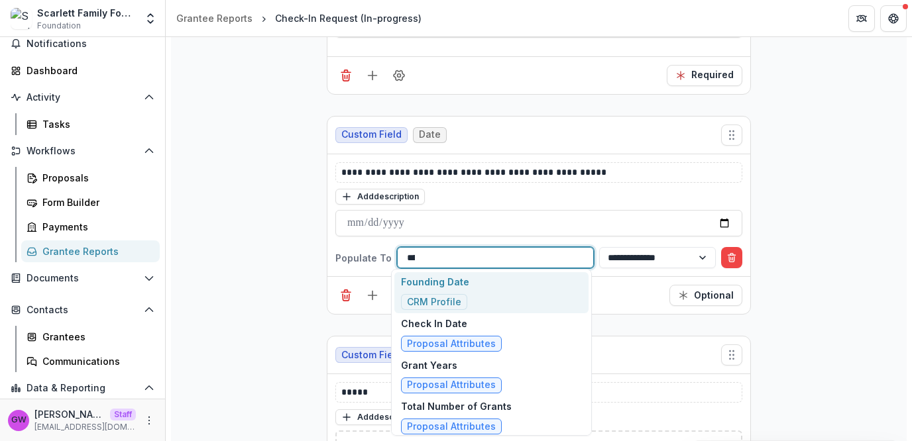
type input "*****"
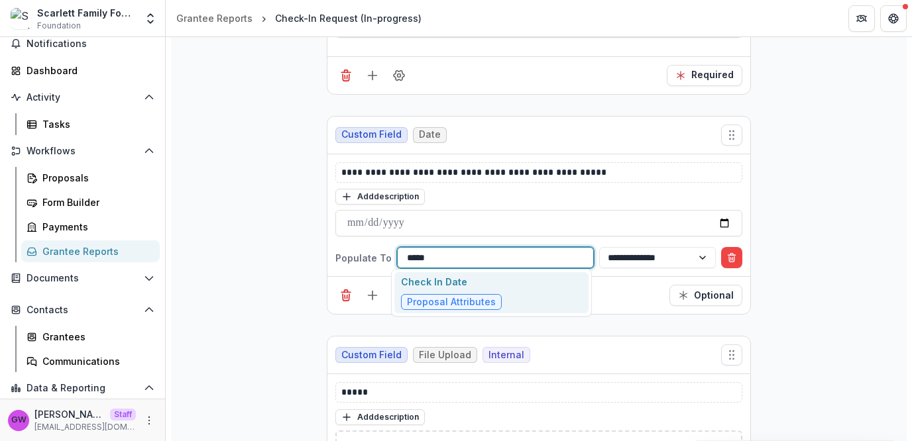
click at [503, 289] on div "Check In Date Proposal Attributes" at bounding box center [491, 293] width 194 height 42
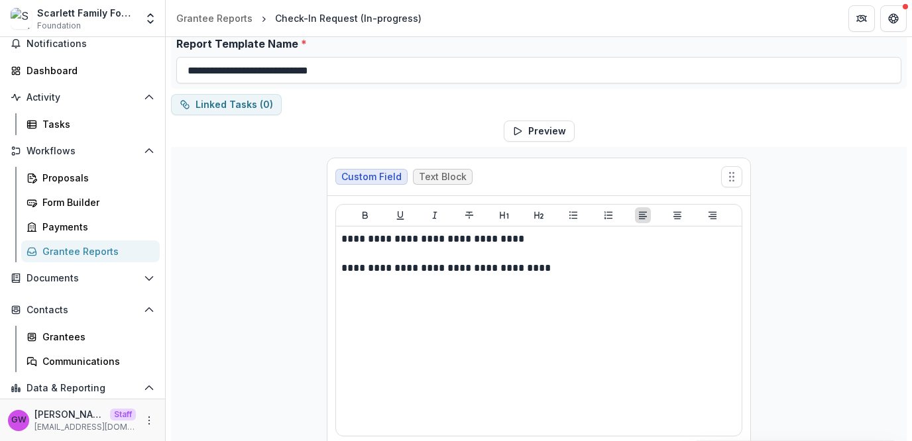
scroll to position [0, 0]
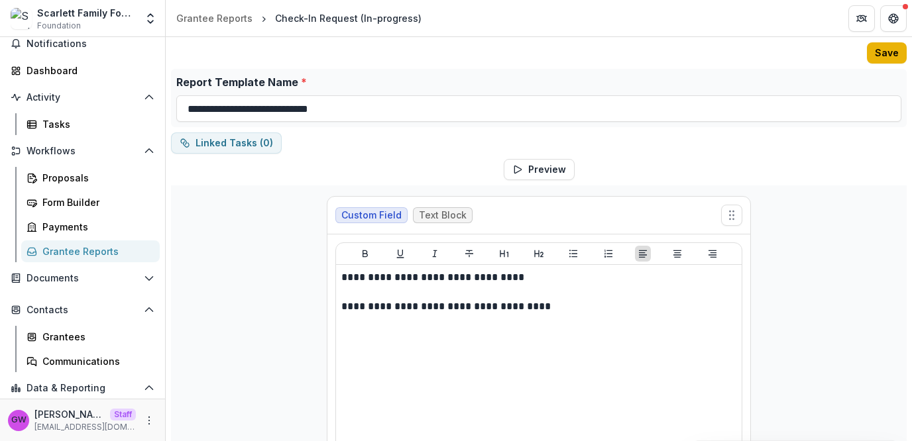
click at [875, 60] on button "Save" at bounding box center [887, 52] width 40 height 21
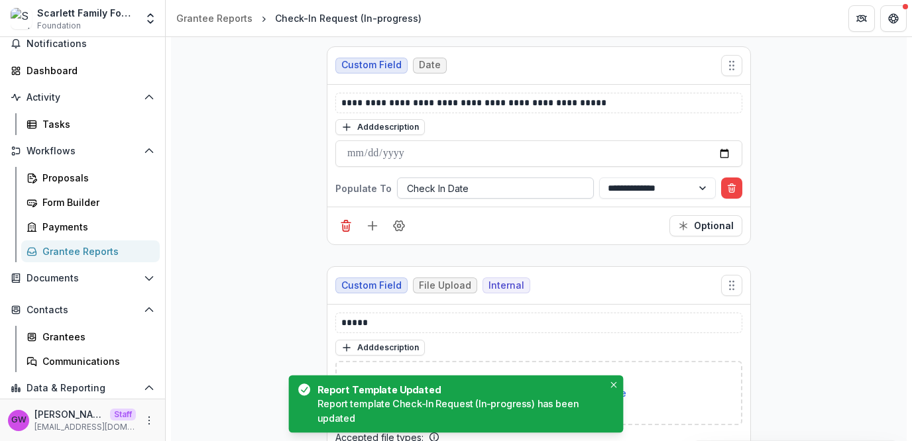
scroll to position [702, 0]
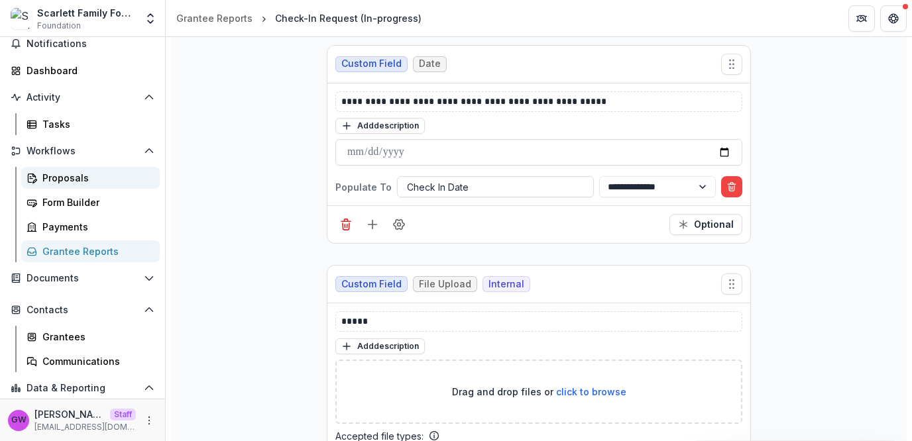
click at [74, 177] on div "Proposals" at bounding box center [95, 178] width 107 height 14
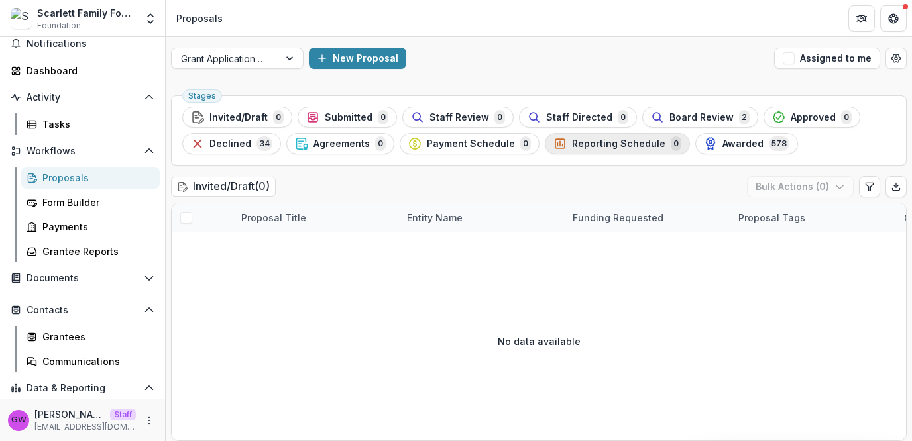
click at [620, 142] on span "Reporting Schedule" at bounding box center [618, 144] width 93 height 11
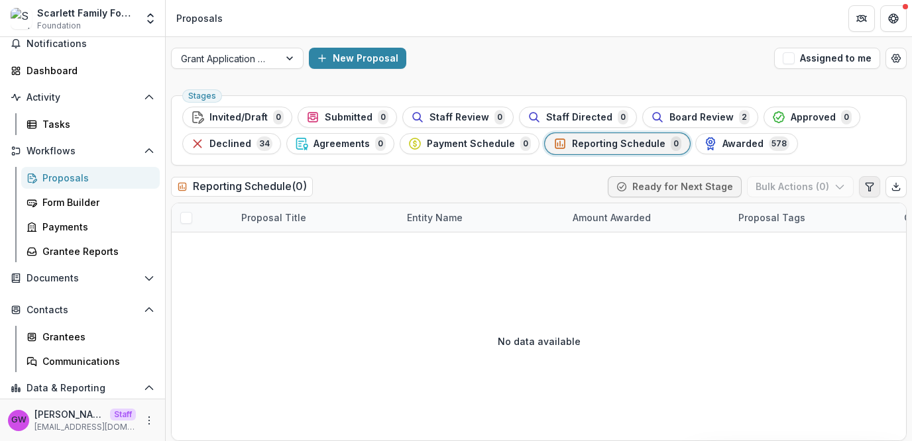
click at [864, 188] on icon "Edit table settings" at bounding box center [869, 187] width 11 height 11
select select "******"
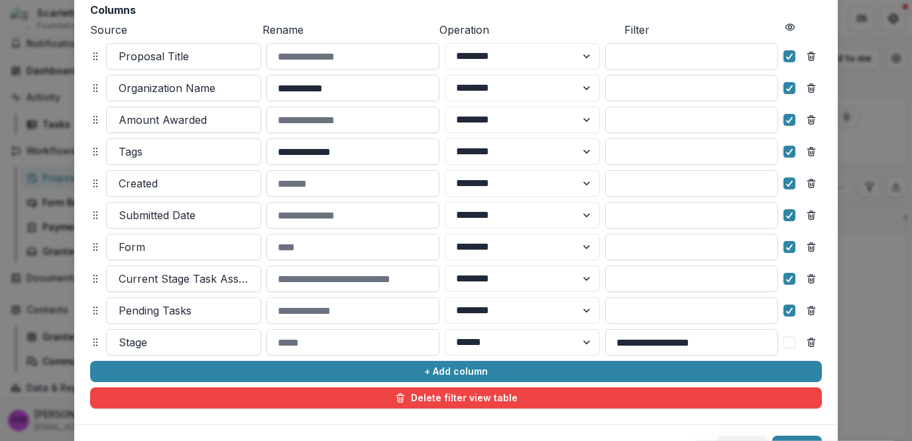
scroll to position [223, 0]
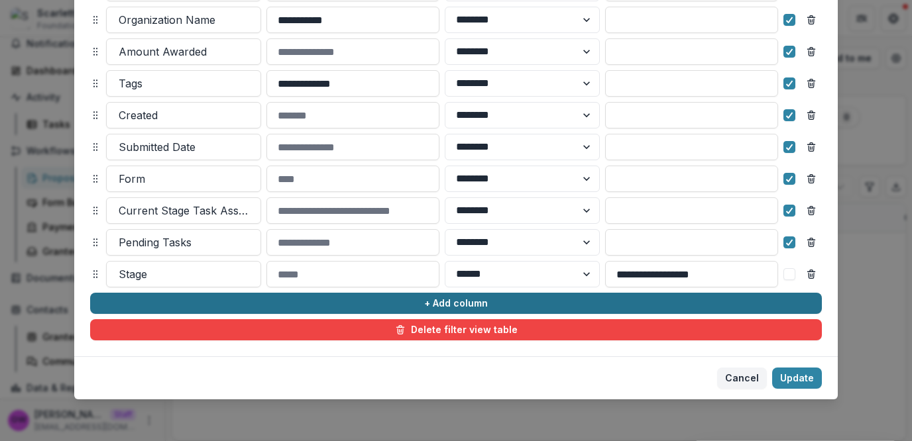
click at [206, 306] on button "+ Add column" at bounding box center [456, 303] width 732 height 21
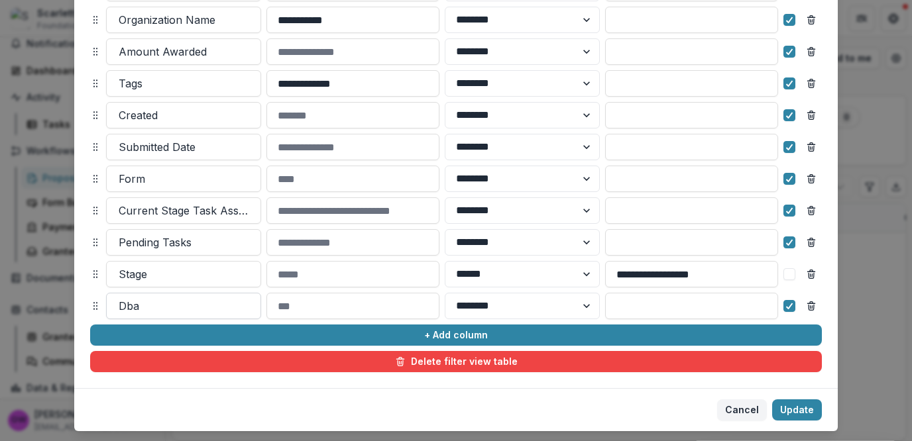
click at [173, 307] on div at bounding box center [184, 306] width 130 height 19
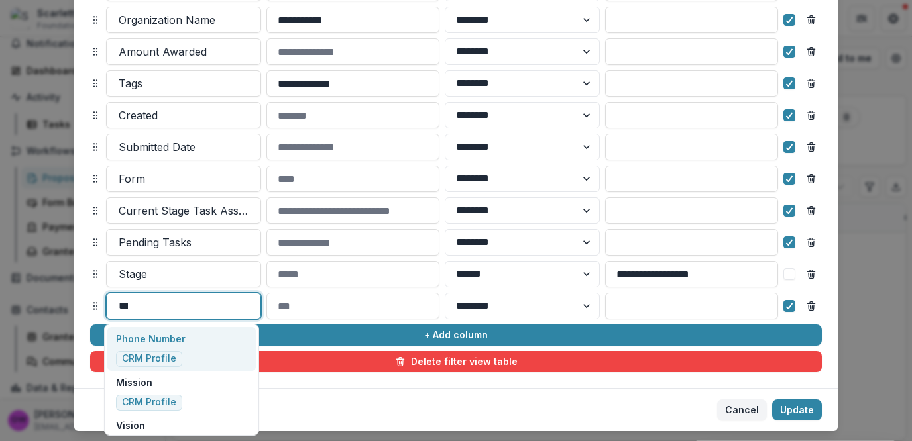
type input "*****"
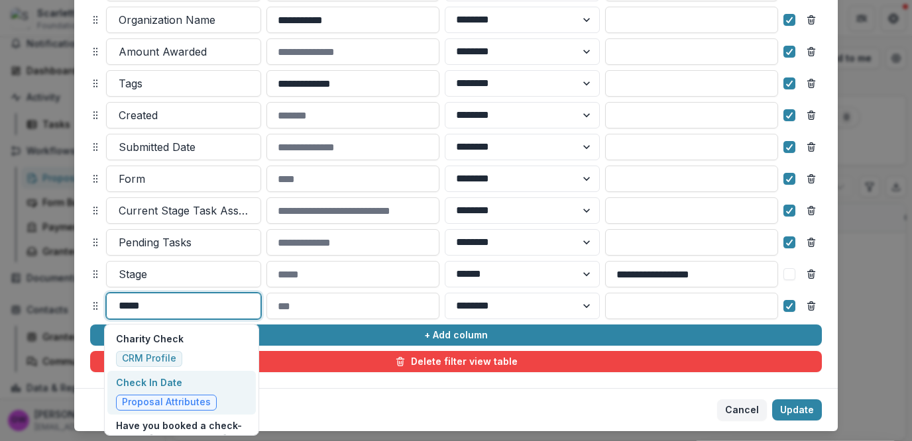
click at [203, 388] on p "Check In Date" at bounding box center [166, 383] width 101 height 14
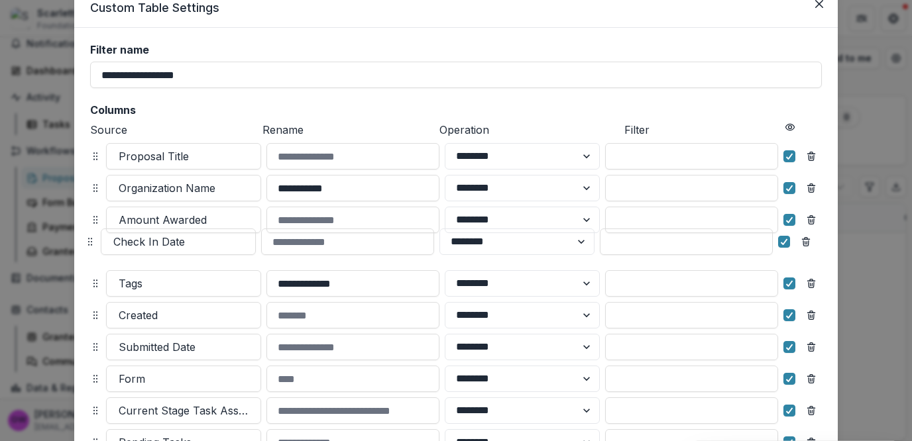
scroll to position [0, 0]
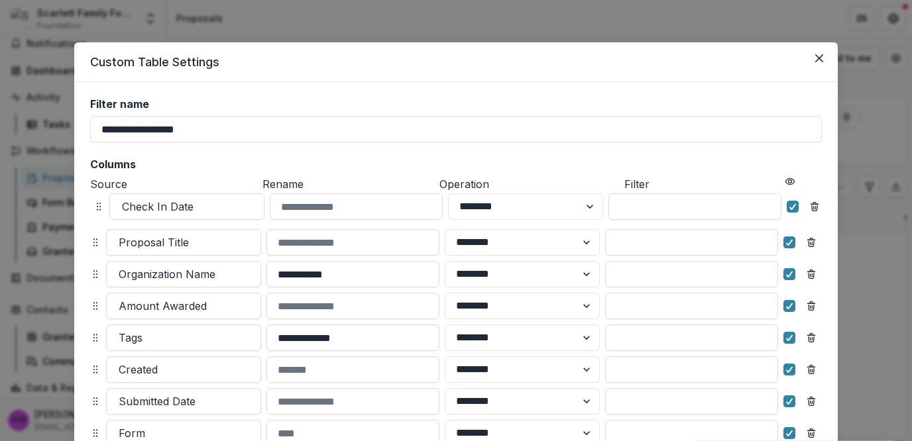
drag, startPoint x: 90, startPoint y: 307, endPoint x: 93, endPoint y: 213, distance: 93.5
click at [93, 212] on icon at bounding box center [98, 206] width 11 height 11
select select "******"
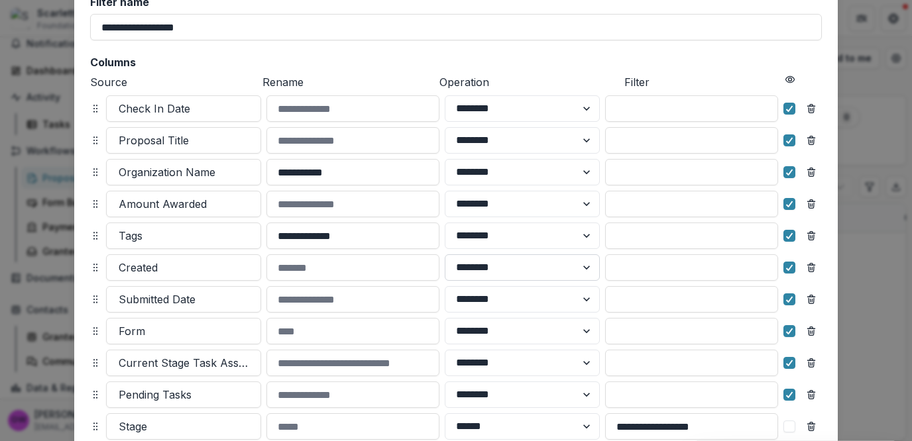
scroll to position [254, 0]
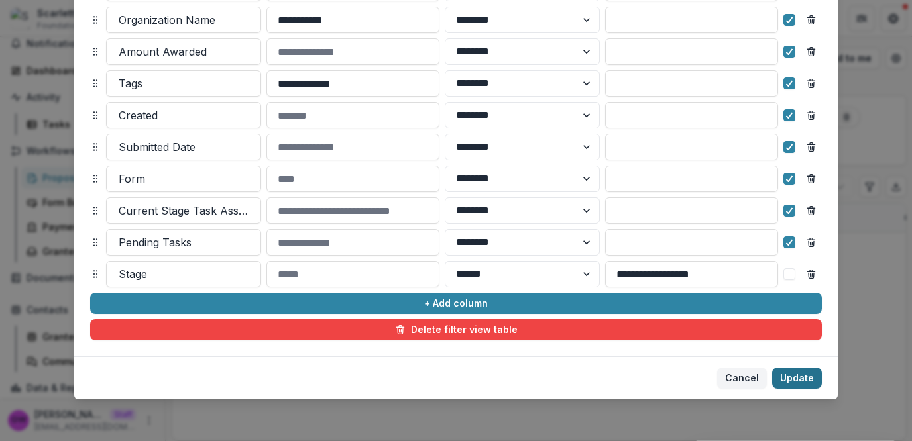
click at [787, 372] on button "Update" at bounding box center [797, 378] width 50 height 21
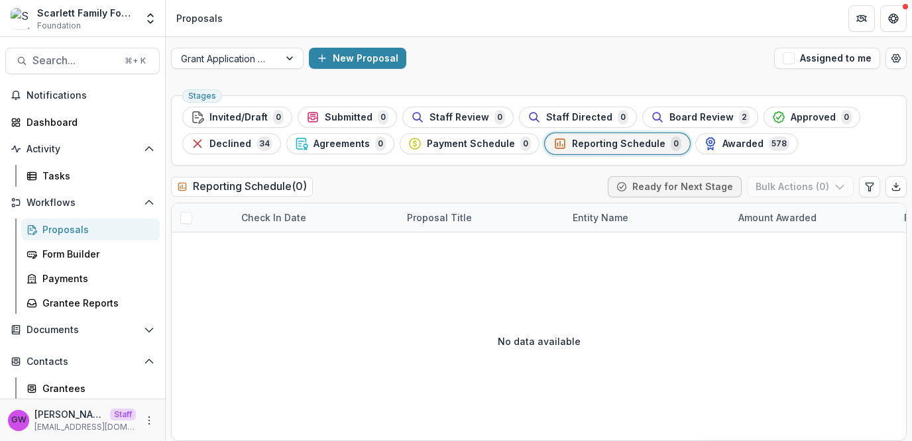
click at [624, 148] on span "Reporting Schedule" at bounding box center [618, 144] width 93 height 11
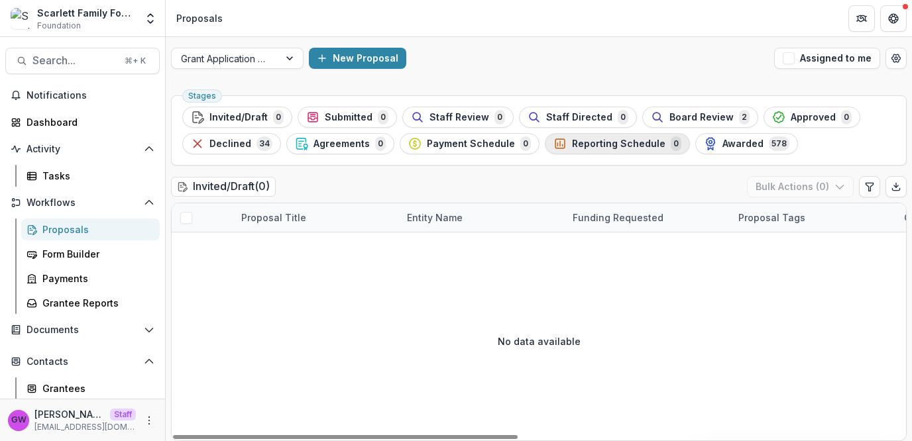
click at [631, 146] on span "Reporting Schedule" at bounding box center [618, 144] width 93 height 11
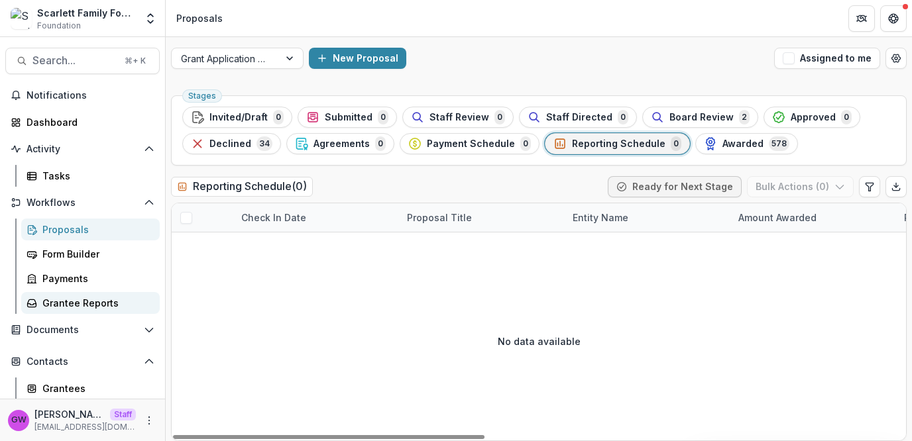
click at [99, 306] on div "Grantee Reports" at bounding box center [95, 303] width 107 height 14
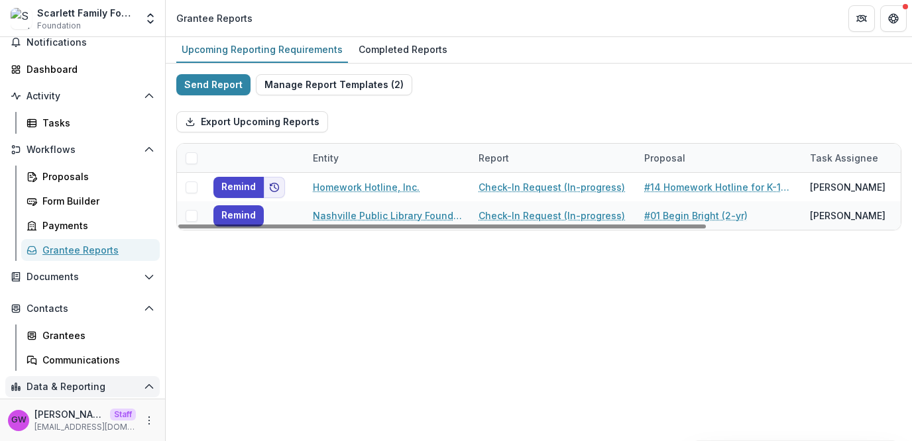
scroll to position [103, 0]
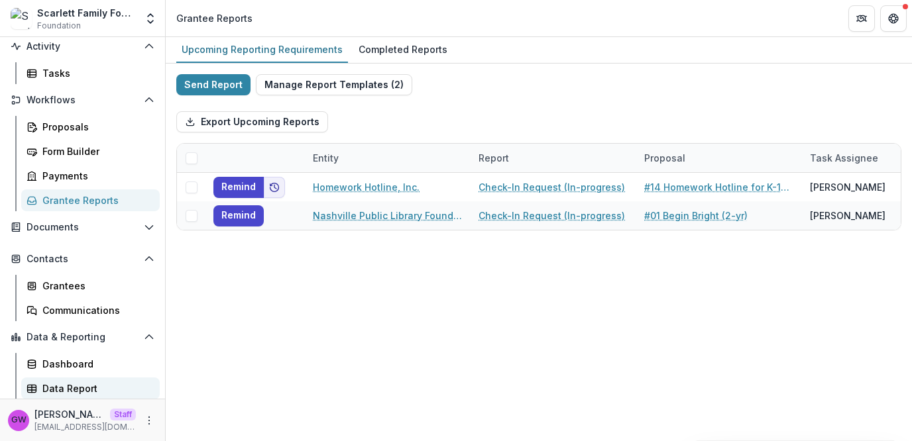
click at [92, 386] on div "Data Report" at bounding box center [95, 389] width 107 height 14
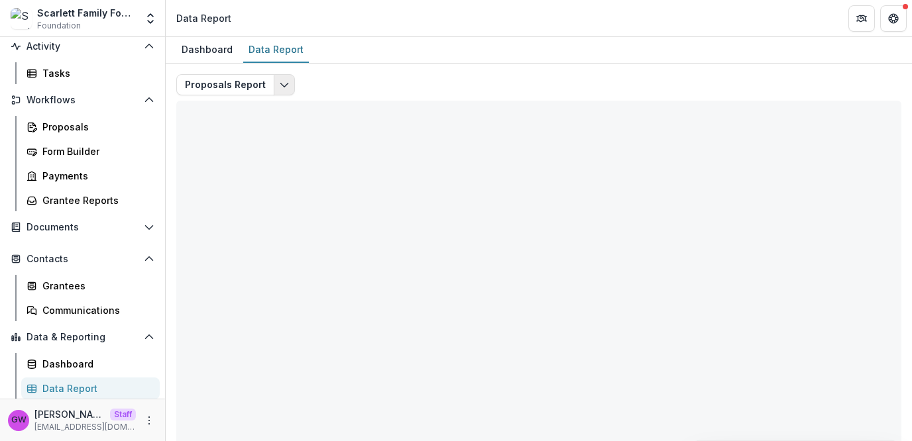
click at [283, 77] on button "Edit selected report" at bounding box center [284, 84] width 21 height 21
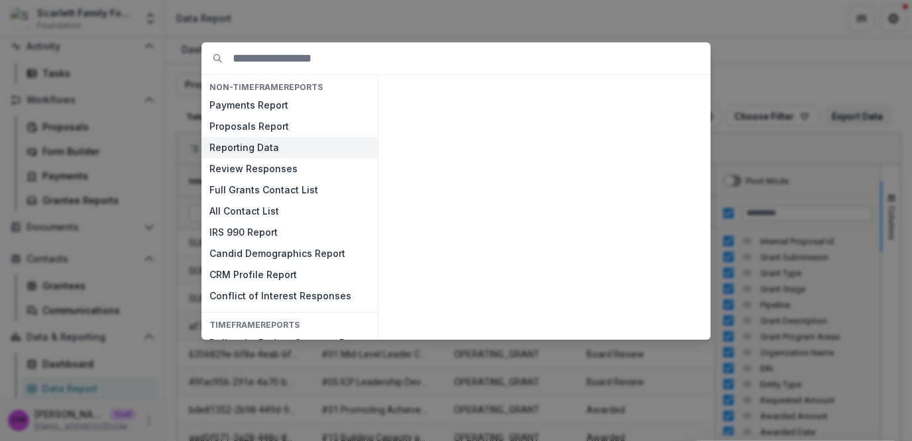
click at [262, 146] on button "Reporting Data" at bounding box center [289, 147] width 176 height 21
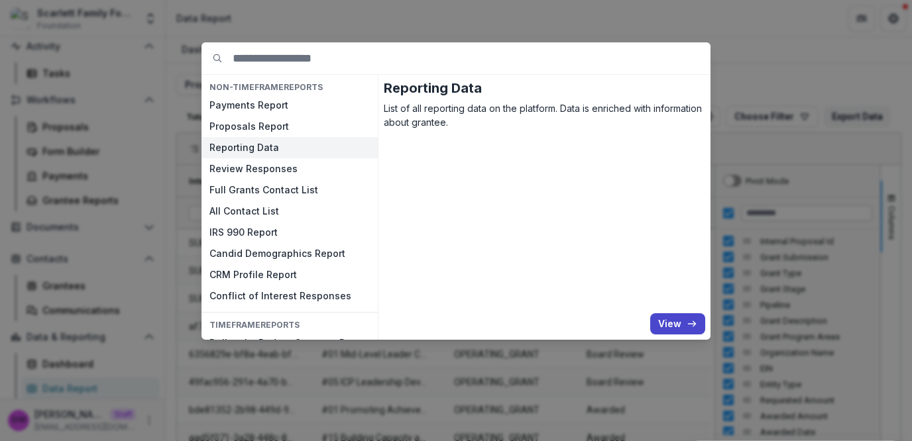
drag, startPoint x: 661, startPoint y: 321, endPoint x: 620, endPoint y: 325, distance: 40.6
click at [661, 321] on button "View" at bounding box center [677, 323] width 55 height 21
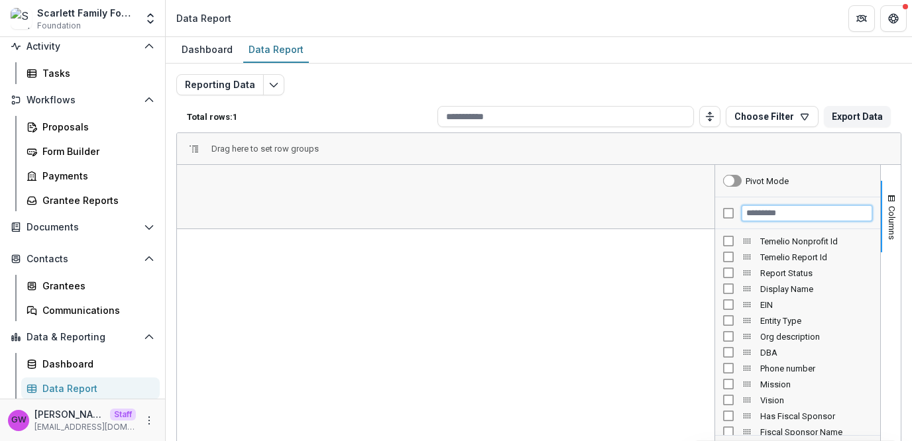
click at [793, 209] on input "Filter Columns Input" at bounding box center [807, 213] width 131 height 16
click at [777, 212] on input "Filter Columns Input" at bounding box center [807, 213] width 131 height 16
type input "*"
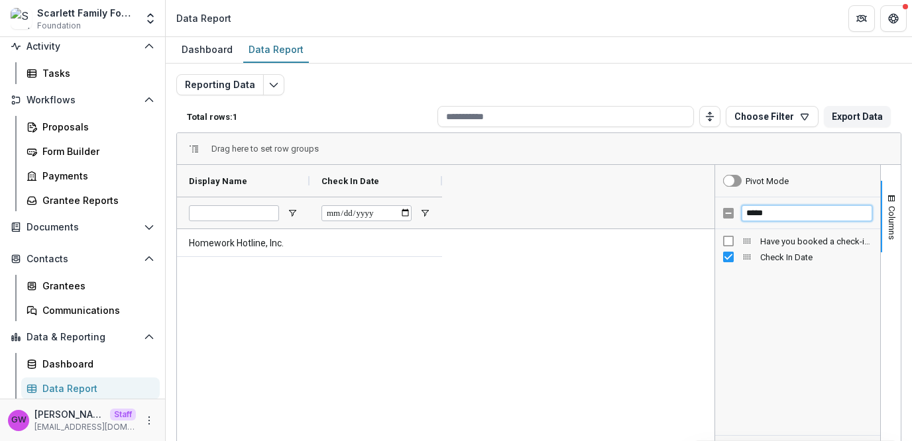
click at [763, 213] on input "*****" at bounding box center [807, 213] width 131 height 16
type input "*"
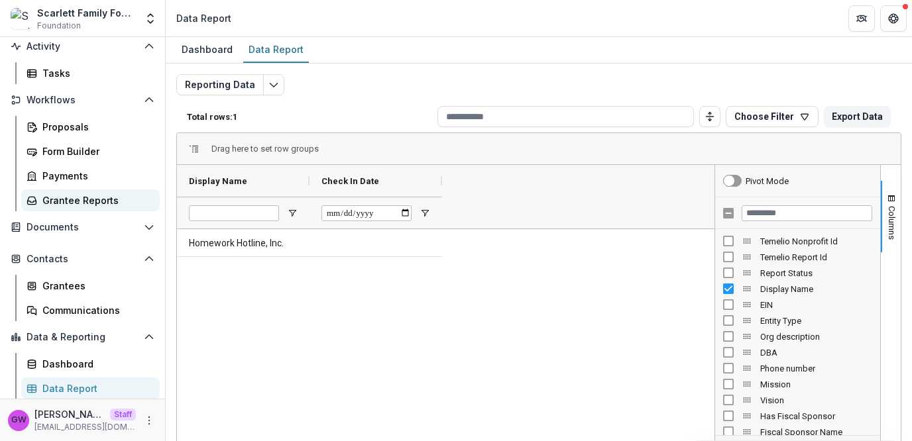
click at [82, 205] on div "Grantee Reports" at bounding box center [95, 201] width 107 height 14
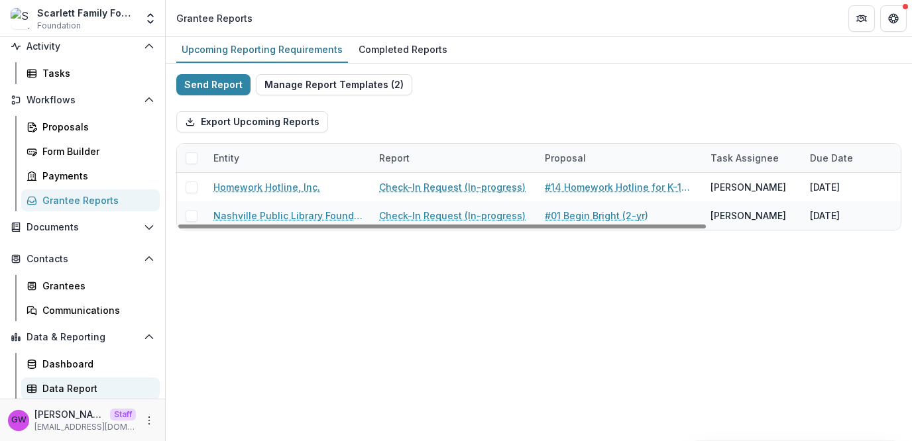
click at [76, 384] on div "Data Report" at bounding box center [95, 389] width 107 height 14
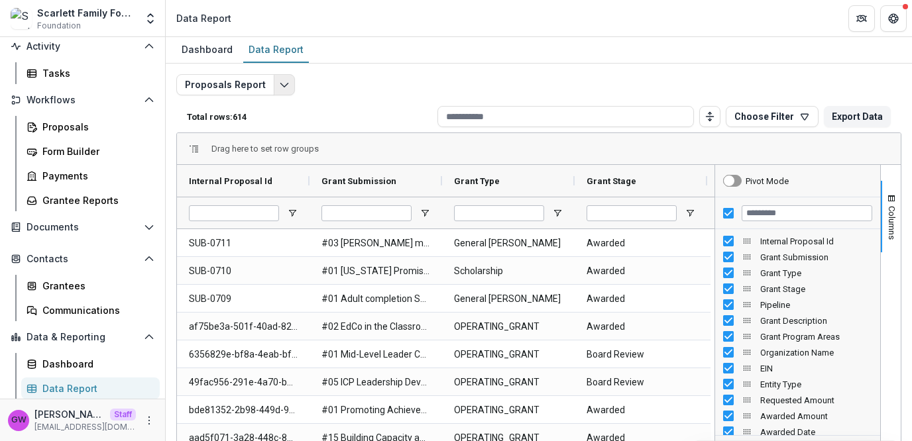
click at [281, 83] on icon "Edit selected report" at bounding box center [284, 85] width 11 height 11
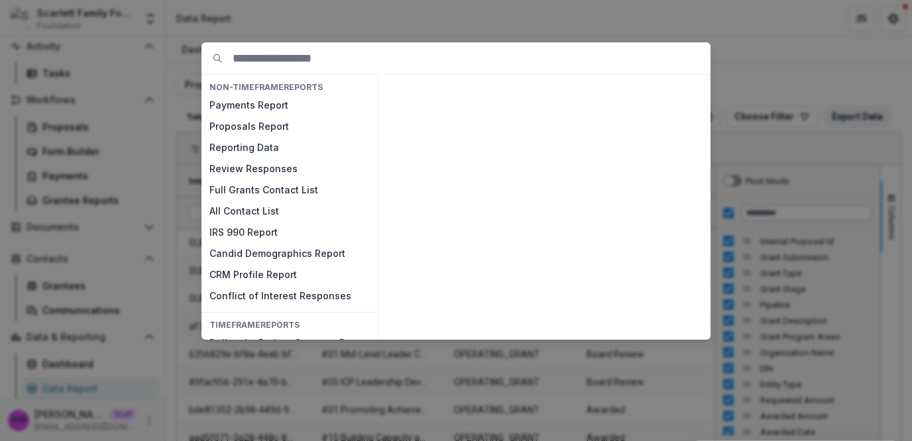
click at [307, 33] on div "NON-TIMEFRAME Reports Payments Report Proposals Report Reporting Data Review Re…" at bounding box center [456, 220] width 912 height 441
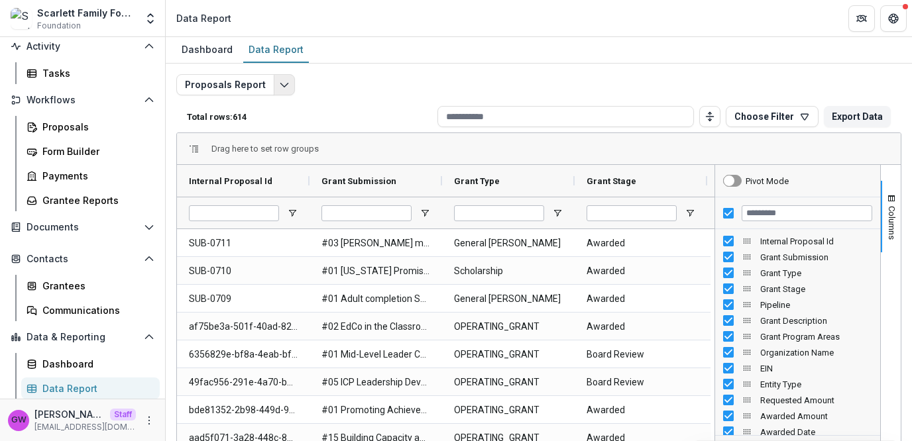
click at [282, 85] on icon "Edit selected report" at bounding box center [284, 85] width 11 height 11
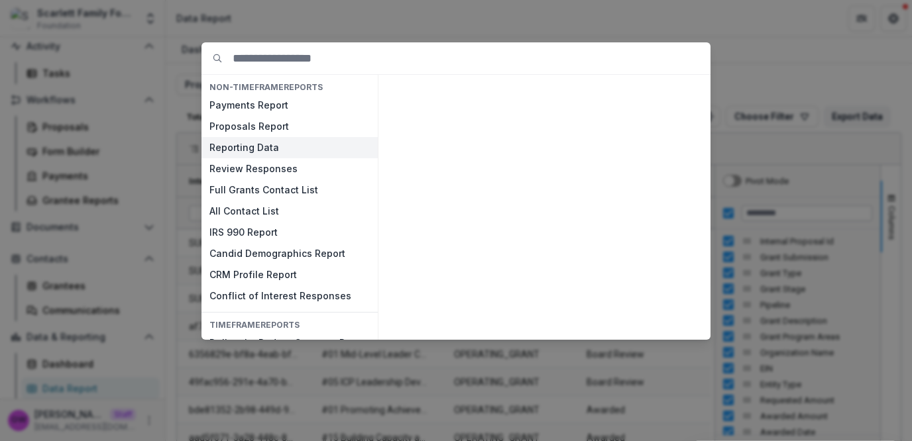
click at [248, 145] on button "Reporting Data" at bounding box center [289, 147] width 176 height 21
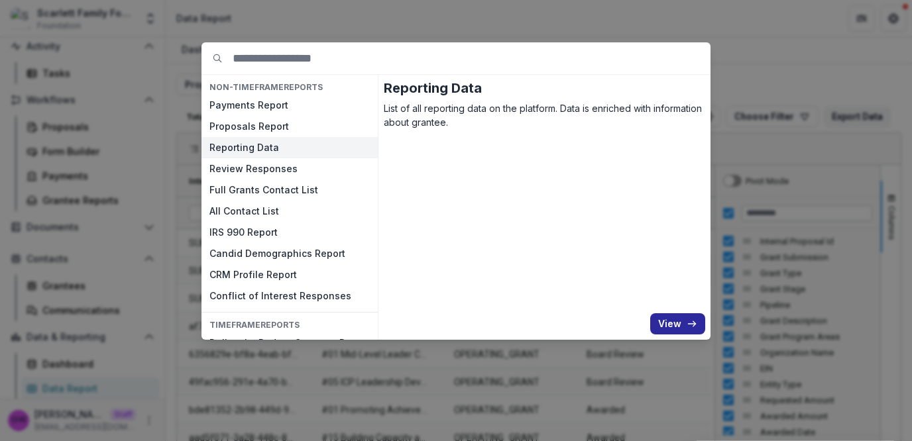
click at [682, 329] on button "View" at bounding box center [677, 323] width 55 height 21
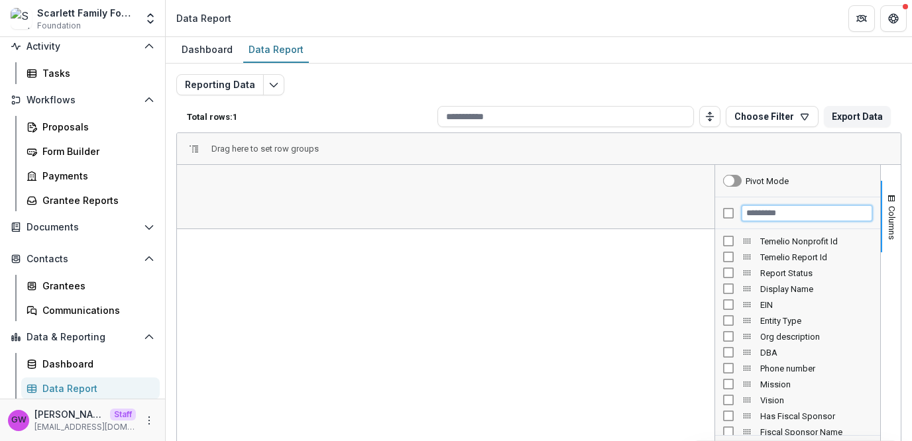
click at [779, 215] on input "Filter Columns Input" at bounding box center [807, 213] width 131 height 16
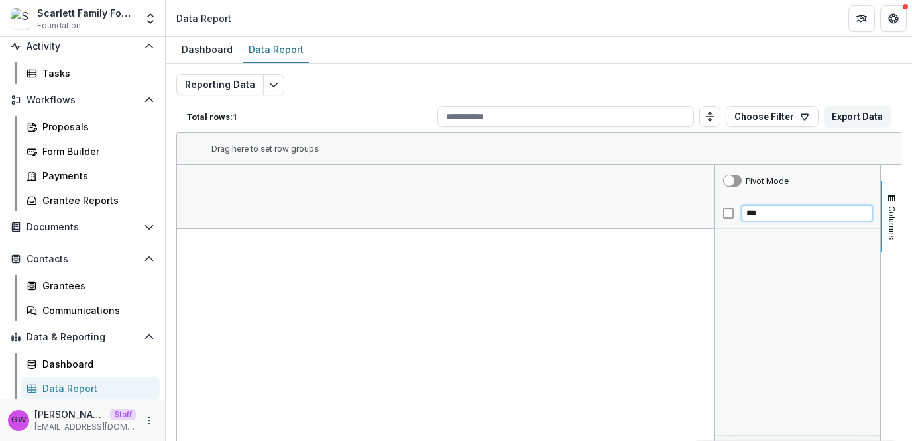
click at [791, 215] on input "***" at bounding box center [807, 213] width 131 height 16
type input "********"
click at [771, 213] on input "********" at bounding box center [807, 213] width 131 height 16
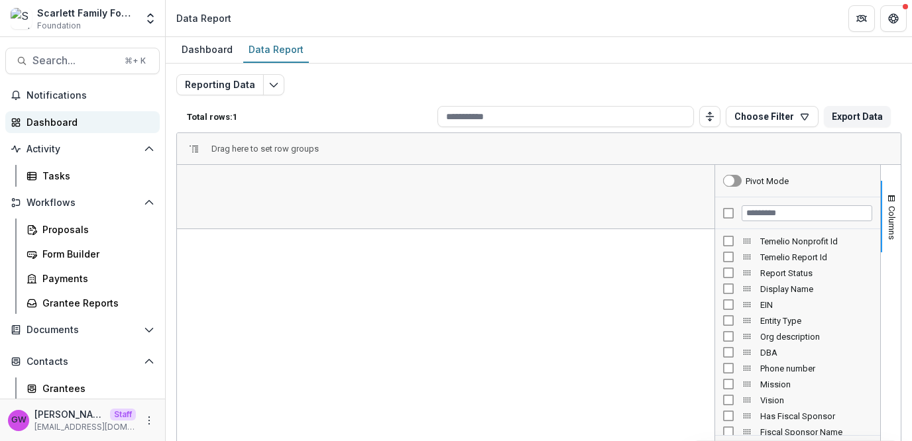
click at [70, 118] on div "Dashboard" at bounding box center [88, 122] width 123 height 14
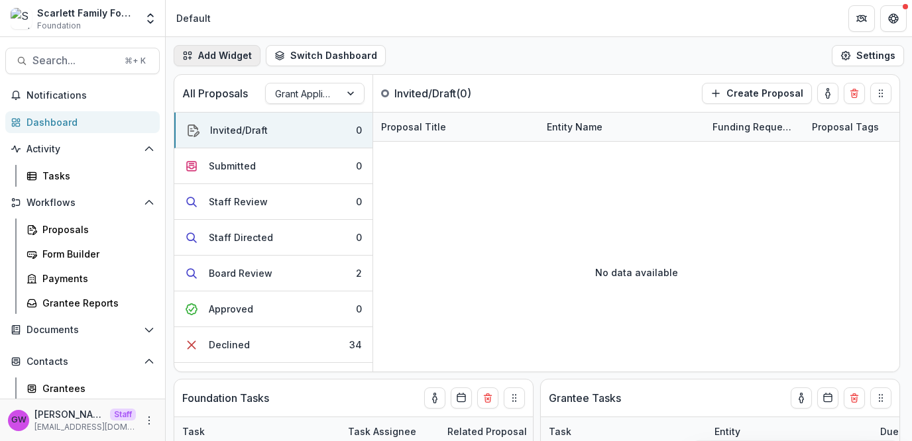
click at [227, 48] on button "Add Widget" at bounding box center [217, 55] width 87 height 21
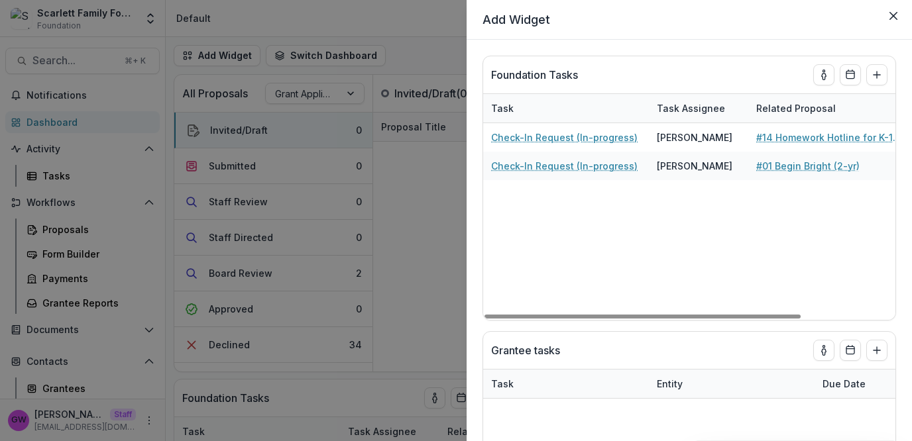
select select "******"
click at [427, 42] on div "**********" at bounding box center [456, 220] width 912 height 441
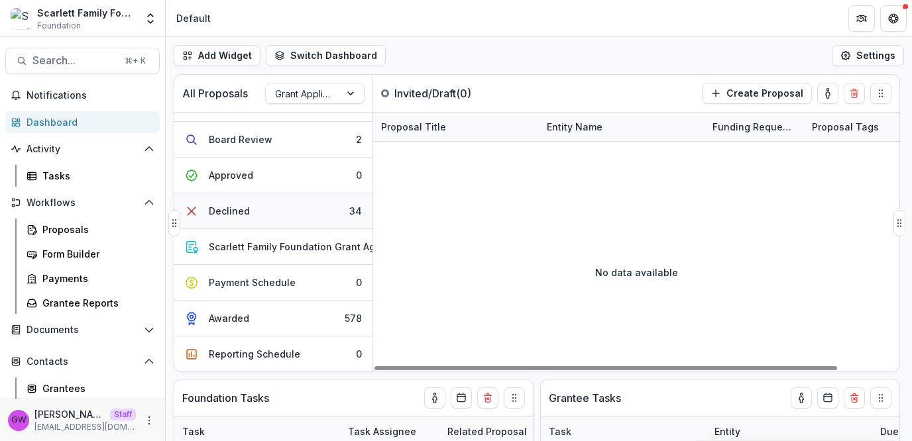
scroll to position [140, 0]
click at [240, 347] on div "Reporting Schedule" at bounding box center [254, 354] width 91 height 14
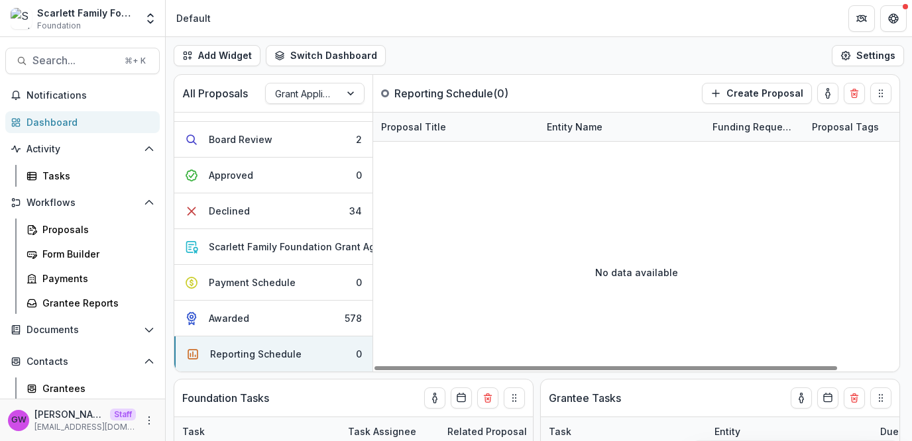
click at [448, 72] on div "Add Widget Switch Dashboard Default New Dashboard Settings" at bounding box center [539, 55] width 746 height 37
click at [215, 204] on div "Declined" at bounding box center [229, 211] width 41 height 14
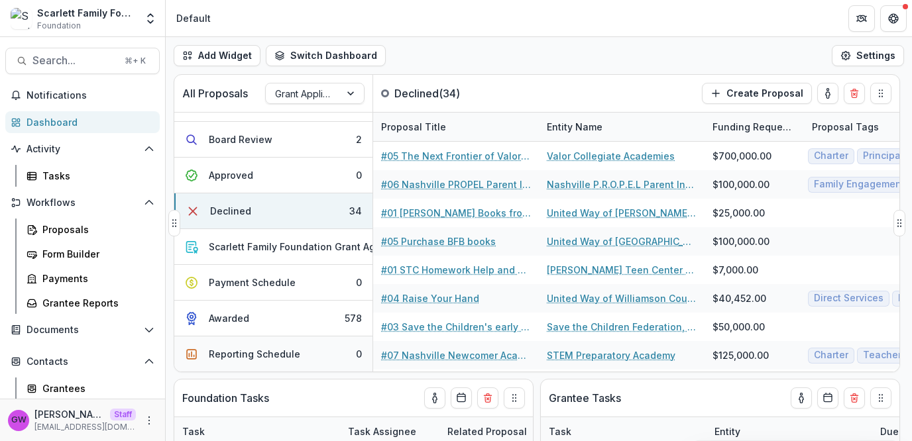
click at [233, 351] on div "Reporting Schedule" at bounding box center [254, 354] width 91 height 14
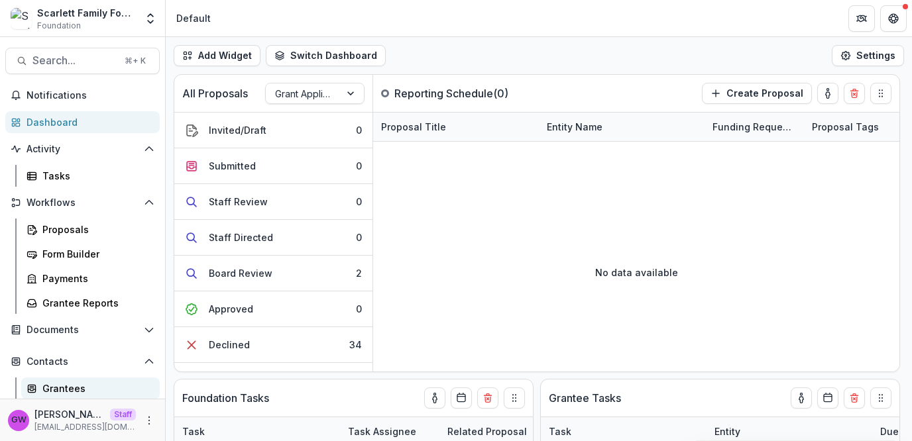
scroll to position [103, 0]
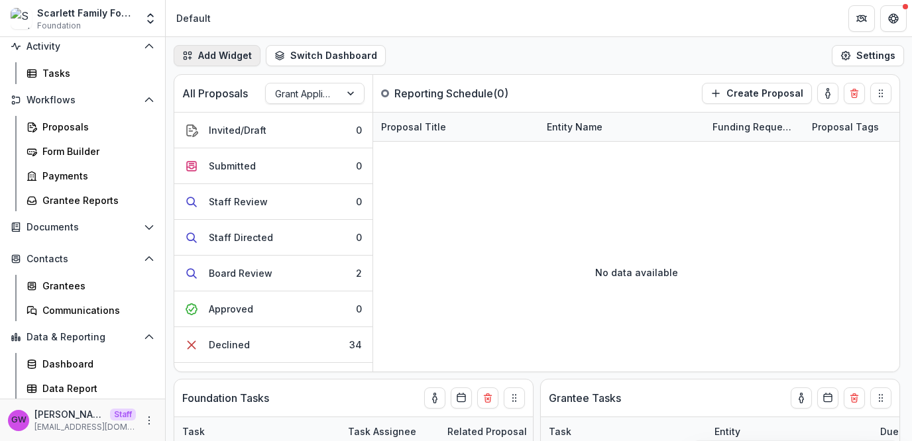
click at [229, 54] on button "Add Widget" at bounding box center [217, 55] width 87 height 21
select select "******"
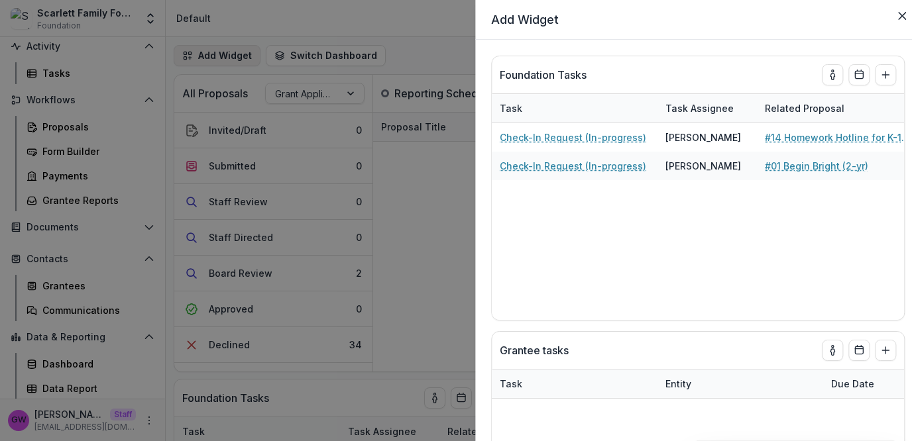
select select "******"
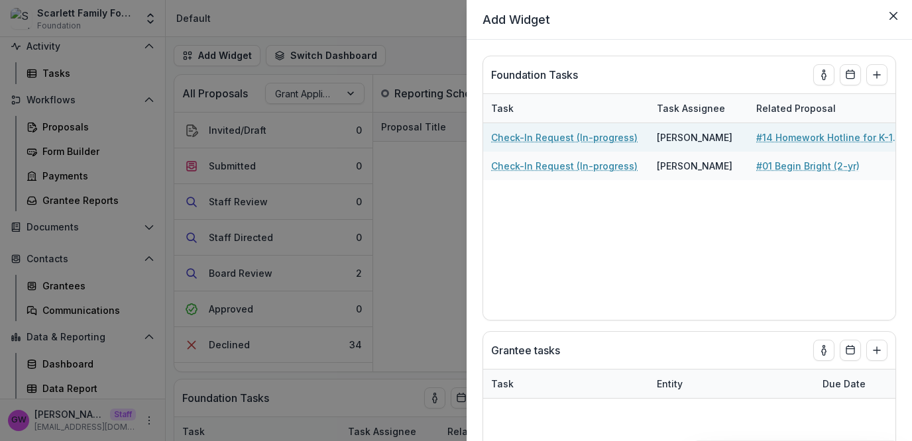
select select "******"
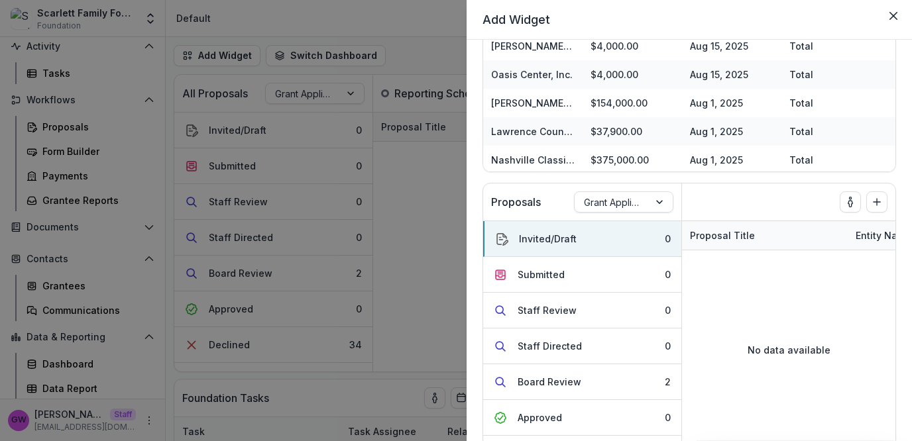
scroll to position [1549, 0]
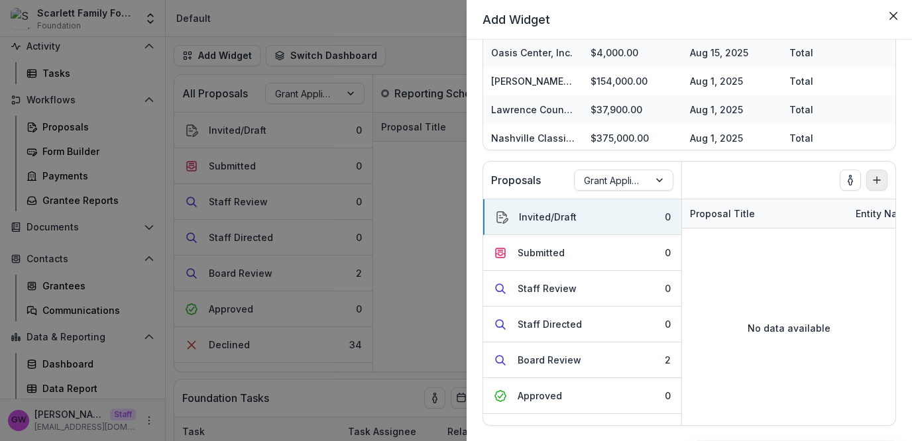
click at [877, 178] on line "Add to dashboard" at bounding box center [877, 180] width 0 height 7
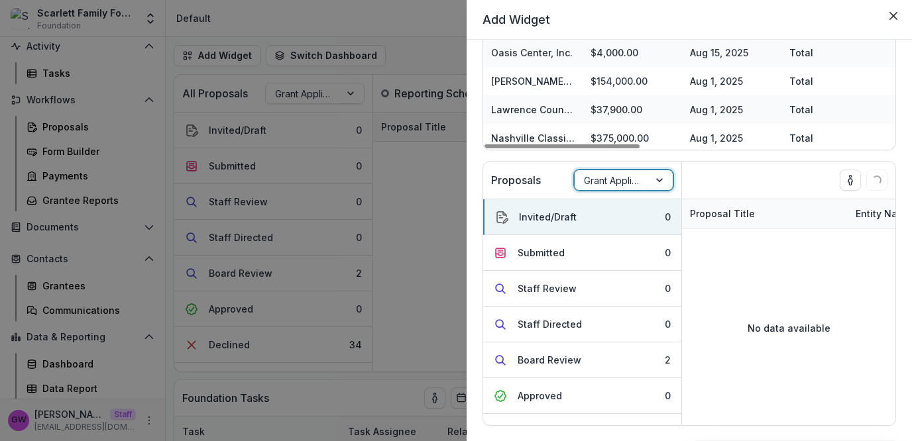
select select "******"
click at [897, 15] on icon "Close" at bounding box center [893, 16] width 8 height 8
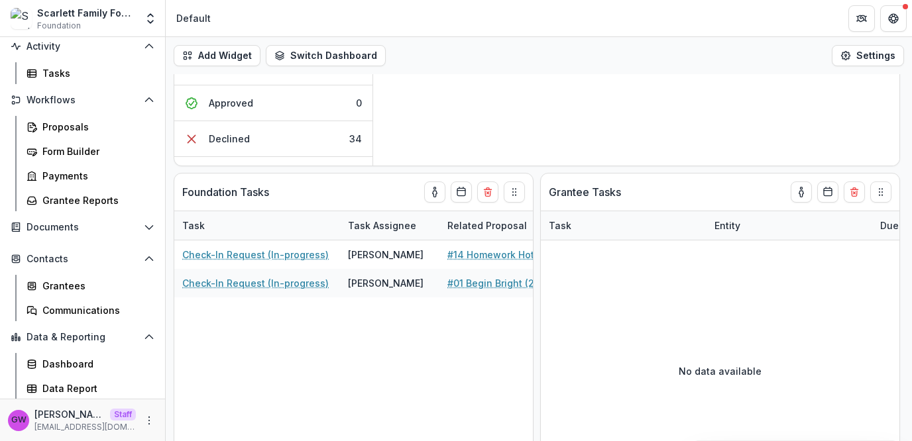
scroll to position [0, 0]
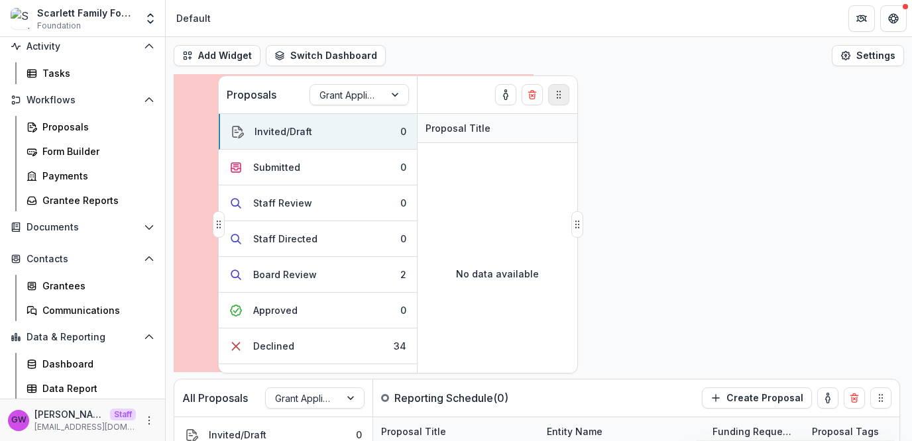
drag, startPoint x: 516, startPoint y: 162, endPoint x: 561, endPoint y: 93, distance: 82.0
click at [561, 93] on icon "Drag" at bounding box center [558, 94] width 11 height 11
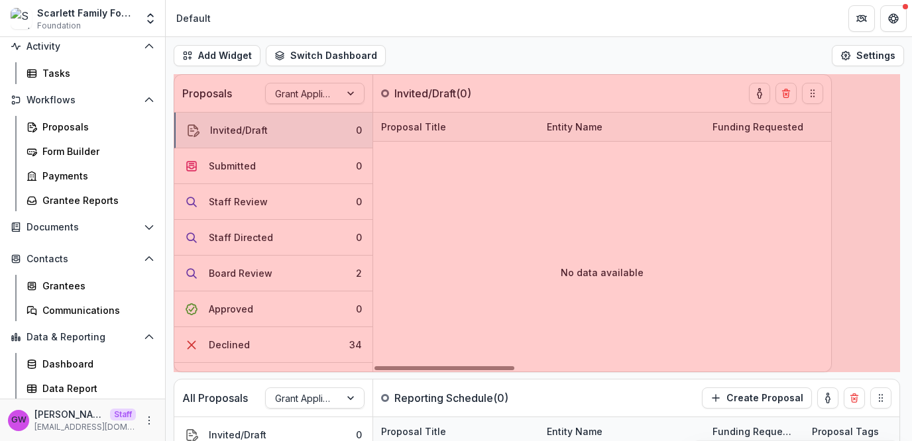
drag, startPoint x: 534, startPoint y: 224, endPoint x: 840, endPoint y: 200, distance: 306.4
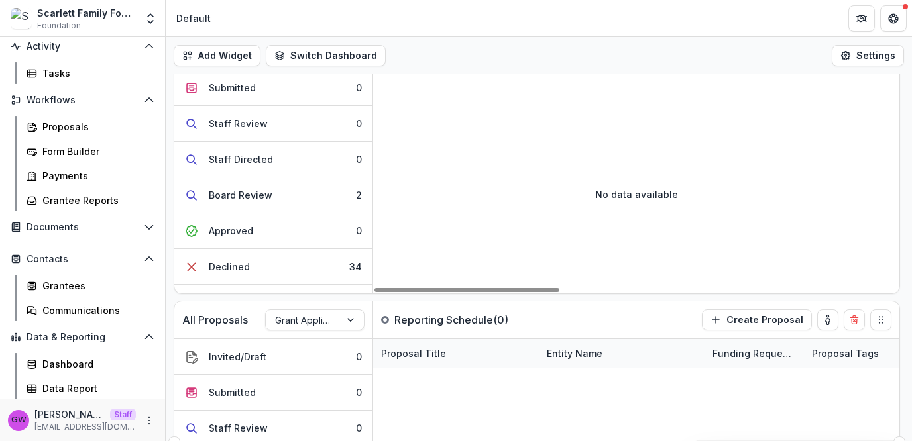
scroll to position [177, 0]
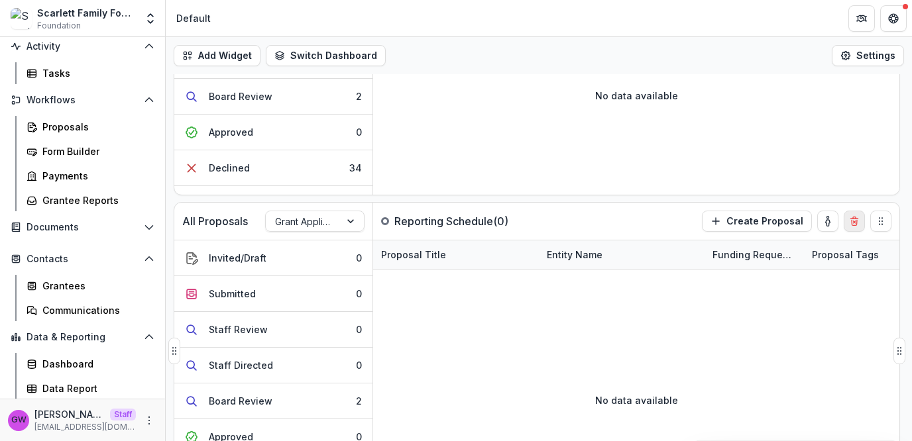
click at [860, 220] on button "Delete card" at bounding box center [854, 221] width 21 height 21
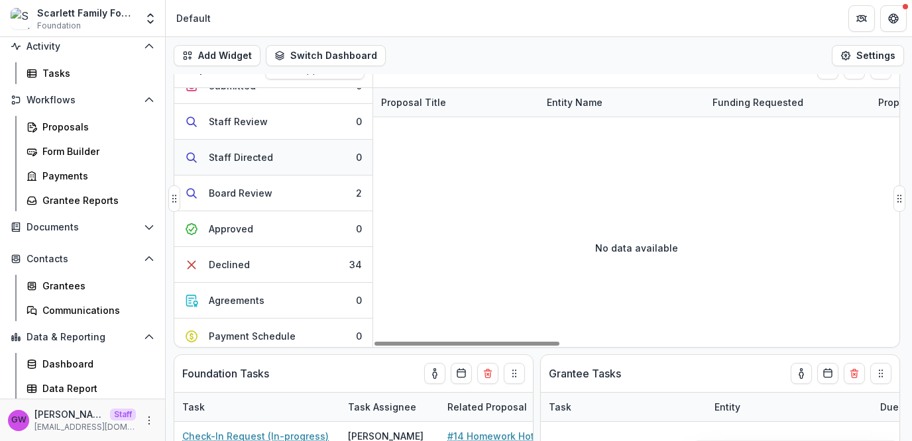
scroll to position [131, 0]
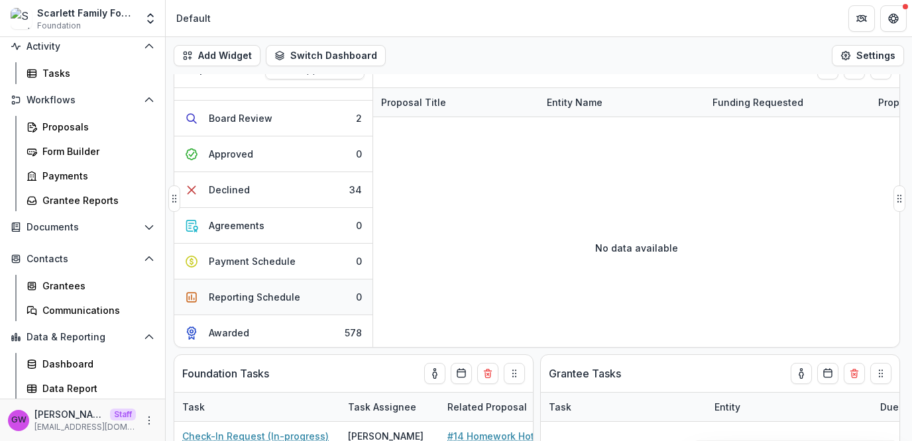
click at [258, 290] on div "Reporting Schedule" at bounding box center [254, 297] width 91 height 14
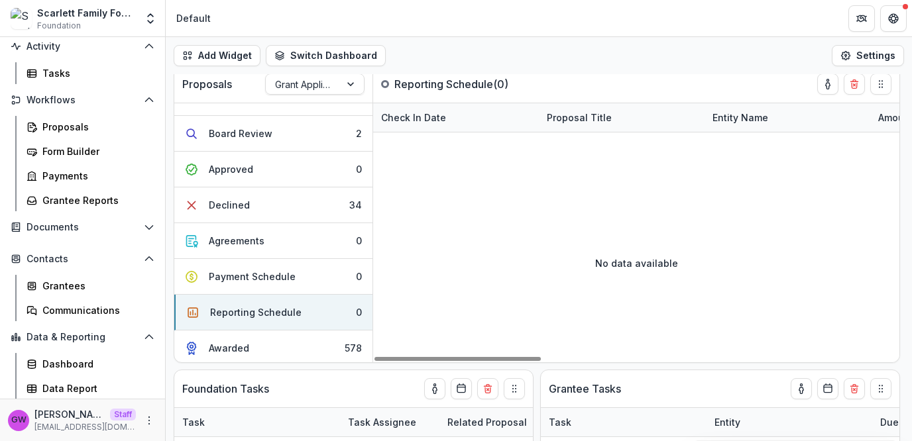
scroll to position [0, 0]
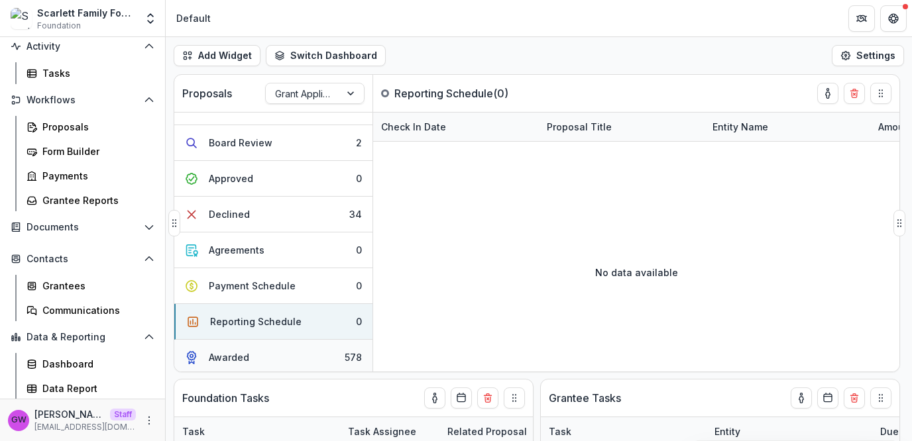
click at [273, 361] on button "Awarded 578" at bounding box center [273, 357] width 198 height 35
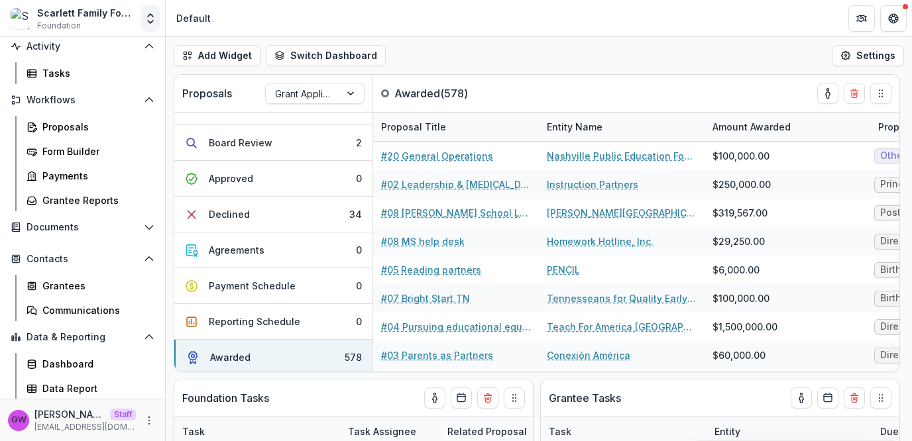
click at [153, 23] on icon "Open entity switcher" at bounding box center [150, 18] width 13 height 13
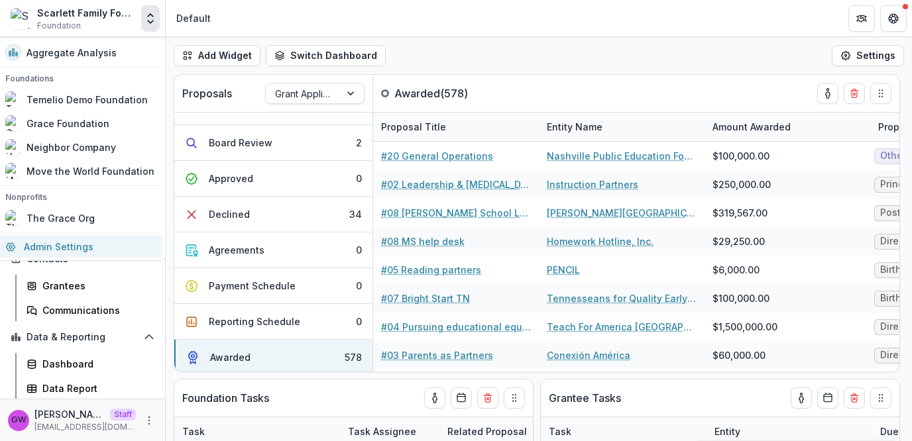
click at [89, 242] on link "Admin Settings" at bounding box center [79, 247] width 165 height 22
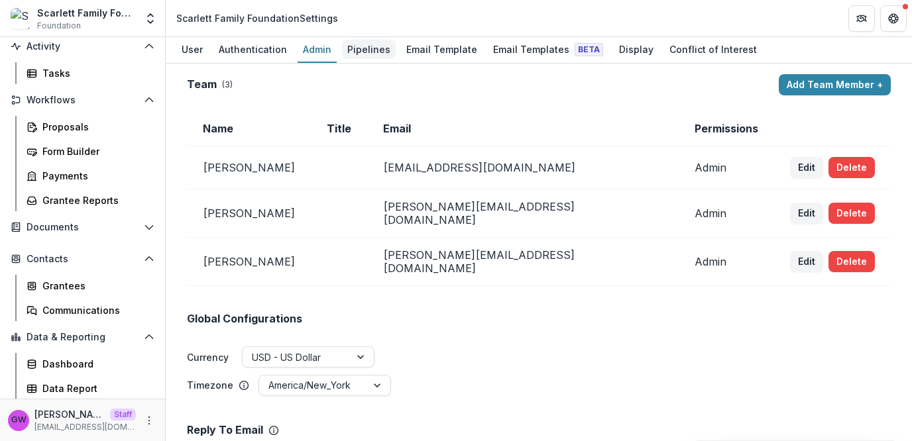
click at [366, 50] on div "Pipelines" at bounding box center [369, 49] width 54 height 19
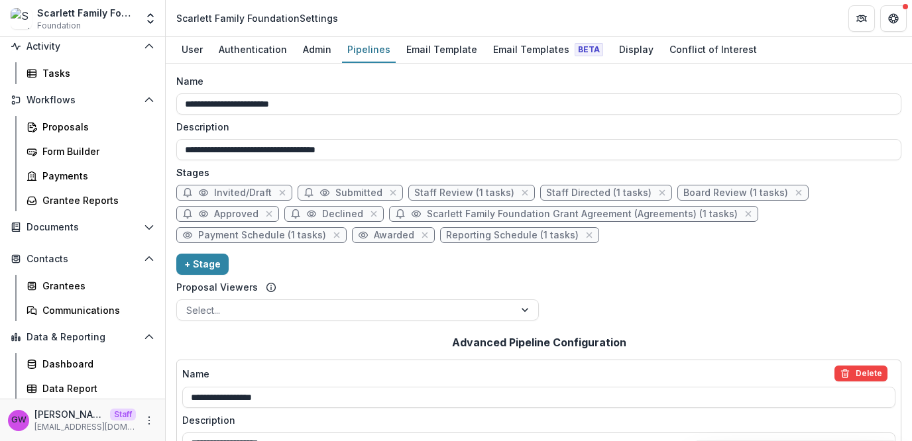
click at [492, 235] on span "Reporting Schedule (1 tasks)" at bounding box center [512, 235] width 133 height 11
select select "*********"
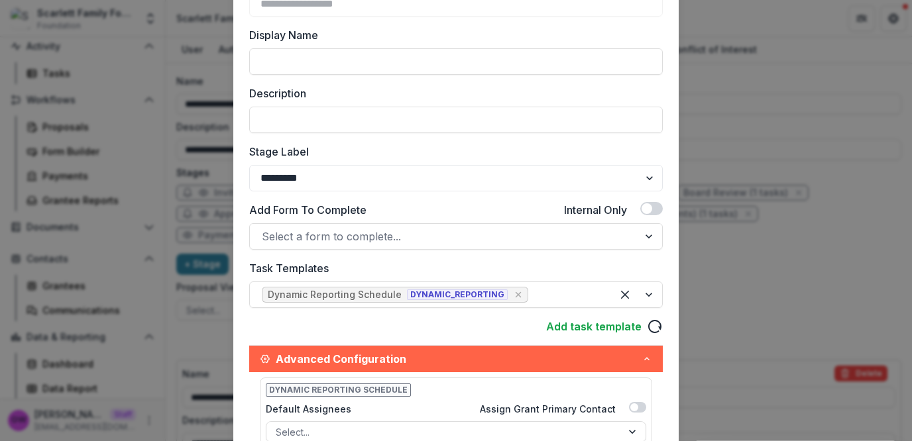
scroll to position [127, 0]
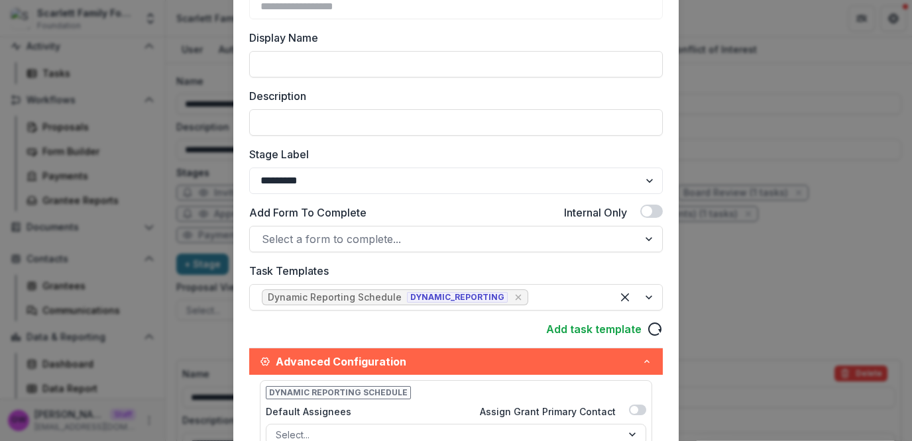
click at [803, 161] on div "**********" at bounding box center [456, 220] width 912 height 441
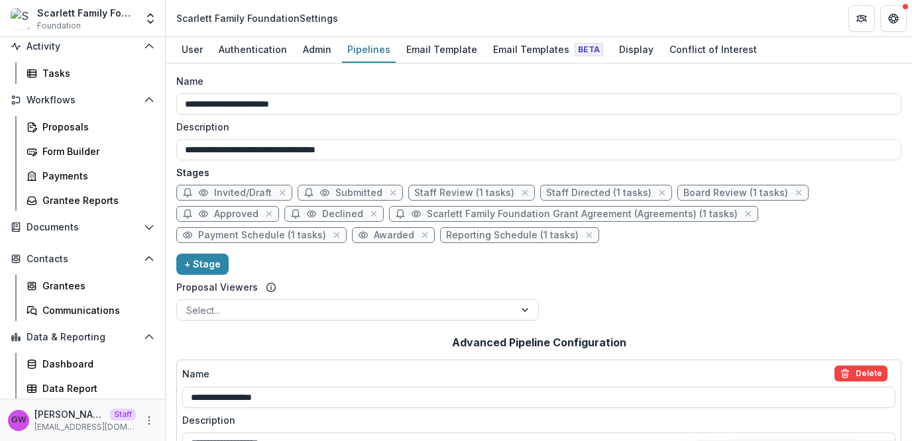
click at [386, 234] on span "Awarded" at bounding box center [394, 235] width 40 height 11
select select "*******"
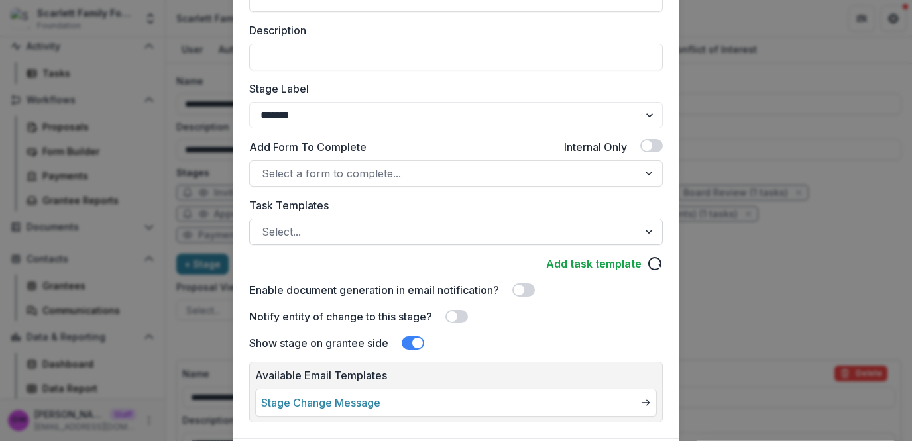
scroll to position [201, 0]
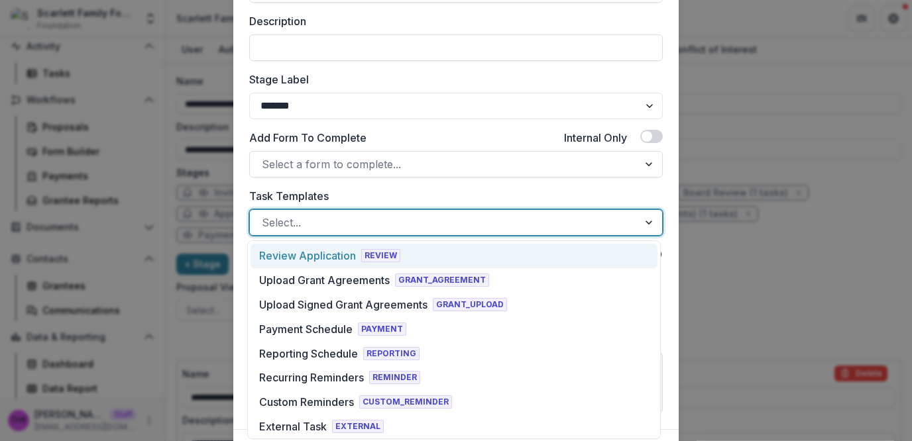
click at [347, 223] on div at bounding box center [444, 222] width 364 height 19
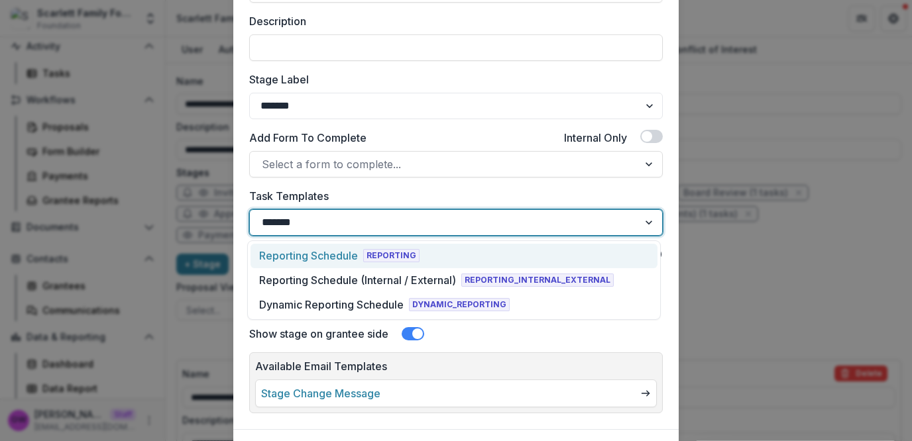
type input "********"
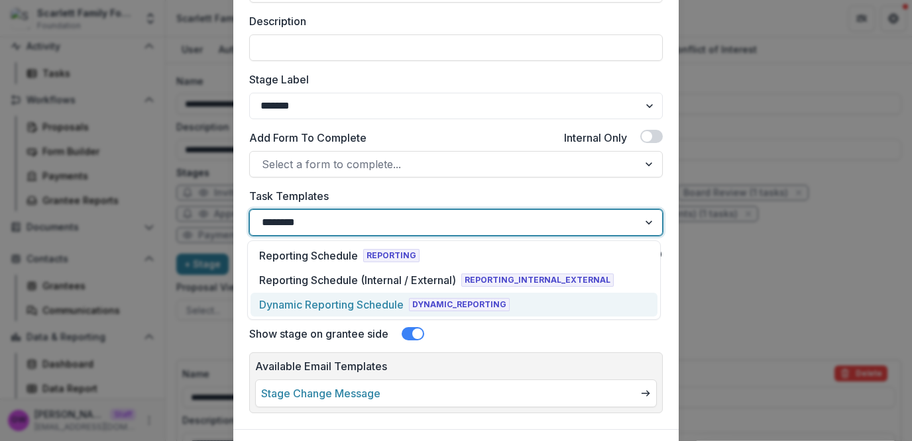
click at [320, 306] on div "Dynamic Reporting Schedule" at bounding box center [331, 305] width 144 height 16
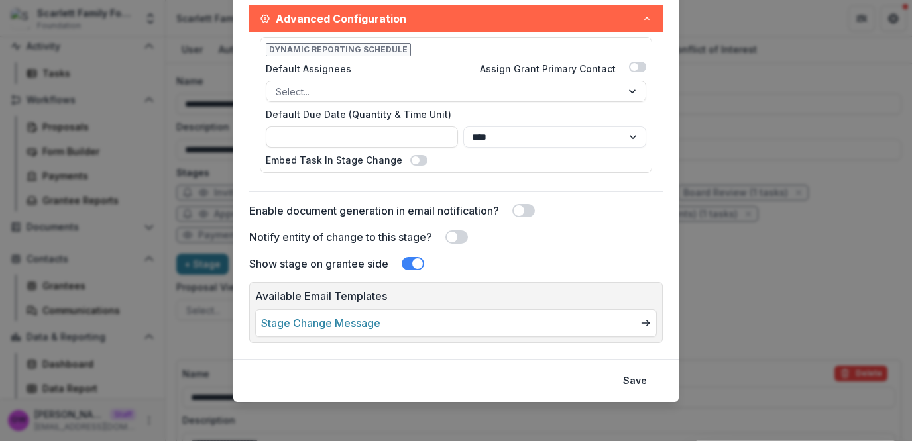
scroll to position [471, 0]
click at [624, 372] on button "Save" at bounding box center [635, 380] width 40 height 21
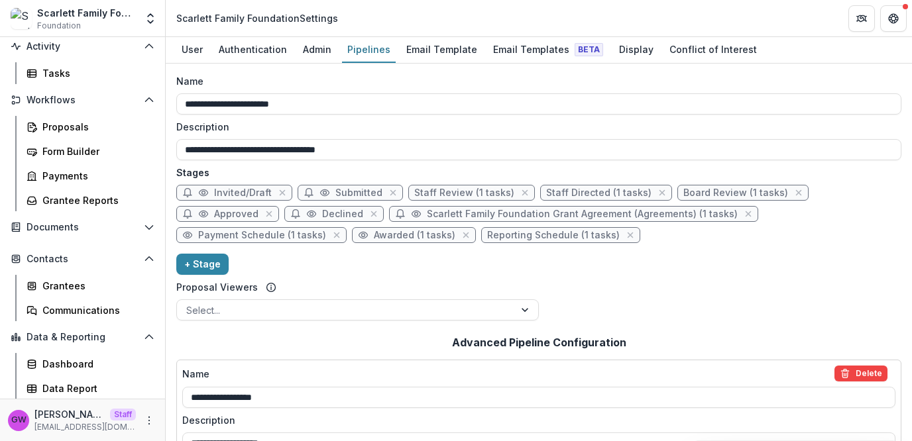
click at [529, 237] on span "Reporting Schedule (1 tasks)" at bounding box center [553, 235] width 133 height 11
select select "*********"
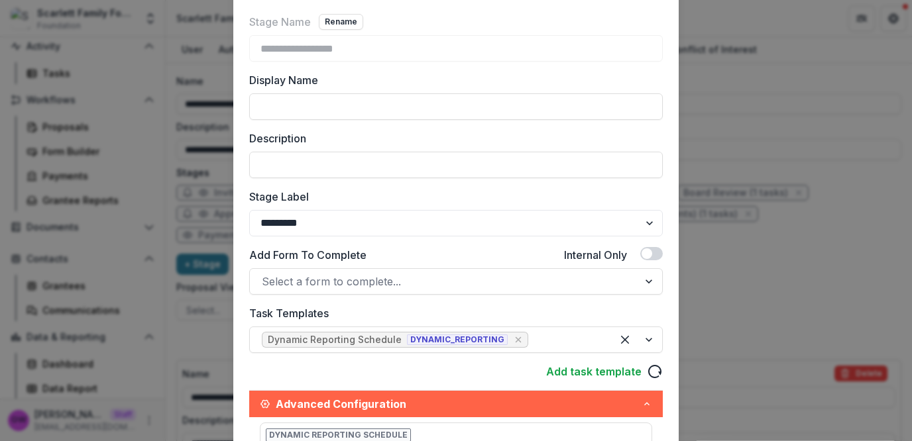
scroll to position [0, 0]
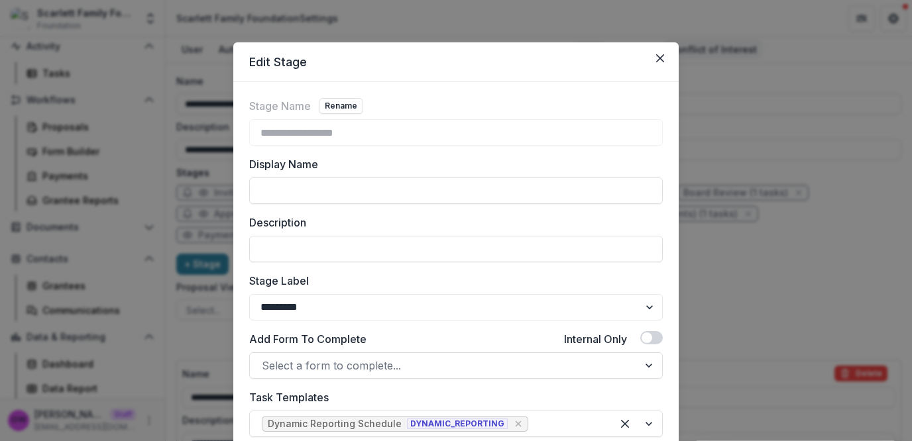
click at [661, 54] on icon "Close" at bounding box center [660, 58] width 8 height 8
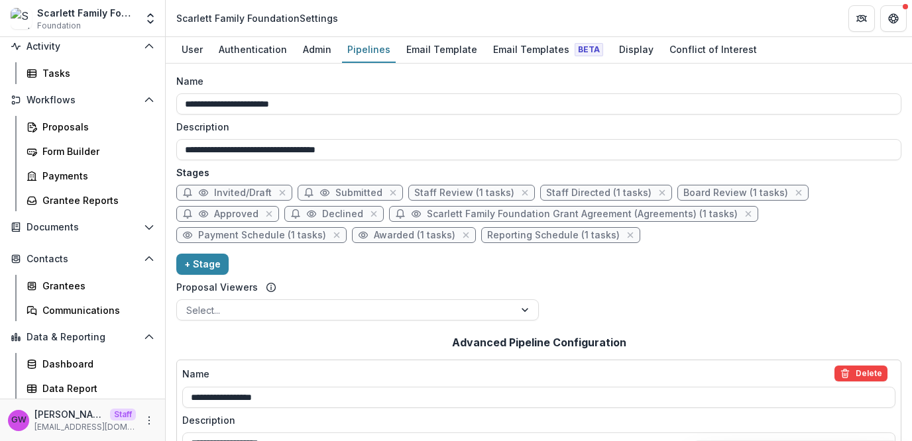
click at [522, 235] on span "Reporting Schedule (1 tasks)" at bounding box center [553, 235] width 133 height 11
select select "*********"
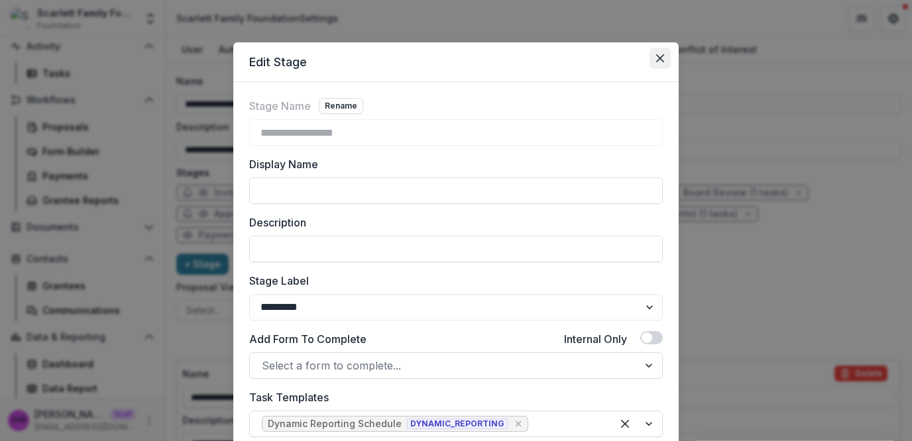
click at [656, 62] on icon "Close" at bounding box center [660, 58] width 8 height 8
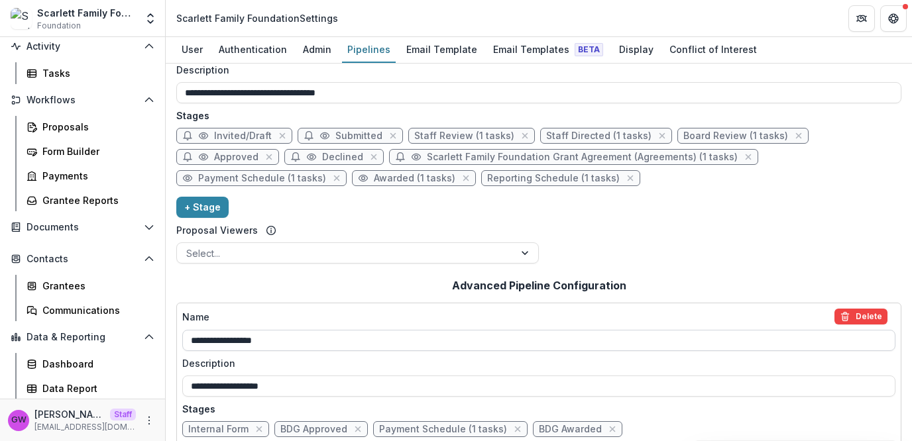
scroll to position [28, 0]
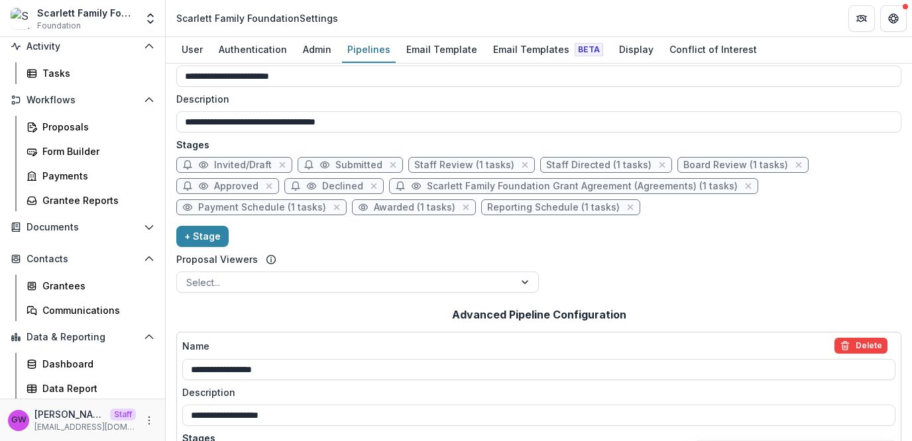
click at [392, 209] on span "Awarded (1 tasks)" at bounding box center [415, 207] width 82 height 11
select select "*******"
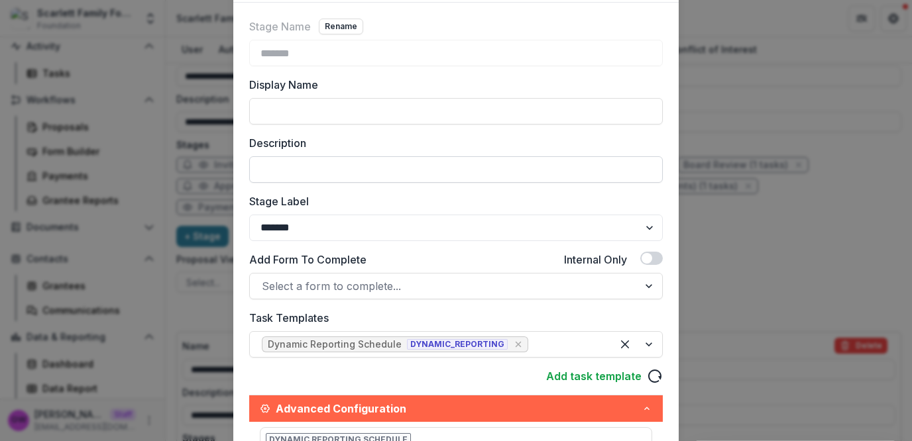
scroll to position [180, 0]
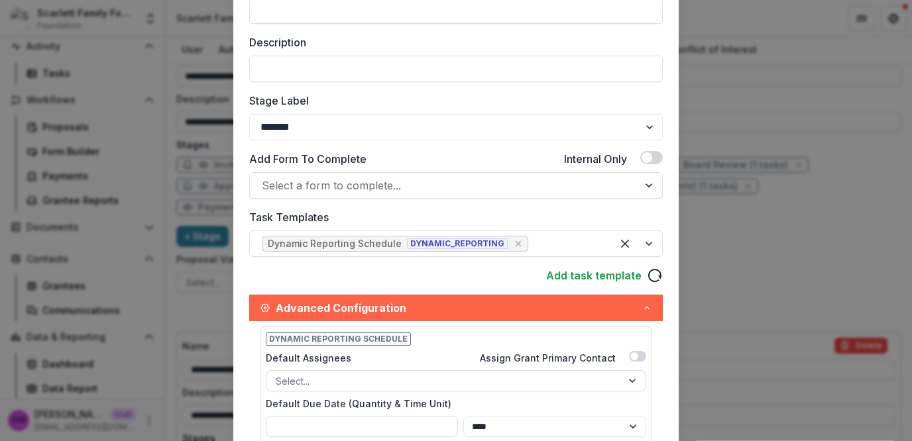
click at [851, 183] on div "Edit Stage Stage Name Rename ******* Display Name Description Stage Label *****…" at bounding box center [456, 220] width 912 height 441
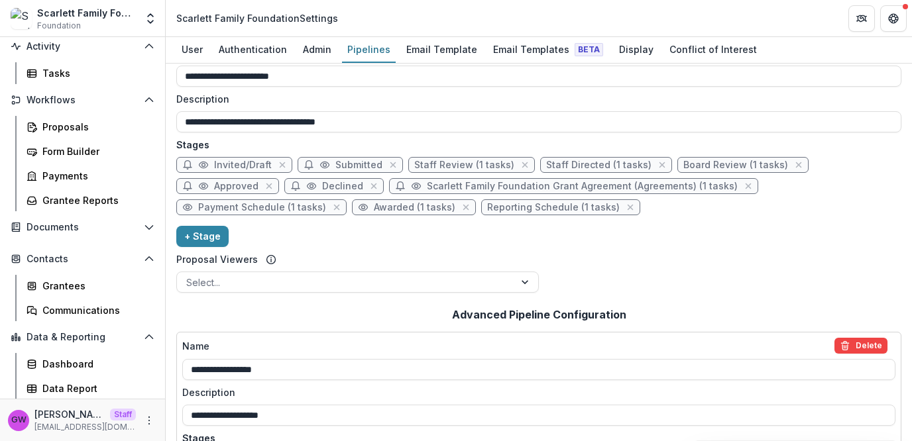
click at [531, 209] on span "Reporting Schedule (1 tasks)" at bounding box center [553, 207] width 133 height 11
select select "*********"
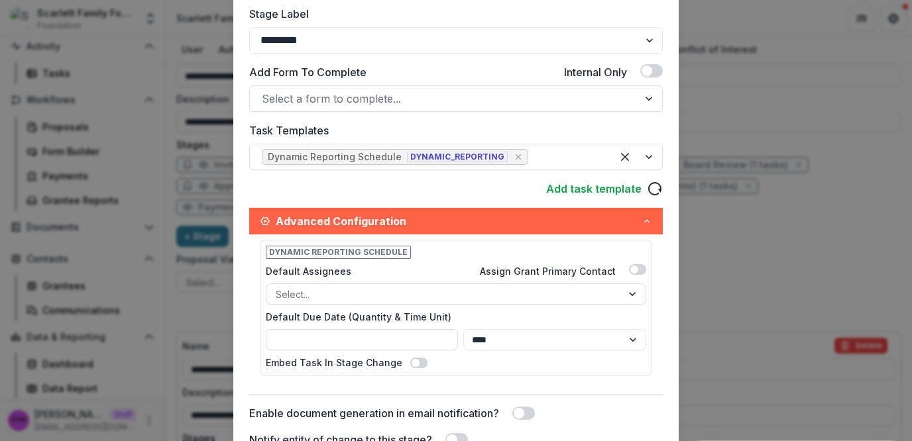
scroll to position [257, 0]
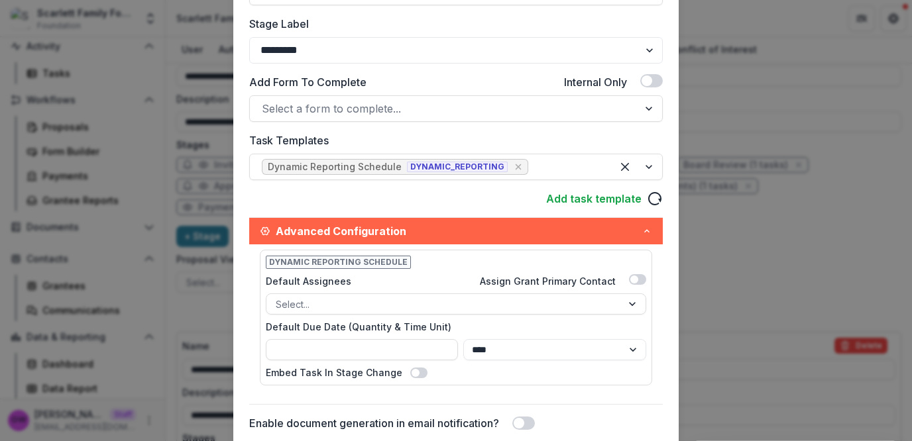
click at [787, 102] on div "**********" at bounding box center [456, 220] width 912 height 441
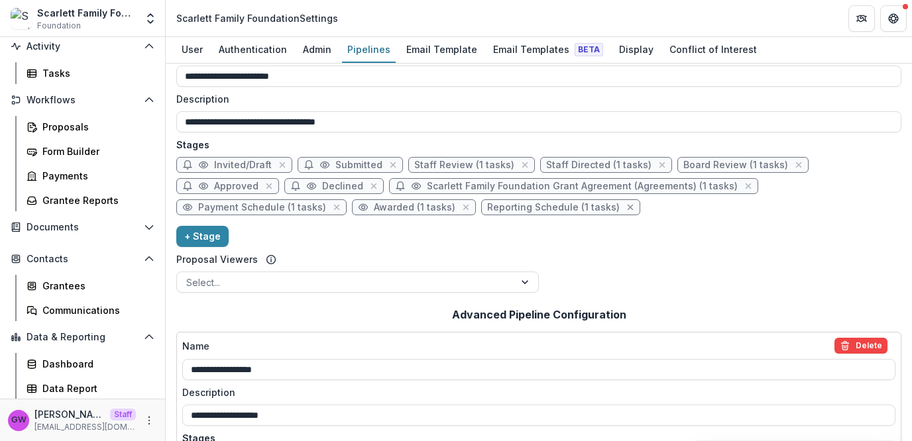
click at [628, 206] on icon "close" at bounding box center [631, 208] width 6 height 6
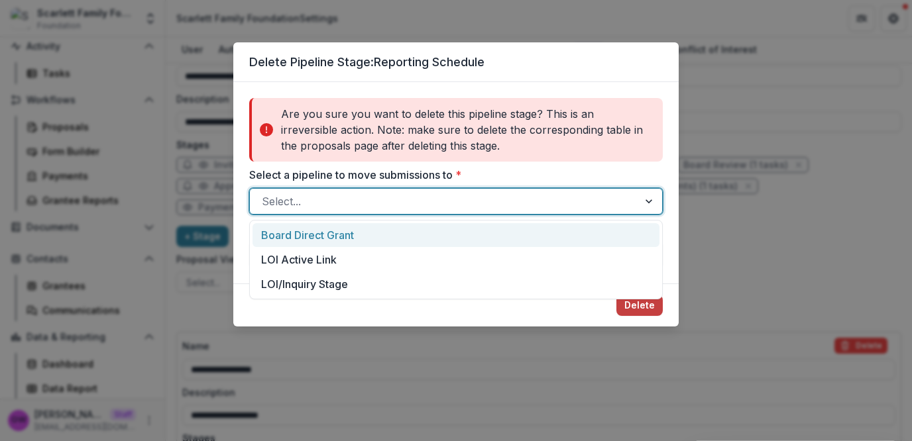
click at [399, 202] on div at bounding box center [444, 201] width 364 height 19
click at [768, 218] on div "Delete Pipeline Stage: Reporting Schedule Are you sure you want to delete this …" at bounding box center [456, 220] width 912 height 441
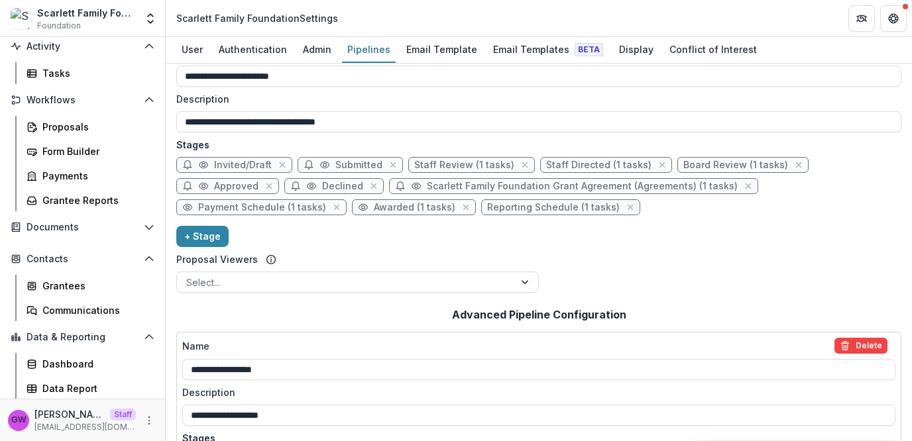
click at [555, 209] on span "Reporting Schedule (1 tasks)" at bounding box center [553, 207] width 133 height 11
select select "*********"
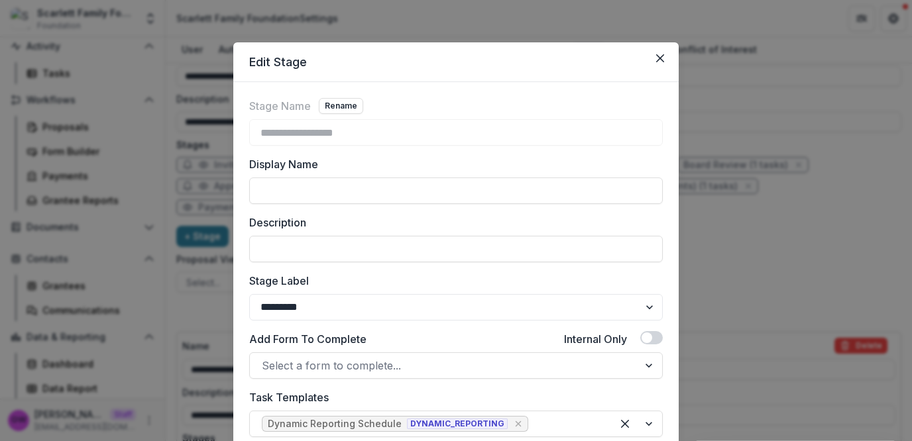
click at [763, 225] on div "**********" at bounding box center [456, 220] width 912 height 441
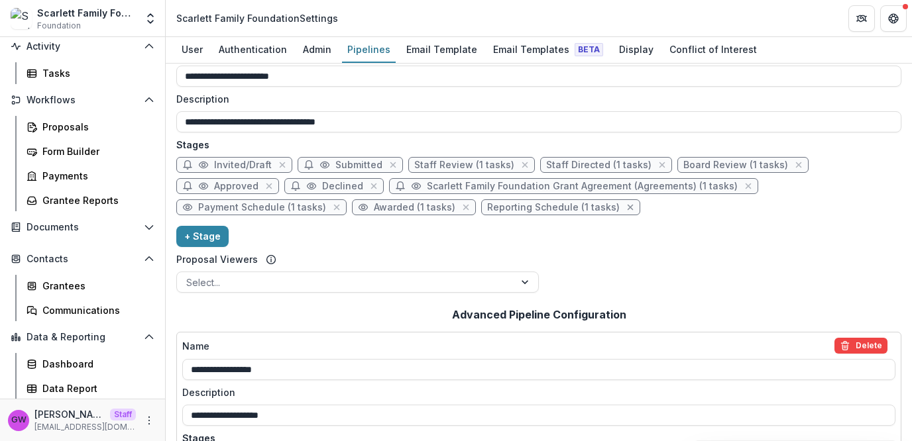
click at [625, 205] on icon "close" at bounding box center [630, 207] width 11 height 11
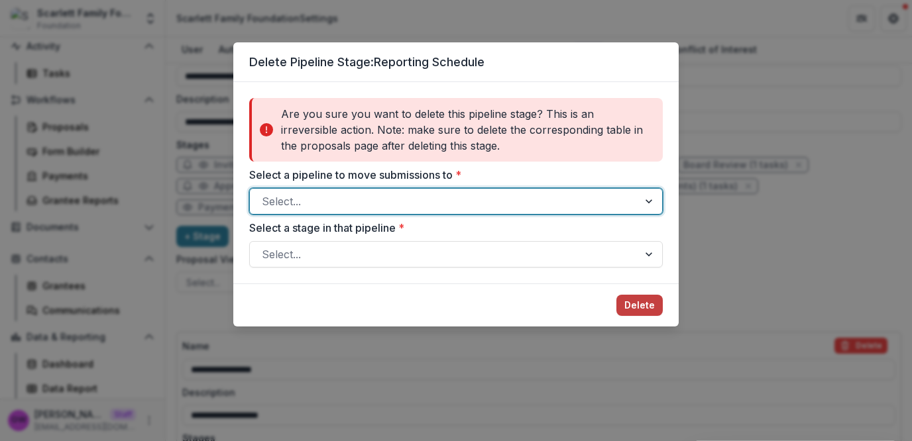
click at [385, 201] on div at bounding box center [444, 201] width 364 height 19
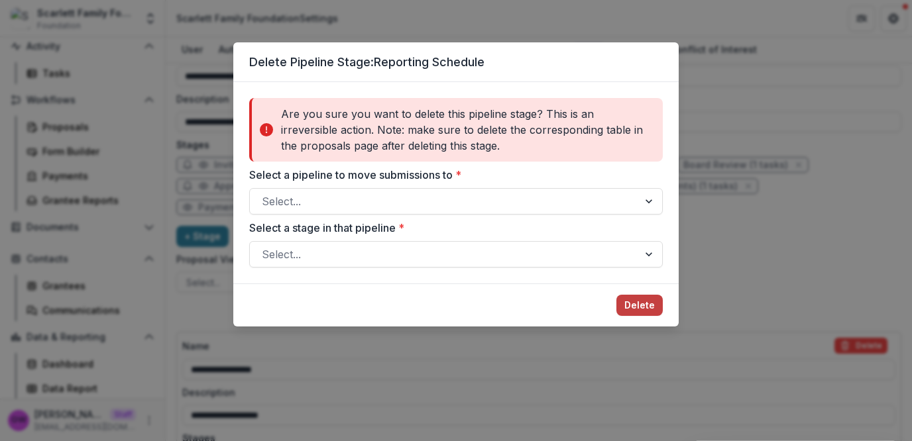
click at [764, 200] on div "Delete Pipeline Stage: Reporting Schedule Are you sure you want to delete this …" at bounding box center [456, 220] width 912 height 441
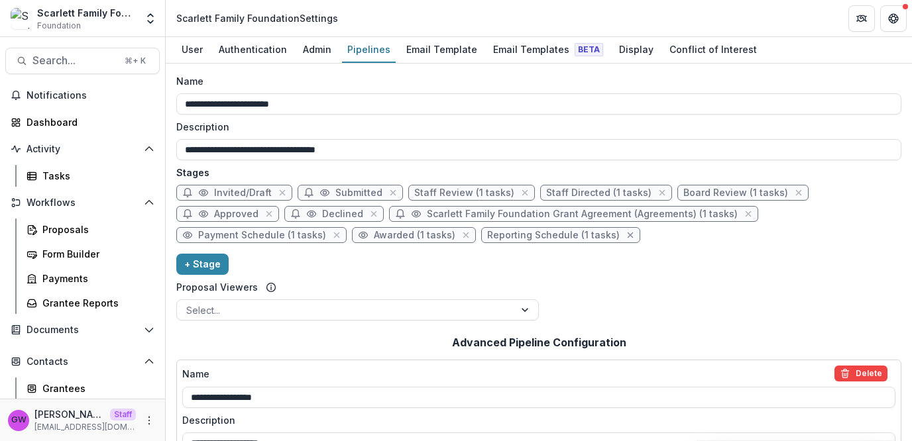
click at [628, 236] on icon "close" at bounding box center [631, 236] width 6 height 6
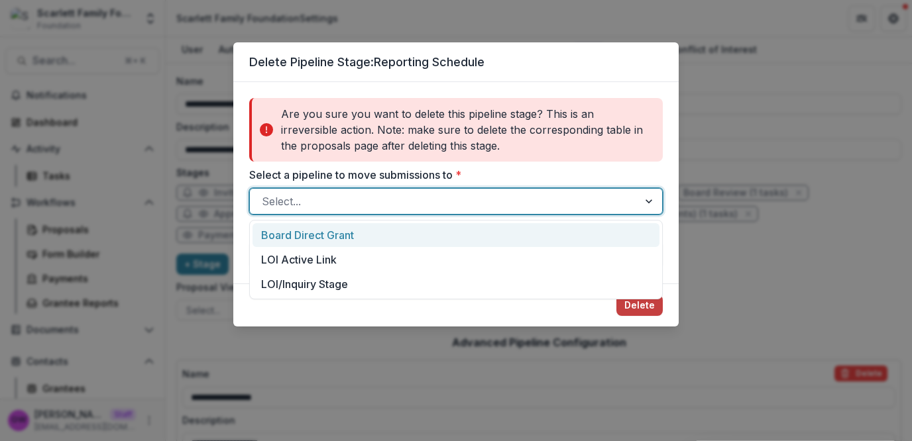
click at [536, 205] on div at bounding box center [444, 201] width 364 height 19
click at [776, 209] on div "Delete Pipeline Stage: Reporting Schedule Are you sure you want to delete this …" at bounding box center [456, 220] width 912 height 441
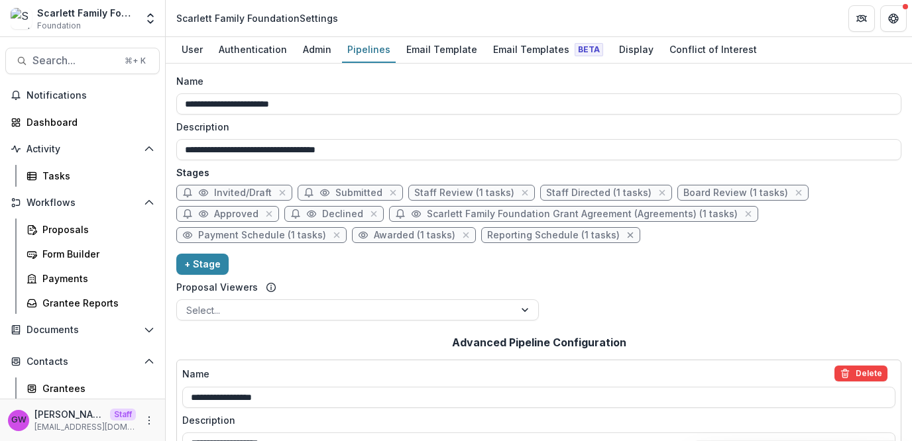
click at [625, 236] on icon "close" at bounding box center [630, 235] width 11 height 11
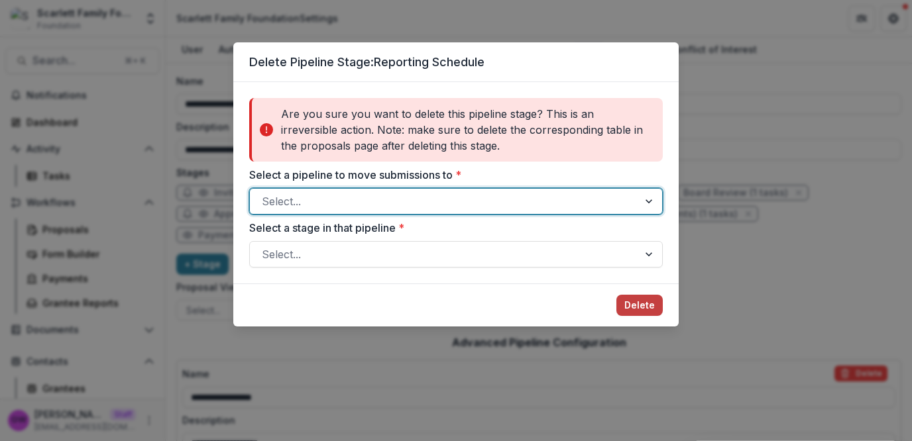
click at [435, 199] on div at bounding box center [444, 201] width 364 height 19
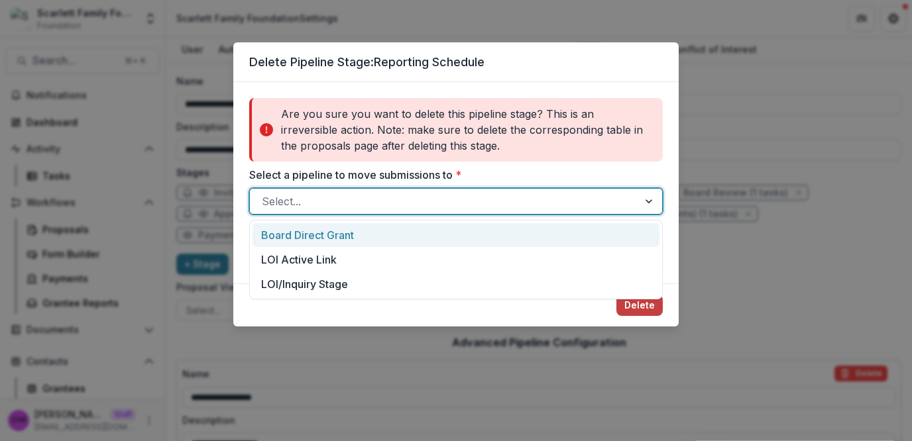
click at [750, 237] on div "Delete Pipeline Stage: Reporting Schedule Are you sure you want to delete this …" at bounding box center [456, 220] width 912 height 441
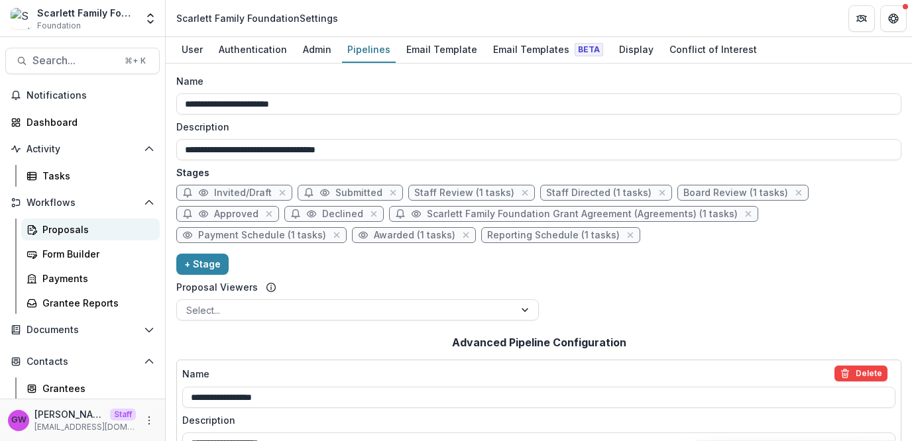
click at [76, 221] on link "Proposals" at bounding box center [90, 230] width 139 height 22
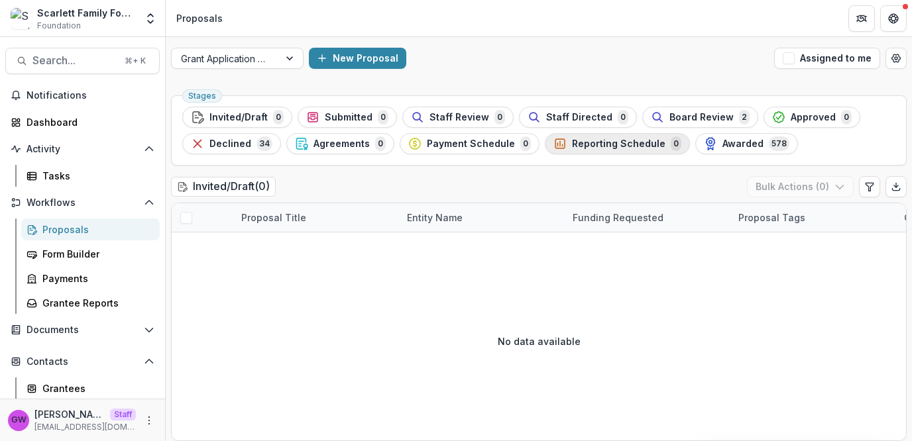
click at [610, 146] on span "Reporting Schedule" at bounding box center [618, 144] width 93 height 11
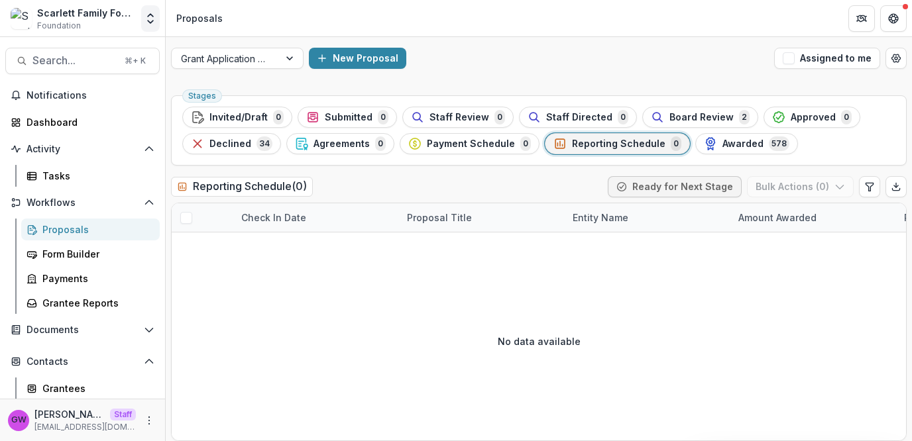
click at [158, 21] on button "Open entity switcher" at bounding box center [150, 18] width 19 height 27
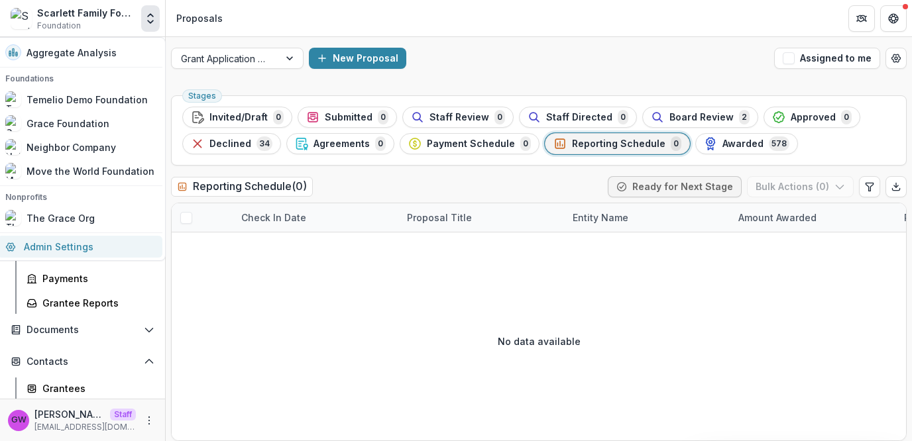
click at [70, 236] on link "Admin Settings" at bounding box center [79, 247] width 165 height 22
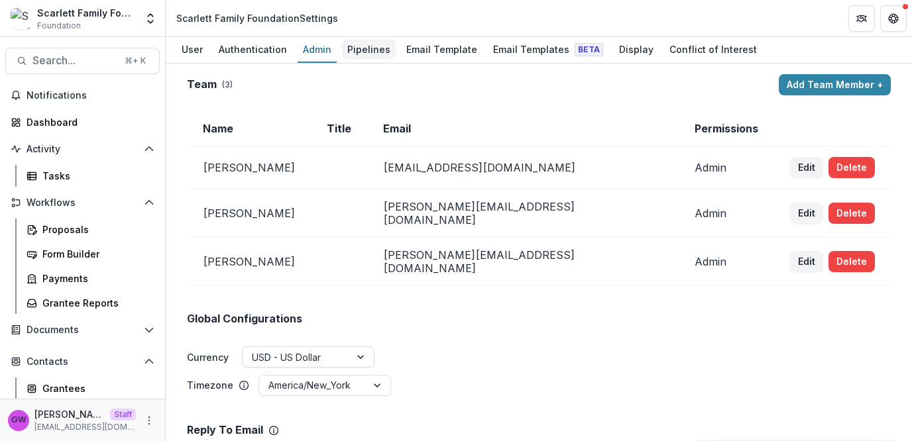
click at [368, 47] on div "Pipelines" at bounding box center [369, 49] width 54 height 19
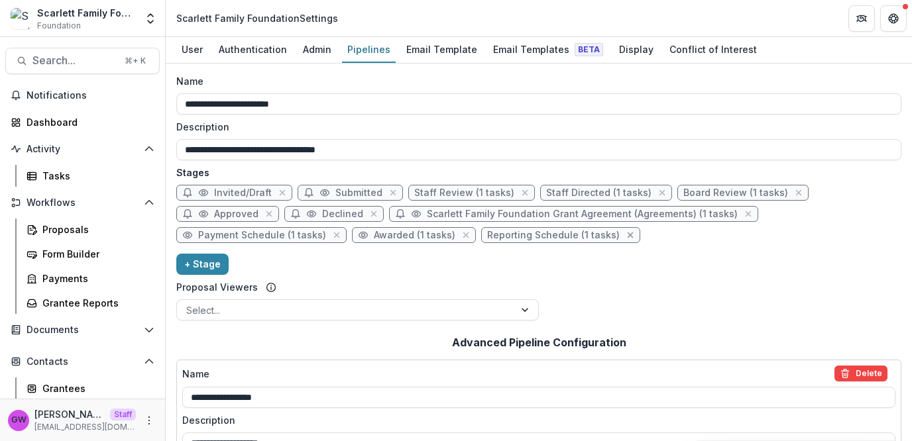
click at [625, 232] on icon "close" at bounding box center [630, 235] width 11 height 11
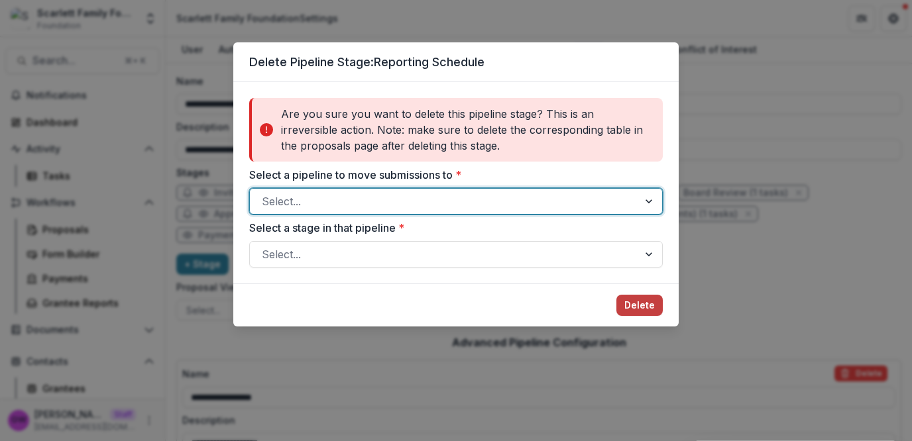
click at [396, 195] on div at bounding box center [444, 201] width 364 height 19
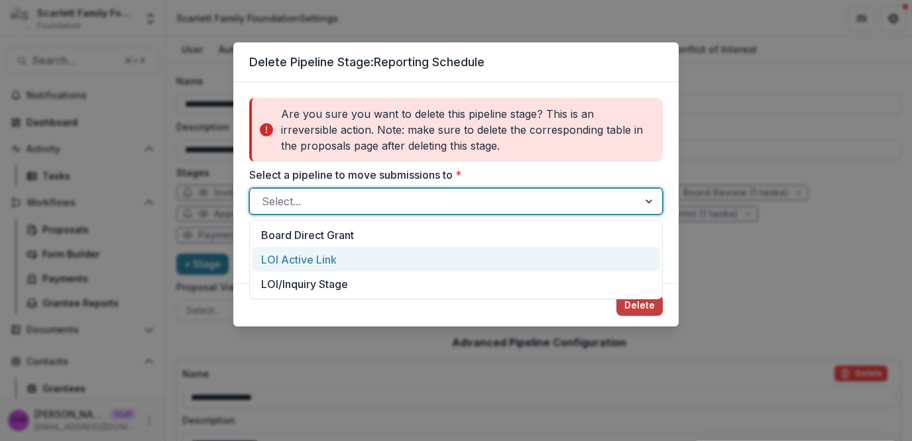
click at [372, 260] on div "LOI Active Link" at bounding box center [455, 259] width 407 height 25
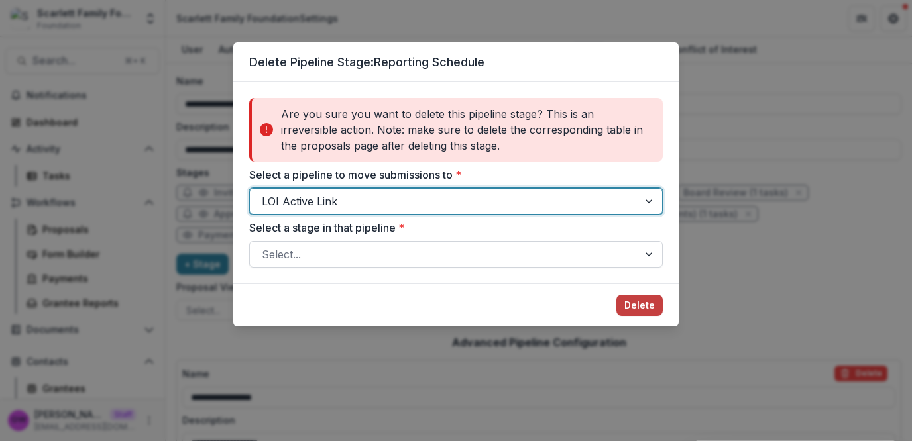
click at [380, 259] on div at bounding box center [444, 254] width 364 height 19
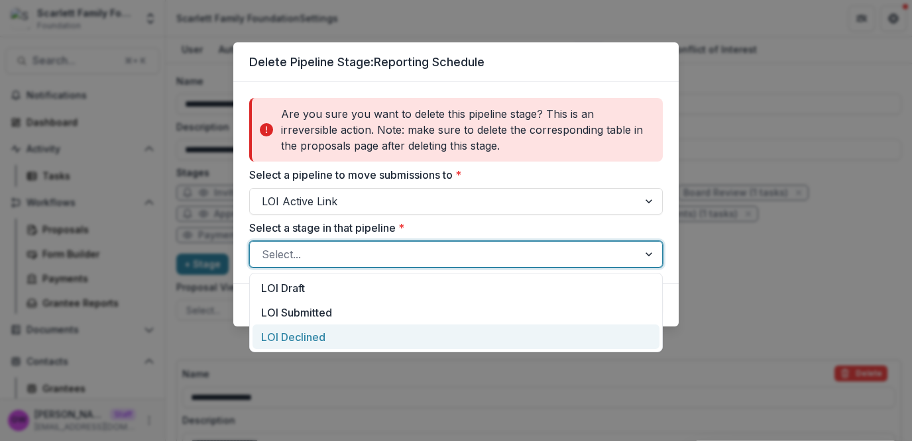
click at [352, 330] on div "LOI Declined" at bounding box center [455, 337] width 407 height 25
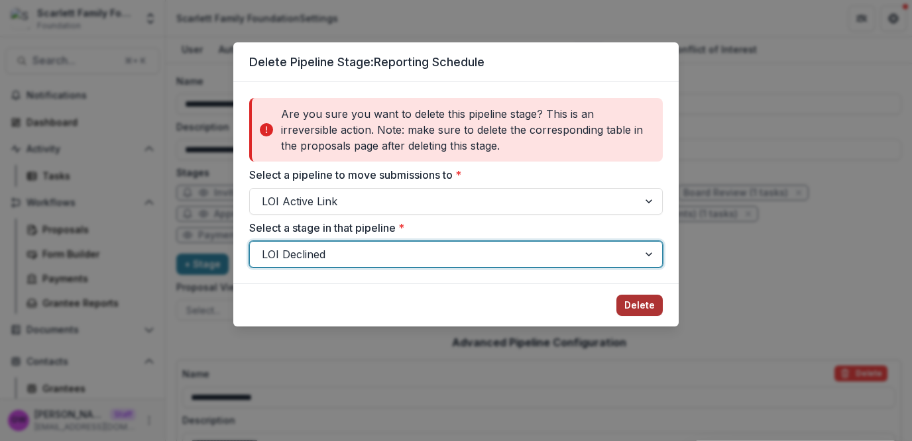
click at [636, 302] on button "Delete" at bounding box center [639, 305] width 46 height 21
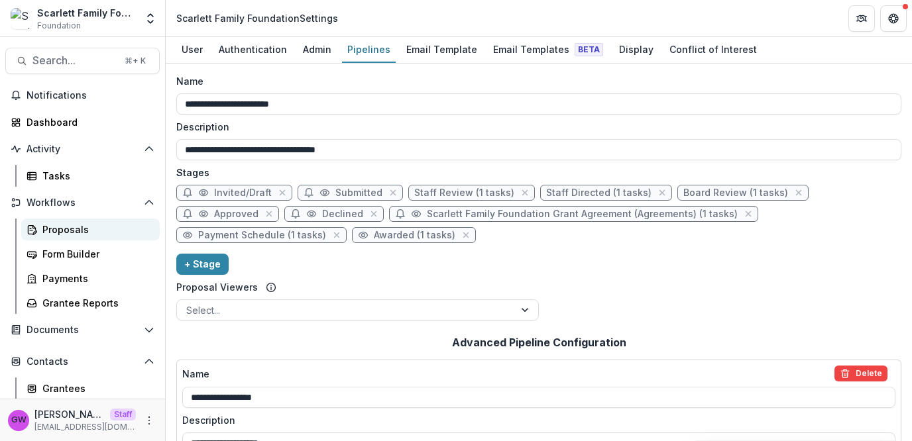
click at [60, 235] on div "Proposals" at bounding box center [95, 230] width 107 height 14
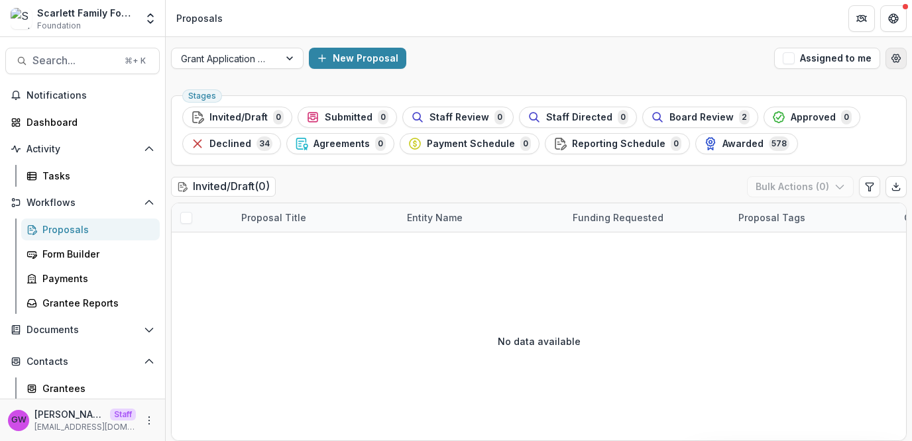
click at [895, 58] on circle "Open table manager" at bounding box center [896, 58] width 3 height 3
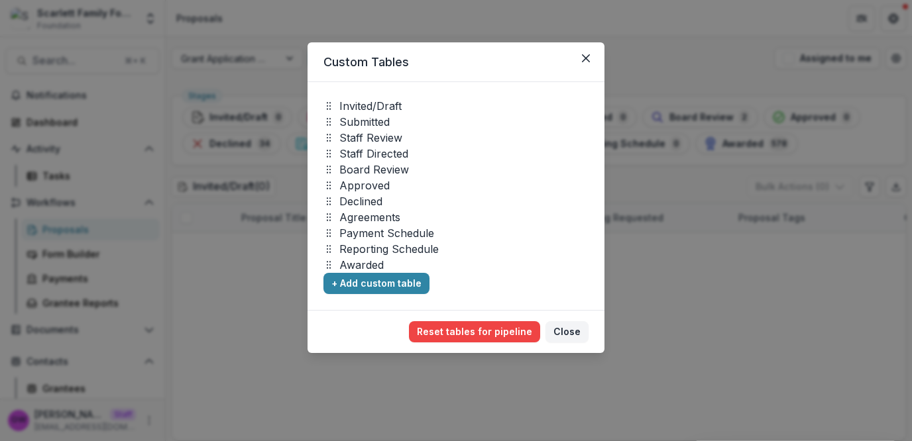
click at [721, 285] on div "Custom Tables Invited/Draft Submitted Staff Review Staff Directed Board Review …" at bounding box center [456, 220] width 912 height 441
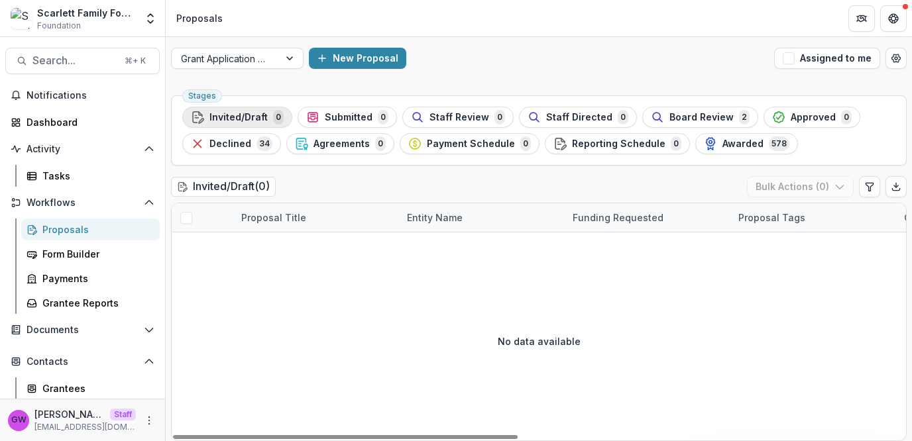
click at [241, 112] on span "Invited/Draft" at bounding box center [238, 117] width 58 height 11
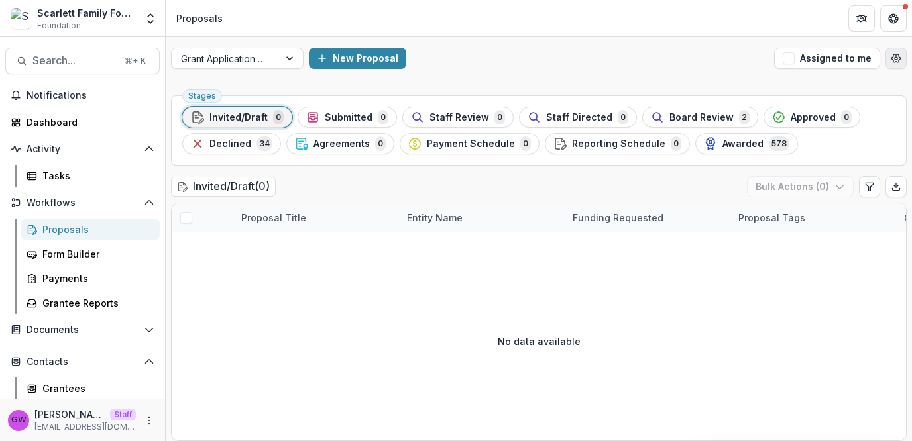
click at [893, 61] on icon "Open table manager" at bounding box center [896, 58] width 11 height 11
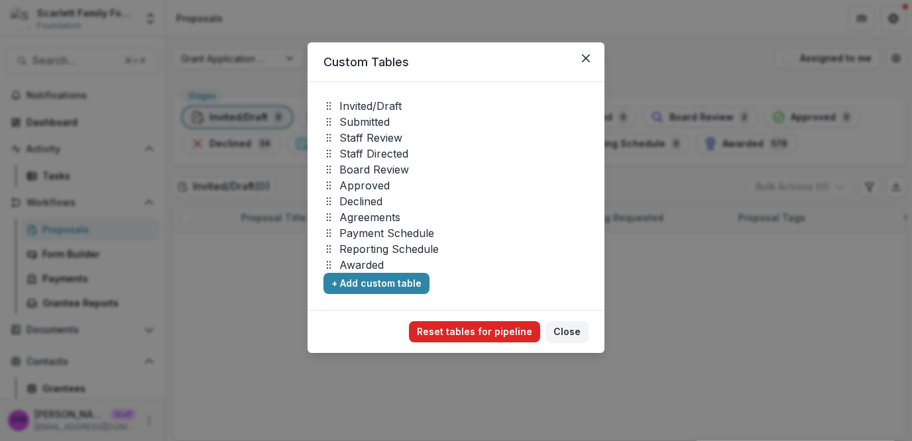
click at [476, 329] on button "Reset tables for pipeline" at bounding box center [474, 331] width 131 height 21
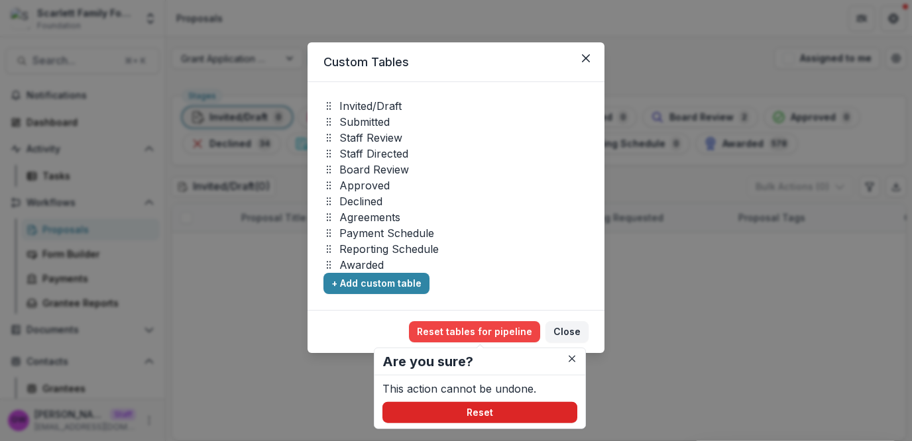
click at [465, 410] on button "Reset" at bounding box center [479, 412] width 195 height 21
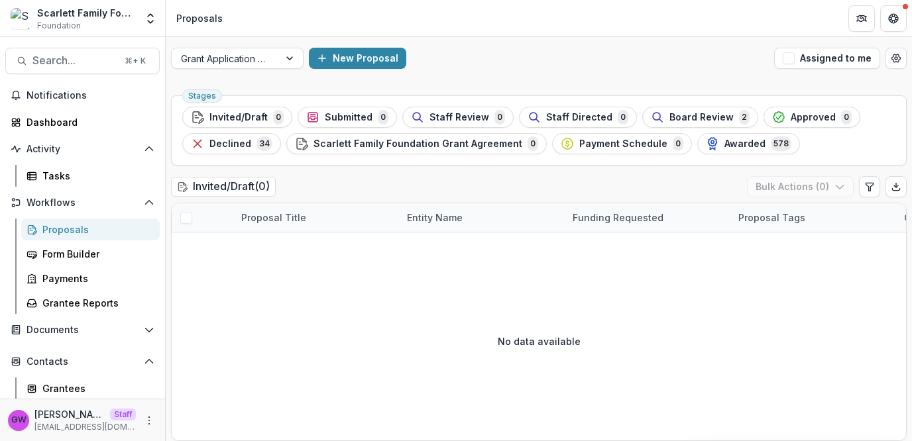
click at [724, 145] on span "Awarded" at bounding box center [744, 144] width 41 height 11
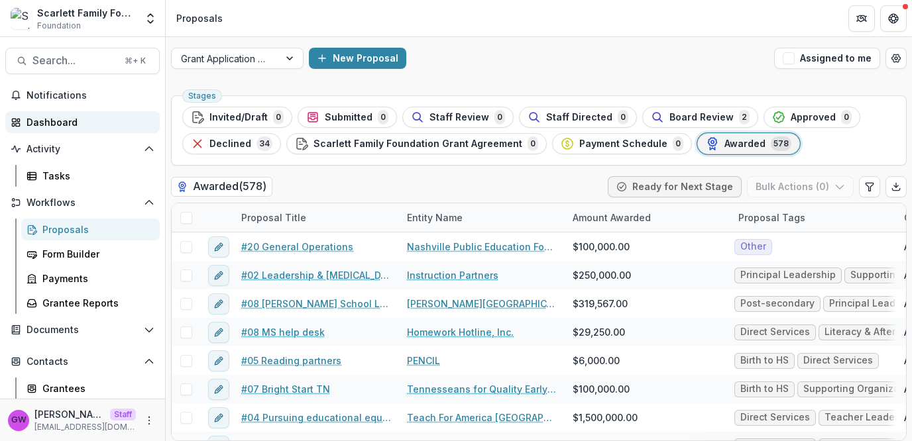
click at [49, 126] on div "Dashboard" at bounding box center [88, 122] width 123 height 14
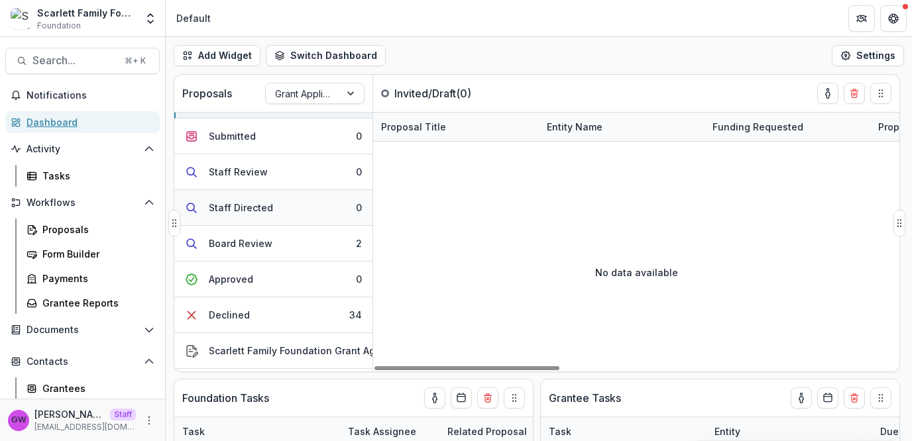
scroll to position [105, 0]
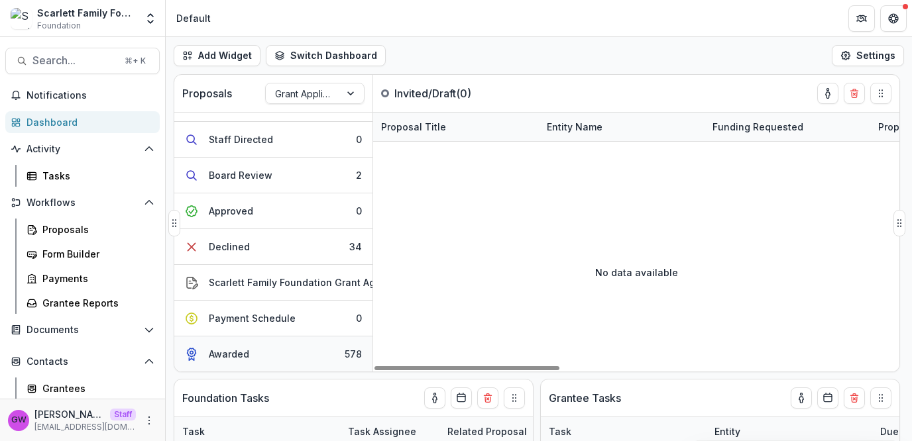
click at [251, 349] on button "Awarded 578" at bounding box center [273, 354] width 198 height 35
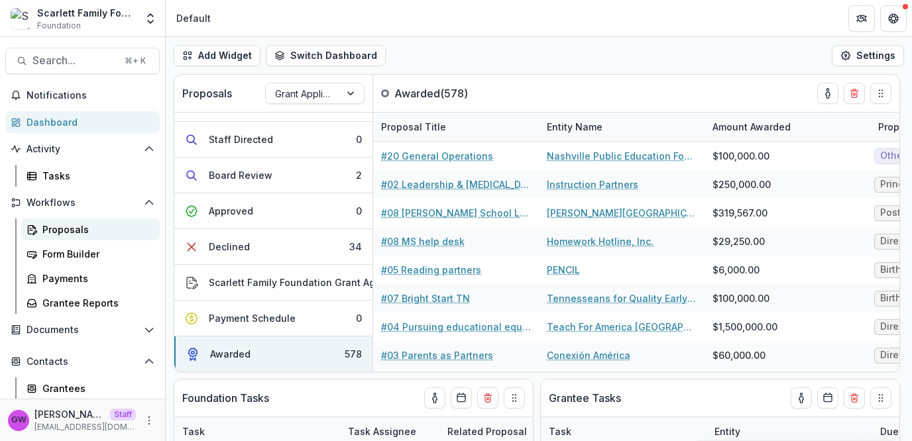
click at [82, 235] on div "Proposals" at bounding box center [95, 230] width 107 height 14
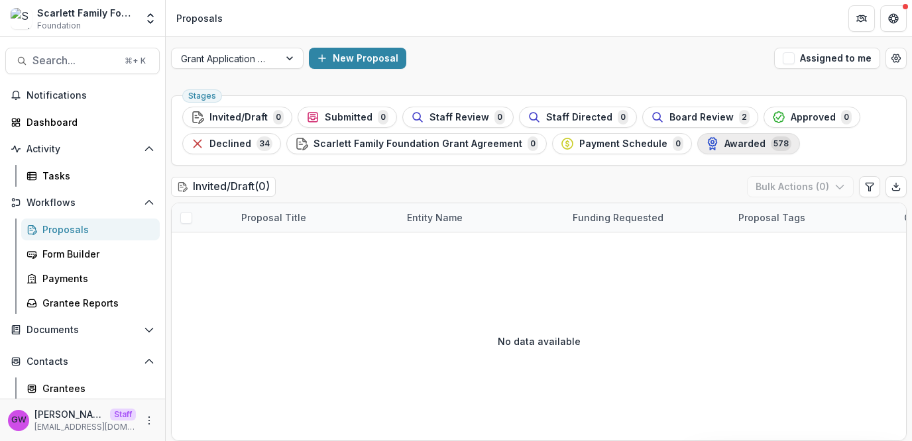
click at [727, 148] on span "Awarded" at bounding box center [744, 144] width 41 height 11
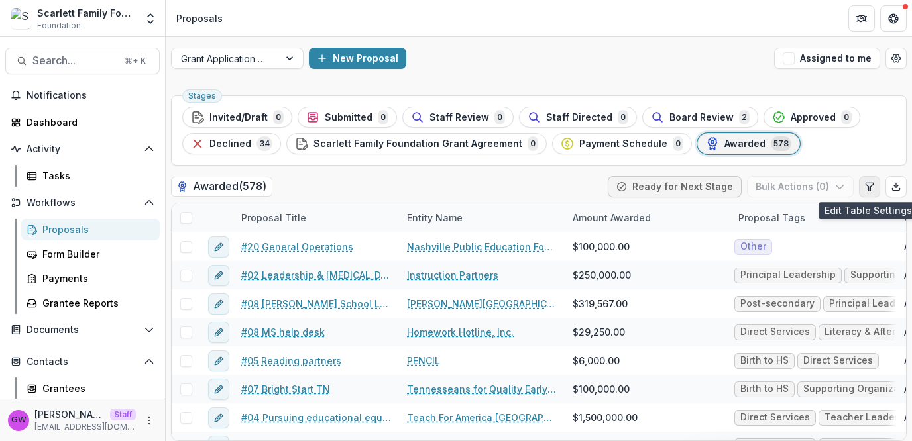
click at [865, 184] on icon "Edit table settings" at bounding box center [868, 187] width 7 height 8
select select "******"
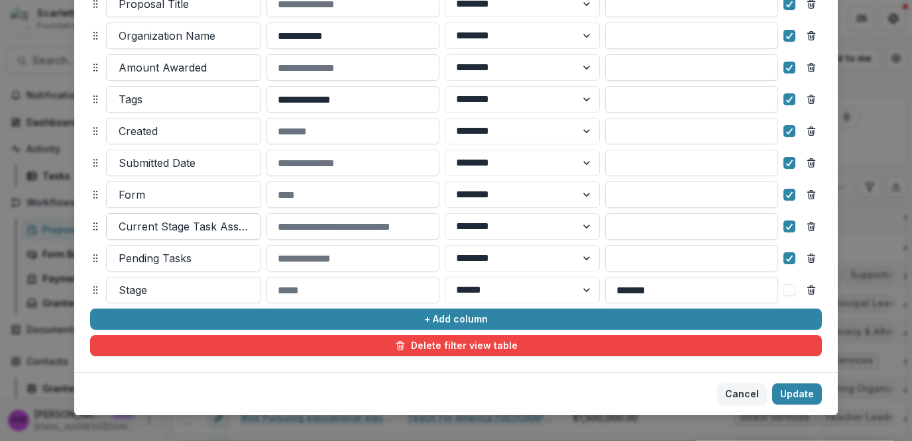
scroll to position [223, 0]
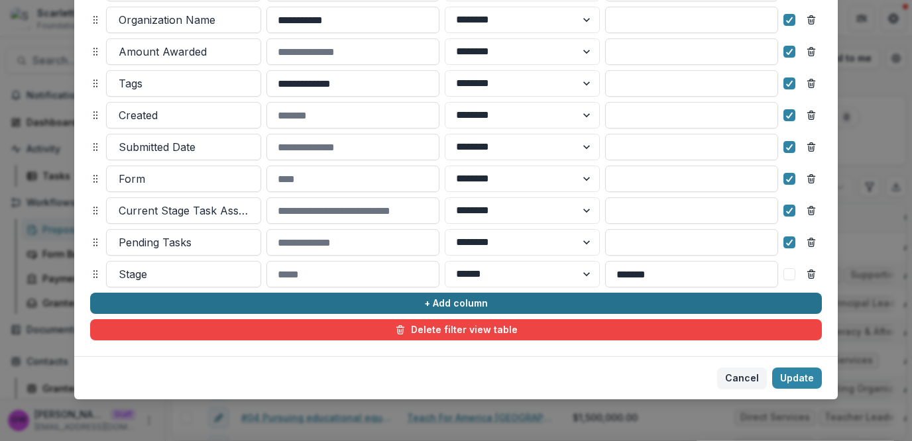
click at [187, 307] on button "+ Add column" at bounding box center [456, 303] width 732 height 21
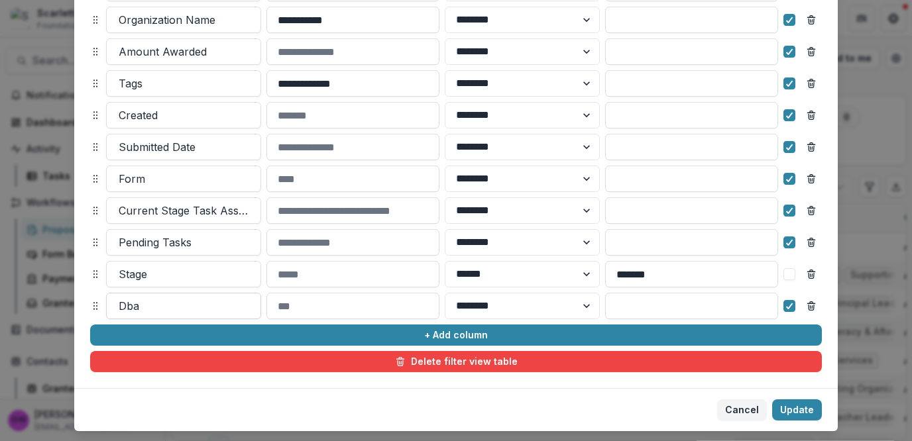
click at [174, 302] on div at bounding box center [184, 306] width 130 height 19
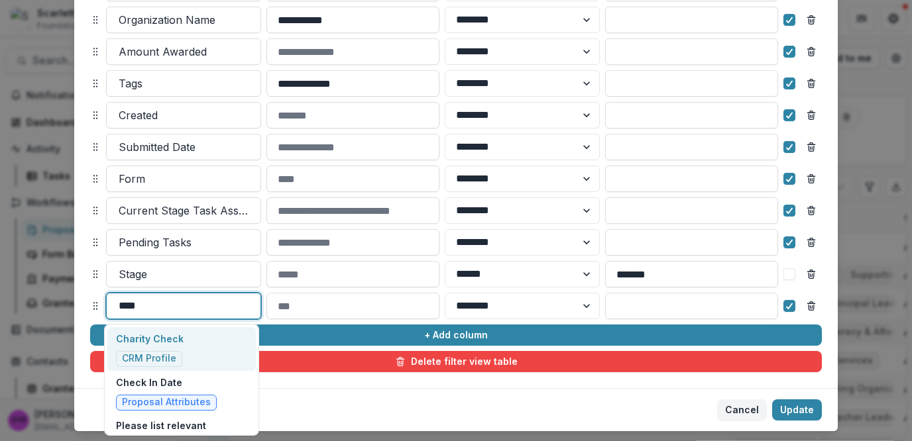
type input "*****"
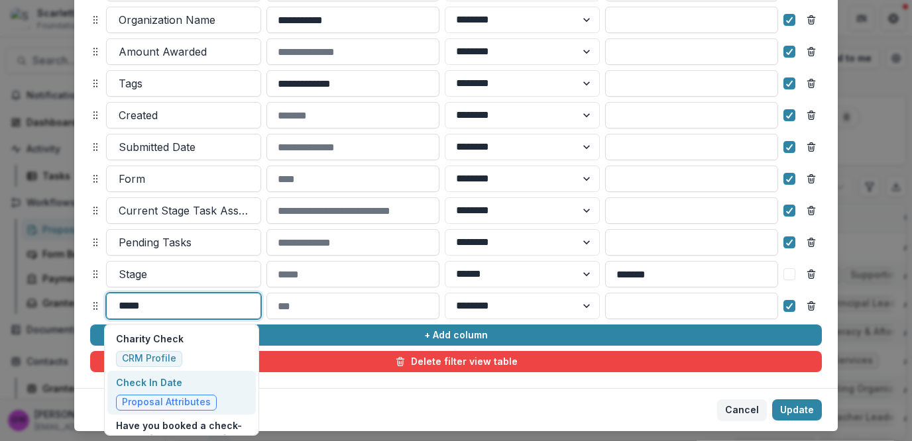
click at [172, 396] on span "Proposal Attributes" at bounding box center [166, 403] width 101 height 16
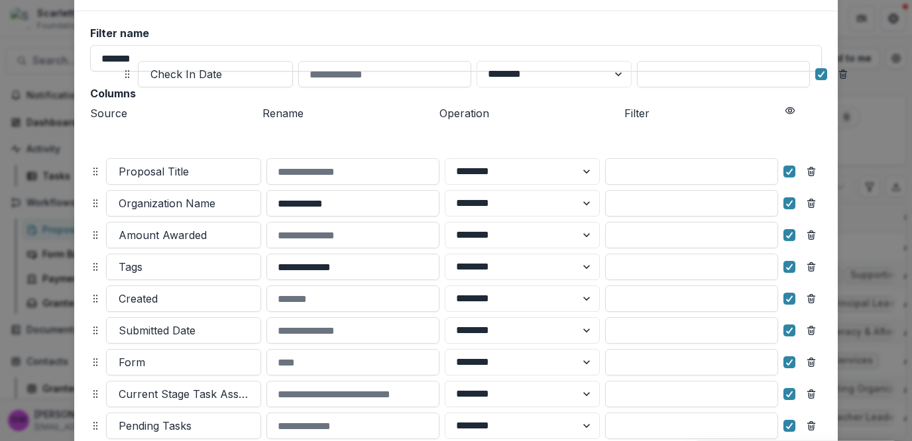
scroll to position [0, 0]
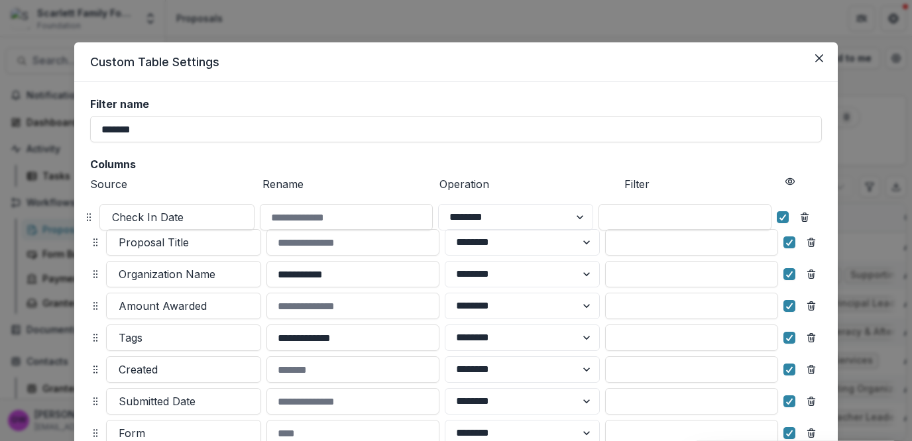
drag, startPoint x: 95, startPoint y: 307, endPoint x: 95, endPoint y: 210, distance: 96.8
click at [94, 212] on icon at bounding box center [88, 217] width 11 height 11
select select "******"
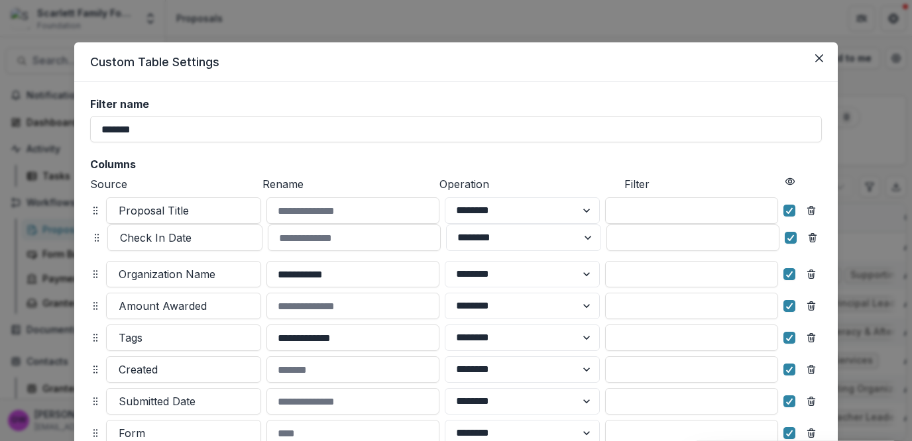
drag, startPoint x: 95, startPoint y: 208, endPoint x: 97, endPoint y: 235, distance: 27.2
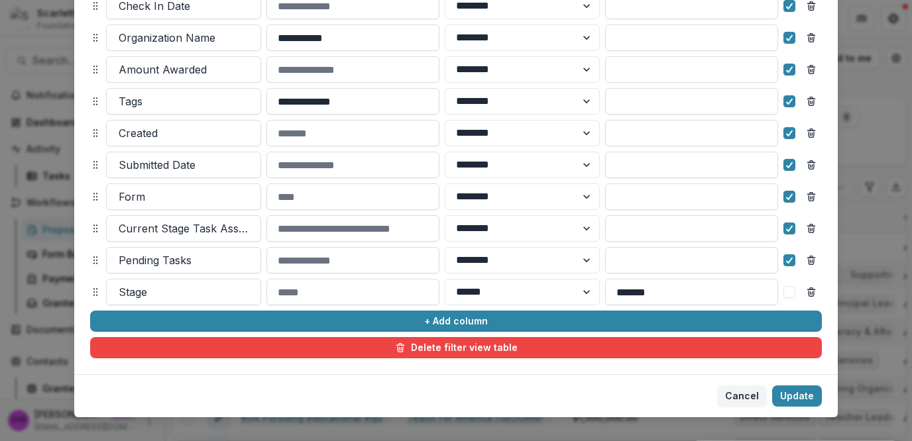
scroll to position [253, 0]
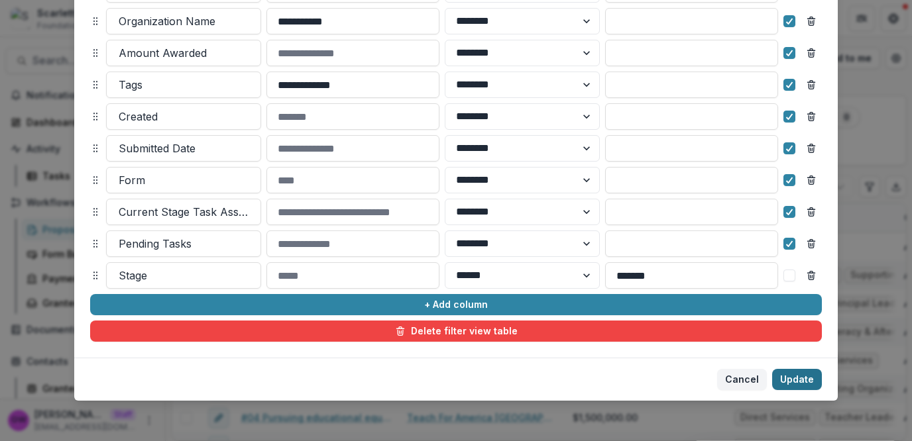
click at [799, 374] on button "Update" at bounding box center [797, 379] width 50 height 21
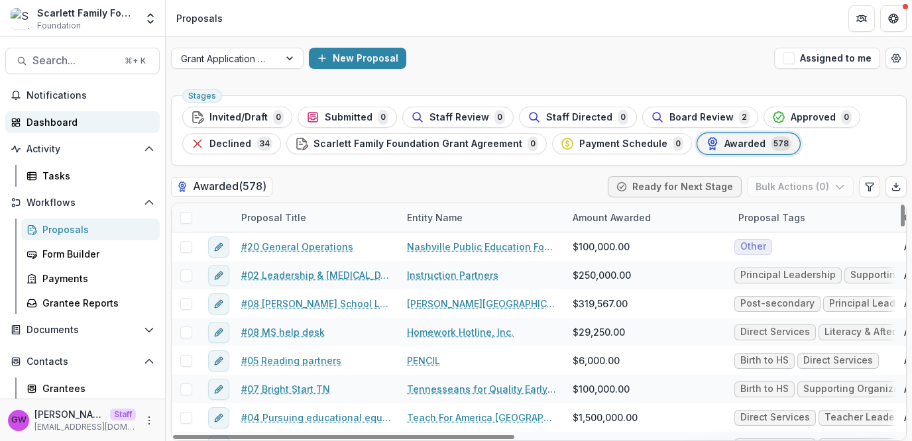
click at [75, 120] on div "Dashboard" at bounding box center [88, 122] width 123 height 14
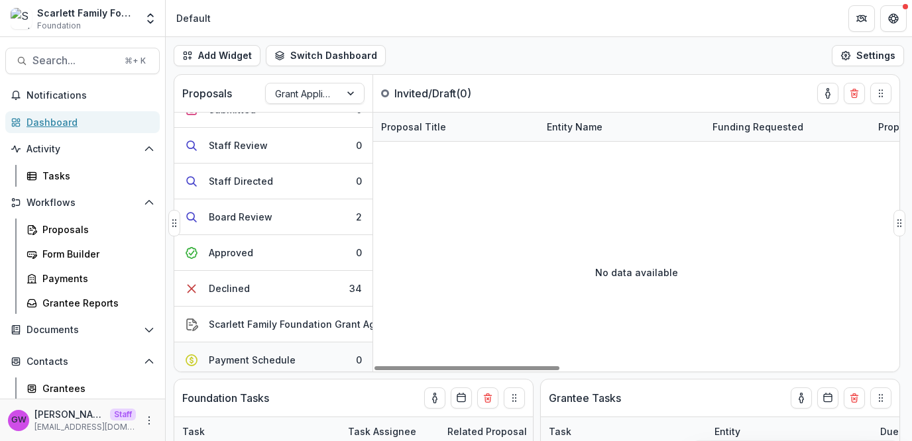
scroll to position [105, 0]
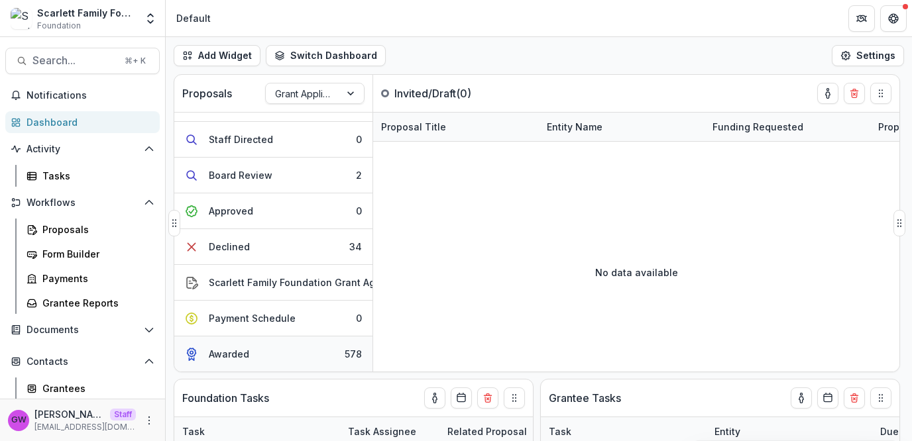
click at [241, 349] on div "Awarded" at bounding box center [229, 354] width 40 height 14
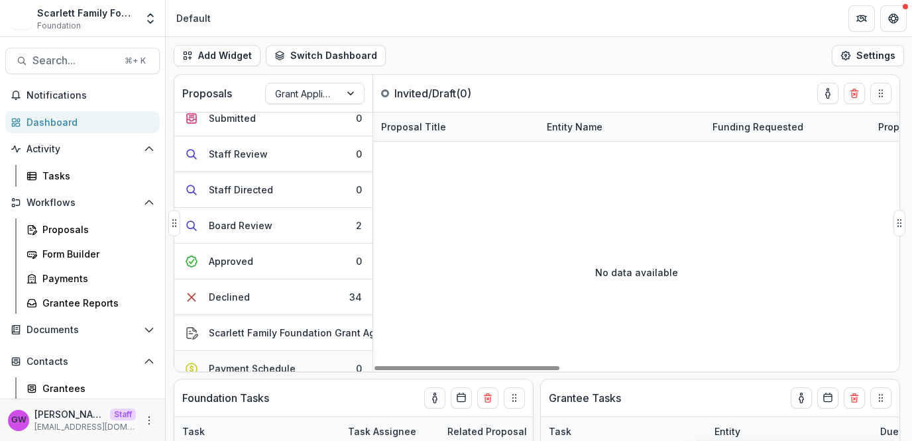
scroll to position [105, 0]
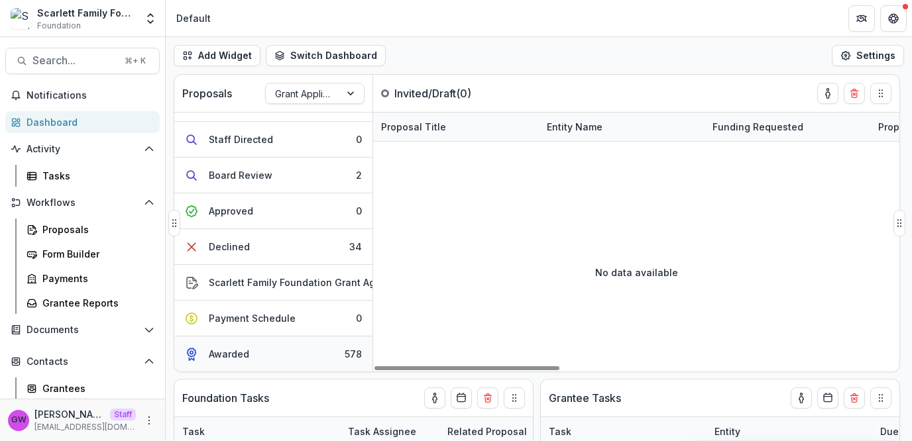
click at [268, 338] on button "Awarded 578" at bounding box center [273, 354] width 198 height 35
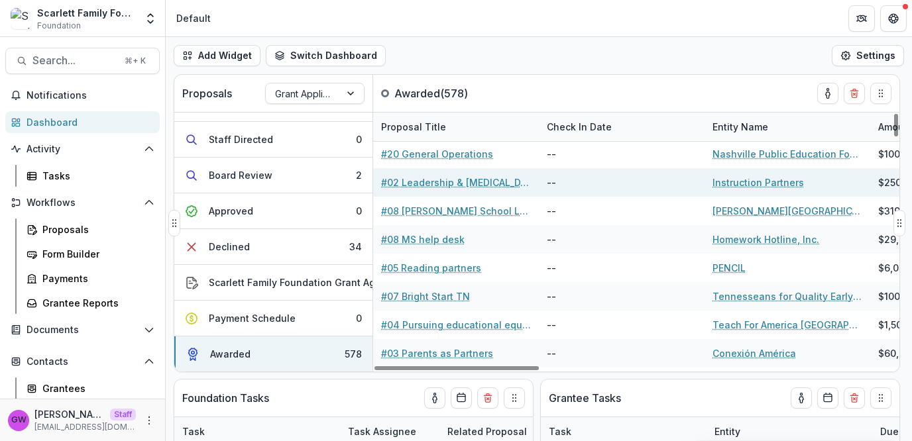
scroll to position [0, 0]
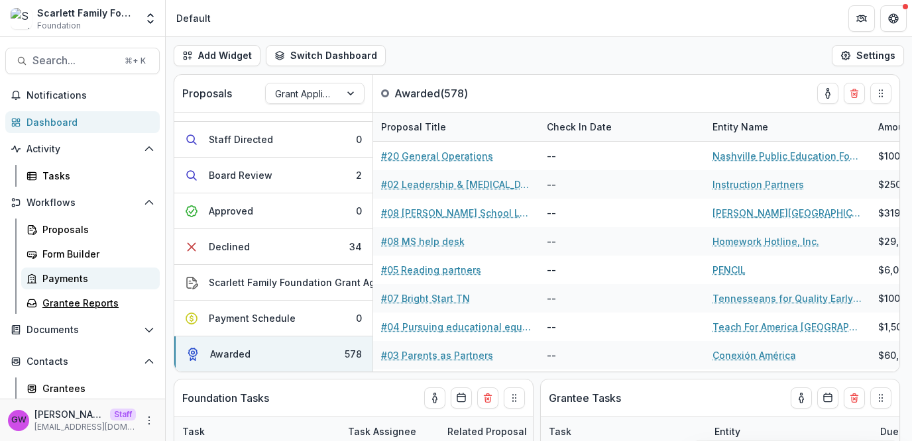
drag, startPoint x: 87, startPoint y: 295, endPoint x: 97, endPoint y: 287, distance: 12.2
click at [88, 295] on link "Grantee Reports" at bounding box center [90, 303] width 139 height 22
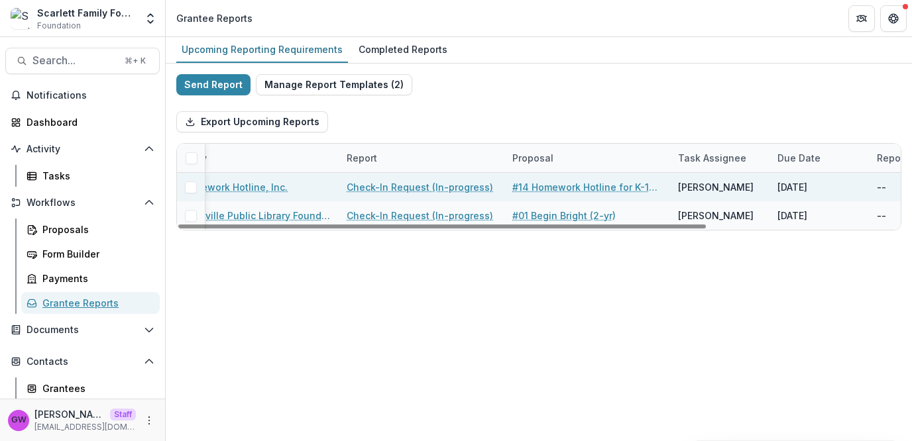
scroll to position [0, 127]
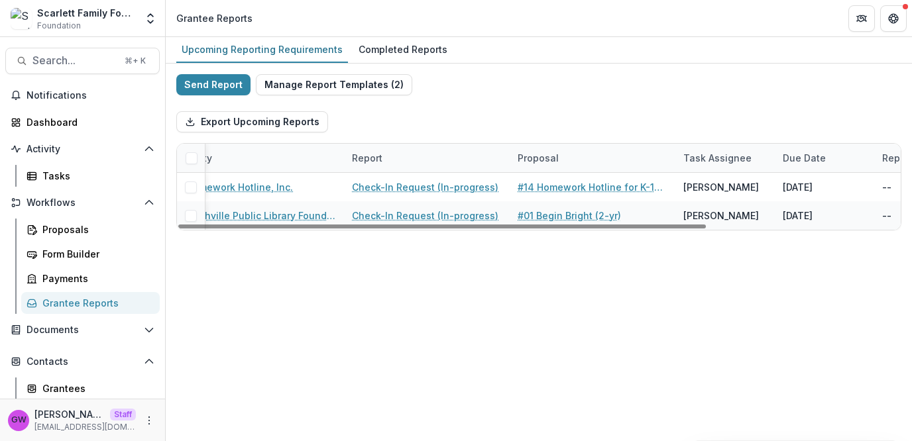
click at [709, 158] on div "Task Assignee" at bounding box center [717, 158] width 84 height 14
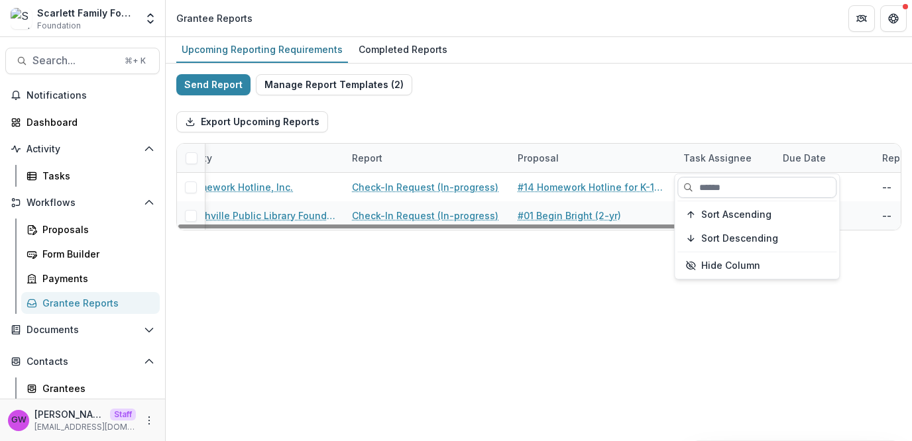
click at [704, 188] on input at bounding box center [756, 187] width 159 height 21
type input "***"
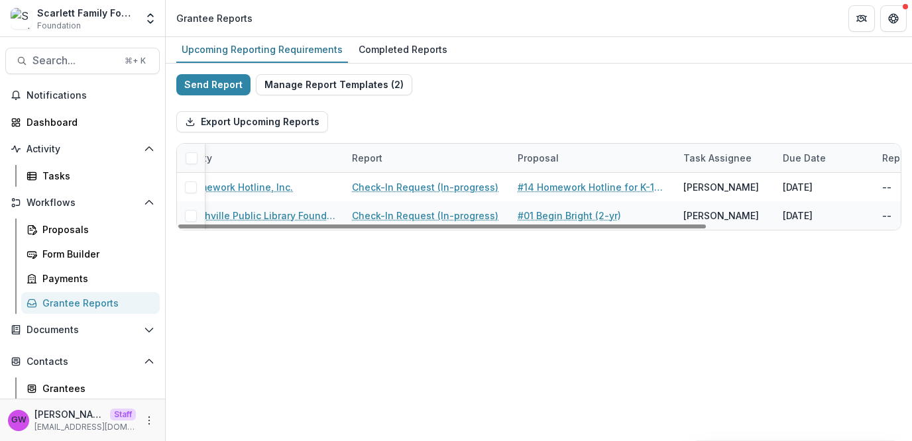
click at [726, 101] on div "Export Upcoming Reports" at bounding box center [538, 122] width 725 height 42
click at [804, 156] on div "Due Date" at bounding box center [804, 158] width 59 height 14
click at [775, 185] on input at bounding box center [789, 187] width 159 height 21
click at [782, 101] on div "Export Upcoming Reports" at bounding box center [538, 122] width 725 height 42
click at [508, 115] on div "Export Upcoming Reports" at bounding box center [538, 122] width 725 height 42
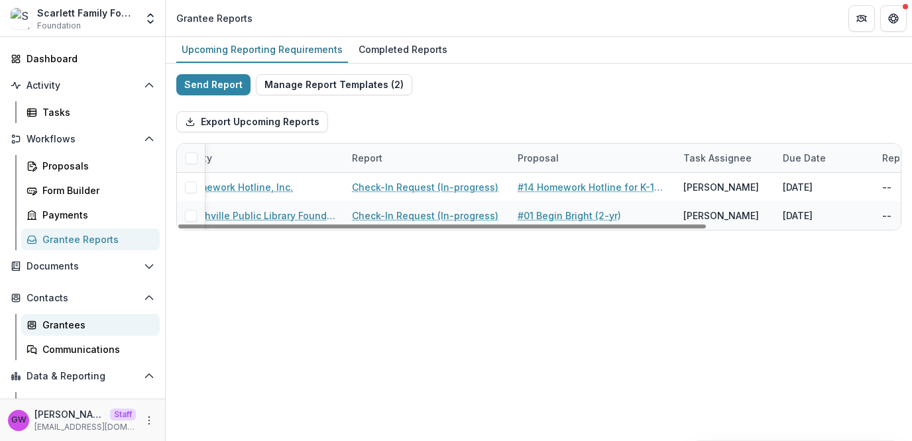
scroll to position [103, 0]
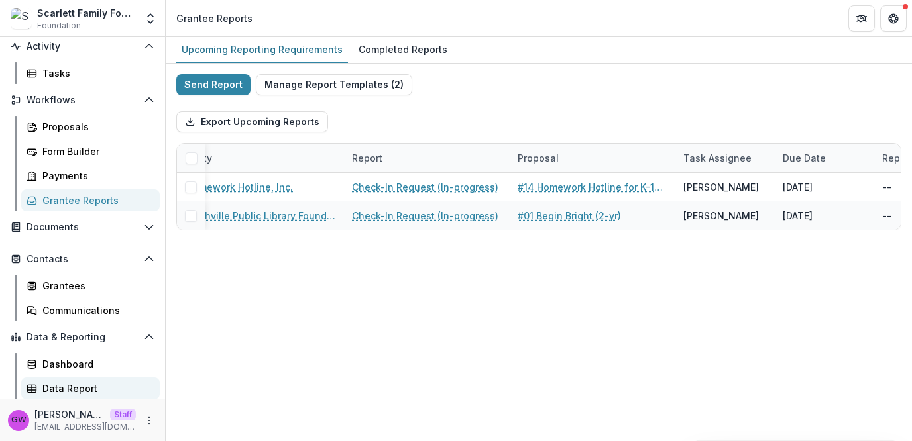
click at [64, 386] on div "Data Report" at bounding box center [95, 389] width 107 height 14
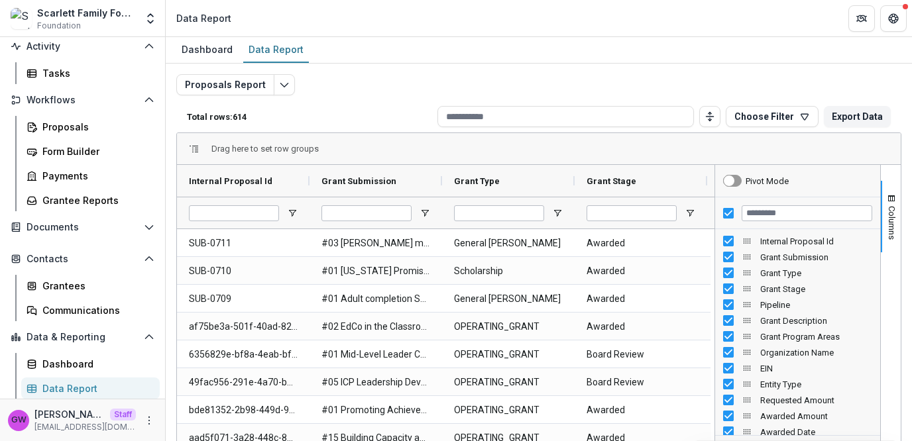
click at [294, 88] on div "Proposals Report Total rows: 614 Choose Filter Personal Filters Team Filters Te…" at bounding box center [538, 319] width 725 height 490
click at [279, 85] on icon "Edit selected report" at bounding box center [284, 85] width 11 height 11
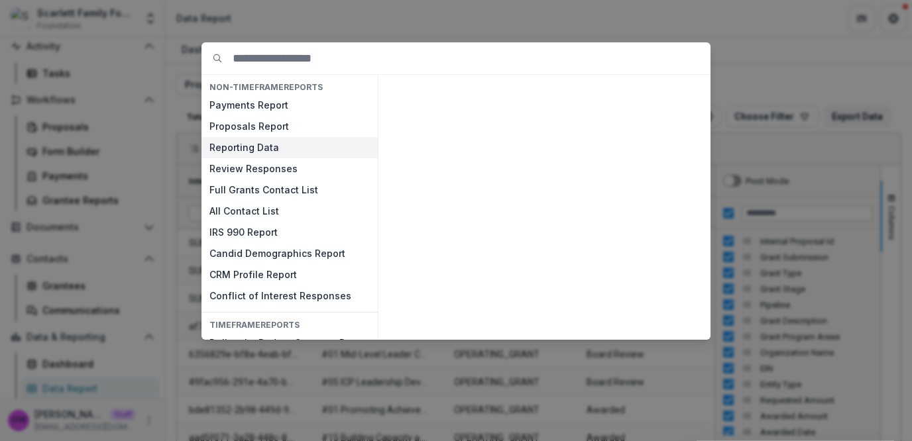
click at [249, 147] on button "Reporting Data" at bounding box center [289, 147] width 176 height 21
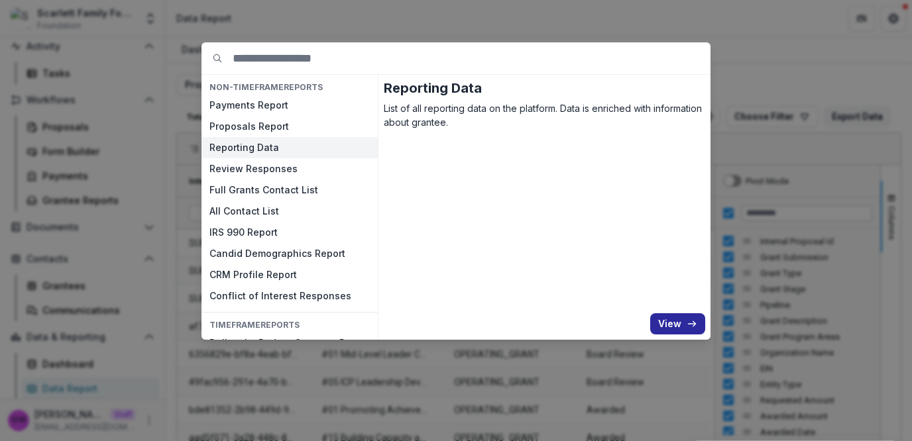
click at [659, 319] on button "View" at bounding box center [677, 323] width 55 height 21
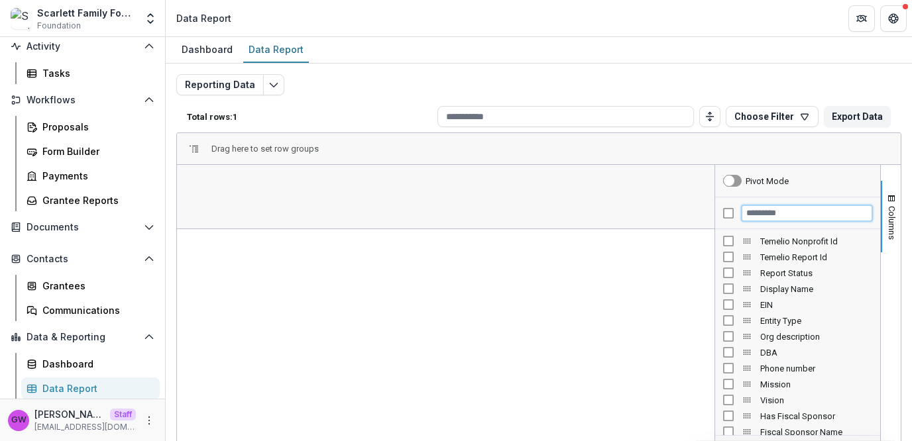
click at [788, 216] on input "Filter Columns Input" at bounding box center [807, 213] width 131 height 16
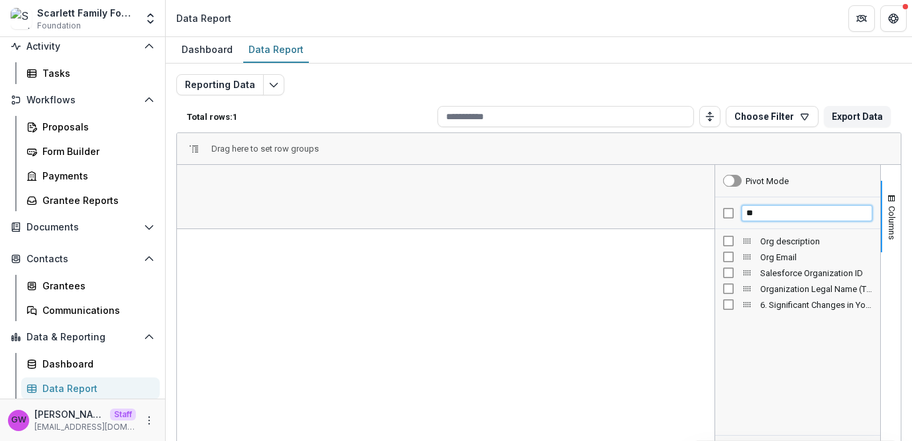
type input "*"
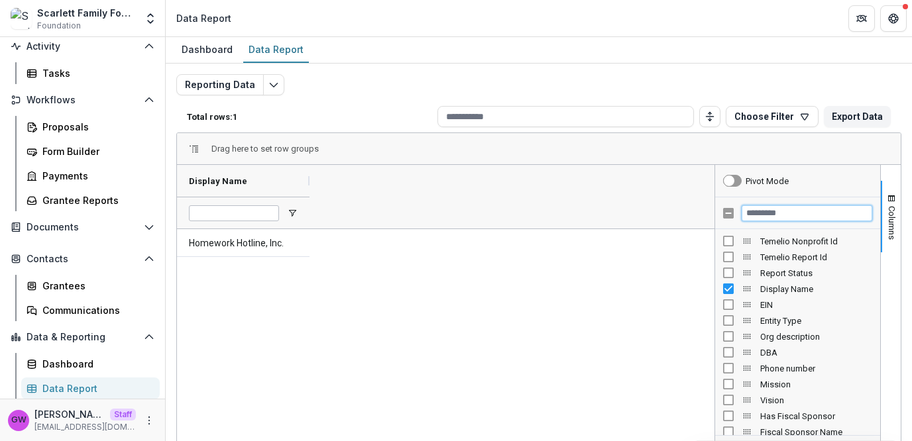
click at [777, 209] on input "Filter Columns Input" at bounding box center [807, 213] width 131 height 16
type input "*"
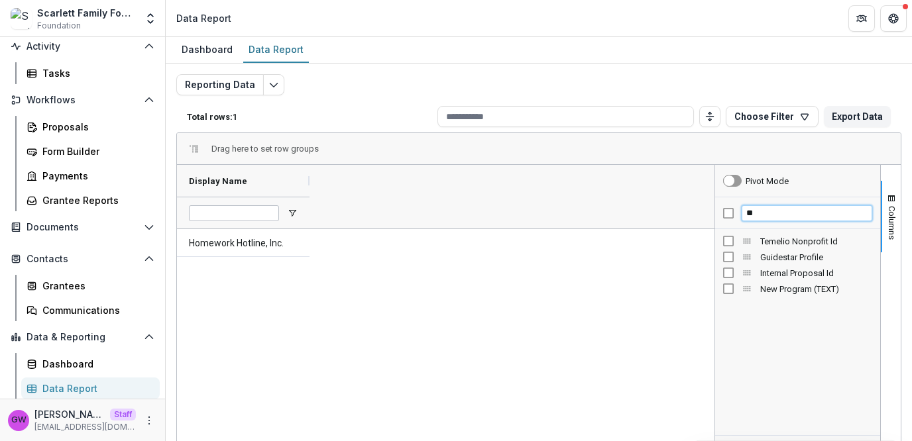
type input "*"
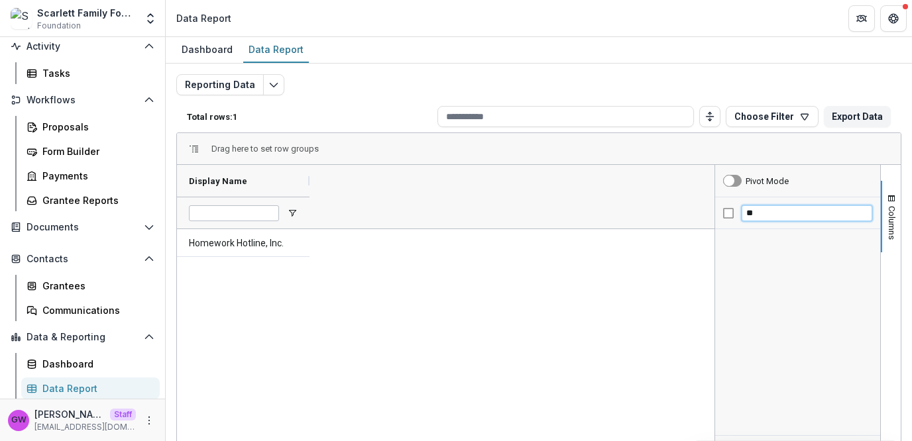
type input "*"
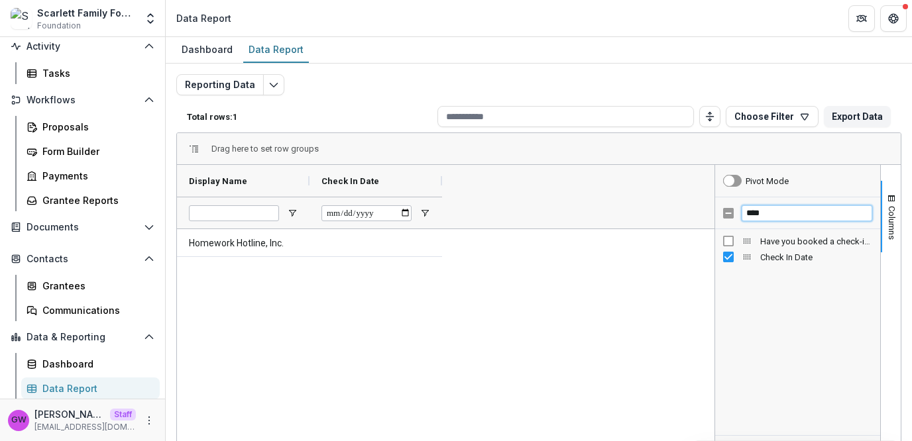
click at [773, 215] on input "****" at bounding box center [807, 213] width 131 height 16
type input "*"
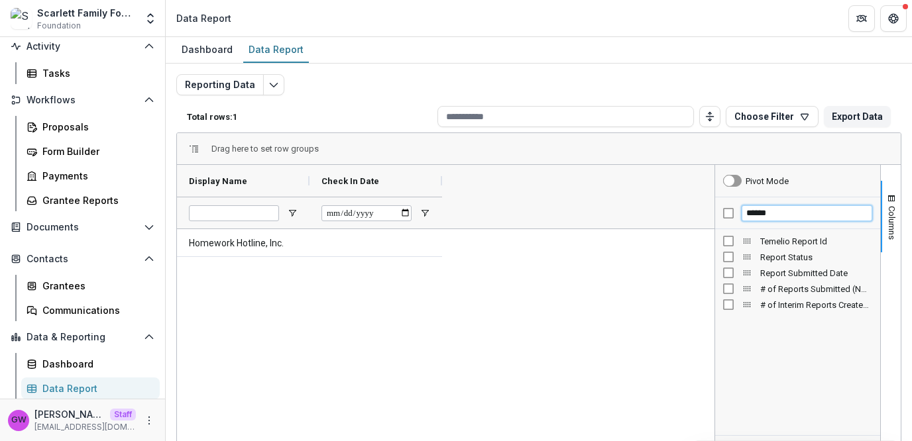
click at [760, 215] on input "******" at bounding box center [807, 213] width 131 height 16
type input "****"
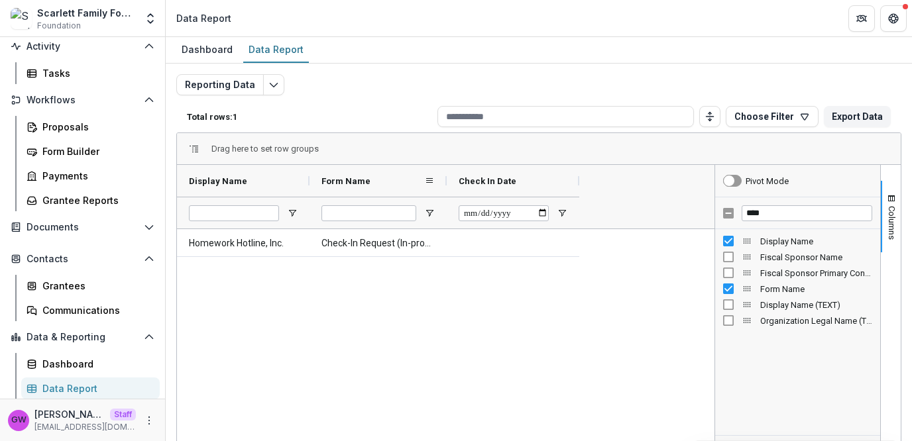
click at [447, 178] on div at bounding box center [446, 181] width 5 height 32
drag, startPoint x: 444, startPoint y: 181, endPoint x: 455, endPoint y: 184, distance: 11.6
click at [458, 184] on div at bounding box center [460, 181] width 5 height 32
click at [799, 115] on icon "button" at bounding box center [804, 116] width 11 height 11
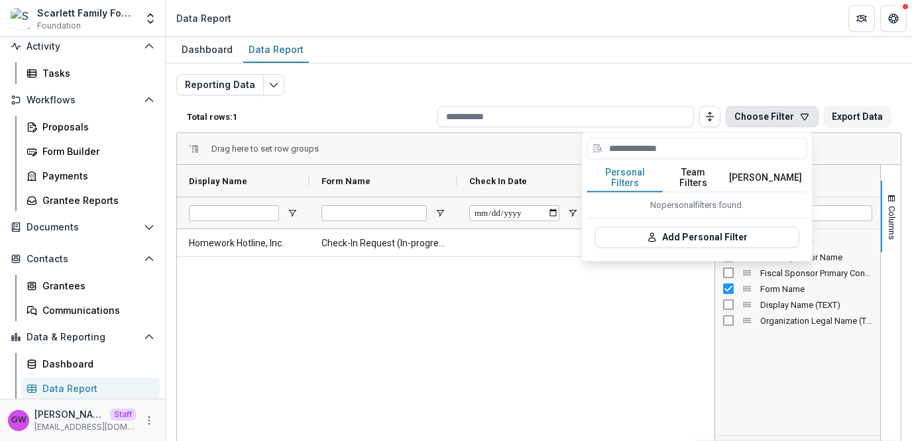
click at [687, 174] on button "Team Filters" at bounding box center [693, 178] width 61 height 28
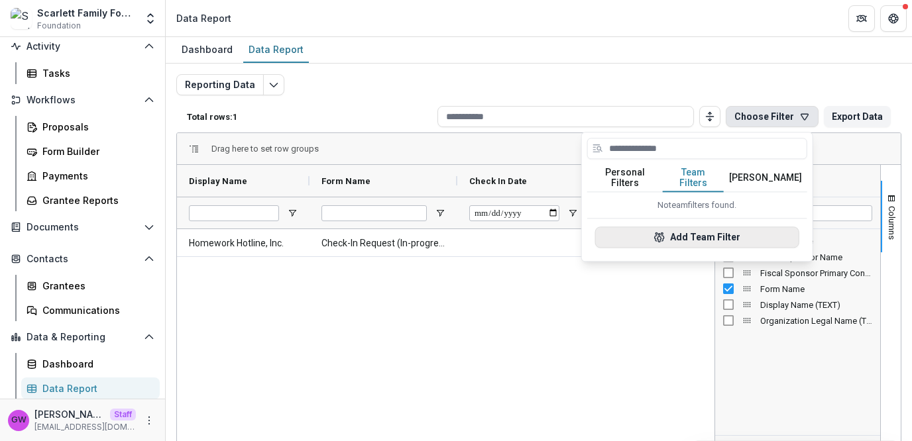
click at [681, 229] on button "Add Team Filter" at bounding box center [697, 237] width 204 height 21
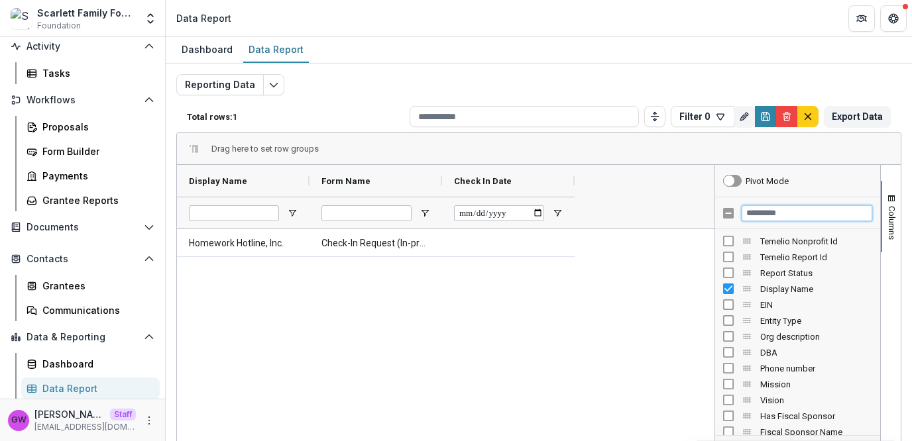
click at [763, 213] on input "Filter Columns Input" at bounding box center [807, 213] width 131 height 16
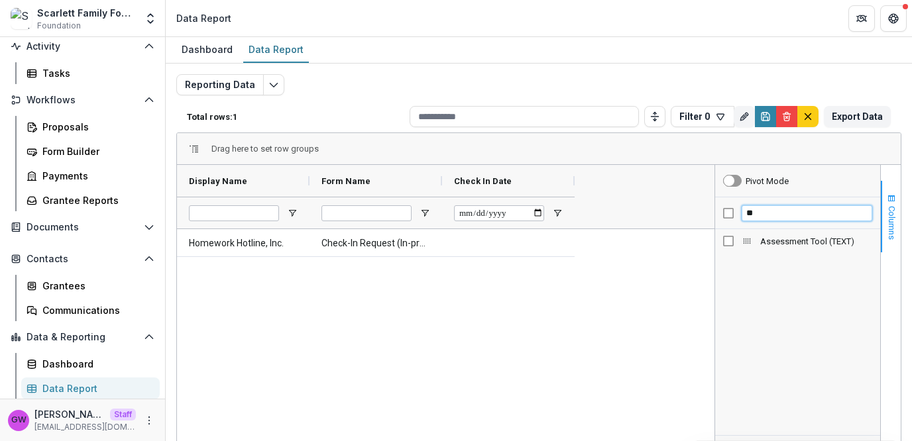
type input "*"
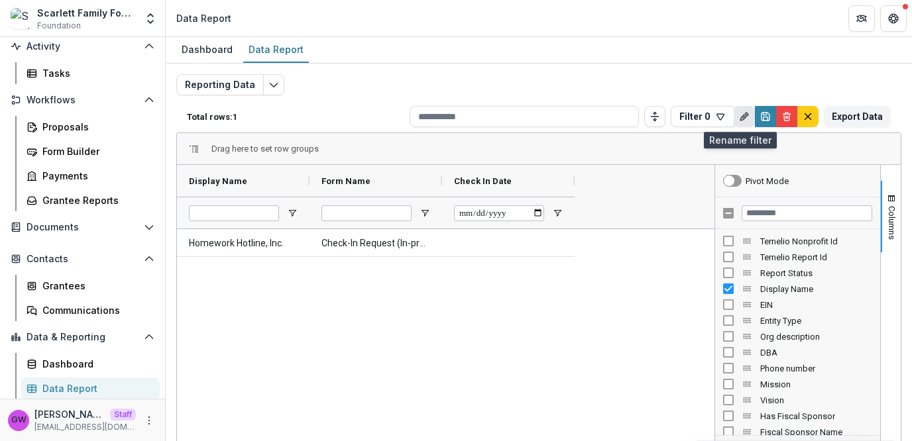
click at [744, 119] on icon "Rename" at bounding box center [744, 116] width 11 height 11
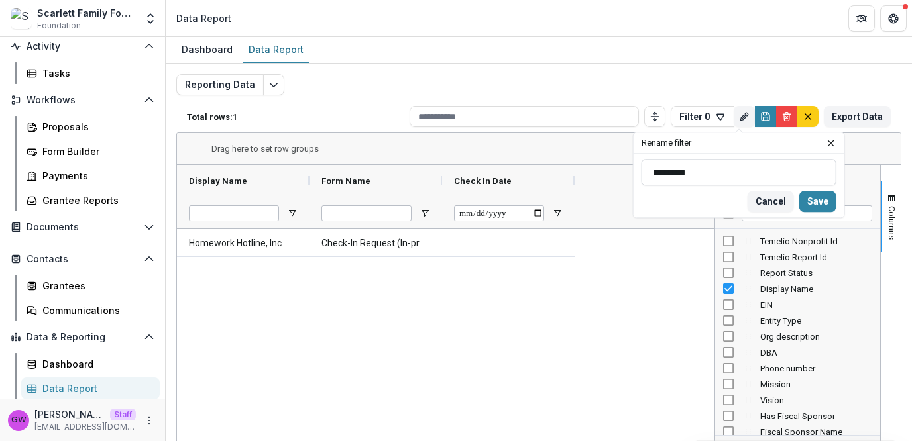
click at [681, 168] on input "********" at bounding box center [738, 172] width 195 height 27
click at [653, 172] on input "*********" at bounding box center [738, 172] width 195 height 27
type input "**********"
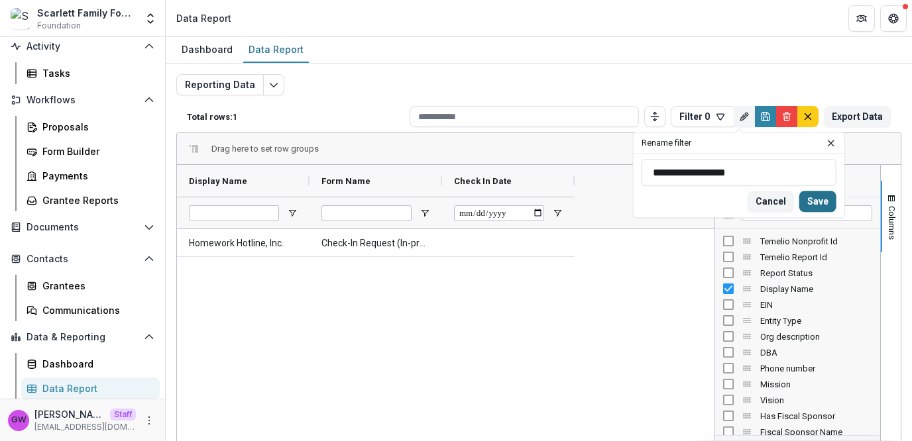
click at [822, 201] on button "Save" at bounding box center [817, 201] width 37 height 21
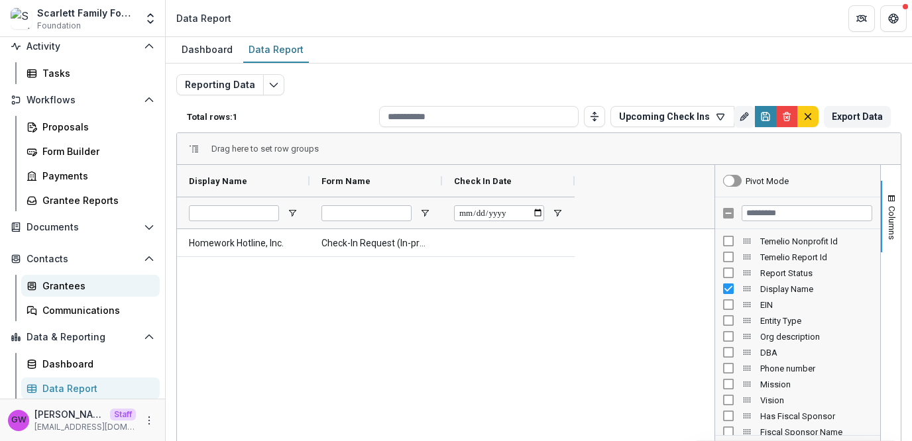
click at [70, 286] on div "Grantees" at bounding box center [95, 286] width 107 height 14
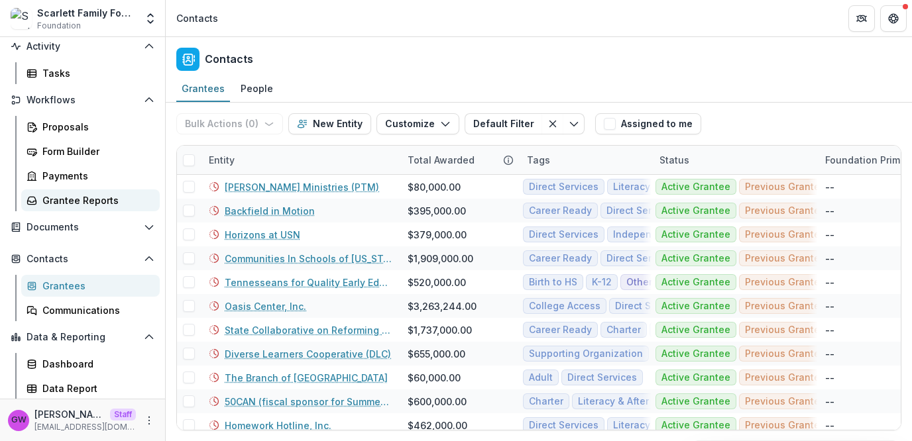
click at [85, 194] on div "Grantee Reports" at bounding box center [95, 201] width 107 height 14
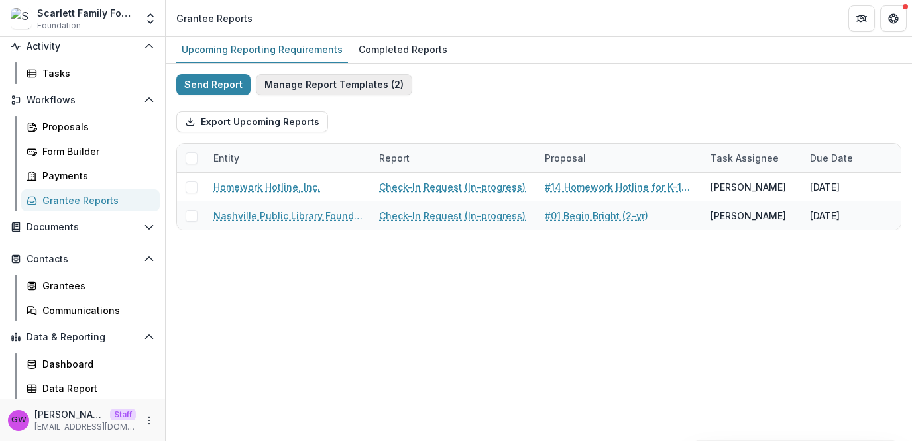
click at [337, 89] on button "Manage Report Templates ( 2 )" at bounding box center [334, 84] width 156 height 21
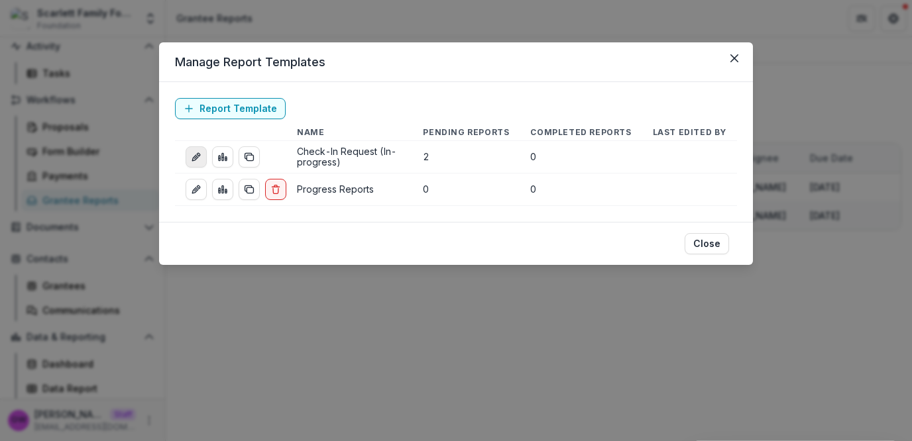
click at [192, 158] on icon "edit-report" at bounding box center [195, 158] width 6 height 6
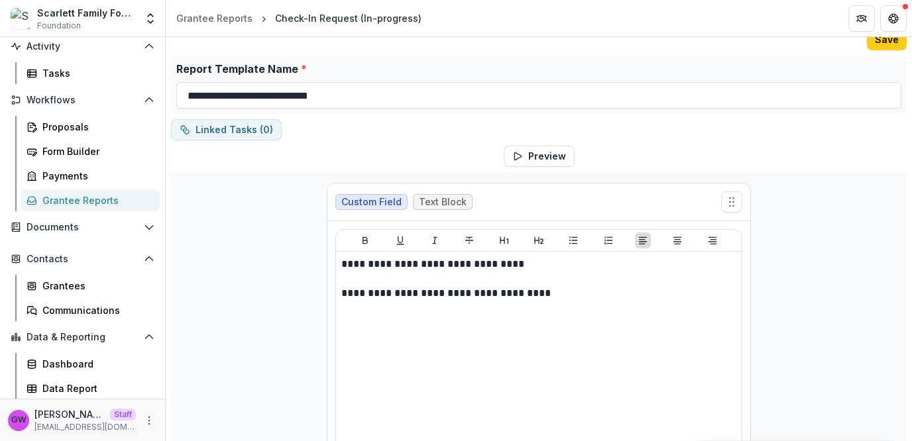
scroll to position [46, 0]
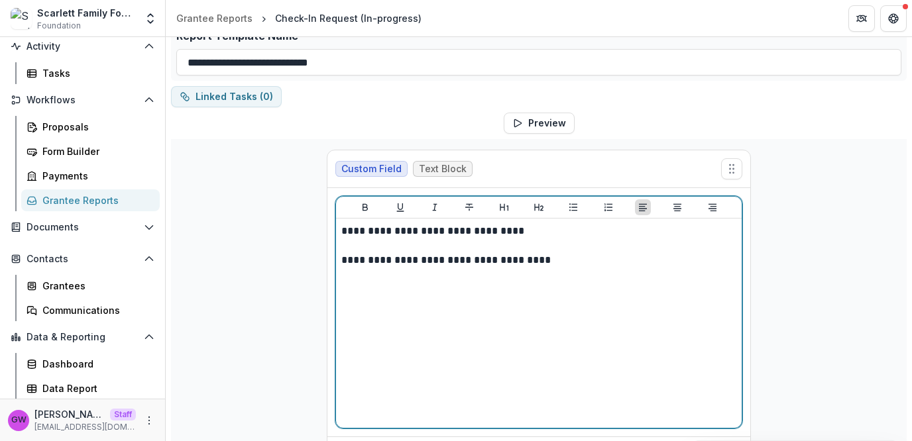
click at [396, 262] on p "**********" at bounding box center [539, 260] width 396 height 15
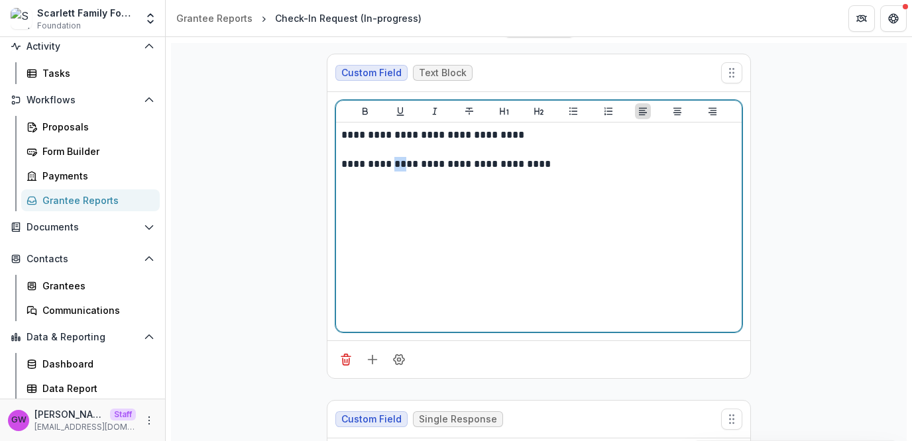
scroll to position [143, 0]
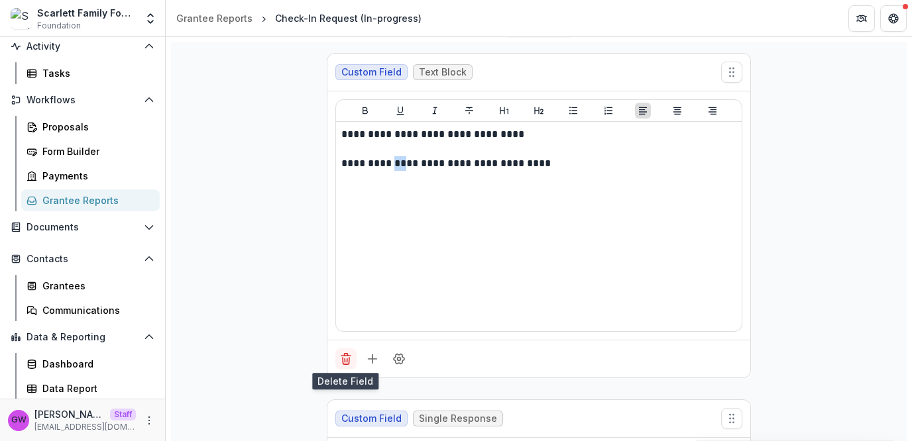
click at [348, 355] on icon "Delete field" at bounding box center [345, 359] width 13 height 13
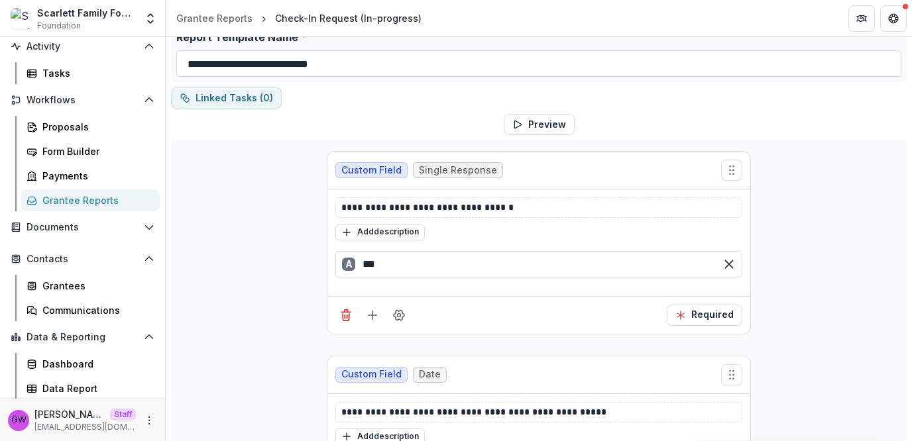
scroll to position [0, 0]
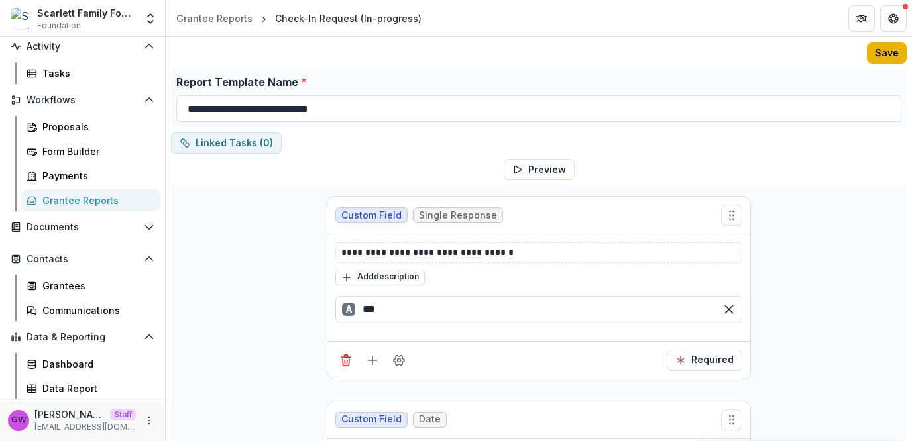
click at [876, 56] on button "Save" at bounding box center [887, 52] width 40 height 21
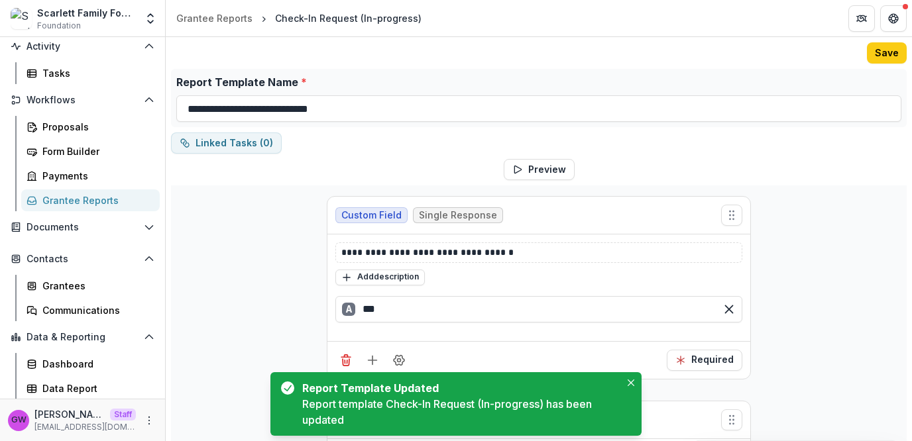
click at [73, 204] on div "Grantee Reports" at bounding box center [95, 201] width 107 height 14
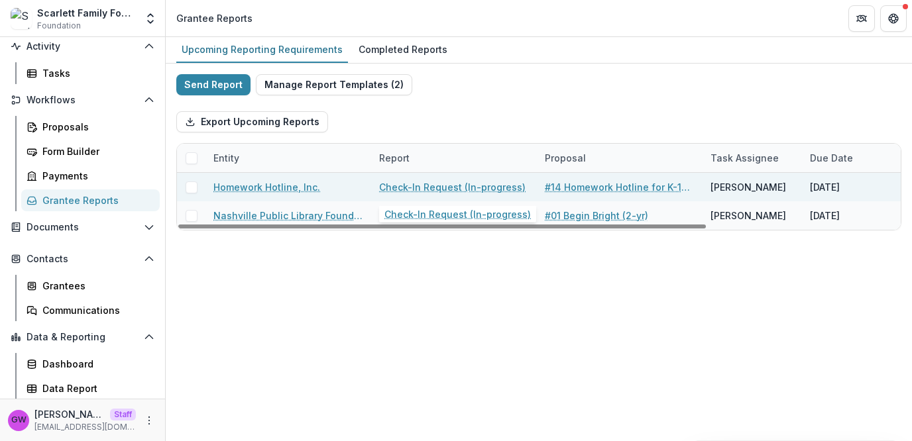
click at [427, 188] on link "Check-In Request (In-progress)" at bounding box center [452, 187] width 146 height 14
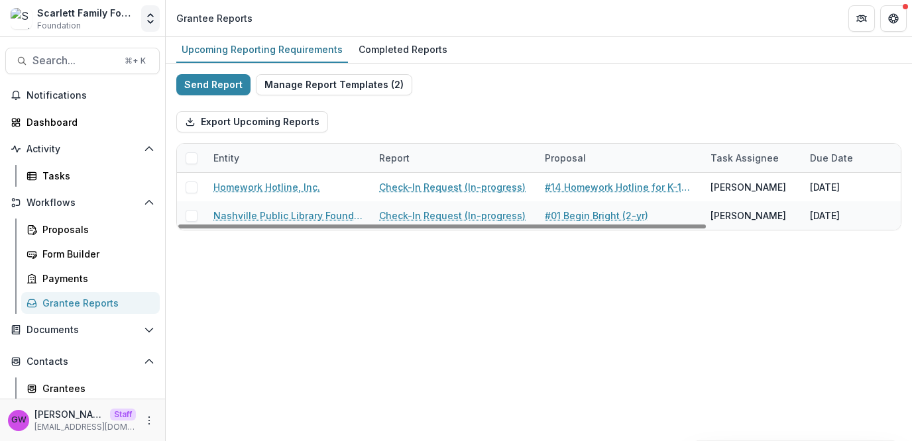
click at [152, 17] on icon "Open entity switcher" at bounding box center [150, 18] width 13 height 13
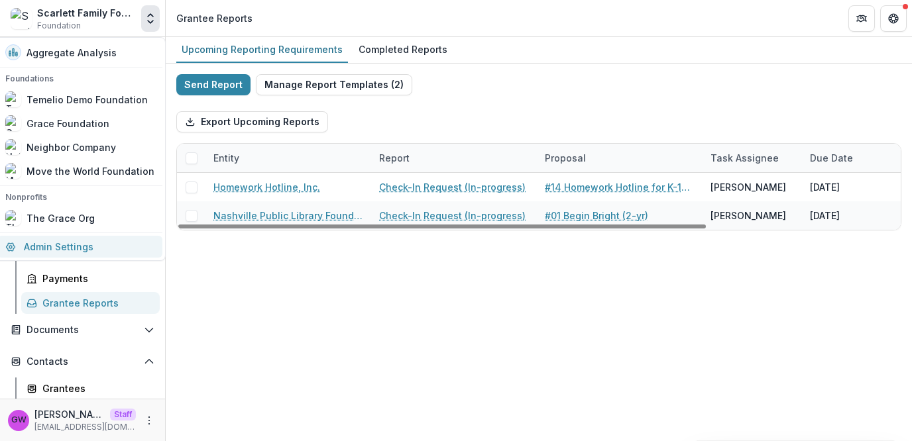
drag, startPoint x: 89, startPoint y: 241, endPoint x: 327, endPoint y: 150, distance: 255.3
click at [89, 241] on link "Admin Settings" at bounding box center [79, 247] width 165 height 22
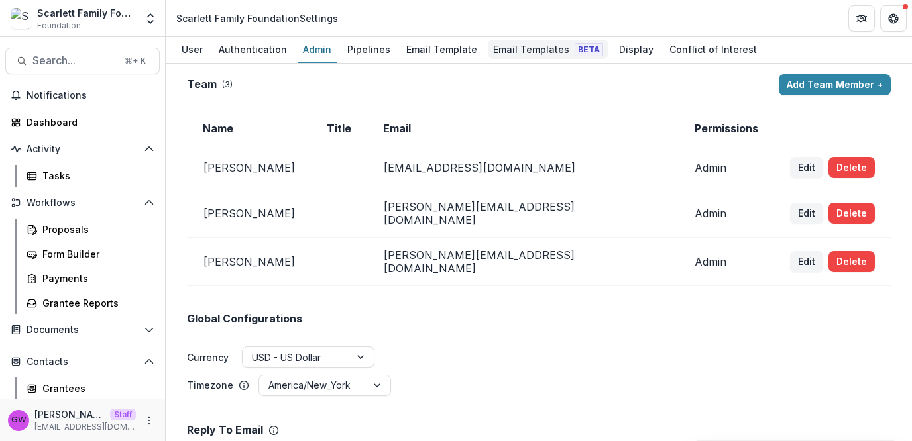
click at [514, 54] on div "Email Templates Beta" at bounding box center [548, 49] width 121 height 19
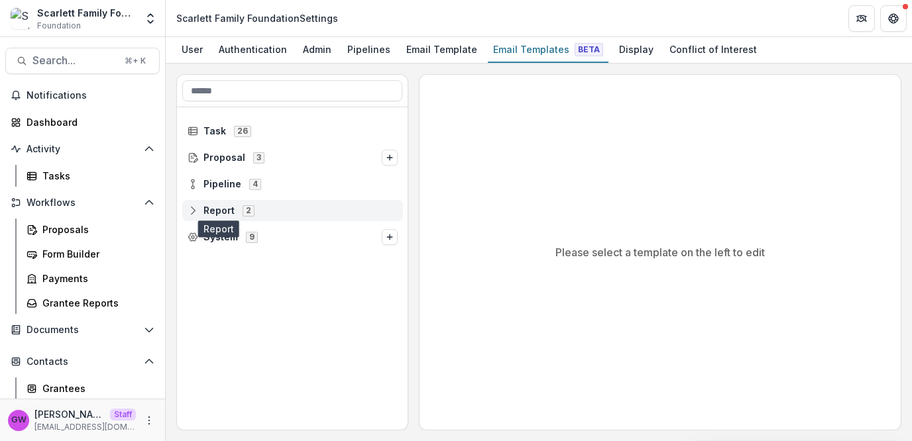
click at [195, 209] on icon at bounding box center [193, 210] width 11 height 11
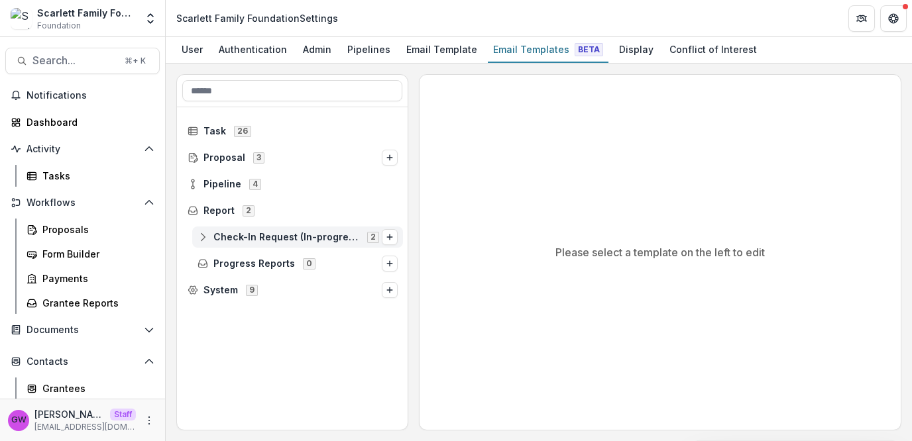
click at [327, 241] on span "Check-In Request (In-progress)" at bounding box center [286, 237] width 146 height 11
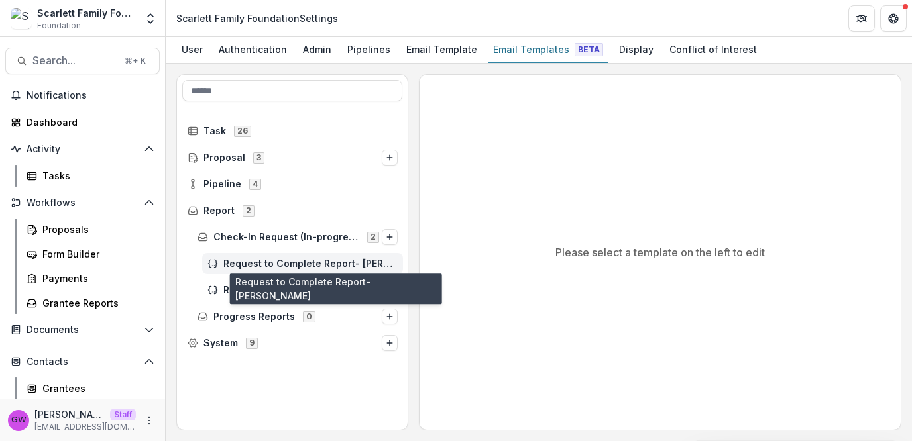
click at [372, 259] on span "Request to Complete Report- [PERSON_NAME]" at bounding box center [310, 263] width 174 height 11
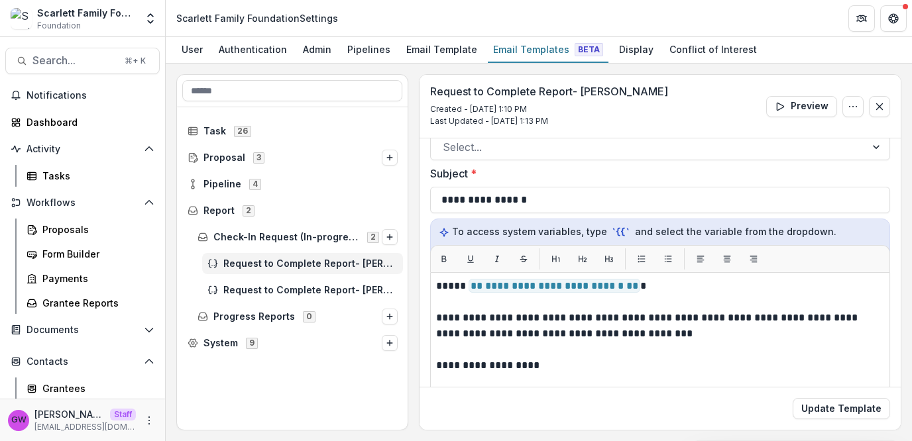
scroll to position [92, 0]
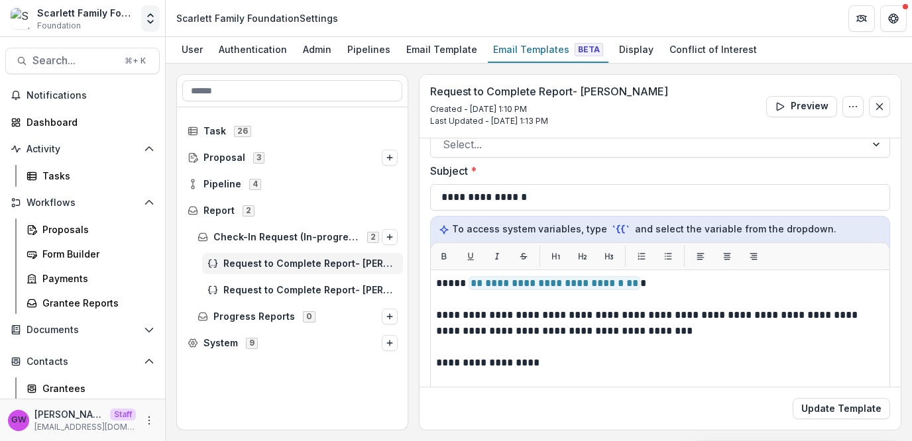
click at [148, 24] on icon "Open entity switcher" at bounding box center [150, 18] width 13 height 13
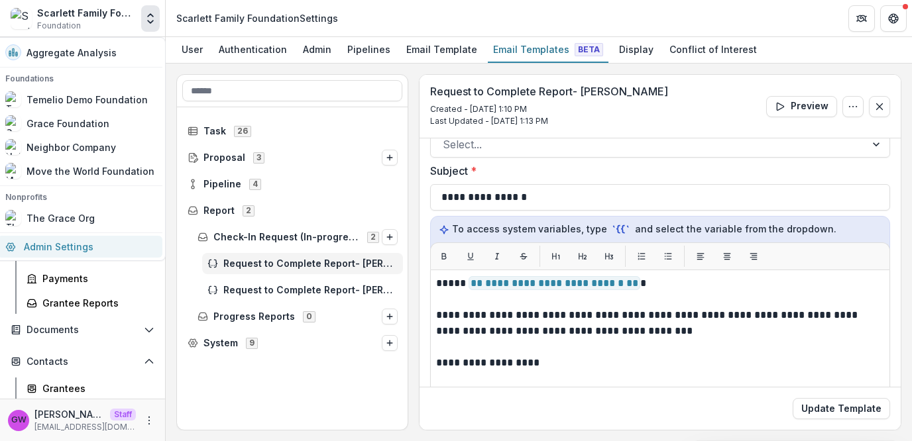
click at [100, 244] on link "Admin Settings" at bounding box center [79, 247] width 165 height 22
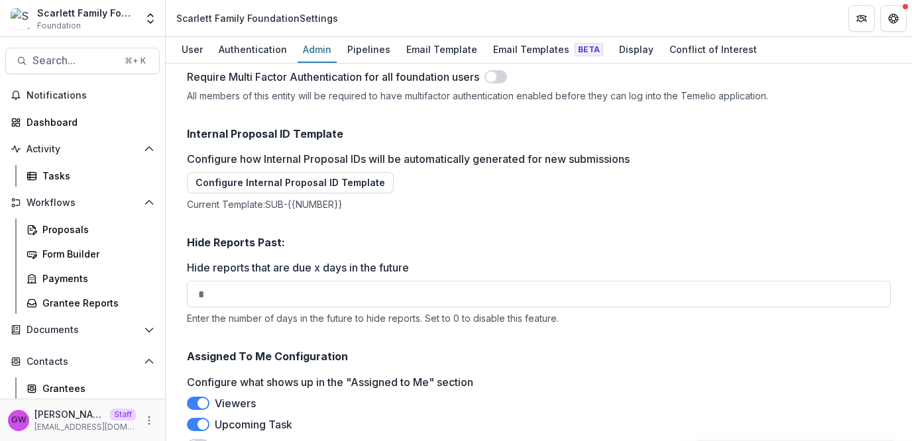
scroll to position [2243, 0]
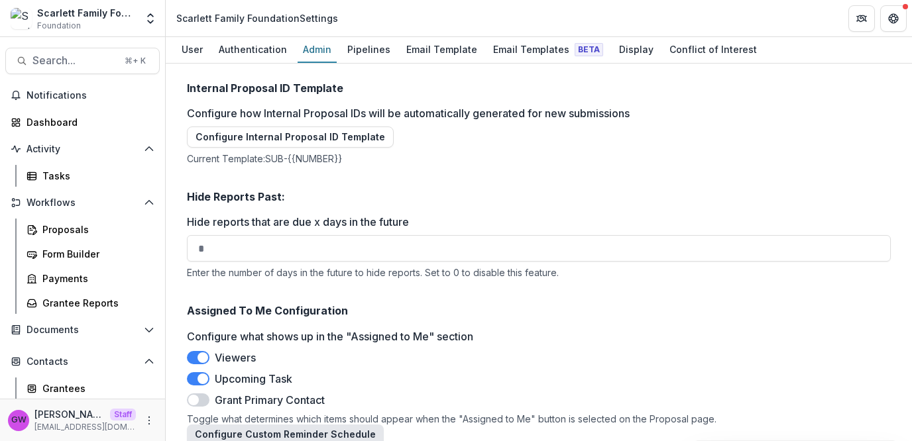
click at [250, 425] on button "Configure Custom Reminder Schedule" at bounding box center [285, 435] width 197 height 21
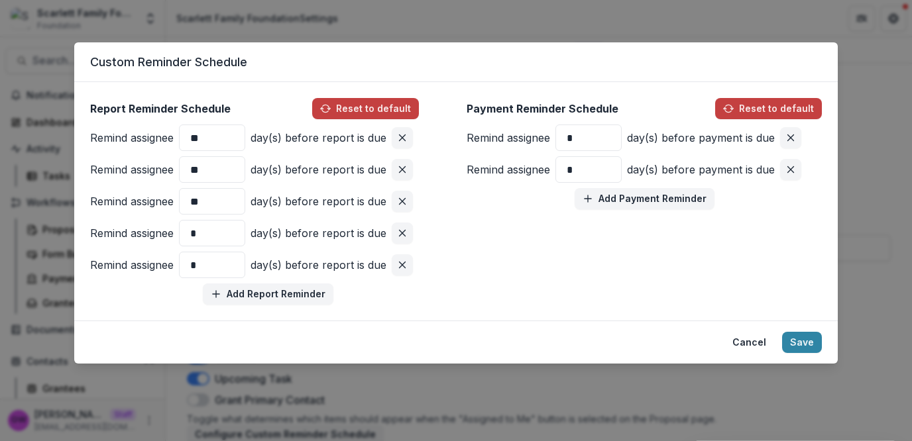
click at [865, 221] on div "Custom Reminder Schedule Report Reminder Schedule Reset to default Remind assig…" at bounding box center [456, 220] width 912 height 441
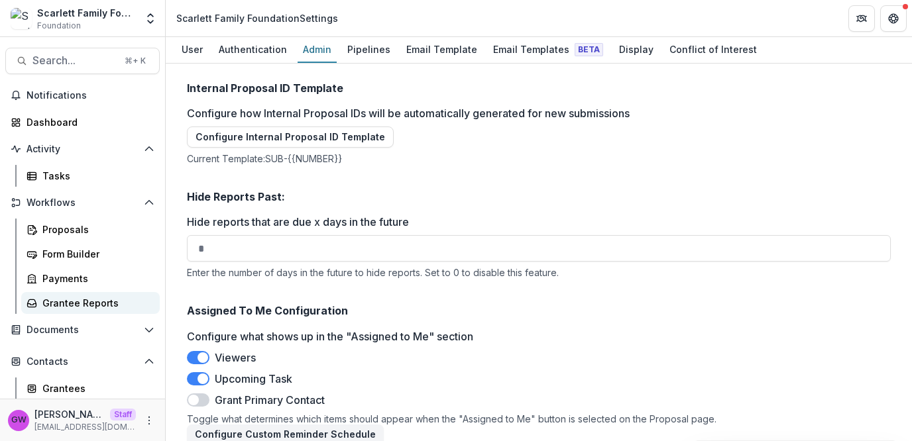
click at [62, 306] on div "Grantee Reports" at bounding box center [95, 303] width 107 height 14
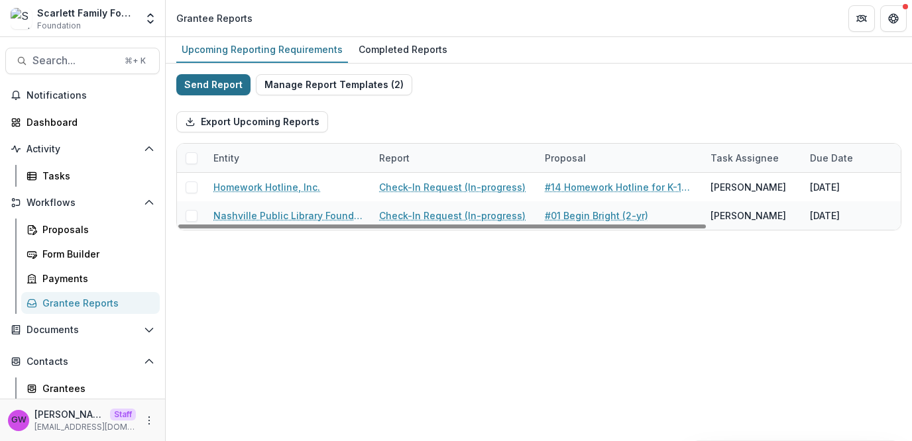
click at [222, 83] on button "Send Report" at bounding box center [213, 84] width 74 height 21
select select "********"
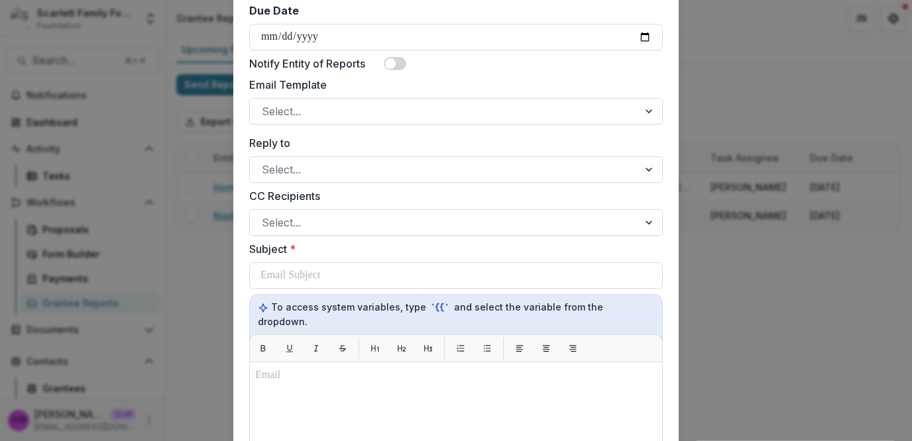
scroll to position [526, 0]
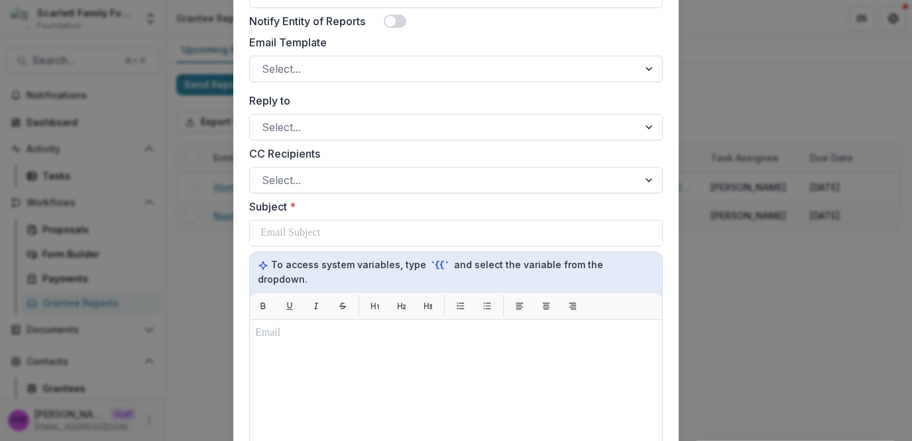
click at [743, 72] on div "**********" at bounding box center [456, 220] width 912 height 441
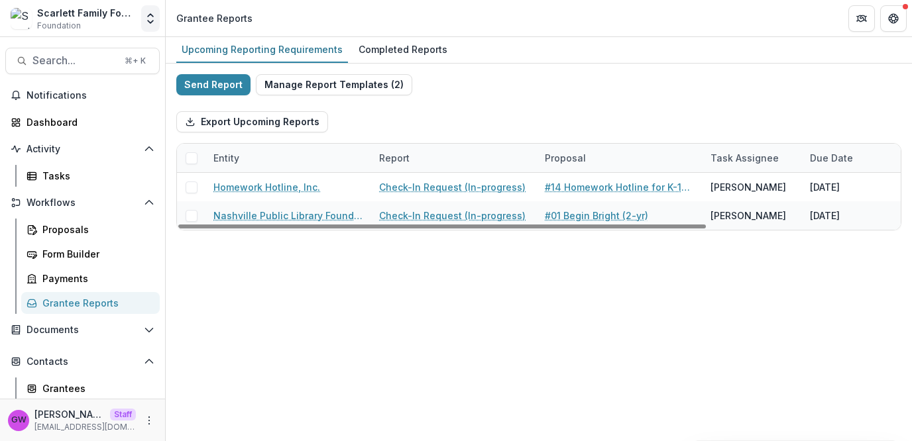
click at [144, 18] on icon "Open entity switcher" at bounding box center [150, 18] width 13 height 13
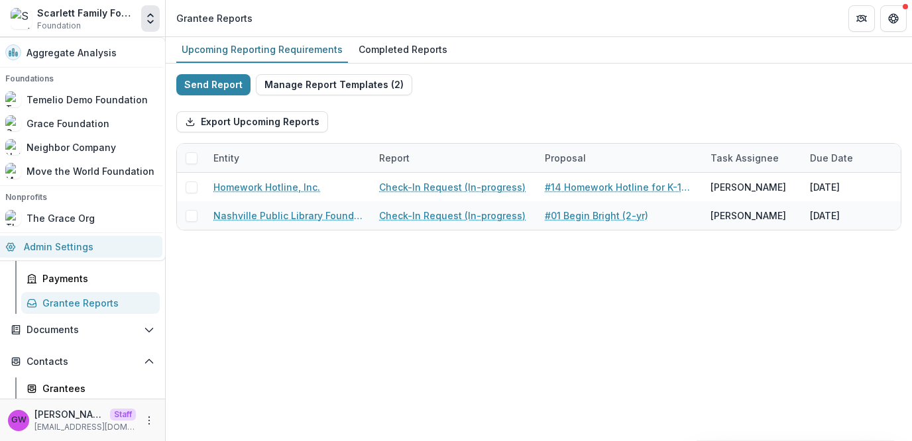
click at [86, 245] on link "Admin Settings" at bounding box center [79, 247] width 165 height 22
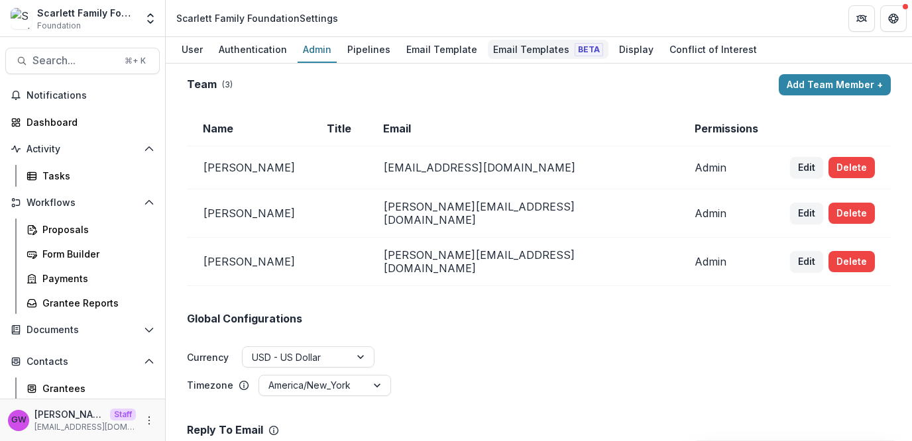
click at [536, 53] on div "Email Templates Beta" at bounding box center [548, 49] width 121 height 19
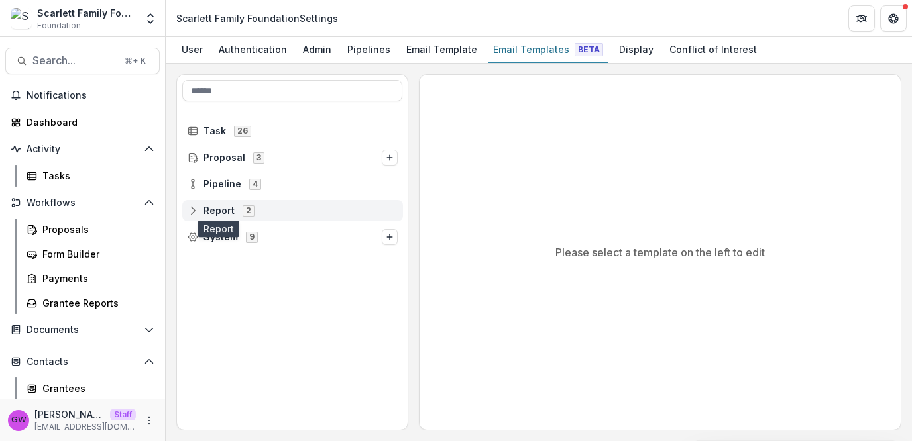
click at [220, 207] on span "Report" at bounding box center [218, 210] width 31 height 11
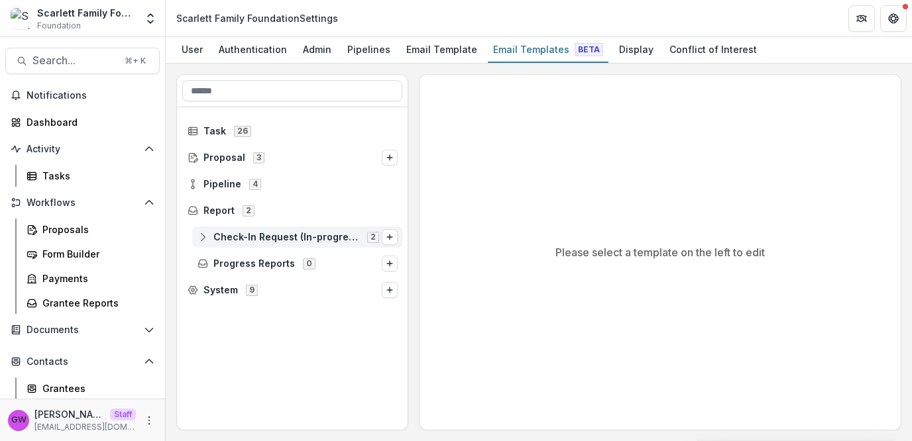
click at [284, 240] on span "Check-In Request (In-progress)" at bounding box center [286, 237] width 146 height 11
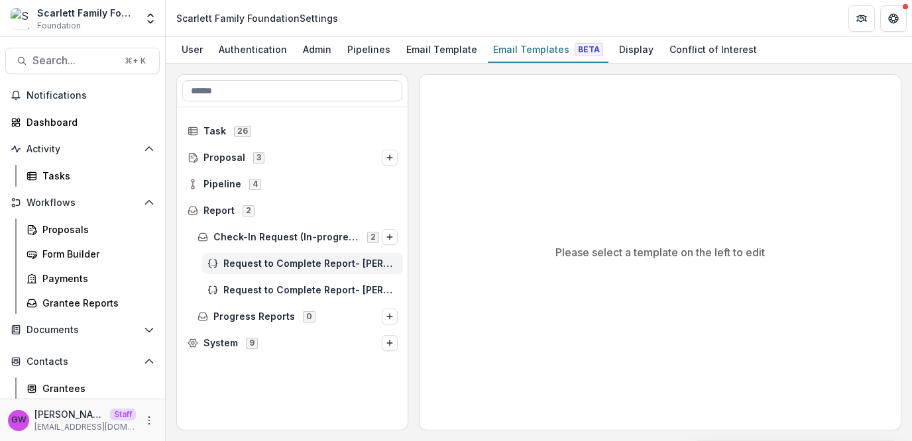
click at [282, 258] on span "Request to Complete Report- [PERSON_NAME]" at bounding box center [310, 263] width 174 height 11
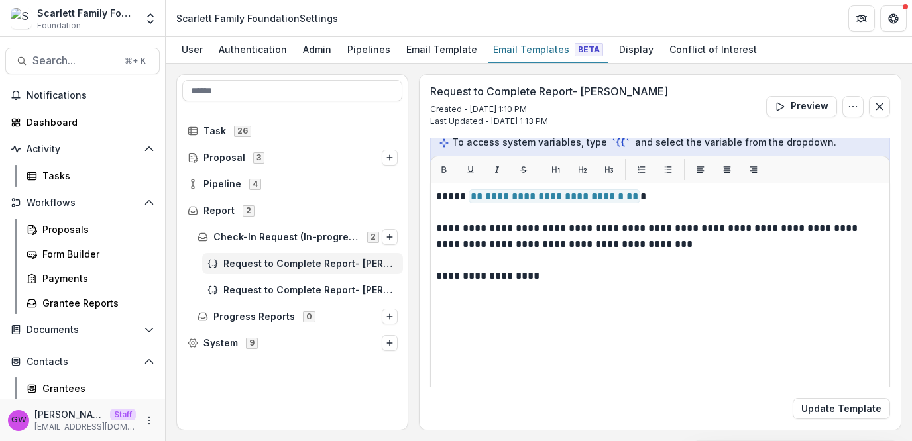
scroll to position [150, 0]
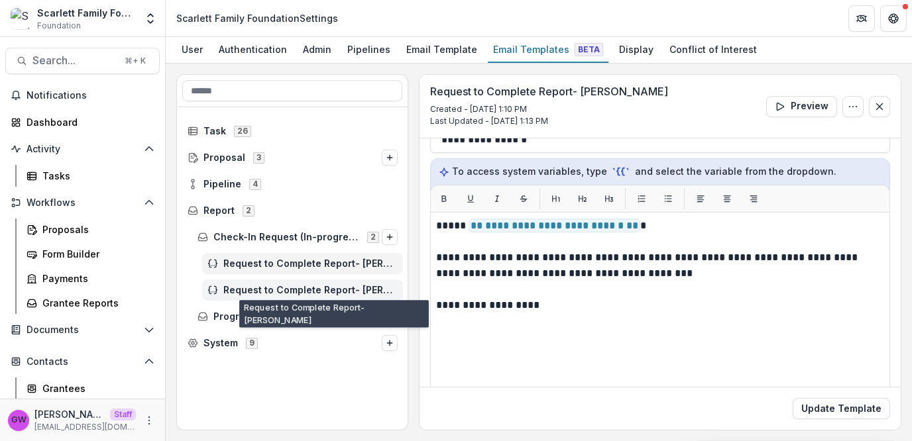
click at [339, 287] on span "Request to Complete Report- [PERSON_NAME]" at bounding box center [310, 290] width 174 height 11
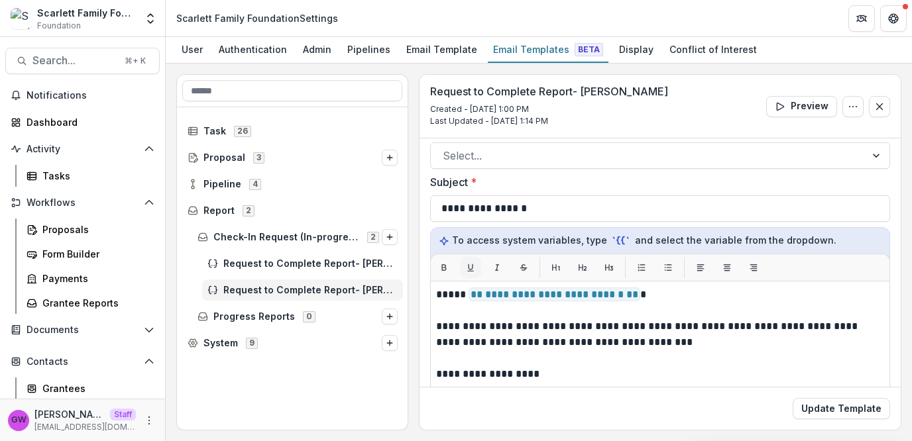
scroll to position [109, 0]
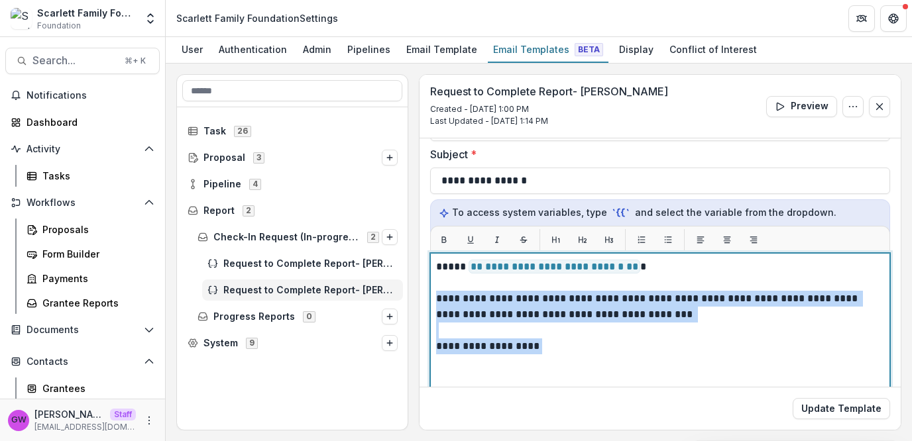
drag, startPoint x: 555, startPoint y: 347, endPoint x: 435, endPoint y: 300, distance: 128.0
click at [436, 300] on div "**********" at bounding box center [660, 418] width 448 height 319
click at [553, 339] on p "**********" at bounding box center [658, 347] width 445 height 16
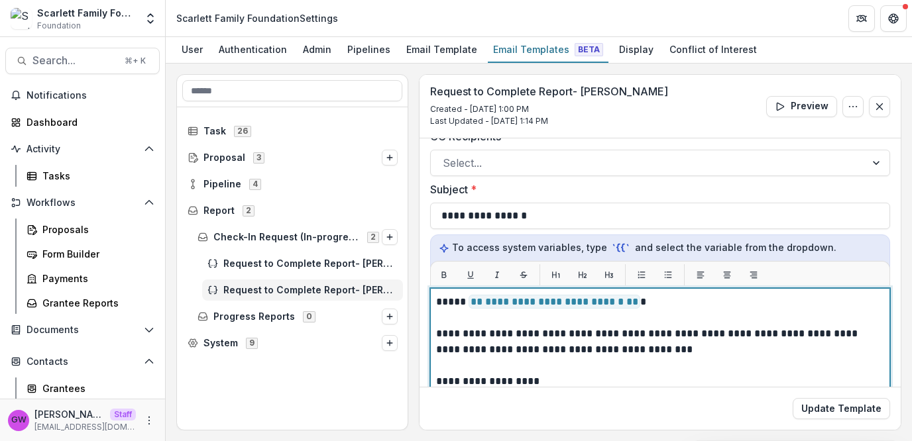
scroll to position [0, 0]
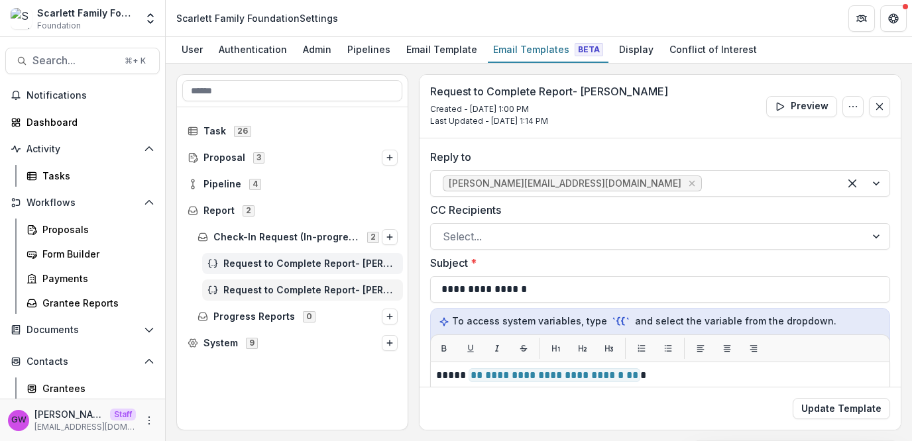
click at [343, 264] on span "Request to Complete Report- [PERSON_NAME]" at bounding box center [310, 263] width 174 height 11
click at [343, 274] on div "Request to Complete Report- [PERSON_NAME]" at bounding box center [292, 263] width 231 height 27
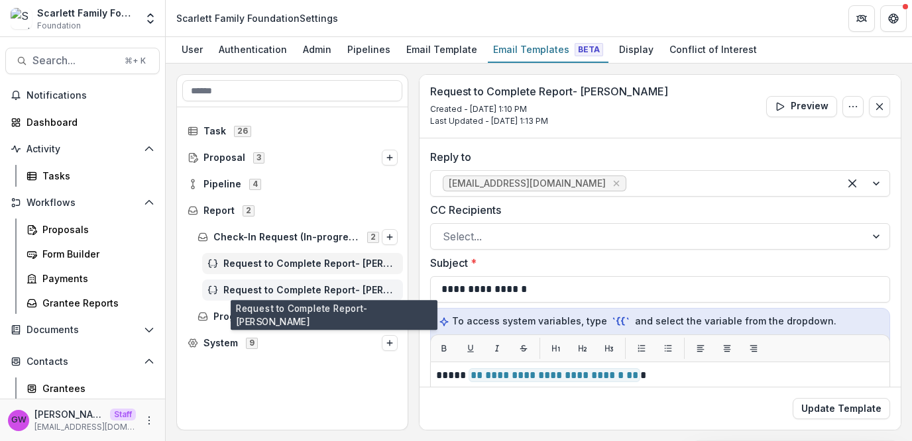
click at [339, 291] on span "Request to Complete Report- [PERSON_NAME]" at bounding box center [310, 290] width 174 height 11
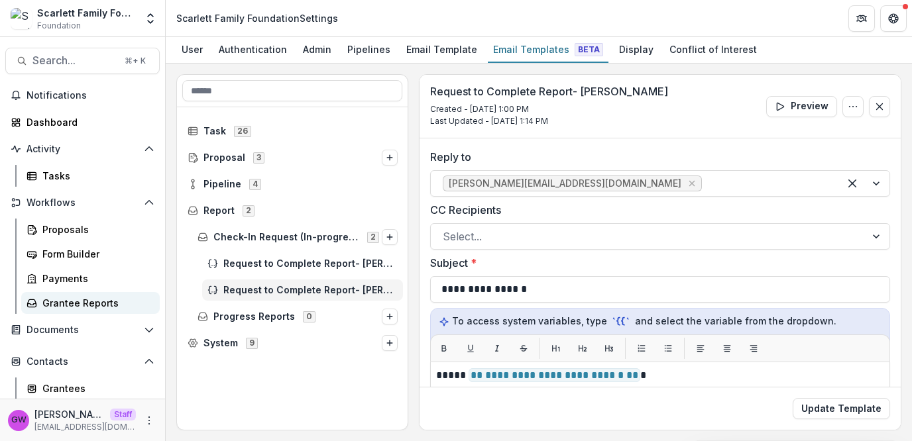
click at [90, 300] on div "Grantee Reports" at bounding box center [95, 303] width 107 height 14
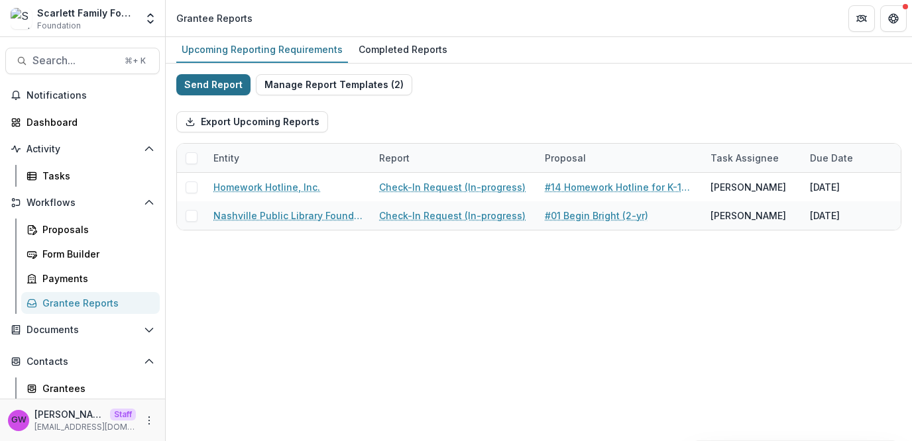
click at [226, 85] on button "Send Report" at bounding box center [213, 84] width 74 height 21
select select "********"
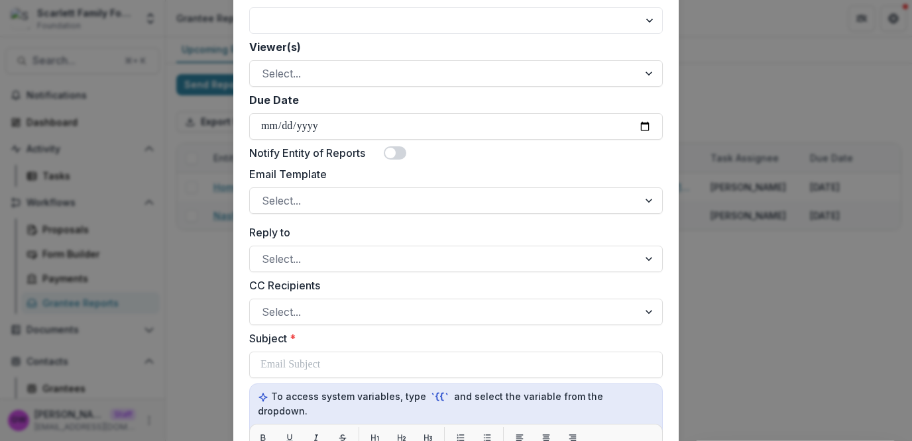
scroll to position [394, 0]
click at [396, 153] on span at bounding box center [395, 152] width 23 height 13
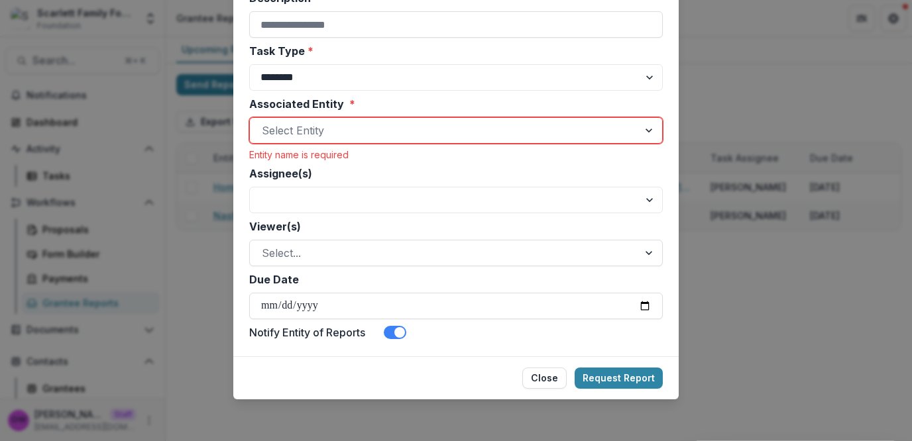
click at [402, 335] on span at bounding box center [399, 332] width 11 height 11
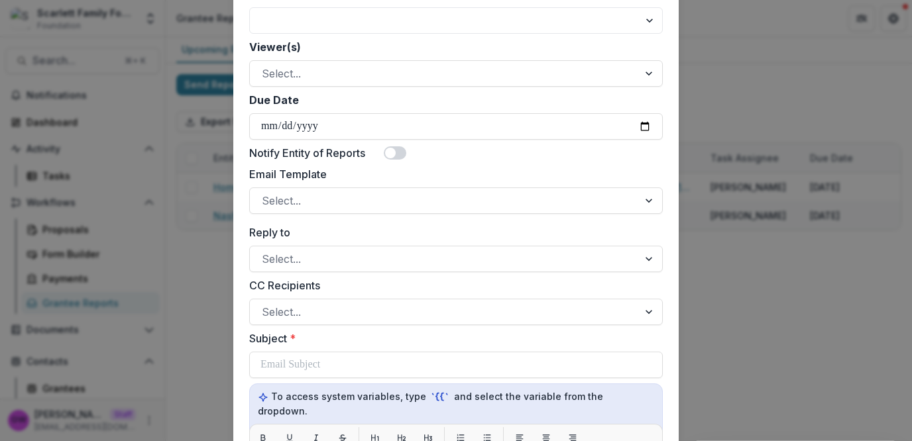
click at [394, 155] on span at bounding box center [390, 153] width 11 height 11
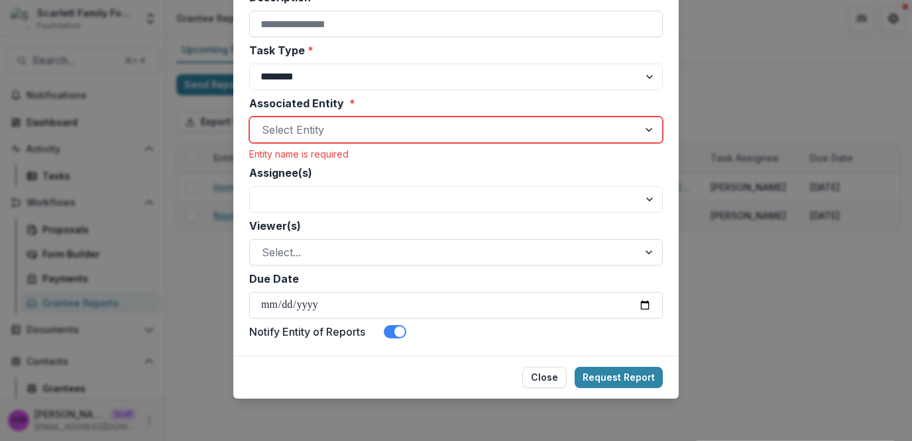
scroll to position [214, 0]
click at [400, 333] on span at bounding box center [399, 332] width 11 height 11
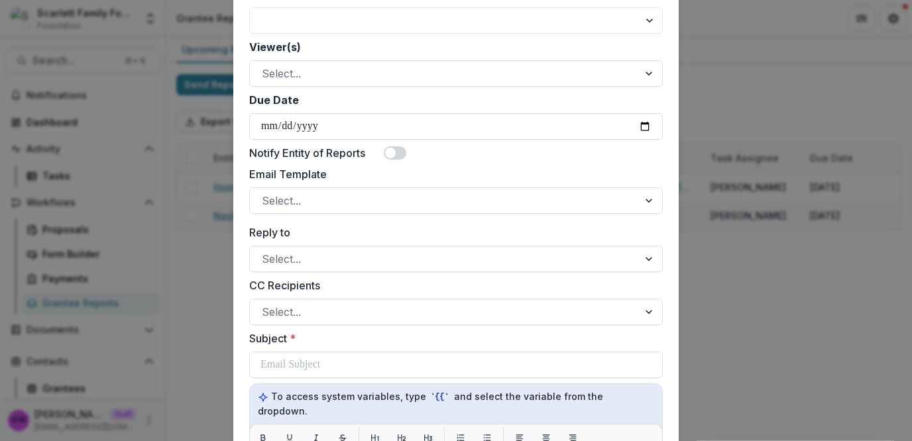
click at [767, 91] on div "**********" at bounding box center [456, 220] width 912 height 441
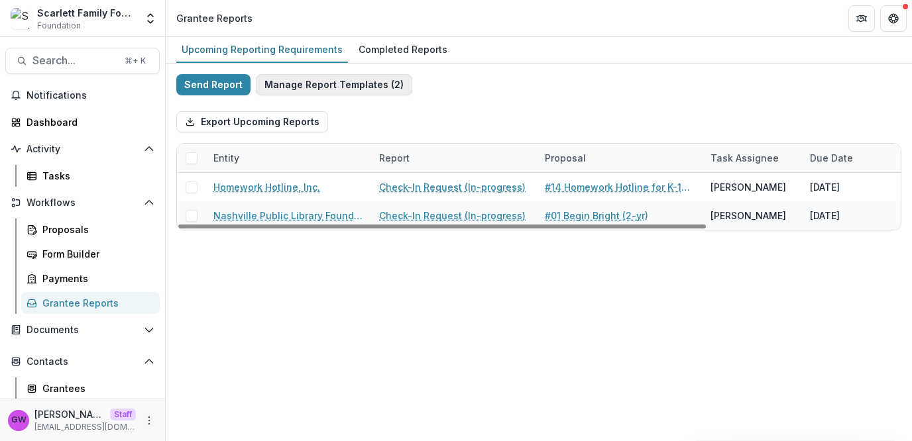
click at [323, 85] on button "Manage Report Templates ( 2 )" at bounding box center [334, 84] width 156 height 21
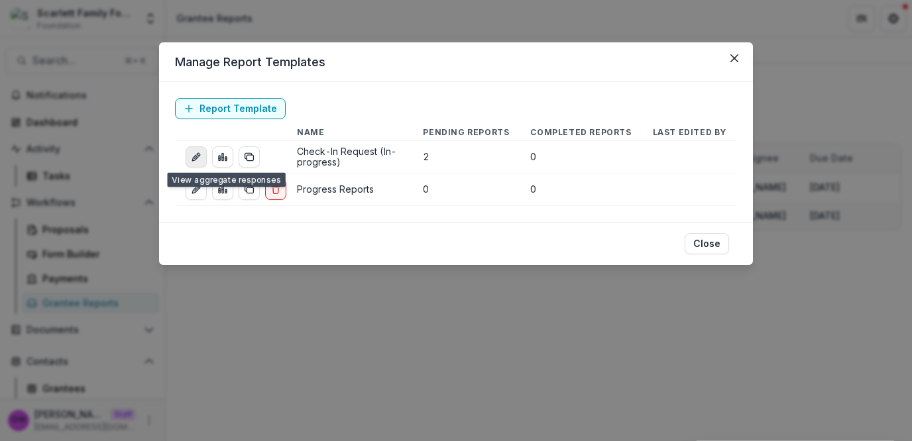
click at [196, 158] on icon "edit-report" at bounding box center [195, 158] width 6 height 6
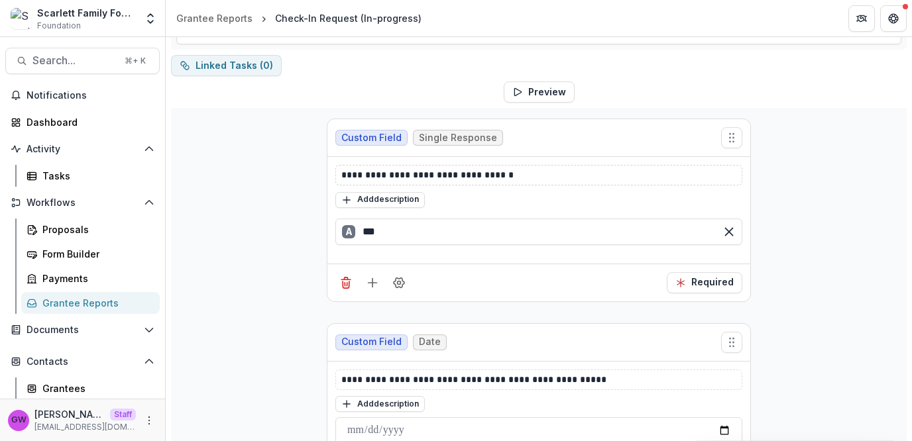
scroll to position [78, 0]
click at [401, 172] on p "**********" at bounding box center [539, 175] width 396 height 14
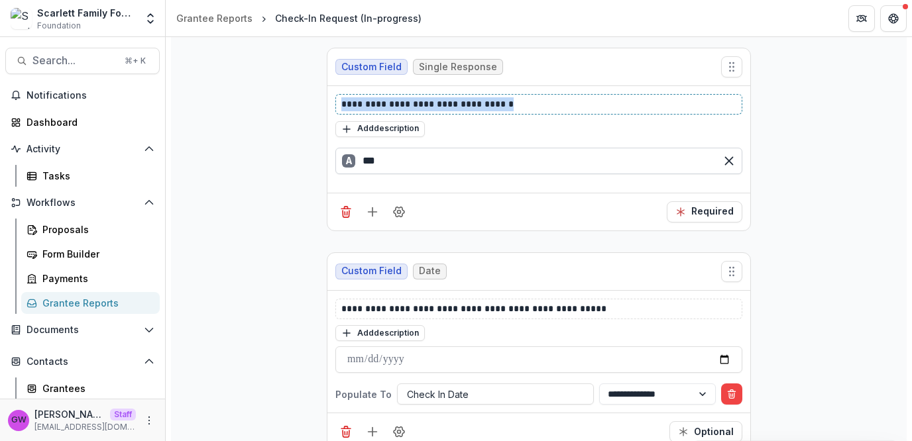
scroll to position [115, 0]
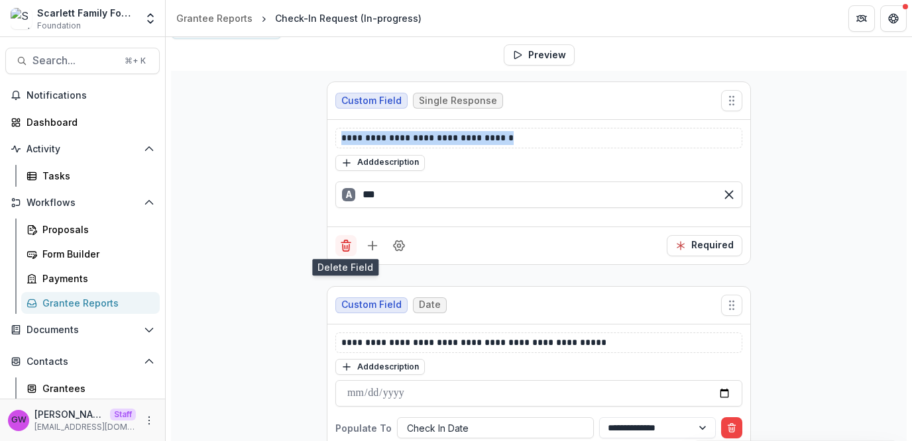
click at [343, 243] on icon "Delete field" at bounding box center [345, 245] width 13 height 13
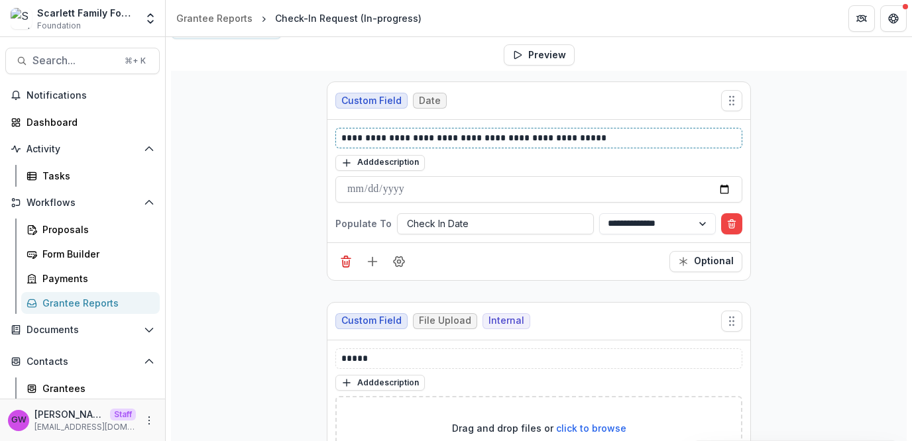
click at [371, 135] on p "**********" at bounding box center [539, 138] width 396 height 14
drag, startPoint x: 462, startPoint y: 139, endPoint x: 400, endPoint y: 135, distance: 62.4
click at [400, 135] on p "**********" at bounding box center [539, 138] width 396 height 14
click at [270, 166] on div "**********" at bounding box center [539, 317] width 736 height 492
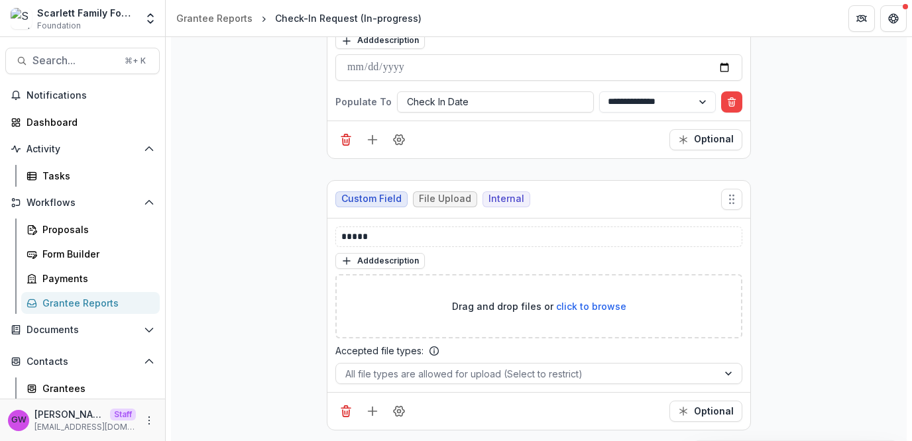
scroll to position [238, 0]
click at [372, 132] on icon "Add field" at bounding box center [372, 138] width 13 height 13
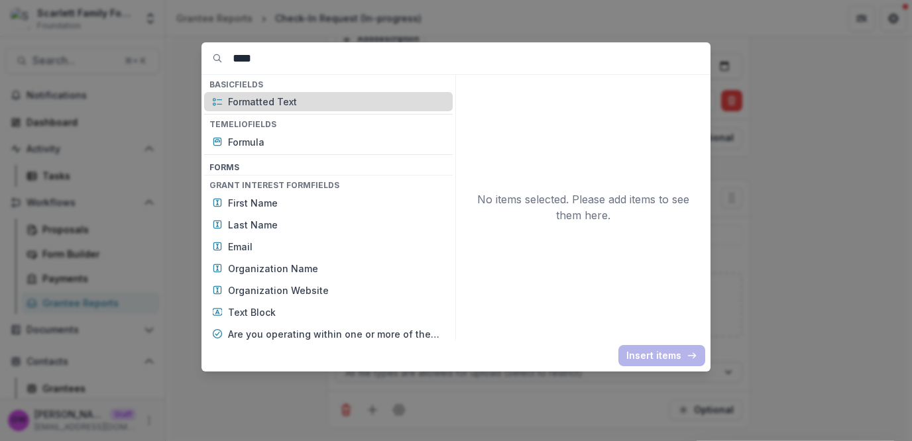
type input "****"
click at [280, 98] on p "Formatted Text" at bounding box center [336, 102] width 217 height 14
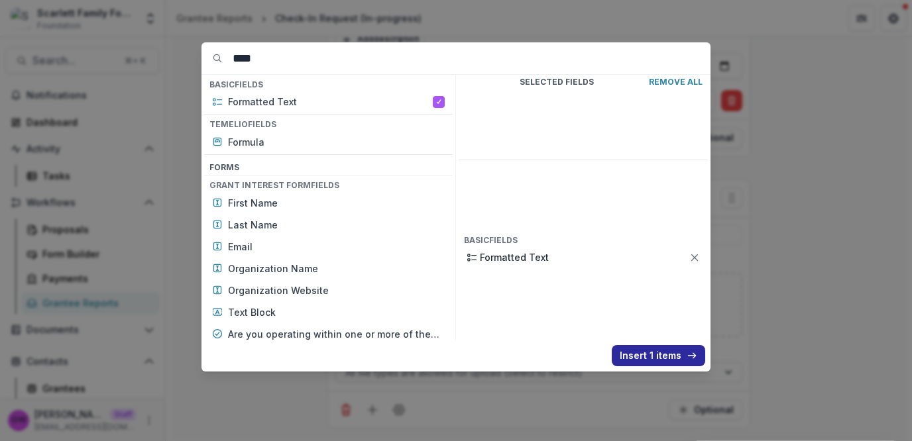
click at [637, 352] on button "Insert 1 items" at bounding box center [658, 355] width 93 height 21
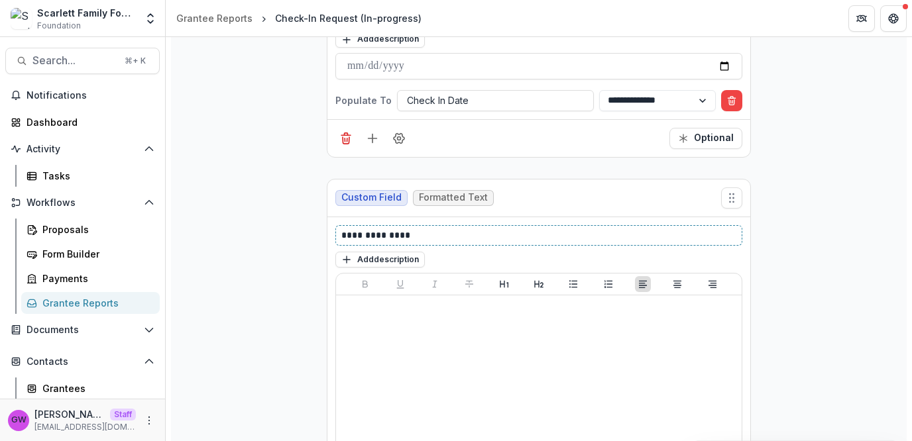
click at [386, 229] on p "**********" at bounding box center [539, 236] width 396 height 14
click at [237, 279] on div "**********" at bounding box center [539, 391] width 736 height 887
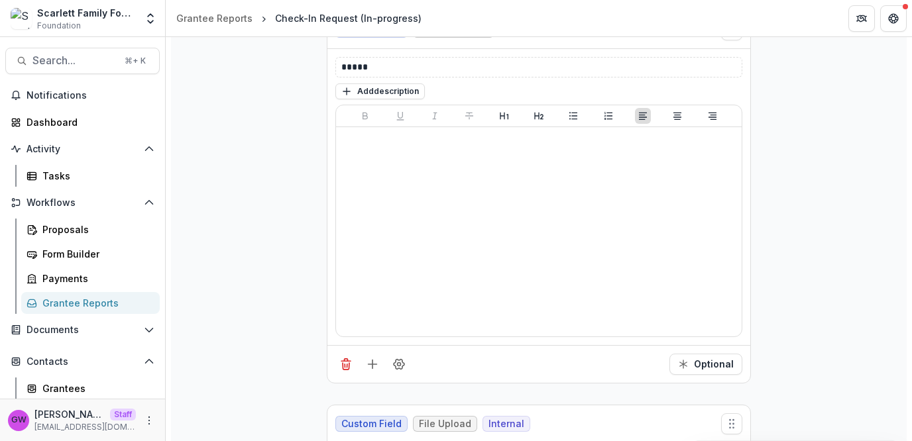
scroll to position [471, 0]
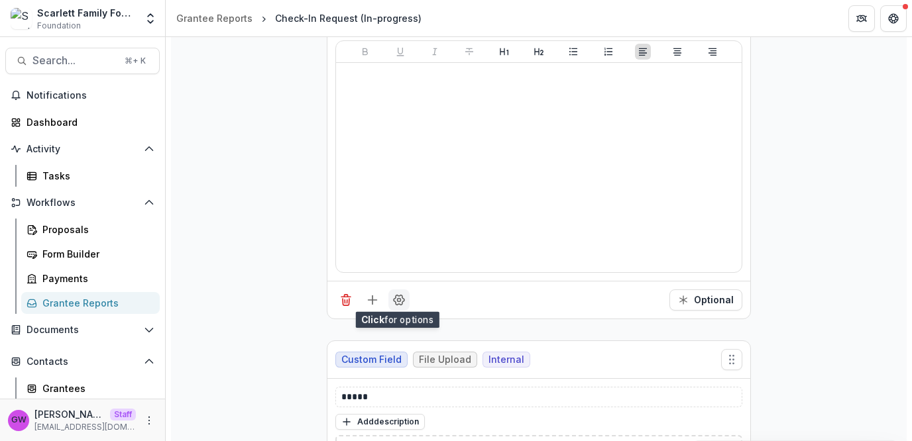
click at [398, 299] on circle "Field Settings" at bounding box center [399, 300] width 3 height 3
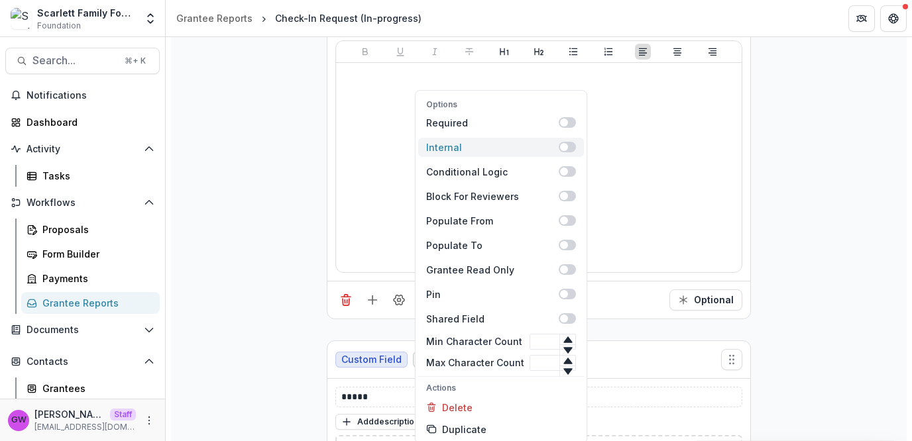
click at [561, 144] on span at bounding box center [564, 147] width 8 height 8
click at [769, 148] on div "**********" at bounding box center [539, 158] width 736 height 887
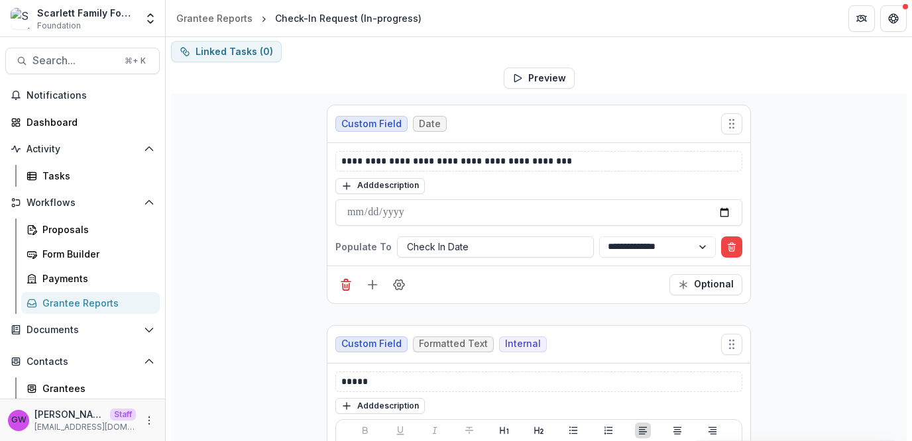
scroll to position [95, 0]
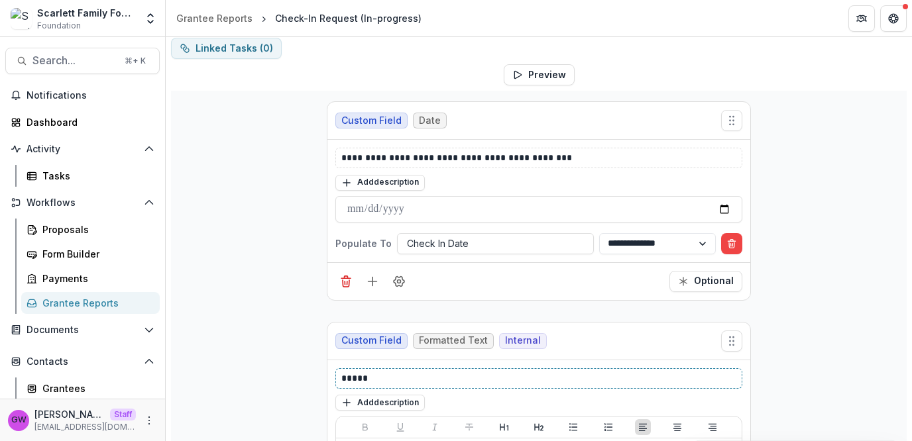
click at [341, 372] on p "*****" at bounding box center [539, 379] width 396 height 14
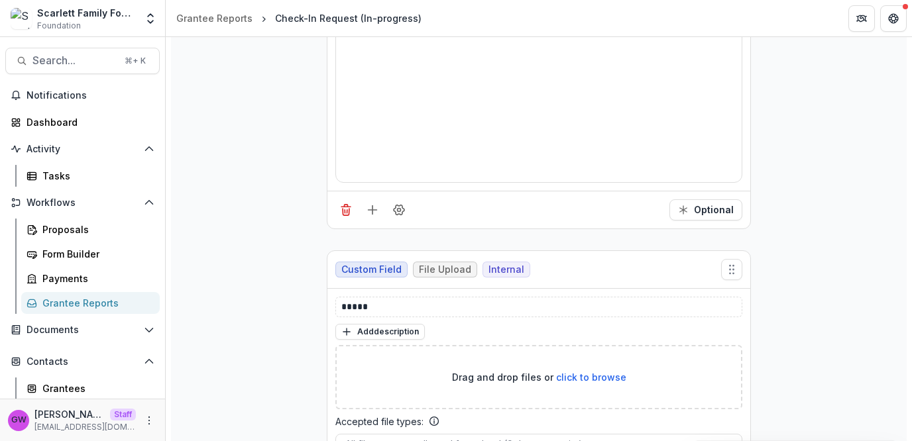
scroll to position [576, 0]
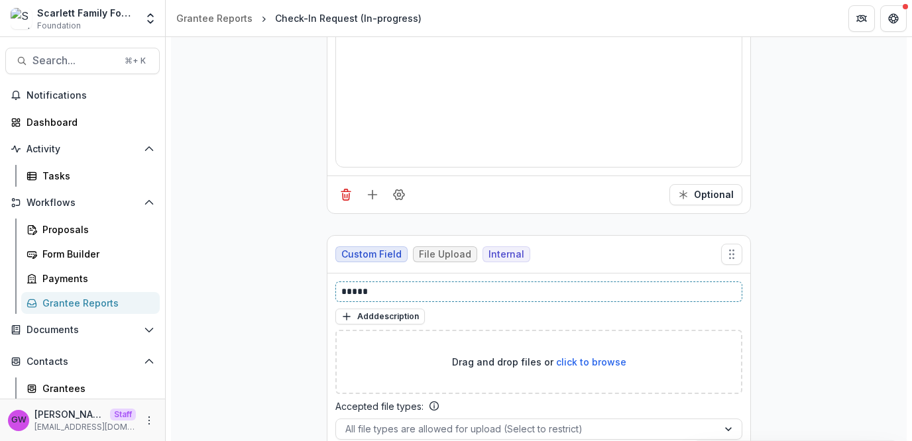
click at [341, 285] on p "*****" at bounding box center [539, 292] width 396 height 14
click at [460, 285] on p "**********" at bounding box center [539, 292] width 396 height 14
click at [246, 249] on div "**********" at bounding box center [539, 53] width 736 height 887
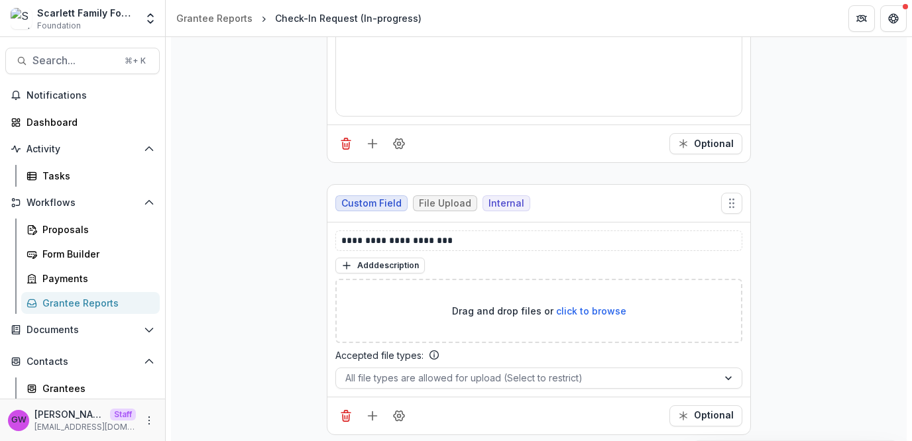
scroll to position [630, 0]
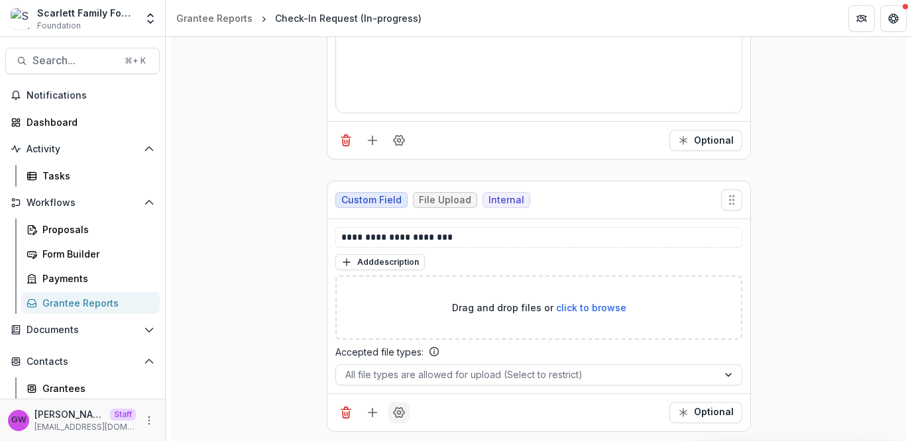
click at [398, 411] on circle "Field Settings" at bounding box center [399, 412] width 3 height 3
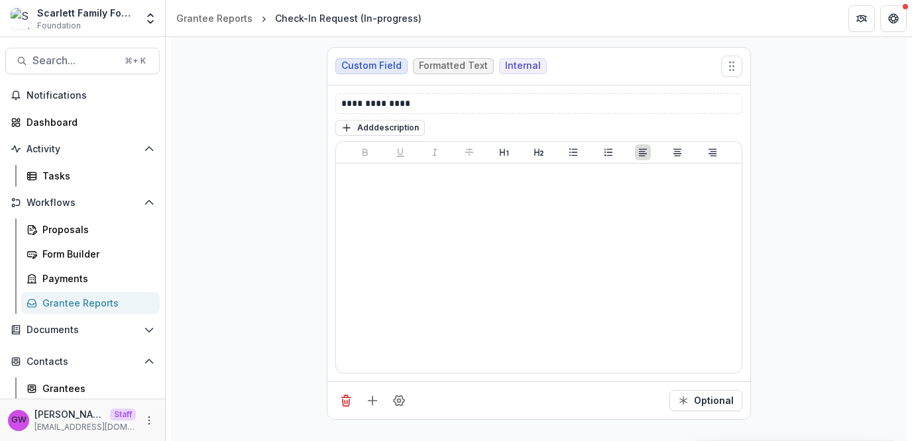
scroll to position [364, 0]
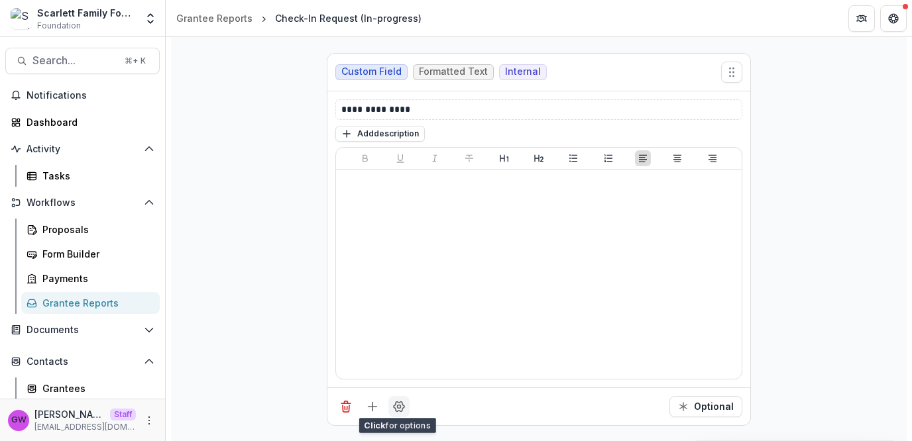
click at [398, 410] on button "Field Settings" at bounding box center [398, 406] width 21 height 21
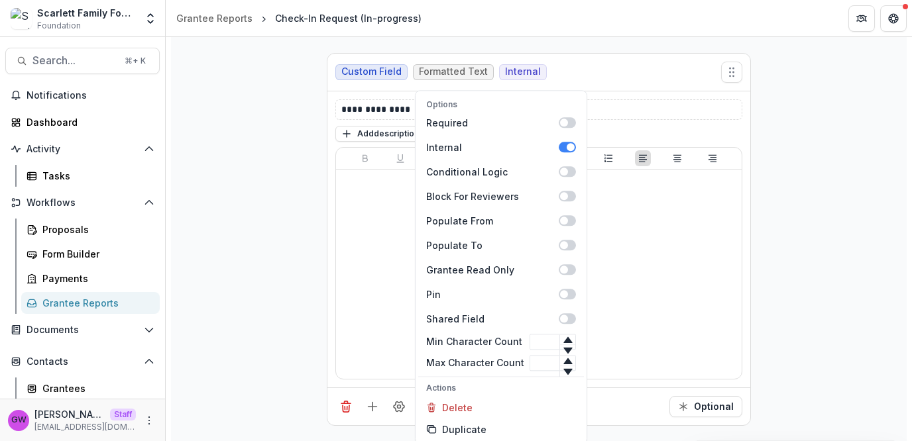
click at [787, 164] on div "**********" at bounding box center [539, 265] width 736 height 887
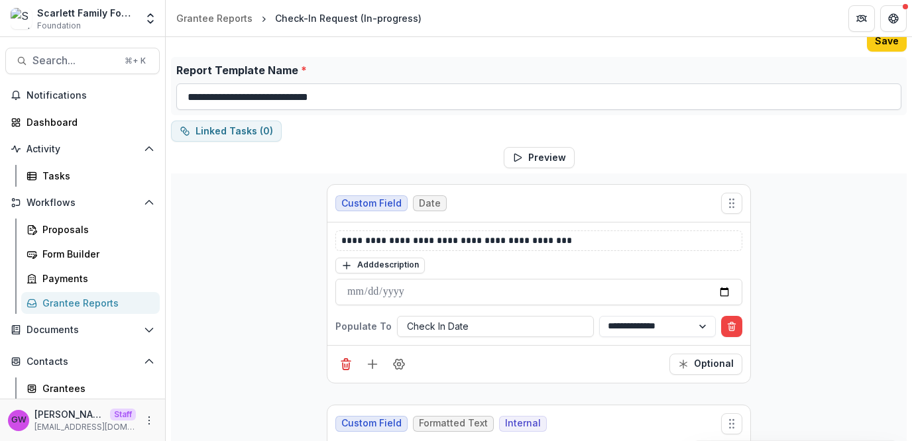
scroll to position [0, 0]
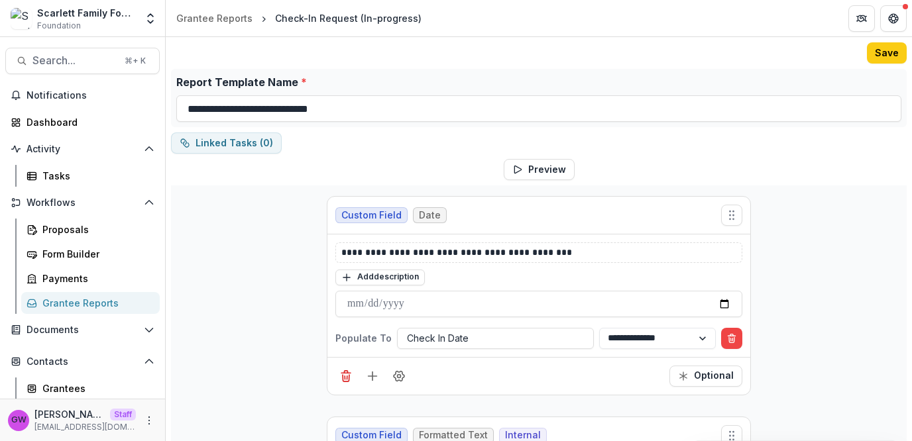
click at [883, 53] on button "Save" at bounding box center [887, 52] width 40 height 21
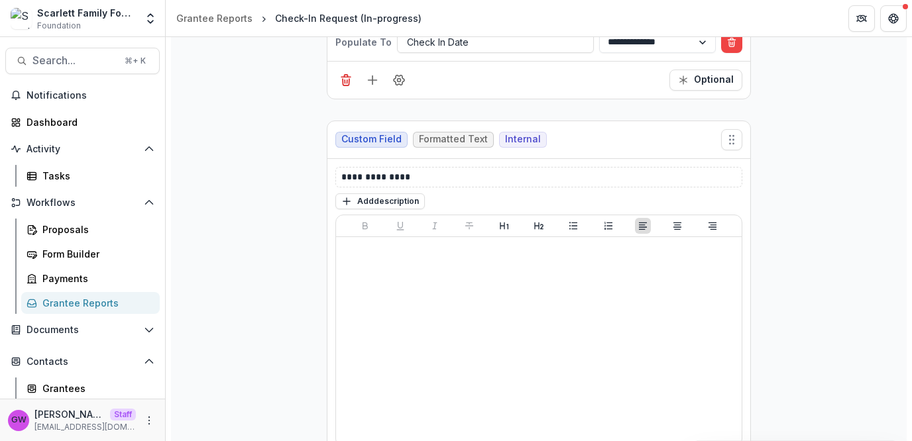
scroll to position [294, 0]
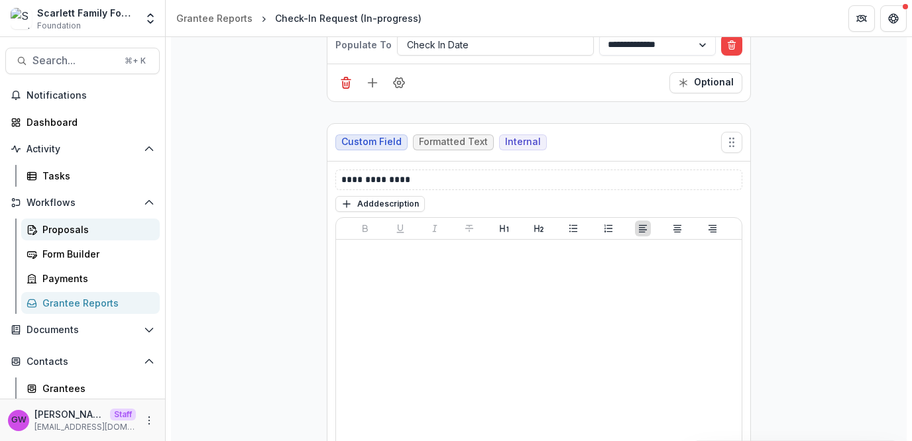
click at [71, 232] on div "Proposals" at bounding box center [95, 230] width 107 height 14
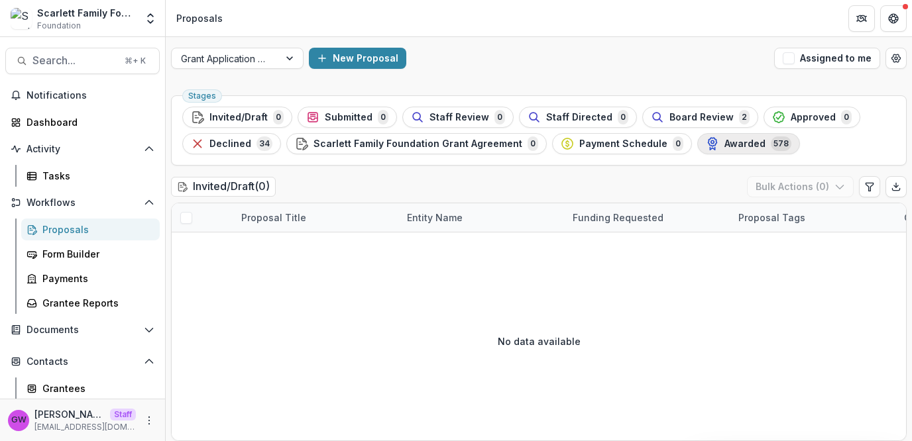
click at [734, 142] on span "Awarded" at bounding box center [744, 144] width 41 height 11
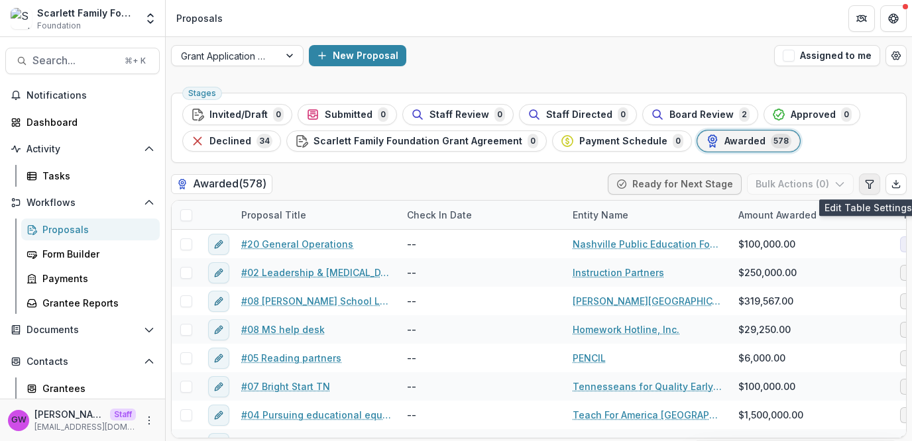
click at [864, 186] on icon "Edit table settings" at bounding box center [869, 184] width 11 height 11
select select "******"
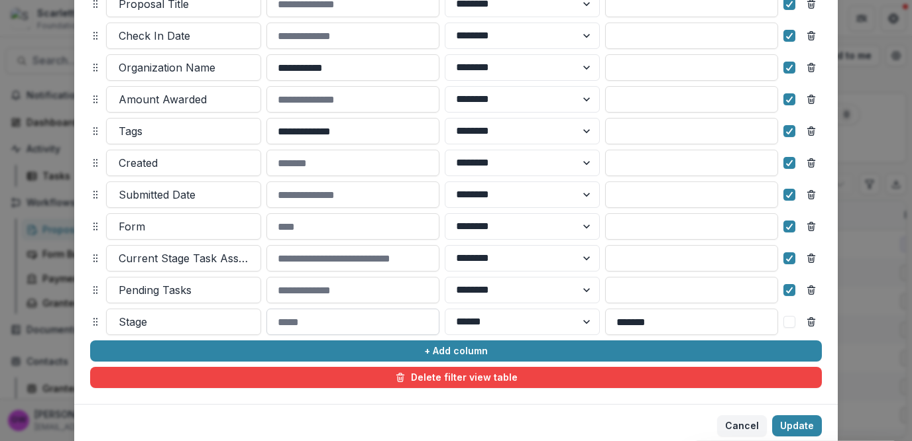
scroll to position [254, 0]
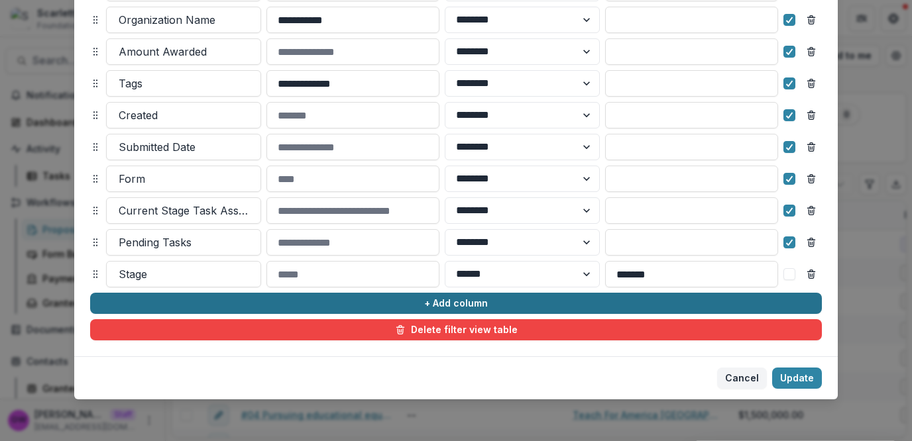
click at [266, 303] on button "+ Add column" at bounding box center [456, 303] width 732 height 21
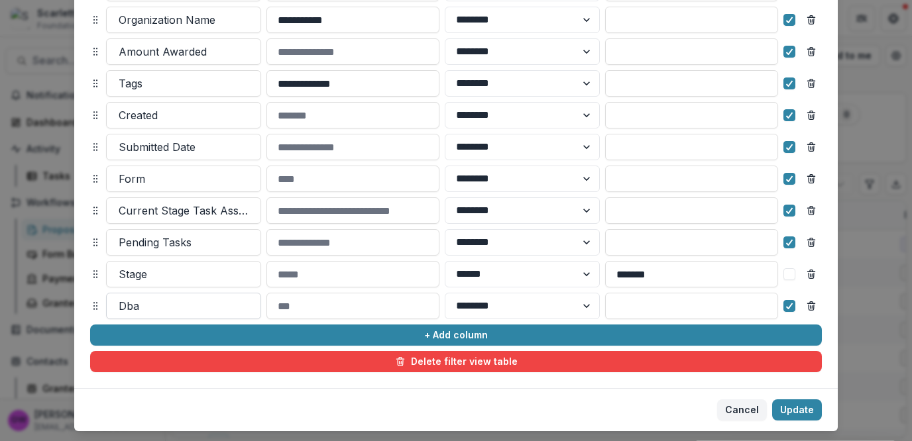
click at [154, 304] on div at bounding box center [184, 306] width 130 height 19
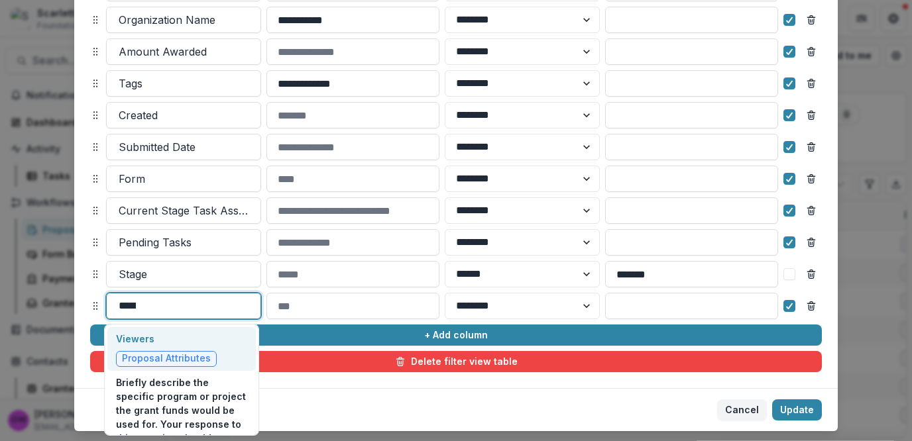
type input "******"
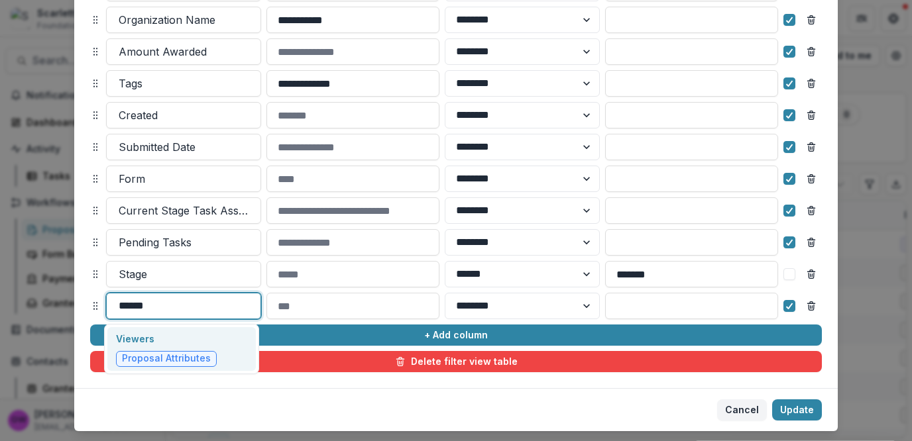
click at [167, 339] on p "Viewers" at bounding box center [166, 339] width 101 height 14
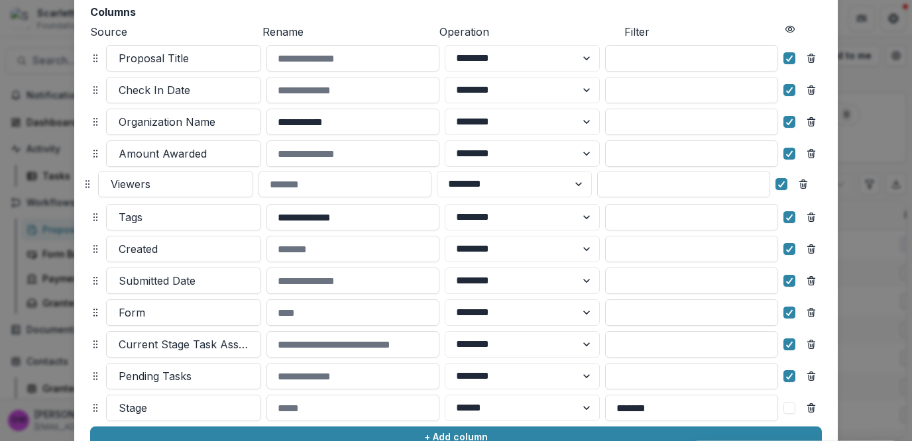
scroll to position [70, 0]
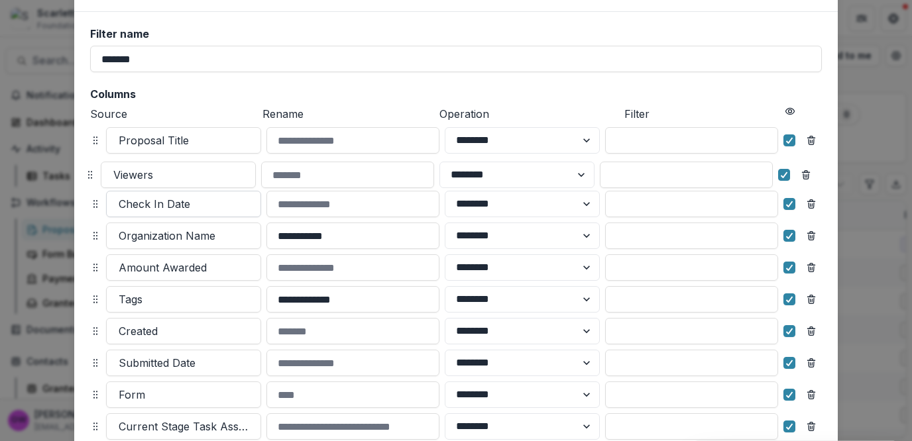
drag, startPoint x: 93, startPoint y: 305, endPoint x: 136, endPoint y: 194, distance: 118.8
click at [88, 173] on icon at bounding box center [90, 175] width 11 height 11
select select "******"
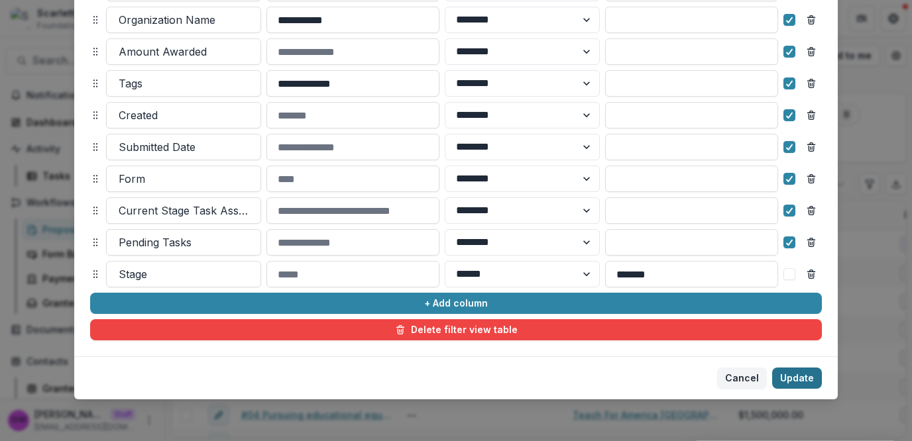
click at [787, 382] on button "Update" at bounding box center [797, 378] width 50 height 21
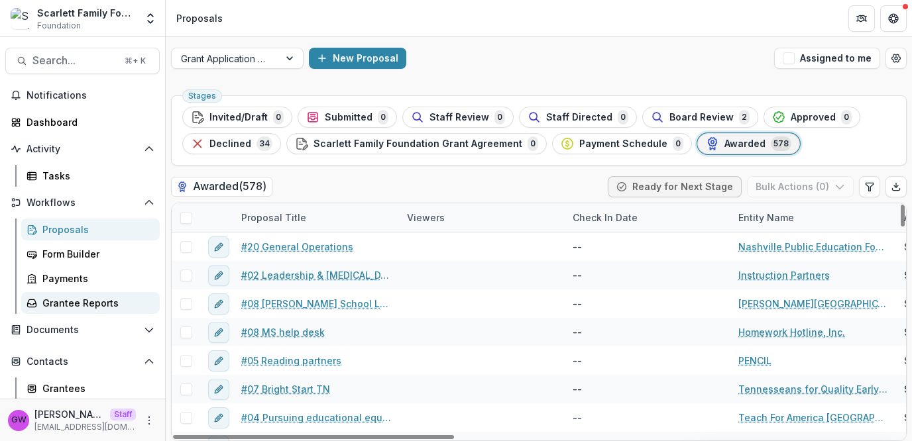
click at [85, 305] on div "Grantee Reports" at bounding box center [95, 303] width 107 height 14
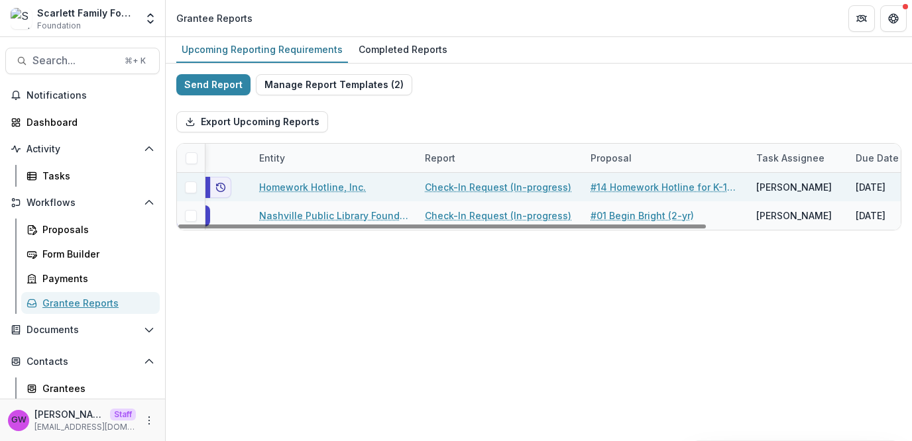
scroll to position [0, 55]
click at [445, 186] on link "Check-In Request (In-progress)" at bounding box center [496, 187] width 146 height 14
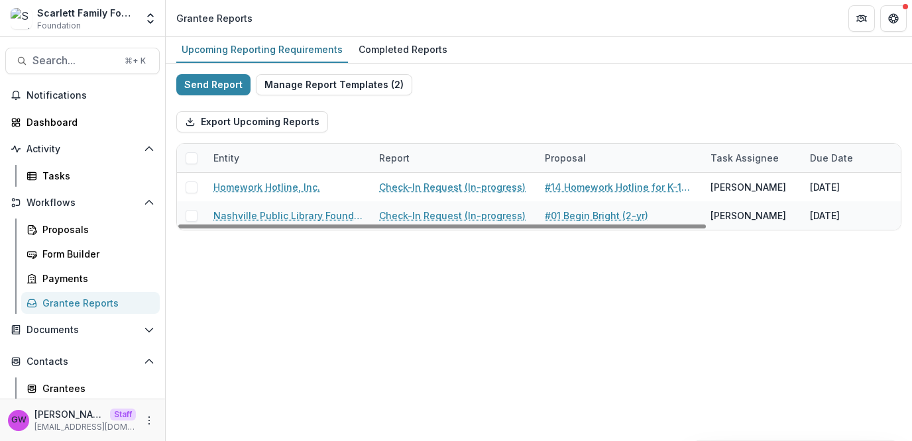
click at [732, 155] on div "Task Assignee" at bounding box center [744, 158] width 84 height 14
click at [818, 158] on div "Due Date" at bounding box center [831, 158] width 59 height 14
click at [809, 129] on div "Export Upcoming Reports" at bounding box center [538, 122] width 725 height 42
click at [827, 161] on div "Due Date" at bounding box center [831, 158] width 59 height 14
click at [824, 190] on input at bounding box center [817, 187] width 159 height 21
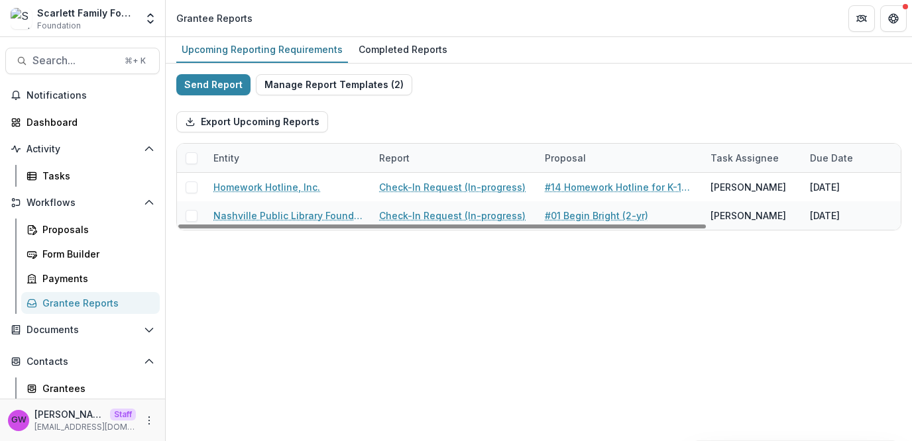
click at [824, 125] on div "Export Upcoming Reports" at bounding box center [538, 122] width 725 height 42
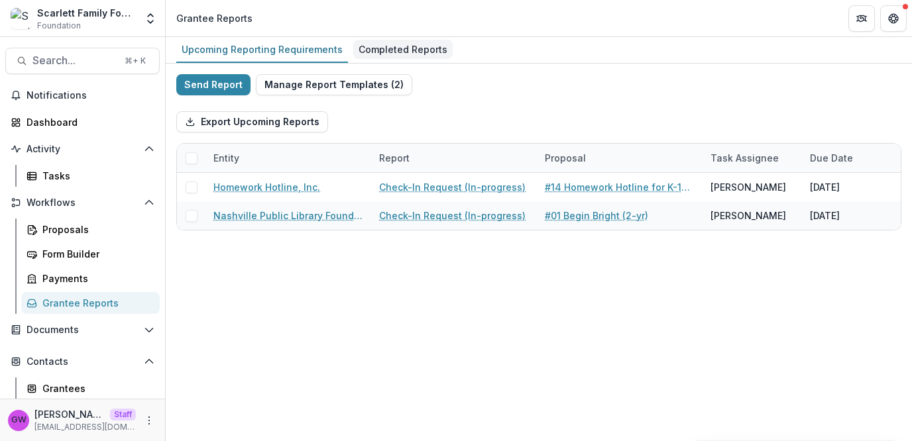
click at [398, 47] on div "Completed Reports" at bounding box center [402, 49] width 99 height 19
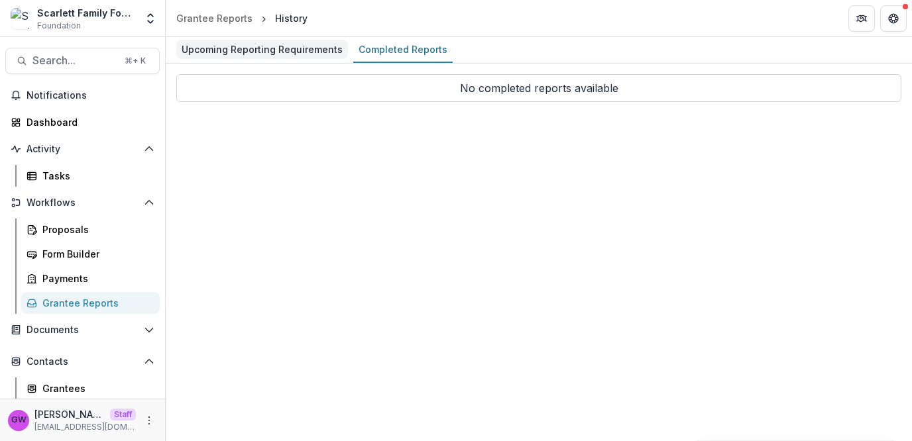
click at [214, 44] on div "Upcoming Reporting Requirements" at bounding box center [262, 49] width 172 height 19
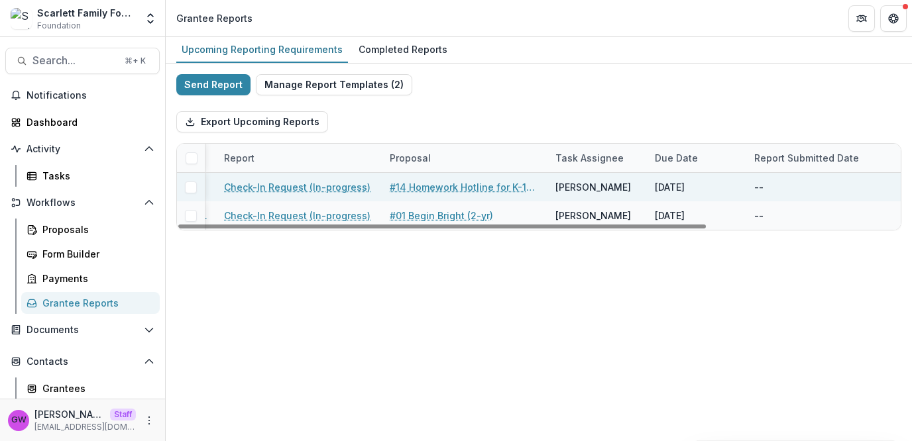
scroll to position [0, 161]
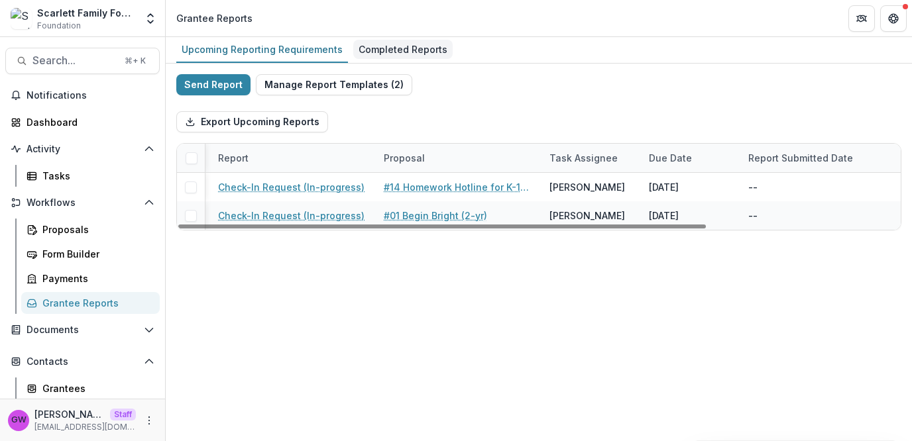
click at [382, 46] on div "Completed Reports" at bounding box center [402, 49] width 99 height 19
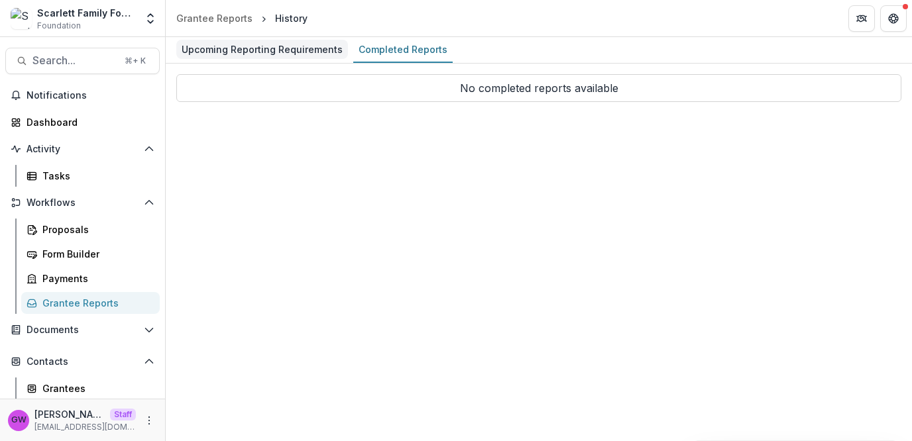
click at [273, 46] on div "Upcoming Reporting Requirements" at bounding box center [262, 49] width 172 height 19
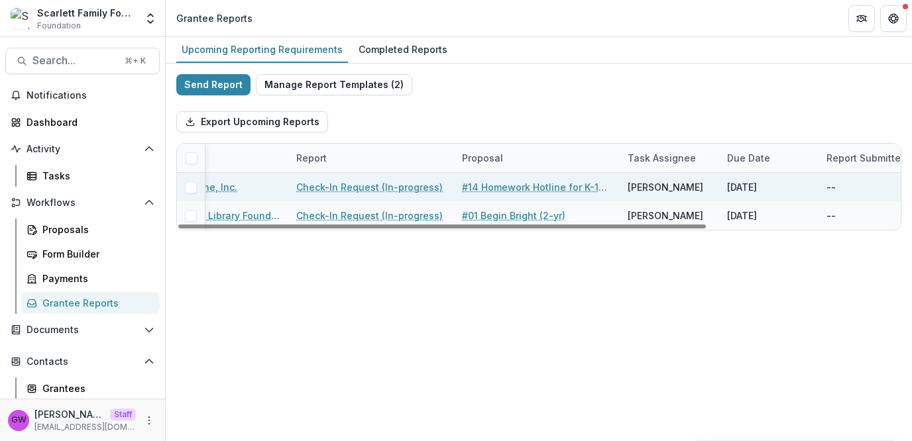
scroll to position [0, 85]
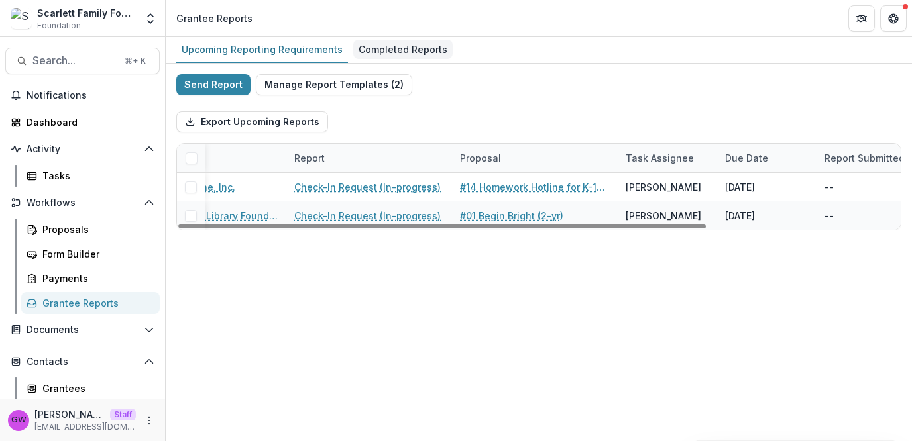
click at [419, 46] on div "Completed Reports" at bounding box center [402, 49] width 99 height 19
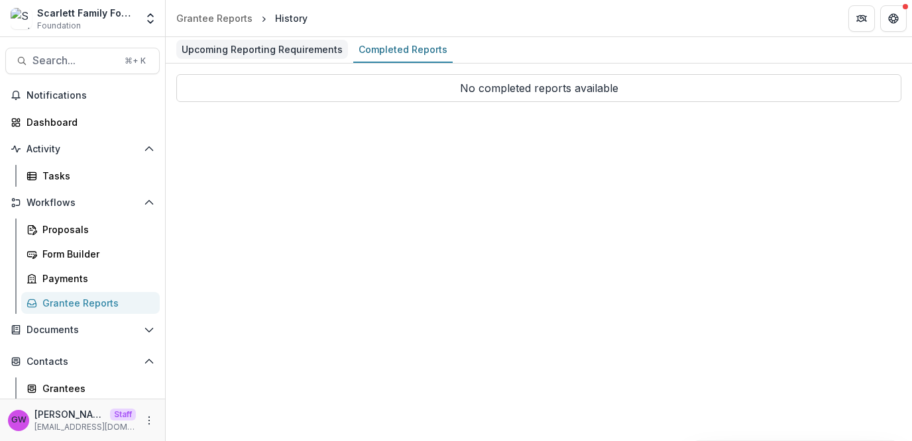
click at [274, 46] on div "Upcoming Reporting Requirements" at bounding box center [262, 49] width 172 height 19
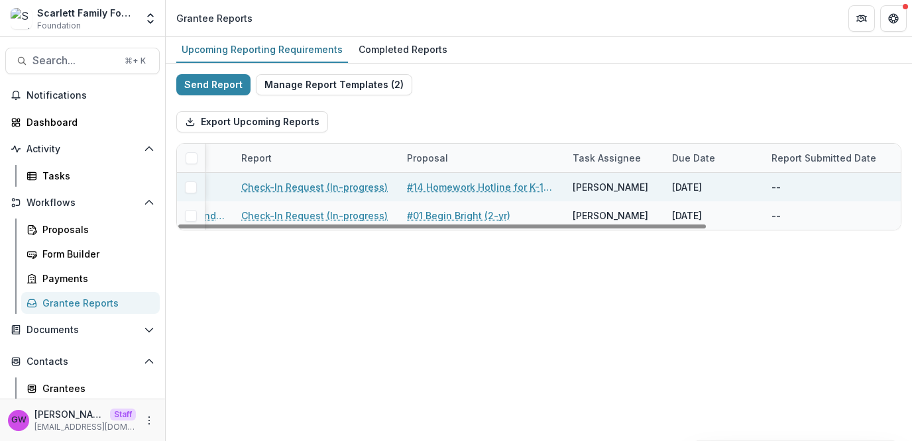
scroll to position [0, 139]
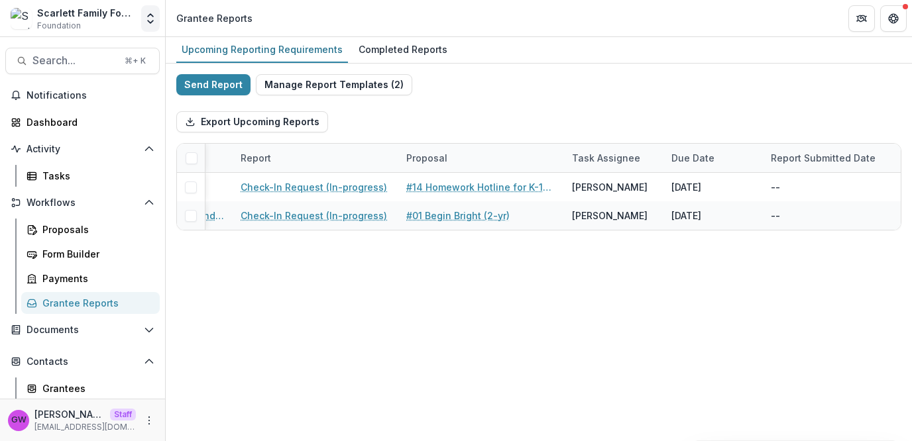
click at [152, 21] on polyline "Open entity switcher" at bounding box center [150, 22] width 5 height 3
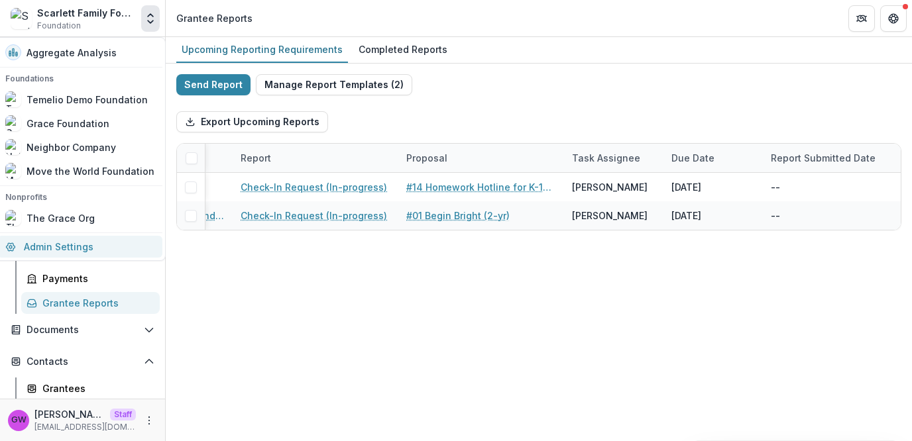
click at [62, 243] on link "Admin Settings" at bounding box center [79, 247] width 165 height 22
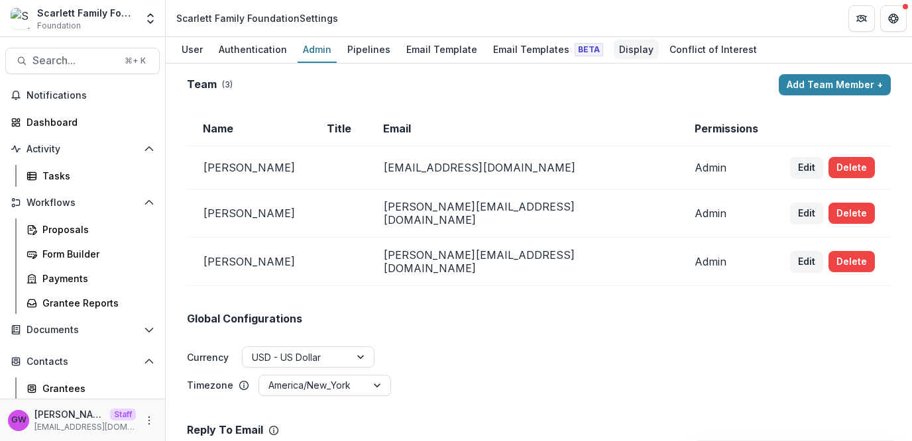
click at [638, 43] on div "Display" at bounding box center [636, 49] width 45 height 19
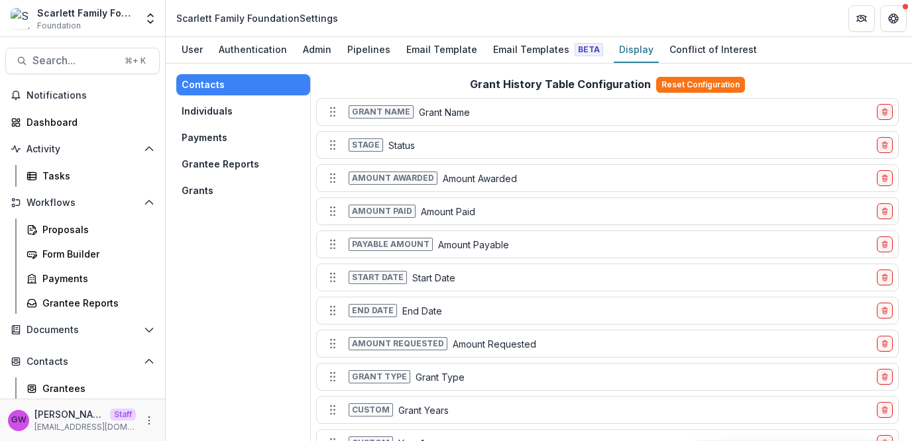
click at [239, 192] on button "Grants" at bounding box center [243, 190] width 134 height 21
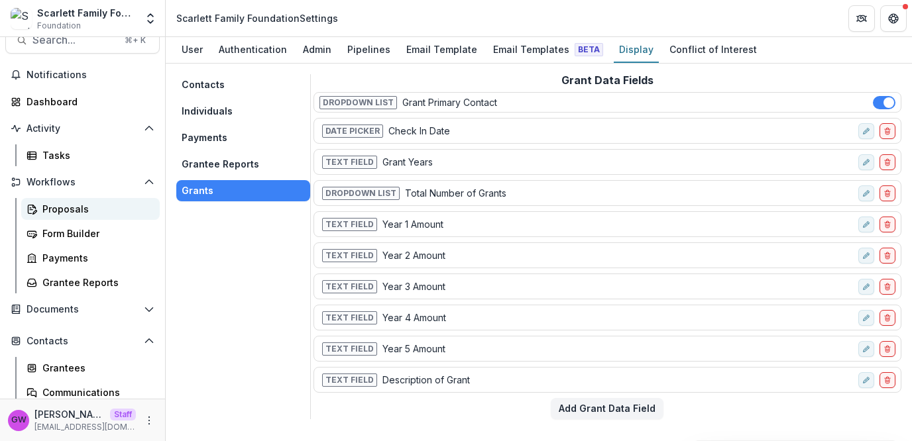
scroll to position [103, 0]
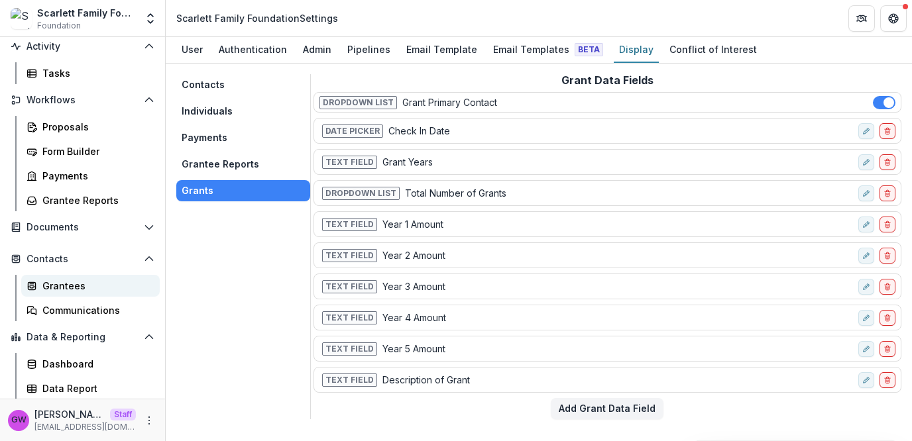
click at [58, 280] on div "Grantees" at bounding box center [95, 286] width 107 height 14
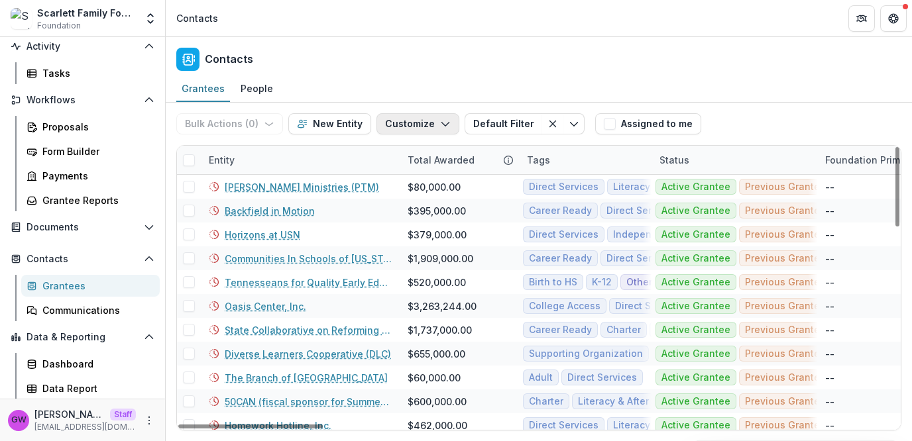
click at [408, 125] on button "Customize" at bounding box center [417, 123] width 83 height 21
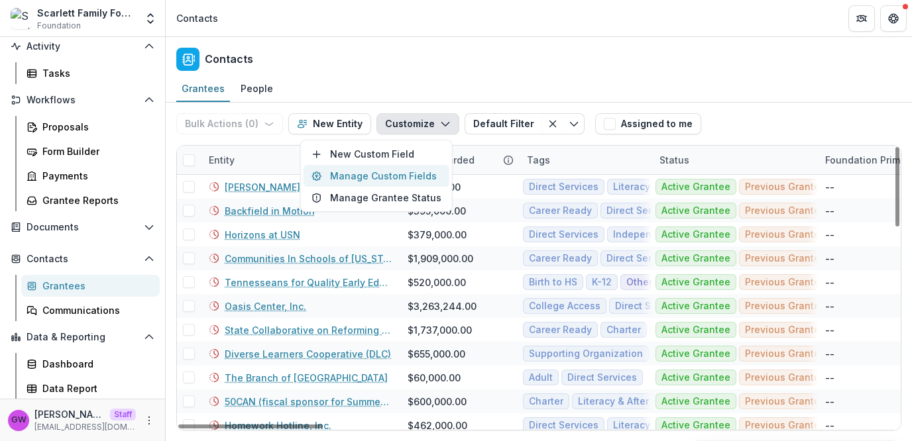
click at [379, 177] on button "Manage Custom Fields" at bounding box center [377, 176] width 146 height 22
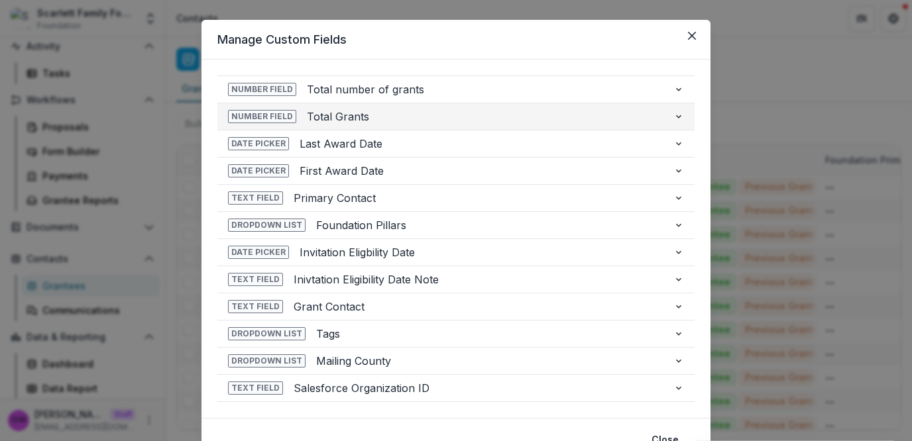
scroll to position [26, 0]
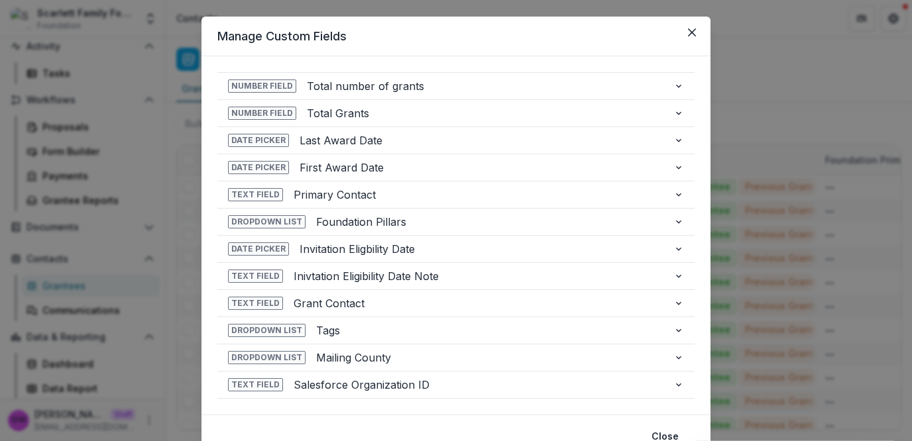
click at [797, 105] on div "**********" at bounding box center [456, 220] width 912 height 441
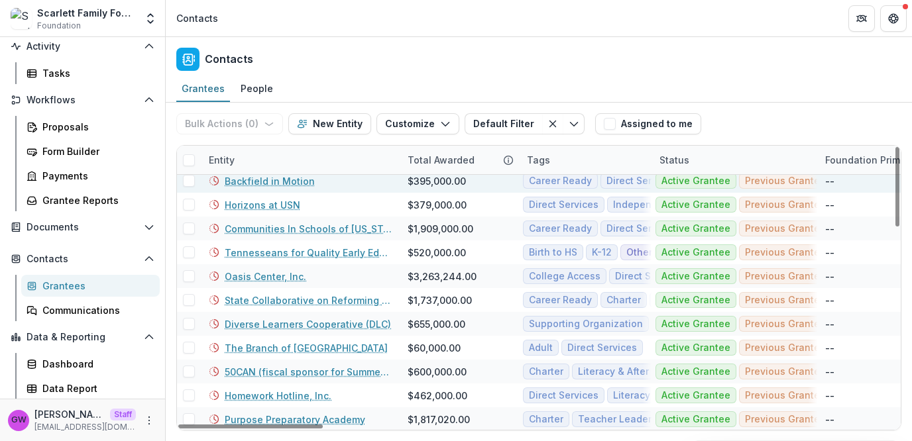
scroll to position [0, 0]
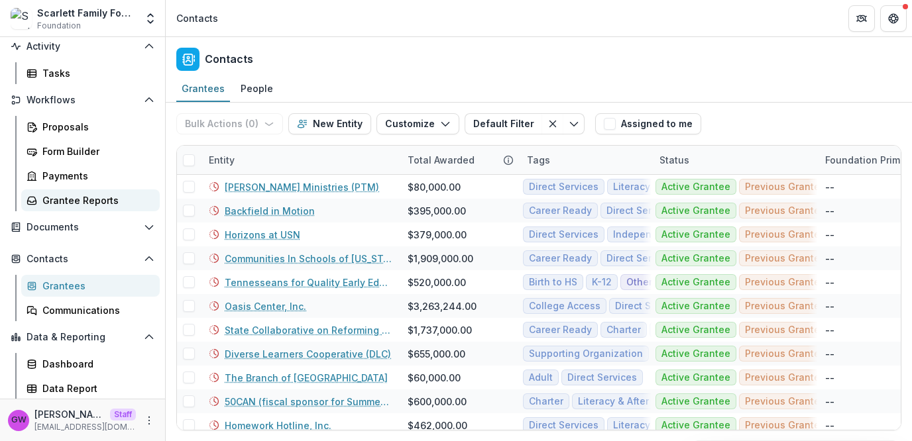
click at [72, 196] on div "Grantee Reports" at bounding box center [95, 201] width 107 height 14
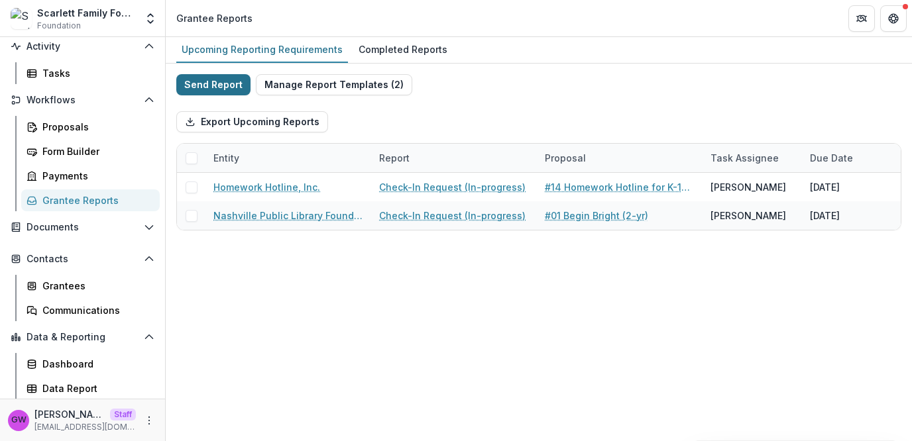
click at [211, 85] on button "Send Report" at bounding box center [213, 84] width 74 height 21
select select "********"
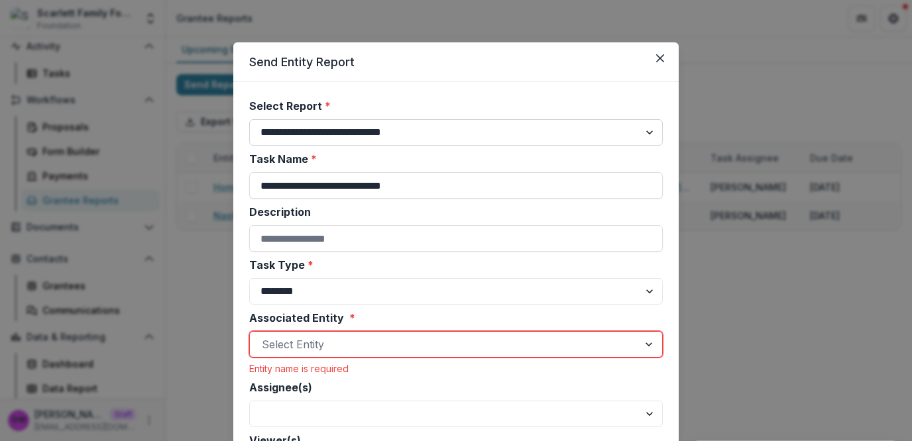
click at [423, 133] on select "**********" at bounding box center [456, 132] width 414 height 27
drag, startPoint x: 417, startPoint y: 187, endPoint x: 250, endPoint y: 186, distance: 167.0
click at [250, 186] on input "**********" at bounding box center [456, 185] width 414 height 27
click at [439, 168] on div "**********" at bounding box center [456, 175] width 414 height 48
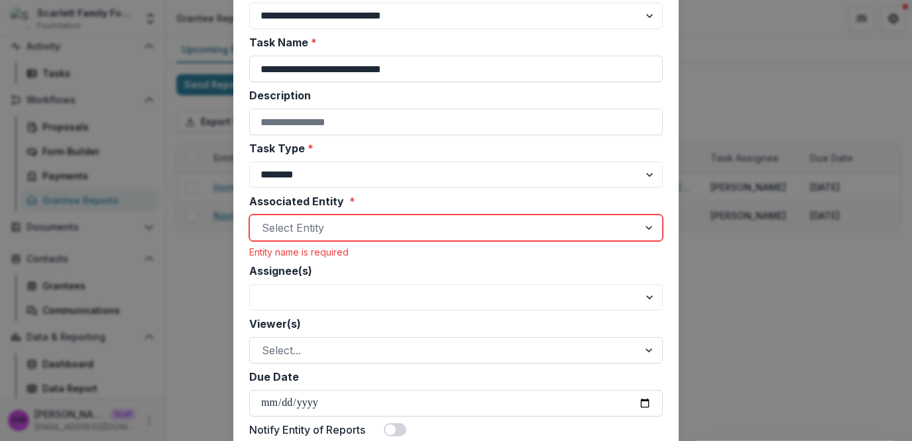
scroll to position [121, 0]
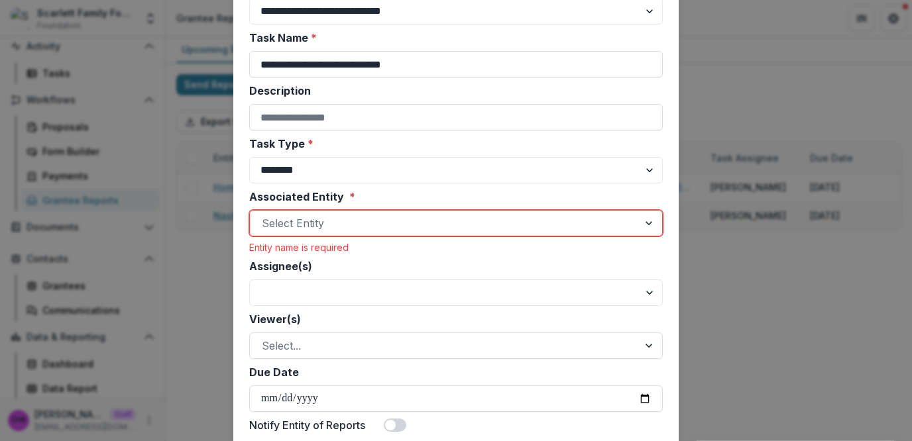
click at [349, 220] on div at bounding box center [444, 223] width 364 height 19
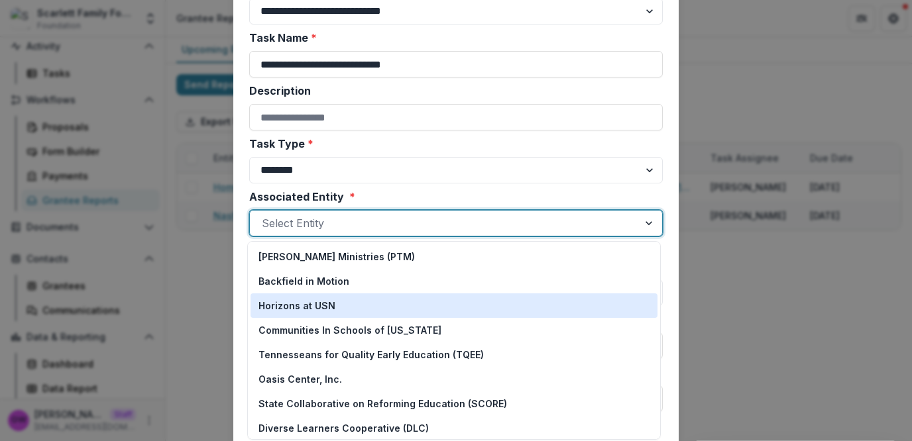
click at [321, 307] on p "Horizons at USN" at bounding box center [296, 306] width 77 height 14
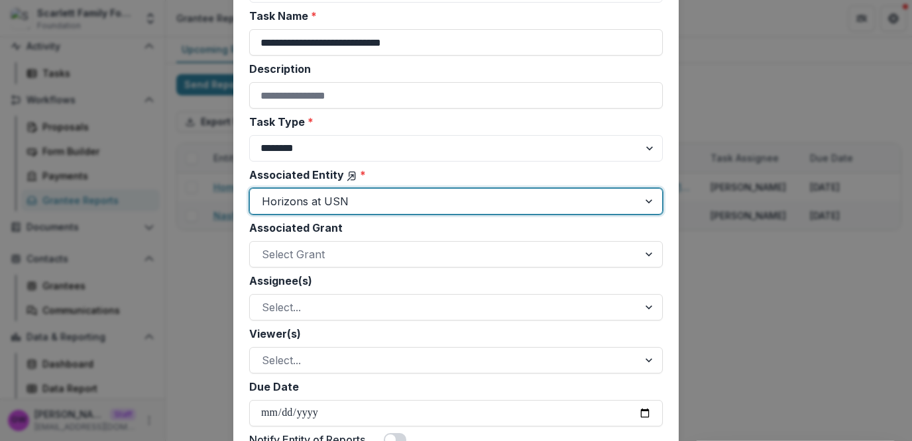
scroll to position [151, 0]
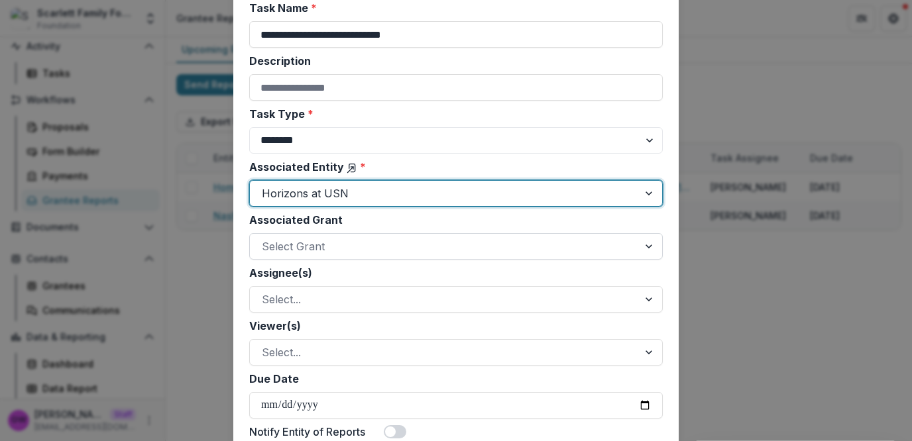
click at [302, 246] on div at bounding box center [444, 246] width 364 height 19
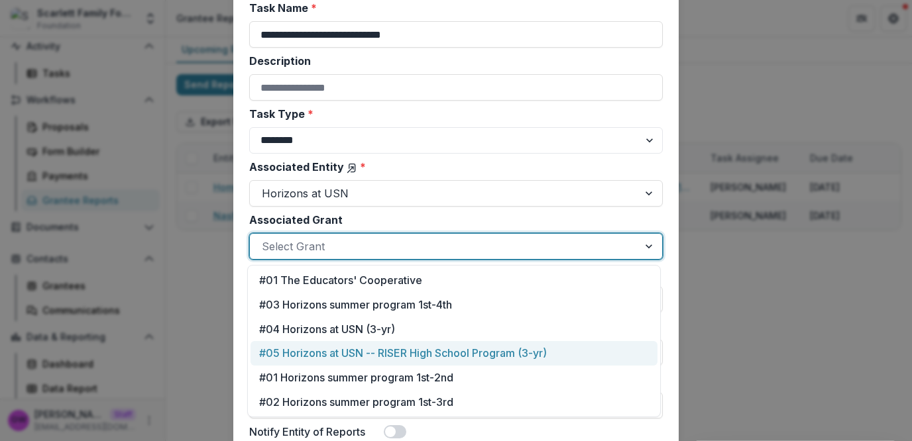
click at [340, 362] on div "#05 Horizons at USN -- RISER High School Program (3-yr)" at bounding box center [453, 353] width 407 height 25
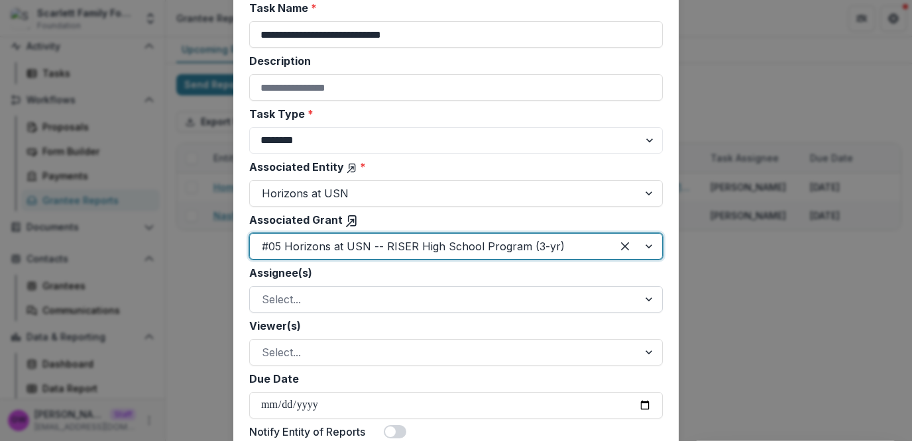
click at [335, 294] on div at bounding box center [444, 299] width 364 height 19
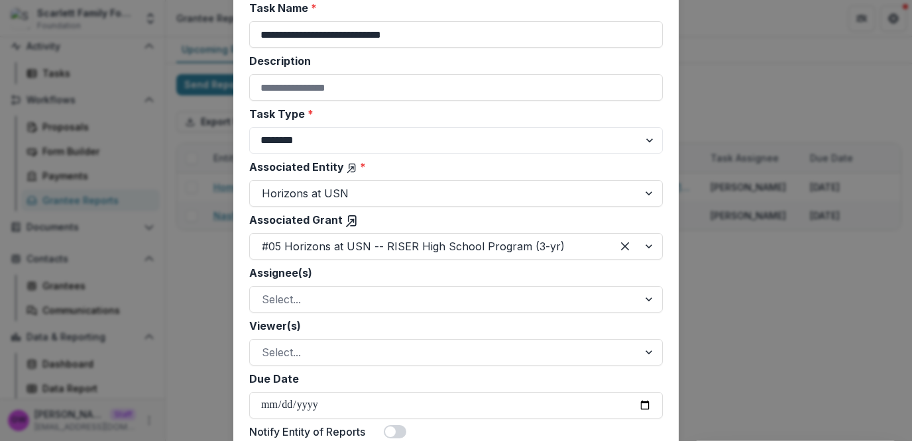
click at [345, 275] on label "Assignee(s)" at bounding box center [452, 273] width 406 height 16
click at [265, 292] on input "Assignee(s)" at bounding box center [263, 300] width 3 height 16
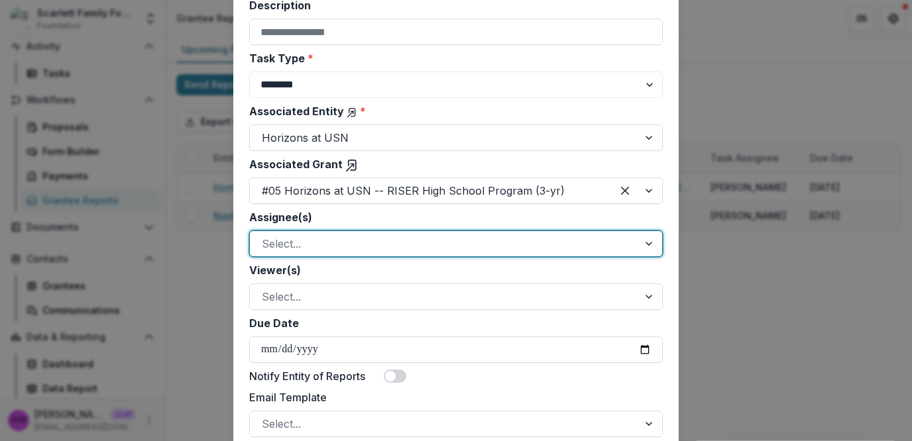
scroll to position [232, 0]
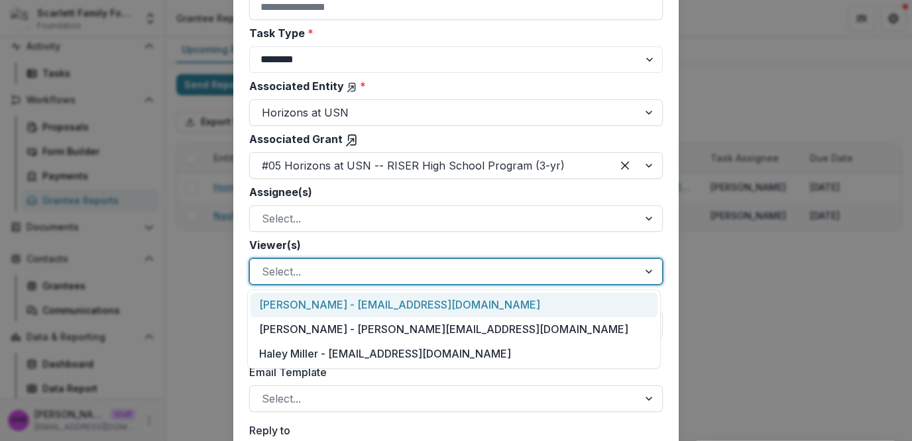
click at [343, 270] on div at bounding box center [444, 271] width 364 height 19
click at [339, 300] on div "Tom Parrish - tomparrish@scarlettfoundation.org" at bounding box center [453, 305] width 407 height 25
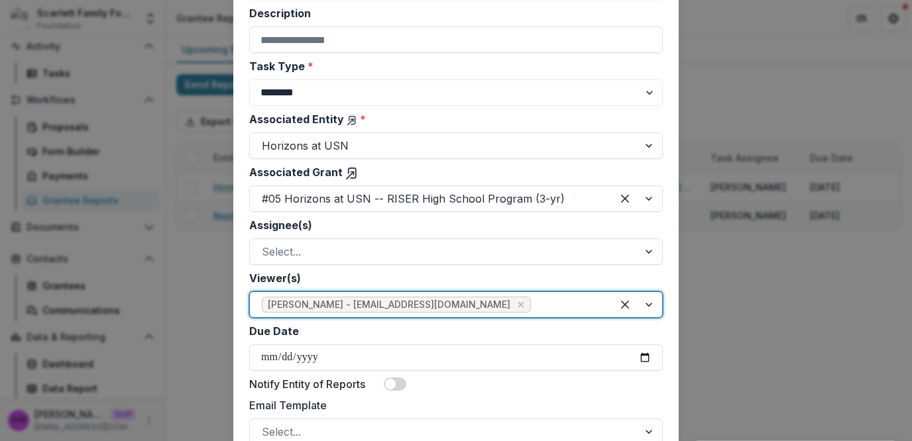
scroll to position [201, 0]
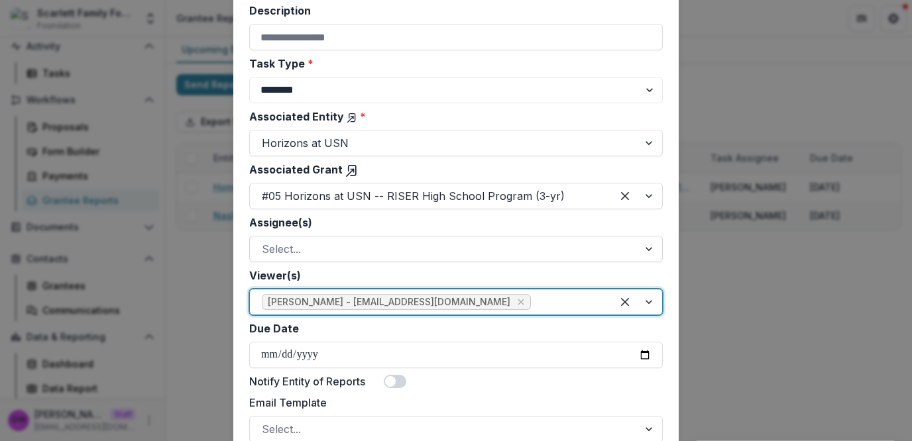
click at [329, 250] on div at bounding box center [444, 249] width 364 height 19
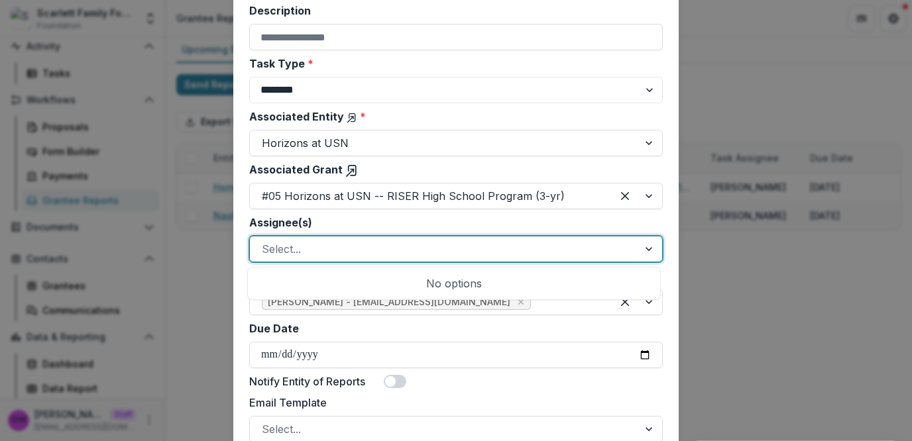
click at [340, 226] on label "Assignee(s)" at bounding box center [452, 223] width 406 height 16
click at [265, 241] on input "Assignee(s)" at bounding box center [263, 249] width 3 height 16
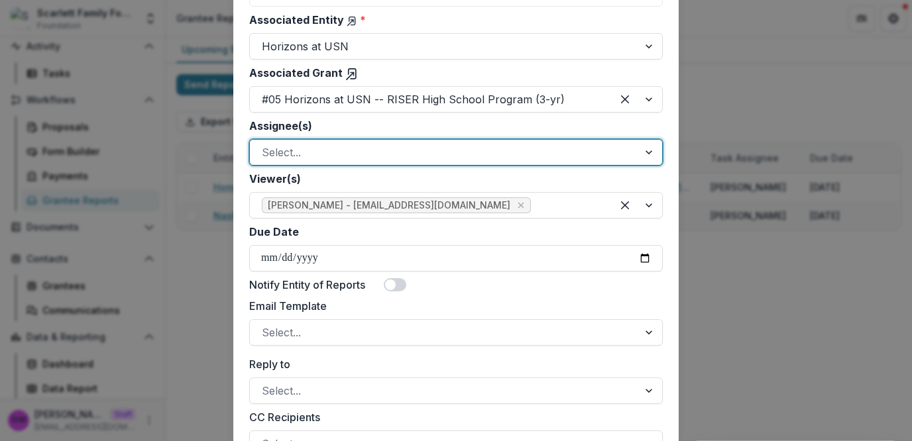
scroll to position [300, 0]
click at [641, 257] on input "Due Date" at bounding box center [456, 257] width 414 height 27
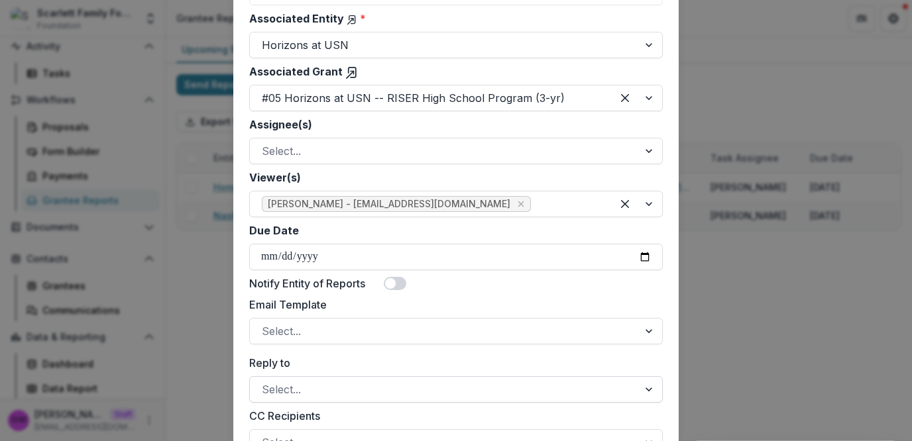
type input "**********"
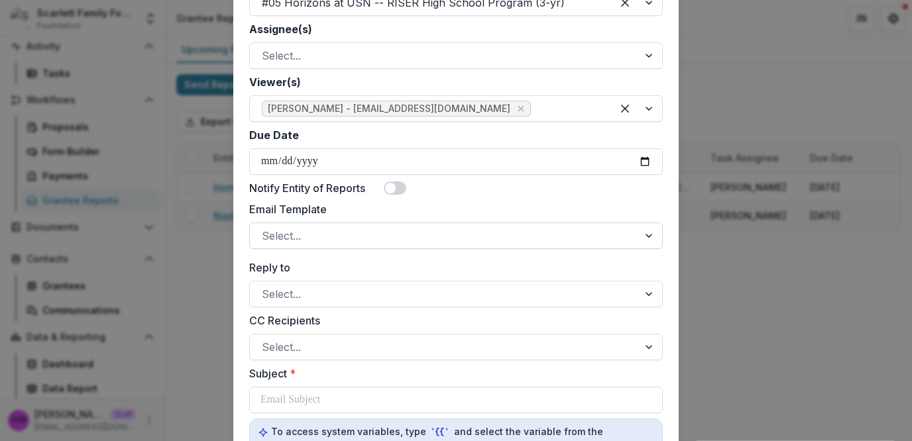
scroll to position [412, 0]
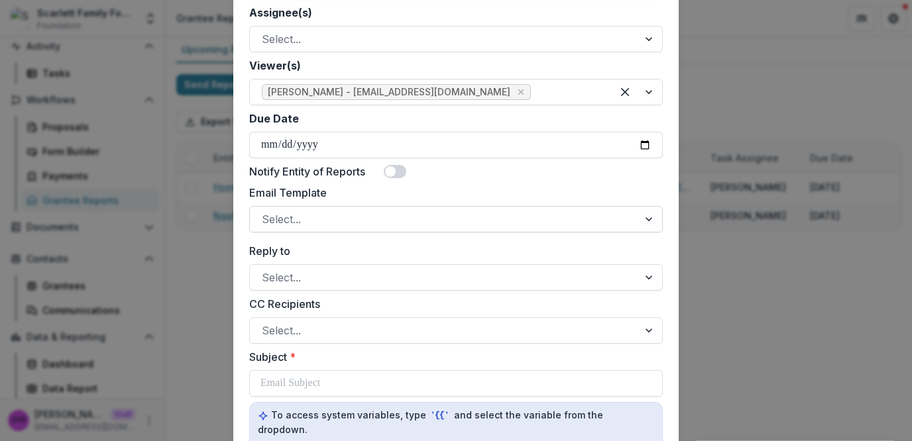
click at [306, 221] on div at bounding box center [444, 219] width 364 height 19
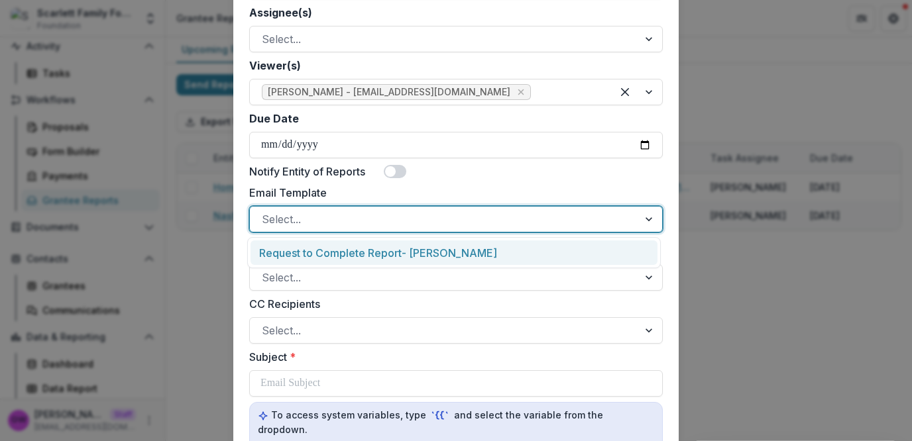
click at [505, 190] on label "Email Template" at bounding box center [452, 193] width 406 height 16
click at [265, 211] on input "Email Template" at bounding box center [263, 219] width 3 height 16
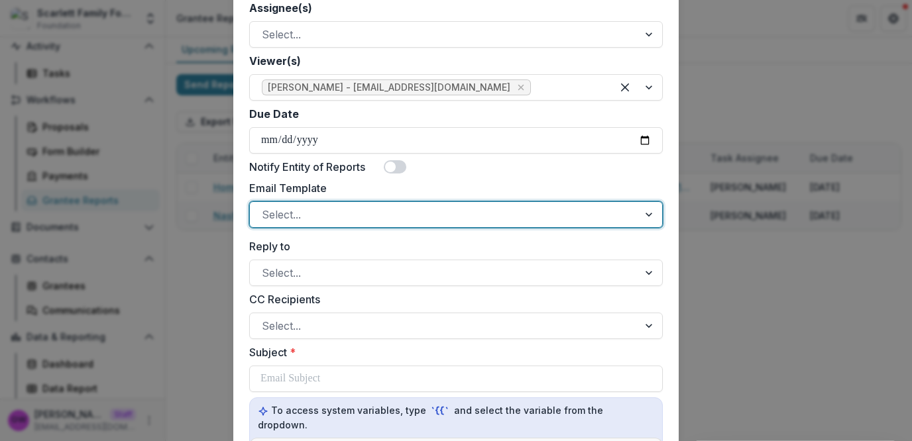
scroll to position [417, 0]
click at [420, 215] on div at bounding box center [444, 214] width 364 height 19
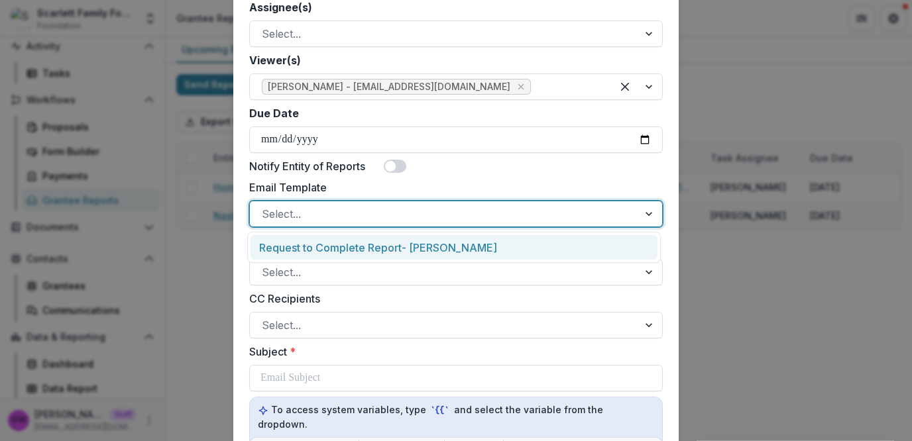
click at [375, 246] on div "Request to Complete Report- Katie" at bounding box center [453, 247] width 407 height 25
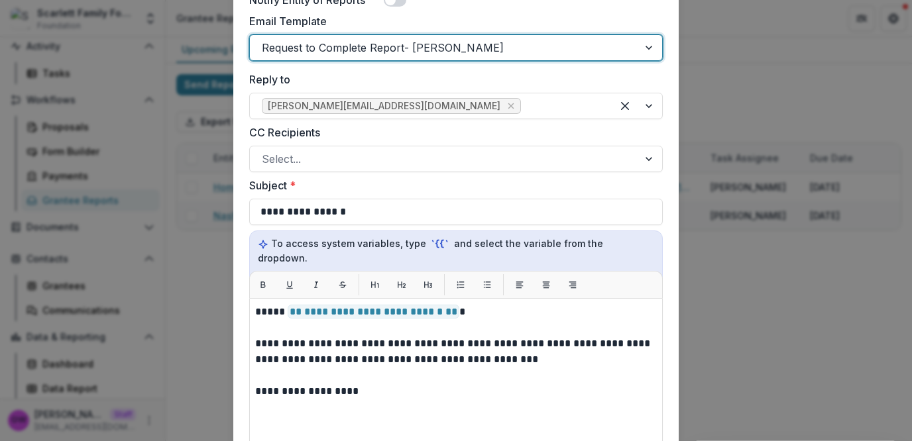
scroll to position [470, 0]
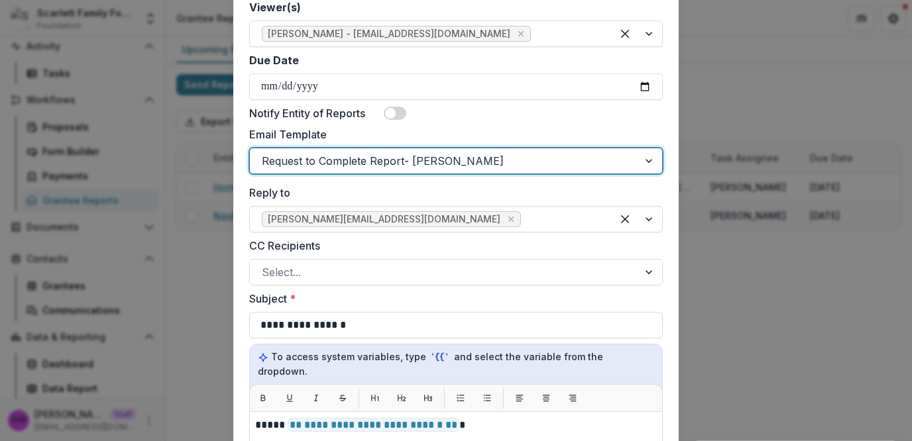
click at [451, 160] on div at bounding box center [444, 161] width 364 height 19
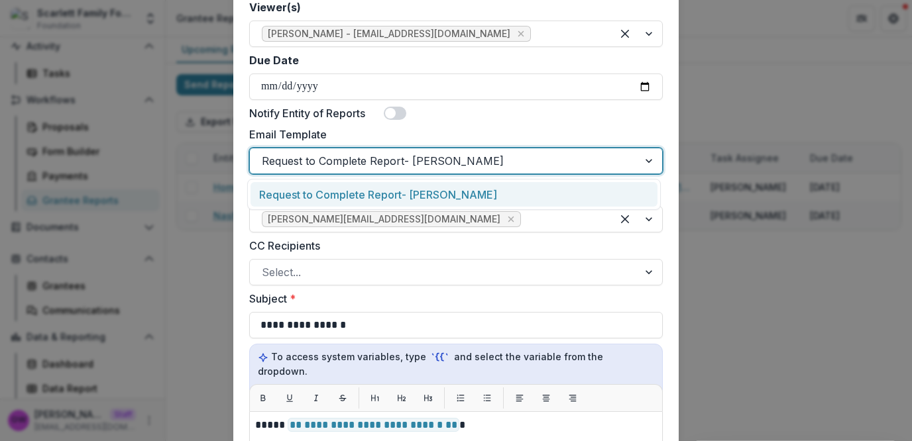
click at [422, 188] on div "Request to Complete Report- Katie" at bounding box center [453, 194] width 407 height 25
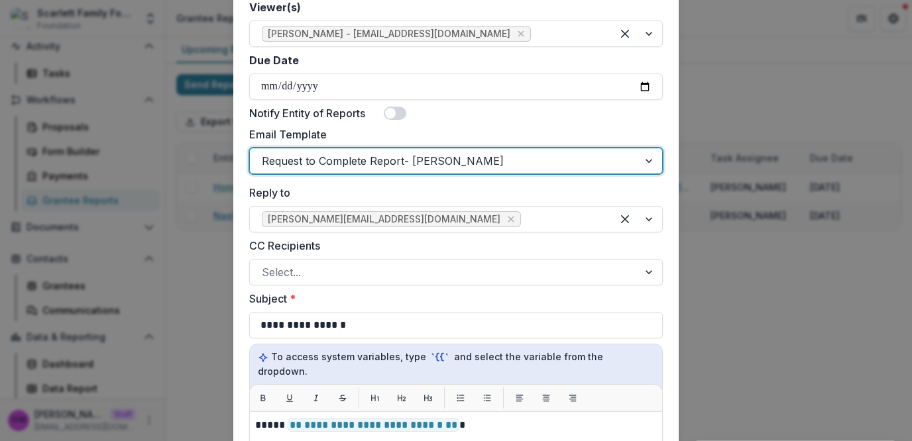
click at [451, 162] on div at bounding box center [444, 161] width 364 height 19
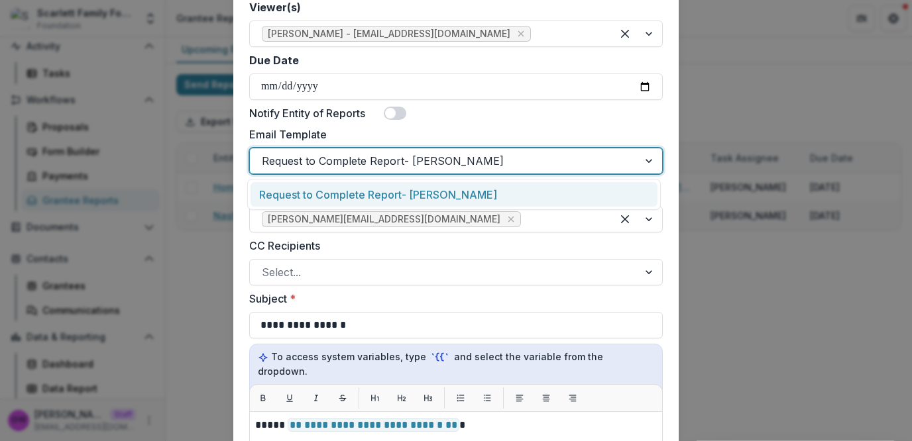
click at [449, 129] on label "Email Template" at bounding box center [452, 135] width 406 height 16
click at [265, 153] on input "Email Template" at bounding box center [263, 161] width 3 height 16
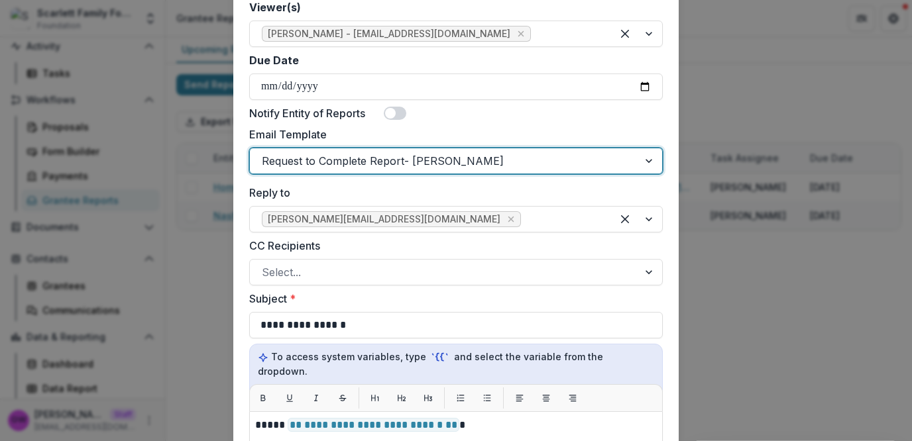
click at [323, 158] on div at bounding box center [444, 161] width 364 height 19
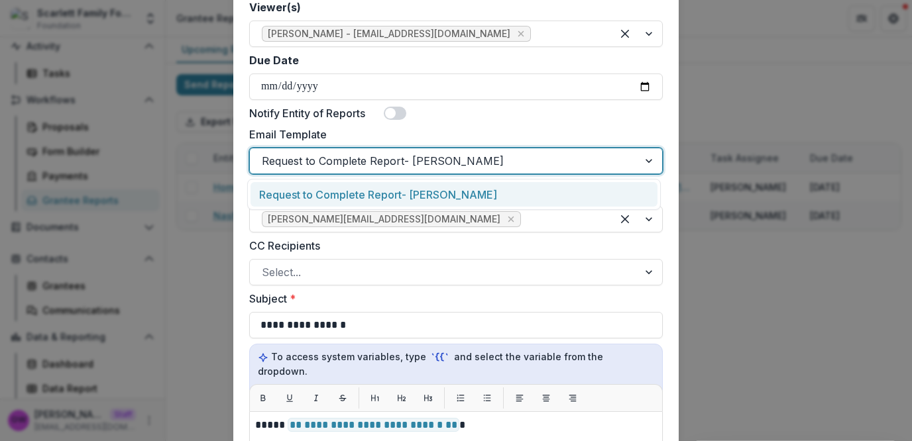
click at [444, 131] on label "Email Template" at bounding box center [452, 135] width 406 height 16
click at [265, 153] on input "Email Template" at bounding box center [263, 161] width 3 height 16
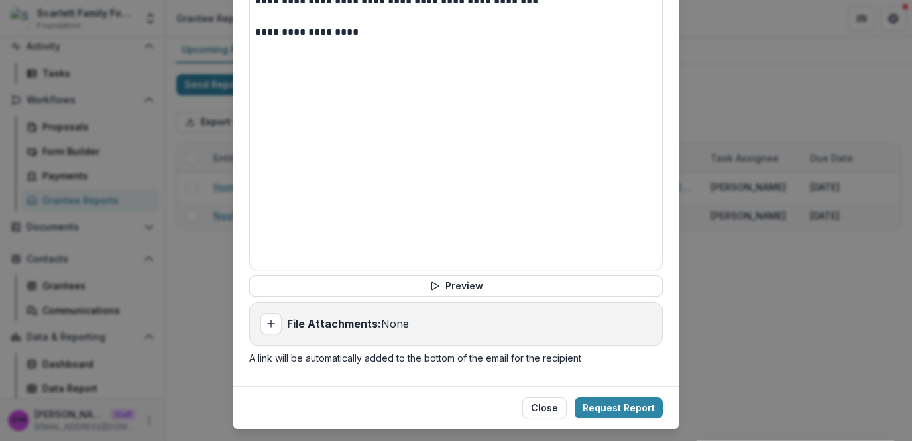
scroll to position [957, 0]
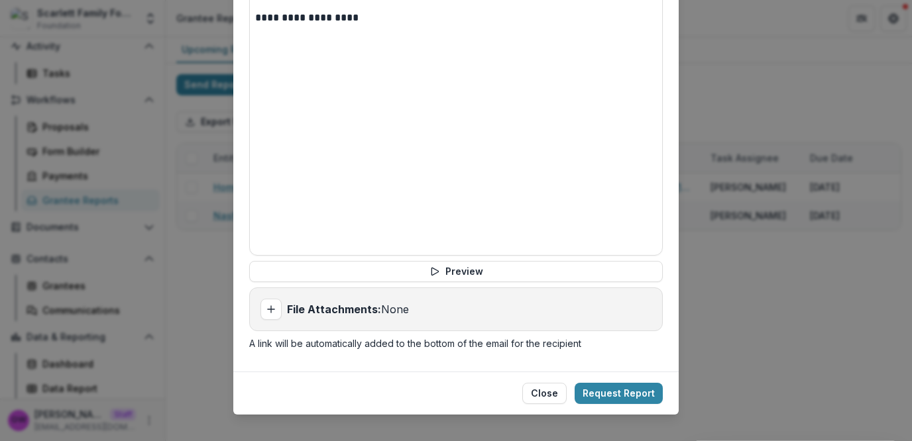
click at [747, 84] on div "**********" at bounding box center [456, 220] width 912 height 441
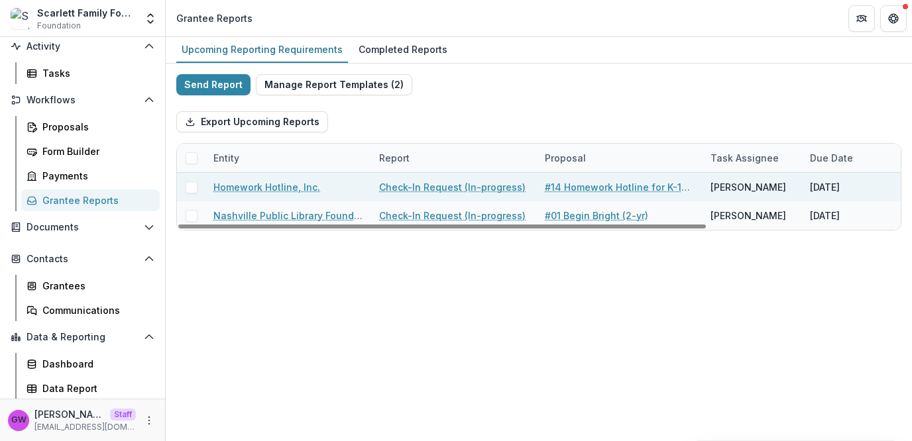
click at [189, 185] on span at bounding box center [192, 188] width 12 height 12
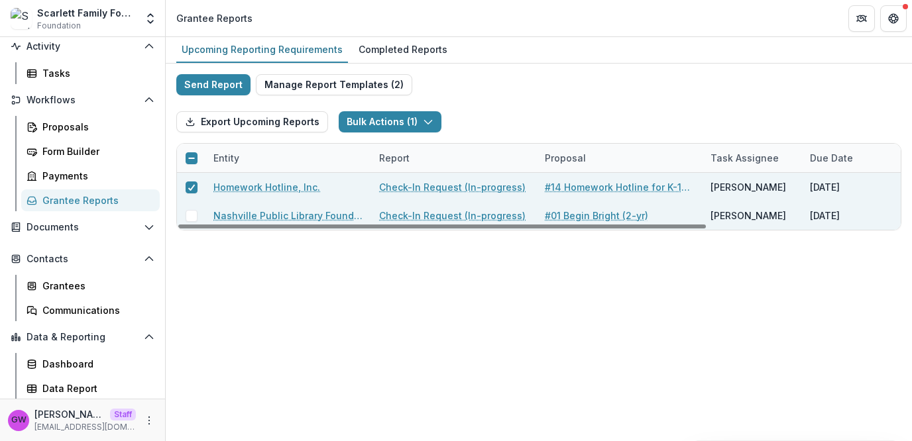
click at [194, 213] on span at bounding box center [192, 216] width 12 height 12
click at [376, 129] on button "Bulk Actions ( 2 )" at bounding box center [391, 121] width 105 height 21
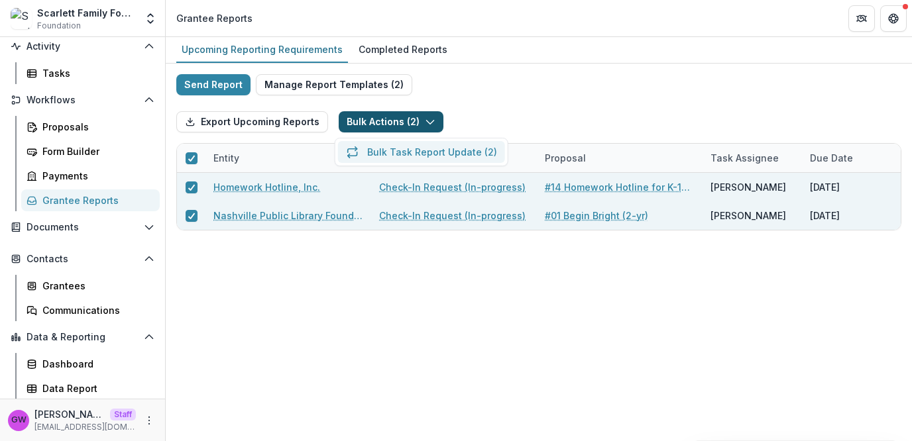
click at [394, 151] on button "Bulk Task Report Update ( 2 )" at bounding box center [421, 152] width 167 height 22
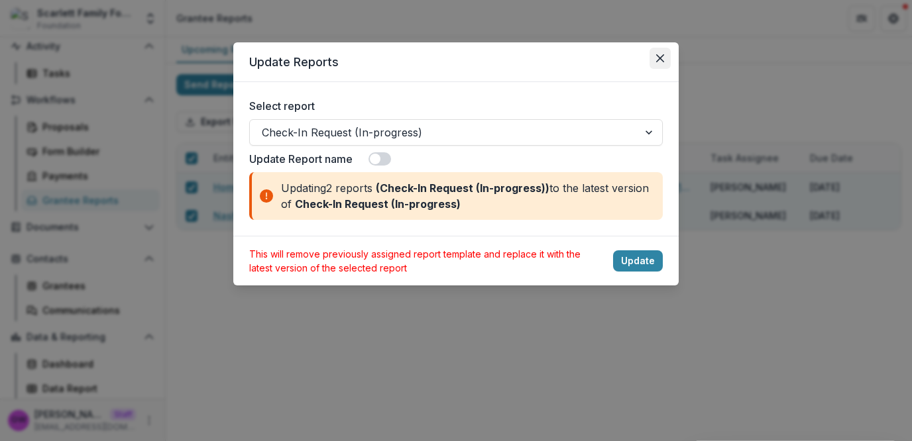
click at [653, 60] on button "Close" at bounding box center [659, 58] width 21 height 21
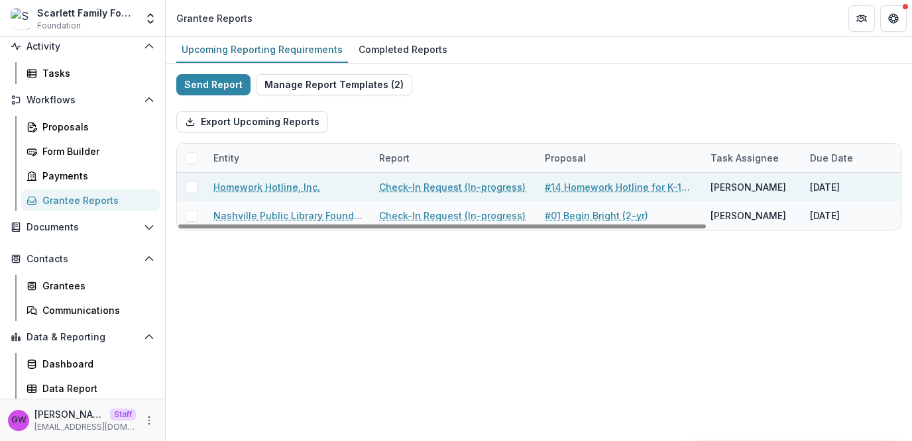
click at [264, 186] on link "Homework Hotline, Inc." at bounding box center [266, 187] width 107 height 14
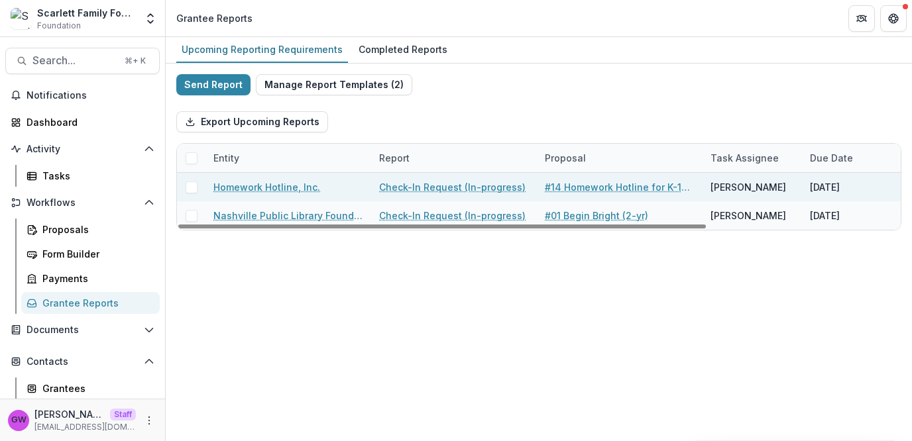
click at [415, 186] on link "Check-In Request (In-progress)" at bounding box center [452, 187] width 146 height 14
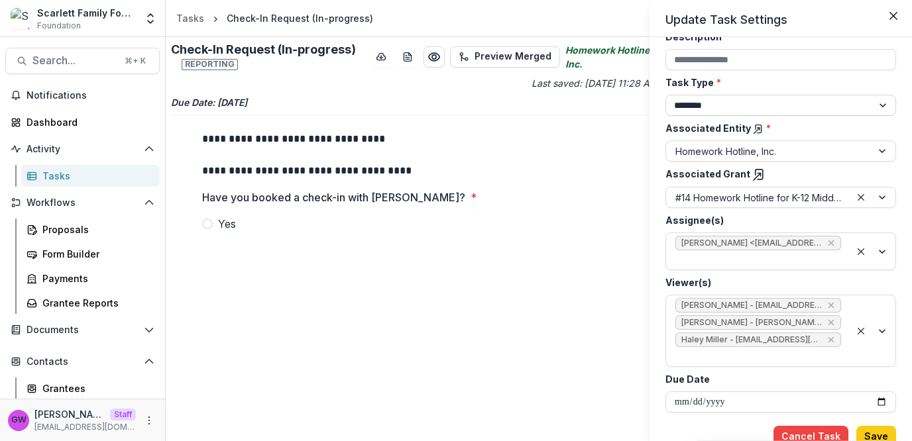
scroll to position [98, 0]
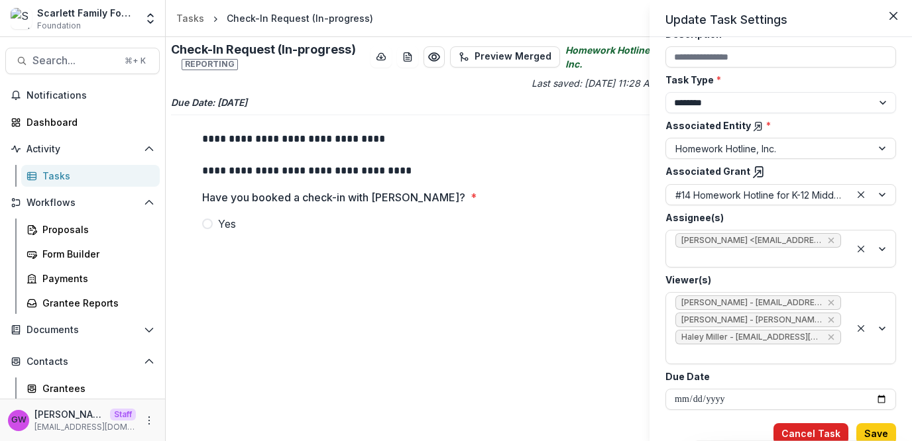
click at [797, 425] on button "Cancel Task" at bounding box center [810, 433] width 75 height 21
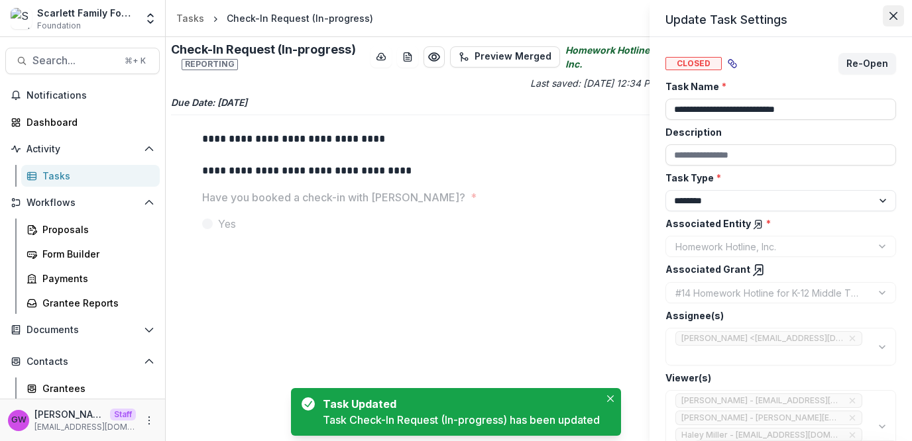
click at [891, 18] on icon "Close" at bounding box center [893, 16] width 8 height 8
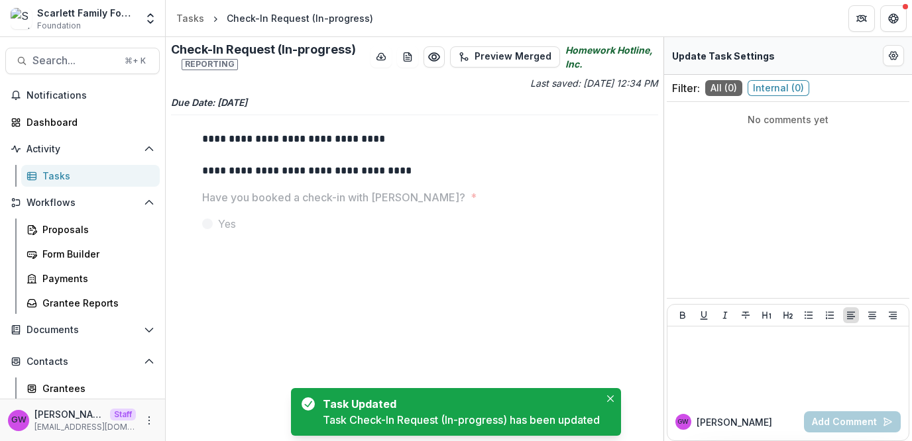
click at [74, 177] on div "Tasks" at bounding box center [95, 176] width 107 height 14
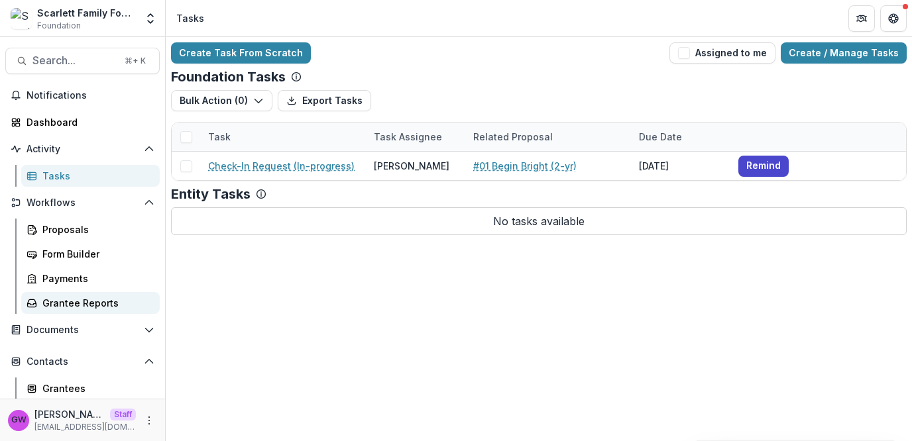
click at [76, 307] on div "Grantee Reports" at bounding box center [95, 303] width 107 height 14
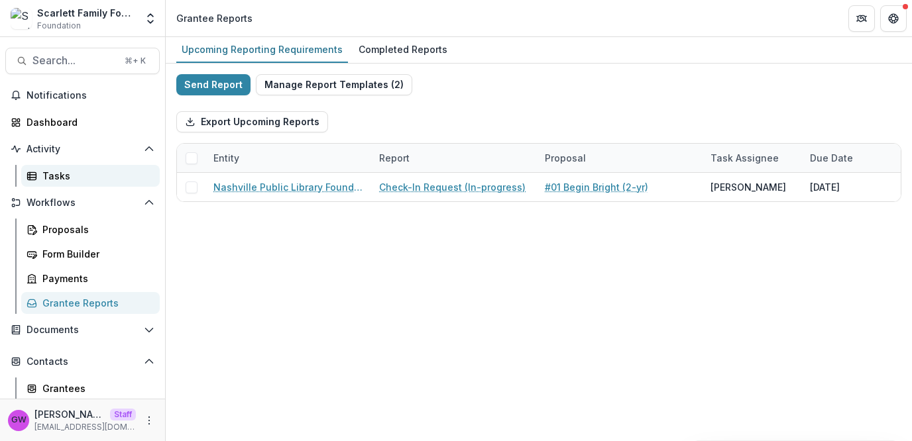
click at [72, 176] on div "Tasks" at bounding box center [95, 176] width 107 height 14
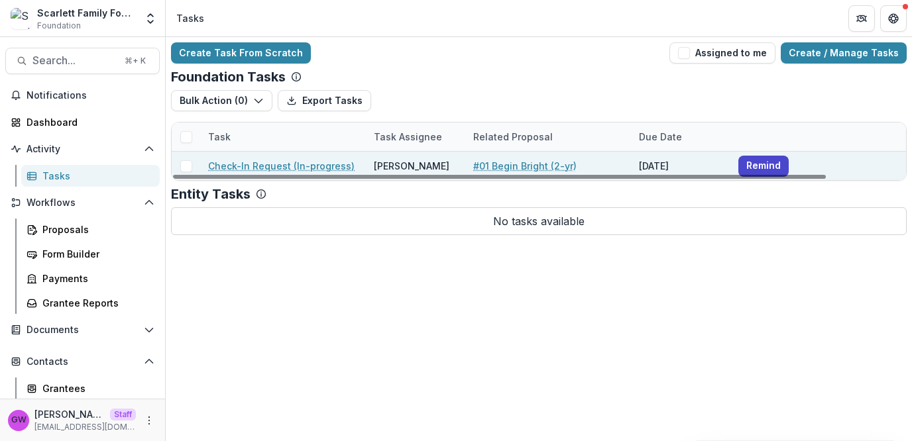
click at [188, 164] on span at bounding box center [186, 166] width 12 height 12
click at [238, 94] on button "Bulk Action ( 1 )" at bounding box center [220, 100] width 99 height 21
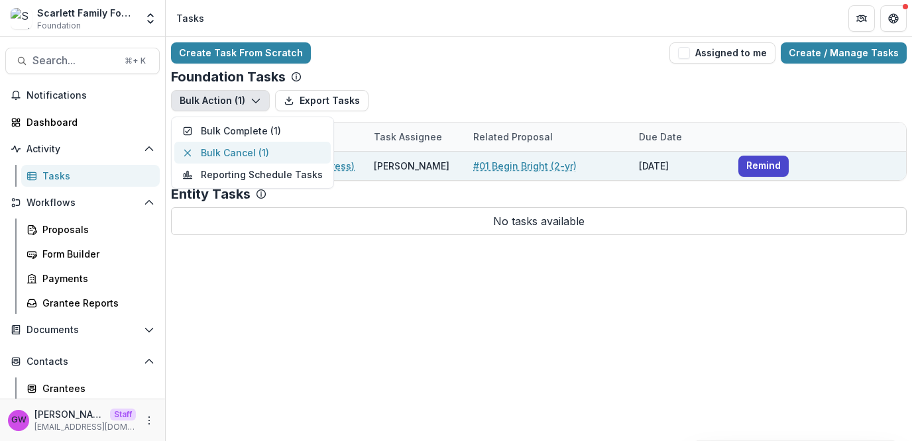
click at [262, 152] on button "Bulk Cancel ( 1 )" at bounding box center [252, 153] width 156 height 22
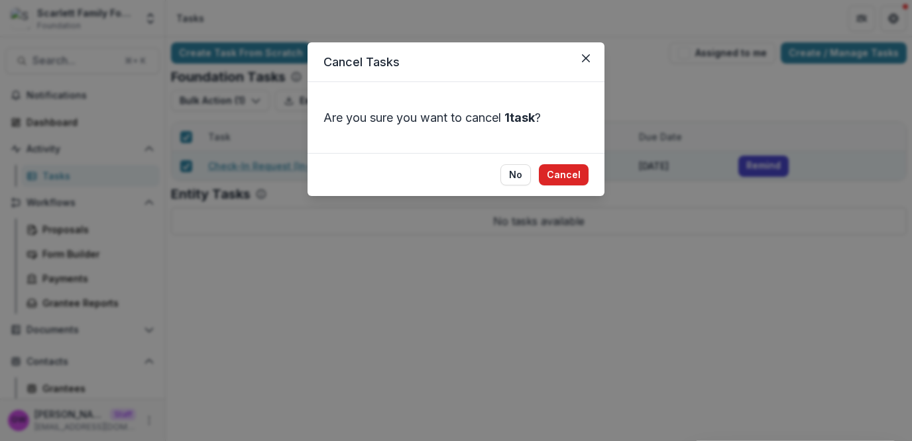
click at [571, 170] on button "Cancel" at bounding box center [564, 174] width 50 height 21
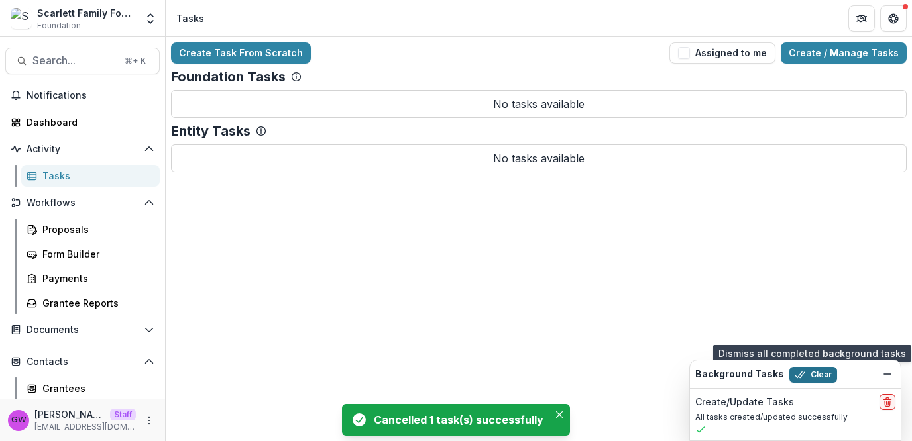
click at [803, 375] on button "Clear" at bounding box center [813, 375] width 48 height 16
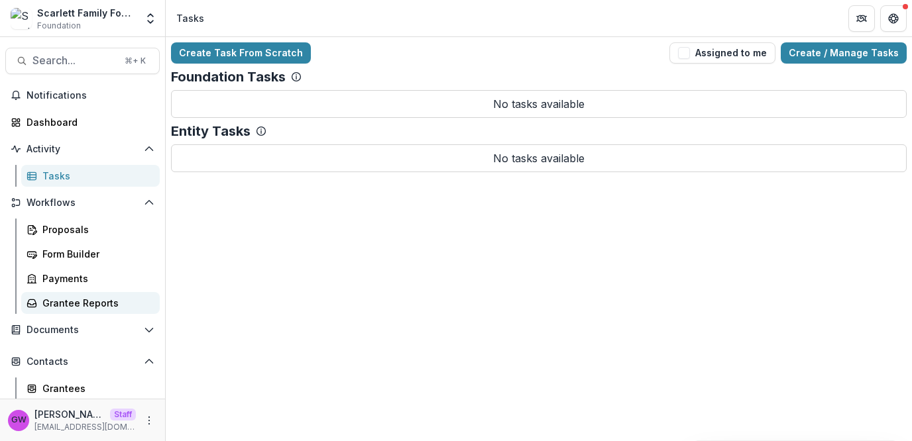
click at [78, 298] on div "Grantee Reports" at bounding box center [95, 303] width 107 height 14
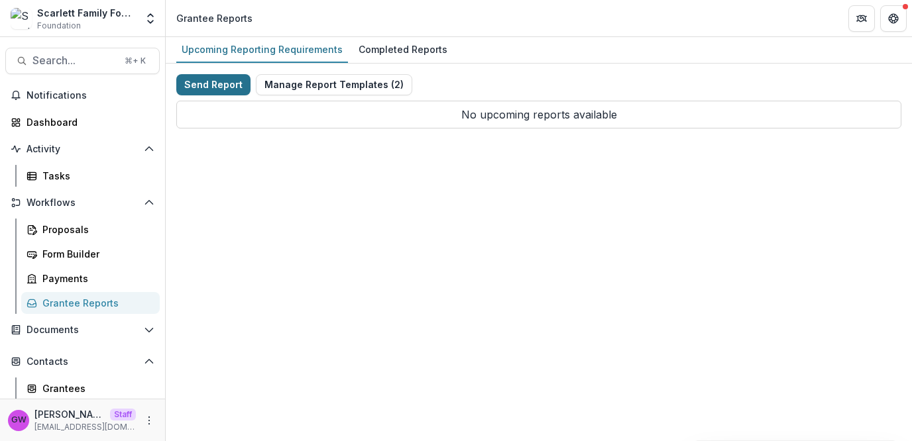
click at [229, 81] on button "Send Report" at bounding box center [213, 84] width 74 height 21
select select "********"
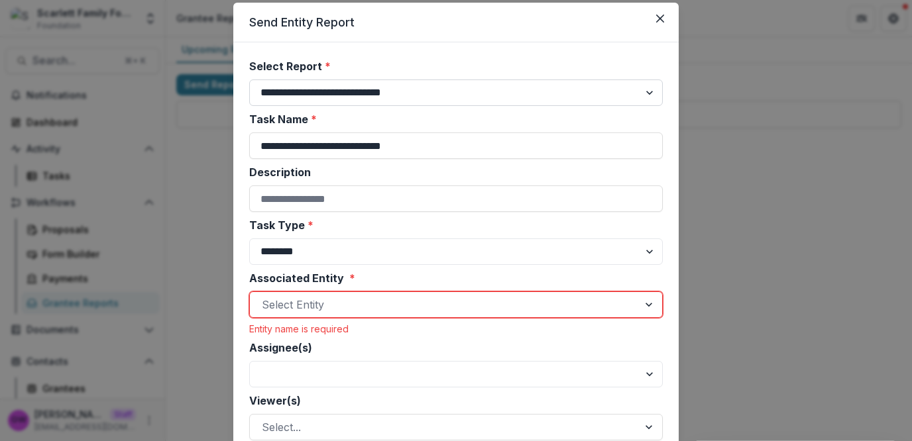
scroll to position [21, 0]
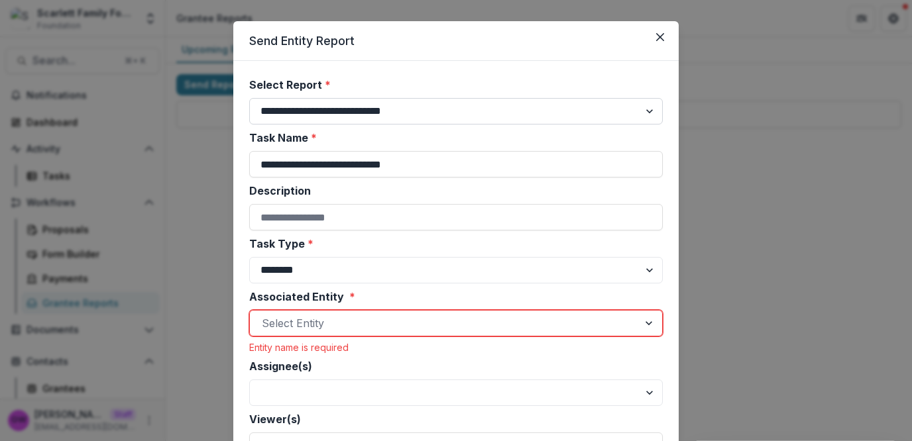
click at [312, 105] on select "**********" at bounding box center [456, 111] width 414 height 27
select select "**********"
click at [249, 98] on select "**********" at bounding box center [456, 111] width 414 height 27
type input "**********"
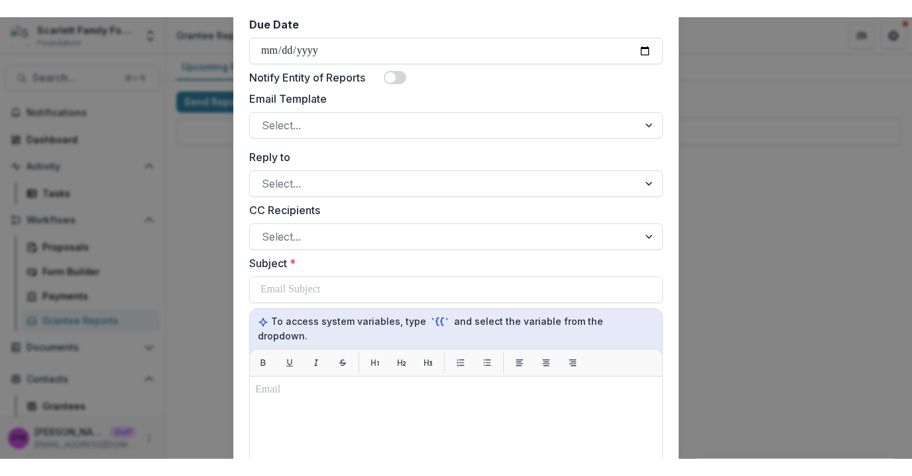
scroll to position [500, 0]
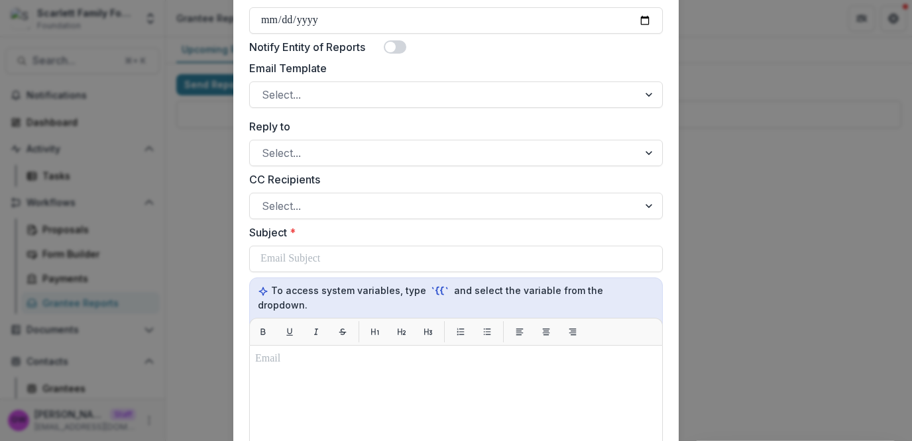
click at [804, 194] on div "**********" at bounding box center [456, 220] width 912 height 441
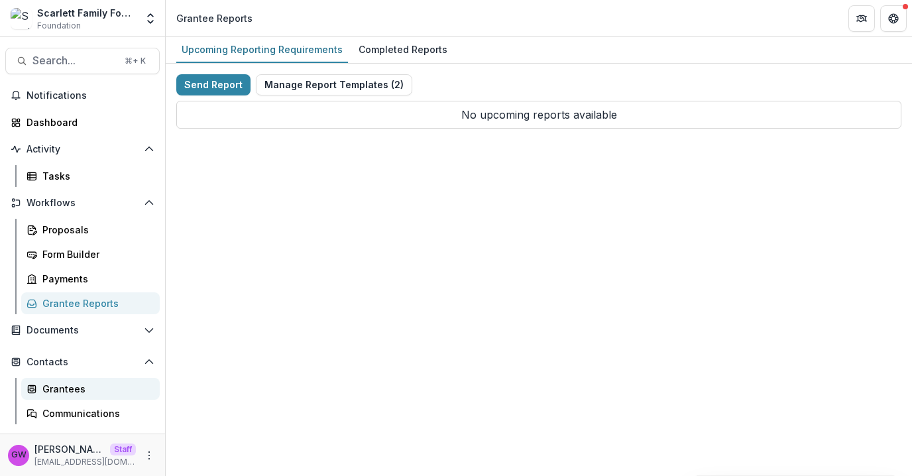
click at [54, 386] on div "Grantees" at bounding box center [95, 389] width 107 height 14
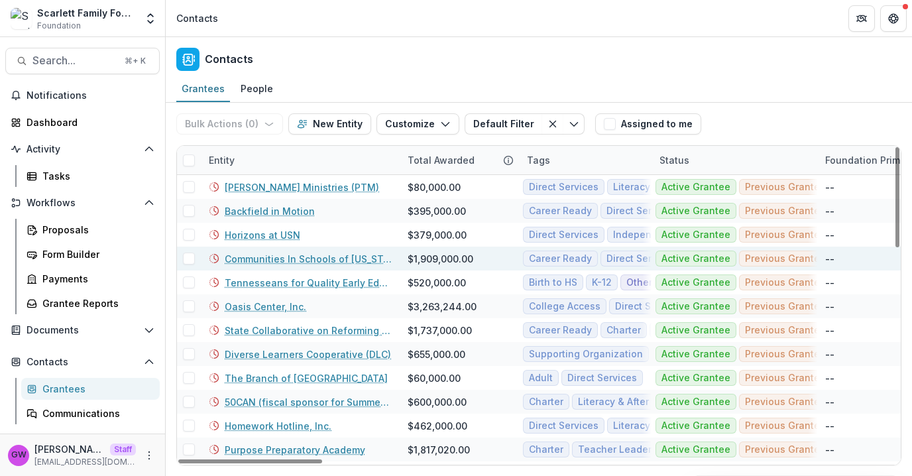
click at [254, 258] on link "Communities In Schools of Tennessee" at bounding box center [308, 259] width 167 height 14
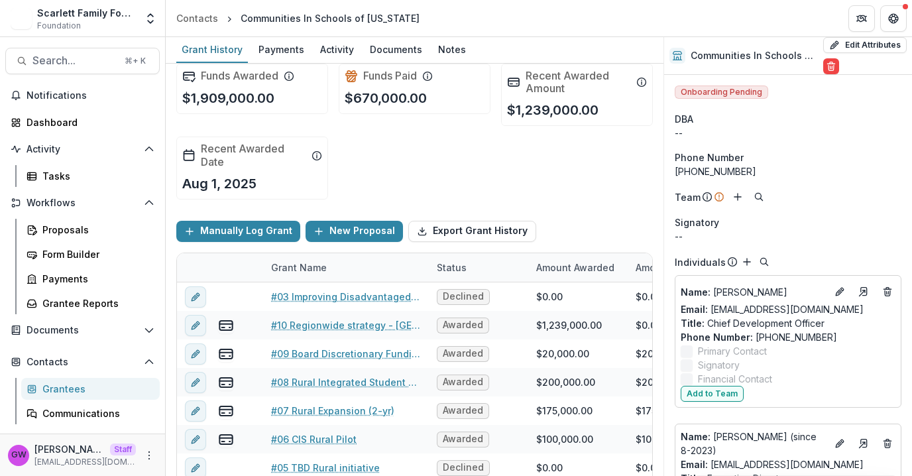
scroll to position [80, 0]
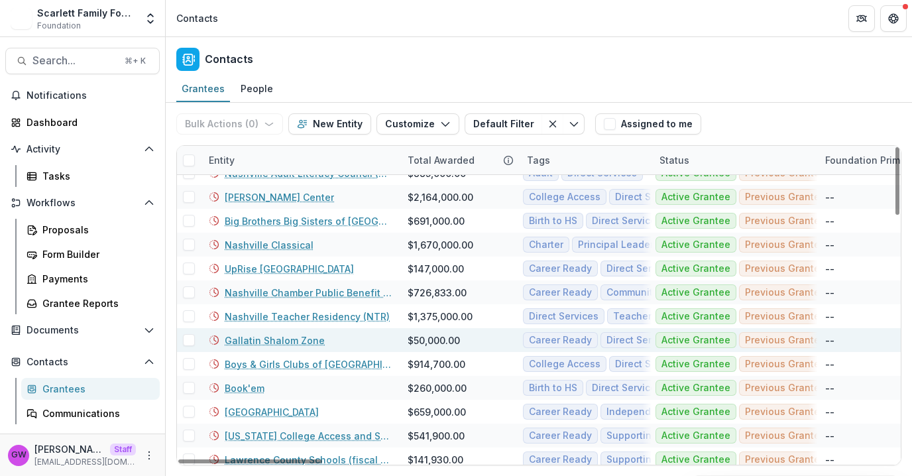
scroll to position [302, 0]
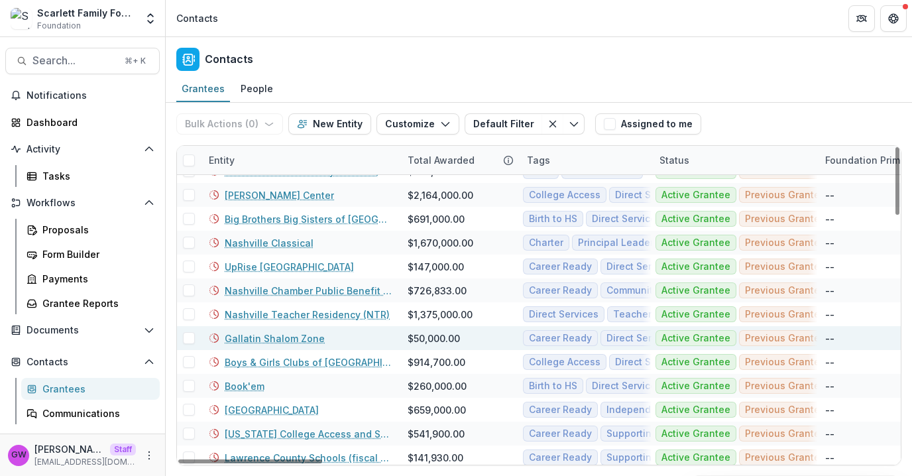
click at [261, 339] on link "Gallatin Shalom Zone" at bounding box center [275, 338] width 100 height 14
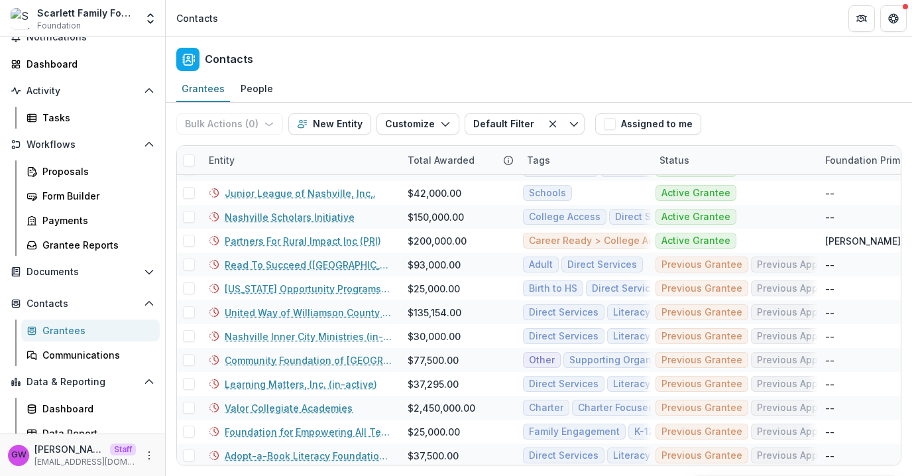
scroll to position [69, 0]
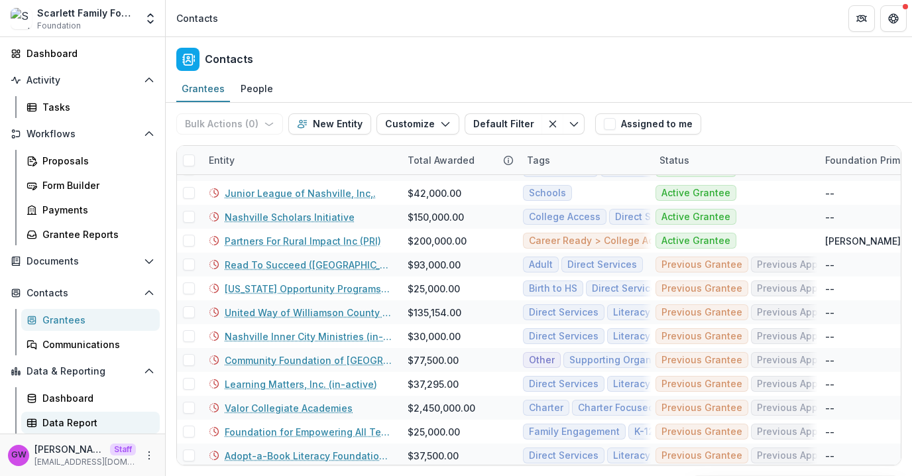
click at [82, 418] on div "Data Report" at bounding box center [95, 423] width 107 height 14
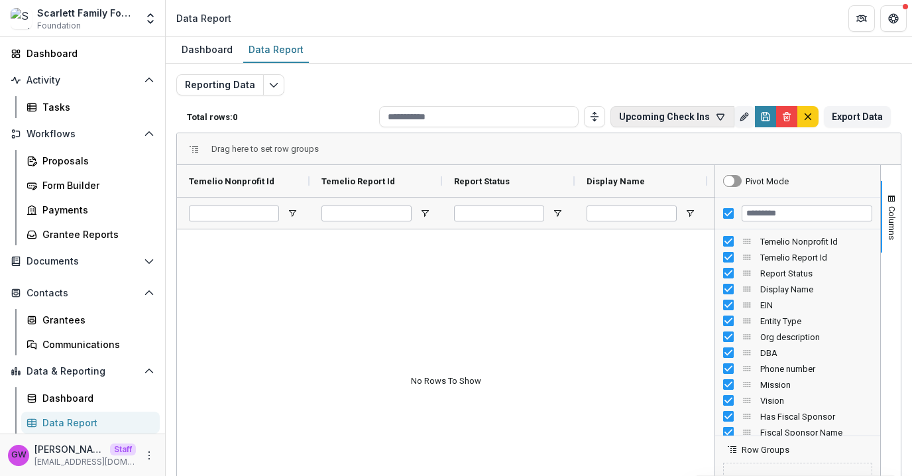
click at [689, 116] on button "Upcoming Check Ins" at bounding box center [672, 116] width 124 height 21
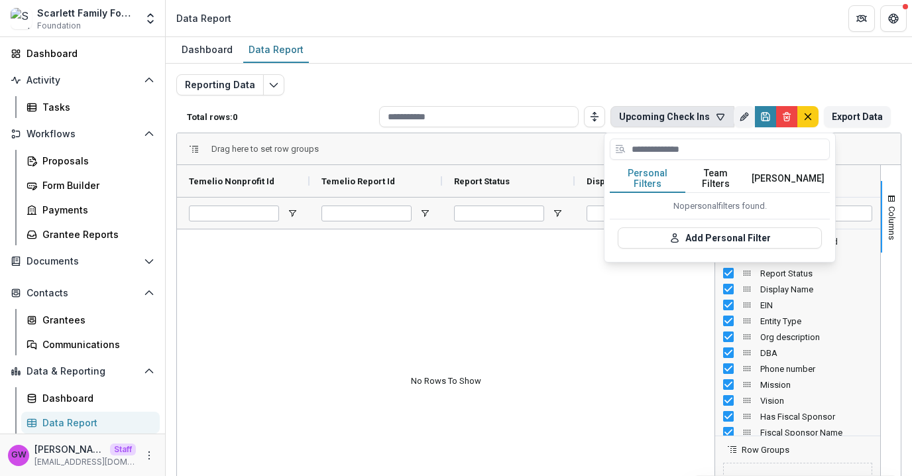
click at [709, 170] on button "Team Filters" at bounding box center [715, 179] width 61 height 28
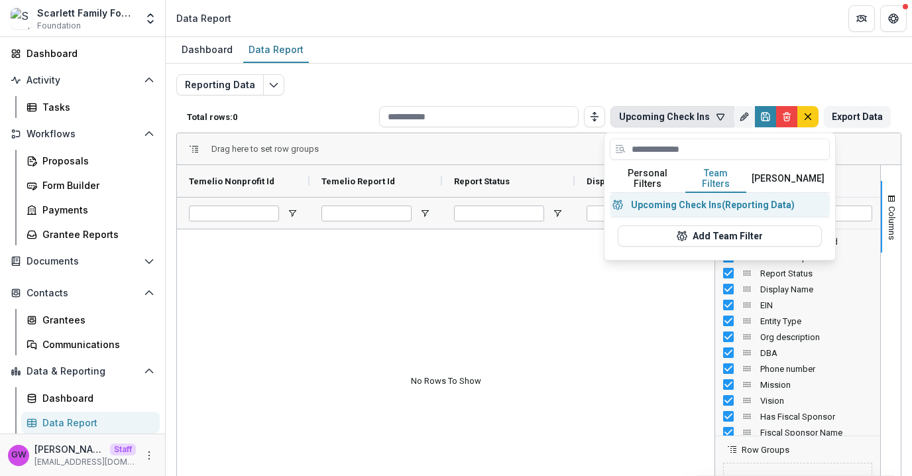
click at [701, 193] on button "Upcoming Check Ins (Reporting Data)" at bounding box center [720, 205] width 220 height 24
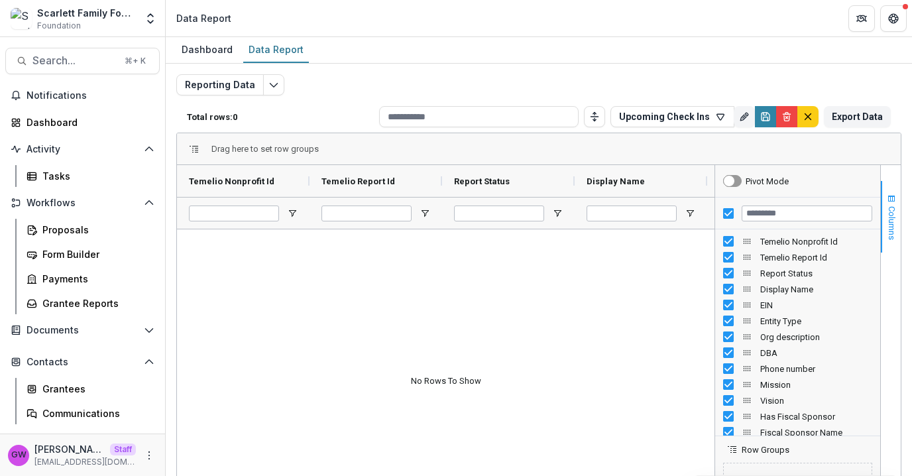
click at [893, 203] on button "Columns" at bounding box center [891, 217] width 20 height 72
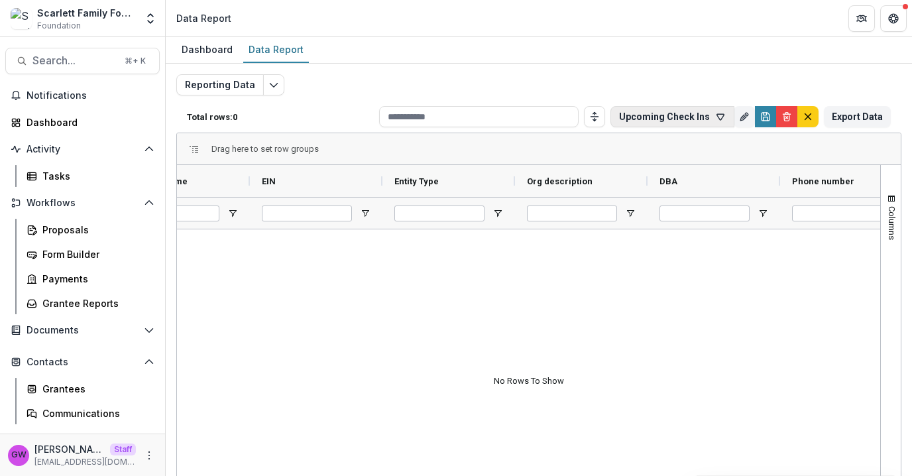
click at [669, 114] on button "Upcoming Check Ins" at bounding box center [672, 116] width 124 height 21
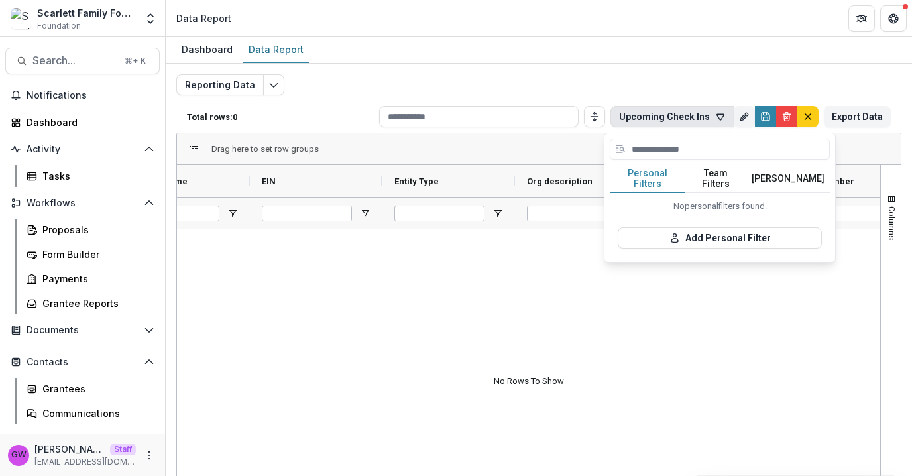
click at [714, 166] on button "Team Filters" at bounding box center [715, 179] width 61 height 28
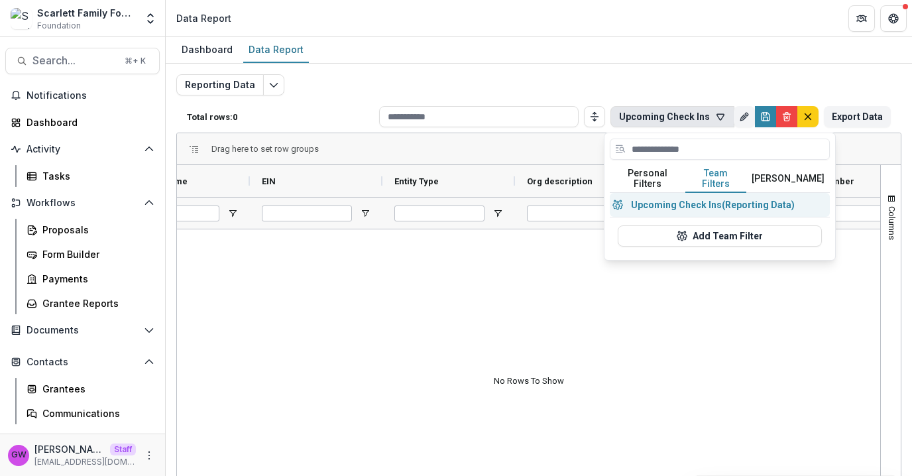
click at [713, 196] on button "Upcoming Check Ins (Reporting Data)" at bounding box center [720, 205] width 220 height 24
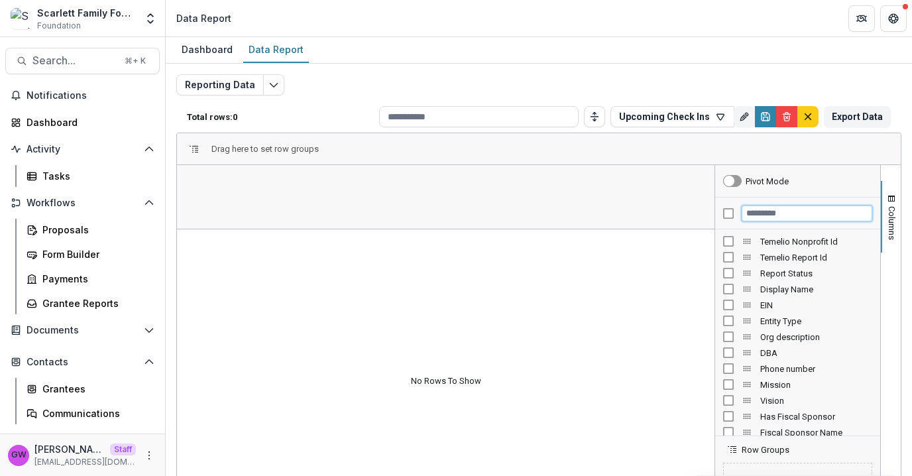
click at [789, 213] on input "Filter Columns Input" at bounding box center [807, 213] width 131 height 16
click at [779, 213] on input "Filter Columns Input" at bounding box center [807, 213] width 131 height 16
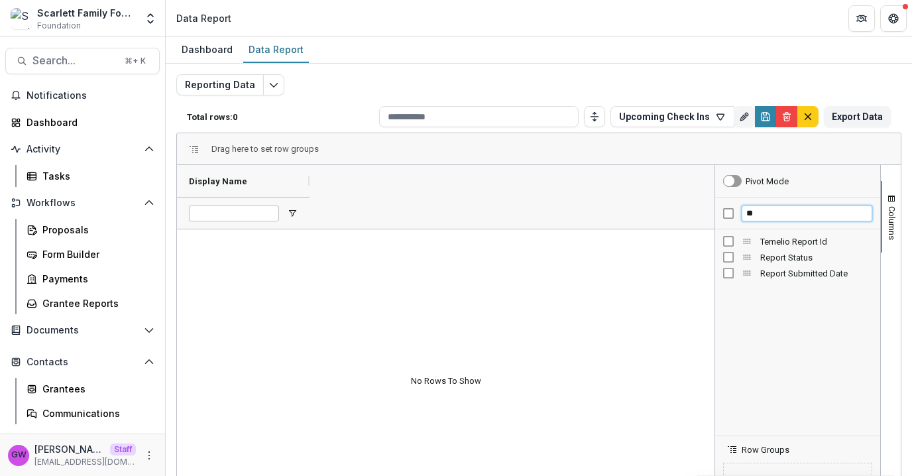
type input "*"
type input "*****"
click at [748, 211] on input "*****" at bounding box center [807, 213] width 131 height 16
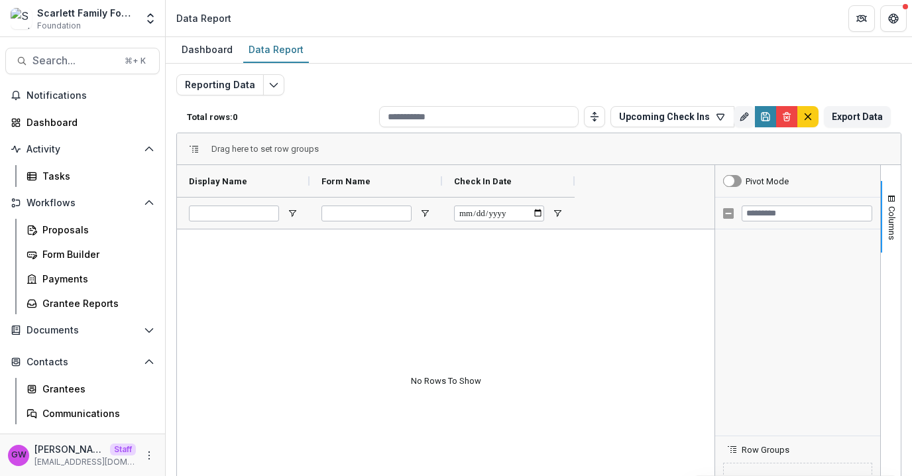
scroll to position [684, 0]
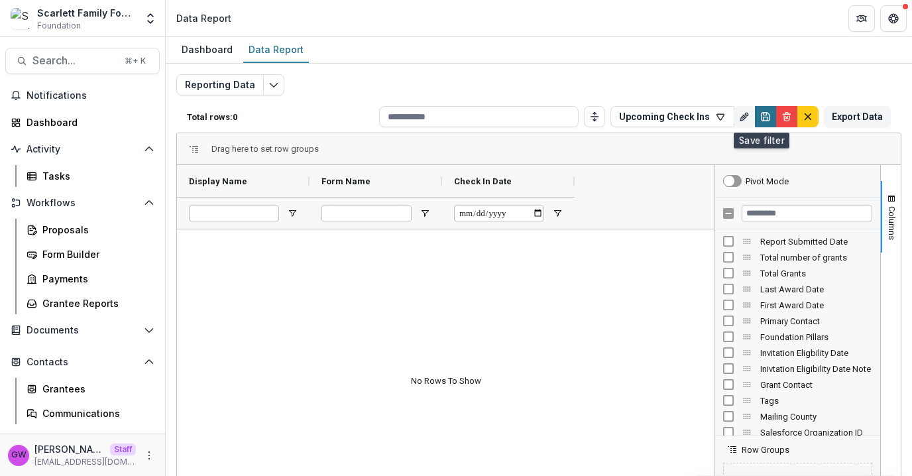
click at [763, 117] on icon "Save" at bounding box center [765, 118] width 5 height 3
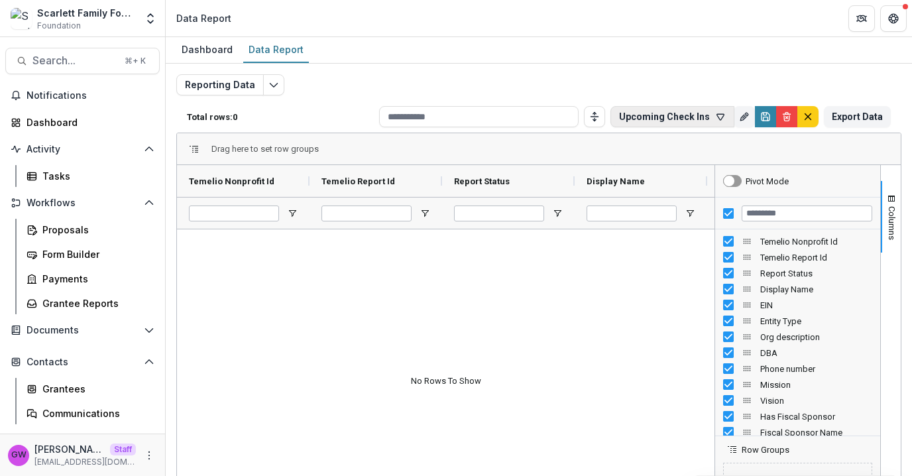
click at [681, 115] on button "Upcoming Check Ins" at bounding box center [672, 116] width 124 height 21
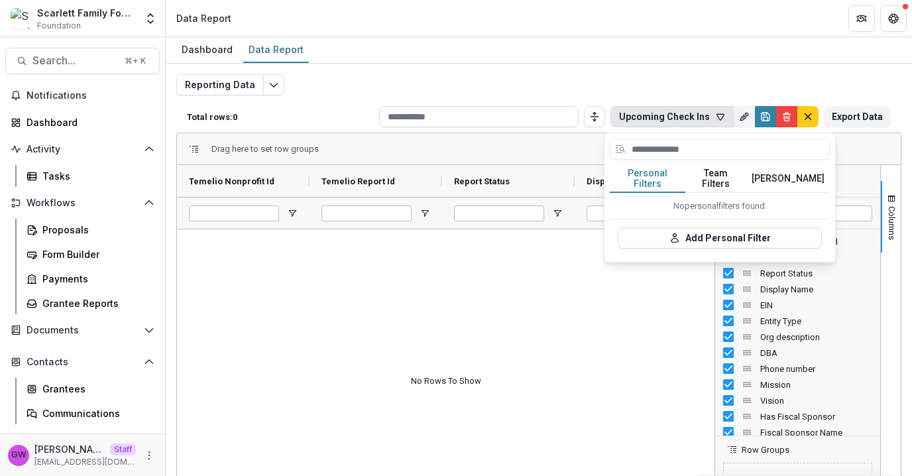
click at [718, 173] on button "Team Filters" at bounding box center [715, 179] width 61 height 28
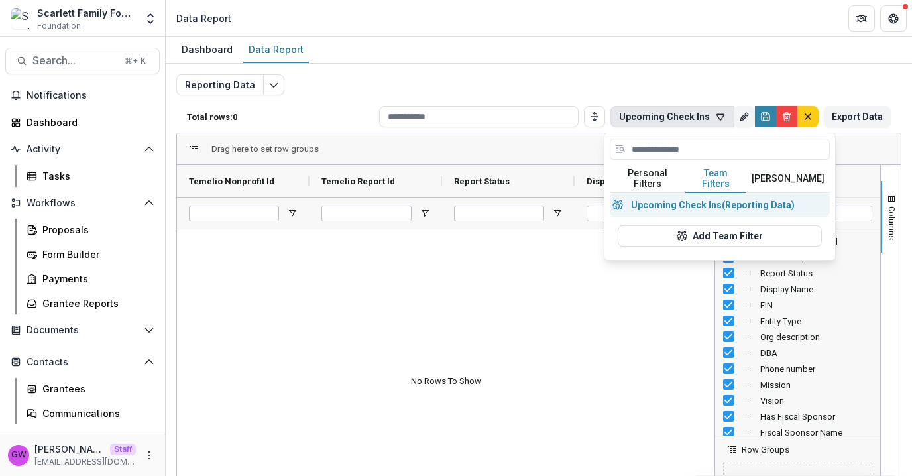
click at [710, 196] on button "Upcoming Check Ins (Reporting Data)" at bounding box center [720, 205] width 220 height 24
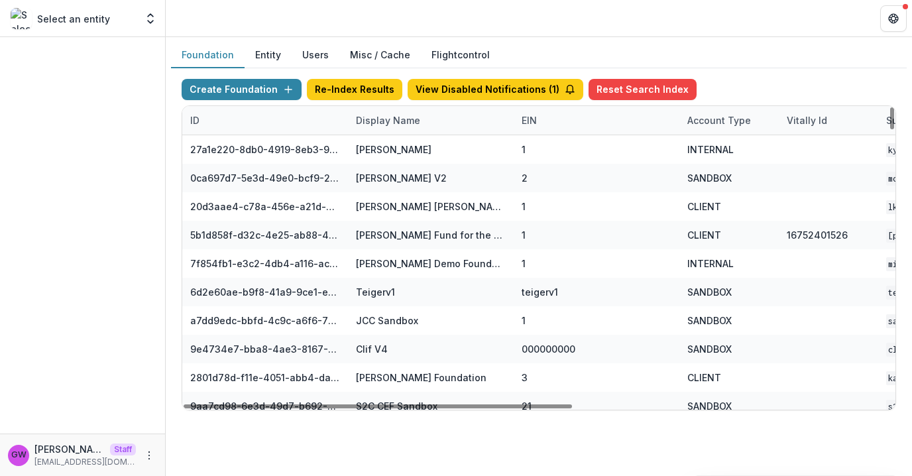
click at [383, 123] on div "Display Name" at bounding box center [388, 120] width 80 height 14
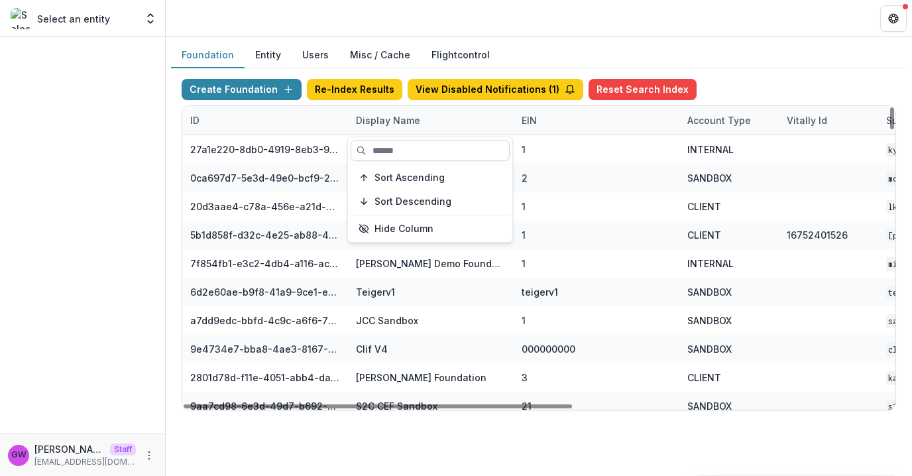
click at [389, 146] on input at bounding box center [430, 150] width 159 height 21
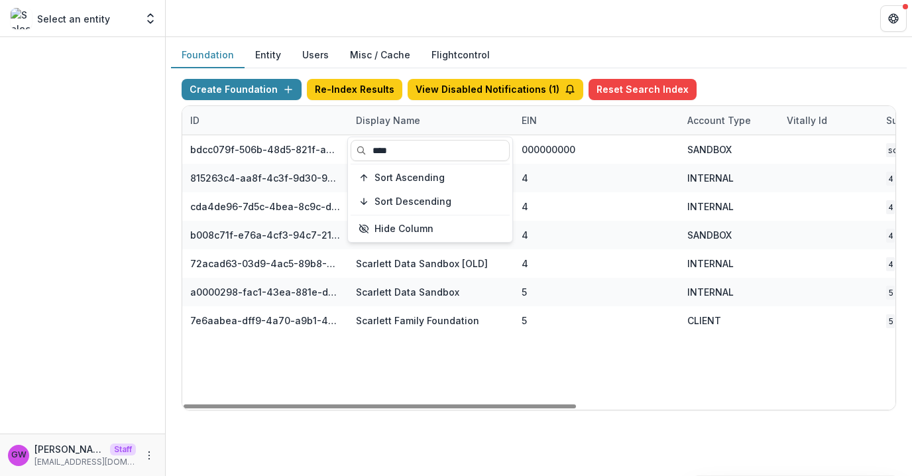
type input "****"
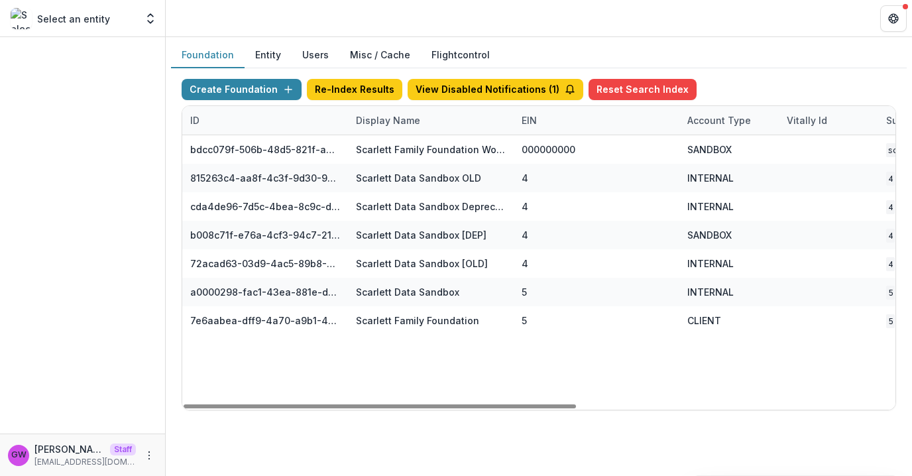
click at [775, 82] on div "Create Foundation Re-Index Results View Disabled Notifications ( 1 ) Reset Sear…" at bounding box center [539, 92] width 714 height 27
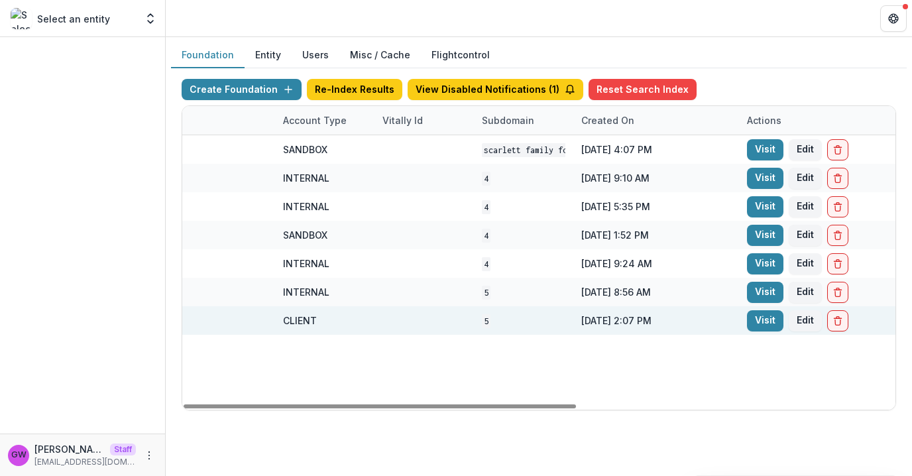
scroll to position [0, 579]
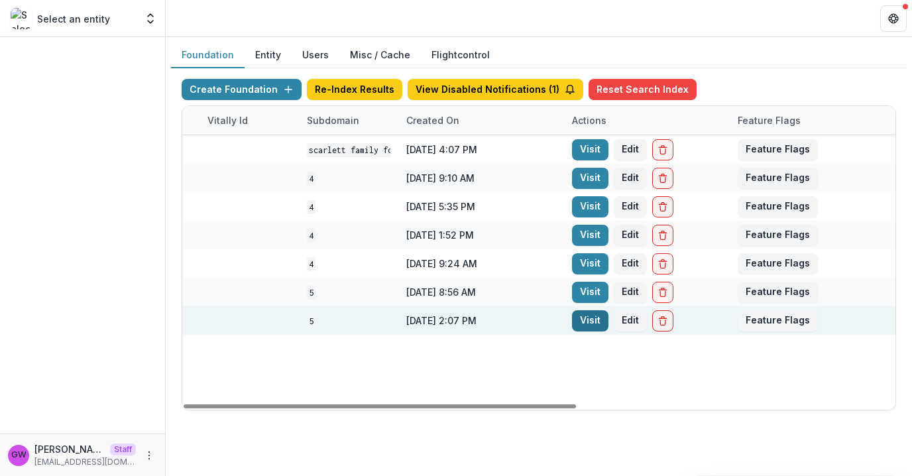
click at [593, 321] on link "Visit" at bounding box center [590, 320] width 36 height 21
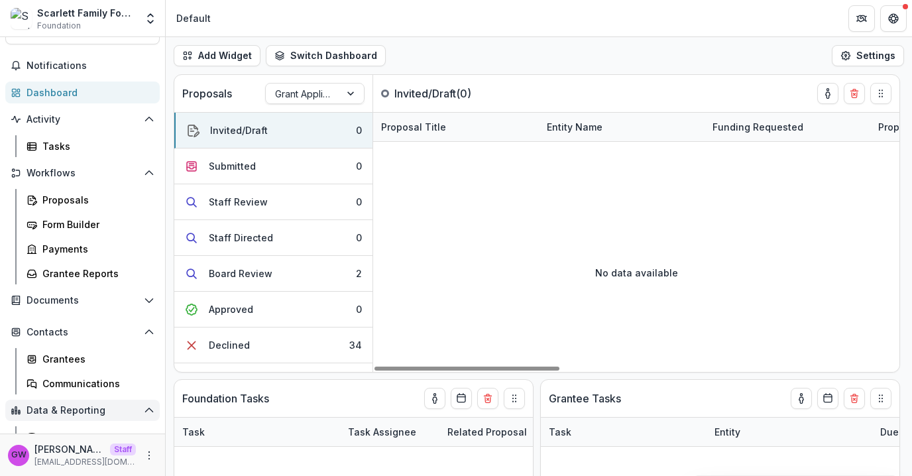
scroll to position [69, 0]
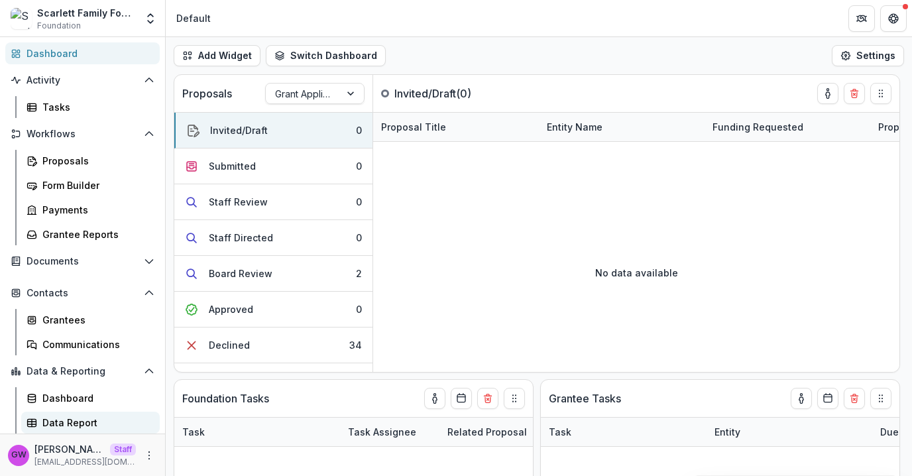
click at [91, 412] on link "Data Report" at bounding box center [90, 423] width 139 height 22
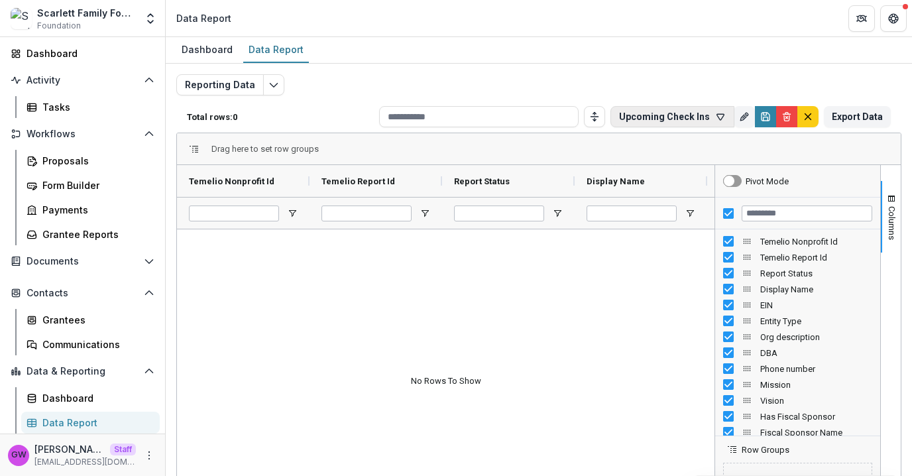
click at [667, 117] on button "Upcoming Check Ins" at bounding box center [672, 116] width 124 height 21
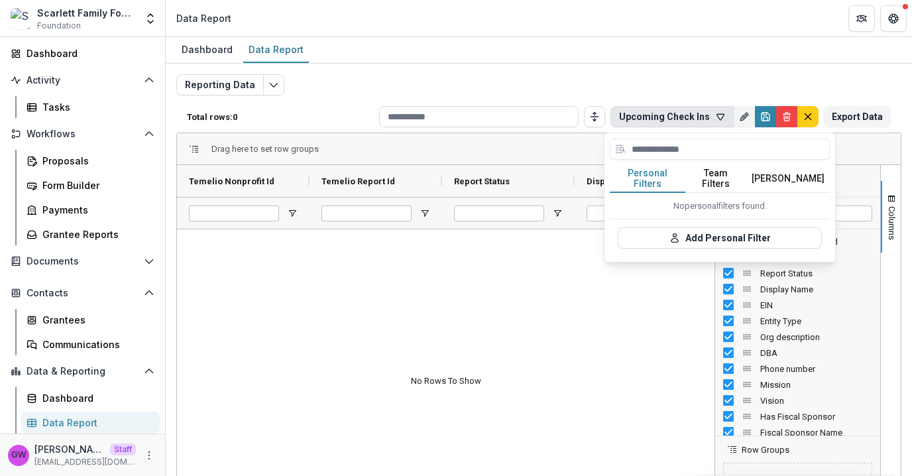
click at [712, 174] on button "Team Filters" at bounding box center [715, 179] width 61 height 28
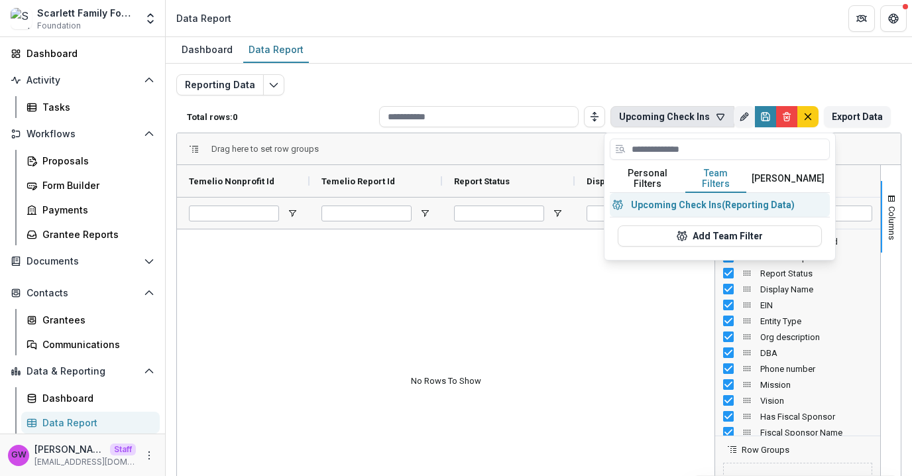
click at [708, 199] on button "Upcoming Check Ins (Reporting Data)" at bounding box center [720, 205] width 220 height 24
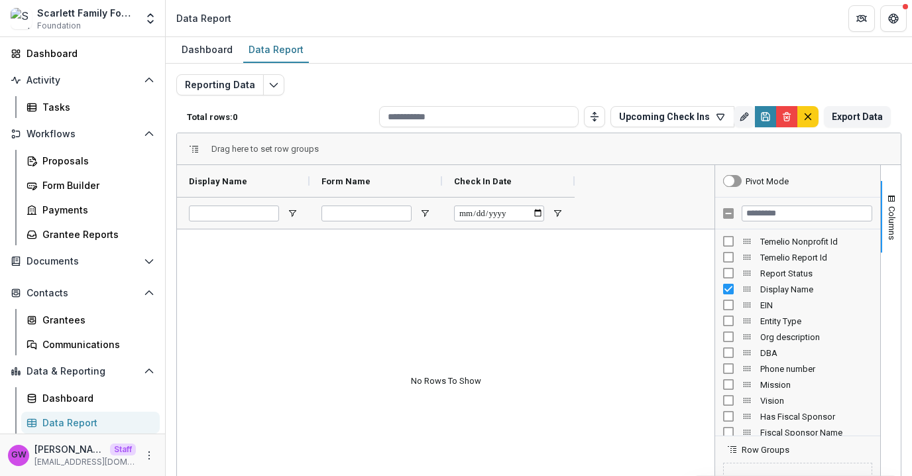
click at [390, 82] on div "Reporting Data Total rows: 0 Upcoming Check Ins Personal Filters Team Filters T…" at bounding box center [538, 319] width 725 height 490
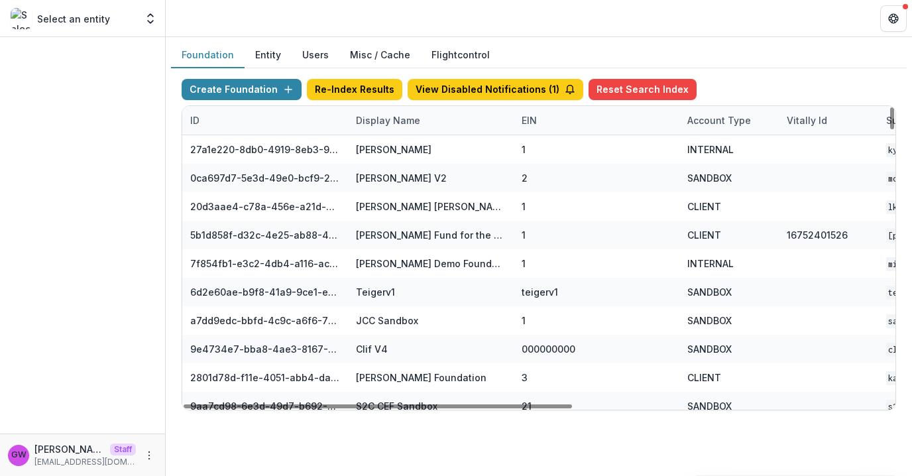
click at [386, 119] on div "Display Name" at bounding box center [388, 120] width 80 height 14
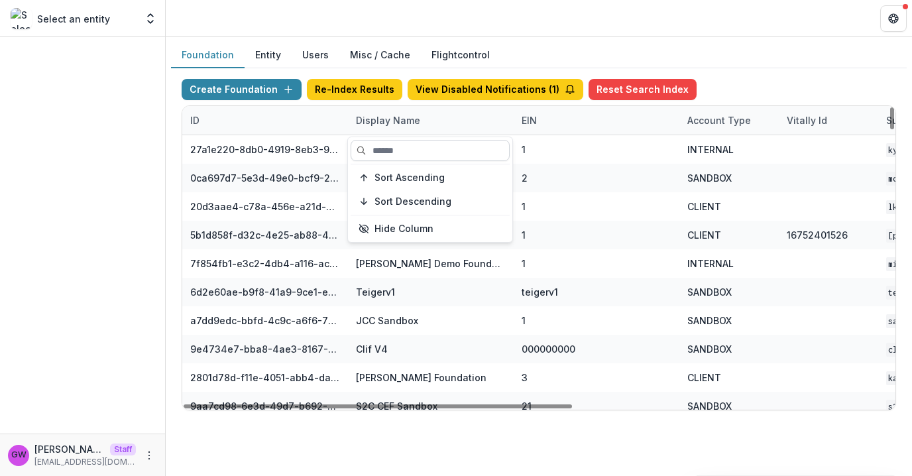
click at [398, 151] on input at bounding box center [430, 150] width 159 height 21
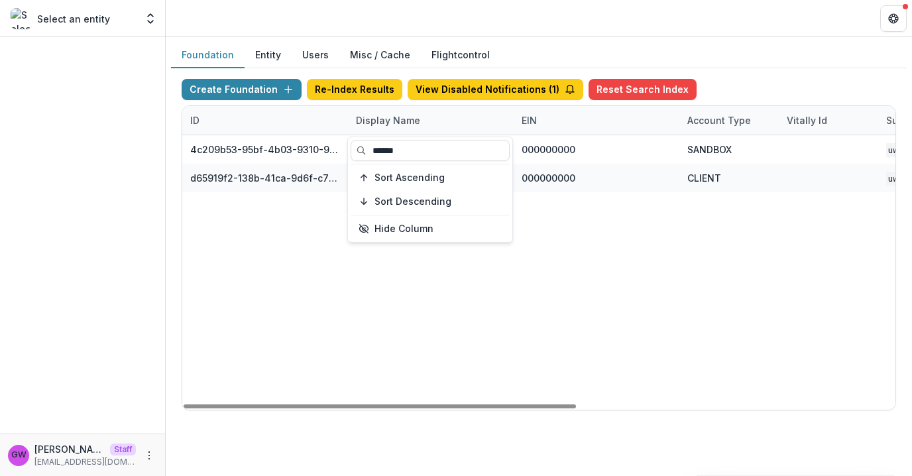
type input "******"
click at [775, 48] on div "Foundation Entity Users Misc / Cache Flightcontrol" at bounding box center [539, 55] width 736 height 26
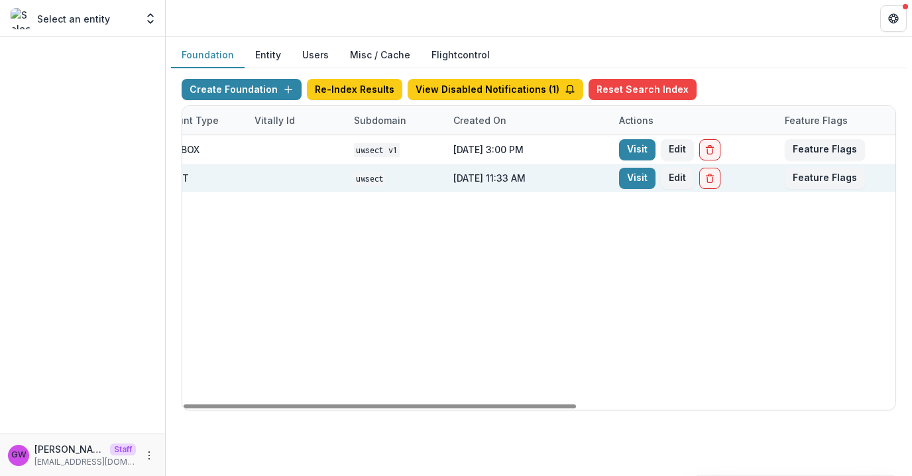
scroll to position [0, 579]
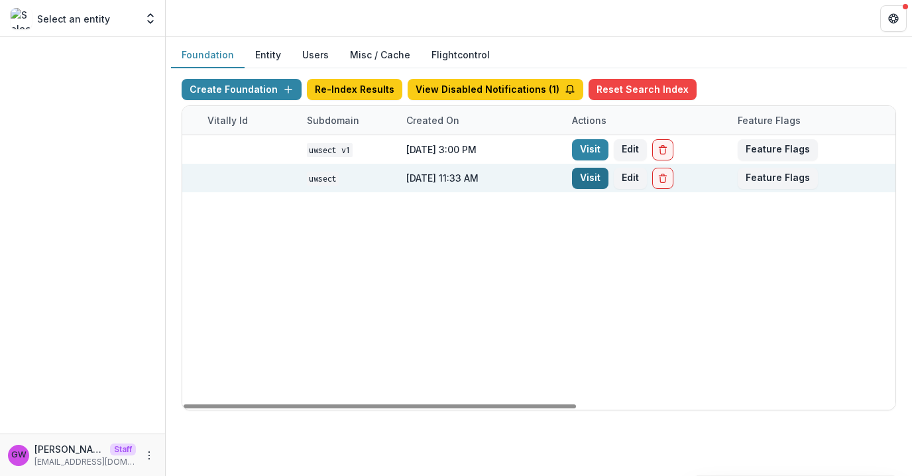
click at [589, 180] on link "Visit" at bounding box center [590, 178] width 36 height 21
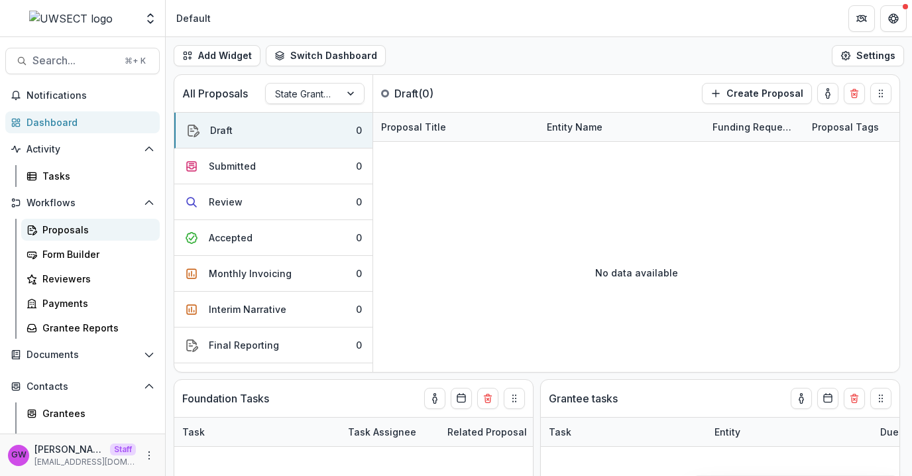
click at [82, 227] on div "Proposals" at bounding box center [95, 230] width 107 height 14
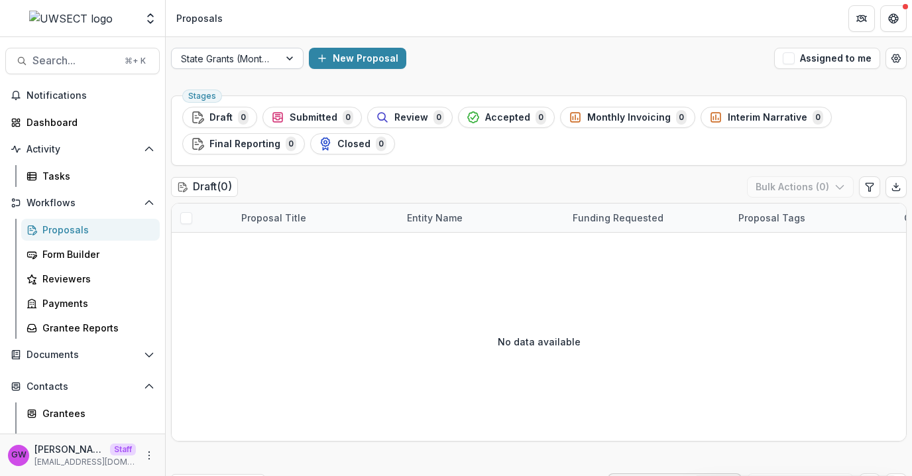
click at [284, 60] on div at bounding box center [291, 58] width 24 height 20
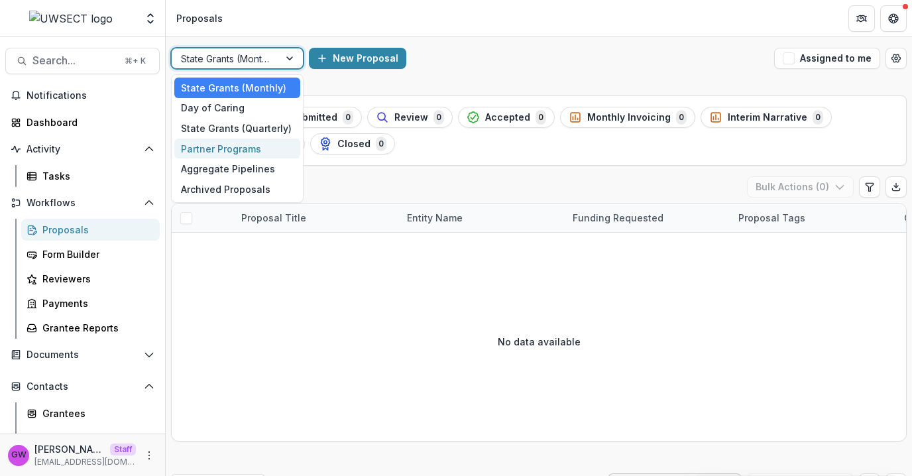
click at [242, 148] on div "Partner Programs" at bounding box center [237, 149] width 126 height 21
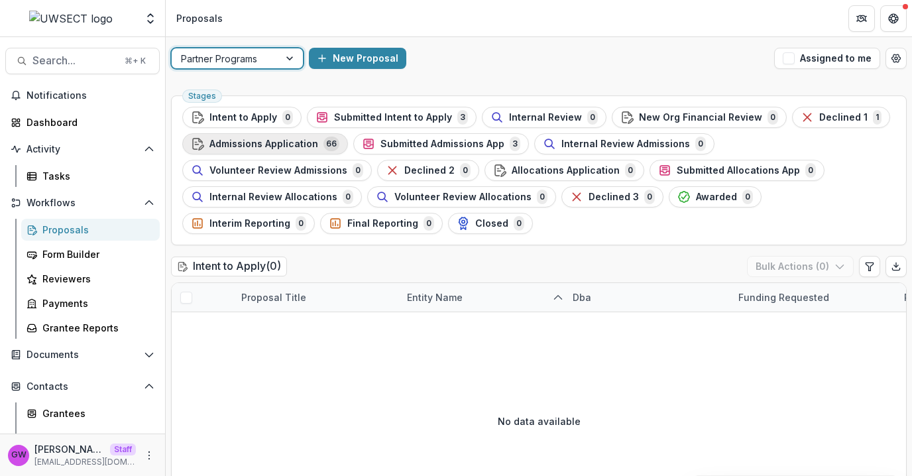
click at [291, 148] on span "Admissions Application" at bounding box center [263, 144] width 109 height 11
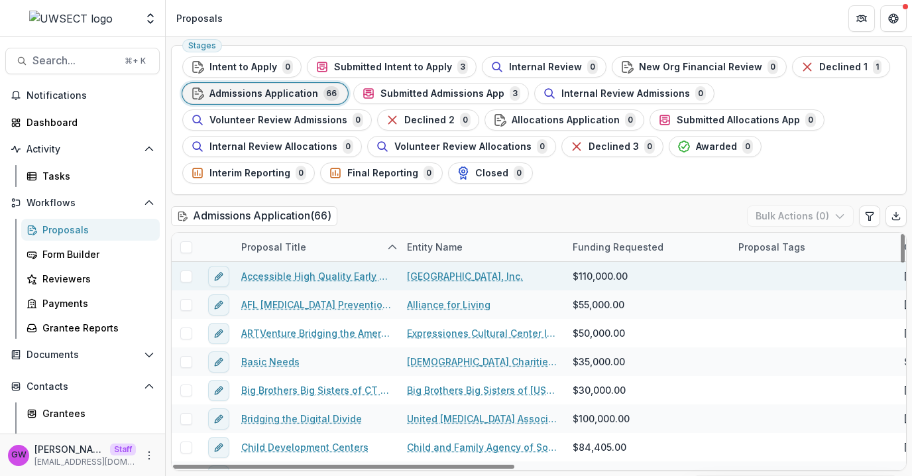
click at [188, 278] on span at bounding box center [186, 276] width 12 height 12
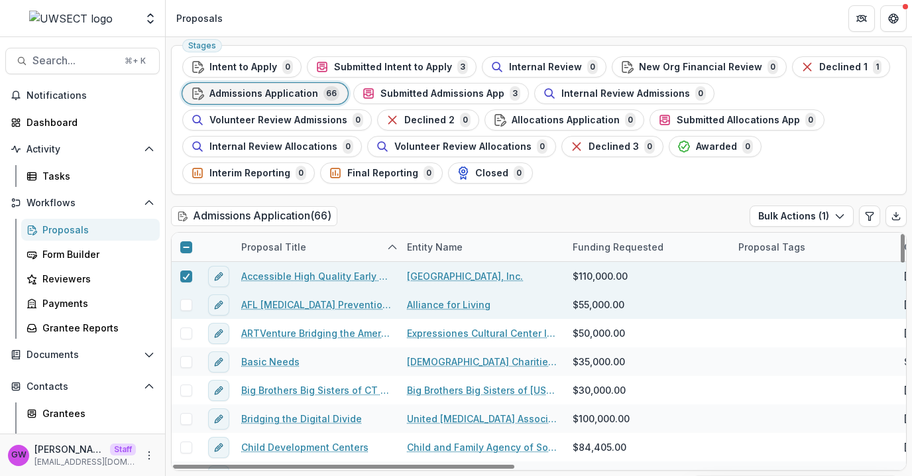
click at [182, 304] on span at bounding box center [186, 305] width 12 height 12
click at [821, 222] on button "Bulk Actions ( 2 )" at bounding box center [801, 215] width 106 height 21
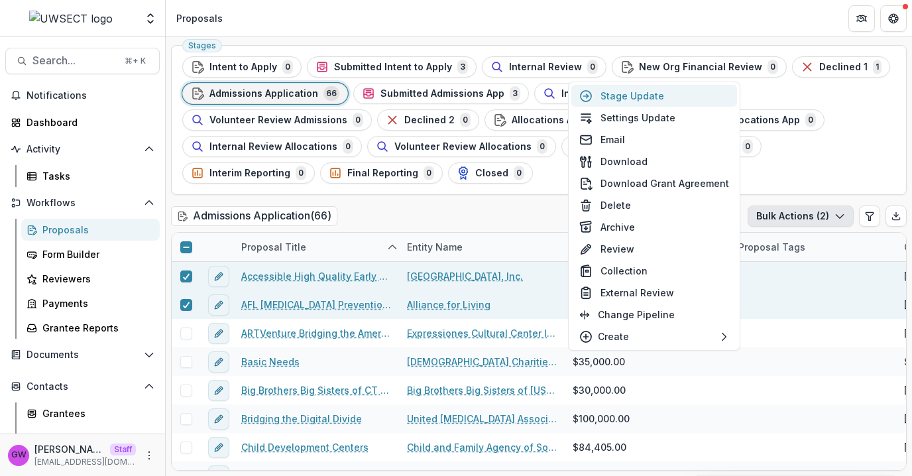
click at [640, 97] on button "Stage Update" at bounding box center [654, 96] width 166 height 22
select select "**********"
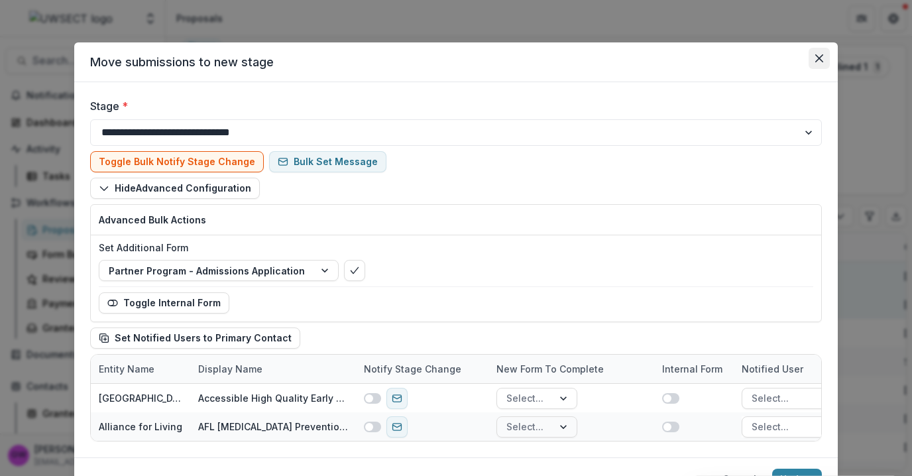
click at [816, 61] on icon "Close" at bounding box center [819, 58] width 8 height 8
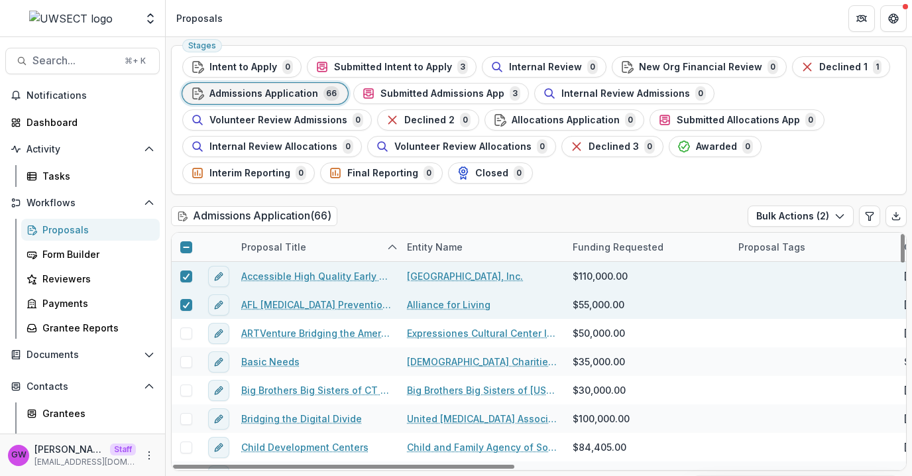
click at [186, 245] on icon at bounding box center [186, 247] width 8 height 8
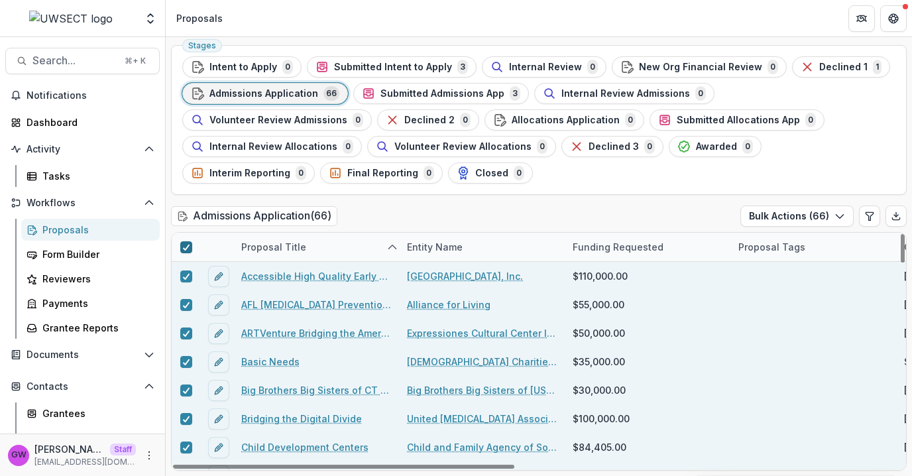
click at [186, 245] on icon at bounding box center [186, 247] width 8 height 7
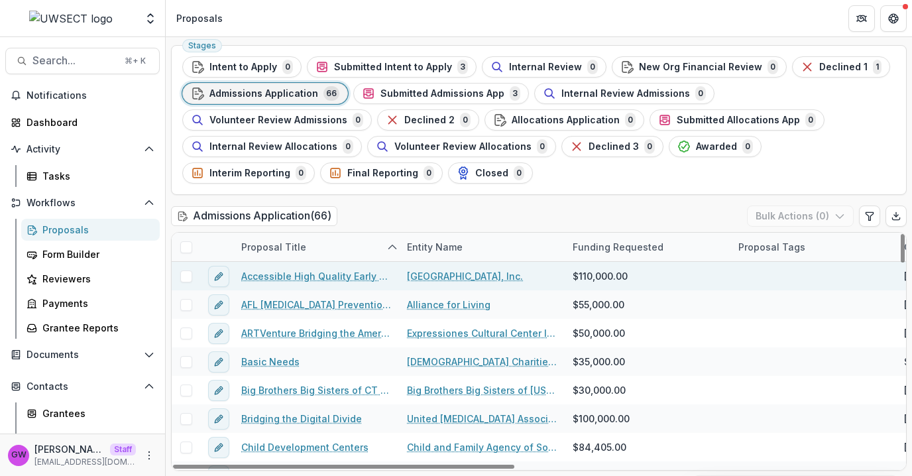
click at [285, 279] on link "Accessible High Quality Early Childhood Programs for Southeastern [US_STATE] Fa…" at bounding box center [316, 276] width 150 height 14
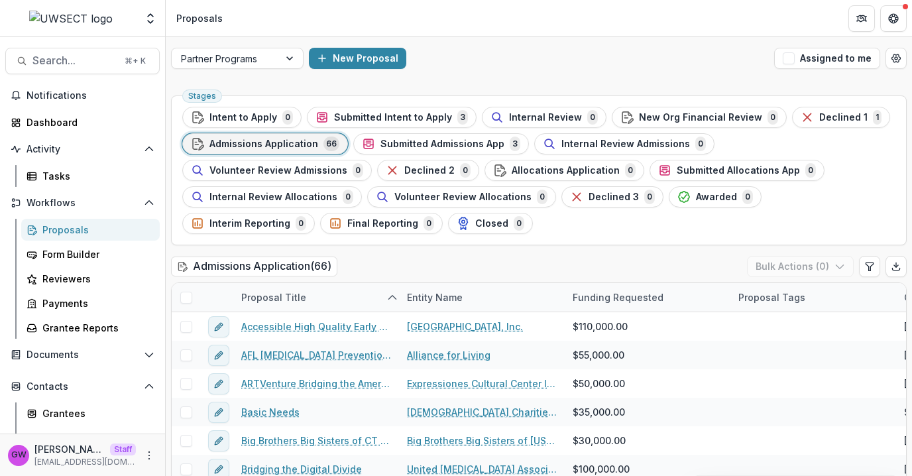
click at [520, 82] on div "Partner Programs New Proposal Assigned to me Stages Intent to Apply 0 Submitted…" at bounding box center [539, 281] width 746 height 489
click at [405, 125] on button "Submitted Intent to Apply 3" at bounding box center [392, 117] width 170 height 21
